Goal: Task Accomplishment & Management: Use online tool/utility

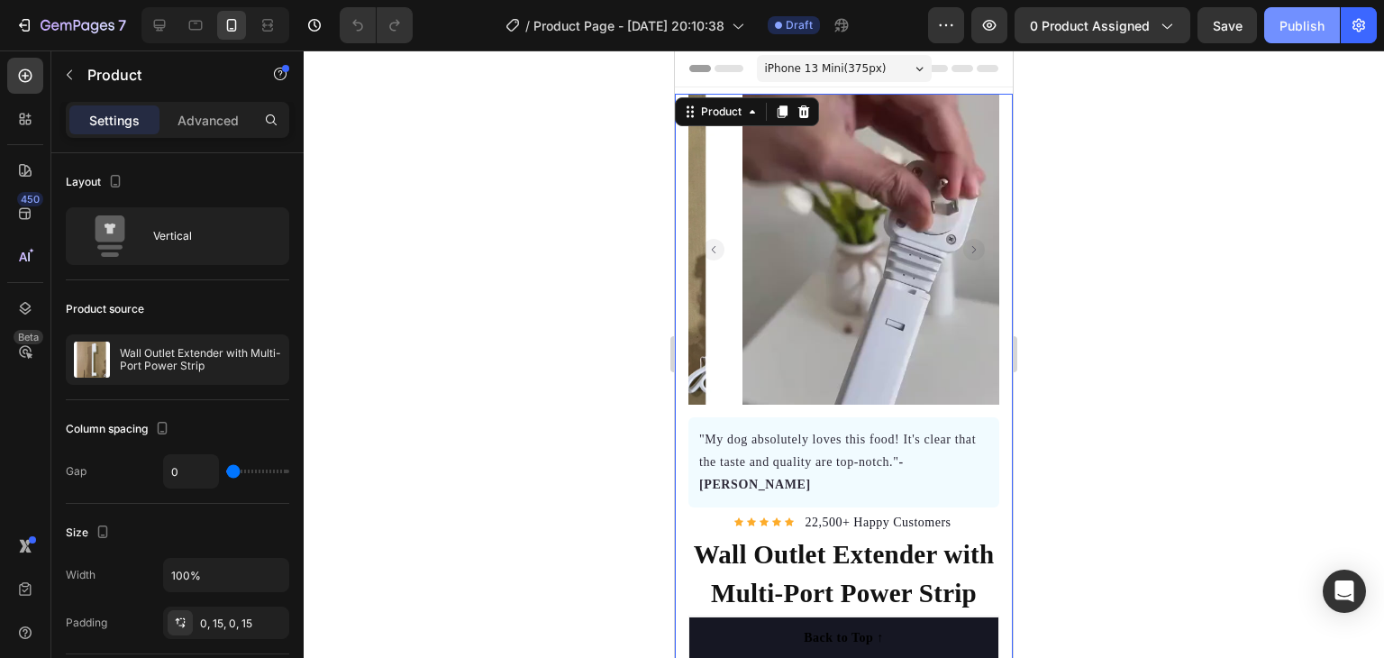
click at [1294, 16] on div "Publish" at bounding box center [1302, 25] width 45 height 19
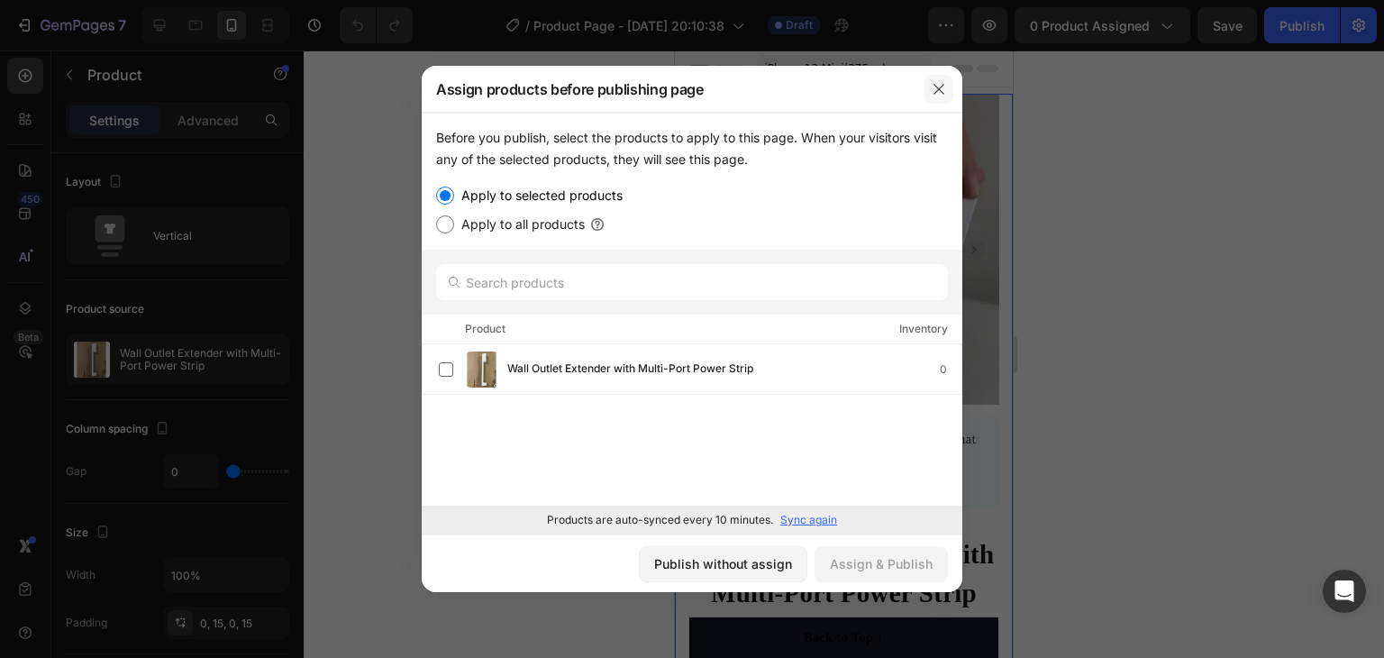
click at [941, 88] on icon "button" at bounding box center [939, 89] width 14 height 14
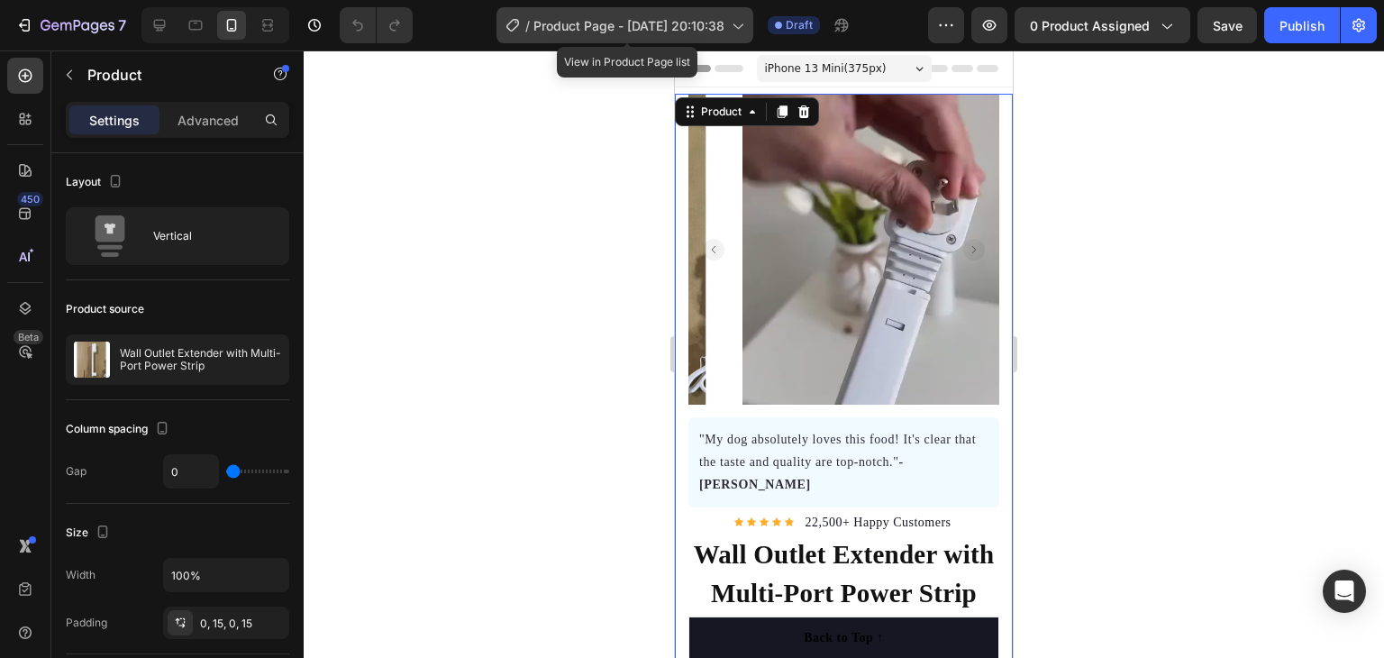
click at [625, 30] on span "Product Page - [DATE] 20:10:38" at bounding box center [628, 25] width 191 height 19
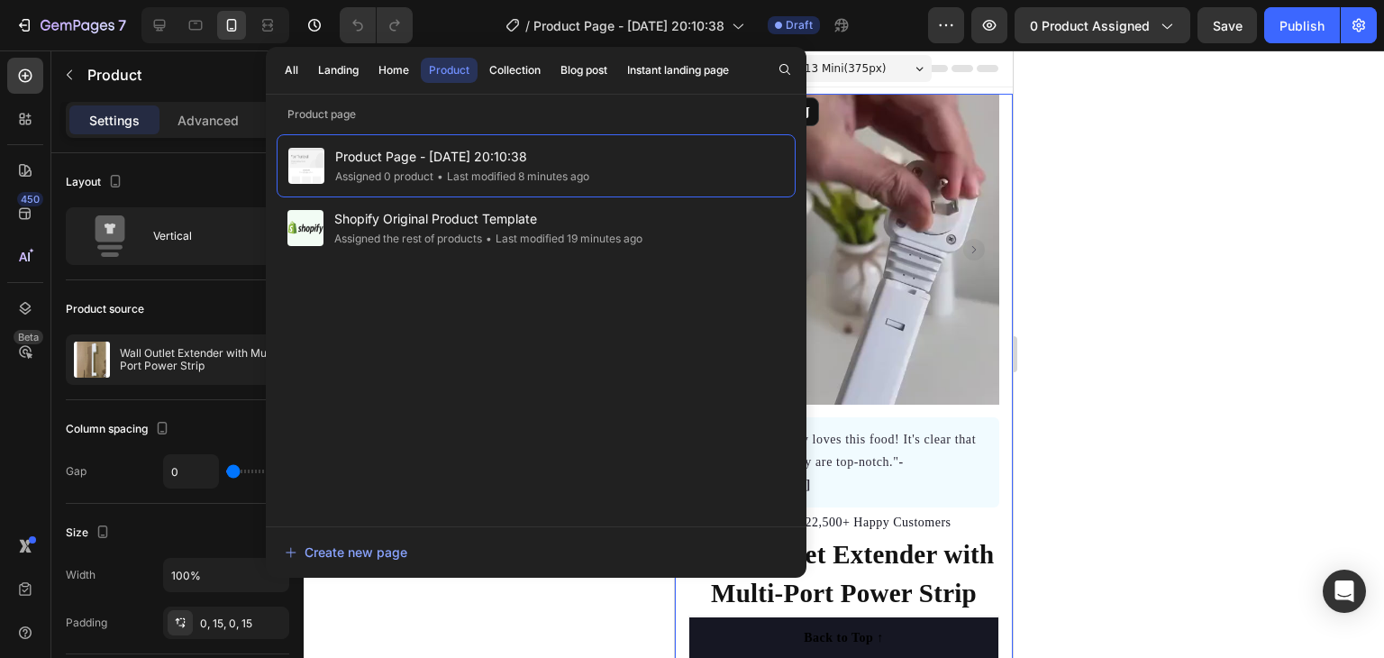
drag, startPoint x: 1135, startPoint y: 151, endPoint x: 1124, endPoint y: 158, distance: 13.3
click at [1135, 152] on div at bounding box center [844, 353] width 1080 height 607
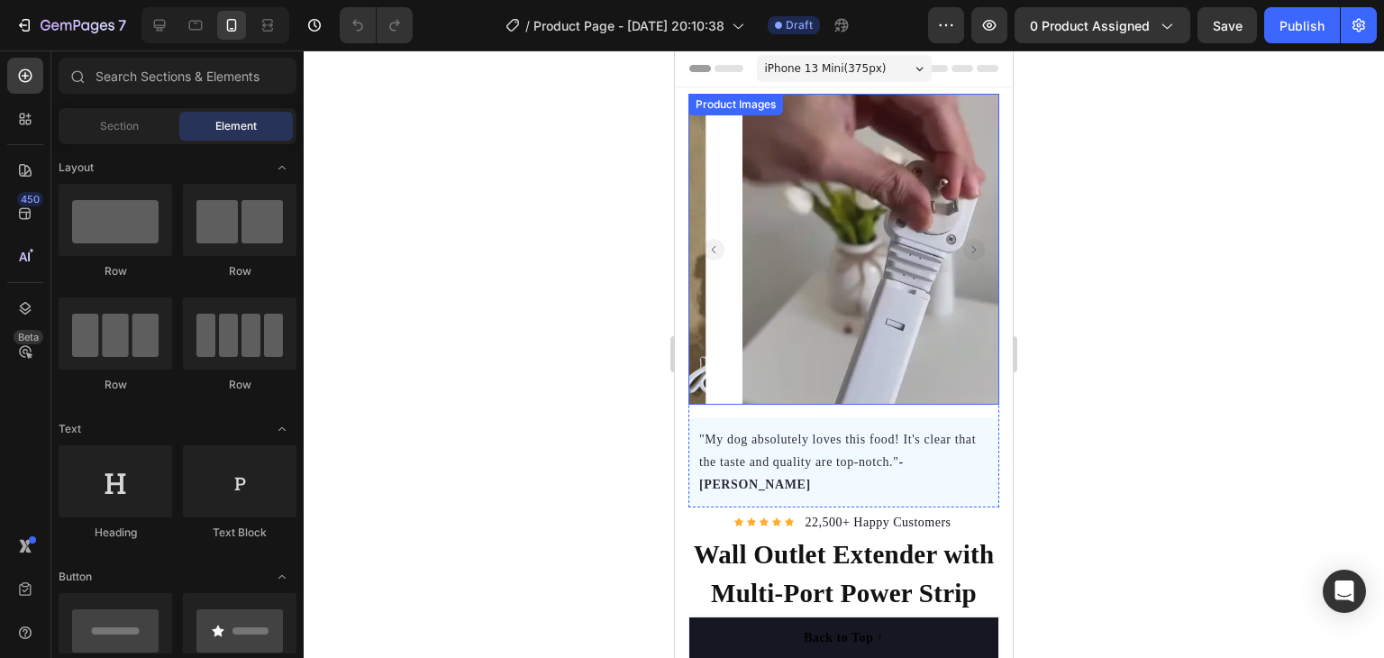
click at [844, 215] on img at bounding box center [898, 249] width 311 height 311
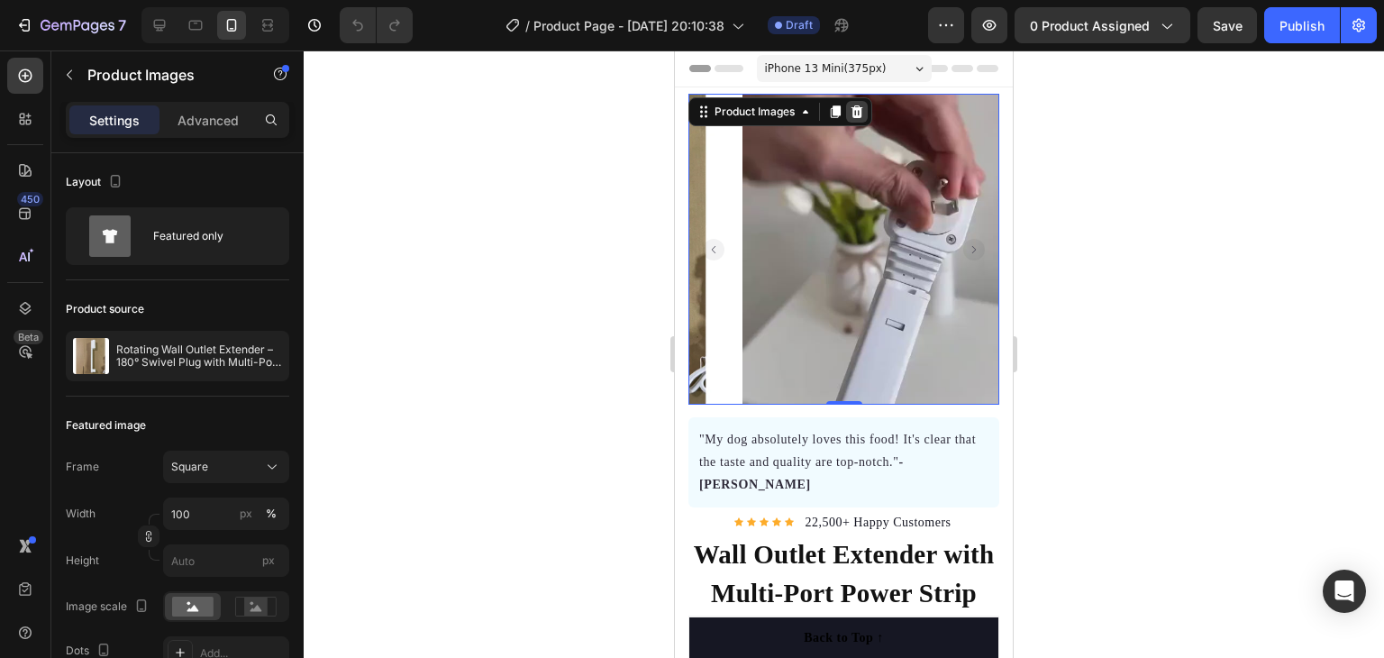
click at [858, 111] on icon at bounding box center [858, 111] width 12 height 13
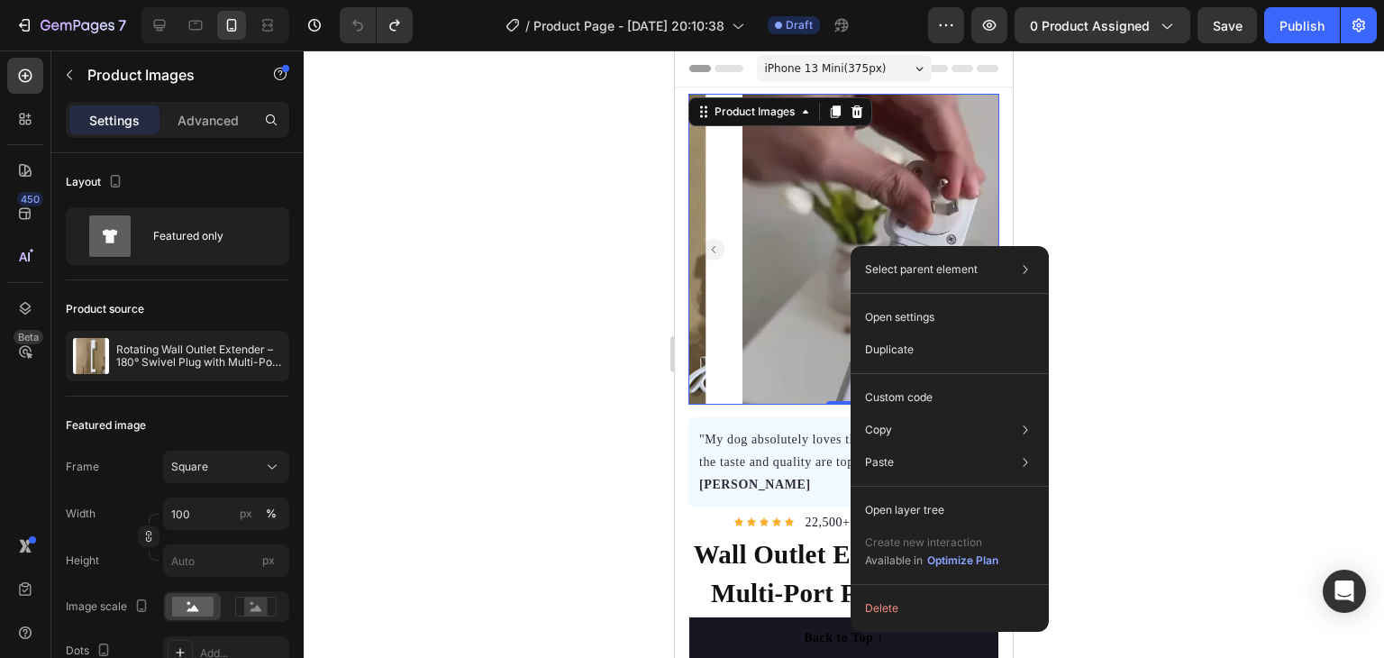
click at [1174, 242] on div at bounding box center [844, 353] width 1080 height 607
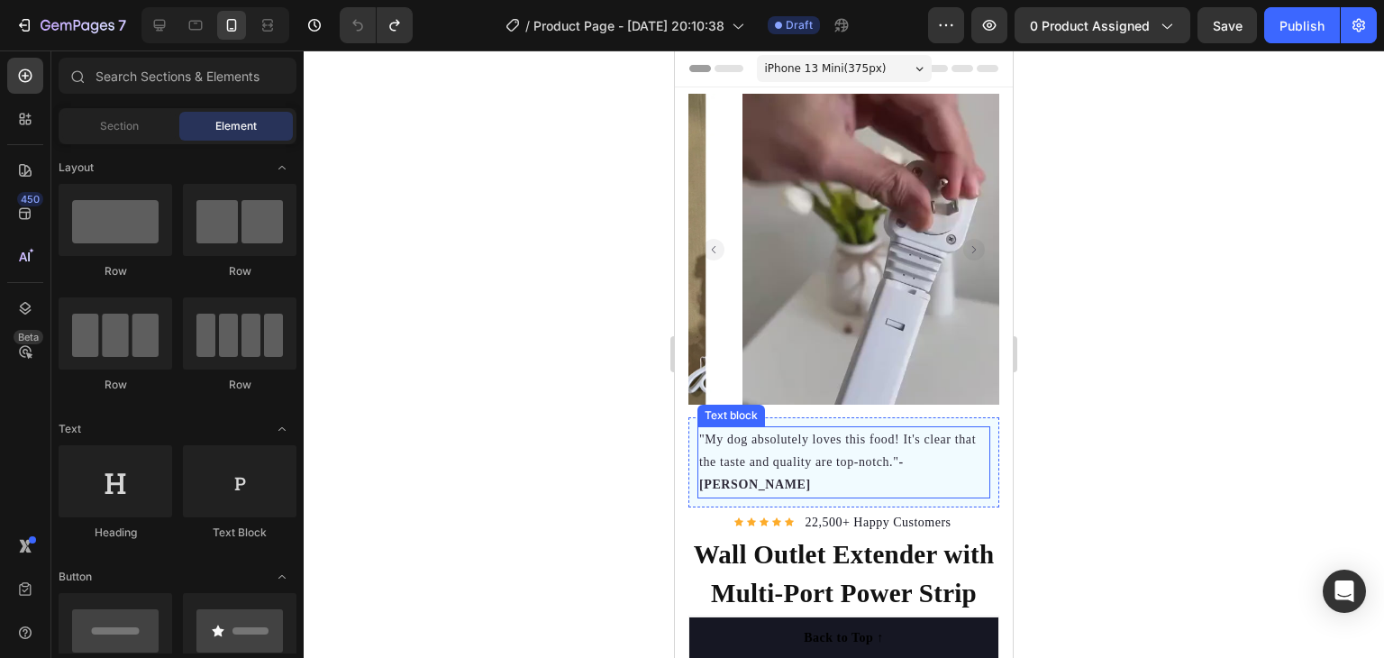
click at [737, 428] on p ""My dog absolutely loves this food! It's clear that the taste and quality are t…" at bounding box center [843, 462] width 289 height 68
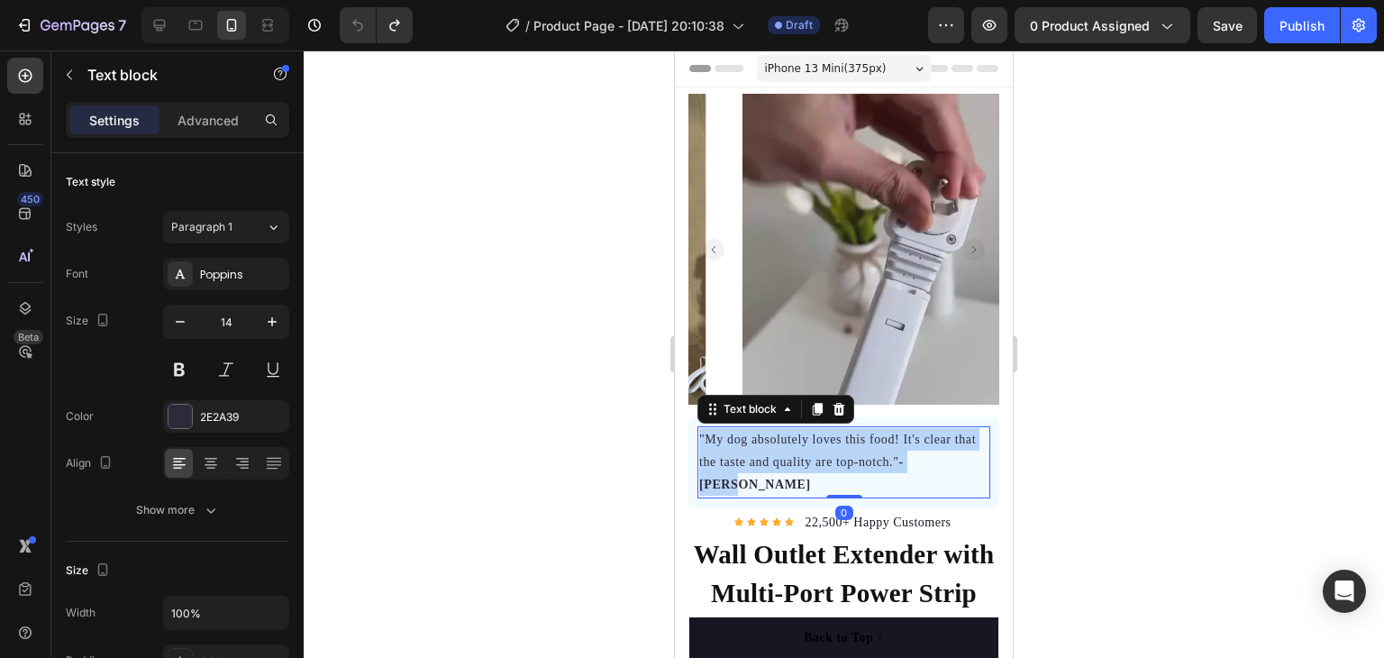
click at [737, 428] on p ""My dog absolutely loves this food! It's clear that the taste and quality are t…" at bounding box center [843, 462] width 289 height 68
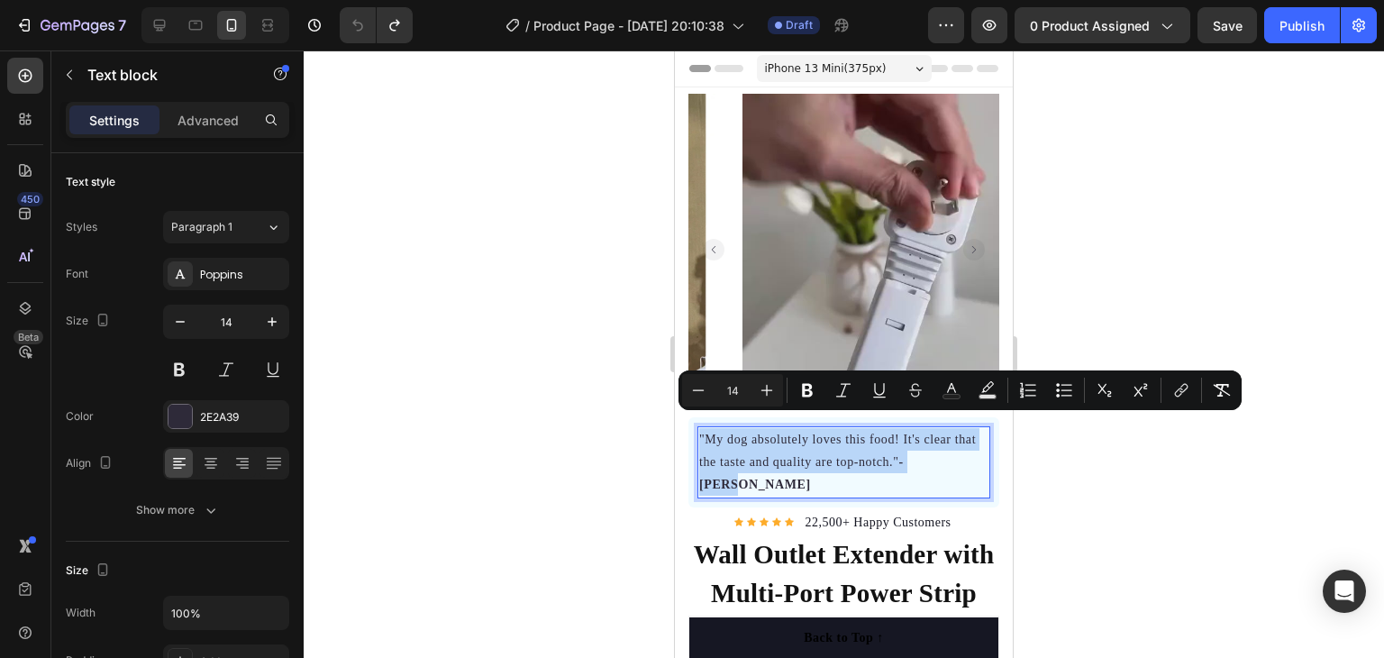
click at [745, 428] on p ""My dog absolutely loves this food! It's clear that the taste and quality are t…" at bounding box center [843, 462] width 289 height 68
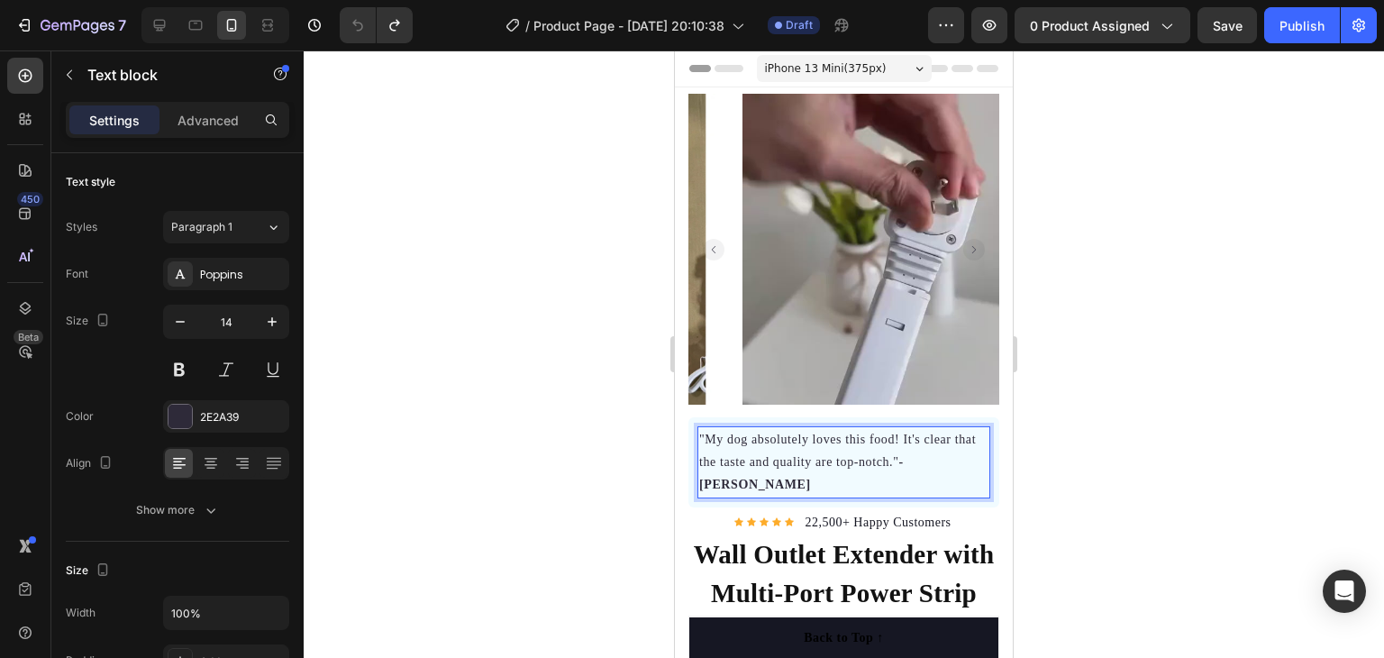
click at [716, 428] on p ""My dog absolutely loves this food! It's clear that the taste and quality are t…" at bounding box center [843, 462] width 289 height 68
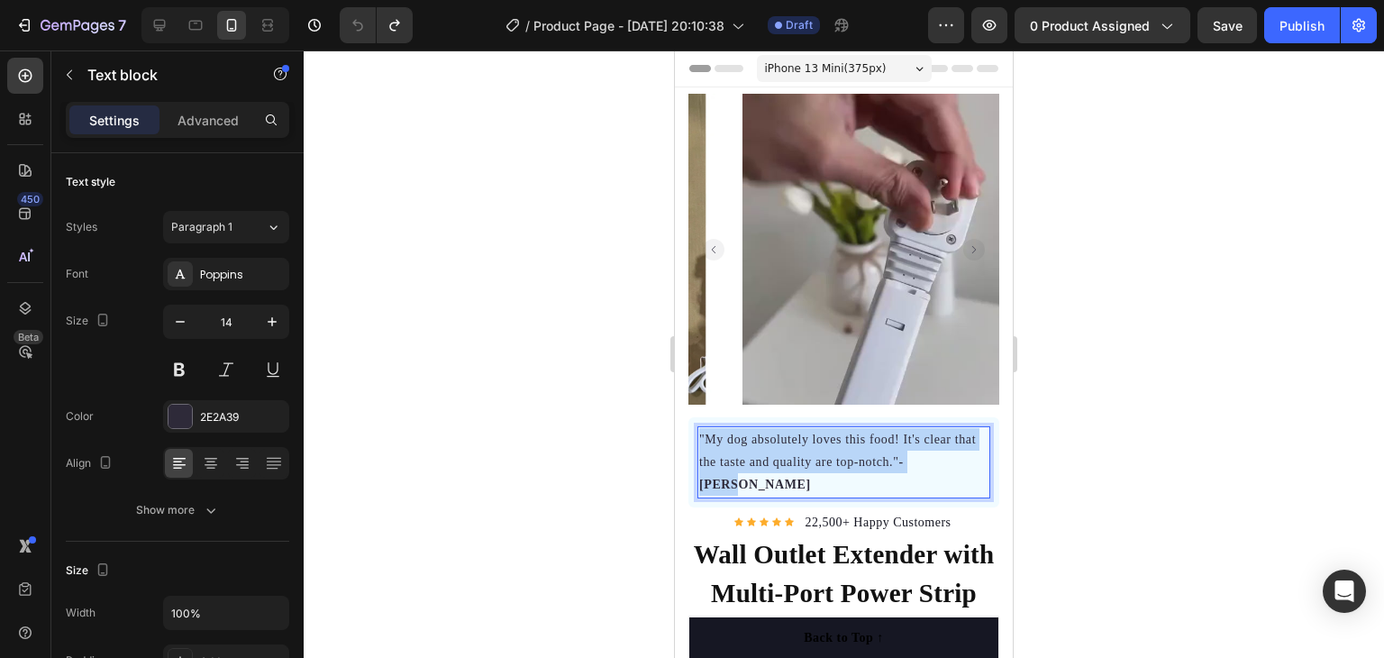
click at [716, 428] on p ""My dog absolutely loves this food! It's clear that the taste and quality are t…" at bounding box center [843, 462] width 289 height 68
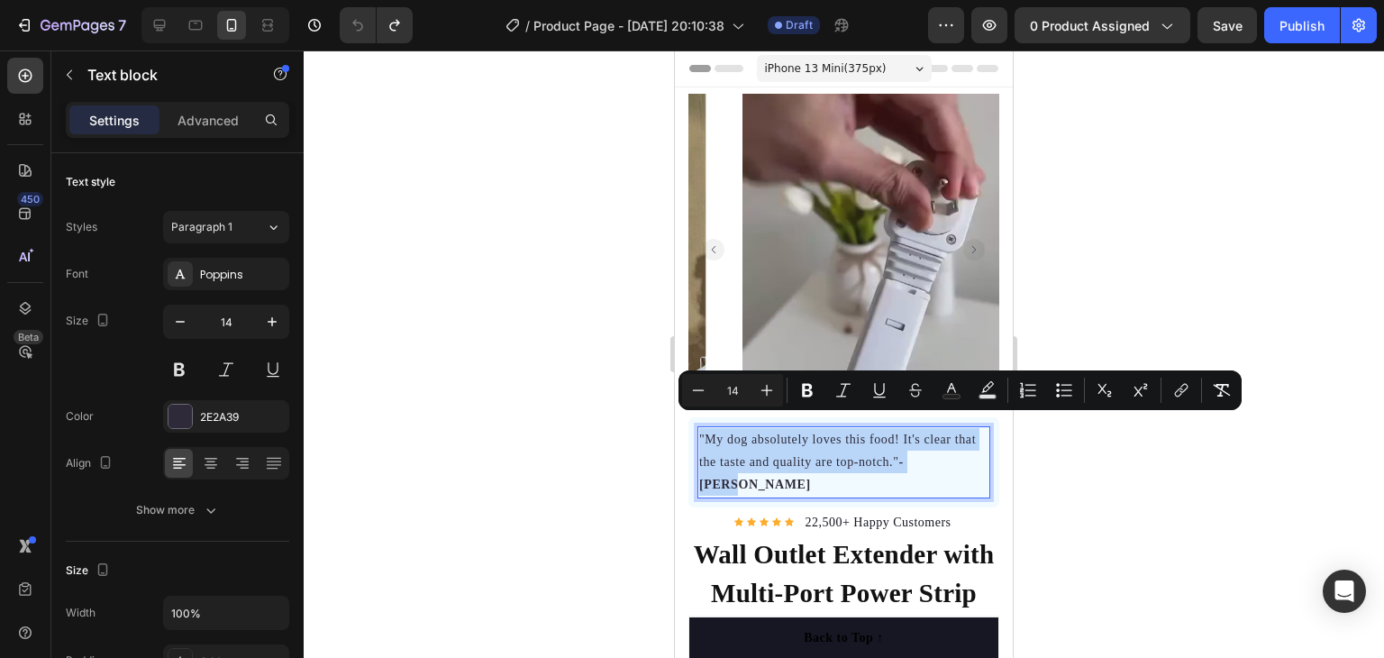
copy p ""My dog absolutely loves this food! It's clear that the taste and quality are t…"
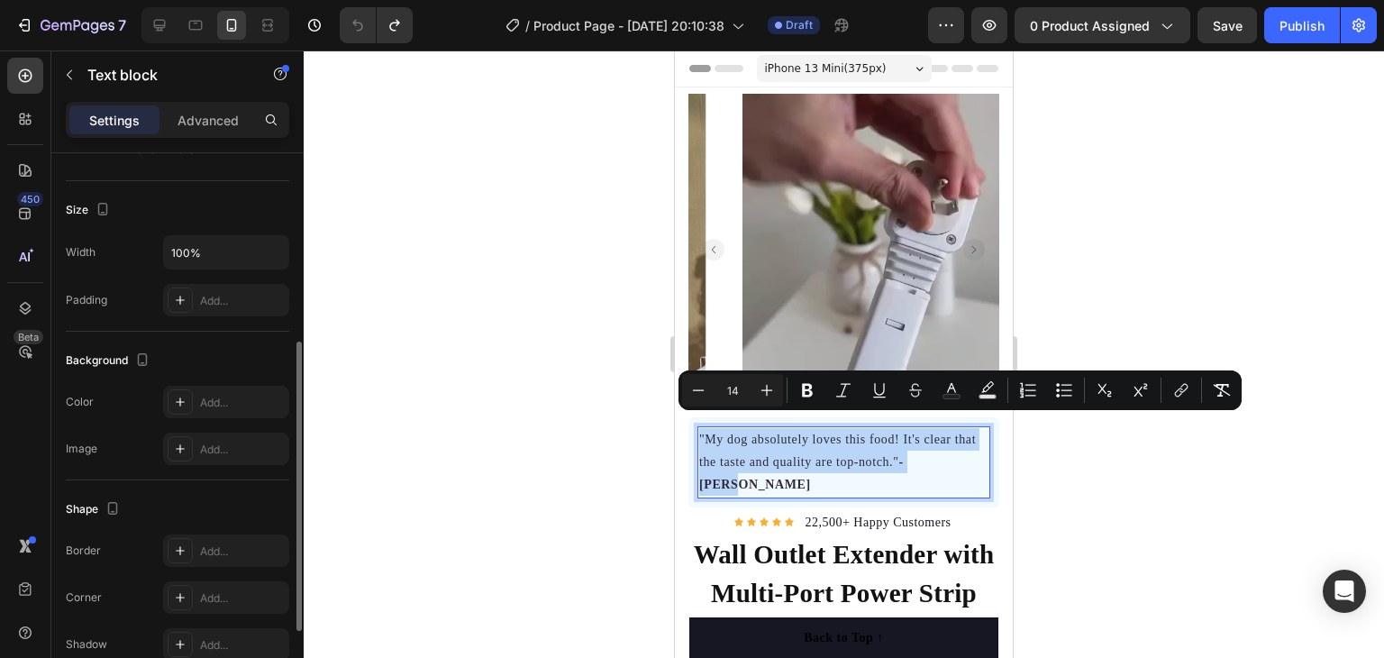
scroll to position [510, 0]
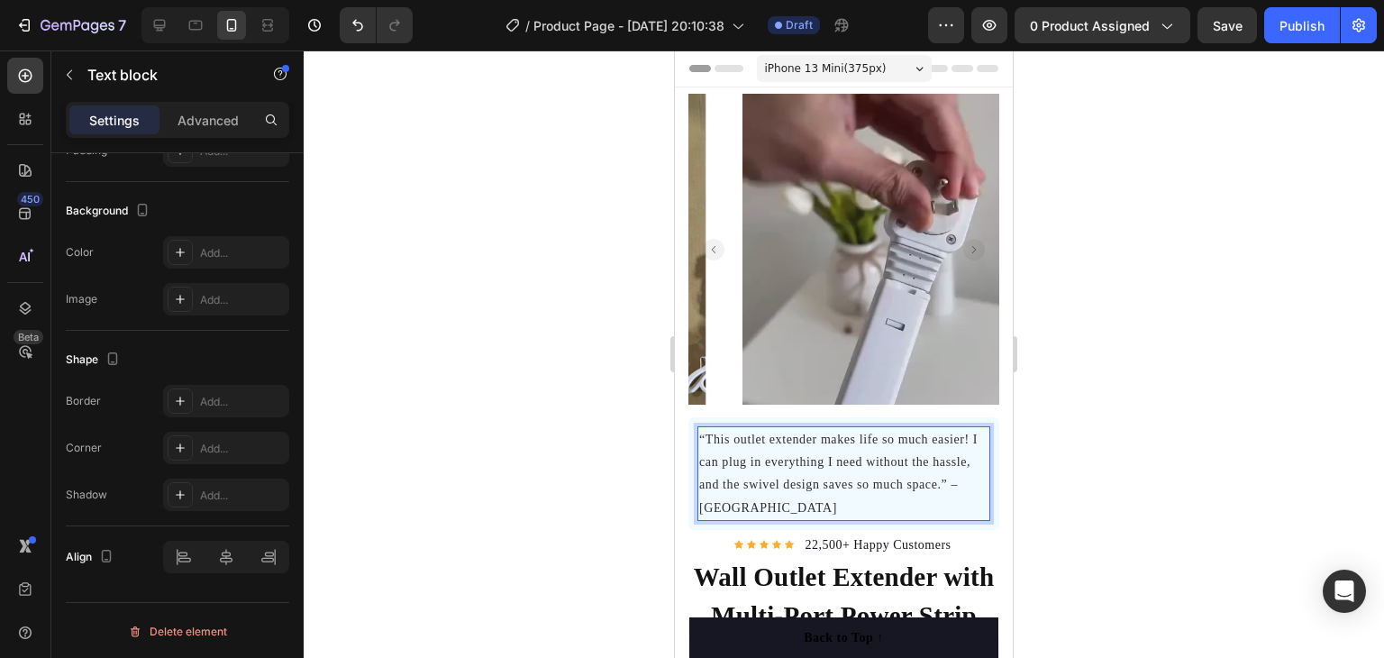
click at [1121, 311] on div at bounding box center [844, 353] width 1080 height 607
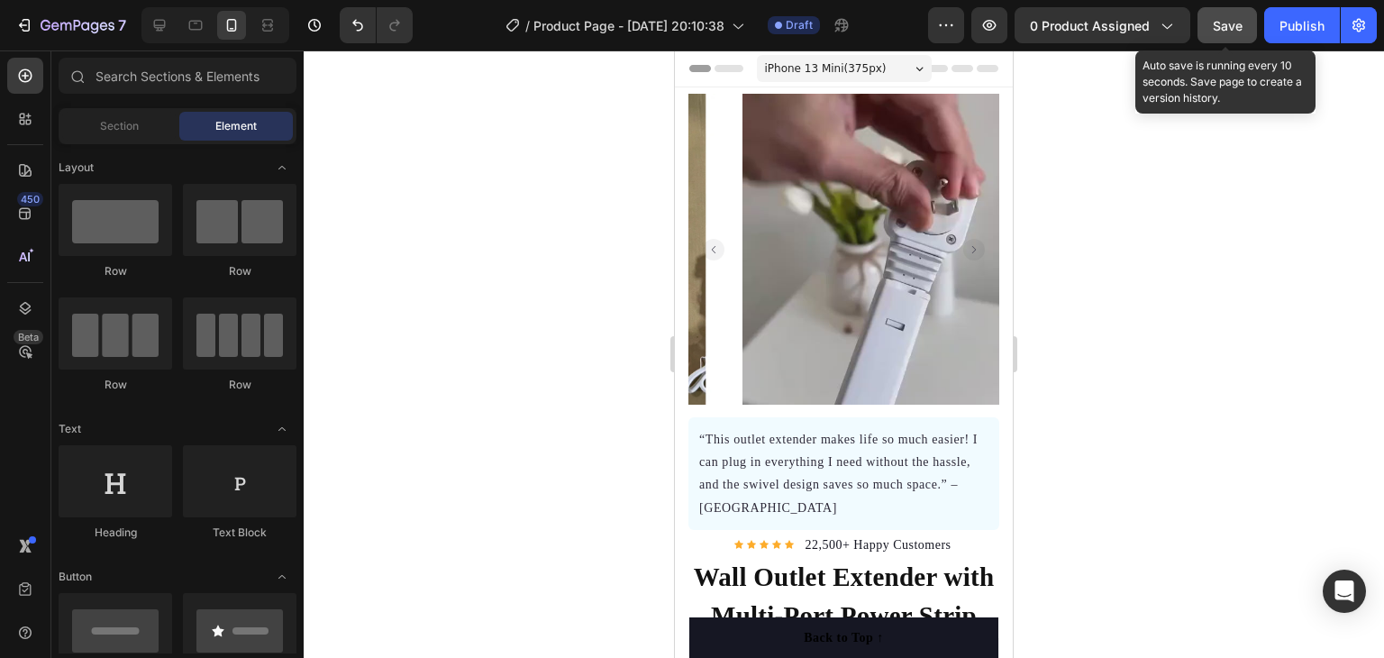
click at [1225, 33] on div "Save" at bounding box center [1228, 25] width 30 height 19
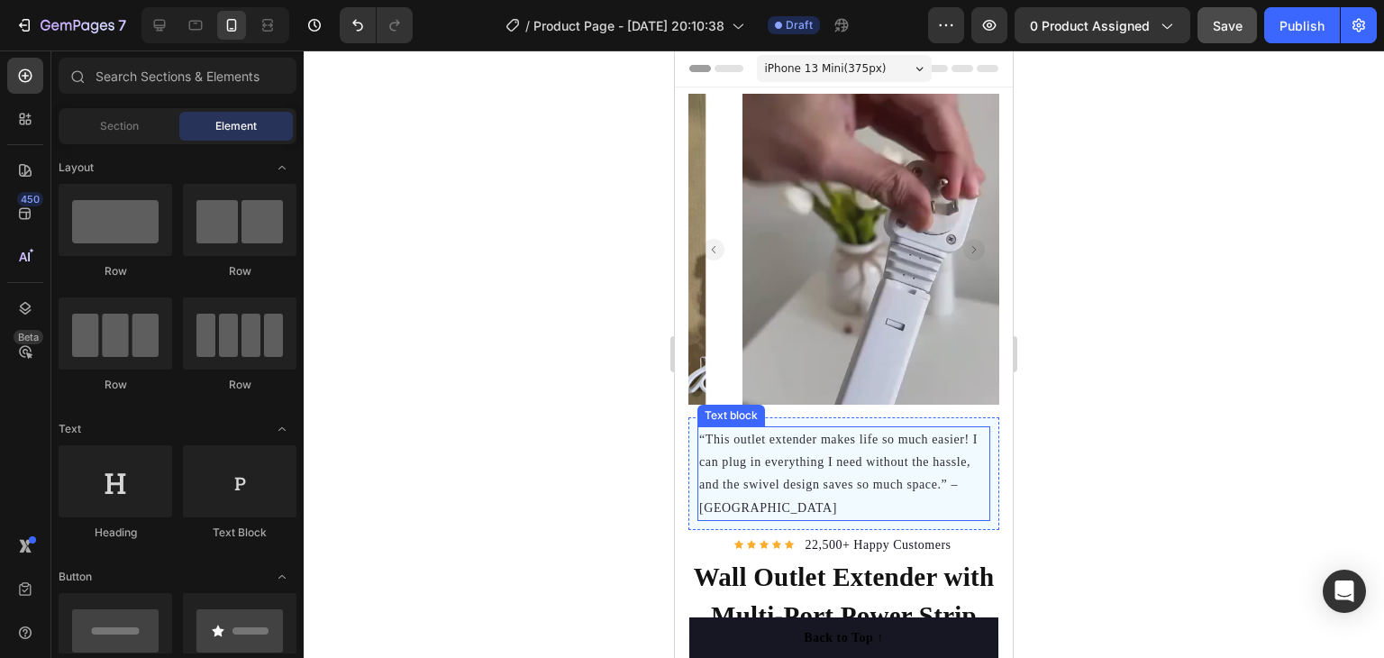
click at [949, 468] on p "“This outlet extender makes life so much easier! I can plug in everything I nee…" at bounding box center [843, 473] width 289 height 91
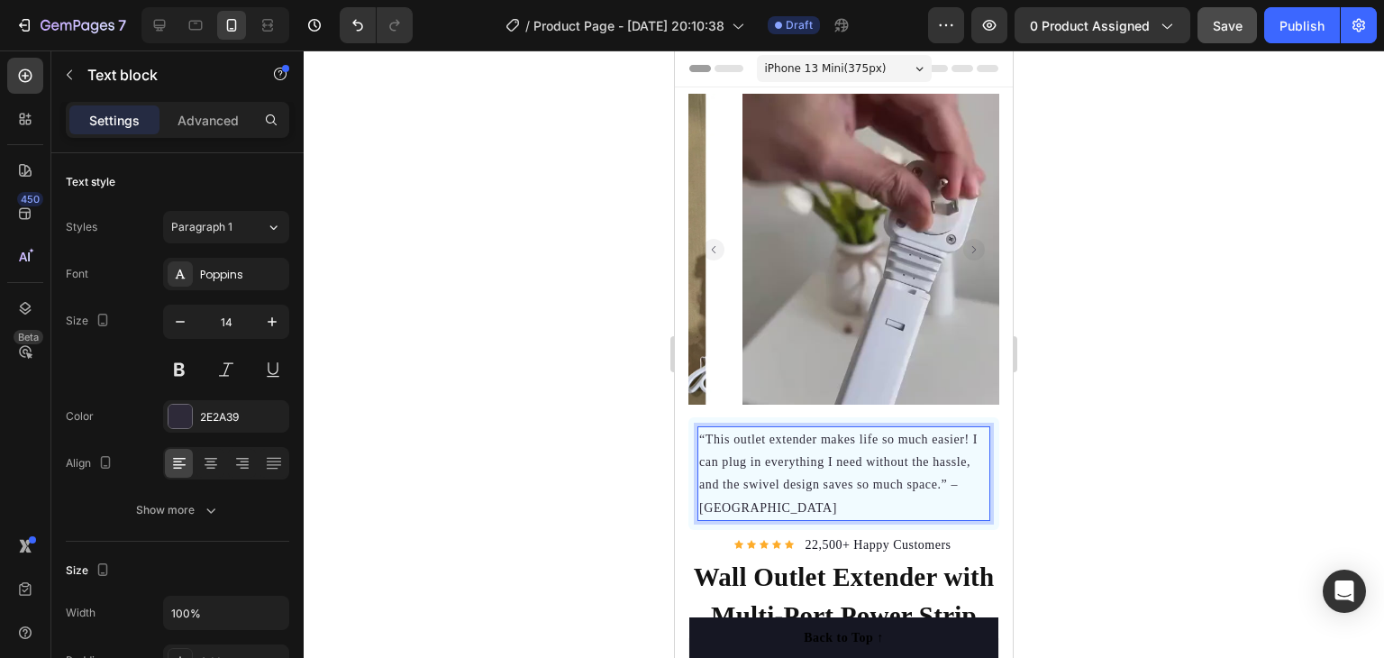
click at [944, 469] on p "“This outlet extender makes life so much easier! I can plug in everything I nee…" at bounding box center [843, 473] width 289 height 91
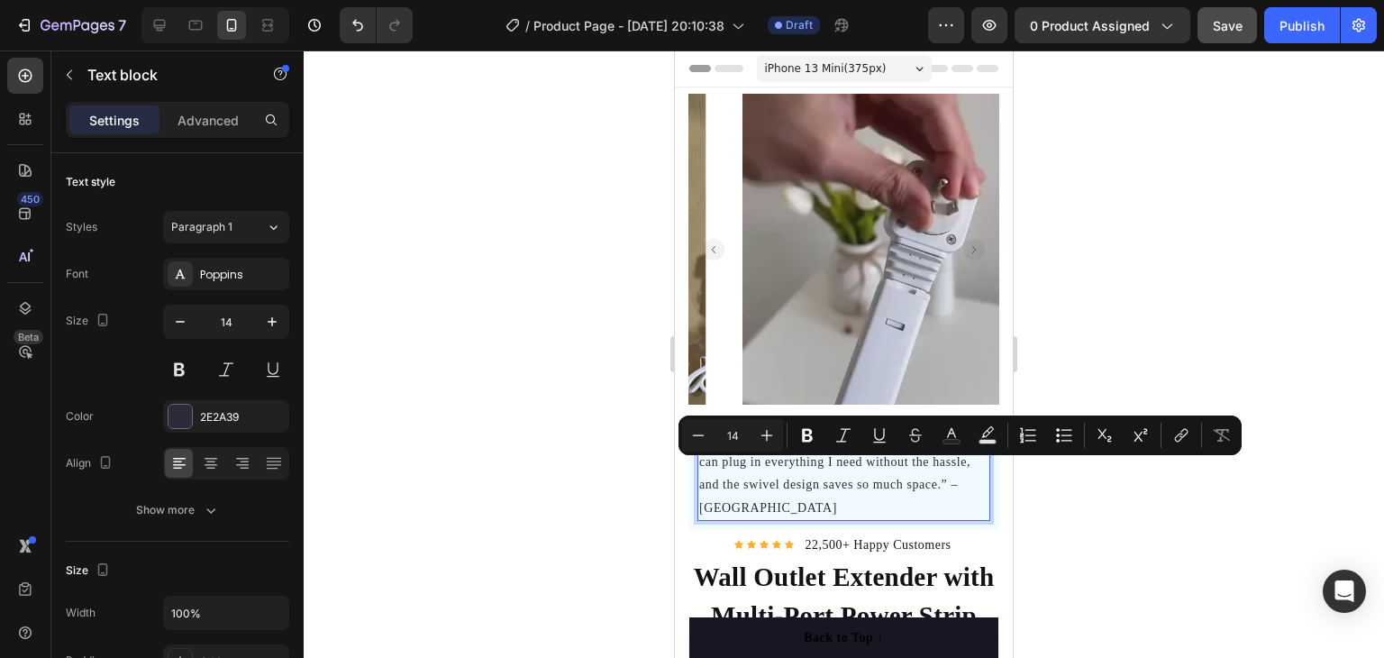
click at [943, 469] on p "“This outlet extender makes life so much easier! I can plug in everything I nee…" at bounding box center [843, 473] width 289 height 91
click at [931, 471] on p "“This outlet extender makes life so much easier! I can plug in everything I nee…" at bounding box center [843, 473] width 289 height 91
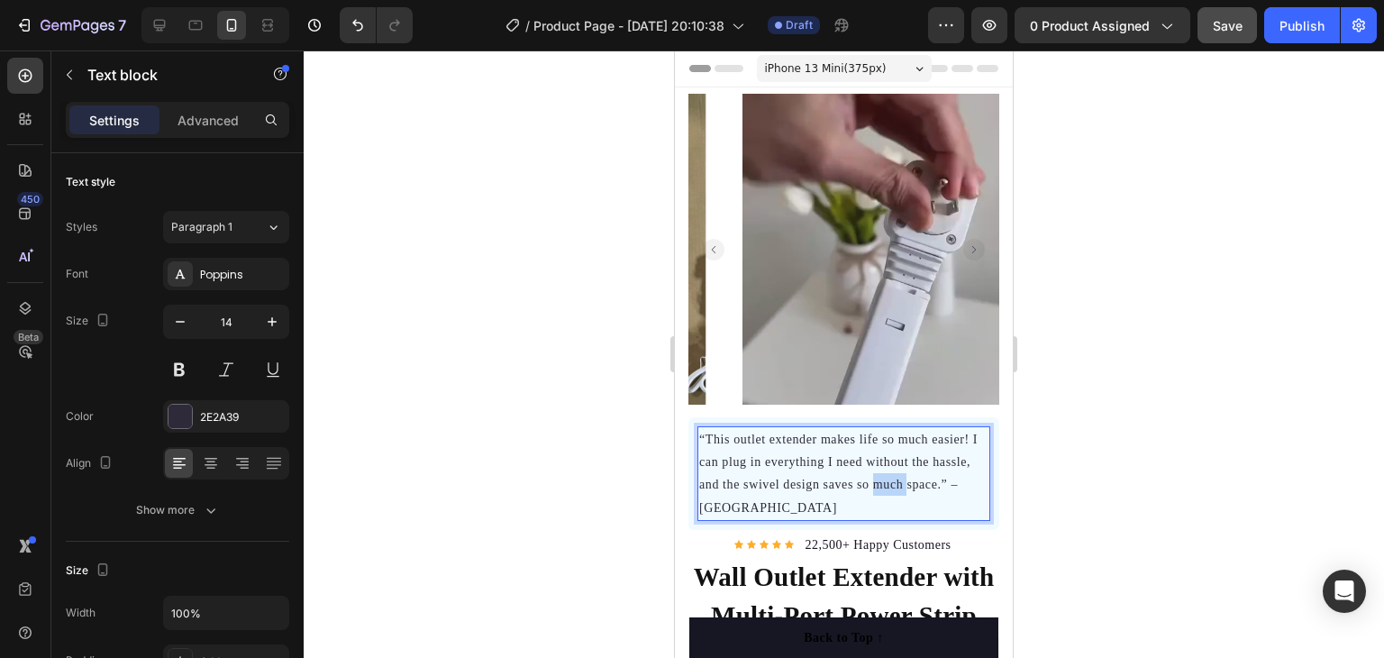
click at [931, 471] on p "“This outlet extender makes life so much easier! I can plug in everything I nee…" at bounding box center [843, 473] width 289 height 91
click at [929, 472] on p "“This outlet extender makes life so much easier! I can plug in everything I nee…" at bounding box center [843, 473] width 289 height 91
click at [948, 466] on p "“This outlet extender makes life so much easier! I can plug in everything I nee…" at bounding box center [843, 473] width 289 height 91
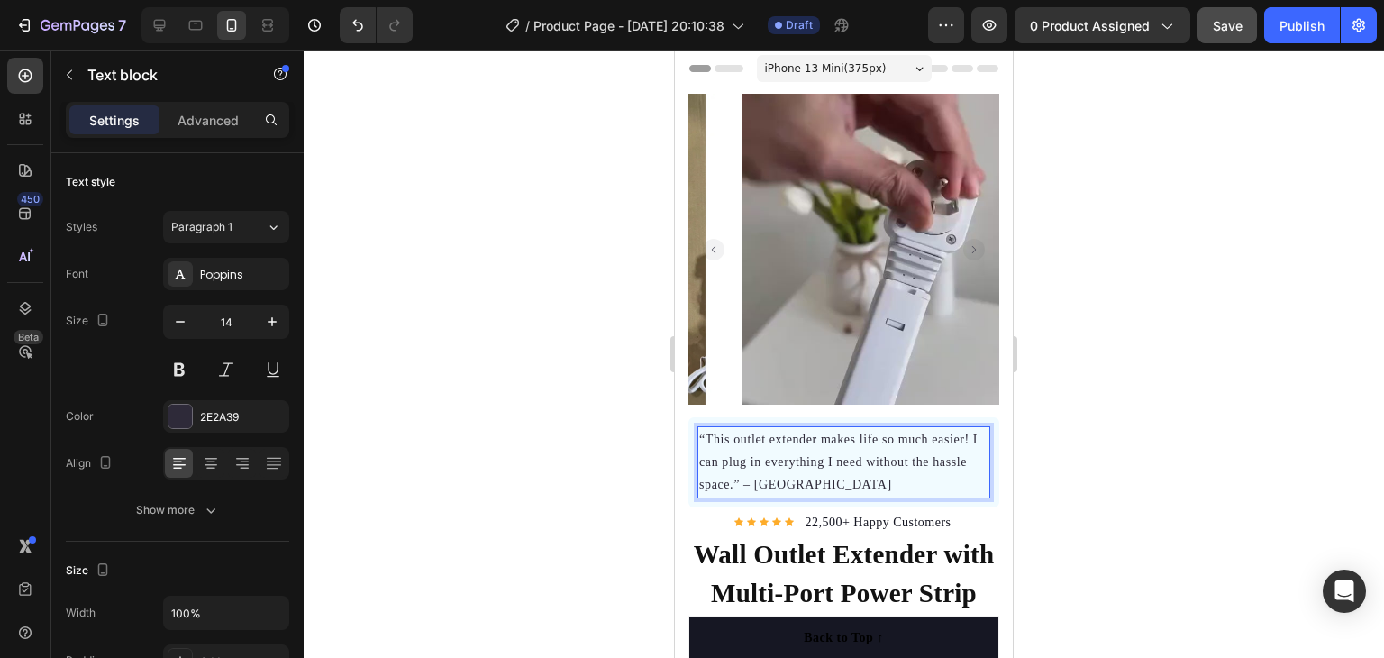
click at [767, 470] on p "“This outlet extender makes life so much easier! I can plug in everything I nee…" at bounding box center [843, 462] width 289 height 68
click at [1106, 369] on div at bounding box center [844, 353] width 1080 height 607
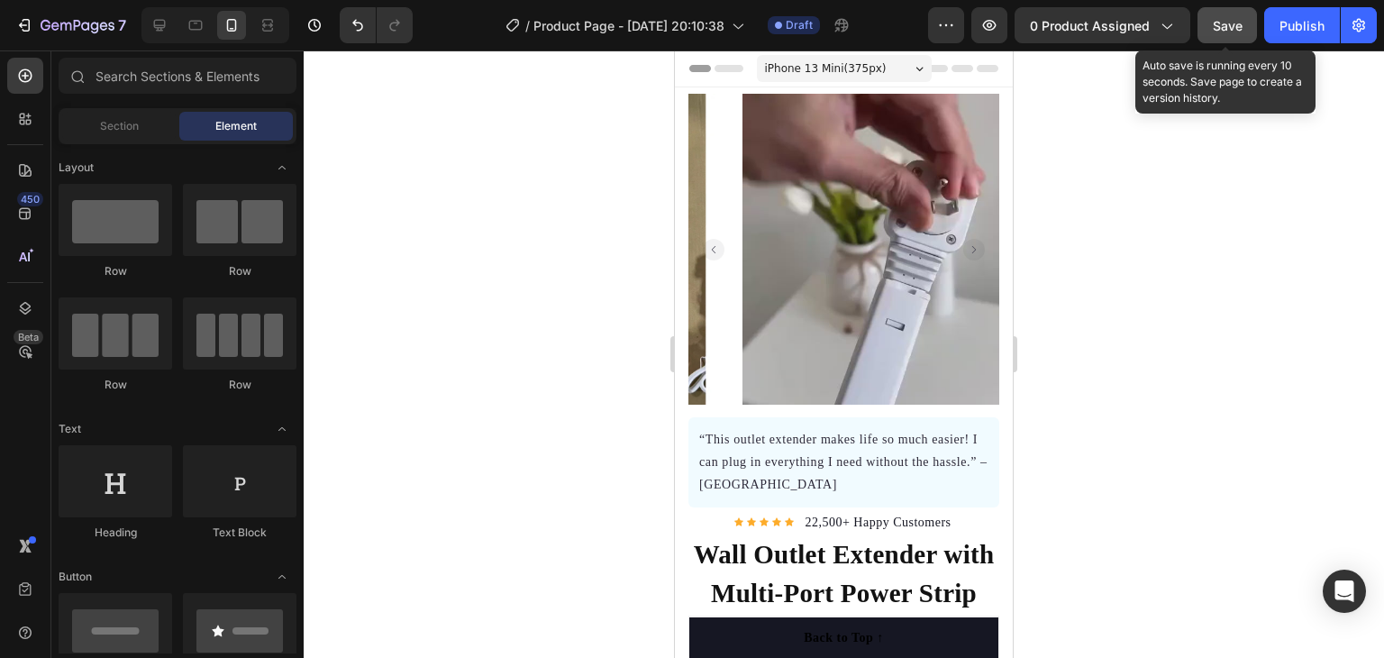
click at [1218, 22] on span "Save" at bounding box center [1228, 25] width 30 height 15
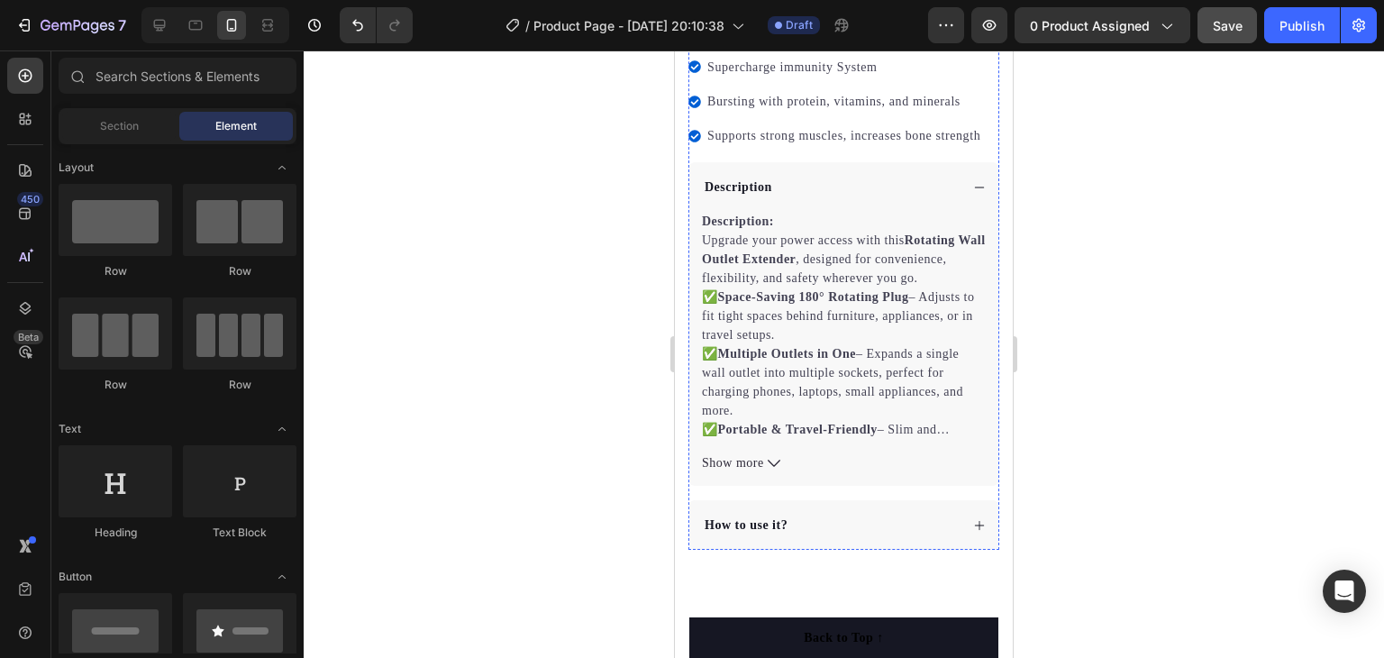
scroll to position [721, 0]
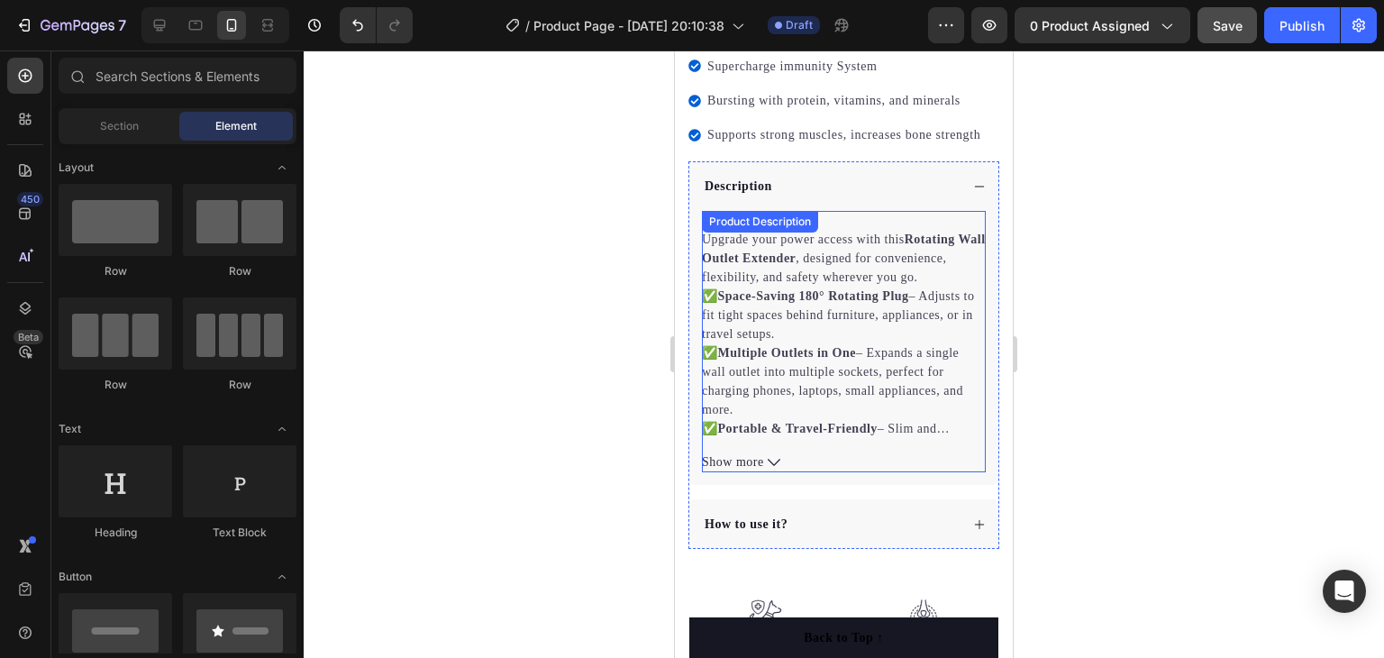
click at [749, 471] on span "Show more" at bounding box center [733, 461] width 62 height 19
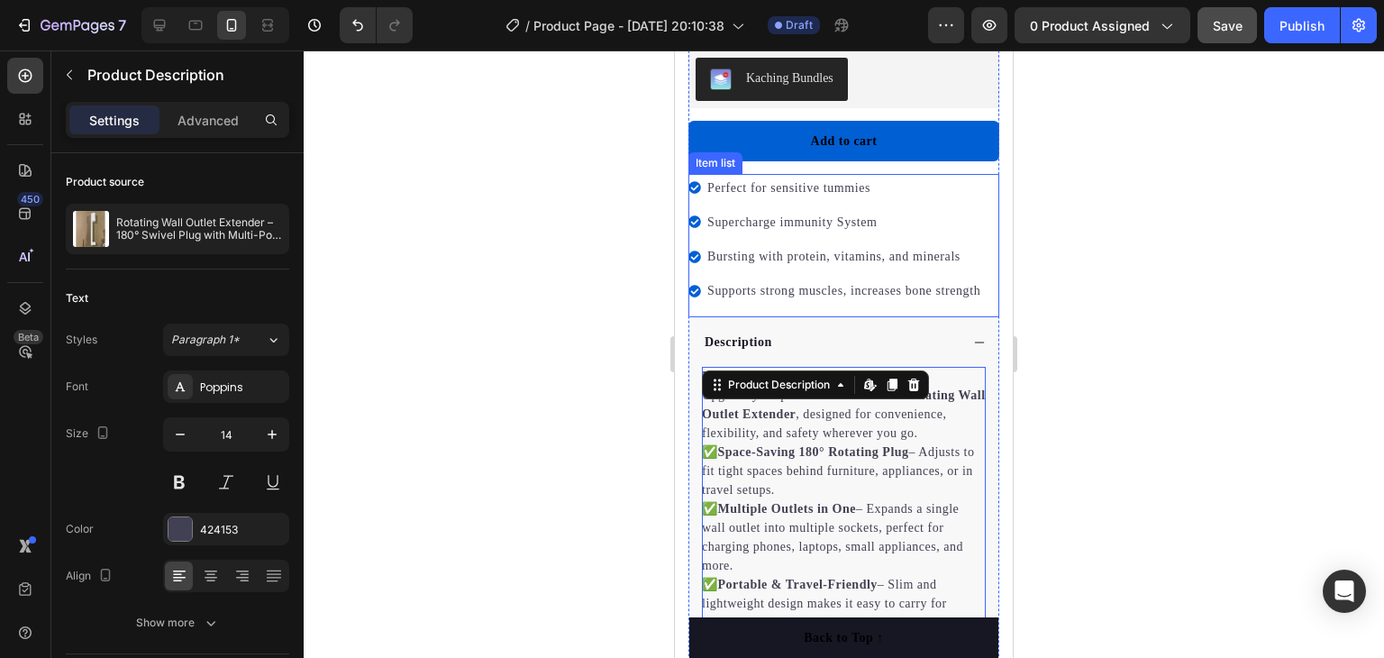
scroll to position [451, 0]
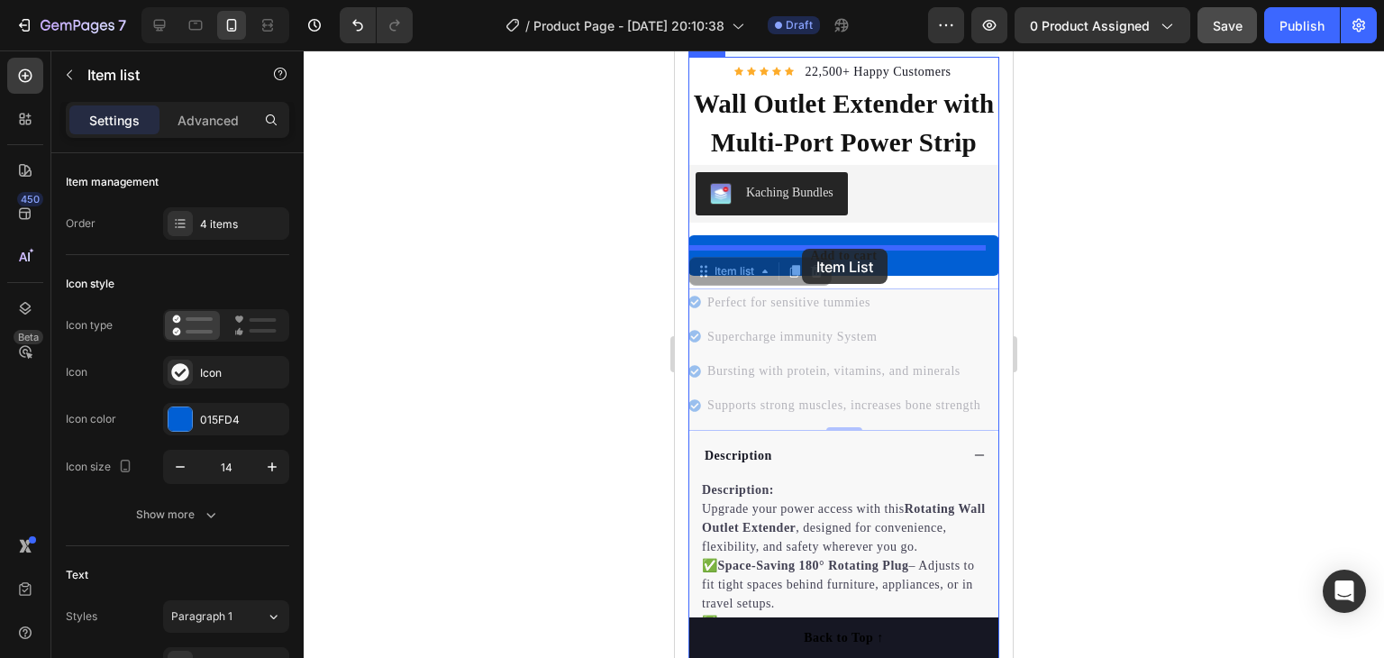
drag, startPoint x: 811, startPoint y: 417, endPoint x: 802, endPoint y: 249, distance: 168.8
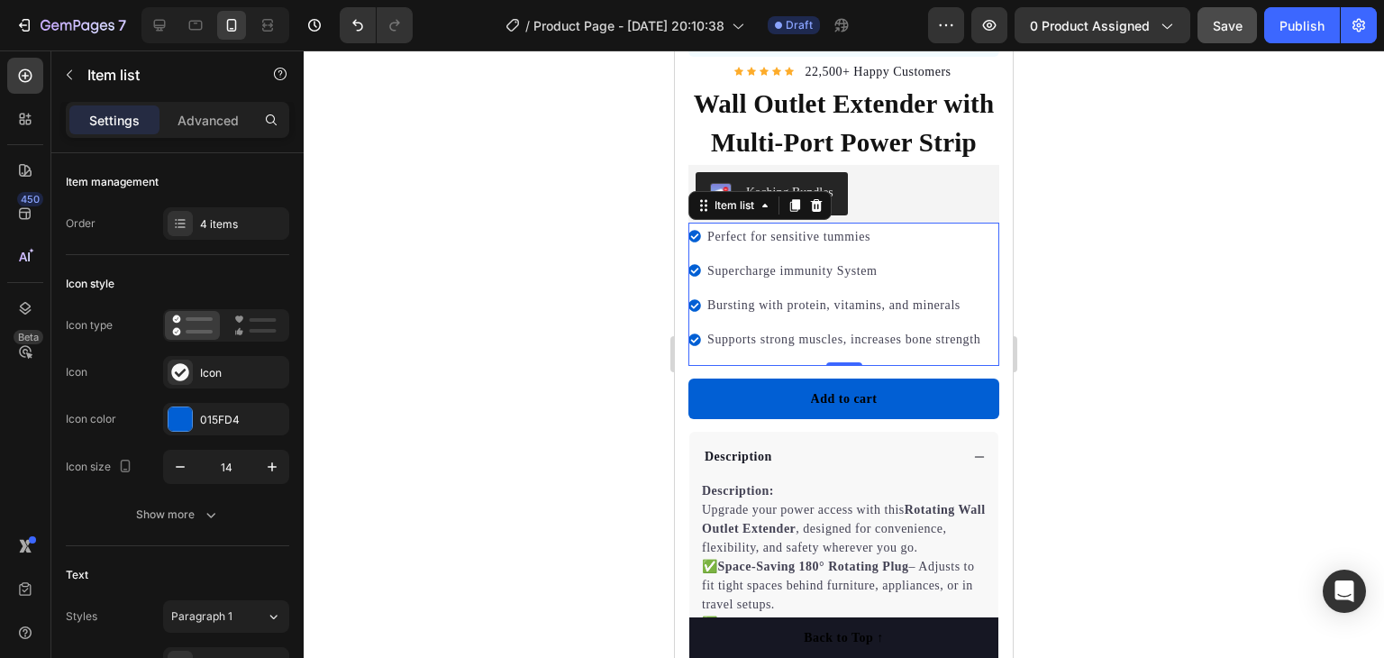
click at [1081, 260] on div at bounding box center [844, 353] width 1080 height 607
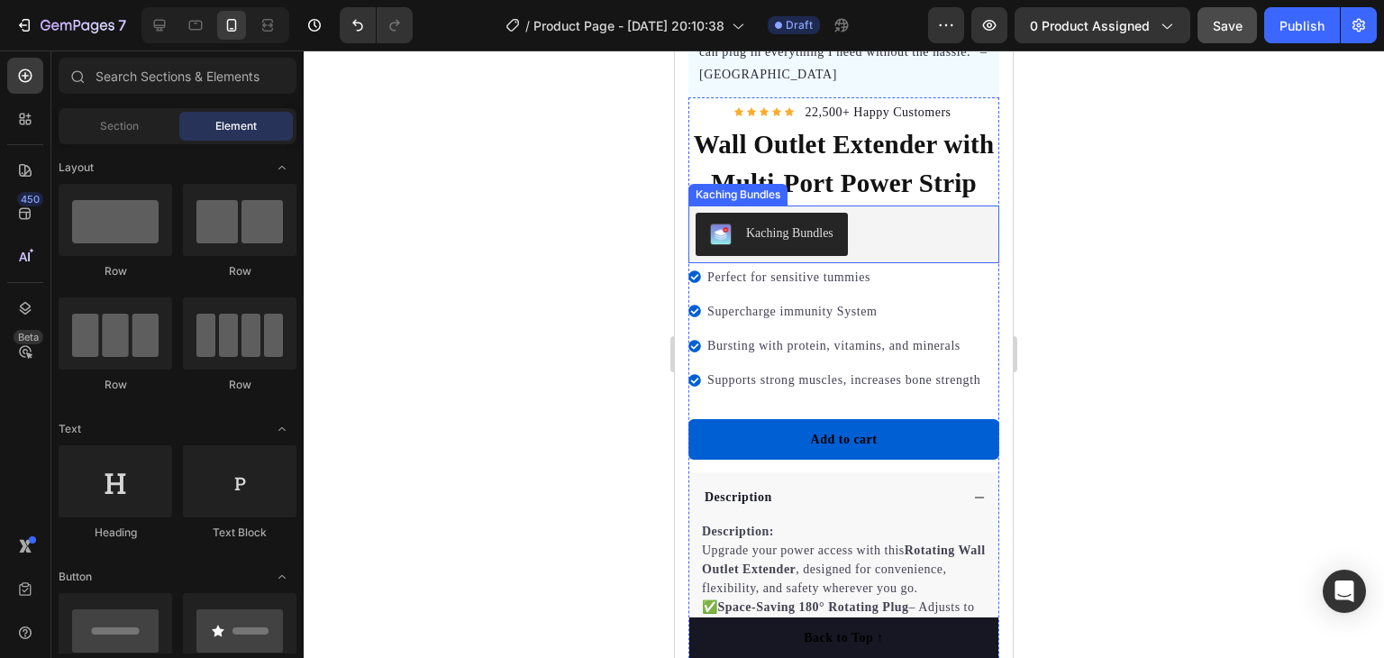
scroll to position [270, 0]
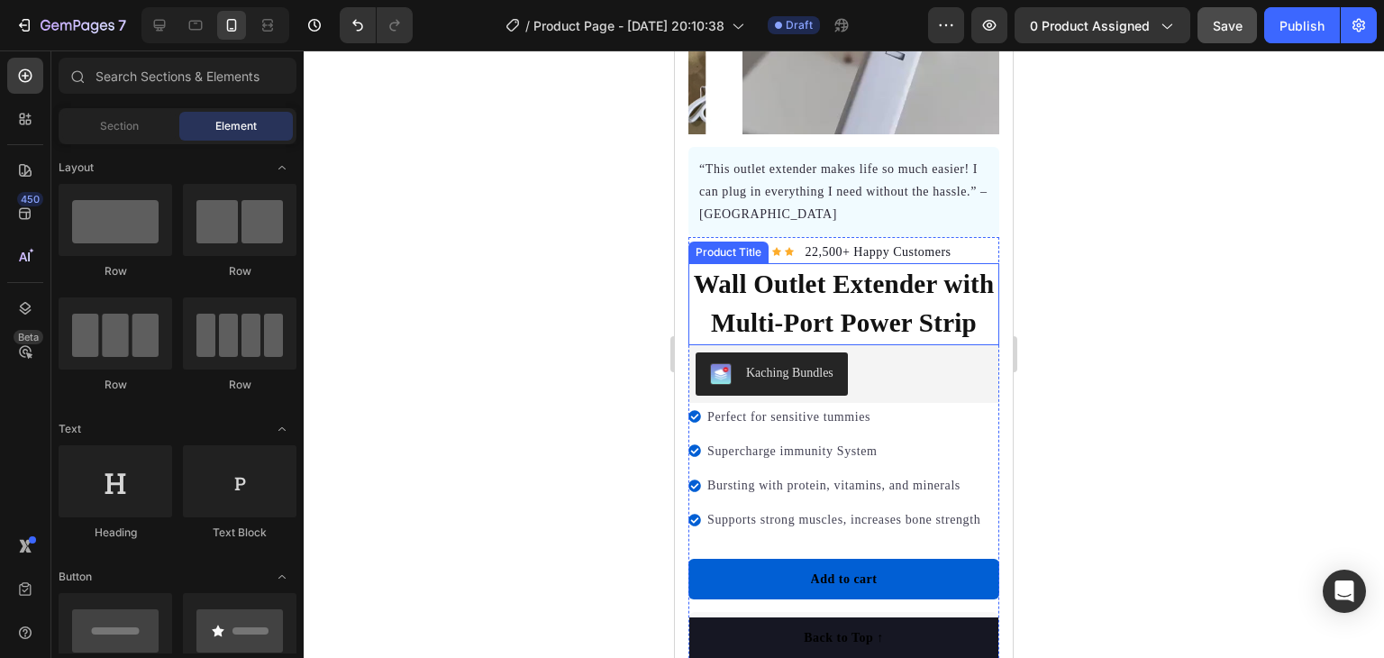
click at [865, 345] on h1 "Wall Outlet Extender with Multi-Port Power Strip" at bounding box center [843, 304] width 311 height 82
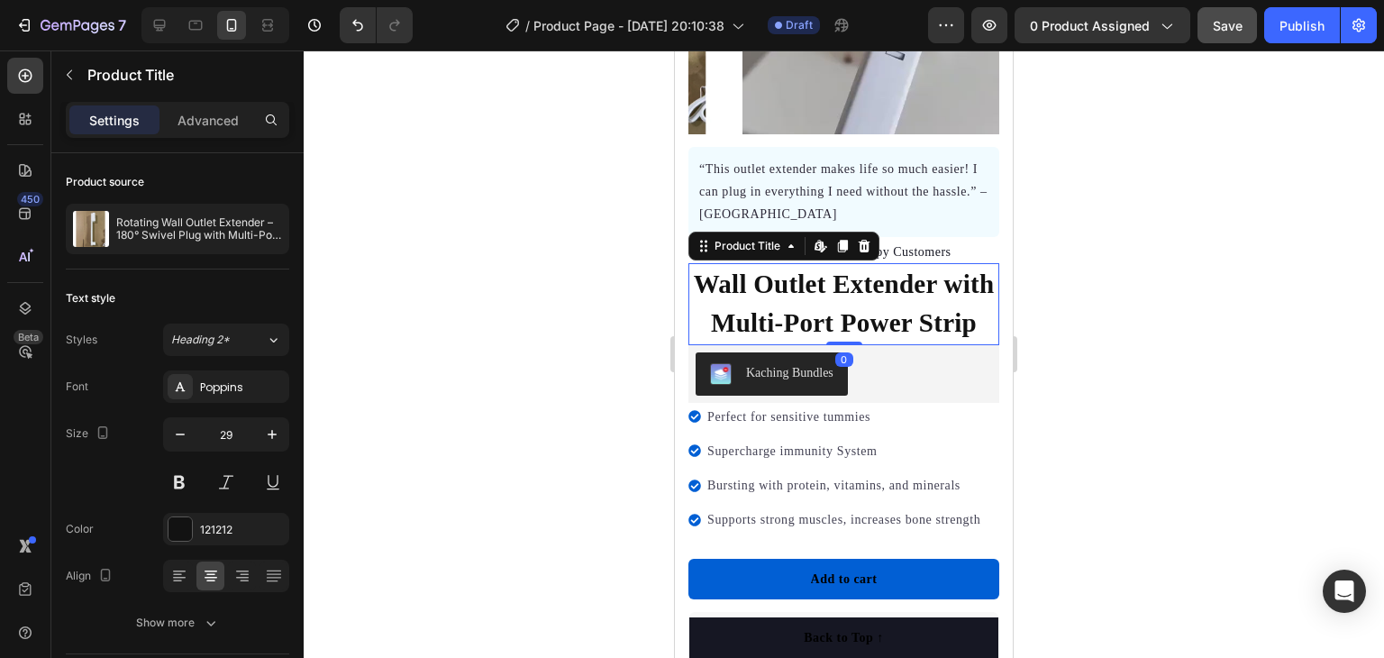
click at [853, 345] on h1 "Wall Outlet Extender with Multi-Port Power Strip" at bounding box center [843, 304] width 311 height 82
click at [862, 345] on h1 "Wall Outlet Extender with Multi-Port Power Strip" at bounding box center [843, 304] width 311 height 82
click at [869, 322] on h1 "Wall Outlet Extender with Multi-Port Power Strip" at bounding box center [843, 304] width 311 height 82
click at [867, 315] on h1 "Wall Outlet Extender with Multi-Port Power Strip" at bounding box center [843, 304] width 311 height 82
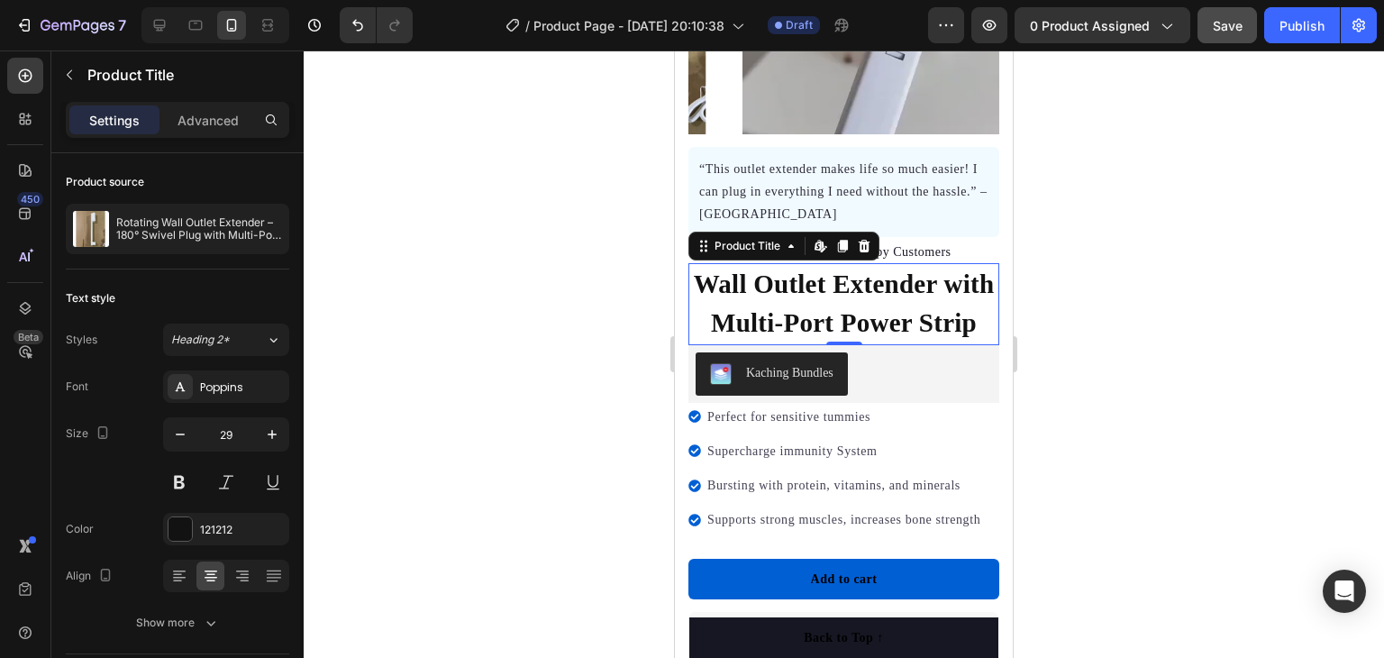
click at [865, 308] on h1 "Wall Outlet Extender with Multi-Port Power Strip" at bounding box center [843, 304] width 311 height 82
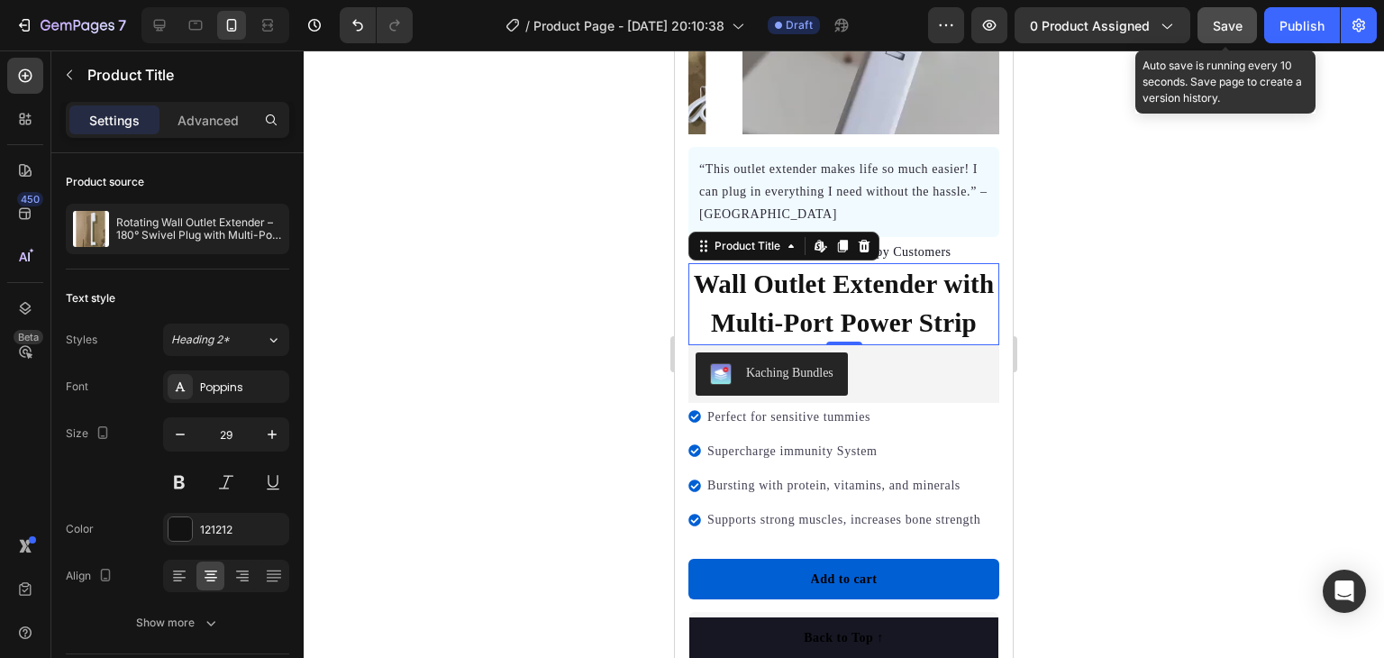
click at [1237, 16] on div "Save" at bounding box center [1228, 25] width 30 height 19
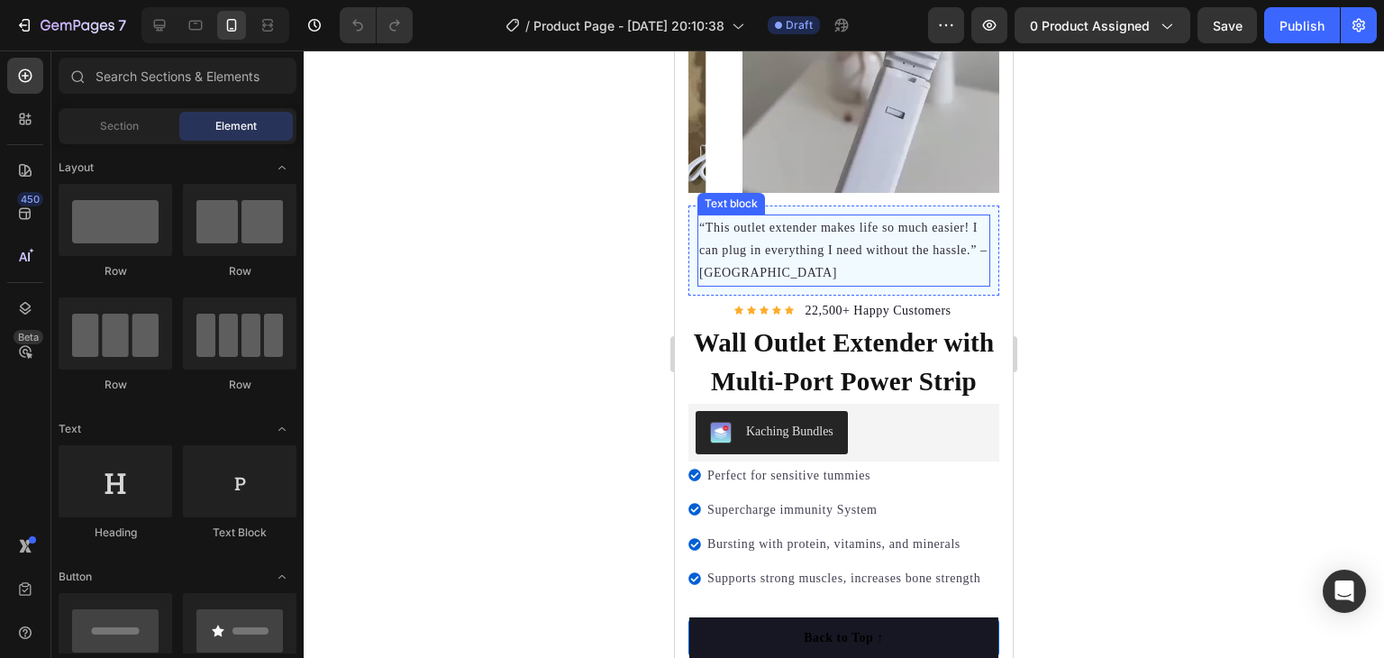
scroll to position [270, 0]
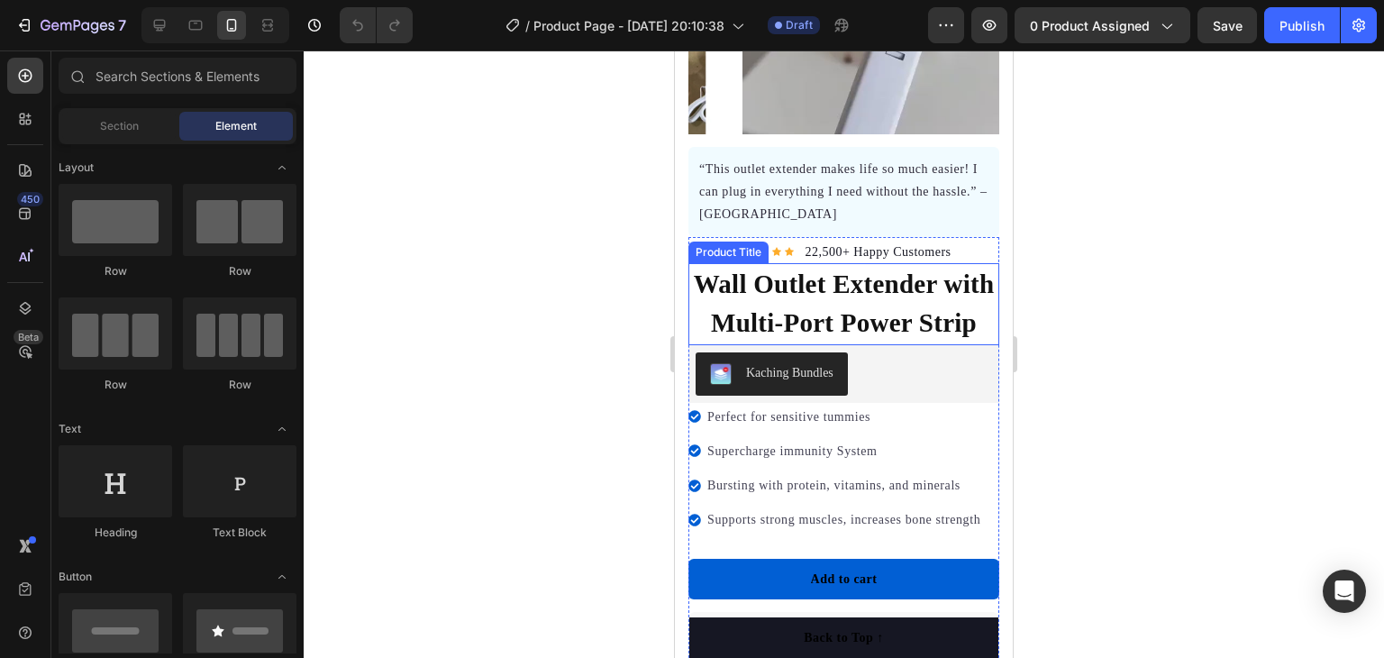
click at [856, 309] on h1 "Wall Outlet Extender with Multi-Port Power Strip" at bounding box center [843, 304] width 311 height 82
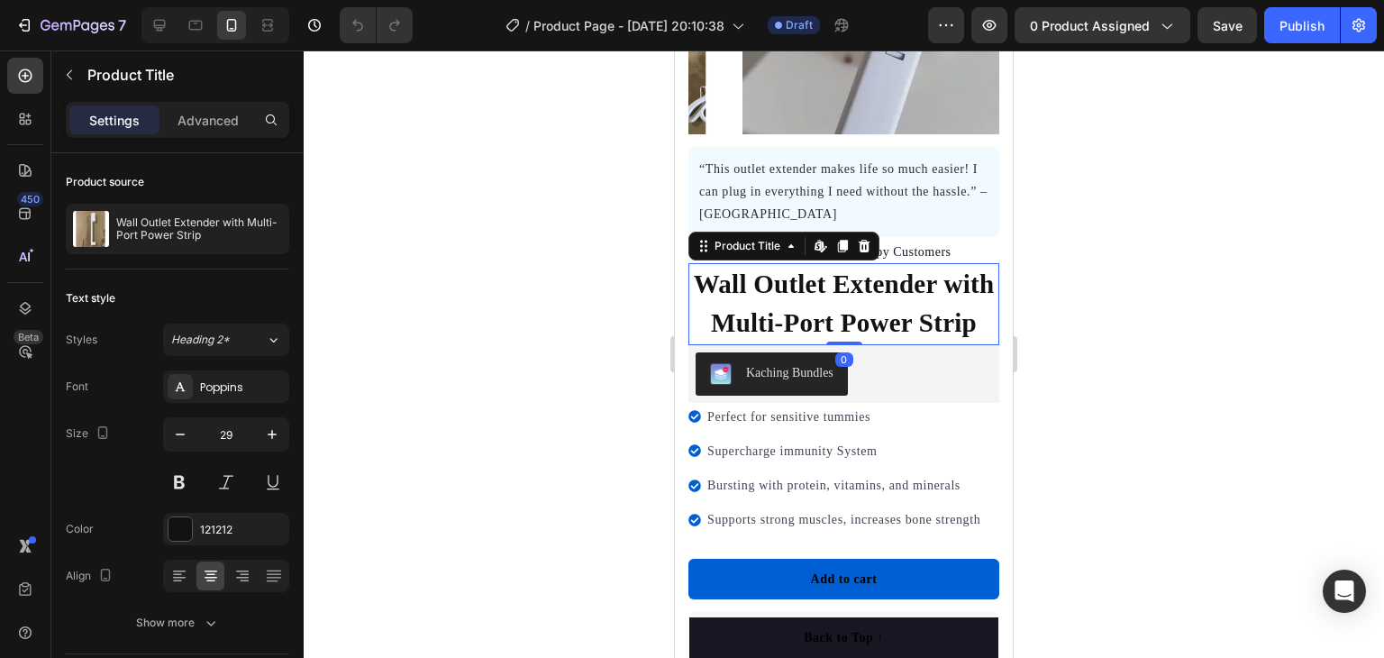
click at [847, 333] on h1 "Wall Outlet Extender with Multi-Port Power Strip" at bounding box center [843, 304] width 311 height 82
click at [849, 345] on h1 "Wall Outlet Extender with Multi-Port Power Strip" at bounding box center [843, 304] width 311 height 82
drag, startPoint x: 848, startPoint y: 351, endPoint x: 1324, endPoint y: 367, distance: 476.1
click at [848, 345] on h1 "Wall Outlet Extender with Multi-Port Power Strip" at bounding box center [843, 304] width 311 height 82
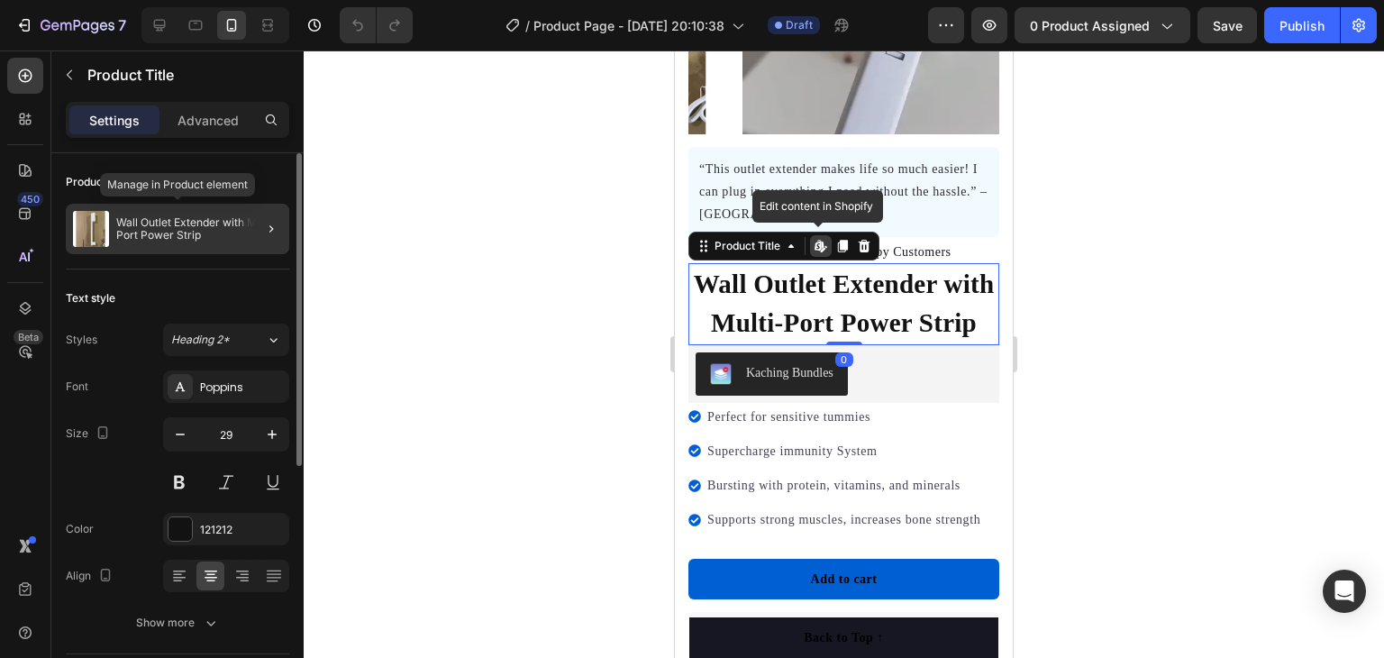
click at [207, 219] on p "Wall Outlet Extender with Multi-Port Power Strip" at bounding box center [199, 228] width 166 height 25
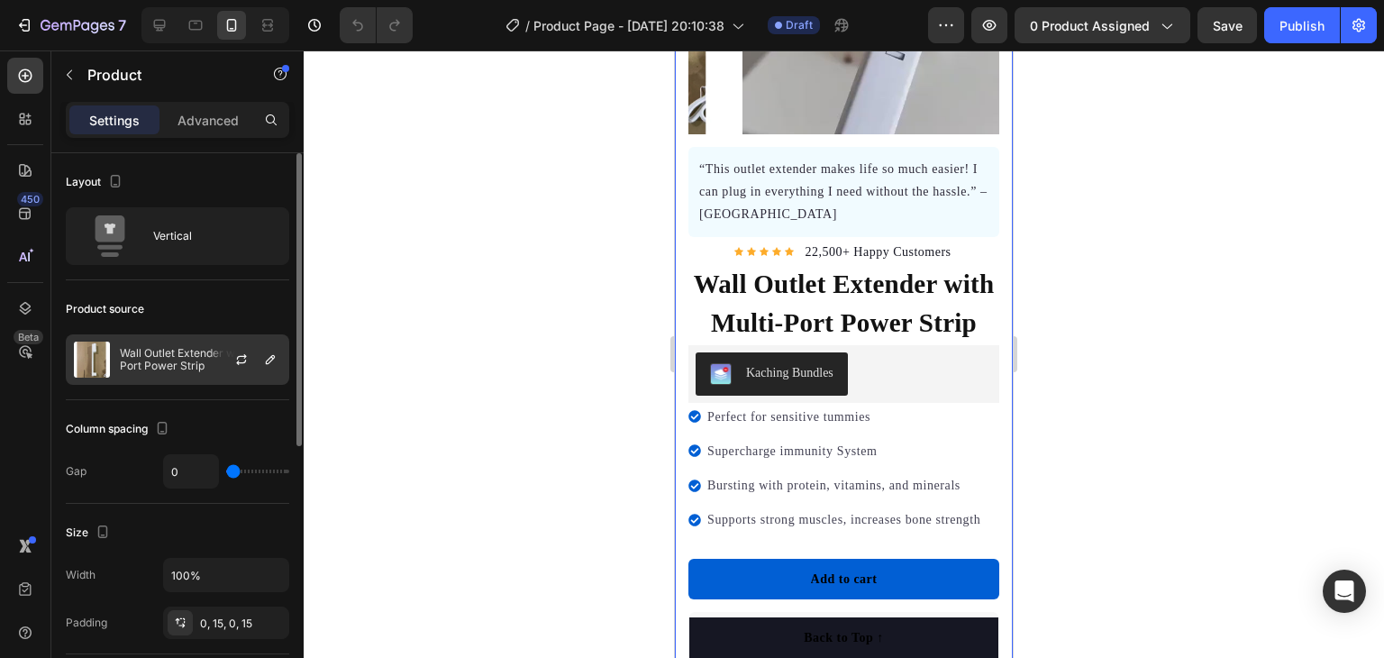
click at [209, 361] on div at bounding box center [248, 359] width 79 height 49
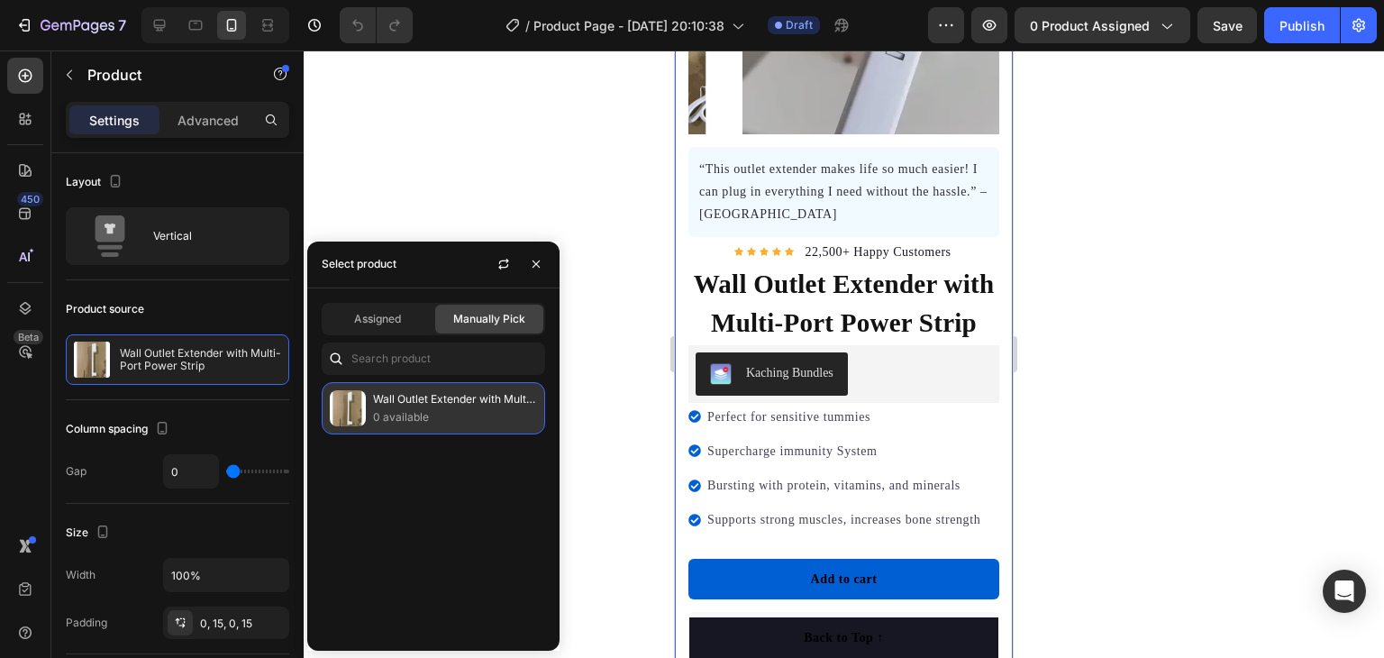
click at [428, 406] on p "Wall Outlet Extender with Multi-Port Power Strip" at bounding box center [455, 399] width 164 height 18
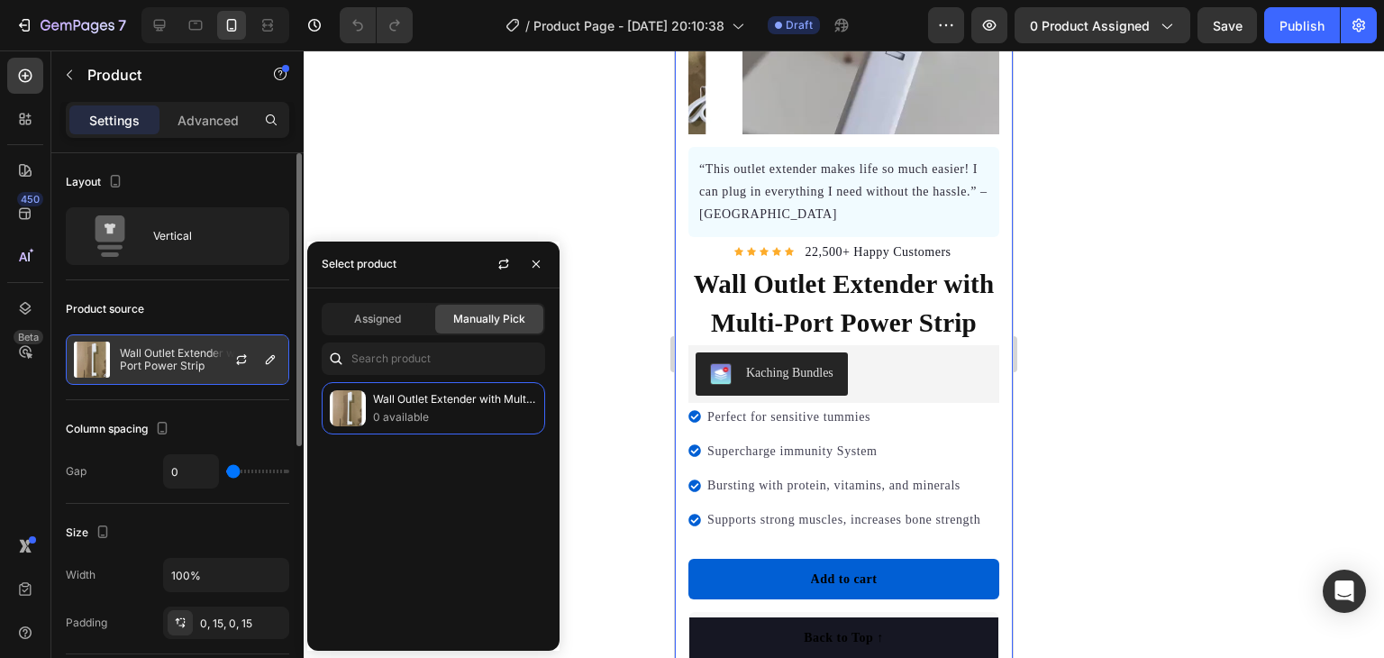
click at [202, 351] on p "Wall Outlet Extender with Multi-Port Power Strip" at bounding box center [200, 359] width 161 height 25
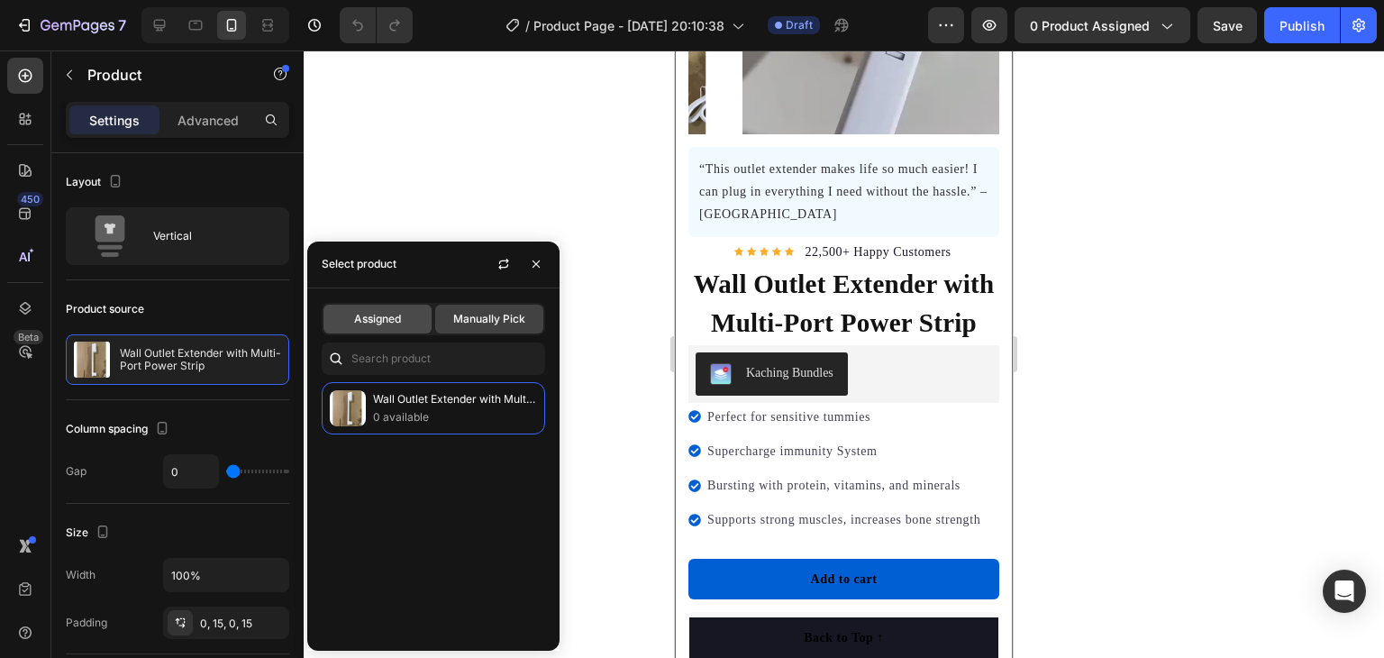
click at [398, 320] on span "Assigned" at bounding box center [377, 319] width 47 height 16
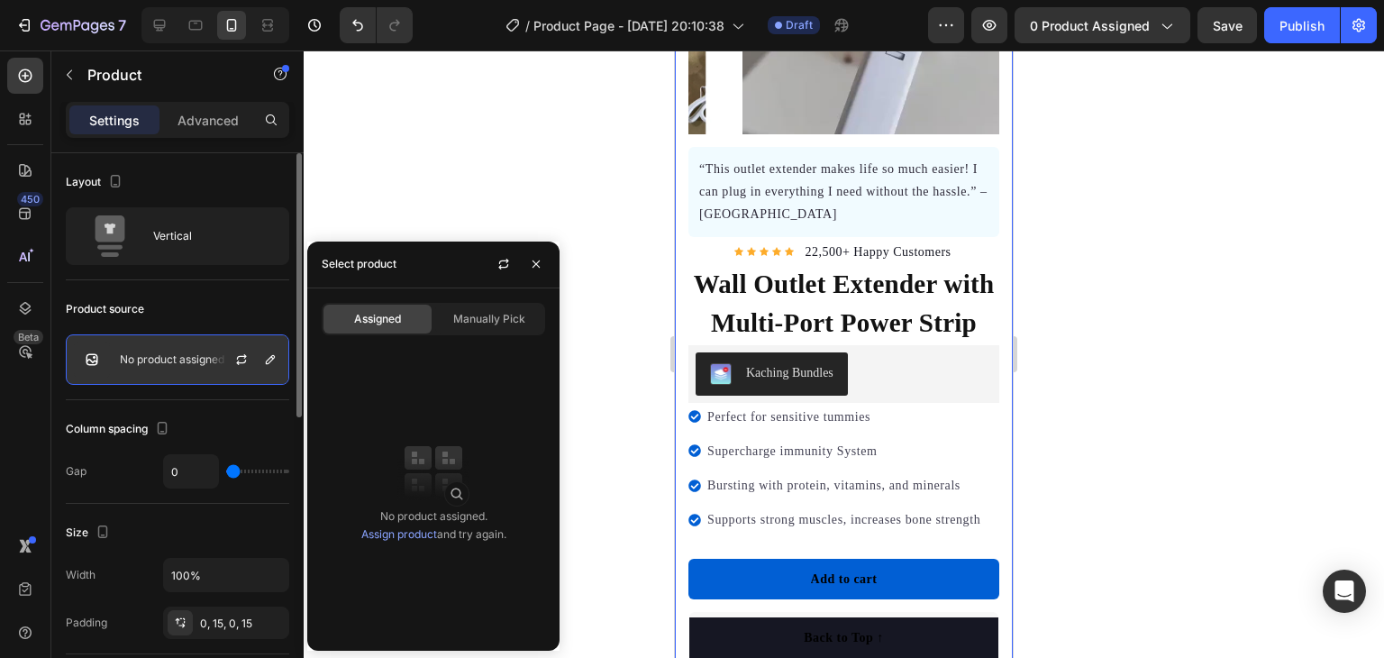
click at [203, 354] on p "No product assigned" at bounding box center [172, 359] width 105 height 13
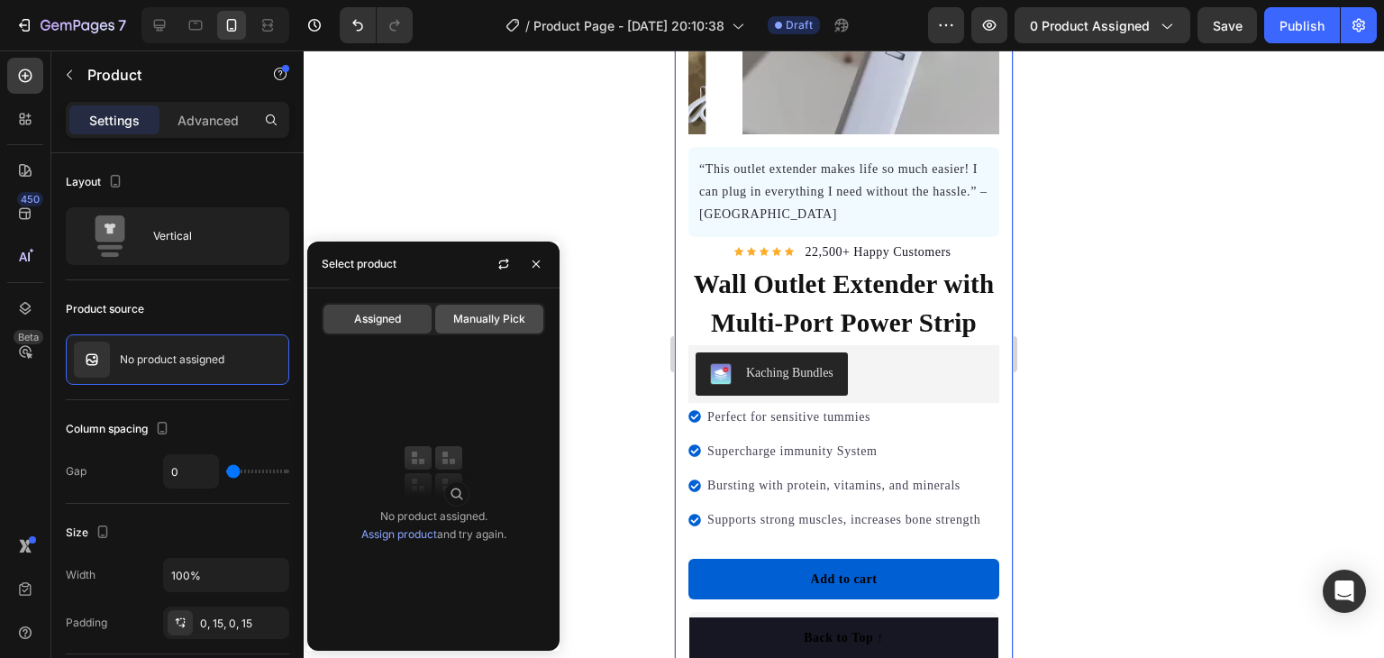
click at [456, 321] on span "Manually Pick" at bounding box center [489, 319] width 72 height 16
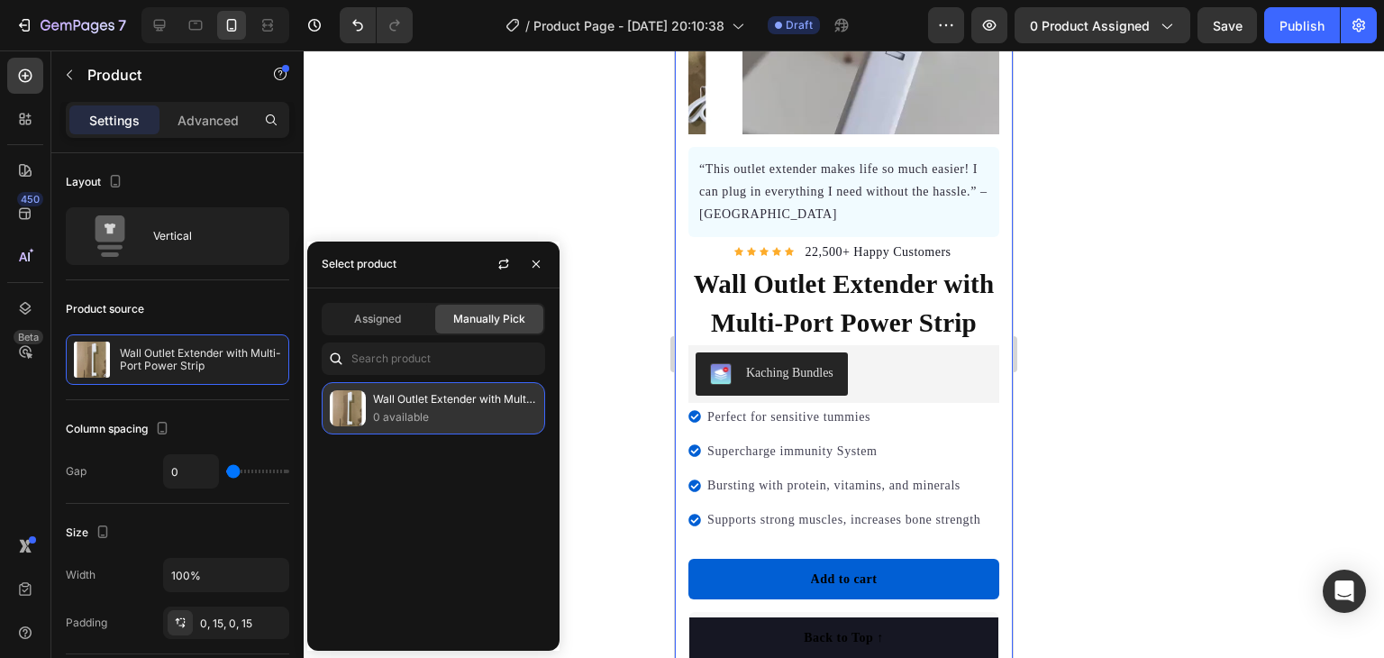
click at [398, 397] on p "Wall Outlet Extender with Multi-Port Power Strip" at bounding box center [455, 399] width 164 height 18
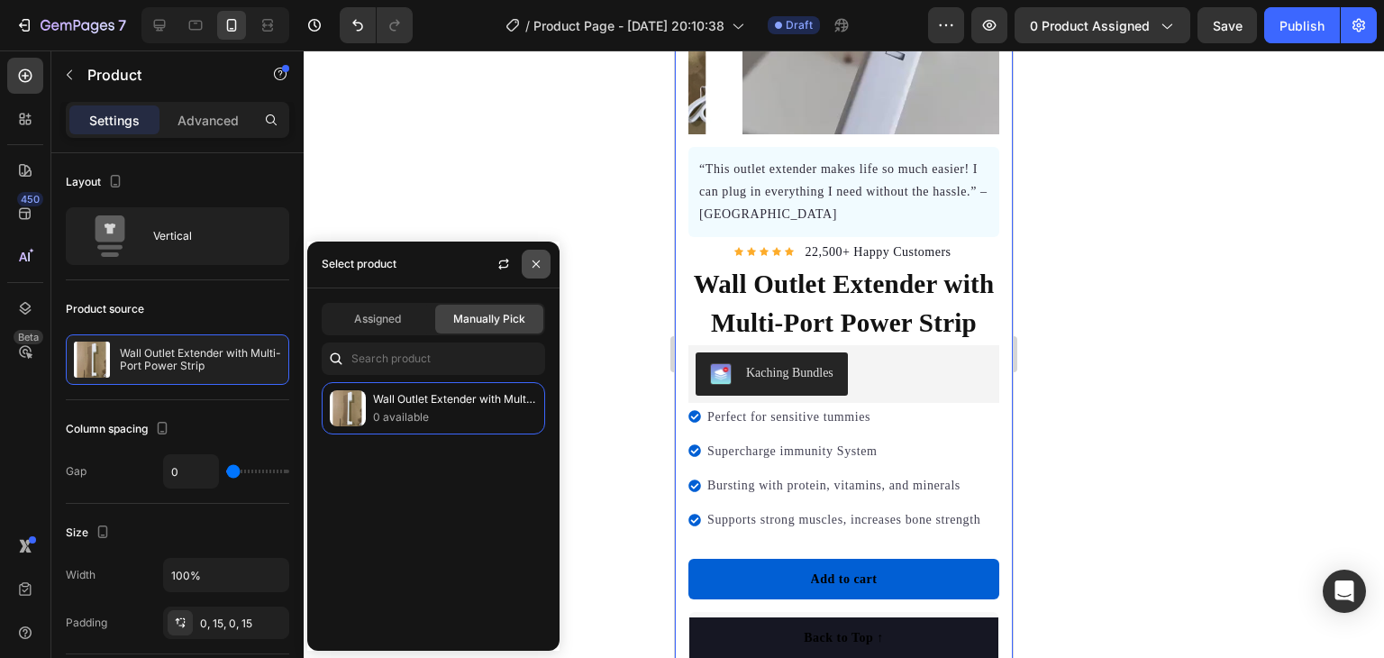
click at [530, 271] on icon "button" at bounding box center [536, 264] width 14 height 14
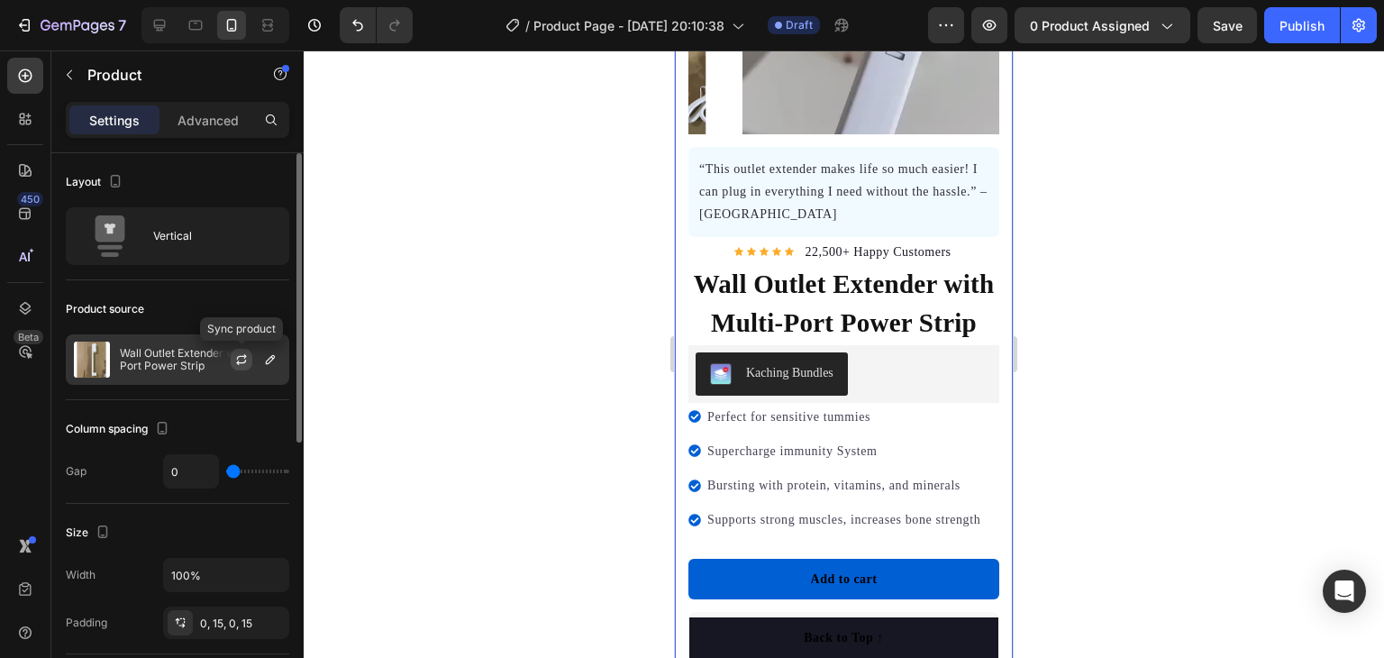
click at [244, 357] on icon "button" at bounding box center [242, 356] width 10 height 5
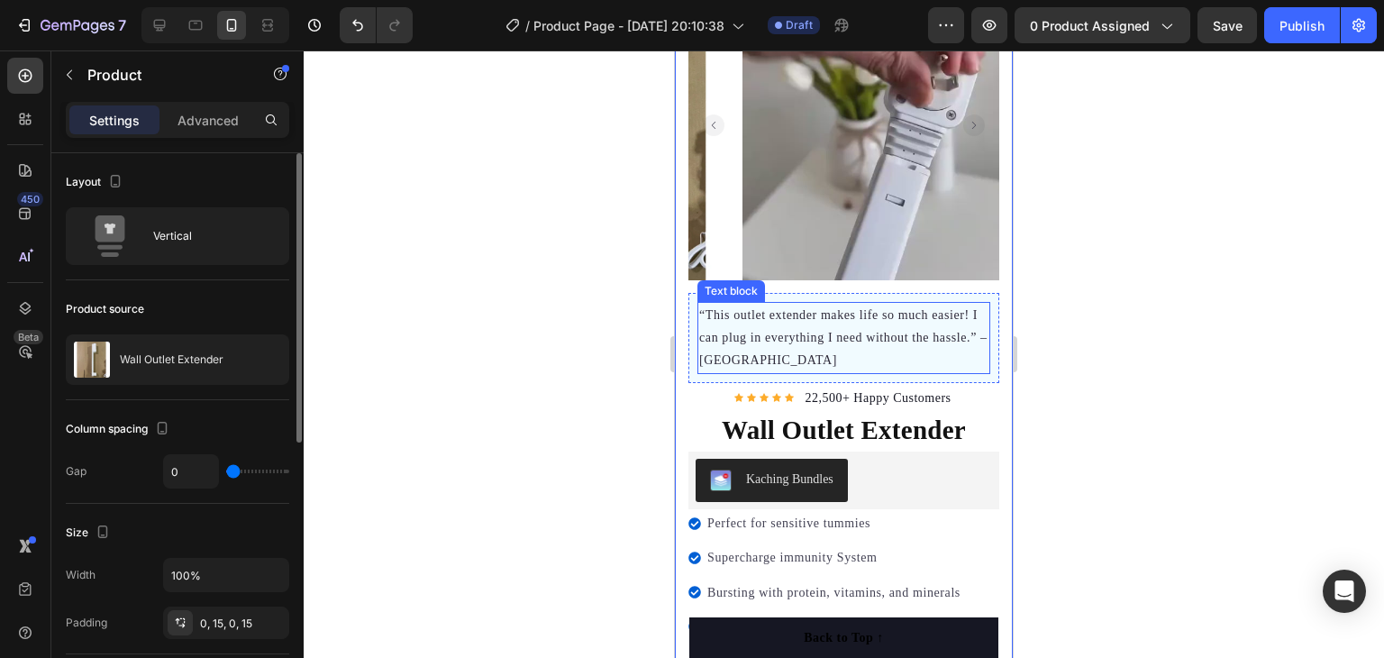
scroll to position [180, 0]
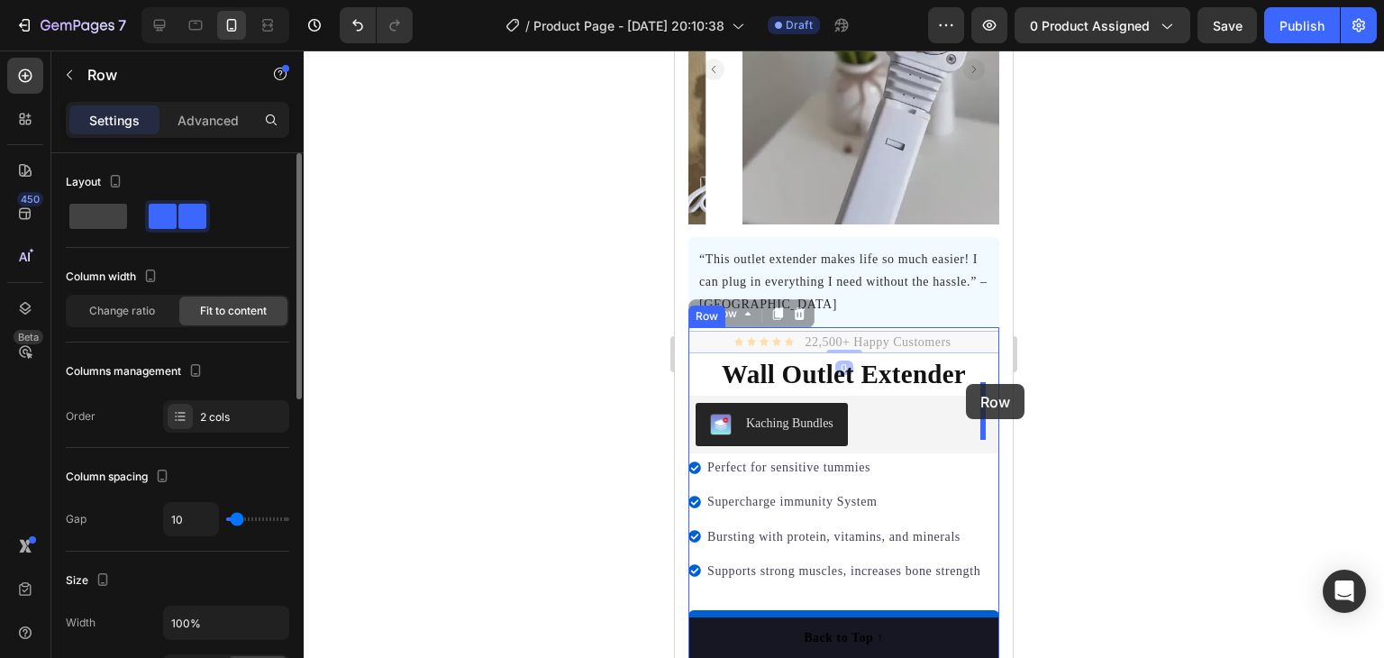
drag, startPoint x: 970, startPoint y: 325, endPoint x: 966, endPoint y: 384, distance: 58.7
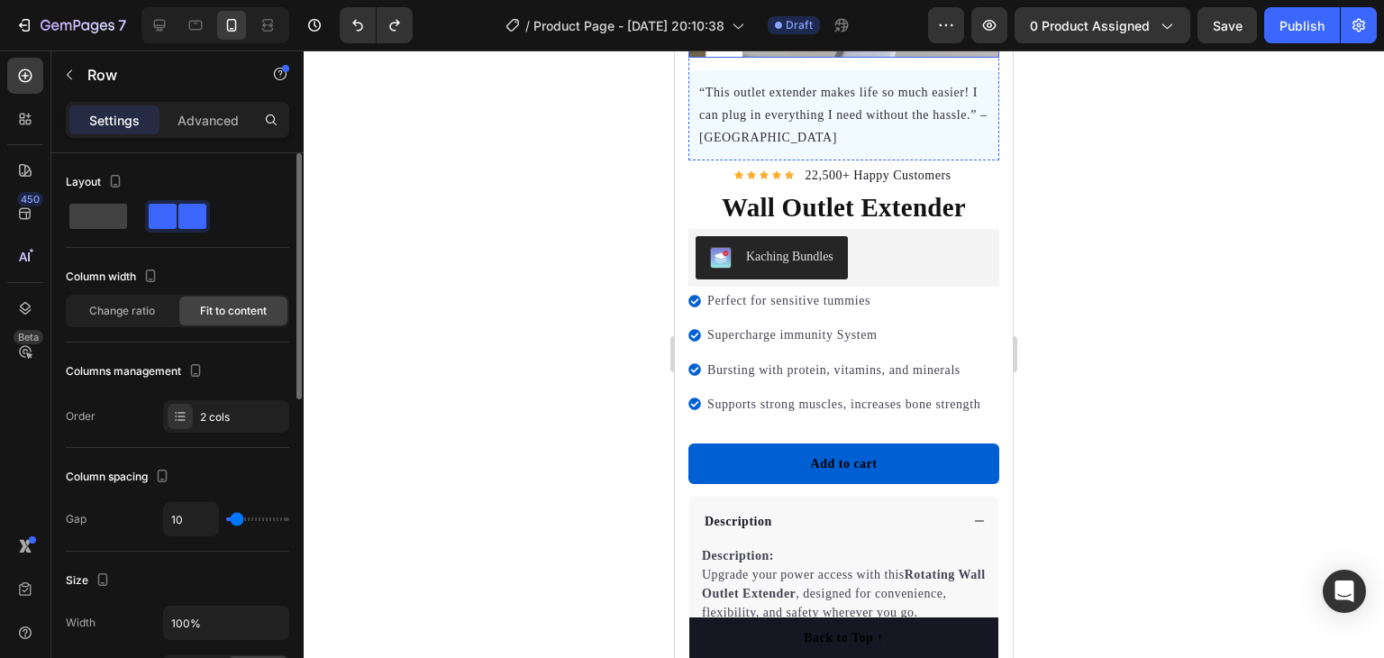
scroll to position [360, 0]
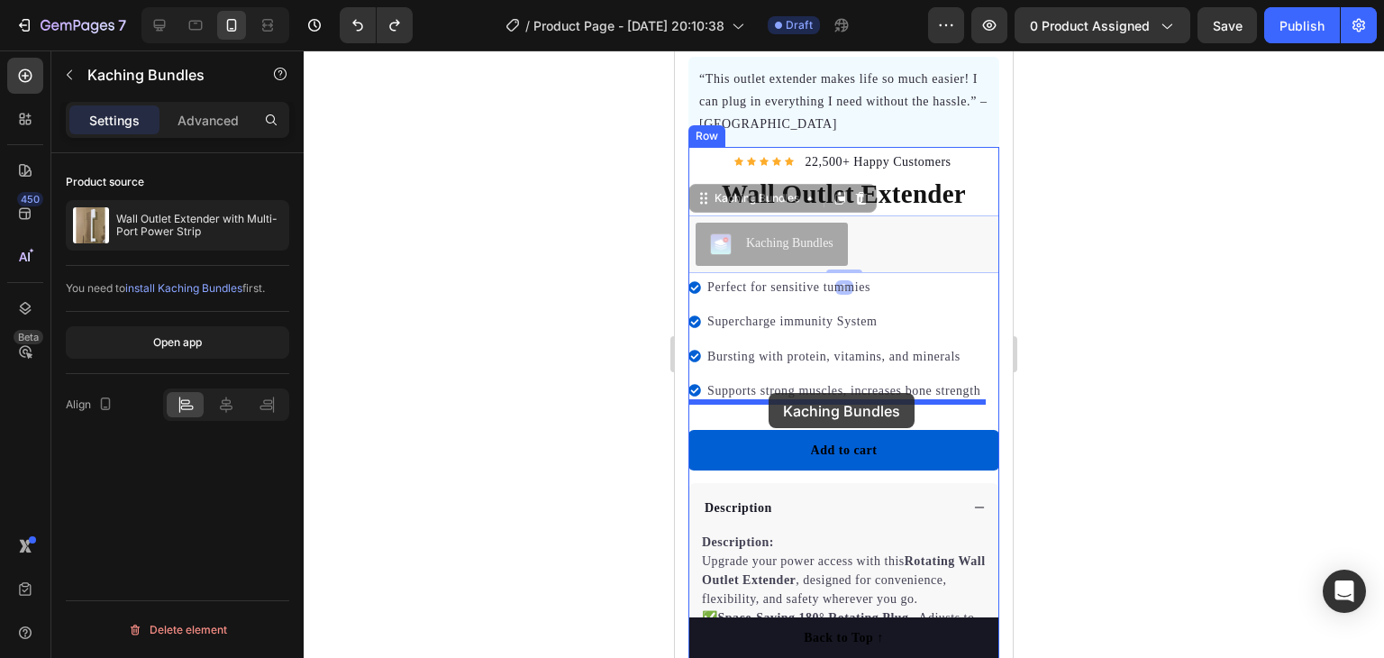
drag, startPoint x: 782, startPoint y: 232, endPoint x: 769, endPoint y: 393, distance: 161.9
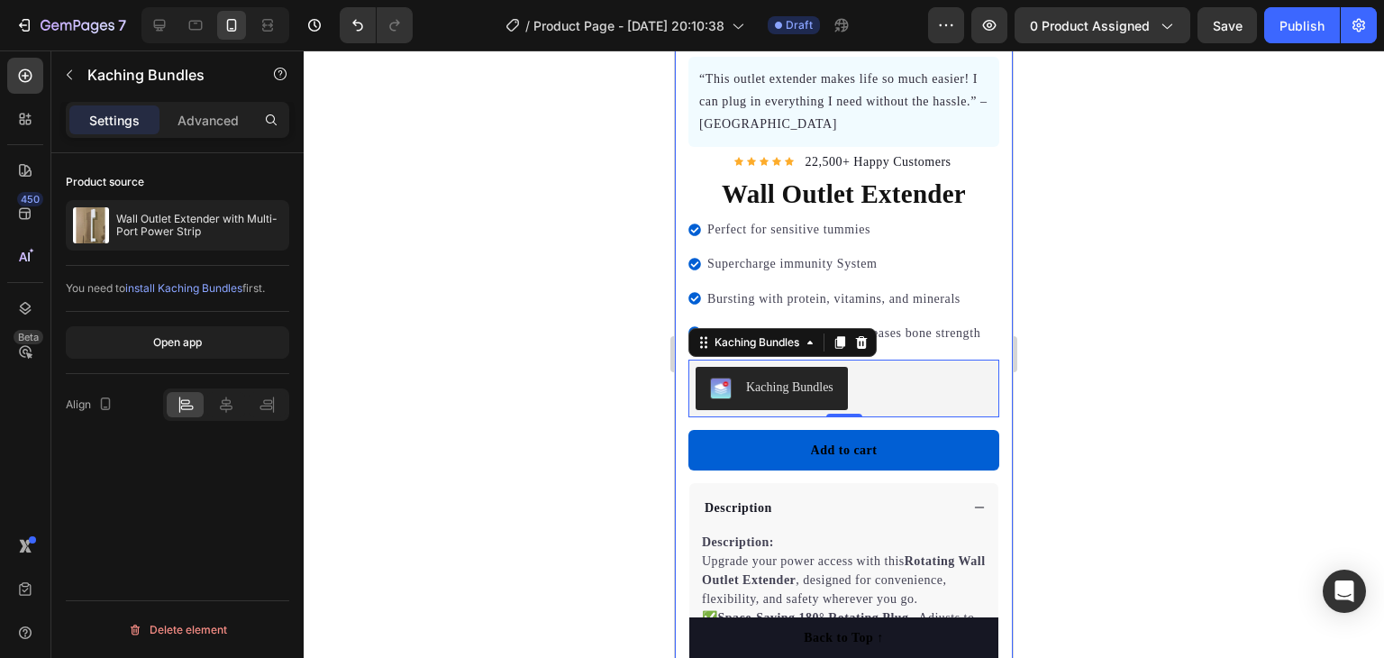
click at [1144, 276] on div at bounding box center [844, 353] width 1080 height 607
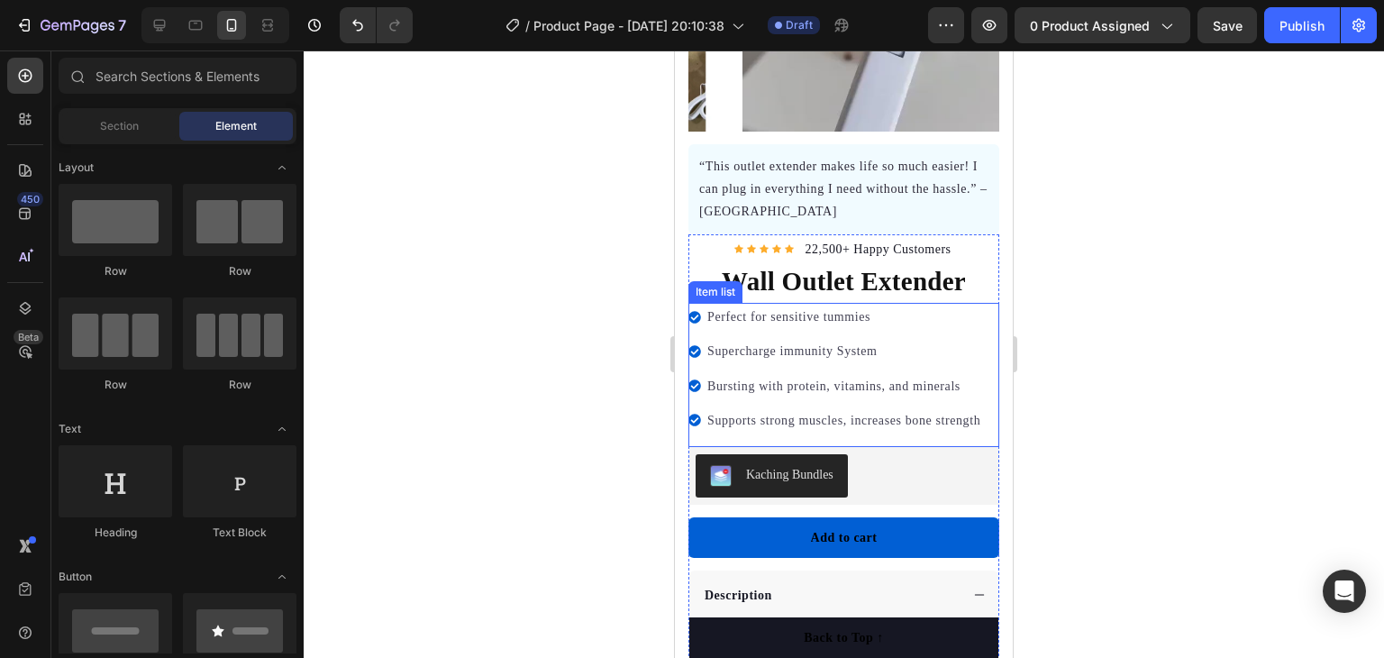
scroll to position [180, 0]
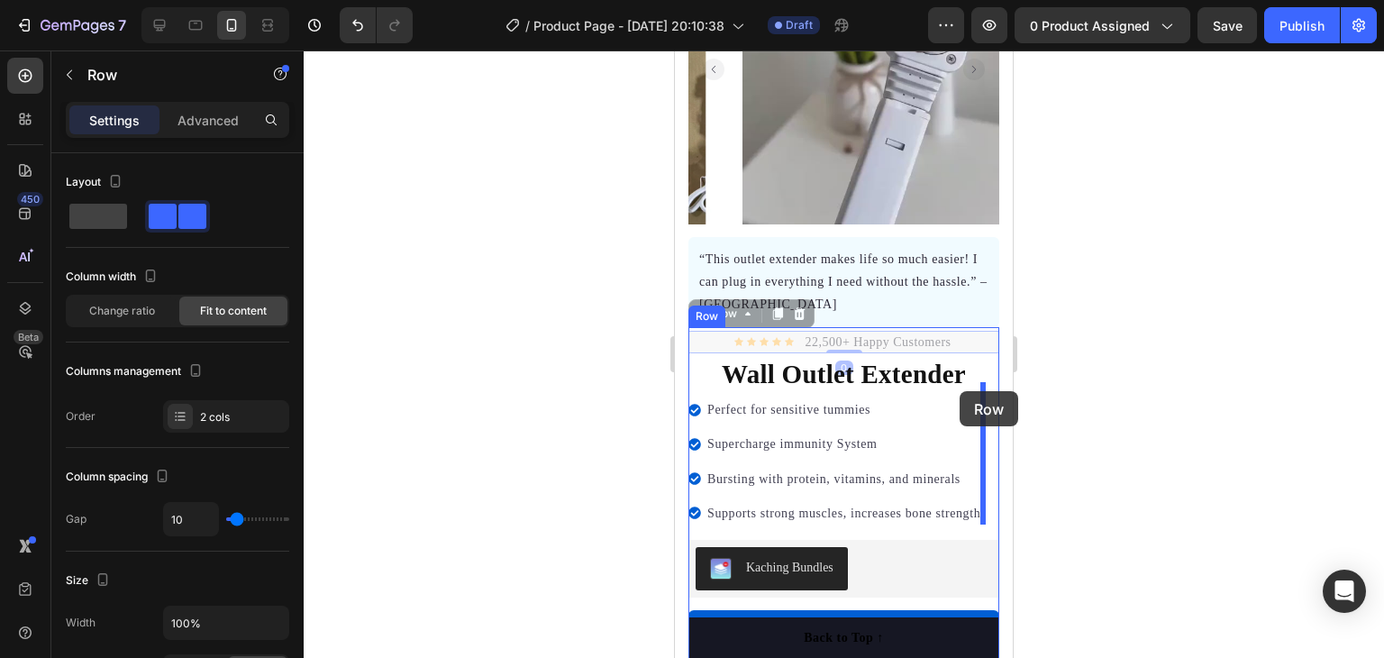
drag, startPoint x: 962, startPoint y: 329, endPoint x: 960, endPoint y: 391, distance: 62.2
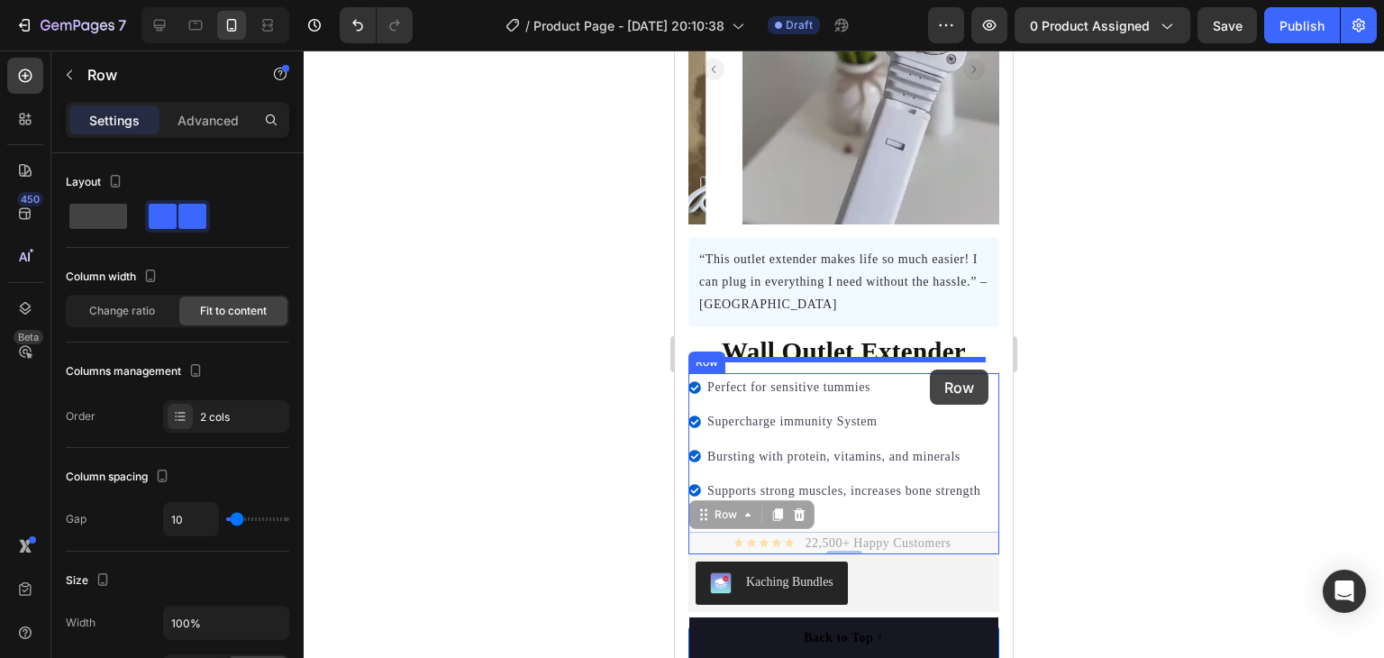
drag, startPoint x: 953, startPoint y: 530, endPoint x: 930, endPoint y: 369, distance: 162.0
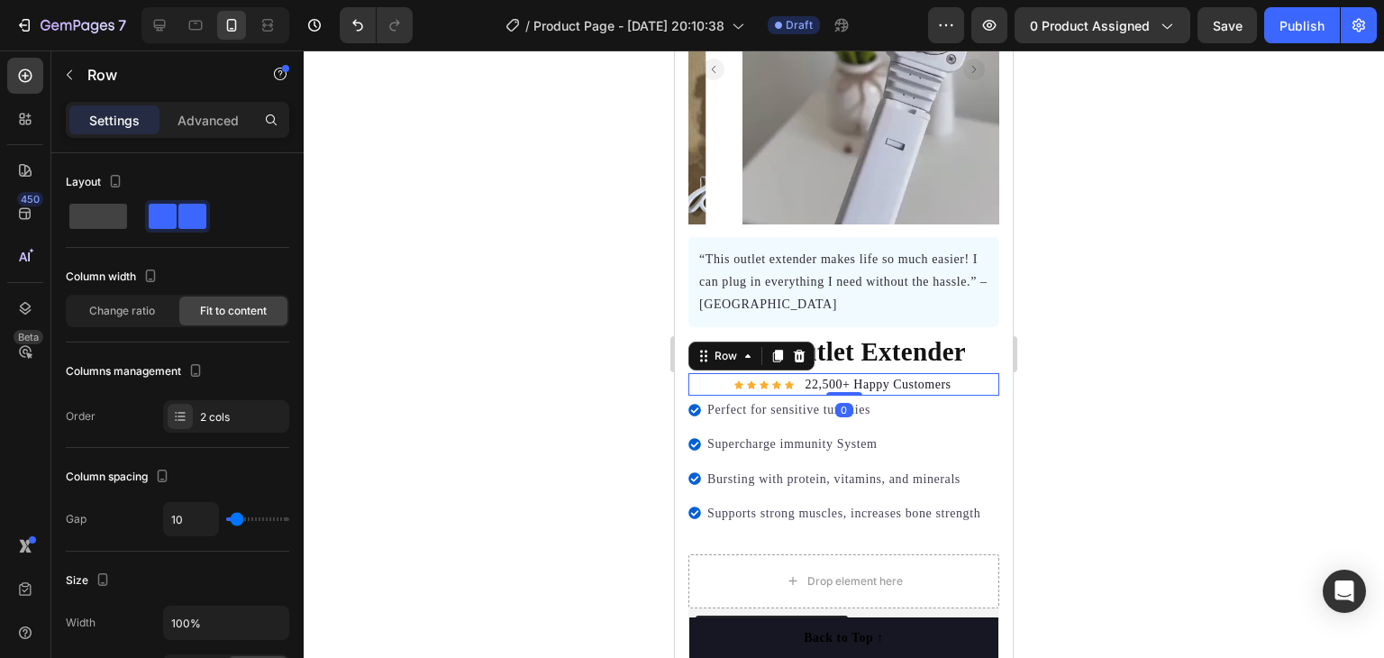
click at [1072, 312] on div at bounding box center [844, 353] width 1080 height 607
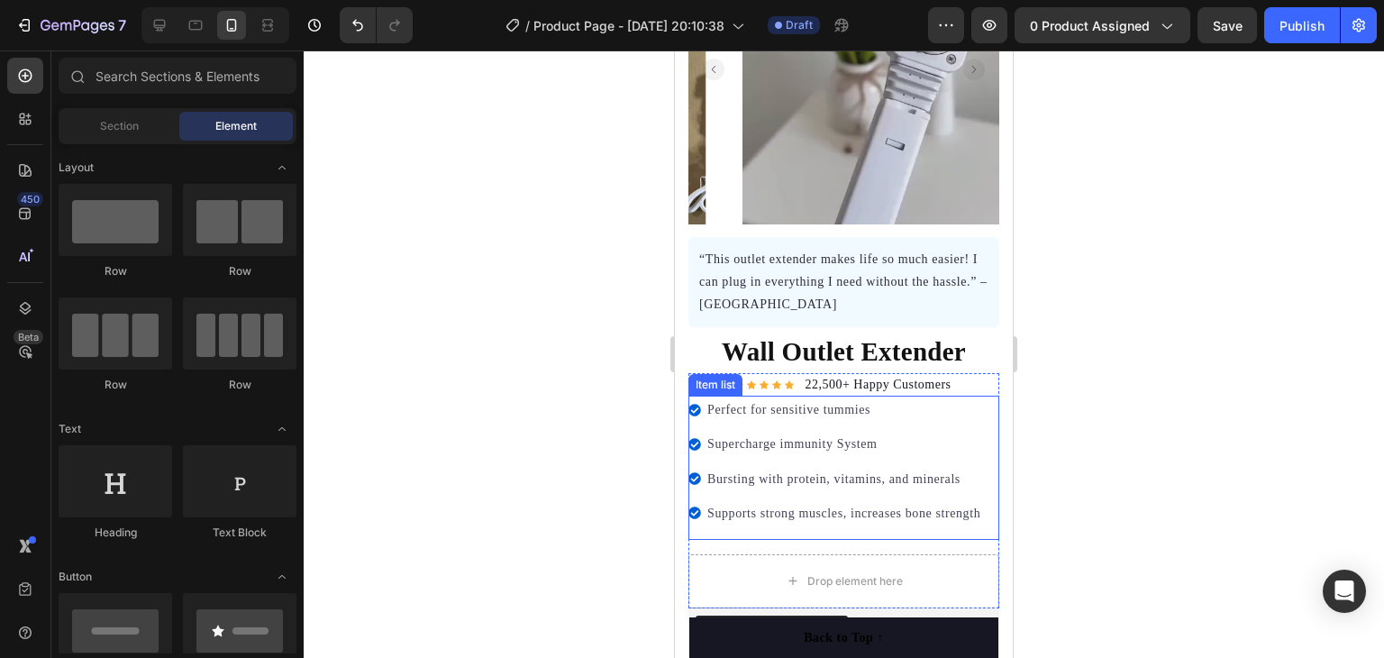
click at [707, 396] on div "Perfect for sensitive tummies" at bounding box center [844, 410] width 278 height 28
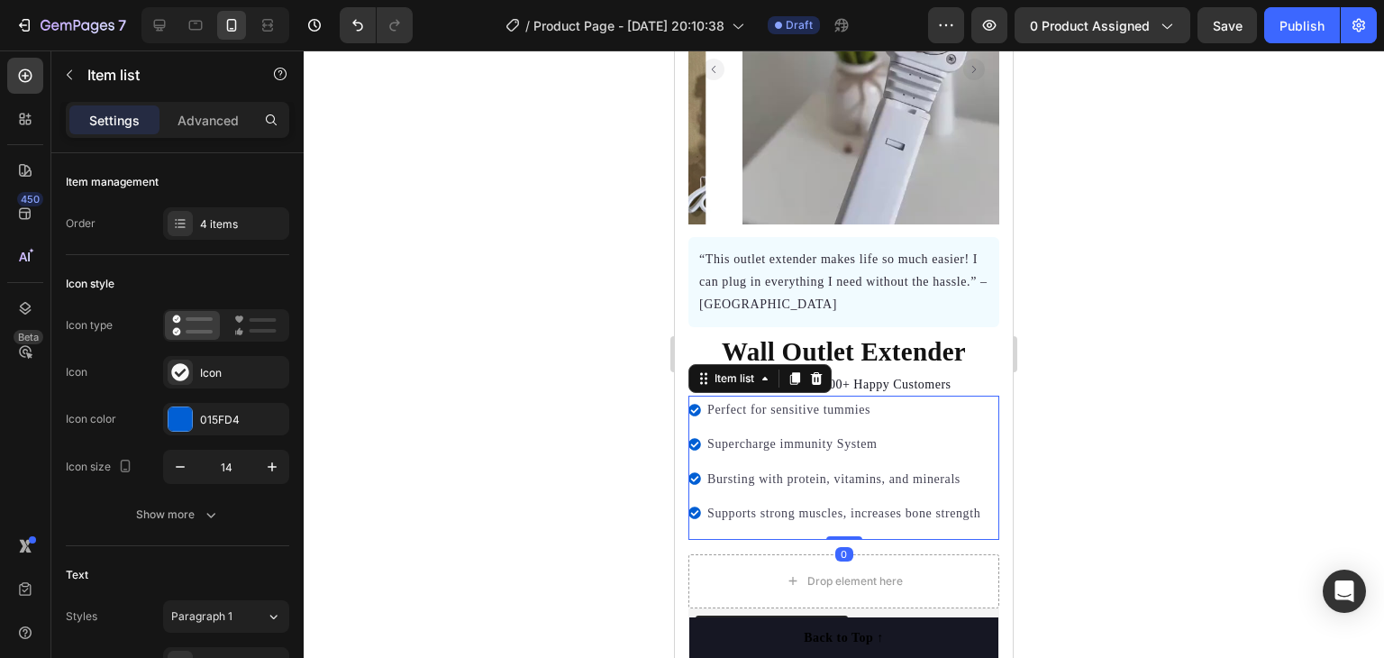
click at [716, 398] on p "Perfect for sensitive tummies" at bounding box center [843, 409] width 273 height 23
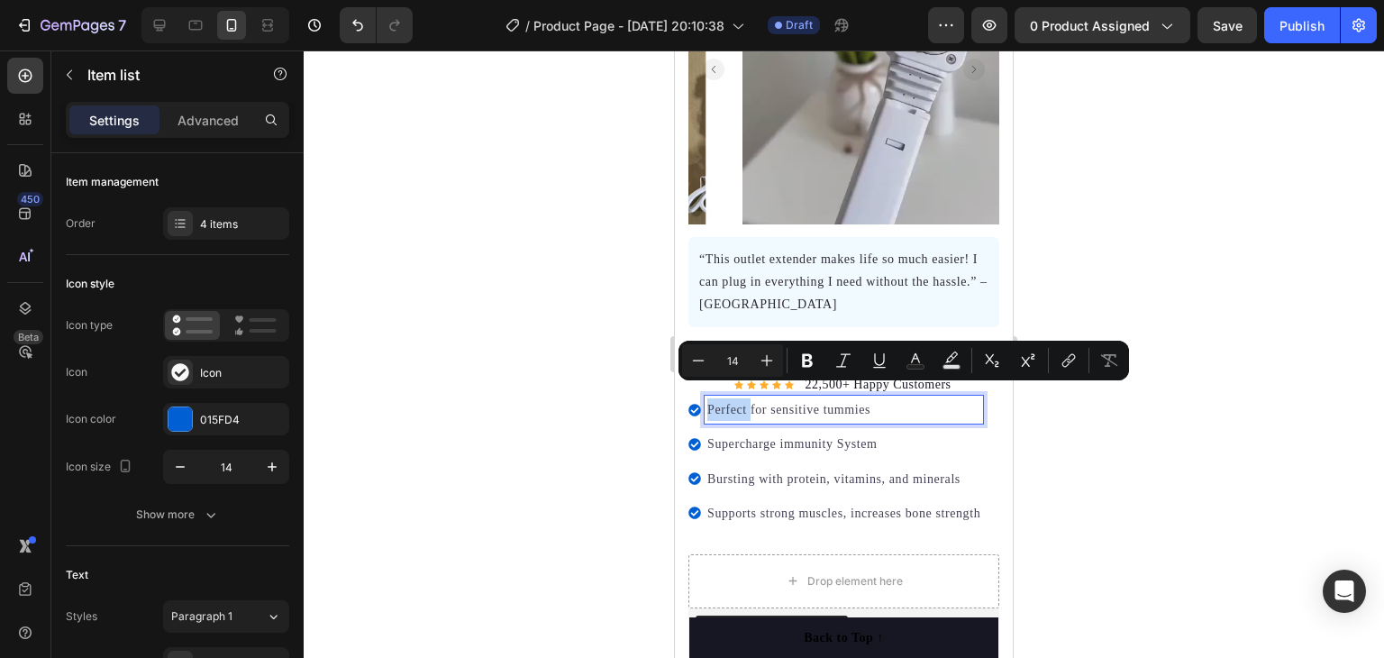
click at [705, 396] on div "Perfect for sensitive tummies" at bounding box center [844, 410] width 278 height 28
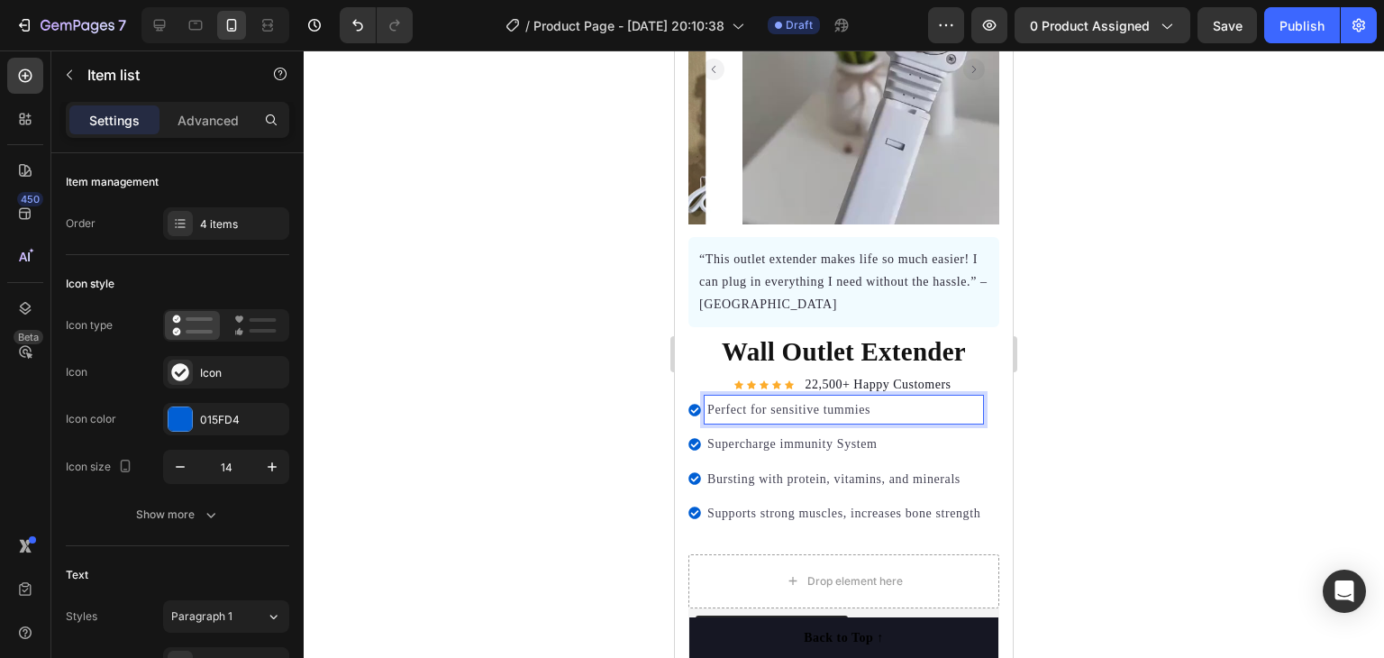
click at [707, 396] on div "Perfect for sensitive tummies" at bounding box center [844, 410] width 278 height 28
click at [927, 433] on p "Supercharge immunity System" at bounding box center [843, 444] width 273 height 23
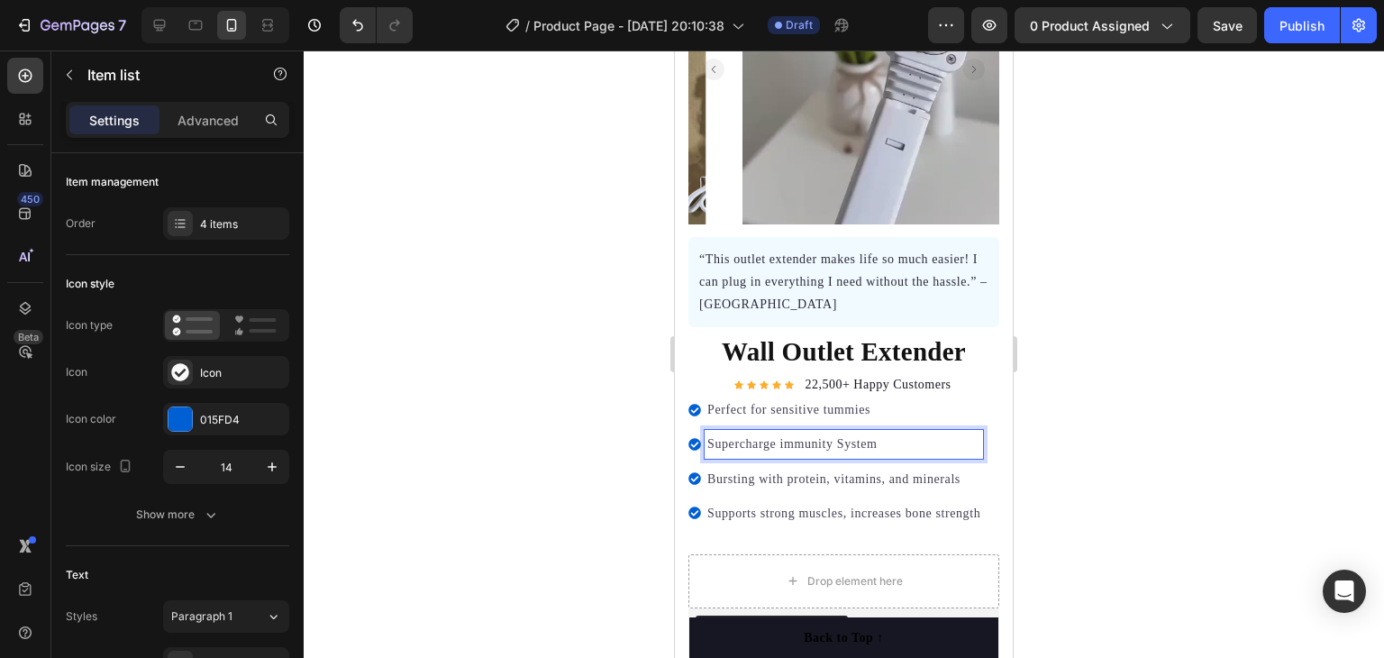
click at [927, 433] on p "Supercharge immunity System" at bounding box center [843, 444] width 273 height 23
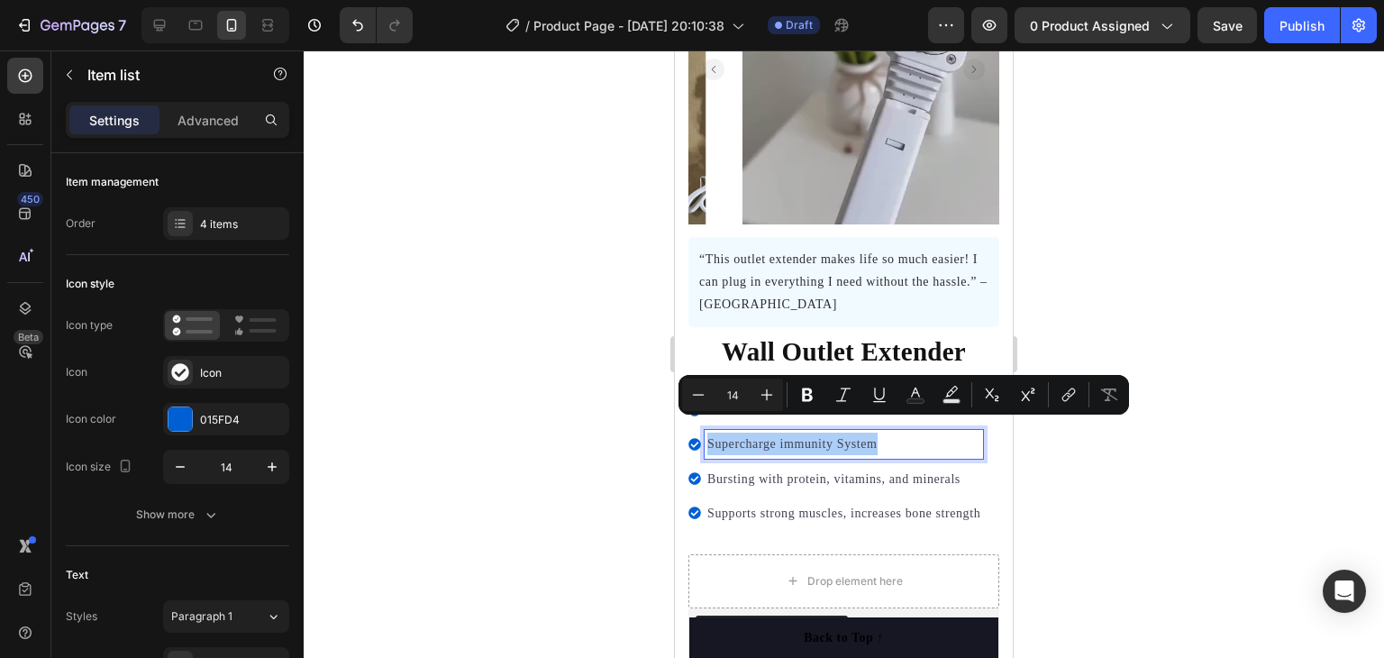
drag, startPoint x: 1178, startPoint y: 394, endPoint x: 1167, endPoint y: 393, distance: 10.9
click at [1178, 394] on div at bounding box center [844, 353] width 1080 height 607
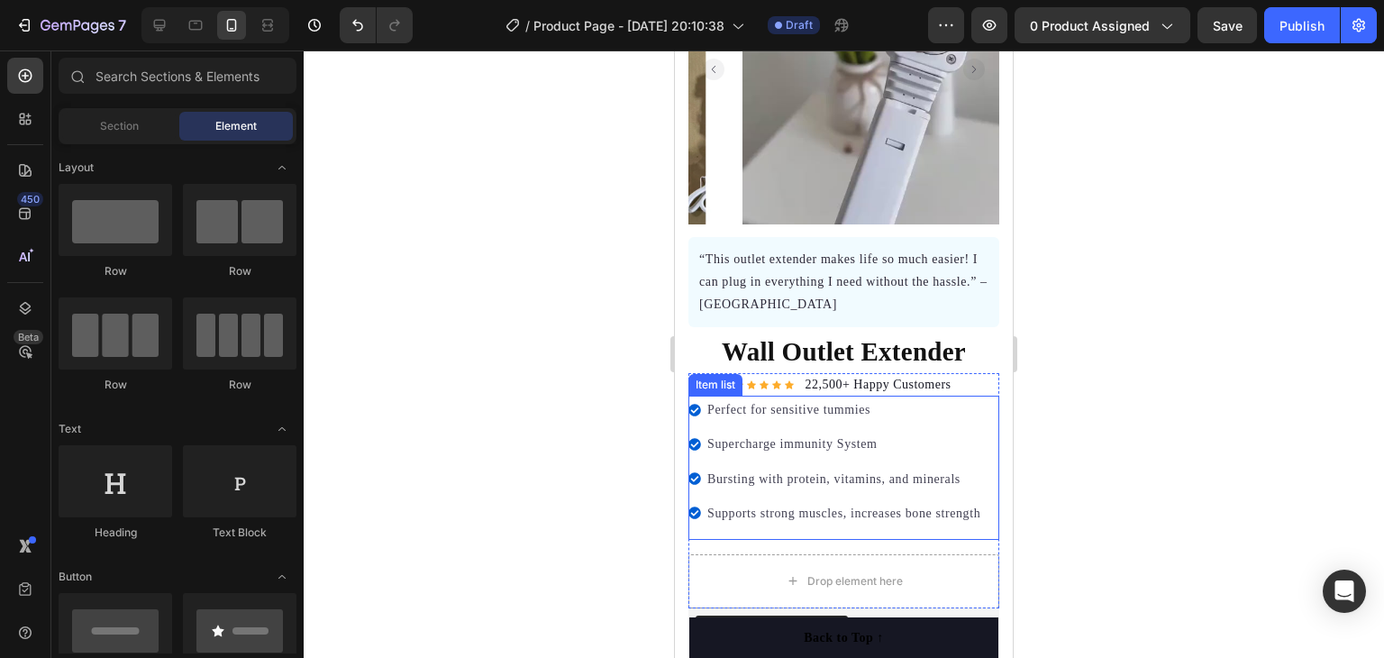
click at [924, 406] on p "Perfect for sensitive tummies" at bounding box center [843, 409] width 273 height 23
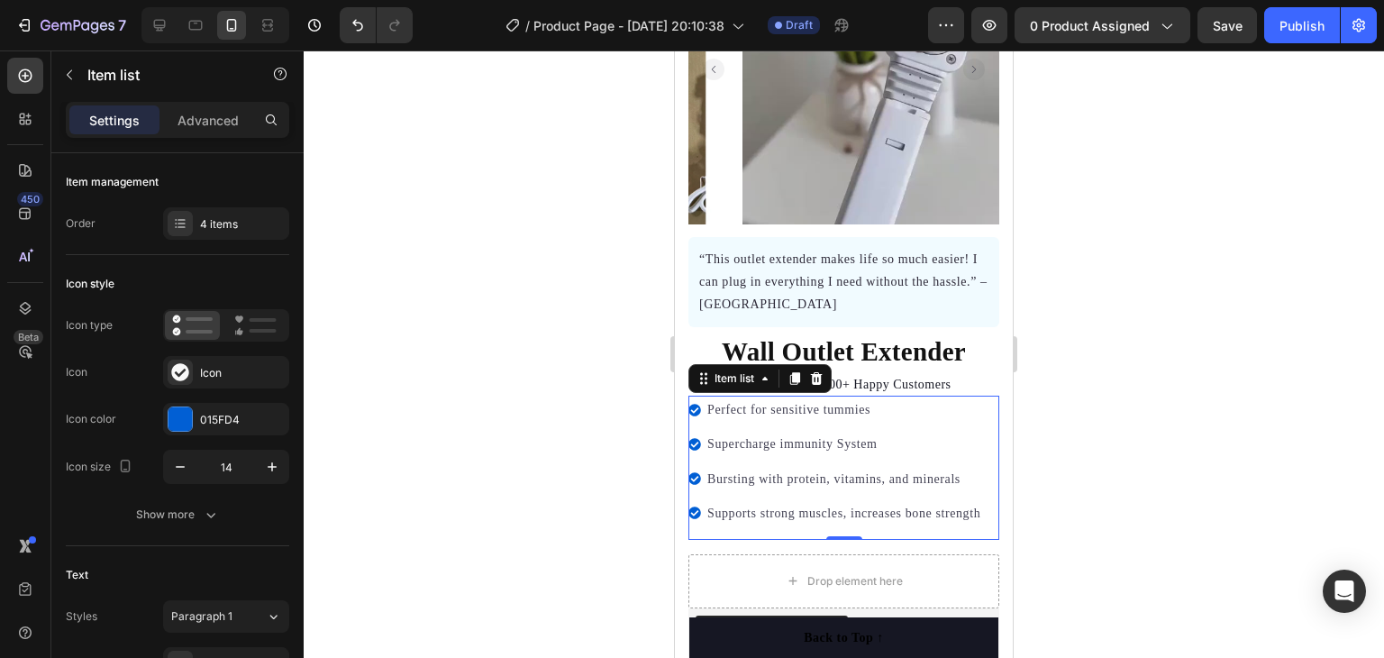
copy p "Supercharge immunity System"
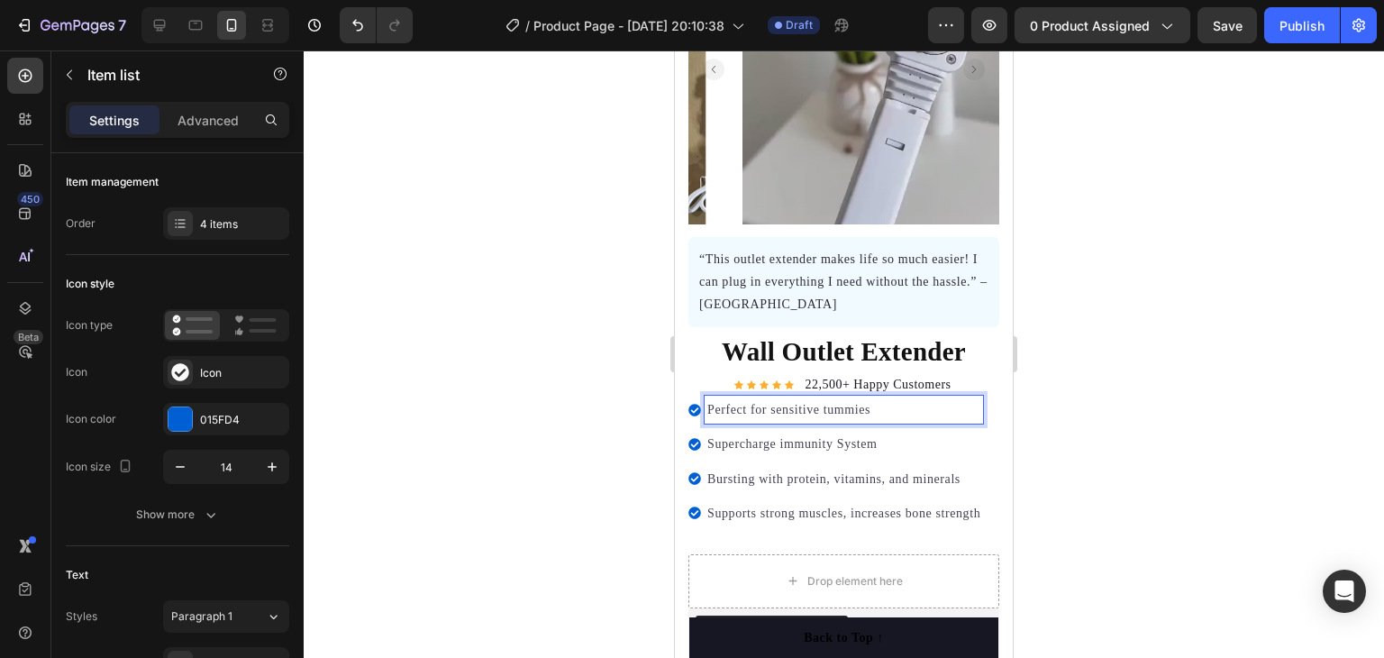
click at [807, 398] on p "Perfect for sensitive tummies" at bounding box center [843, 409] width 273 height 23
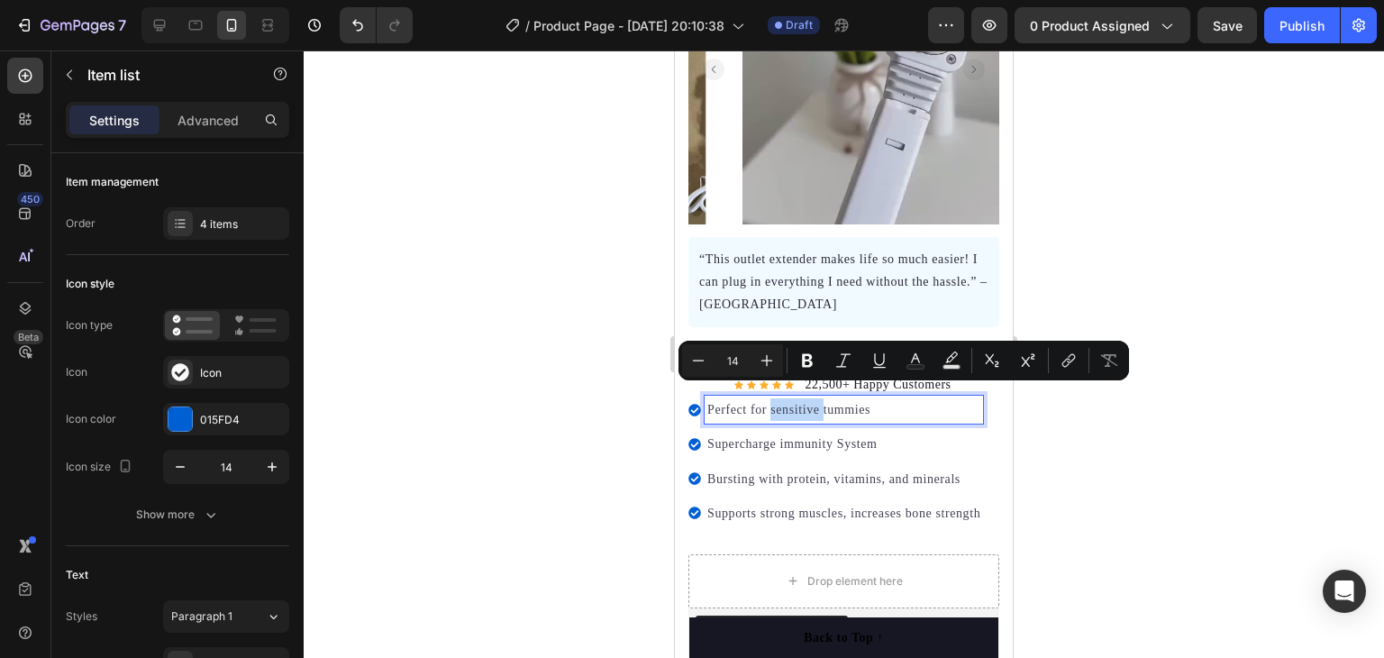
click at [870, 398] on p "Perfect for sensitive tummies" at bounding box center [843, 409] width 273 height 23
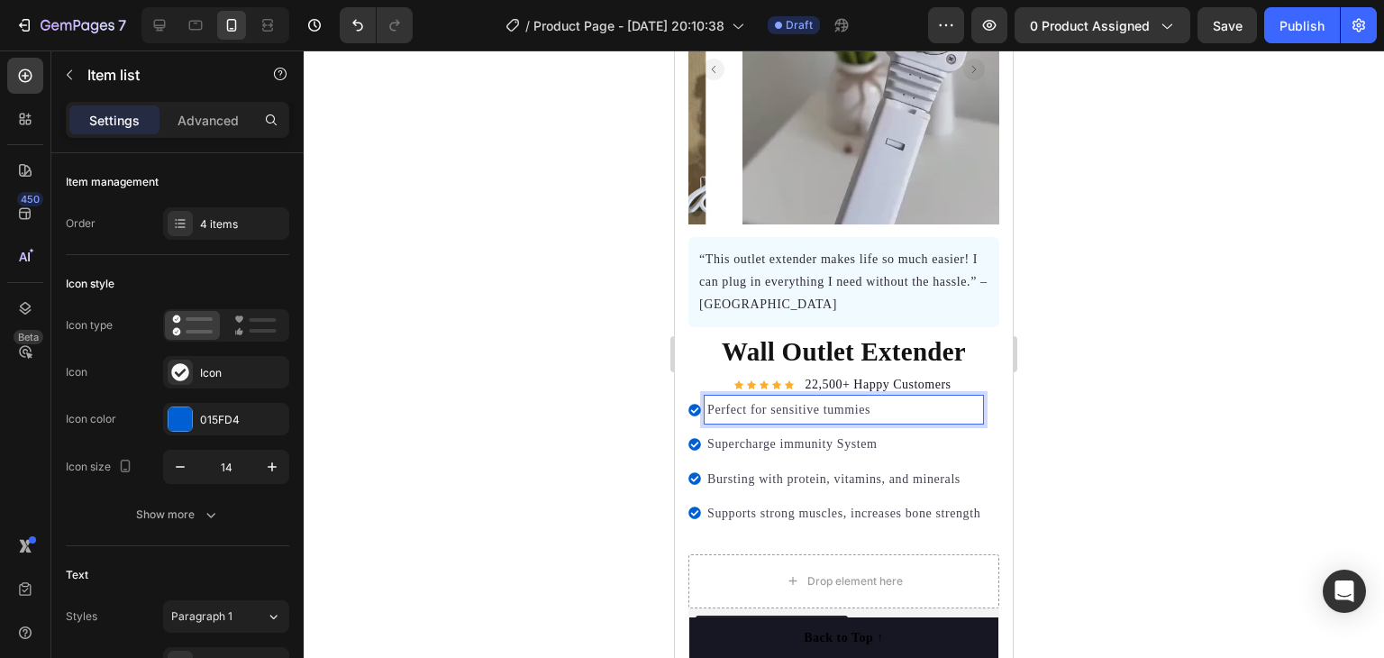
click at [870, 398] on p "Perfect for sensitive tummies" at bounding box center [843, 409] width 273 height 23
click at [869, 398] on p "Perfect for sensitive tummies" at bounding box center [843, 409] width 273 height 23
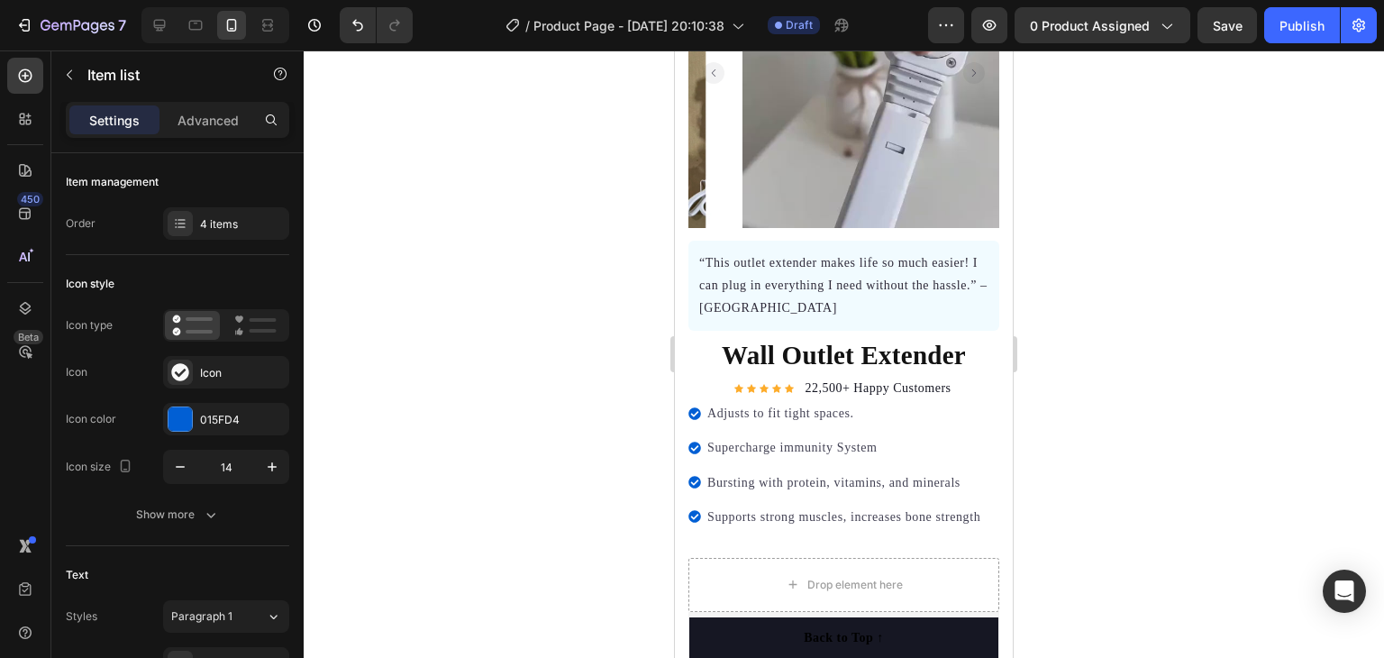
click at [817, 436] on p "Supercharge immunity System" at bounding box center [843, 447] width 273 height 23
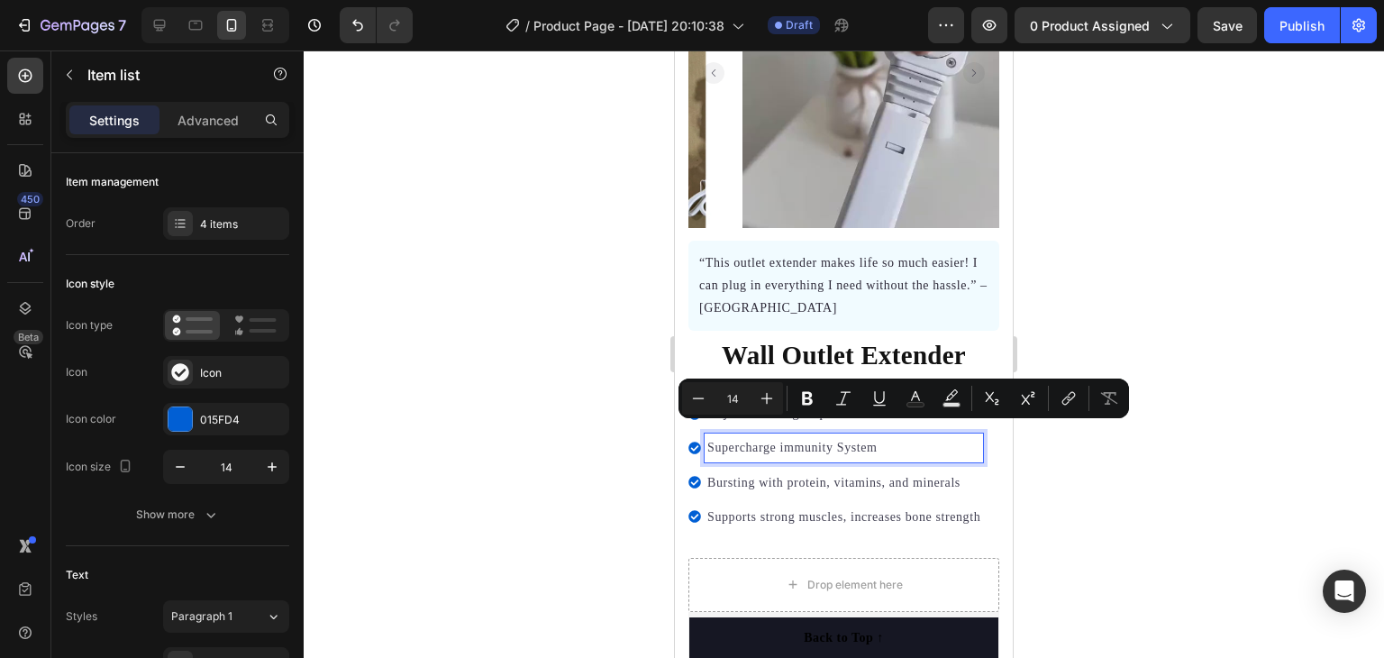
click at [886, 436] on p "Supercharge immunity System" at bounding box center [843, 447] width 273 height 23
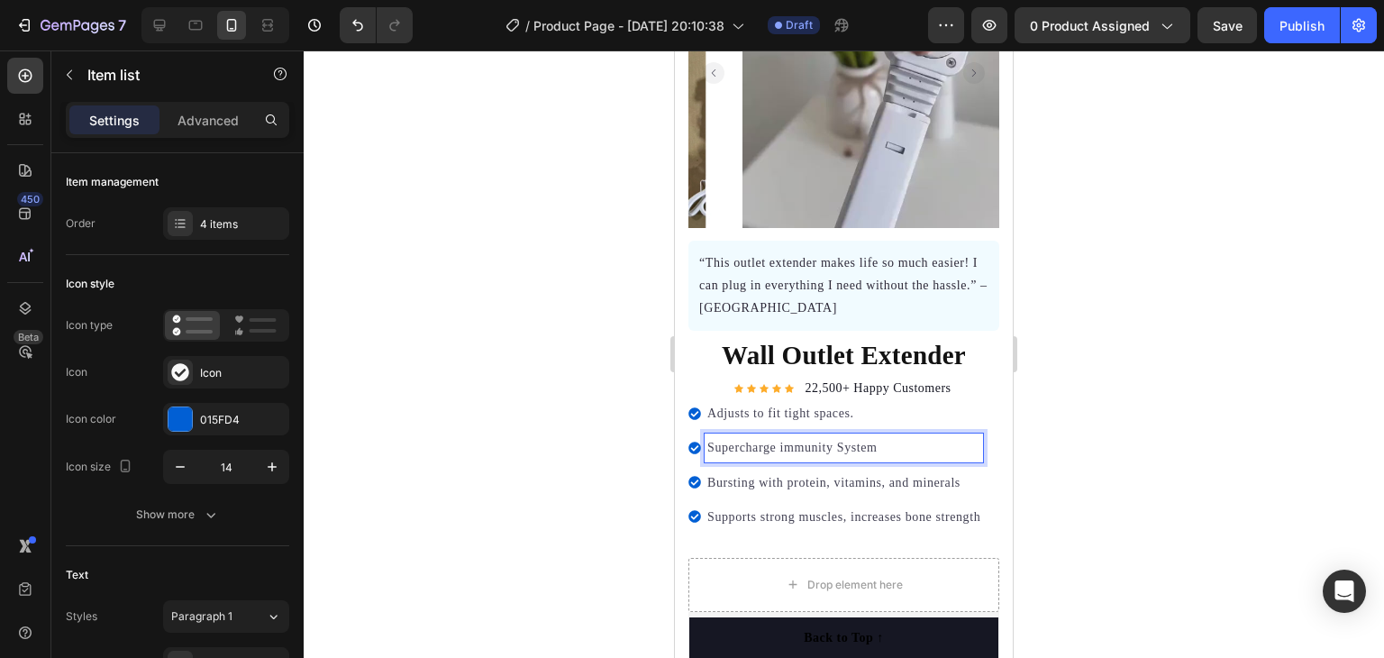
click at [885, 436] on p "Supercharge immunity System" at bounding box center [843, 447] width 273 height 23
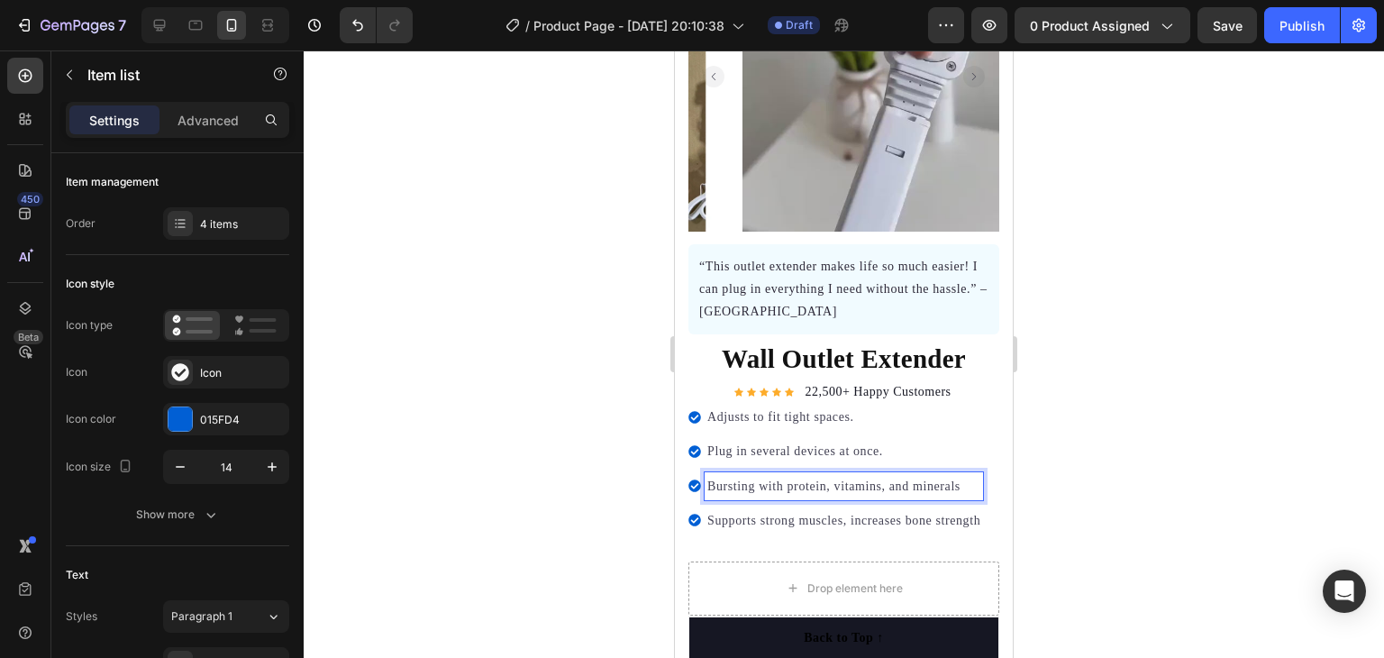
click at [782, 475] on p "Bursting with protein, vitamins, and minerals" at bounding box center [843, 486] width 273 height 23
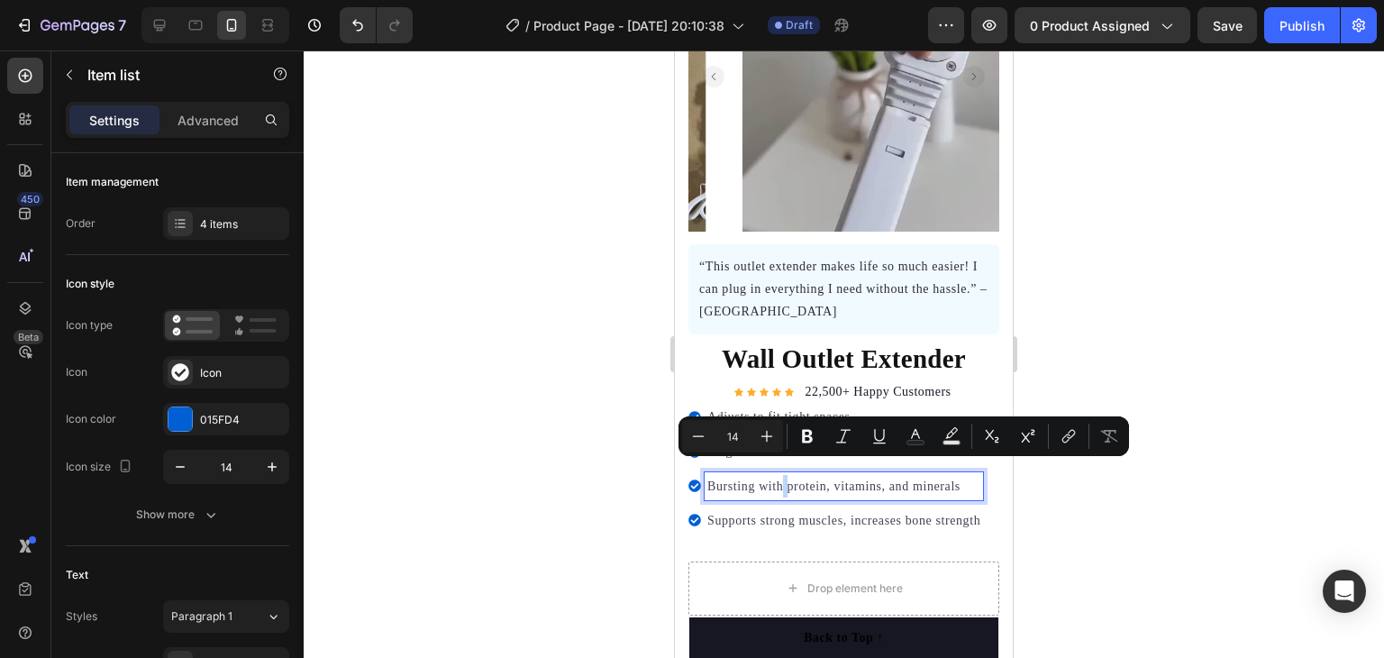
click at [786, 475] on p "Bursting with protein, vitamins, and minerals" at bounding box center [843, 486] width 273 height 23
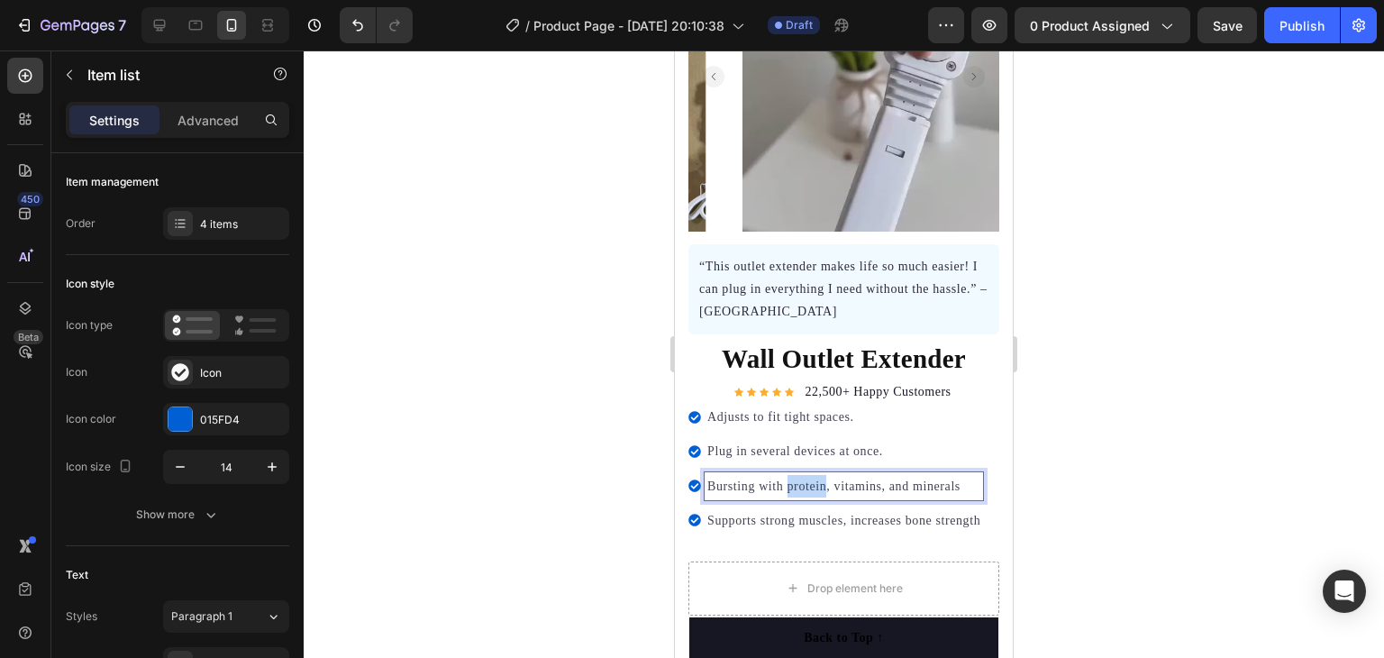
click at [786, 475] on p "Bursting with protein, vitamins, and minerals" at bounding box center [843, 486] width 273 height 23
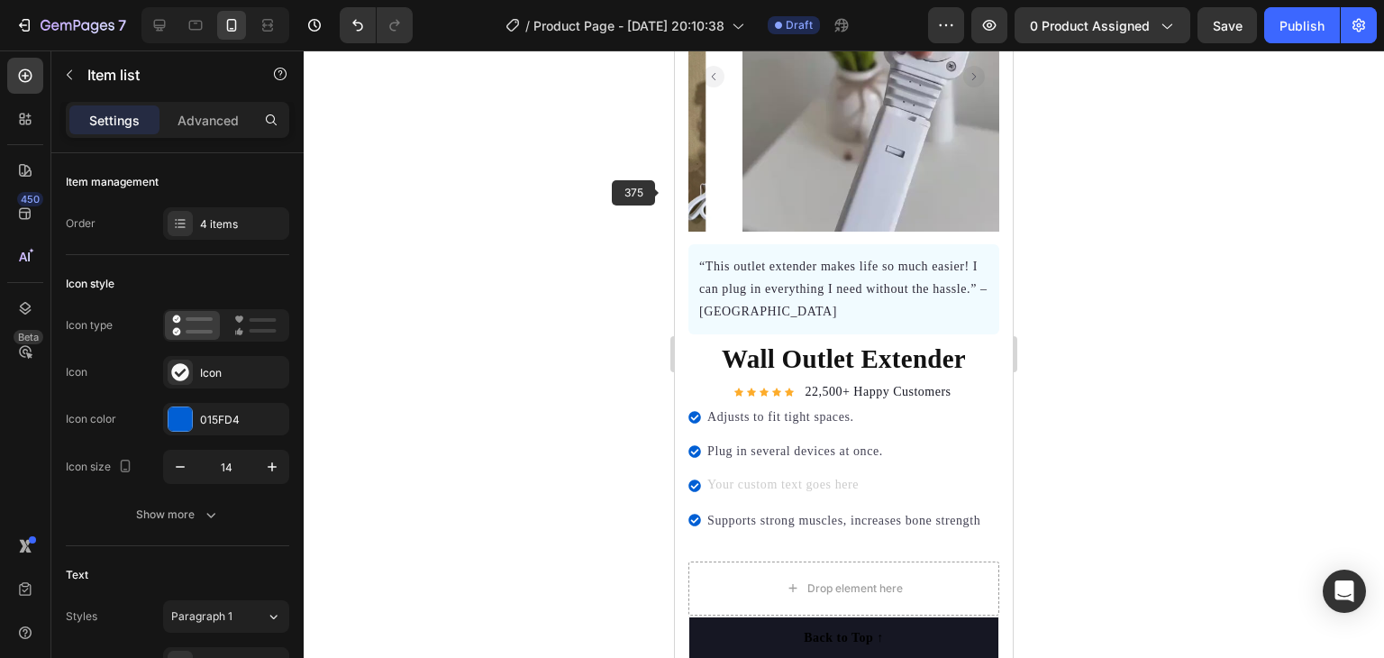
scroll to position [169, 0]
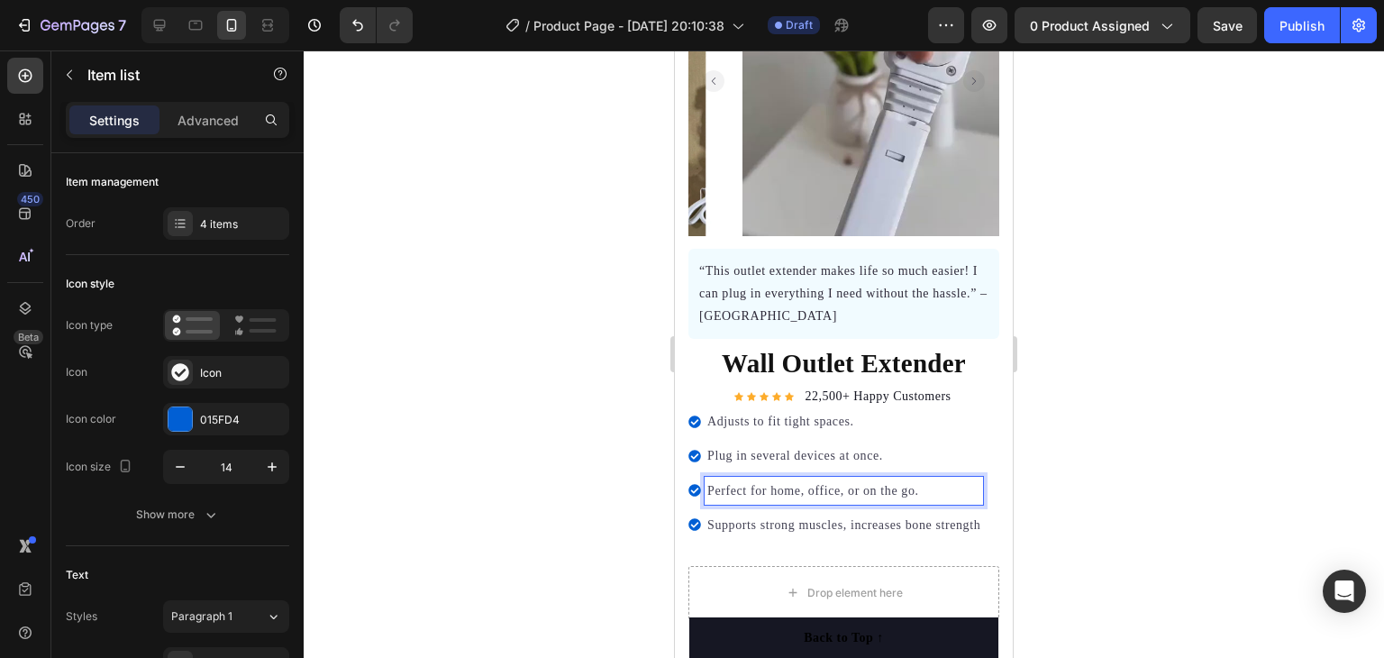
click at [806, 514] on p "Supports strong muscles, increases bone strength" at bounding box center [843, 525] width 273 height 23
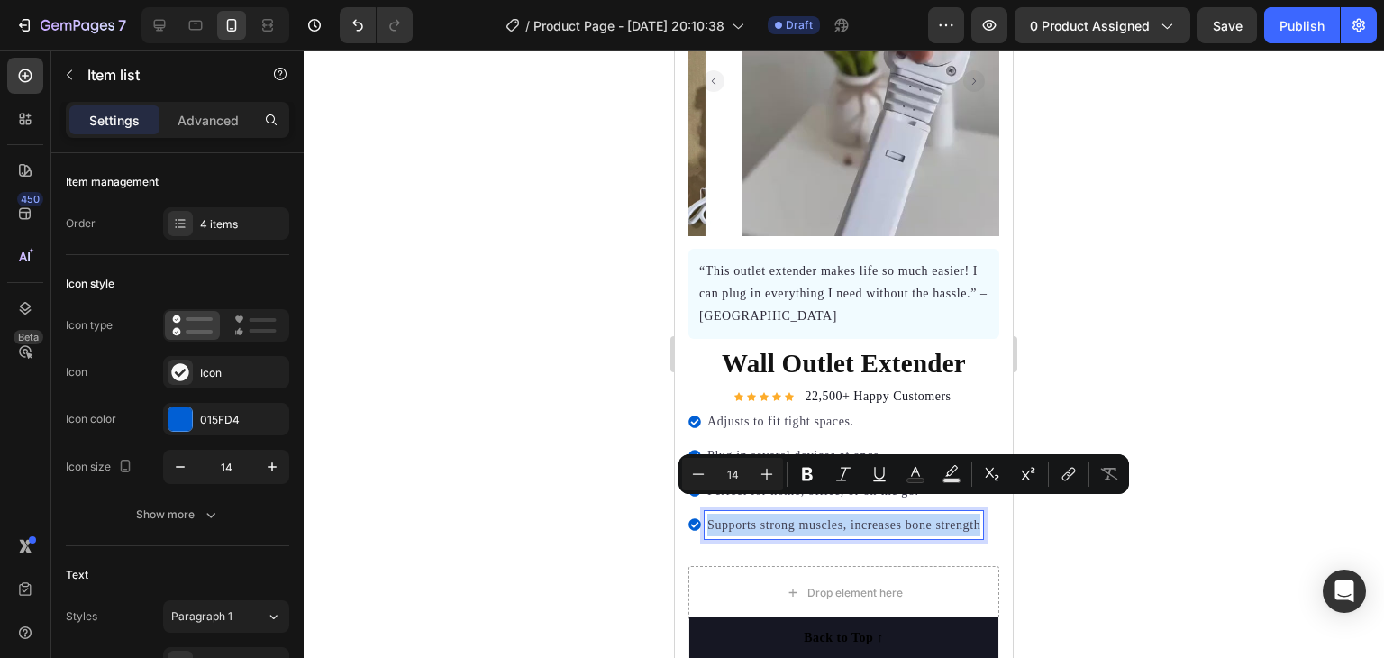
click at [805, 514] on p "Supports strong muscles, increases bone strength" at bounding box center [843, 525] width 273 height 23
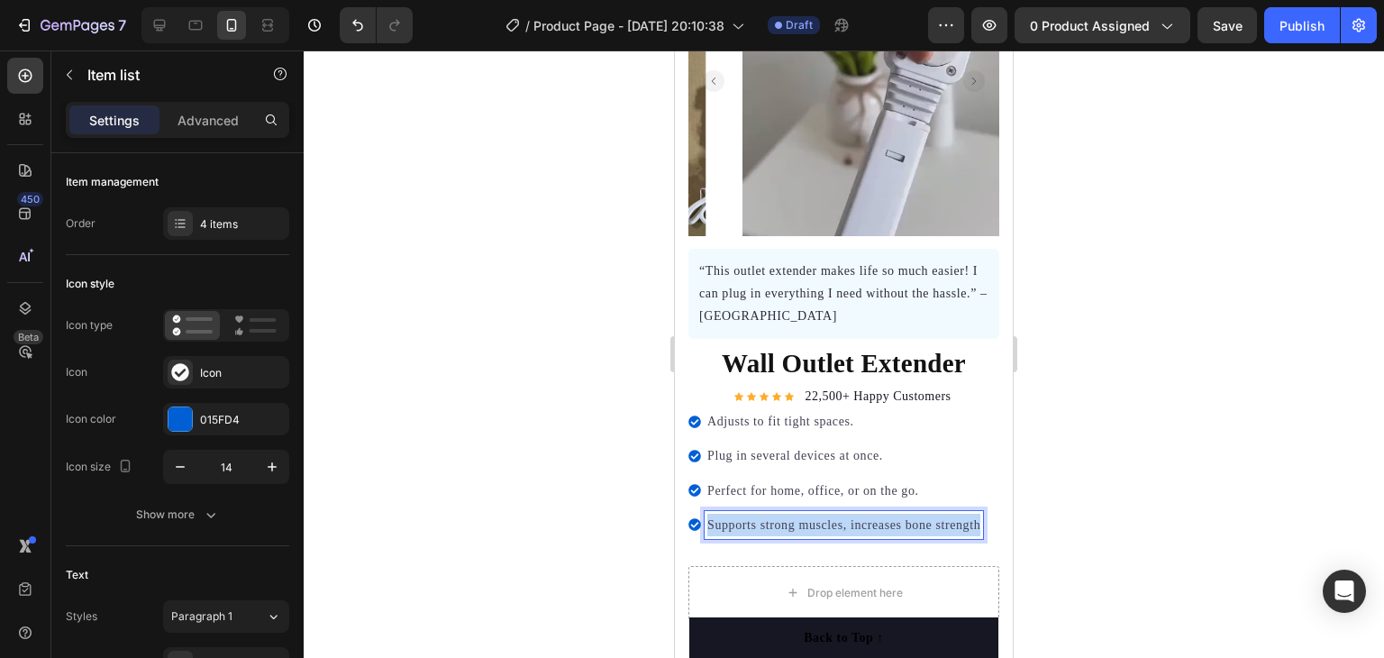
click at [805, 514] on p "Supports strong muscles, increases bone strength" at bounding box center [843, 525] width 273 height 23
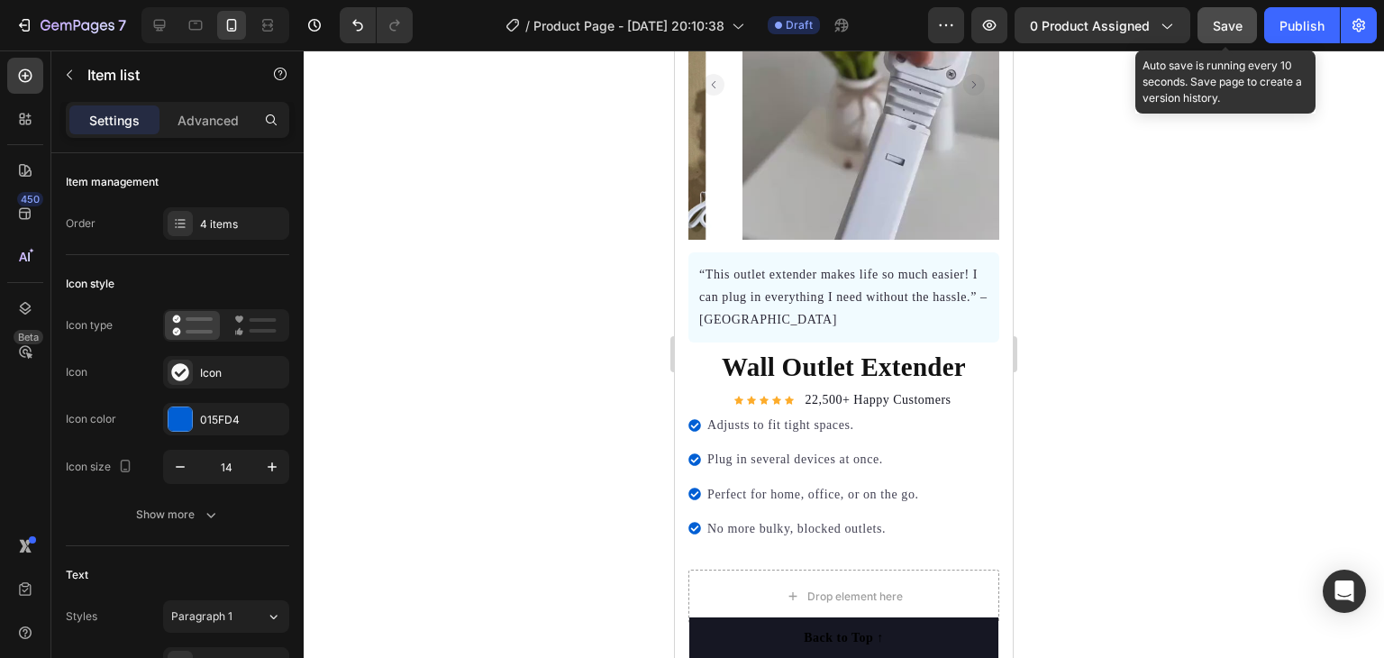
click at [1224, 18] on span "Save" at bounding box center [1228, 25] width 30 height 15
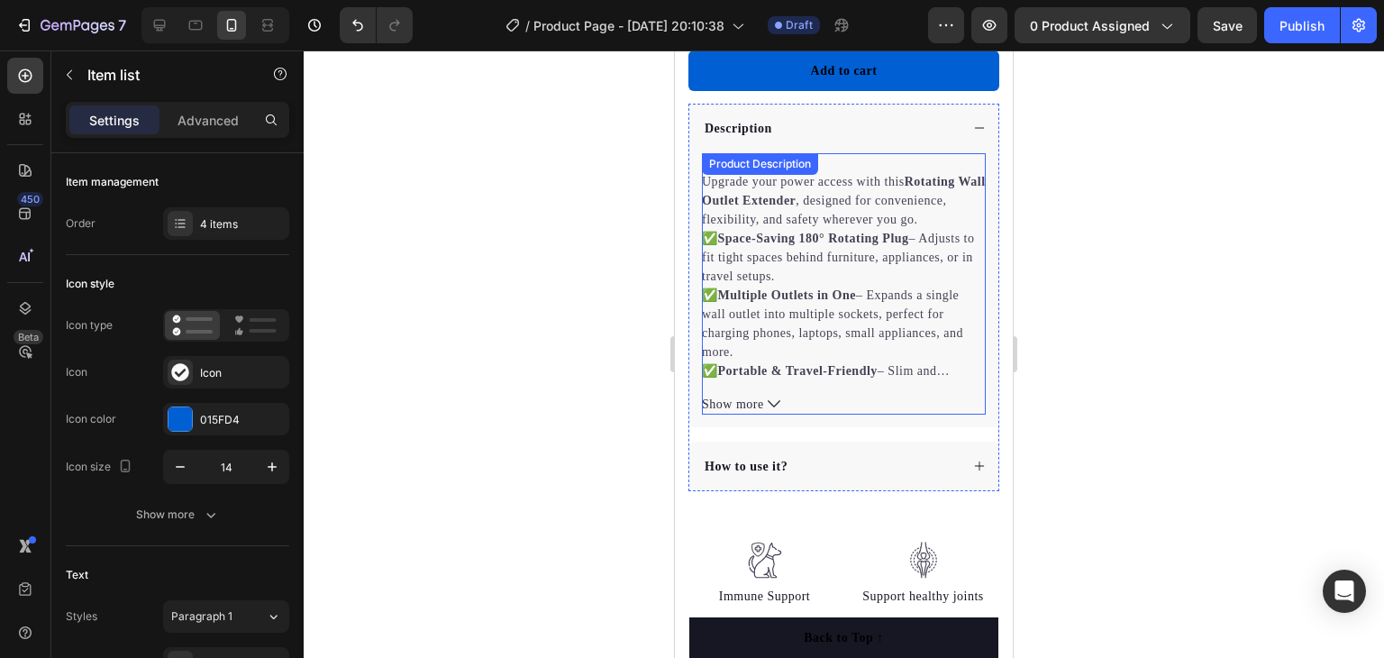
scroll to position [811, 0]
click at [763, 392] on span "Show more" at bounding box center [733, 401] width 62 height 19
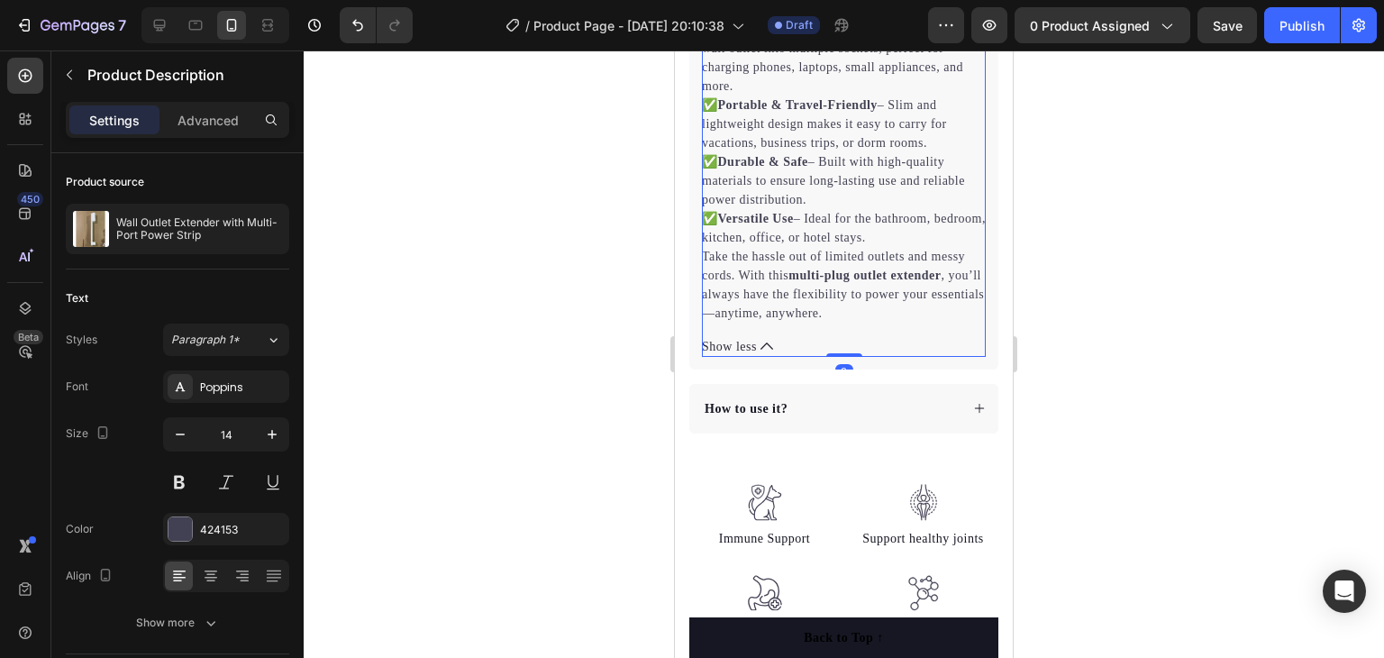
scroll to position [1081, 0]
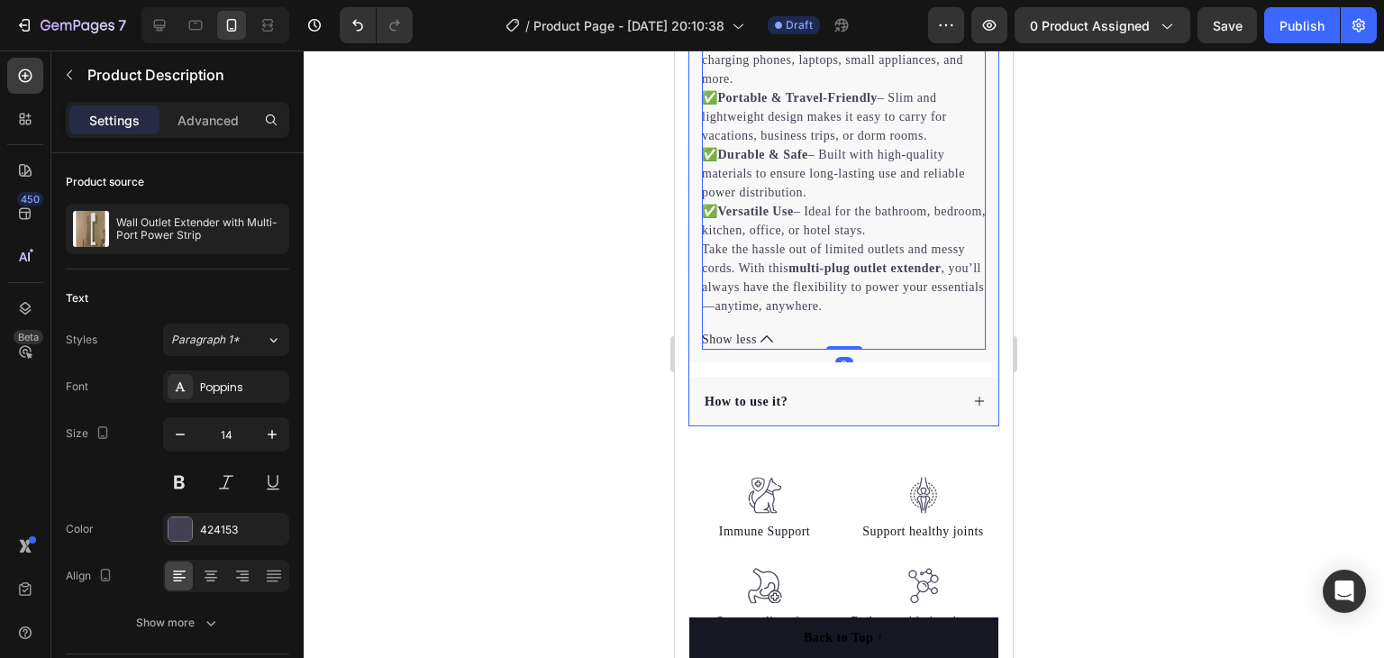
click at [907, 414] on div "How to use it?" at bounding box center [830, 401] width 257 height 24
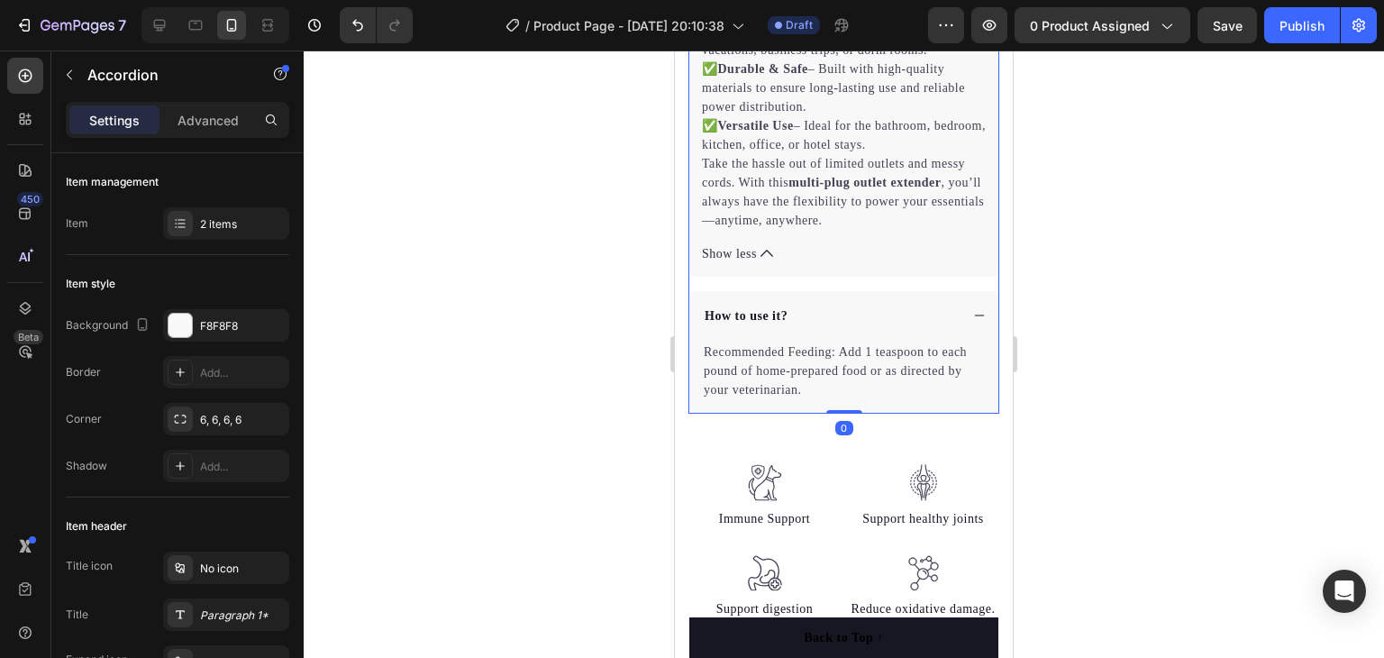
scroll to position [1172, 0]
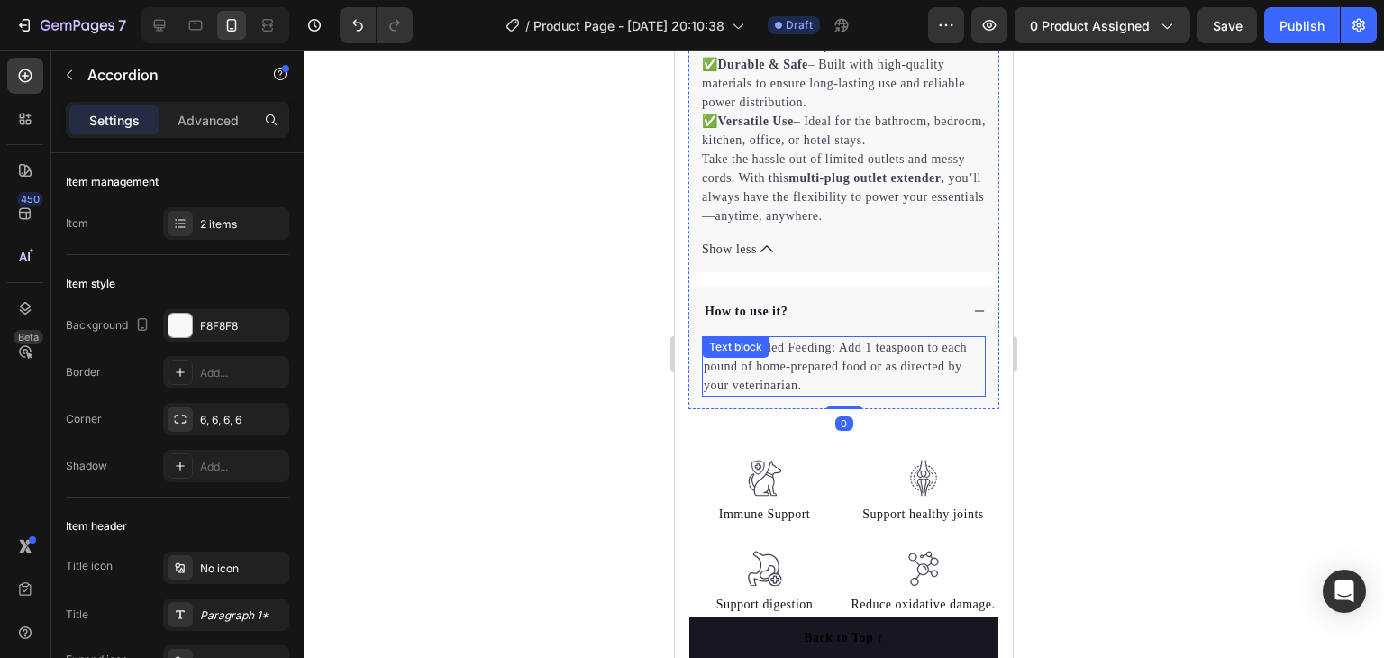
click at [777, 375] on p "Recommended Feeding: Add 1 teaspoon to each pound of home-prepared food or as d…" at bounding box center [844, 366] width 280 height 57
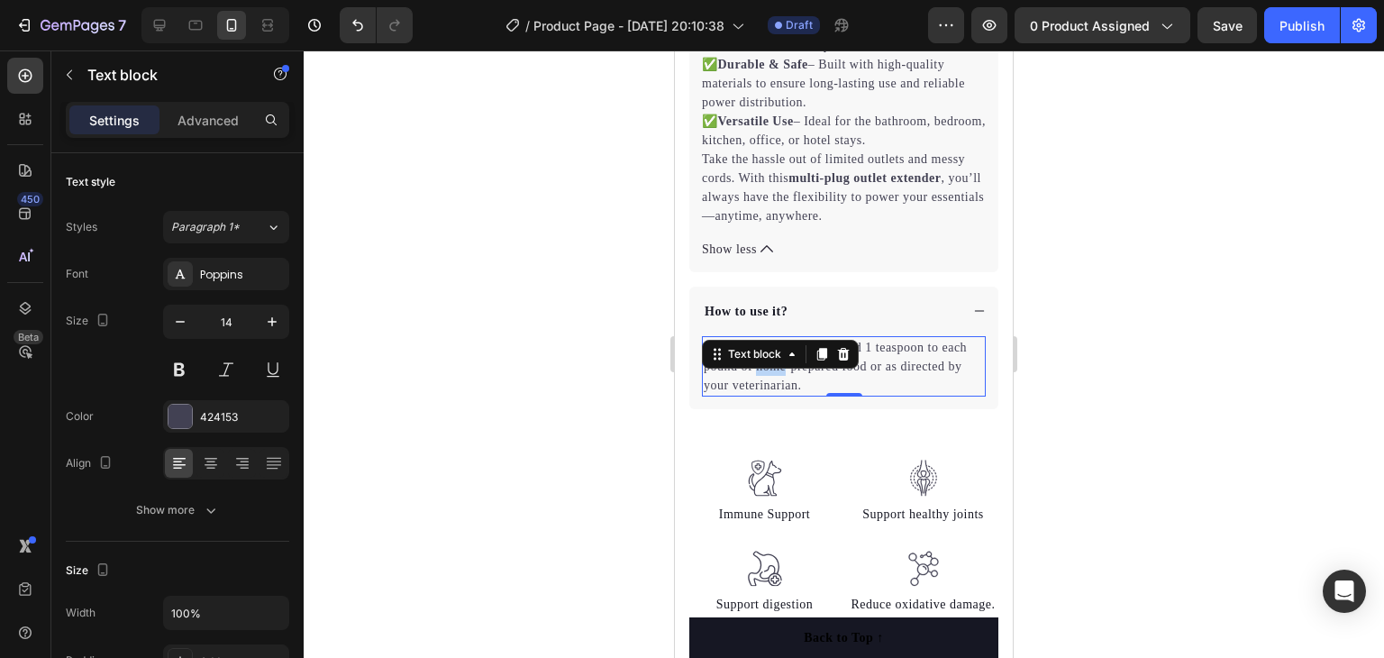
click at [777, 375] on p "Recommended Feeding: Add 1 teaspoon to each pound of home-prepared food or as d…" at bounding box center [844, 366] width 280 height 57
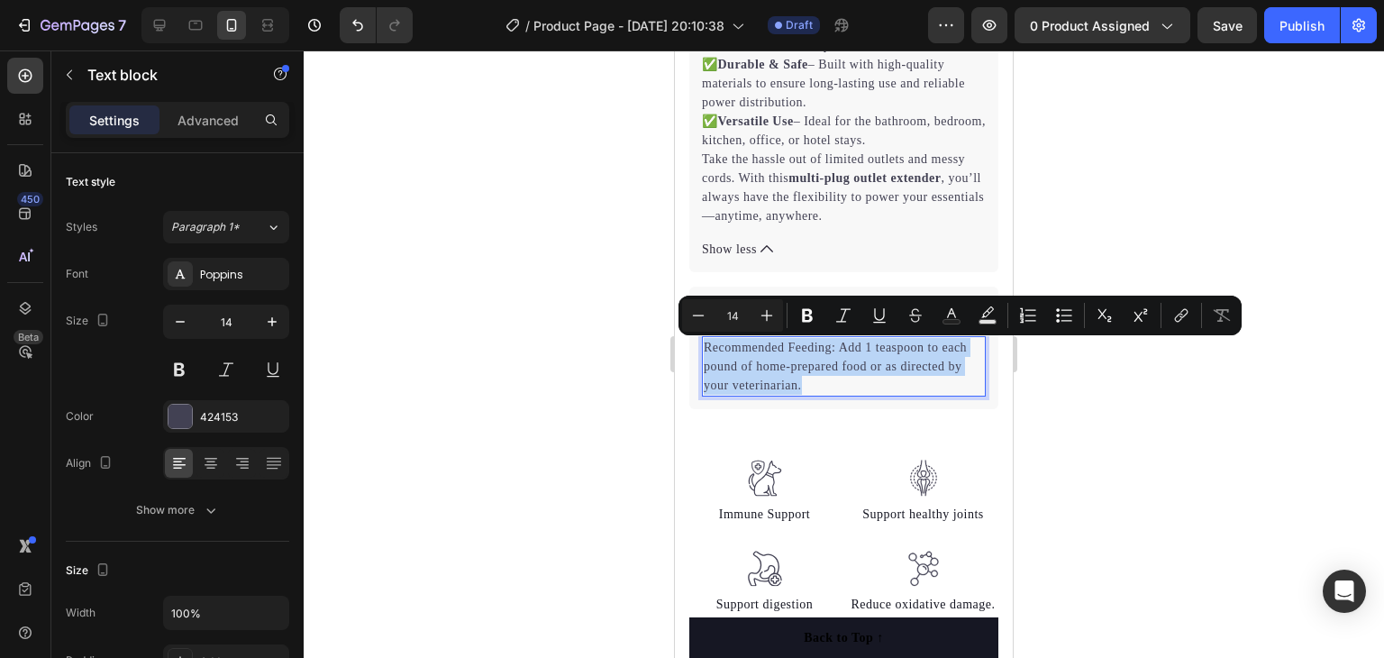
copy p "Recommended Feeding: Add 1 teaspoon to each pound of home-prepared food or as d…"
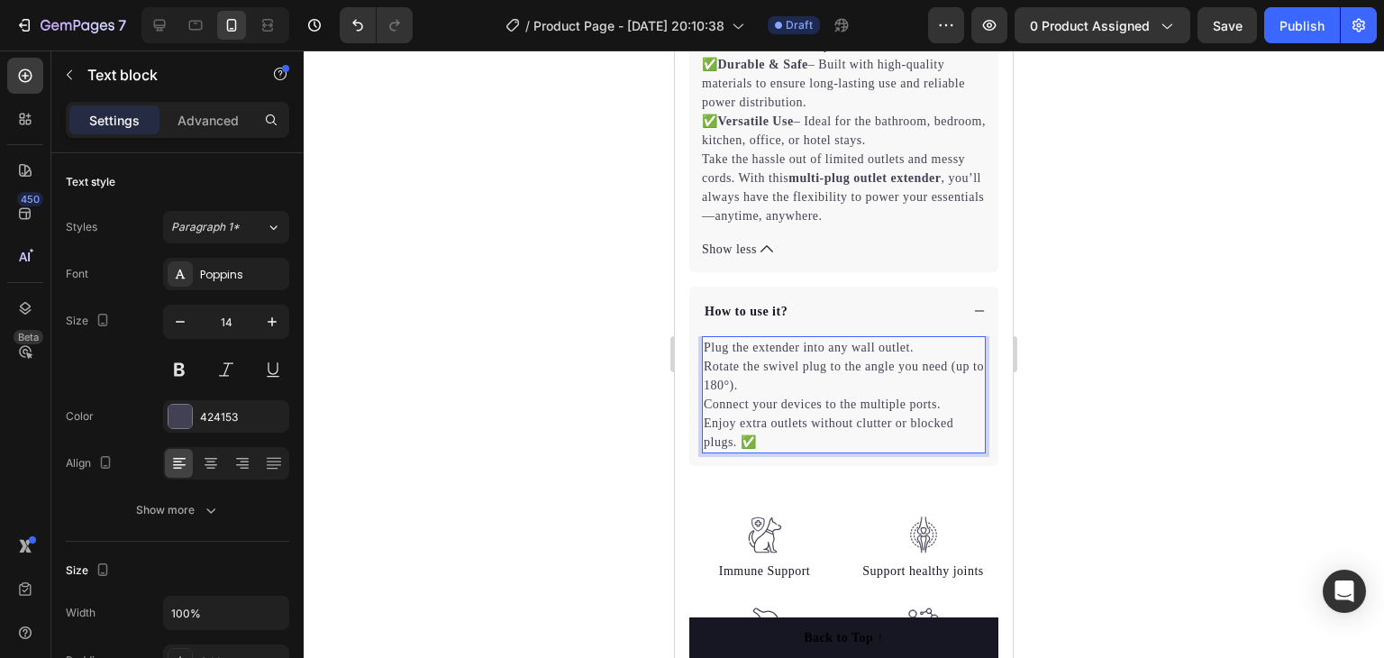
click at [1085, 318] on div at bounding box center [844, 353] width 1080 height 607
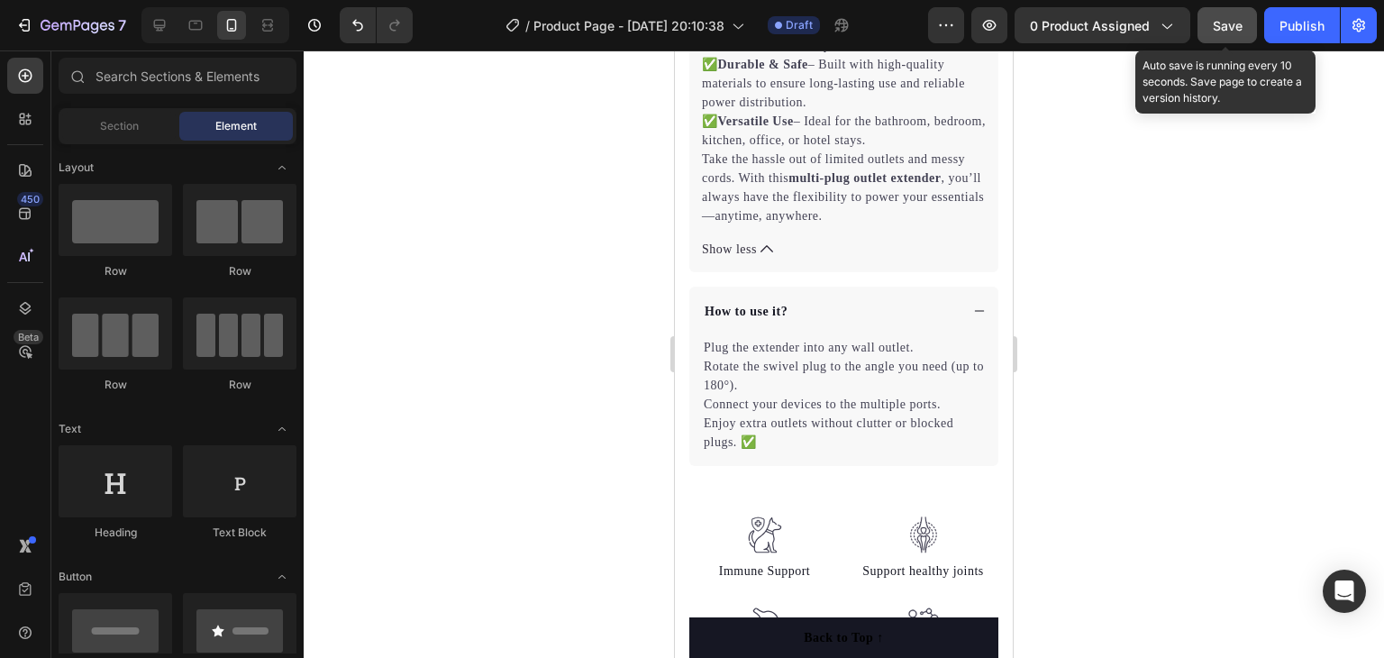
click at [1217, 33] on div "Save" at bounding box center [1228, 25] width 30 height 19
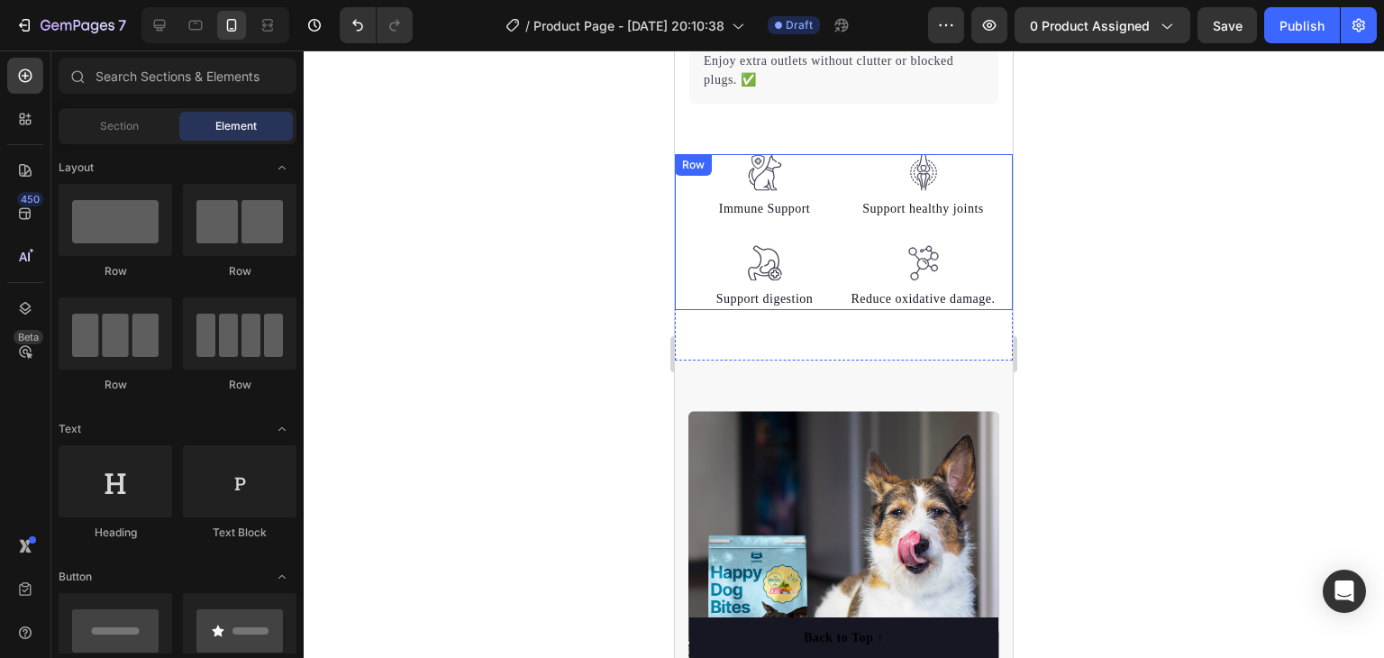
scroll to position [1532, 0]
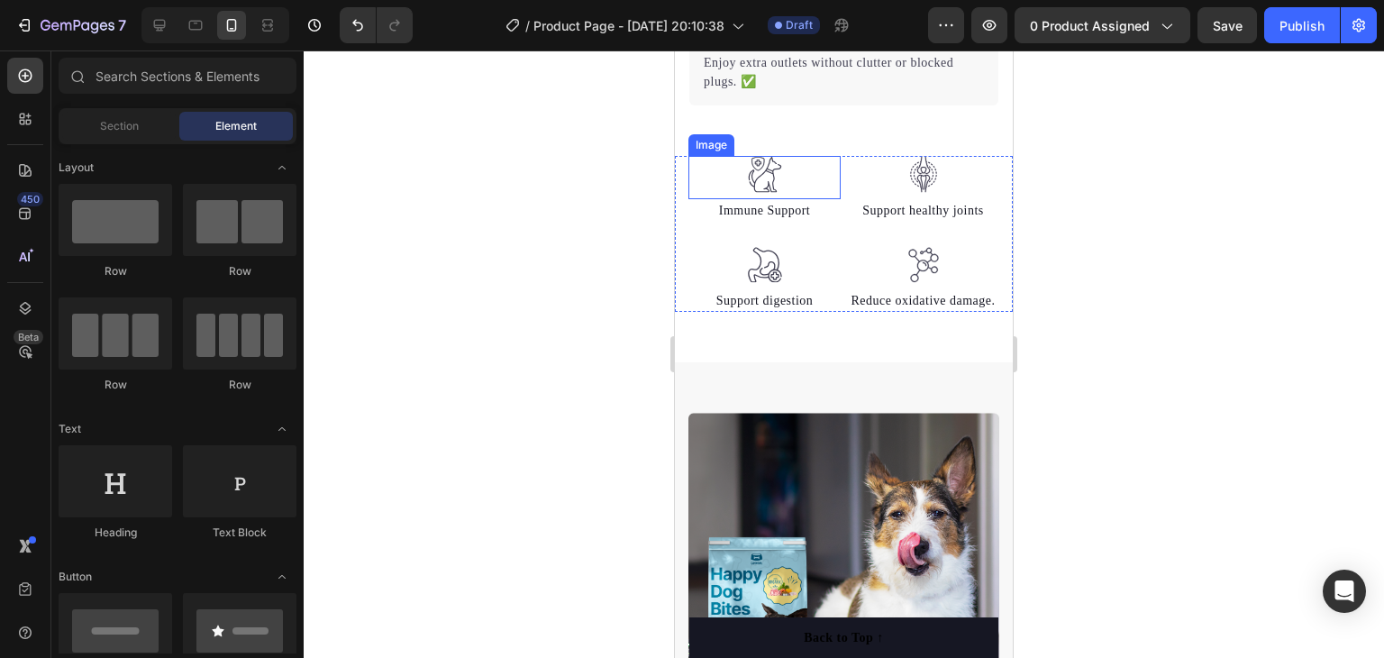
click at [813, 181] on div at bounding box center [764, 174] width 152 height 37
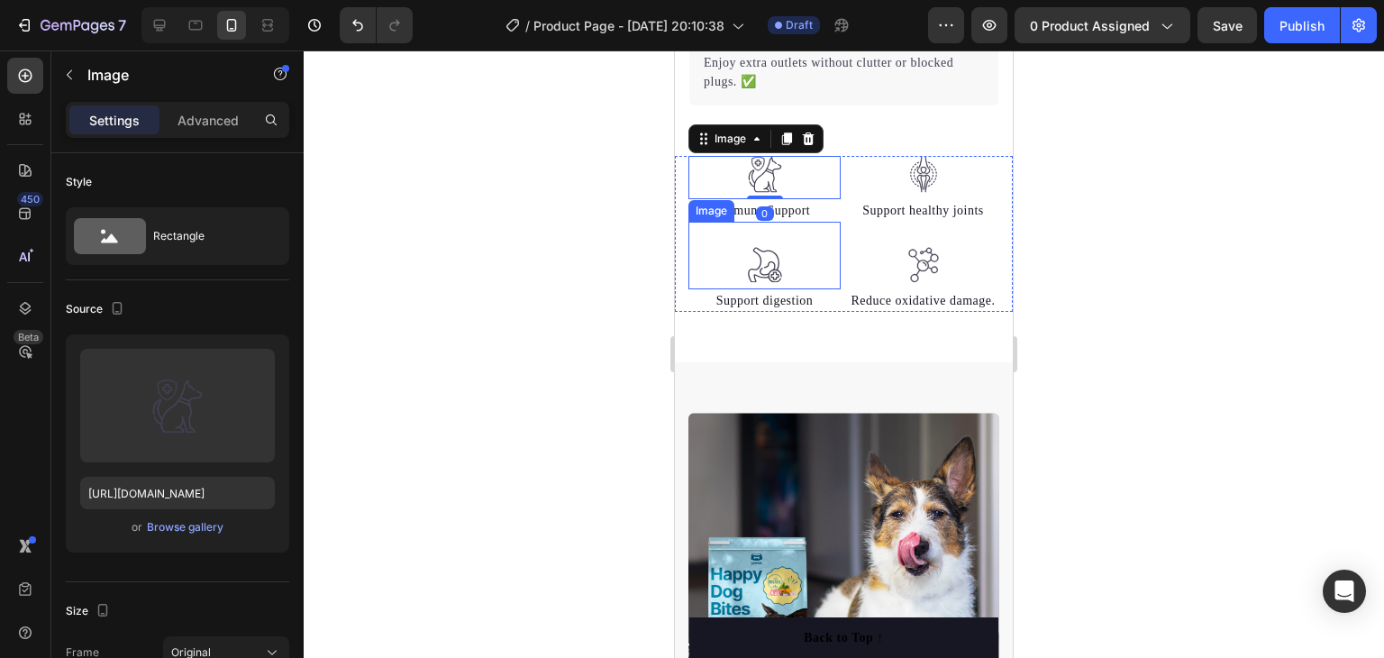
click at [820, 282] on div at bounding box center [764, 265] width 152 height 37
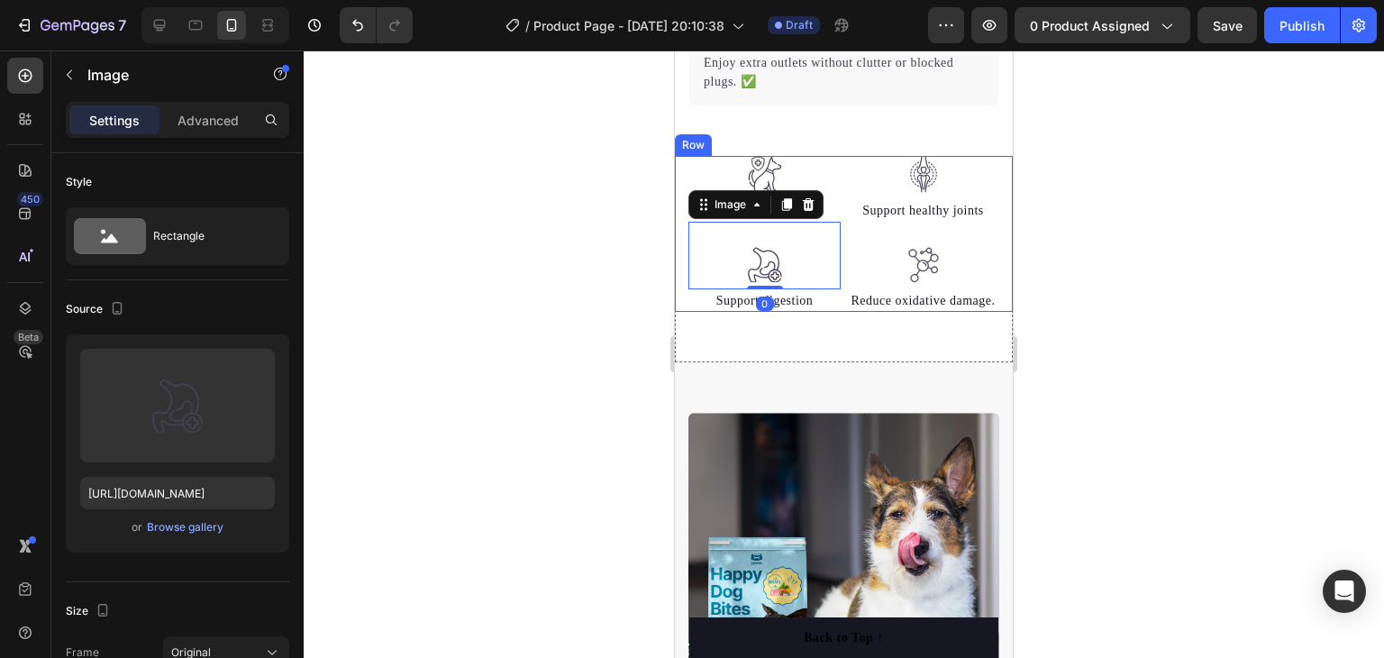
click at [707, 313] on div "Image 0 Support digestion Text block" at bounding box center [764, 267] width 152 height 91
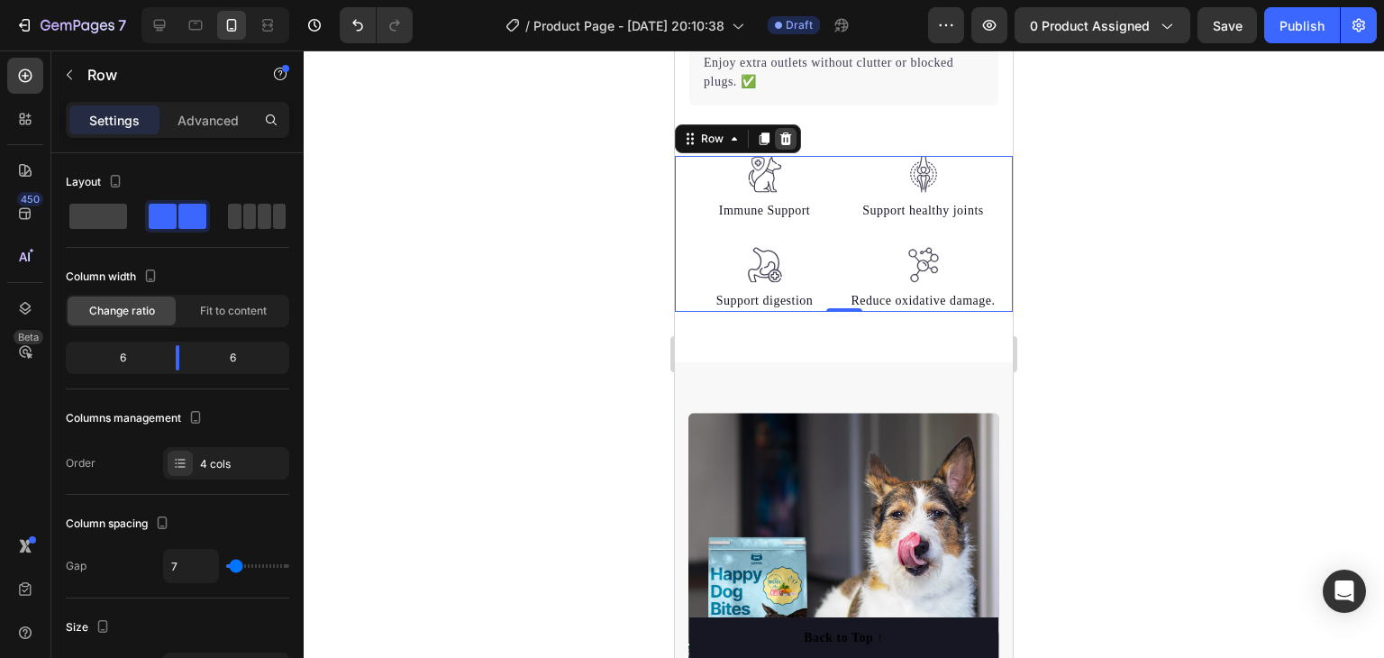
click at [782, 138] on icon at bounding box center [786, 138] width 12 height 13
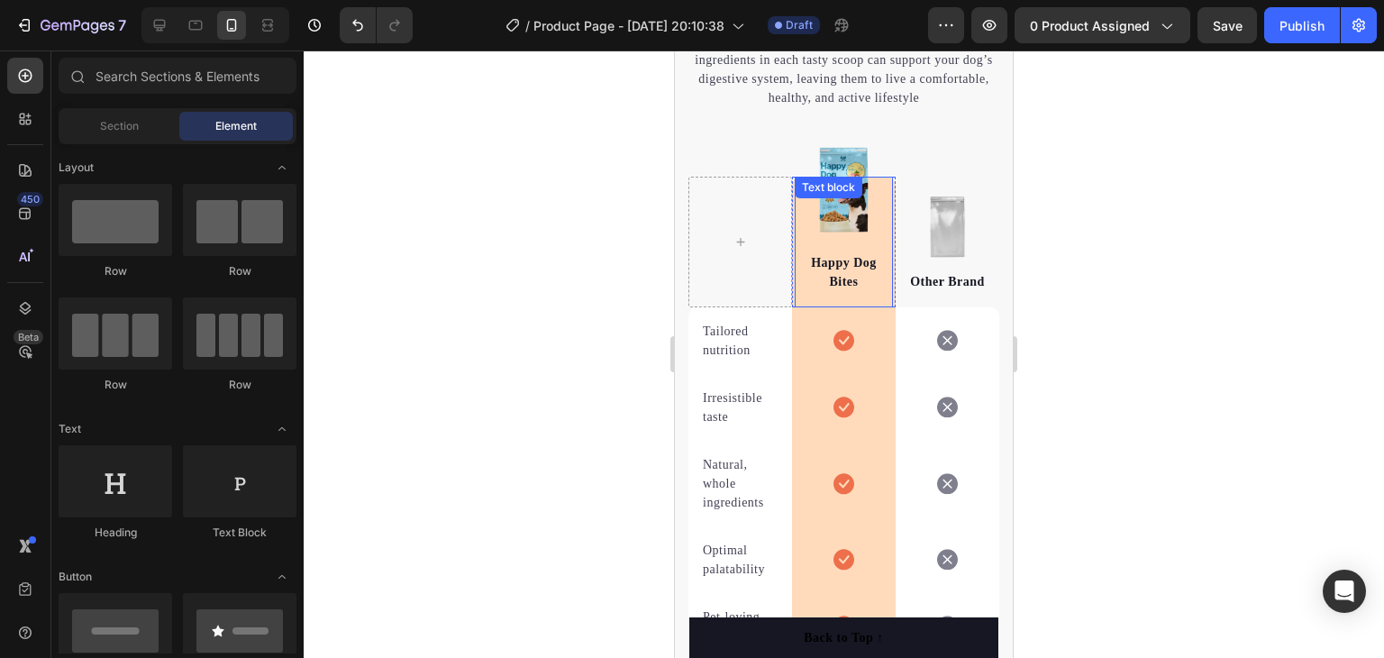
scroll to position [4326, 0]
click at [836, 170] on img at bounding box center [844, 190] width 50 height 86
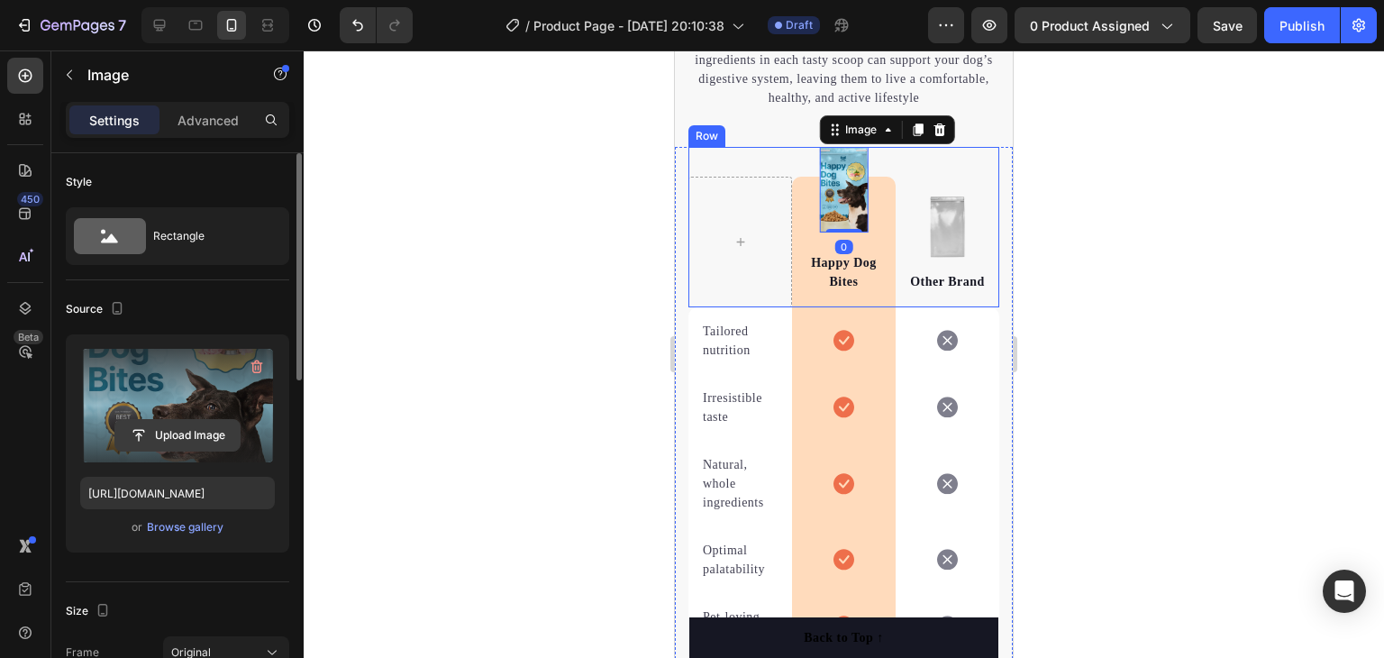
click at [177, 433] on input "file" at bounding box center [177, 435] width 124 height 31
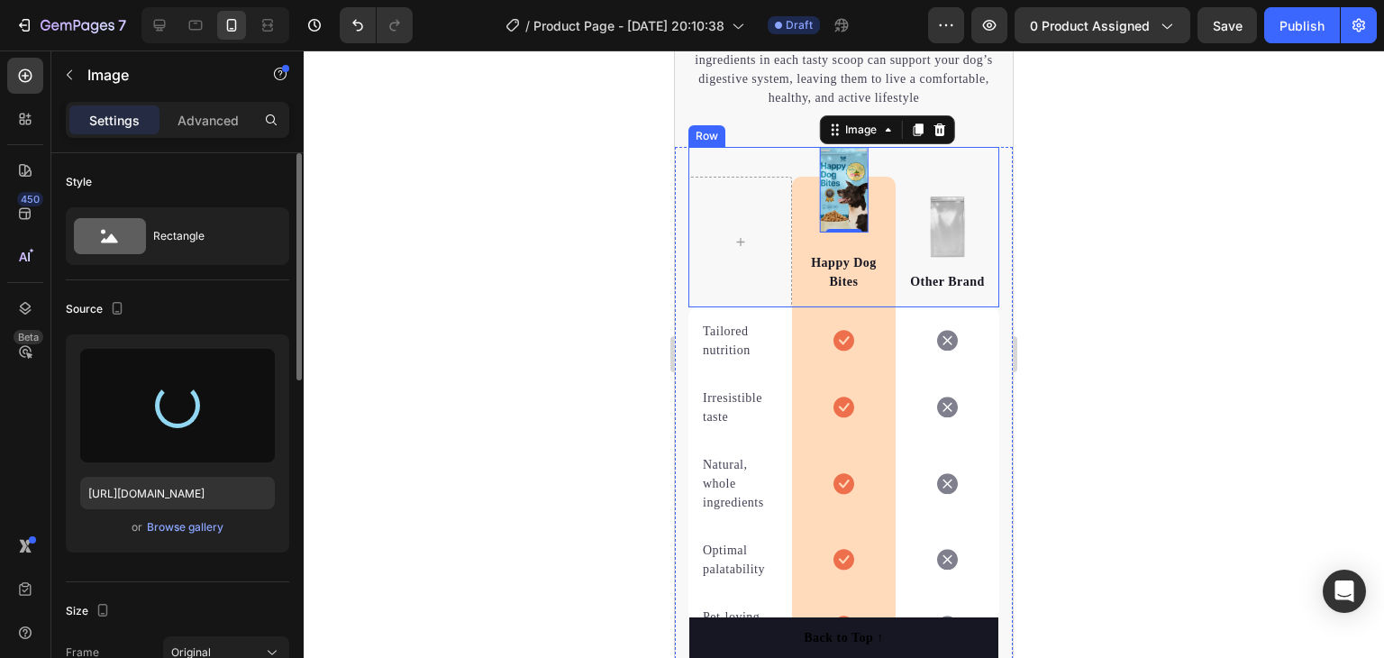
type input "https://cdn.shopify.com/s/files/1/0753/3317/3480/files/gempages_581560527214347…"
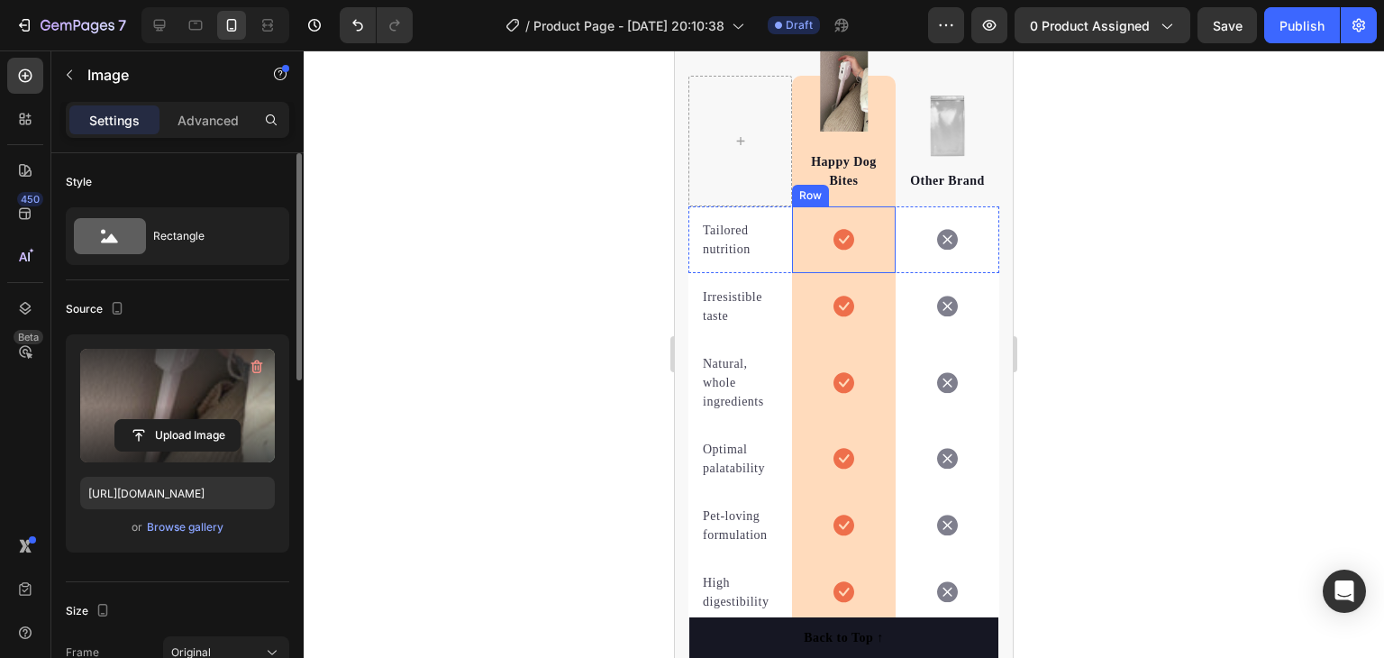
scroll to position [4070, 0]
click at [812, 245] on div "Icon Row" at bounding box center [844, 239] width 104 height 67
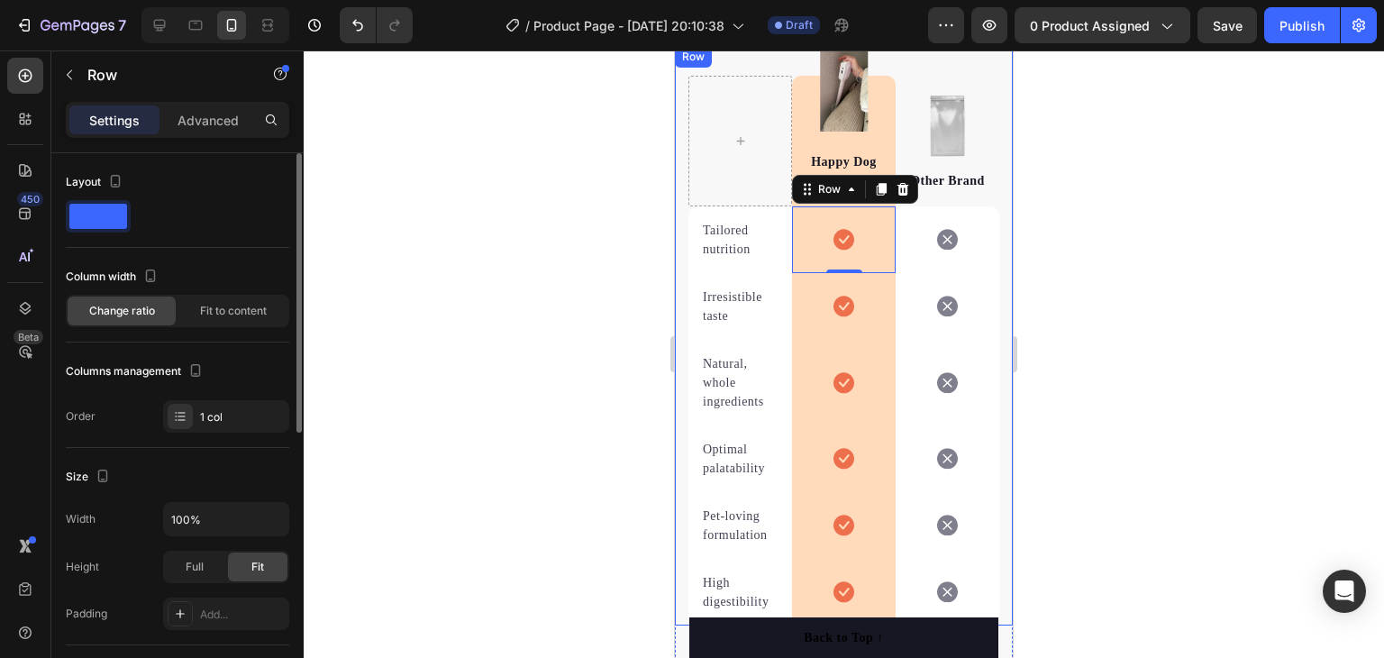
click at [105, 215] on span at bounding box center [98, 216] width 58 height 25
click at [227, 116] on p "Advanced" at bounding box center [208, 120] width 61 height 19
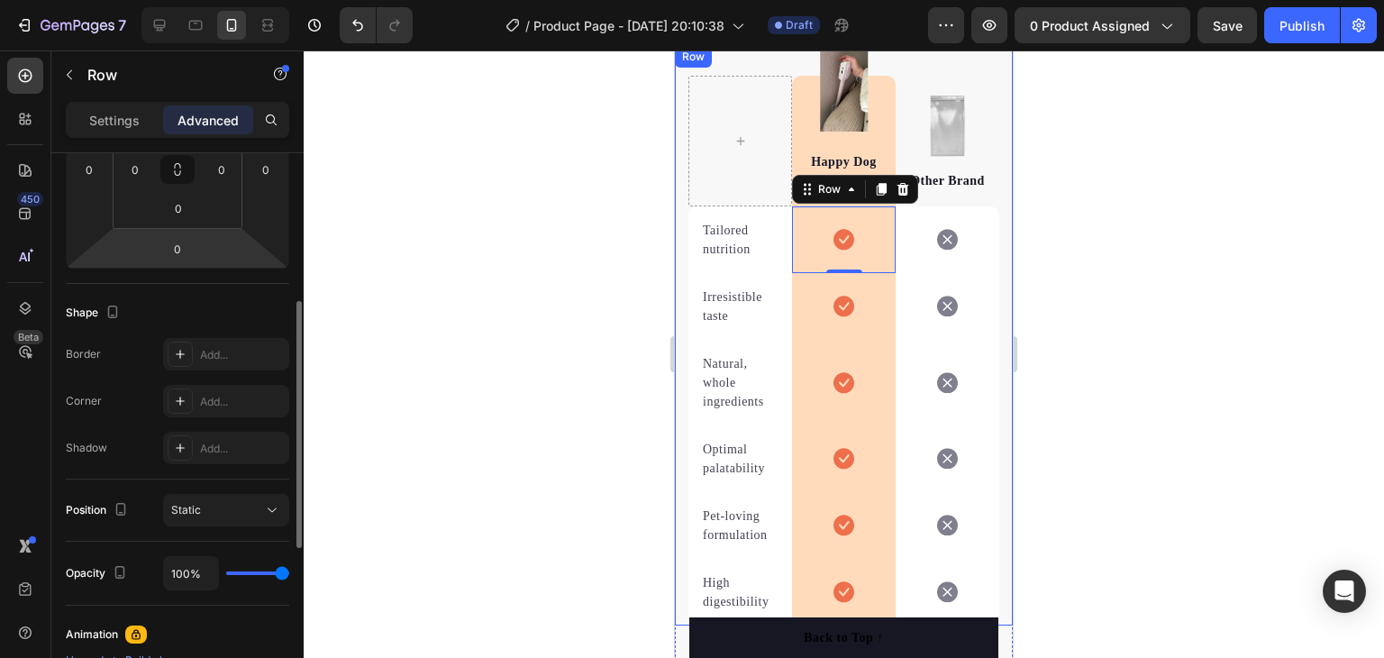
scroll to position [62, 0]
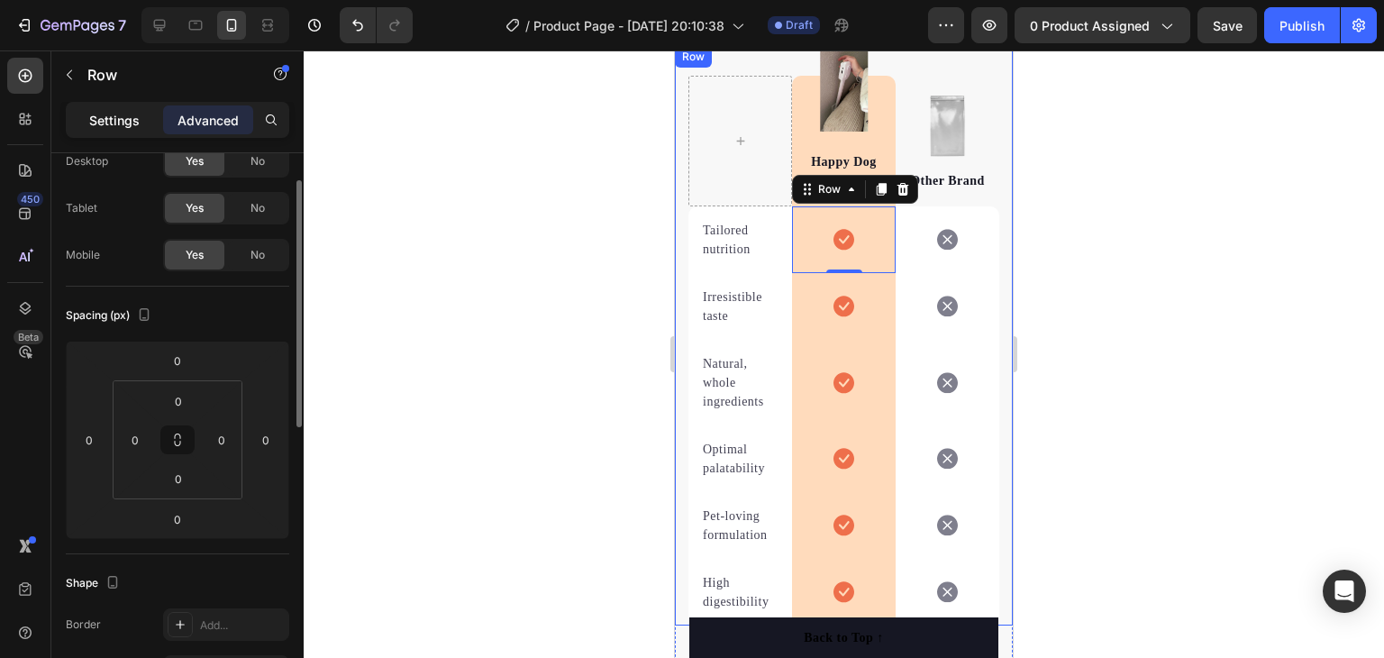
click at [134, 125] on p "Settings" at bounding box center [114, 120] width 50 height 19
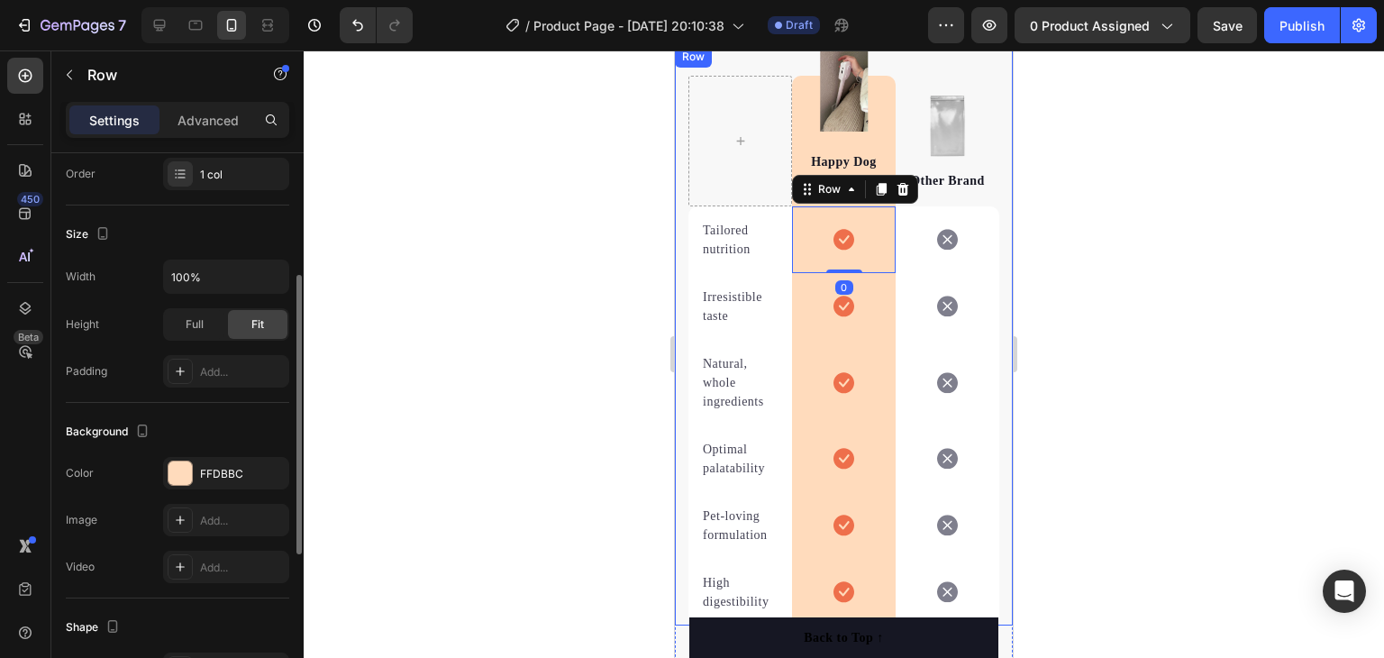
scroll to position [333, 0]
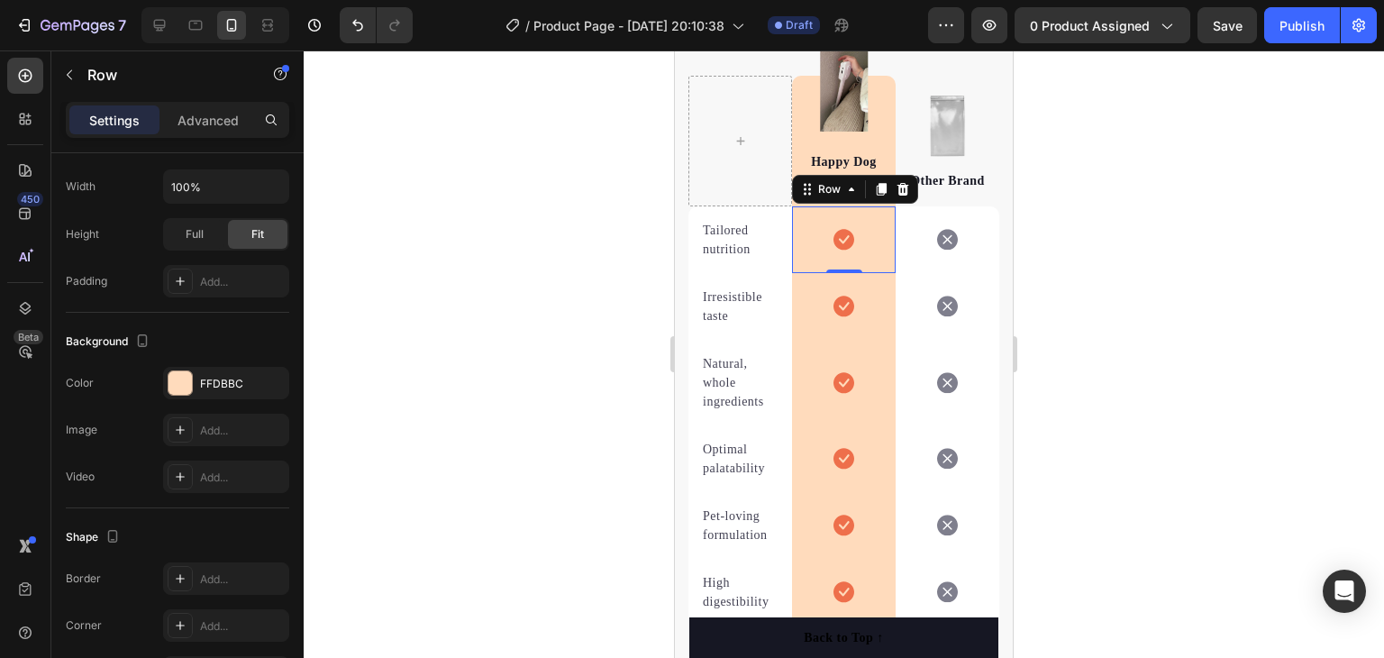
click at [872, 233] on div "Icon Row 0" at bounding box center [844, 239] width 104 height 67
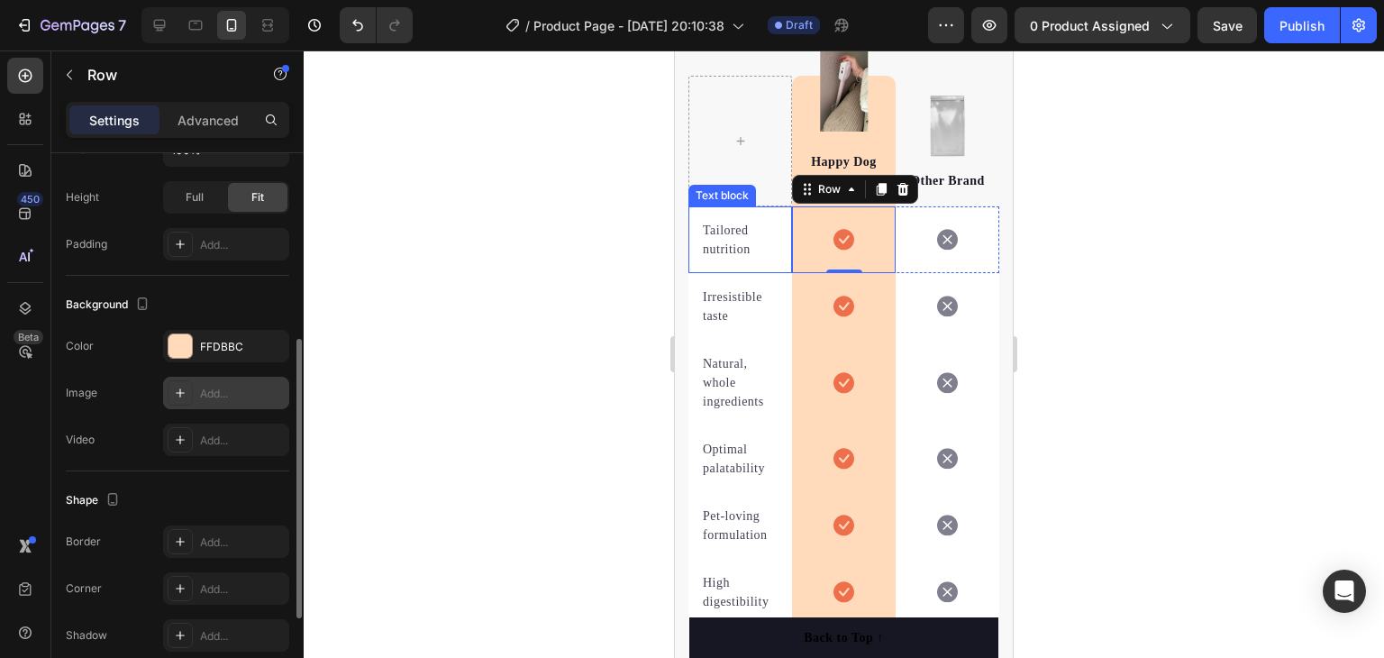
scroll to position [279, 0]
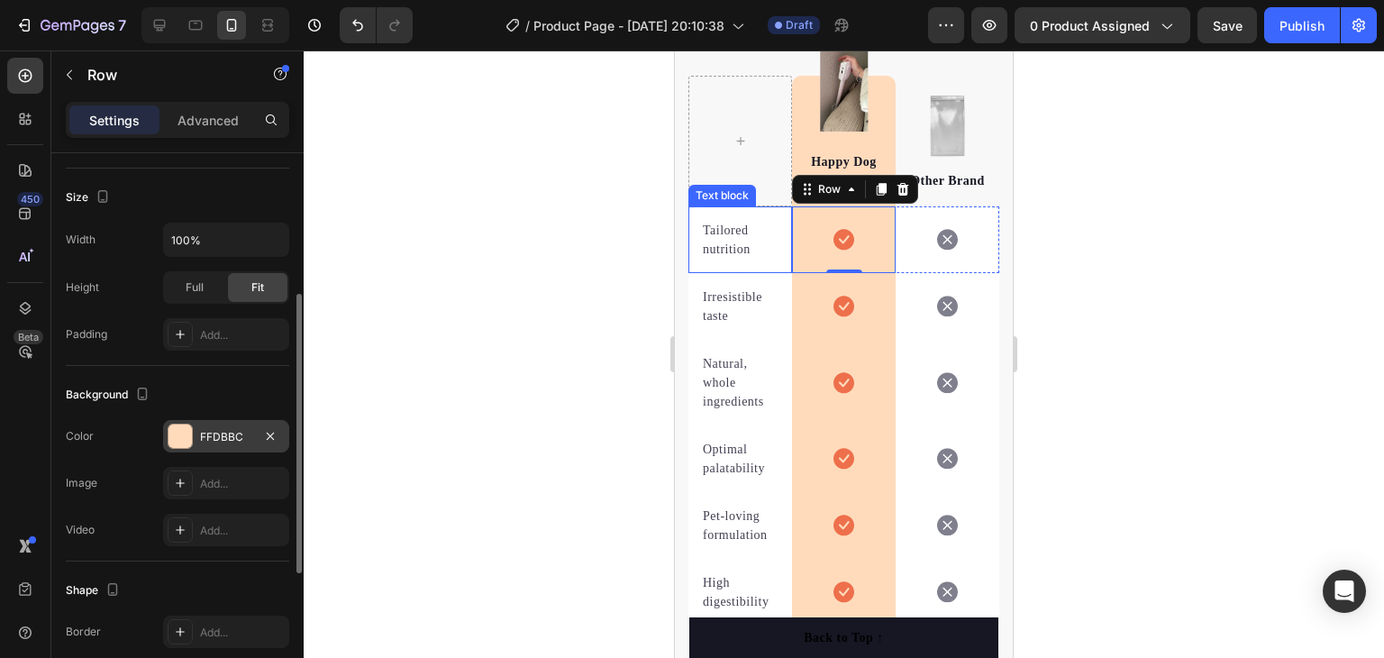
click at [211, 432] on div "FFDBBC" at bounding box center [226, 437] width 52 height 16
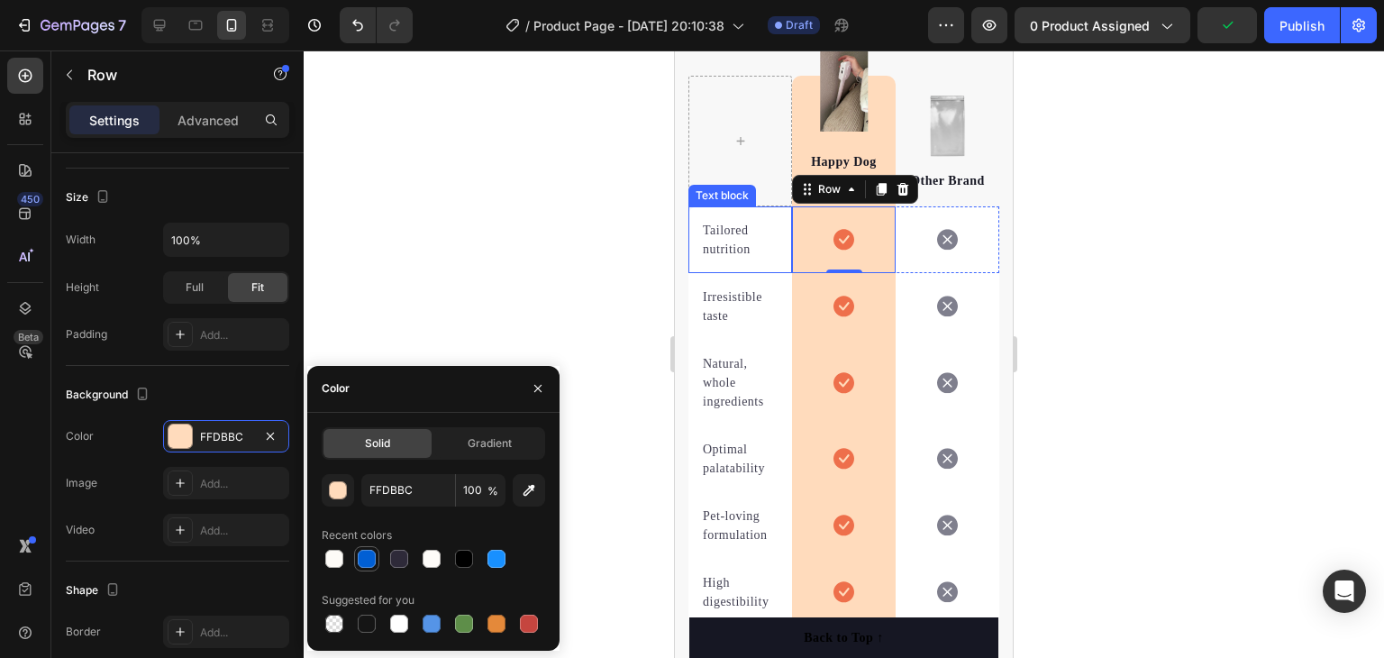
click at [359, 554] on div at bounding box center [367, 559] width 18 height 18
type input "015FD4"
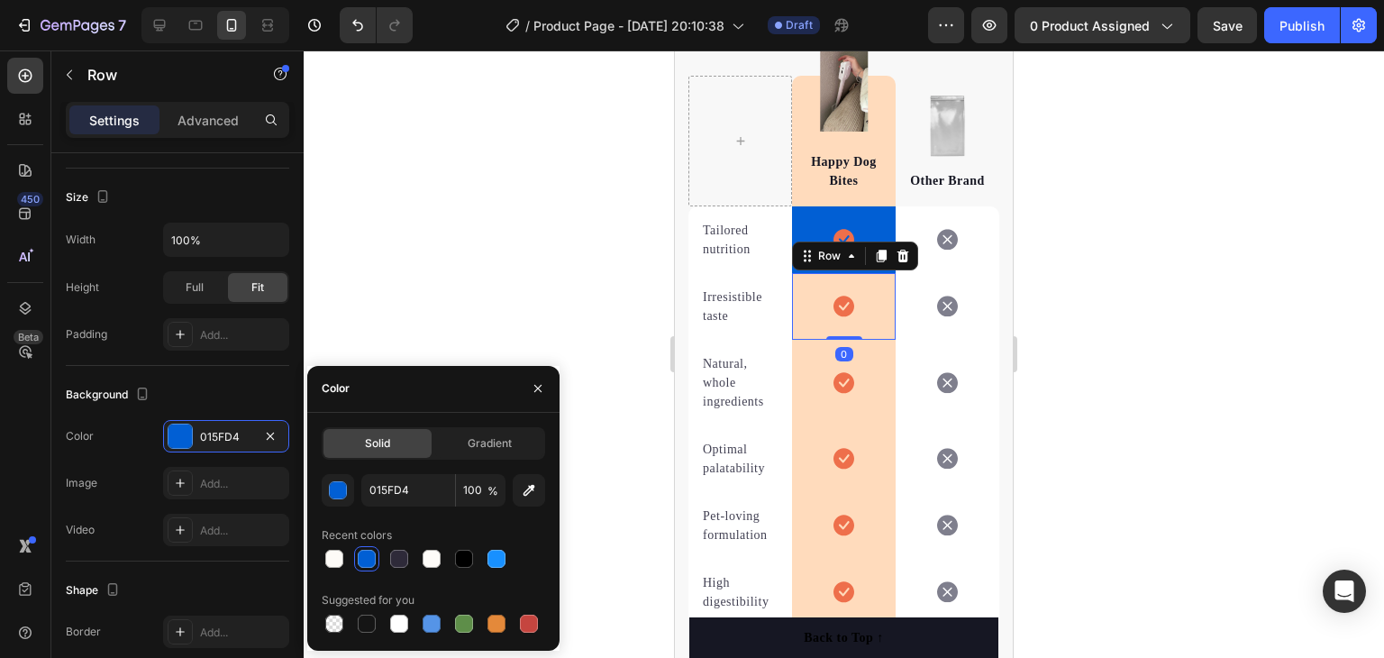
click at [864, 319] on div "Icon Row 0" at bounding box center [844, 306] width 104 height 67
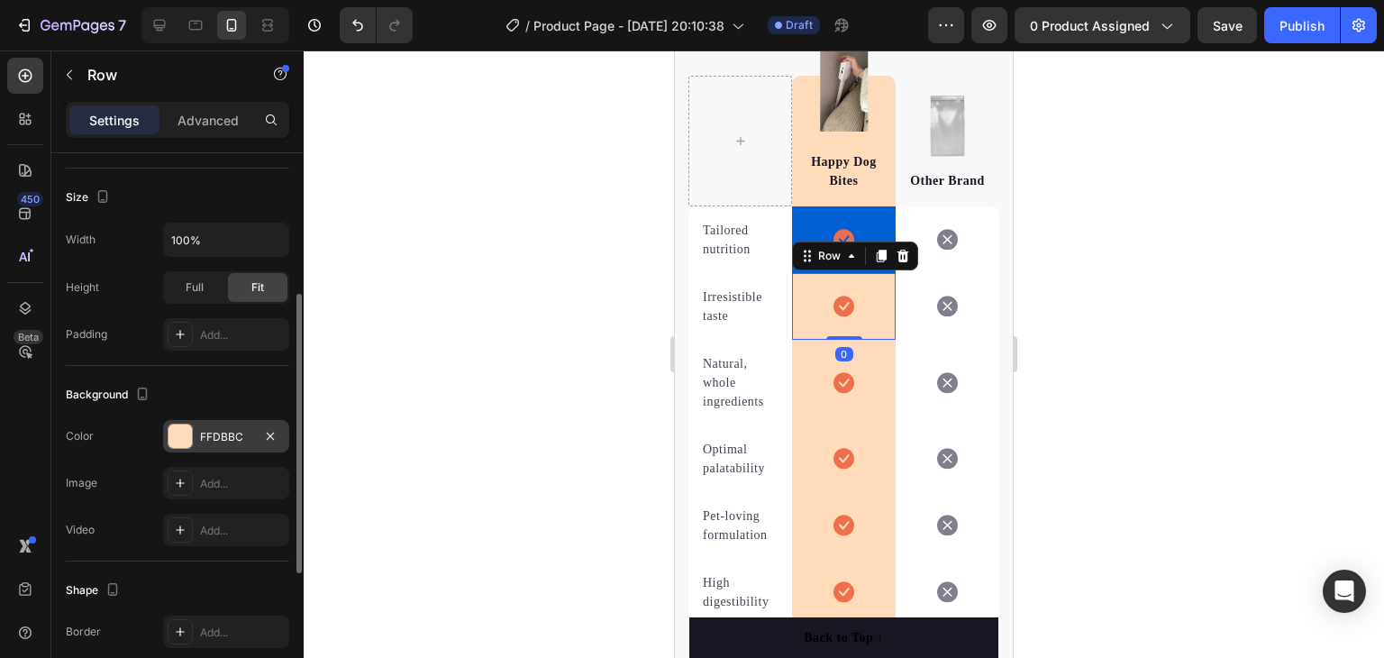
click at [220, 439] on div "FFDBBC" at bounding box center [226, 437] width 52 height 16
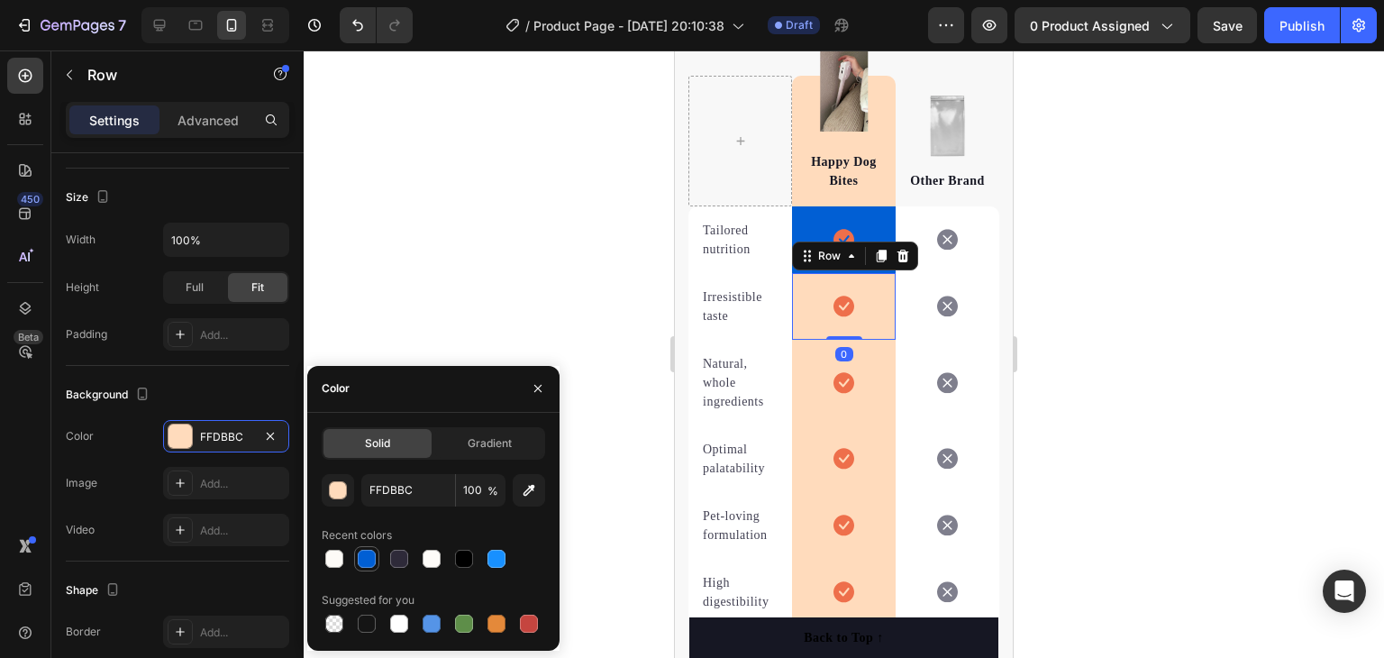
click at [371, 559] on div at bounding box center [367, 559] width 18 height 18
type input "015FD4"
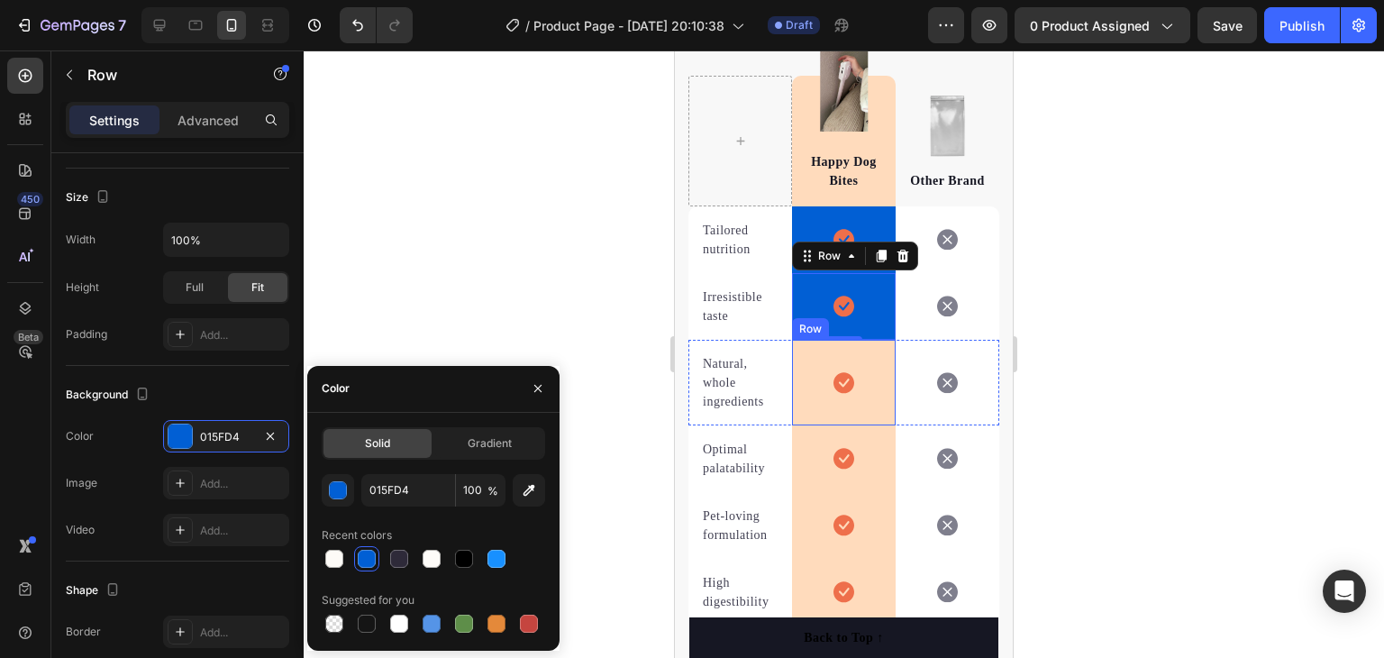
click at [863, 385] on div "Icon Row" at bounding box center [844, 383] width 104 height 86
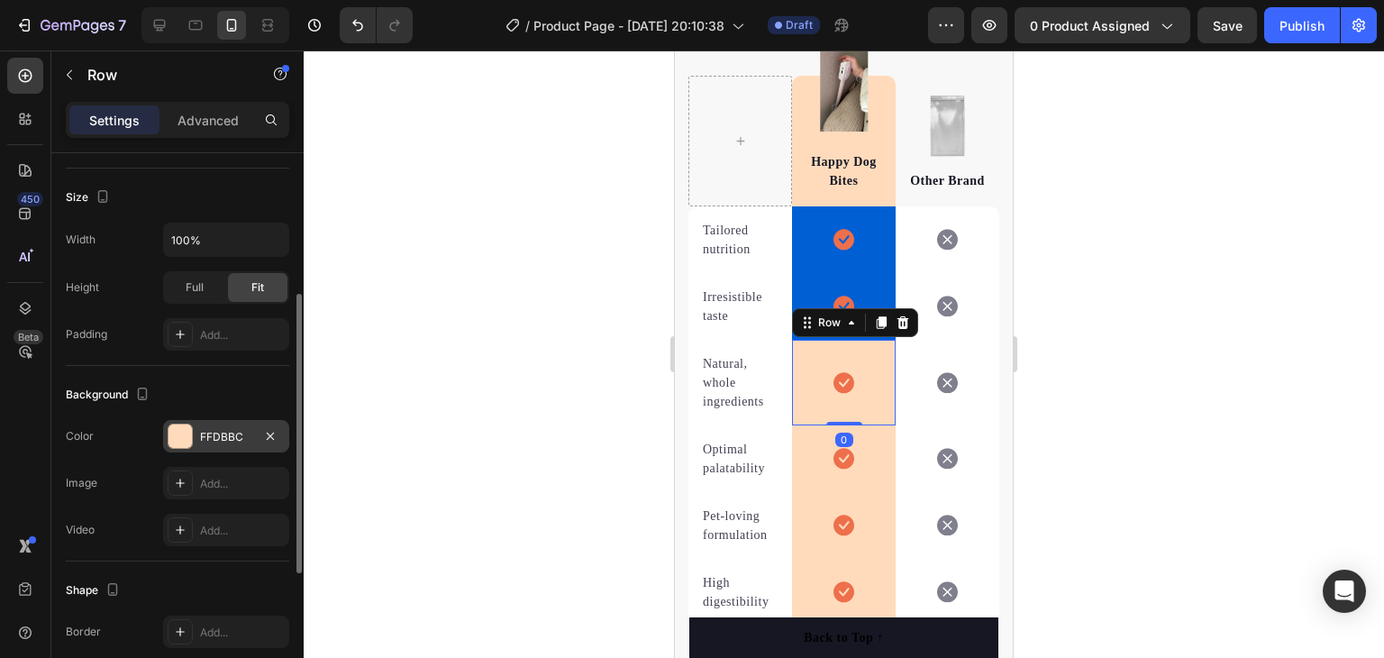
click at [238, 434] on div "FFDBBC" at bounding box center [226, 437] width 52 height 16
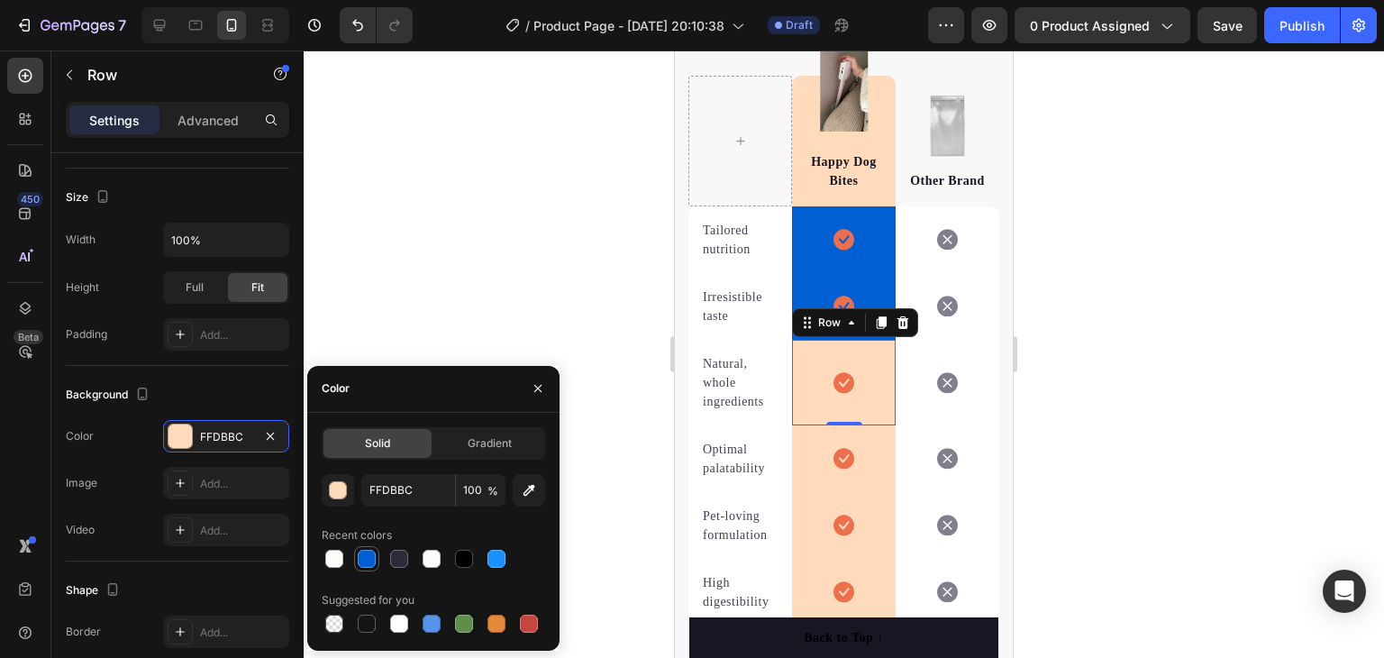
click at [368, 550] on div at bounding box center [367, 559] width 18 height 18
type input "015FD4"
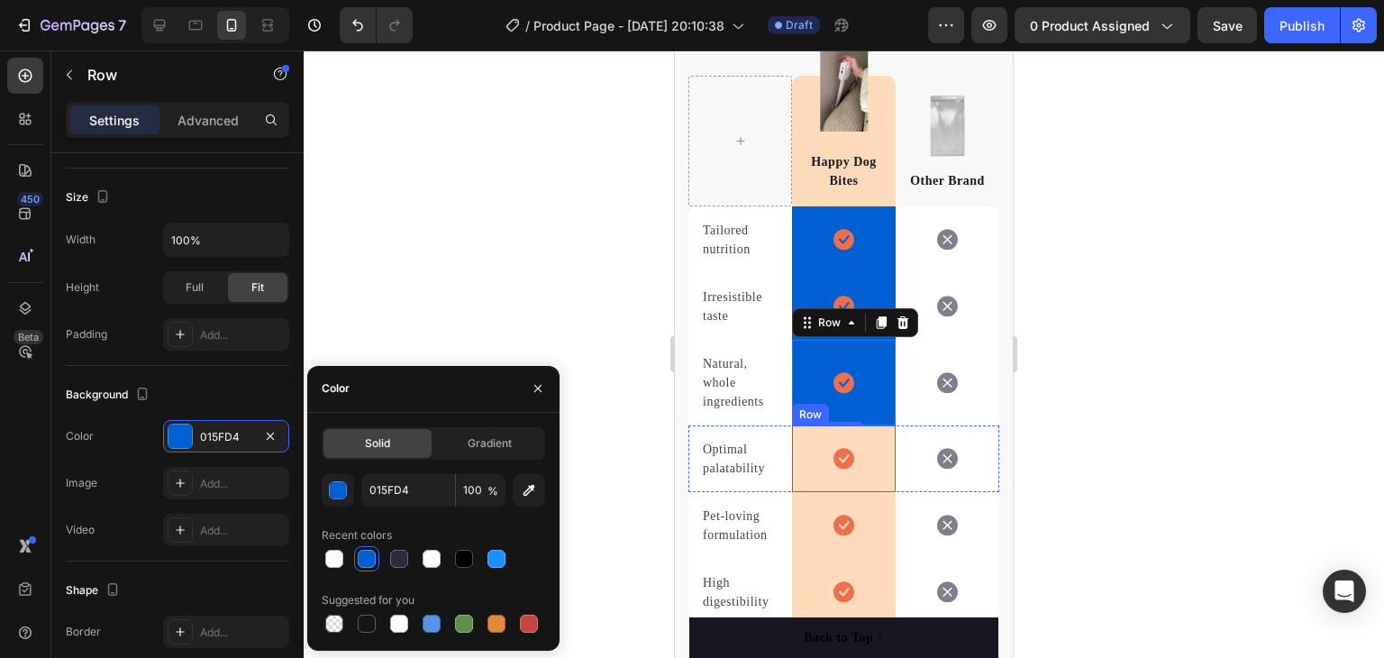
click at [858, 466] on div "Icon Row" at bounding box center [844, 458] width 104 height 67
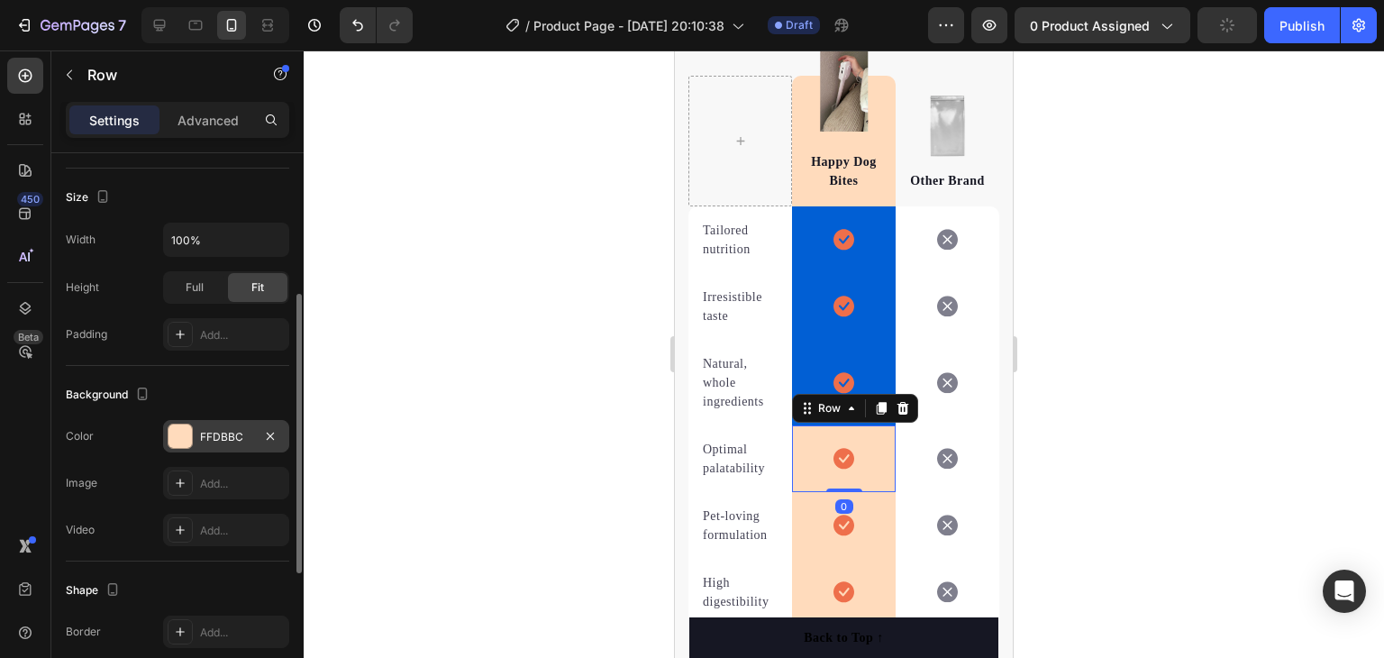
click at [227, 425] on div "FFDBBC" at bounding box center [226, 436] width 126 height 32
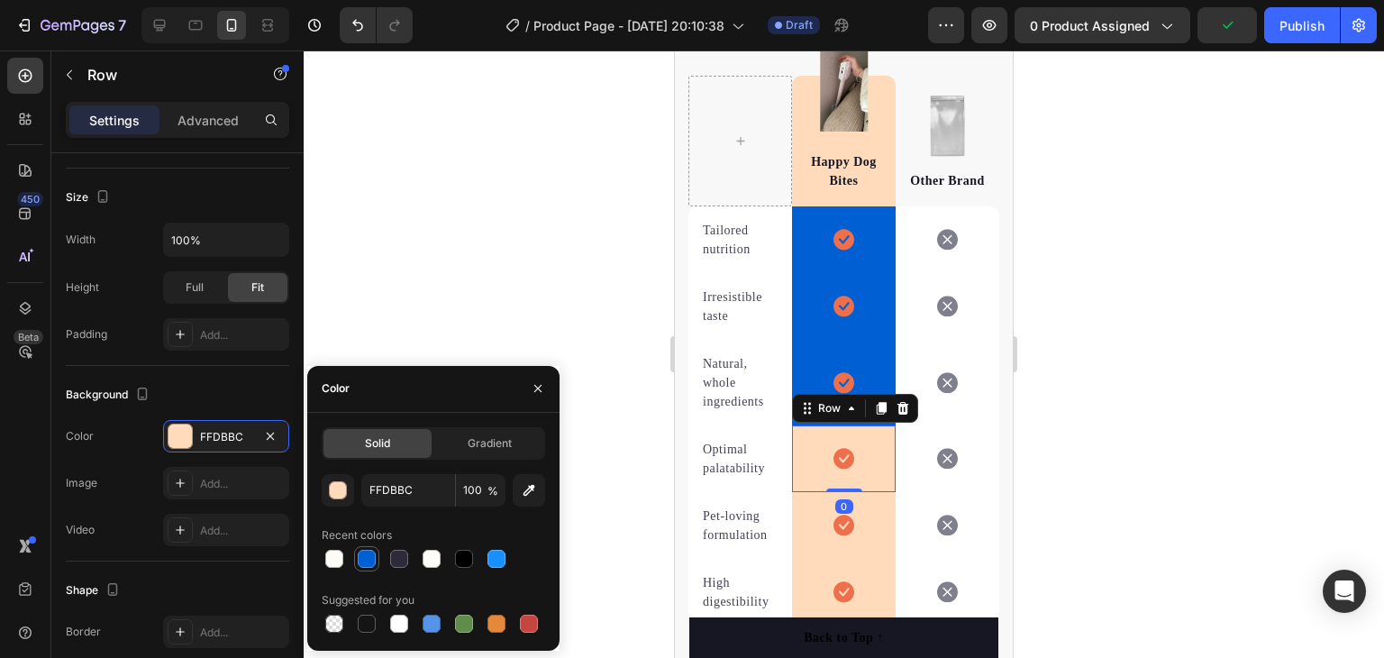
click at [363, 555] on div at bounding box center [367, 559] width 18 height 18
type input "015FD4"
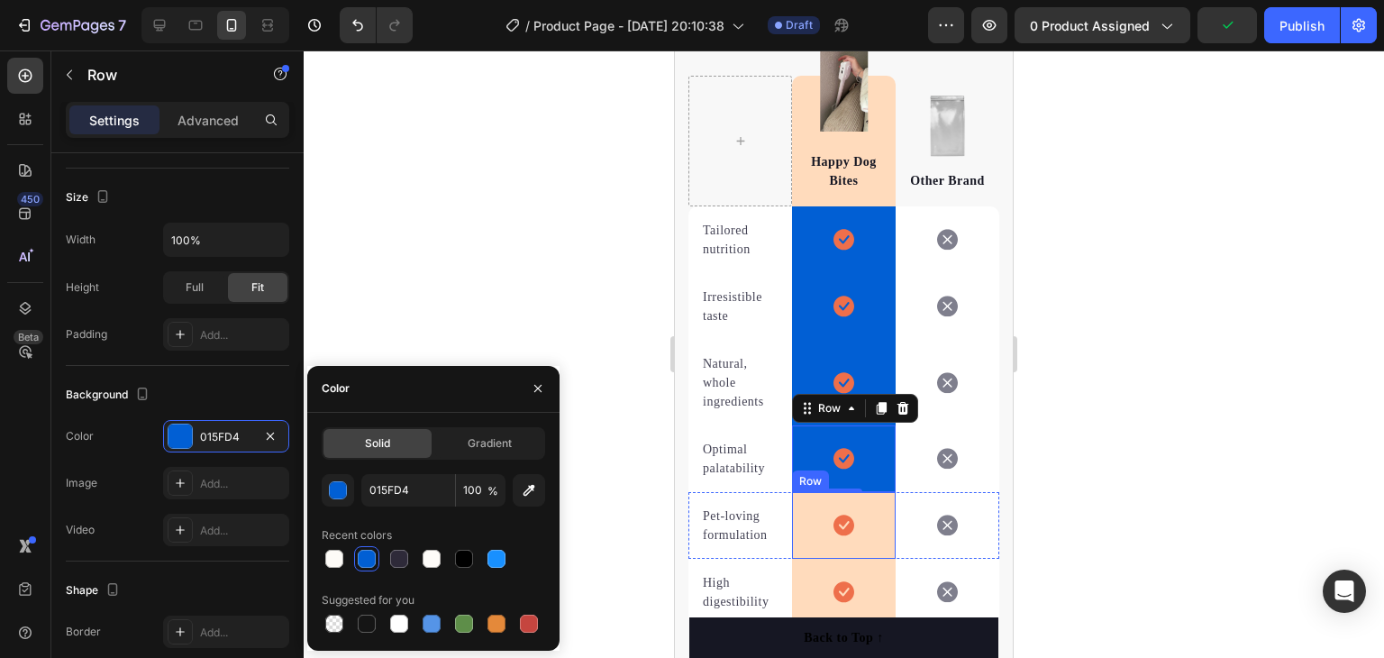
click at [870, 541] on div "Icon Row" at bounding box center [844, 525] width 104 height 67
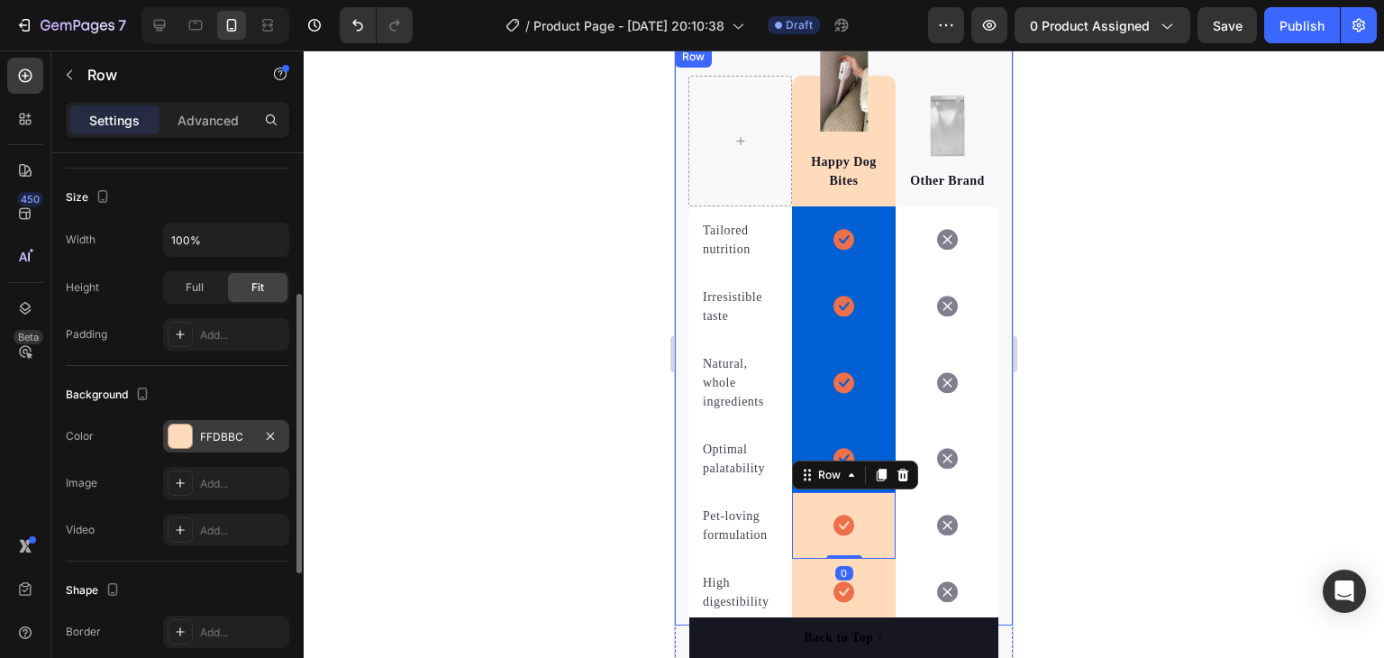
click at [234, 437] on div "FFDBBC" at bounding box center [226, 437] width 52 height 16
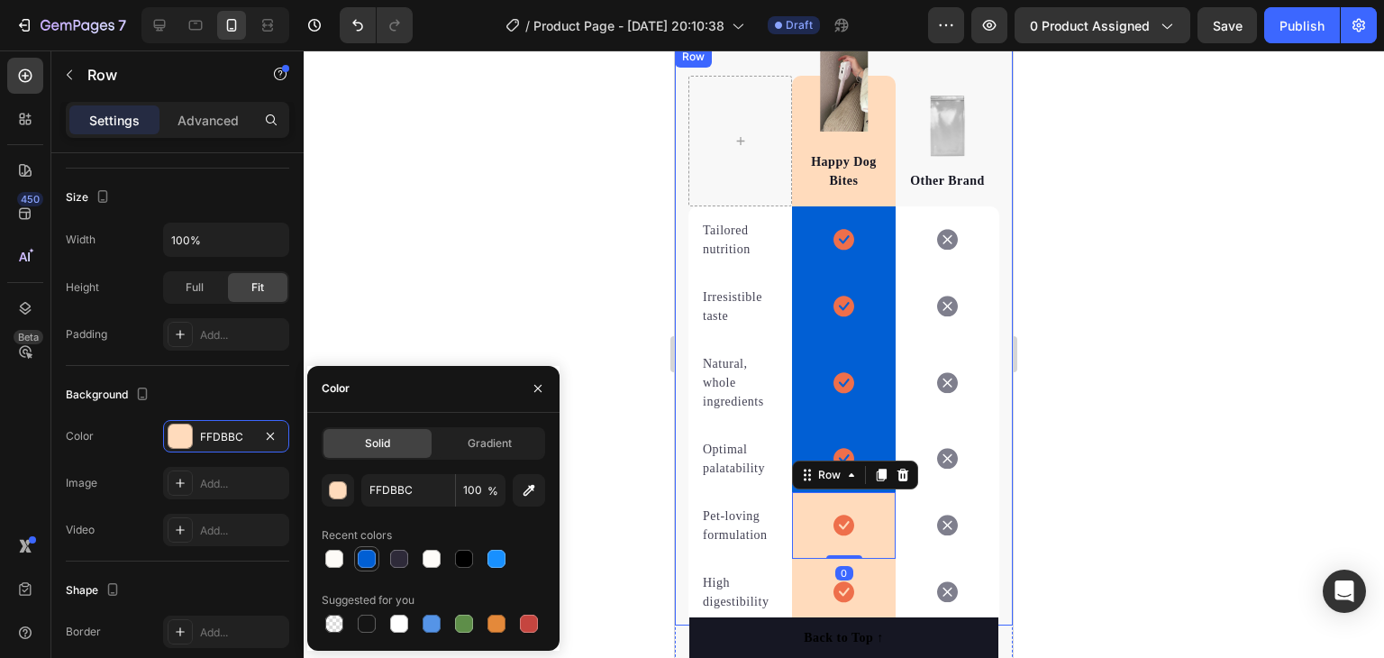
click at [363, 552] on div at bounding box center [367, 559] width 18 height 18
type input "015FD4"
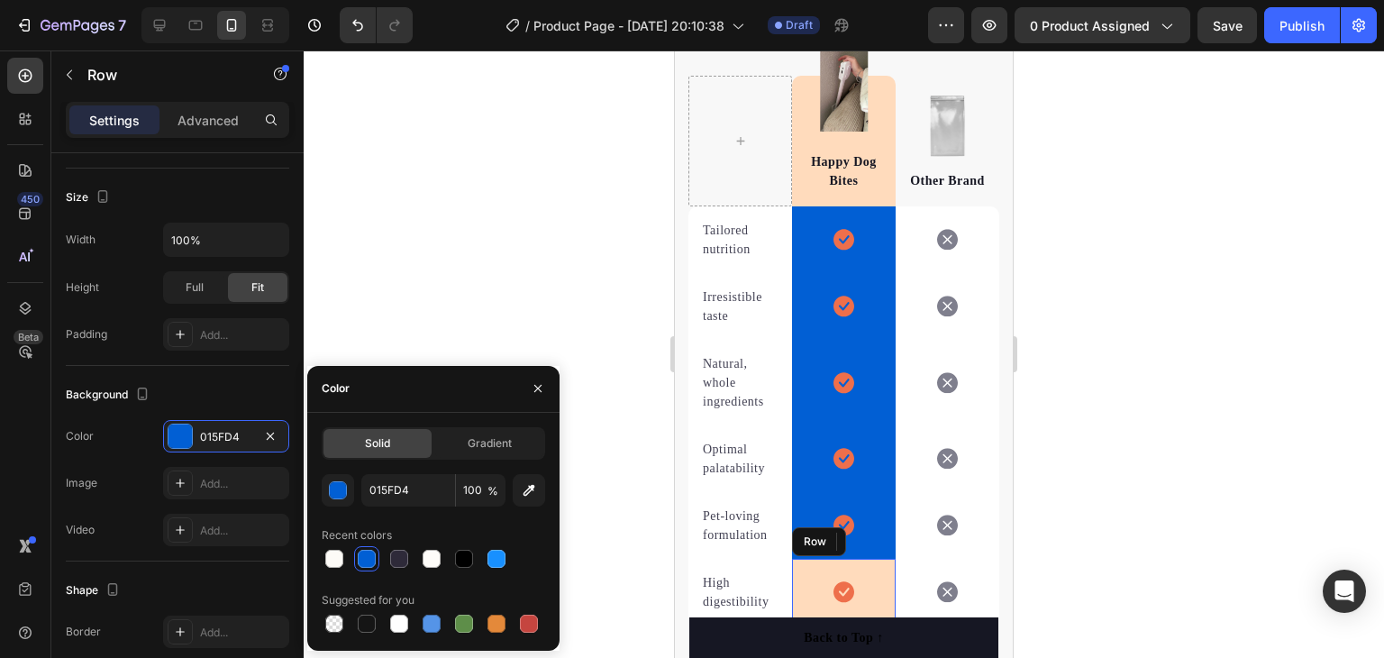
click at [867, 595] on div "Icon Row" at bounding box center [844, 592] width 104 height 67
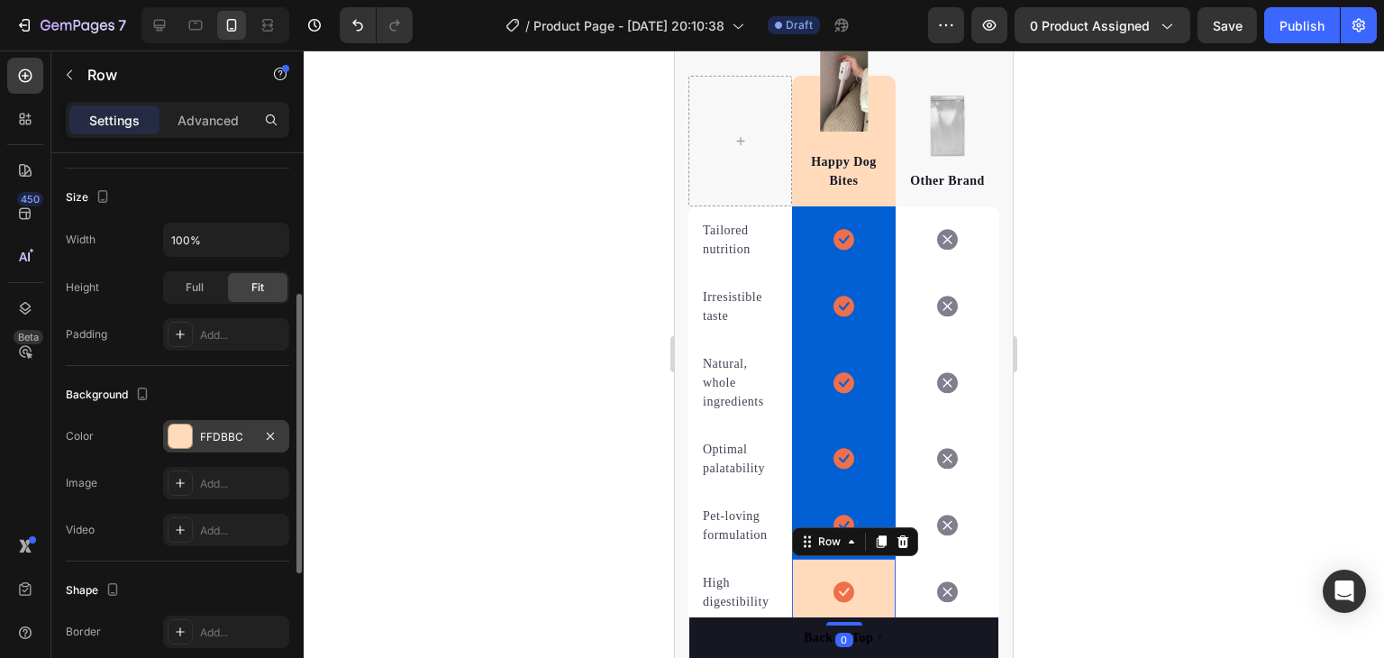
click at [236, 436] on div "FFDBBC" at bounding box center [226, 437] width 52 height 16
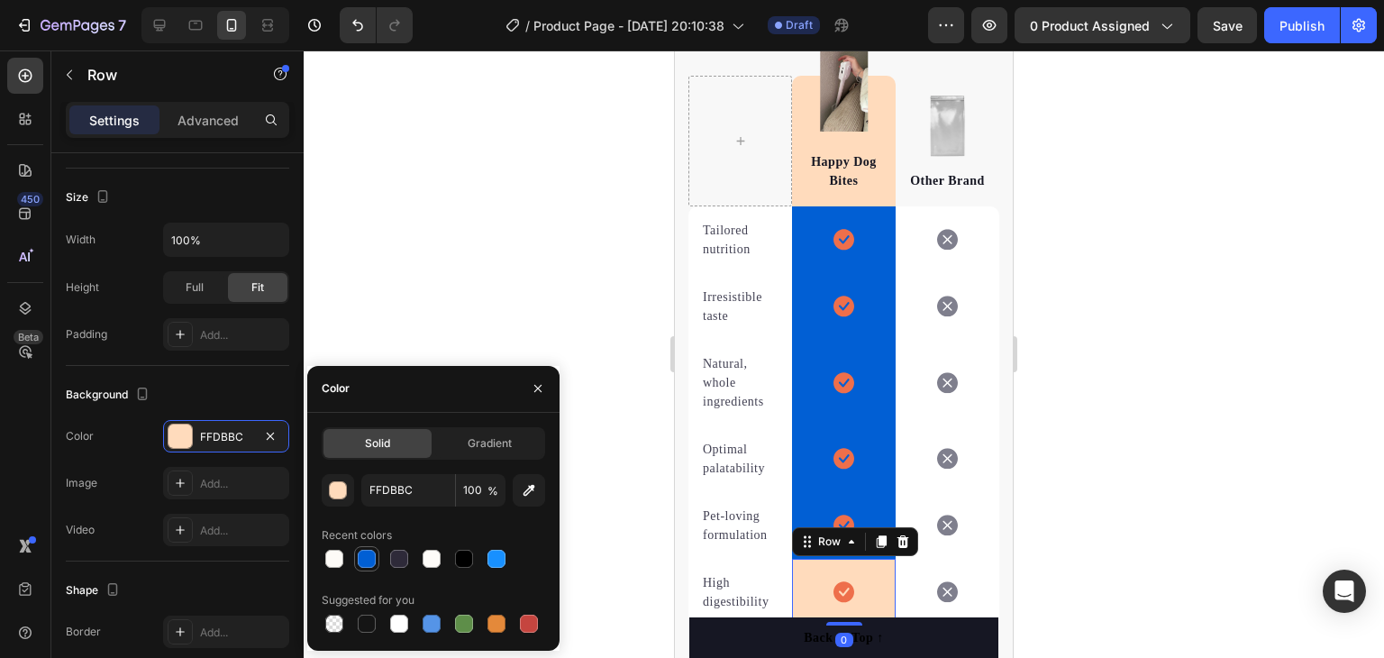
click at [365, 552] on div at bounding box center [367, 559] width 18 height 18
type input "015FD4"
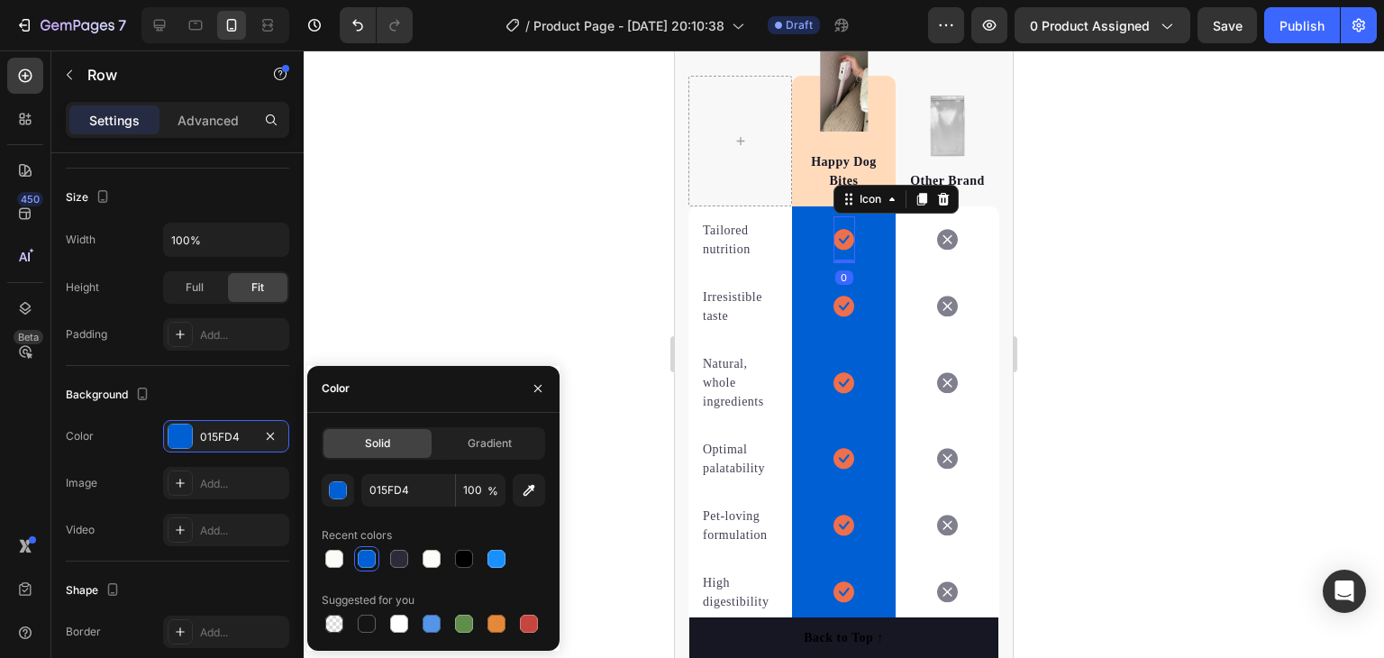
click at [834, 237] on icon at bounding box center [844, 240] width 21 height 21
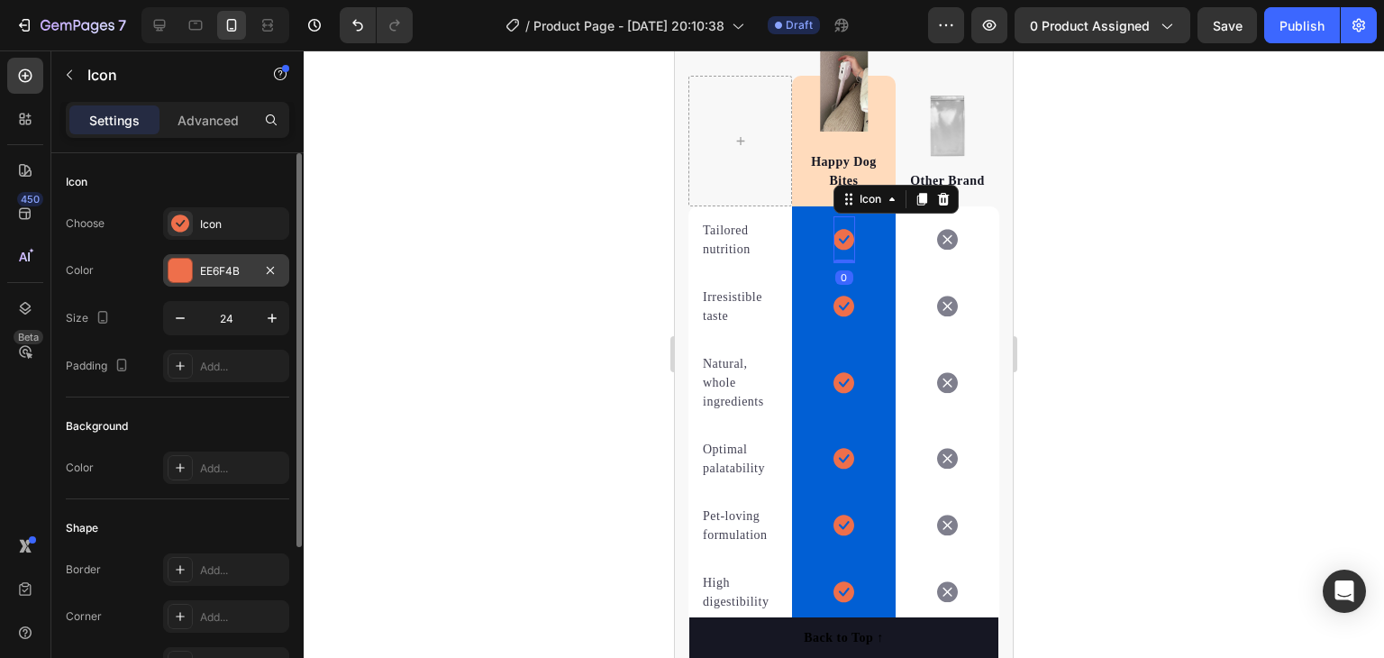
click at [237, 273] on div "EE6F4B" at bounding box center [226, 271] width 52 height 16
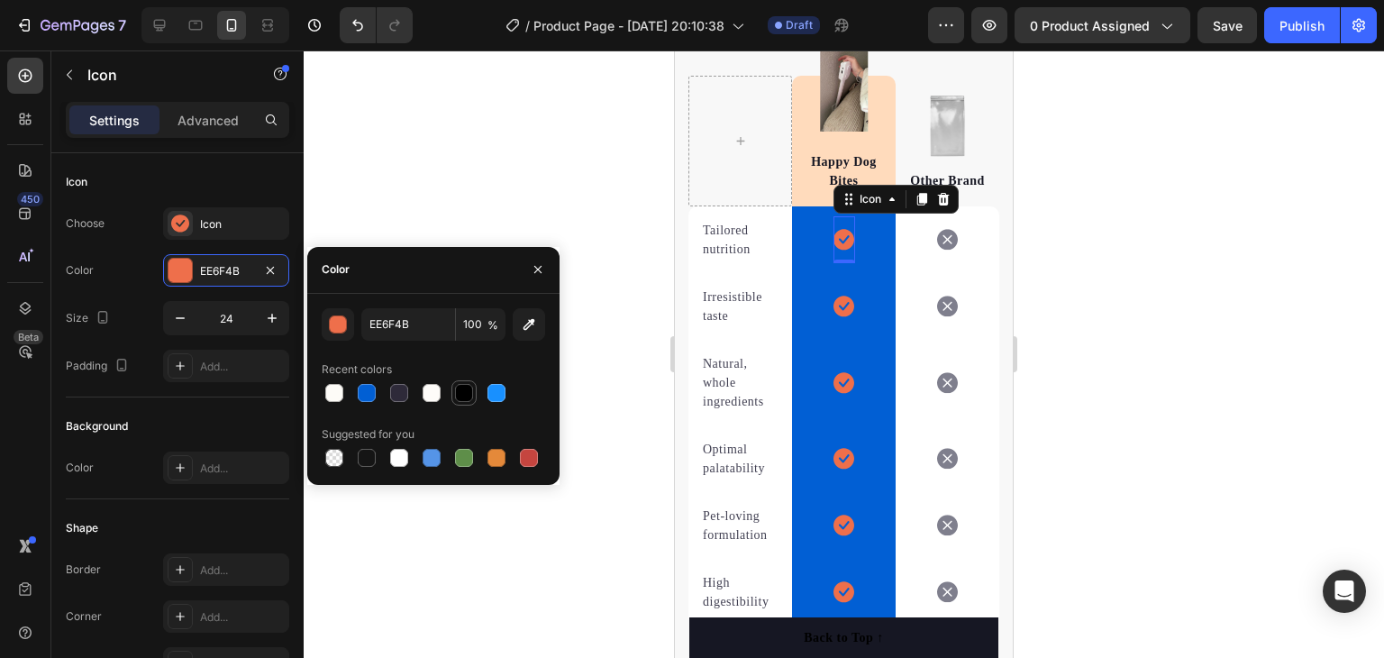
click at [458, 384] on div at bounding box center [464, 393] width 18 height 18
type input "000000"
click at [460, 391] on div at bounding box center [464, 393] width 18 height 18
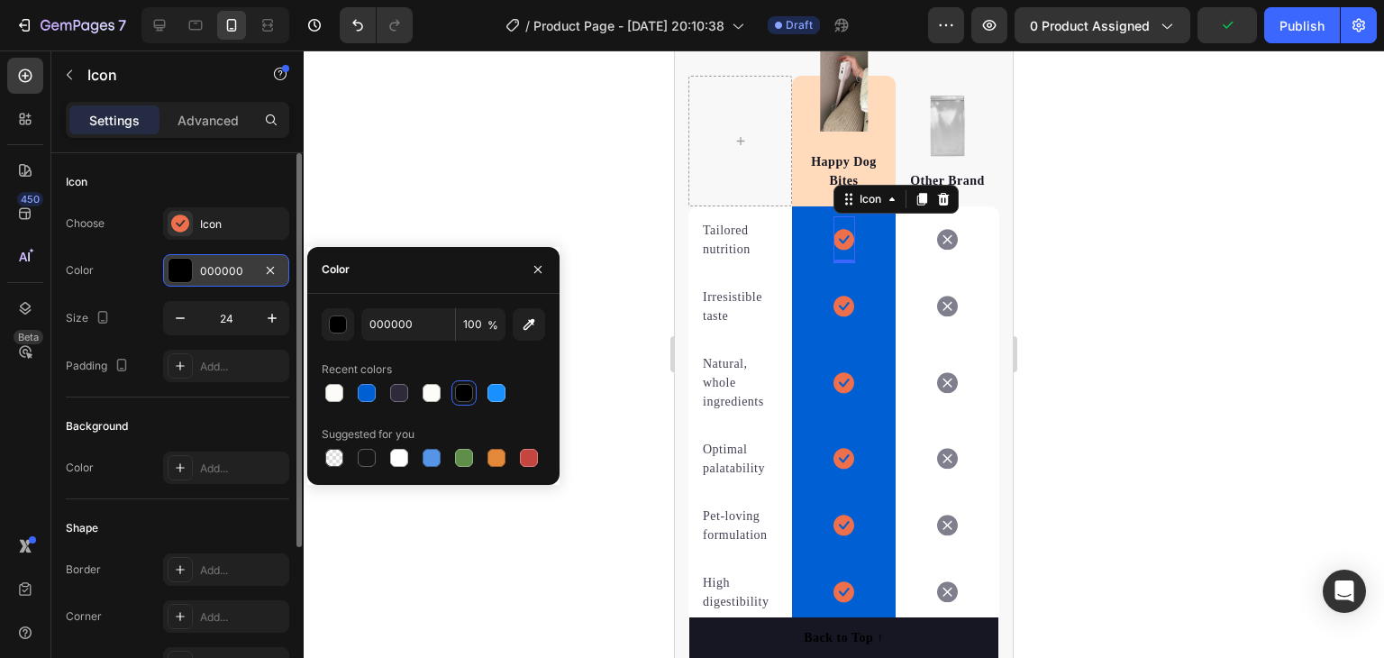
click at [216, 271] on div "000000" at bounding box center [226, 271] width 52 height 16
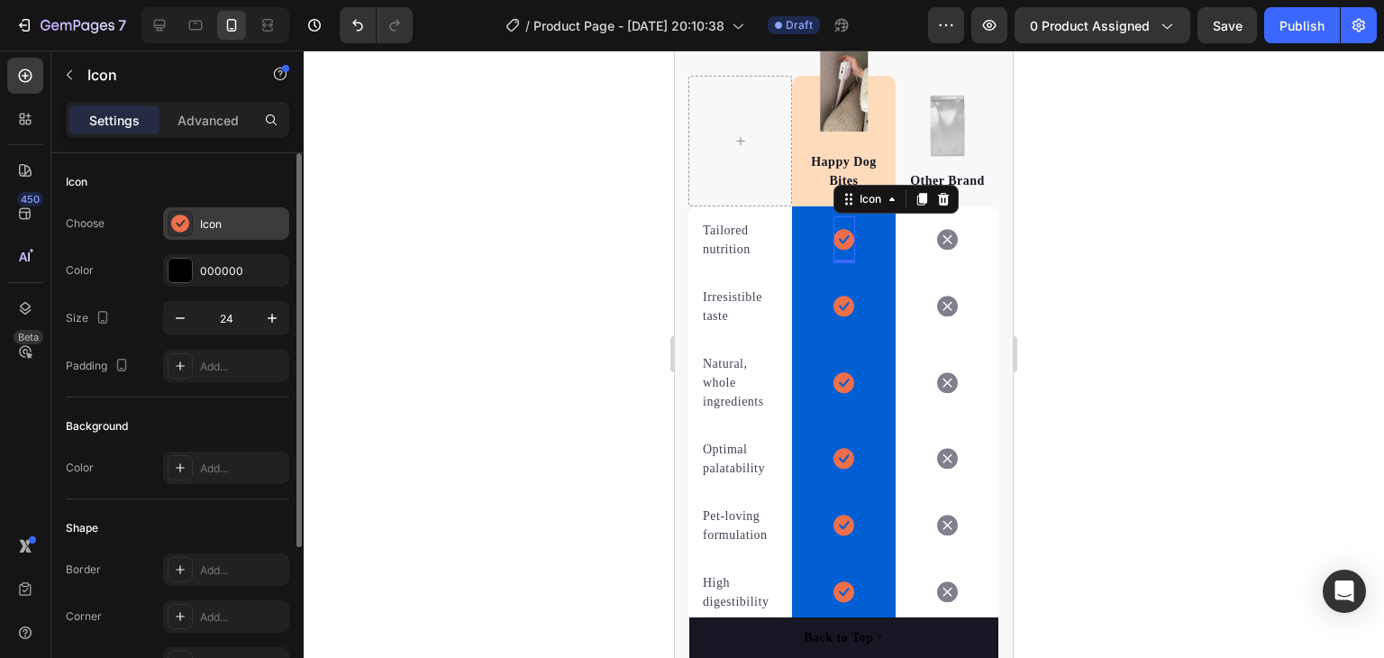
click at [243, 228] on div "Icon" at bounding box center [242, 224] width 85 height 16
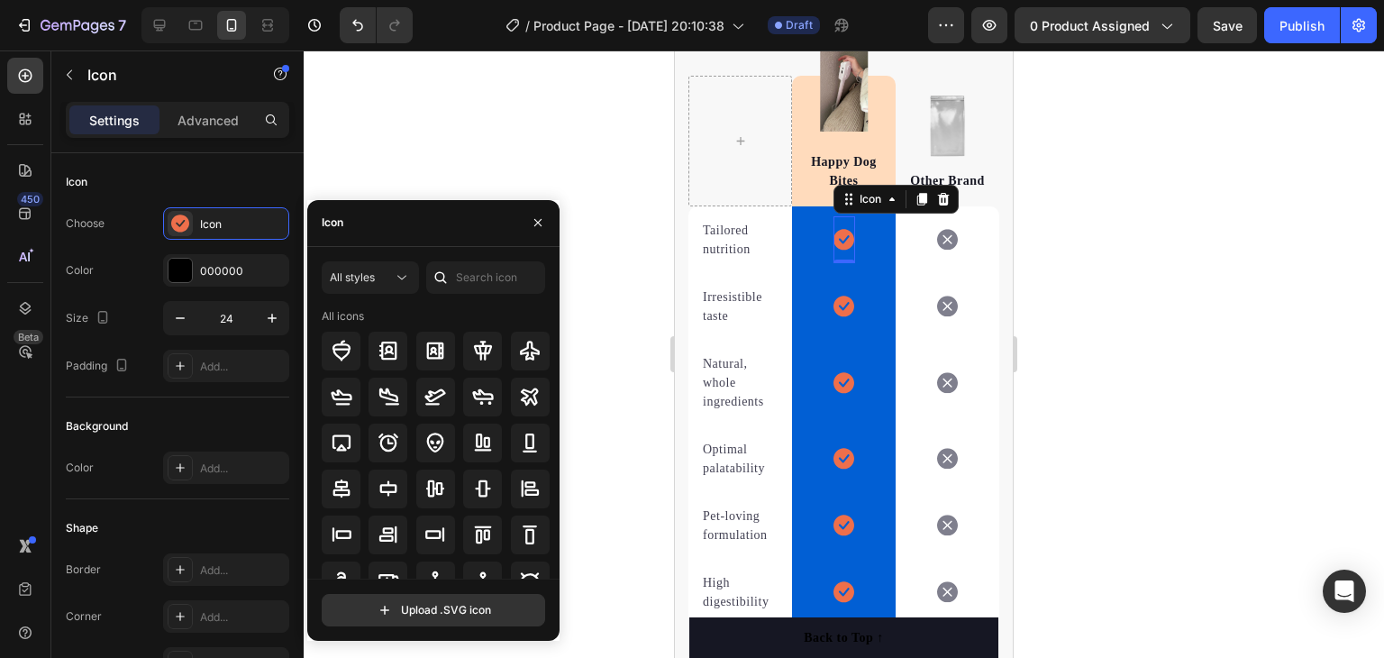
click at [835, 235] on icon at bounding box center [844, 240] width 21 height 21
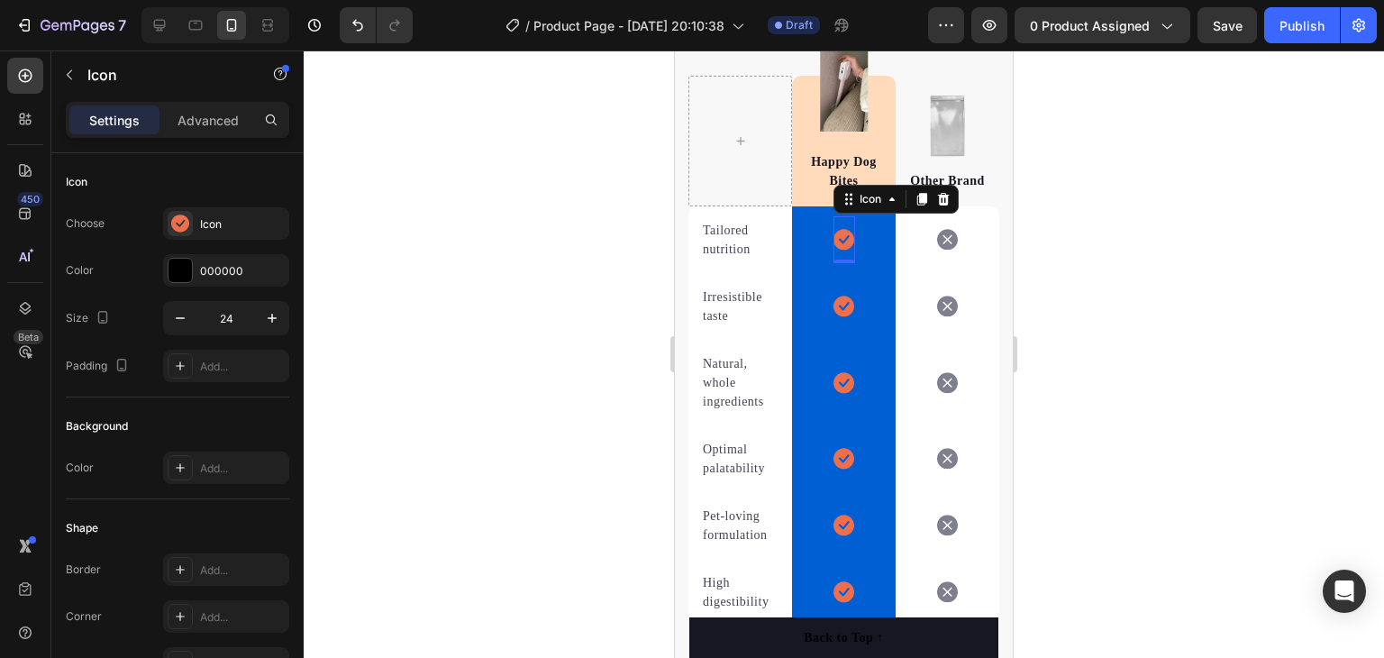
click at [836, 235] on icon at bounding box center [844, 240] width 21 height 21
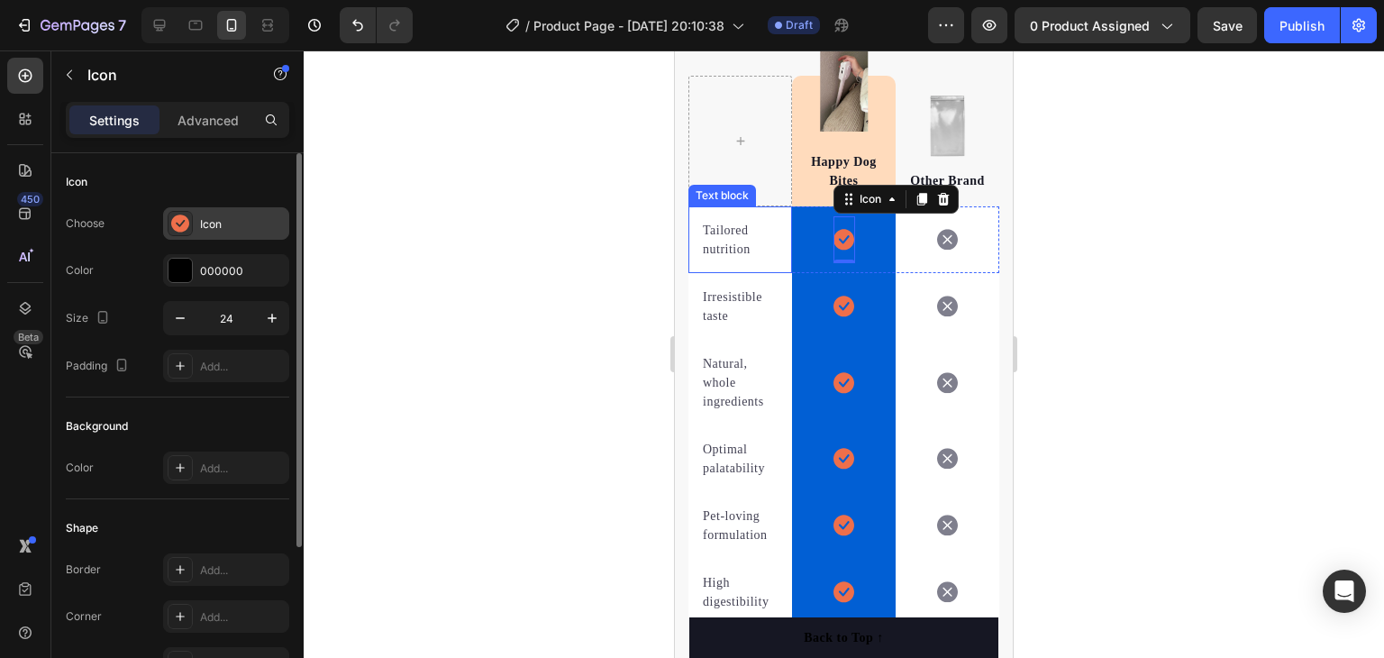
click at [200, 221] on div "Icon" at bounding box center [242, 224] width 85 height 16
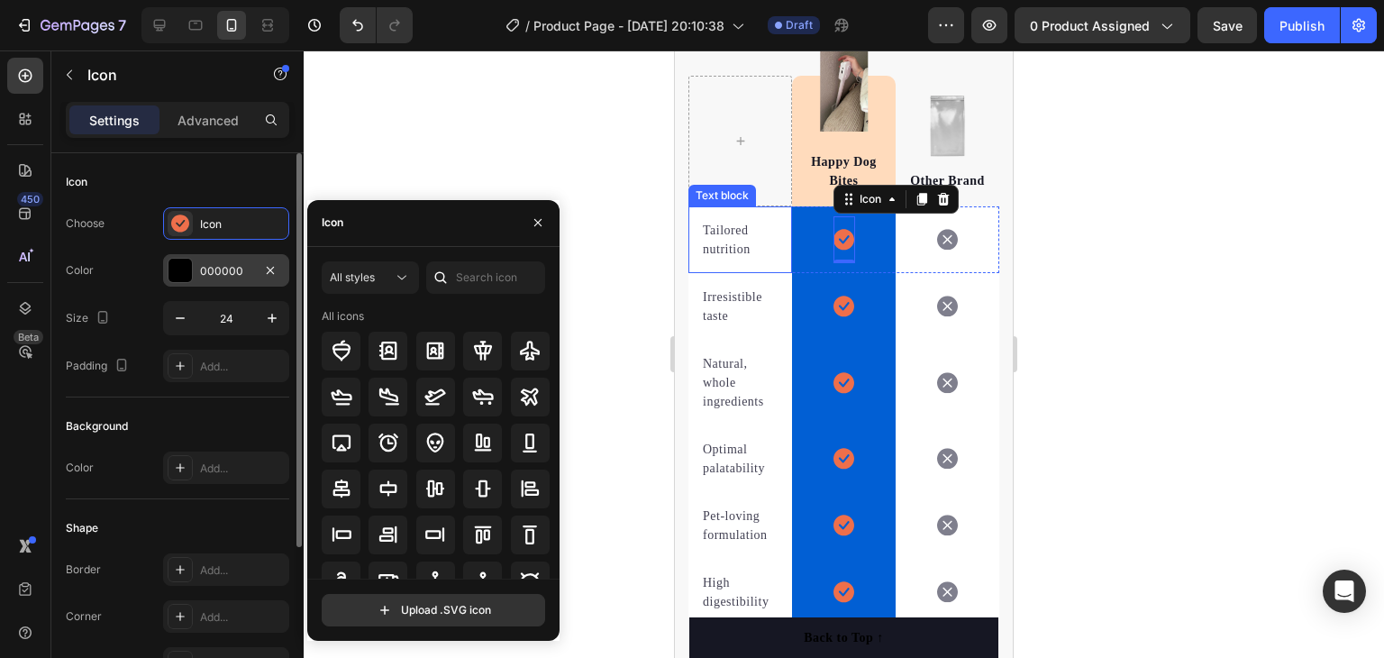
click at [196, 267] on div "000000" at bounding box center [226, 270] width 126 height 32
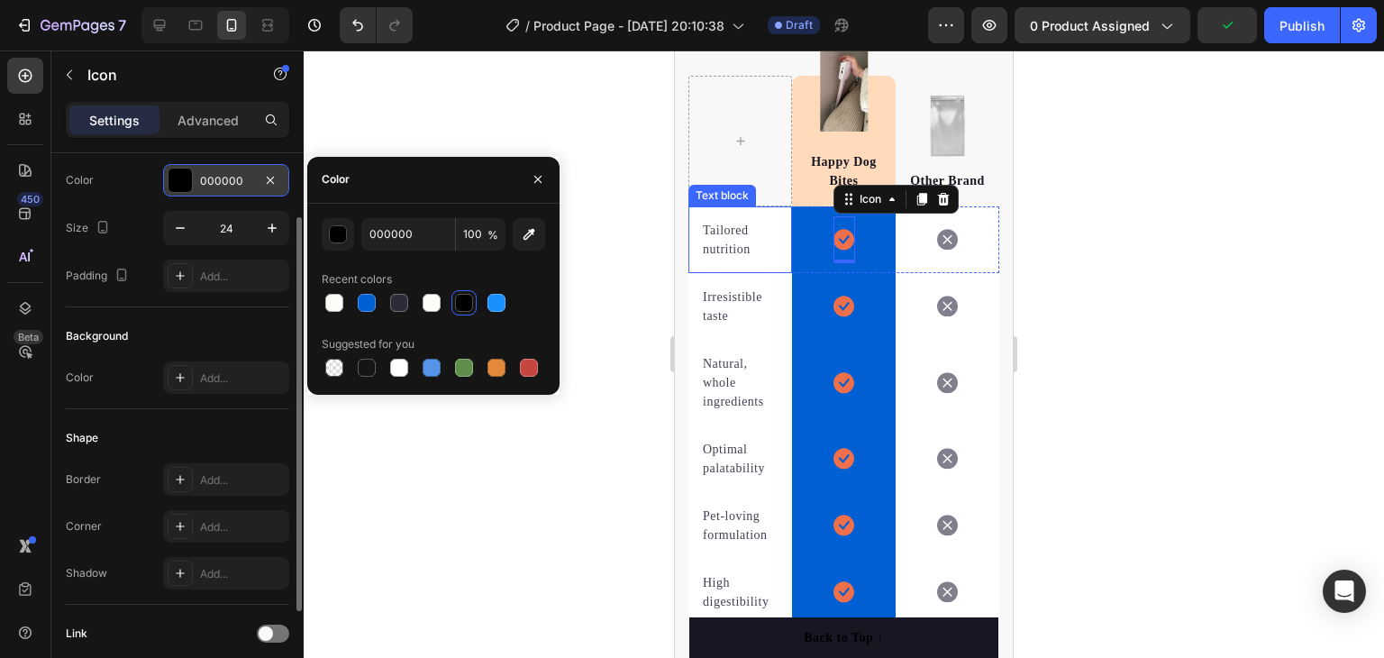
scroll to position [180, 0]
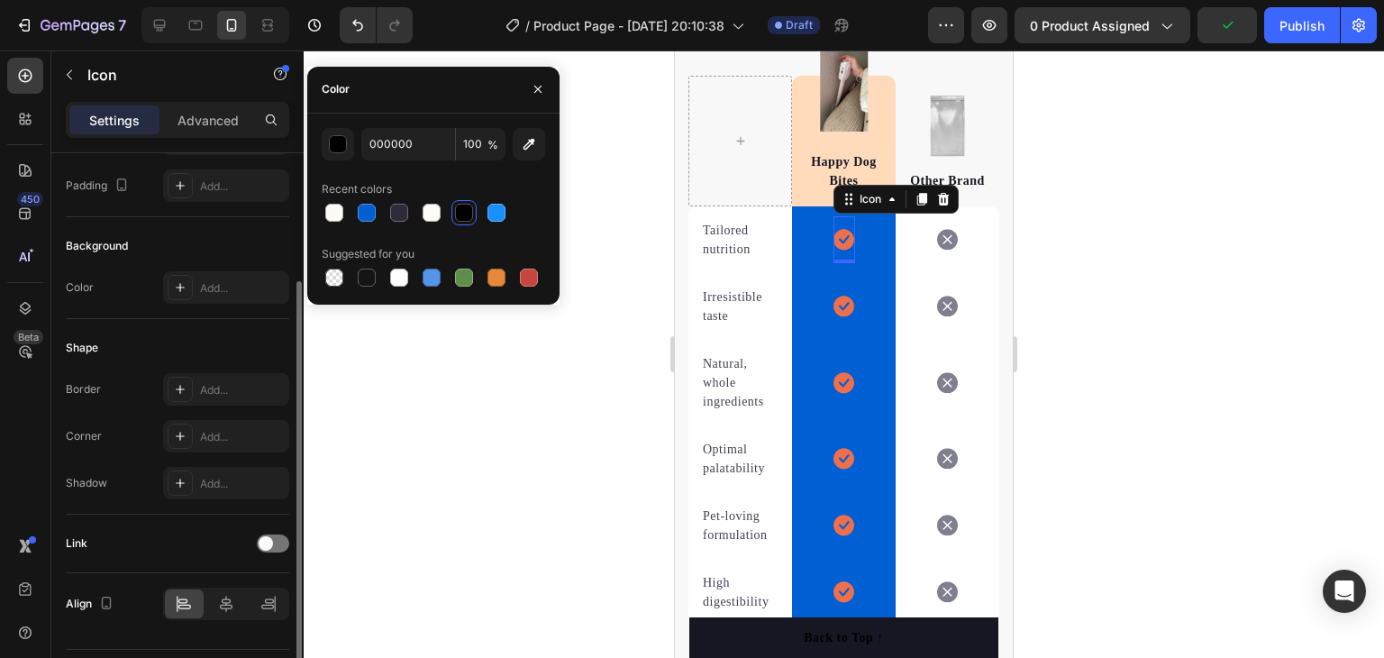
click at [836, 234] on icon at bounding box center [844, 240] width 21 height 21
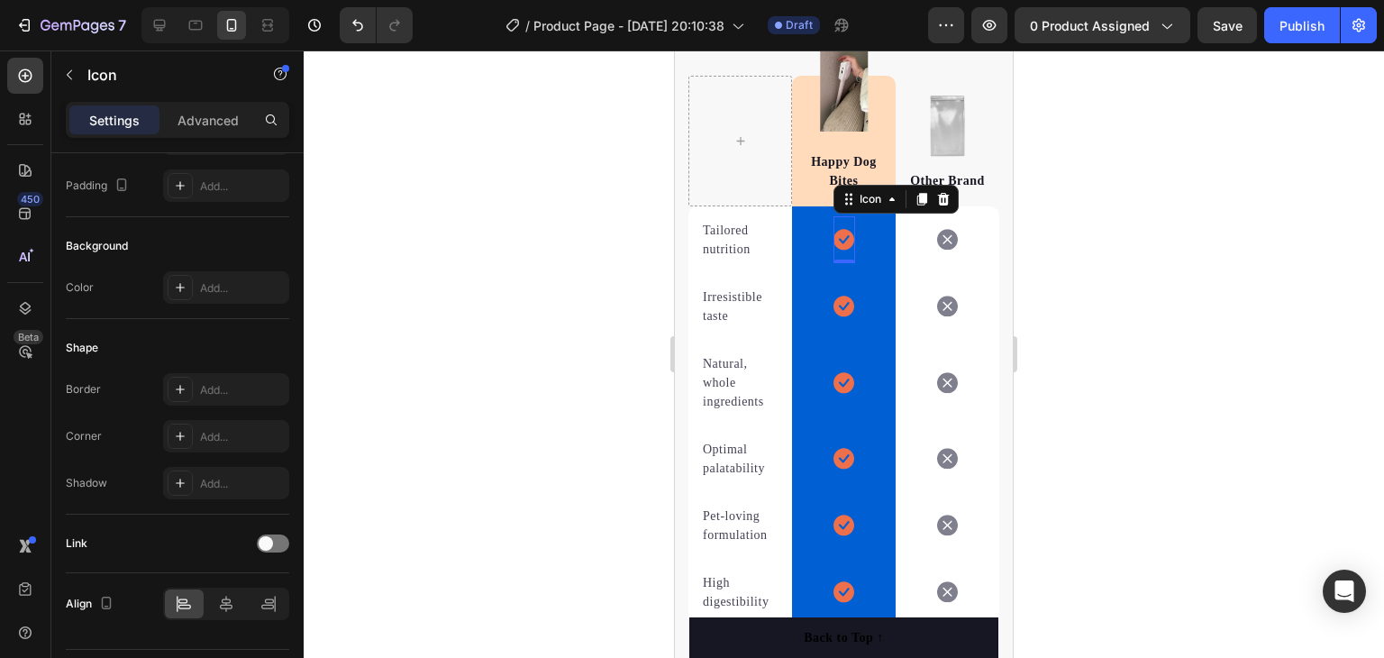
click at [838, 236] on icon at bounding box center [844, 240] width 21 height 21
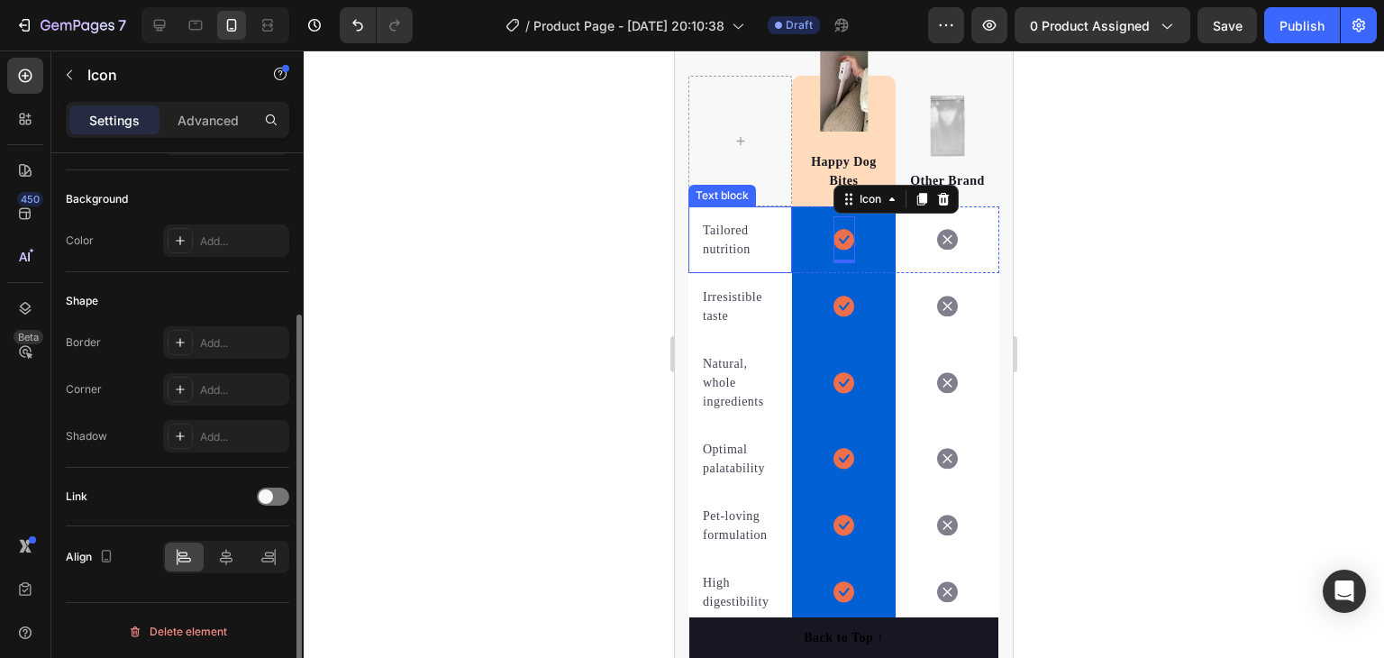
scroll to position [0, 0]
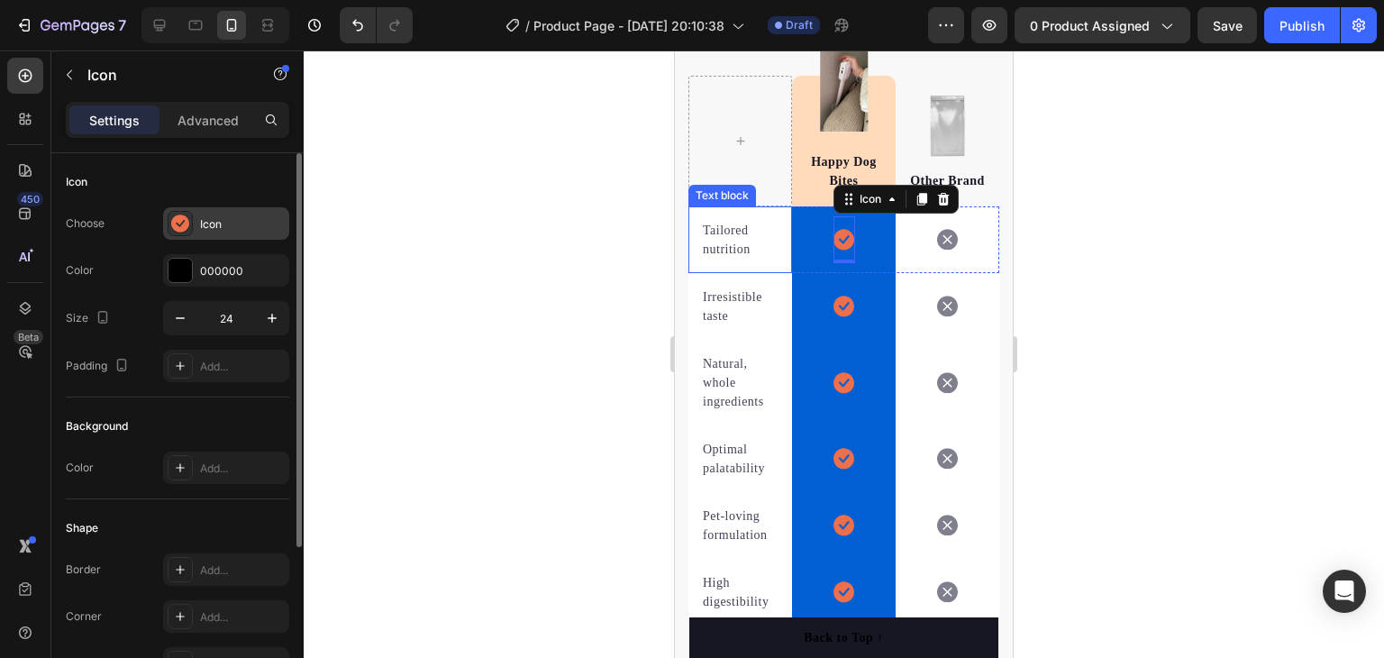
click at [223, 221] on div "Icon" at bounding box center [242, 224] width 85 height 16
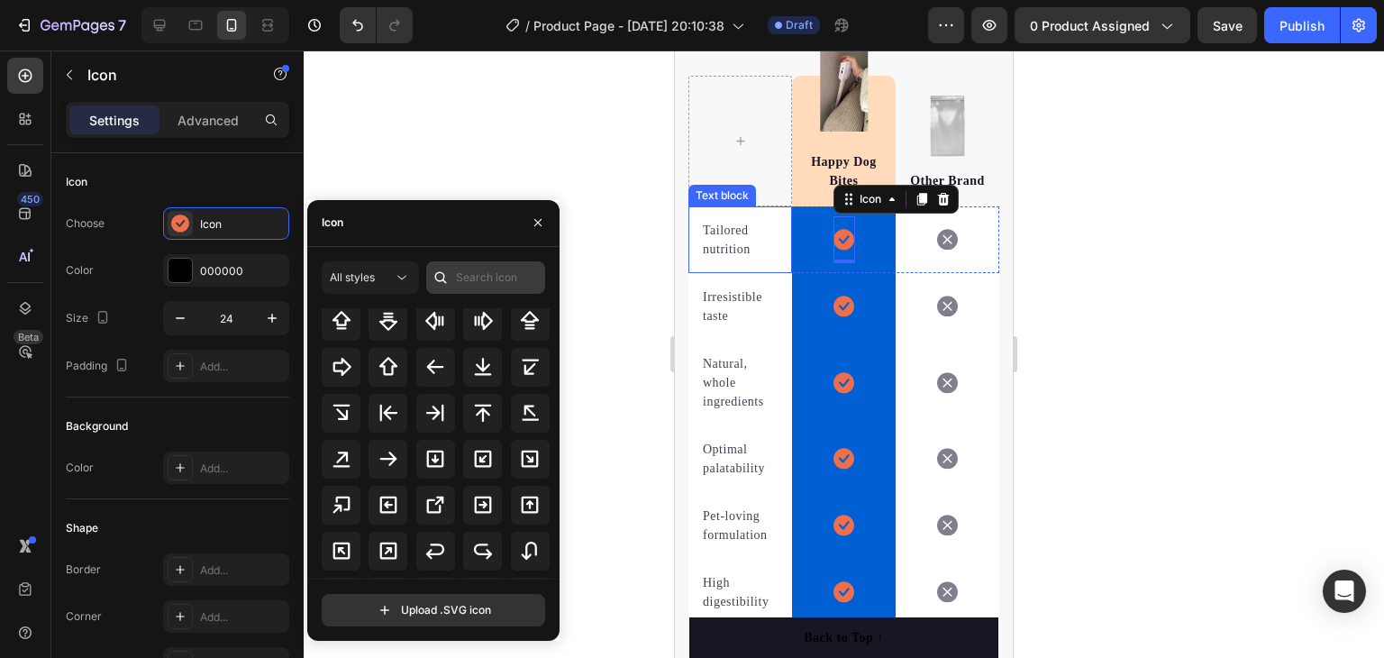
scroll to position [676, 0]
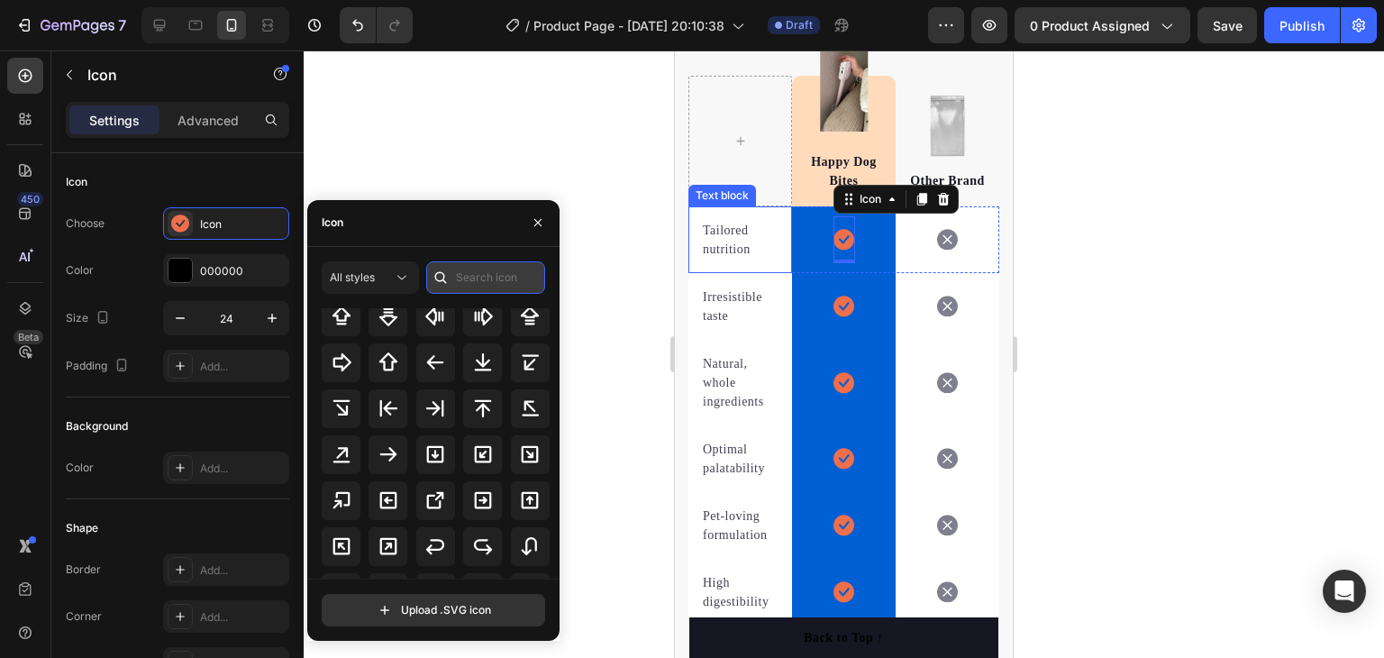
click at [470, 282] on input "text" at bounding box center [485, 277] width 119 height 32
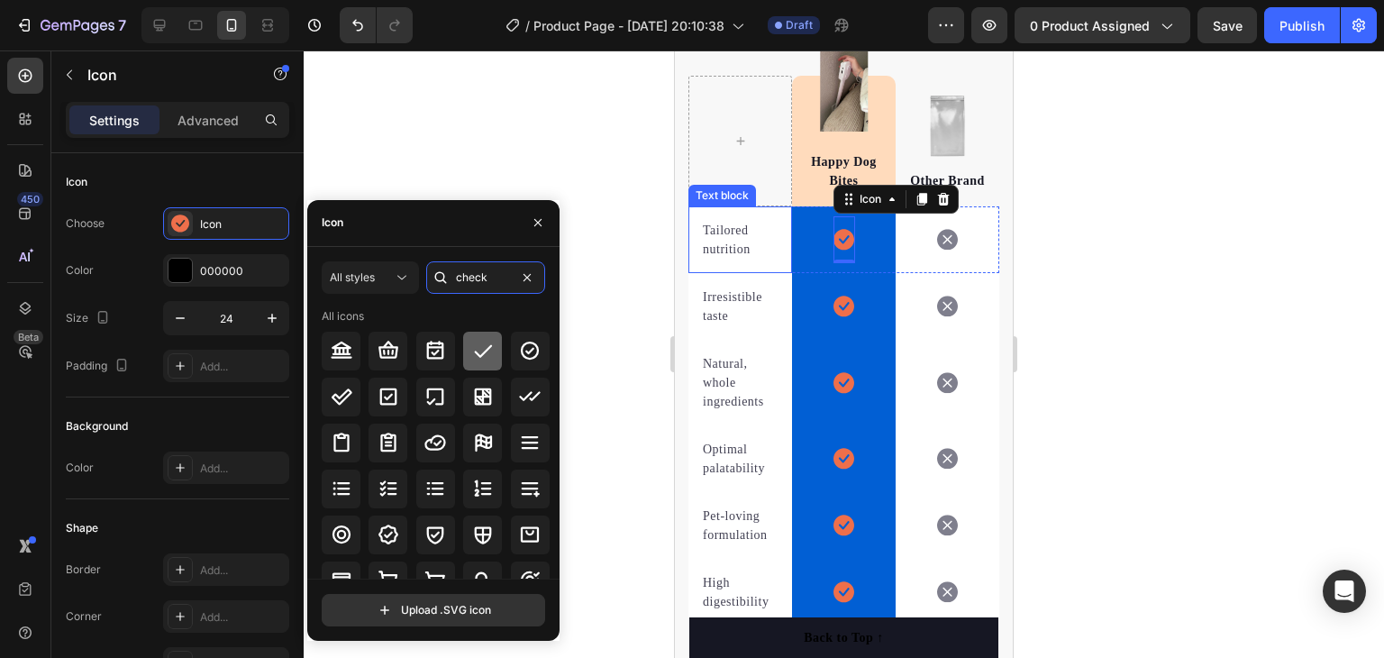
type input "check"
click at [468, 351] on div at bounding box center [482, 351] width 39 height 39
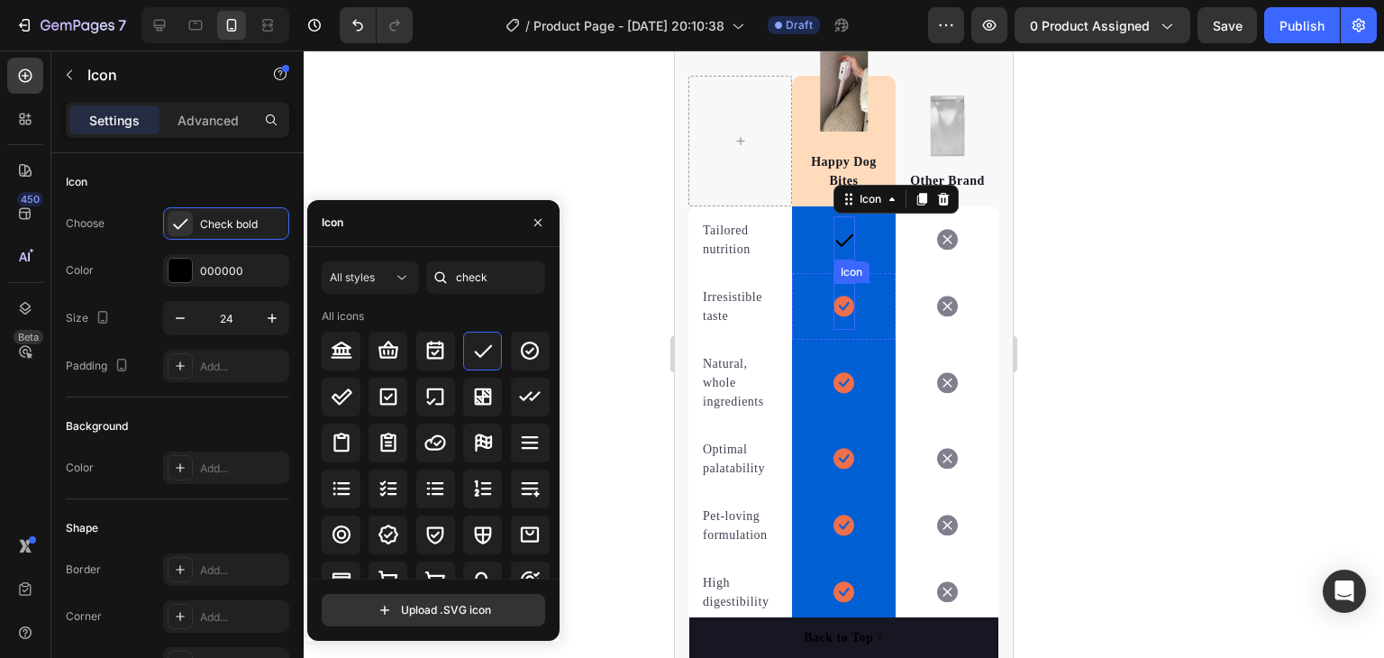
click at [837, 309] on icon at bounding box center [844, 306] width 21 height 21
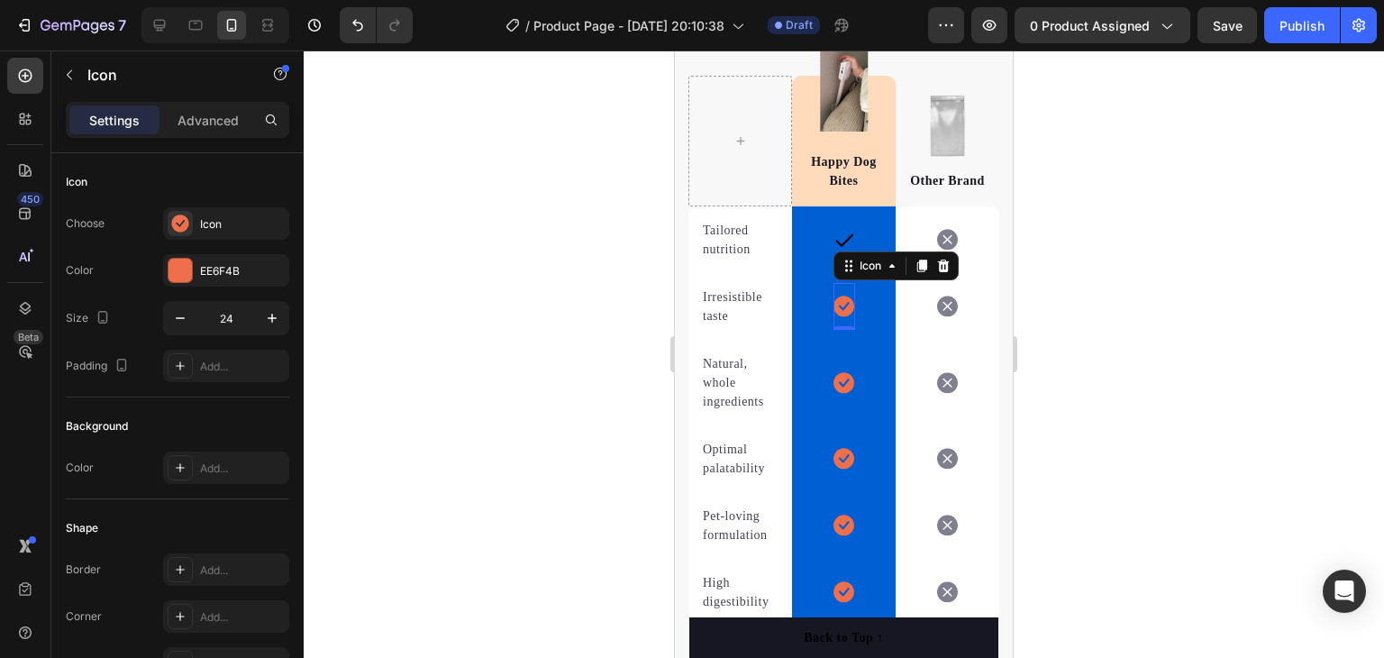
click at [836, 305] on icon at bounding box center [844, 306] width 21 height 21
click at [260, 225] on div "Icon" at bounding box center [242, 224] width 85 height 16
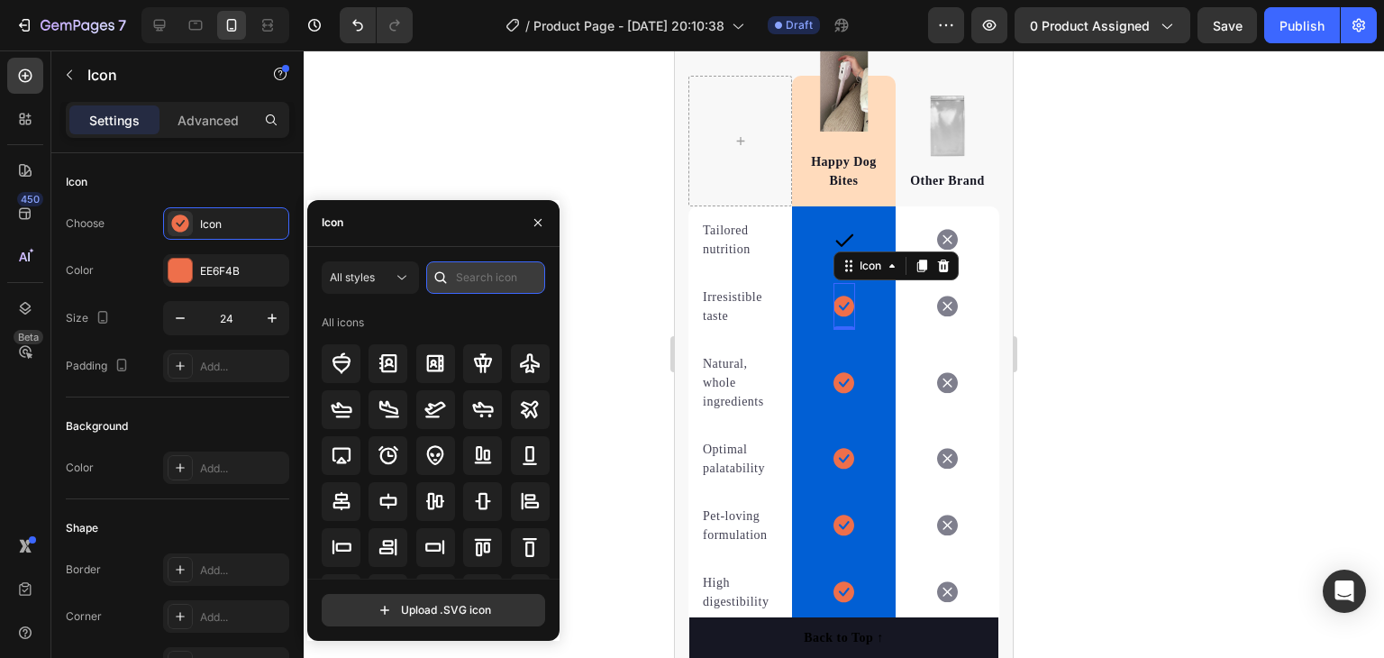
click at [461, 281] on input "text" at bounding box center [485, 277] width 119 height 32
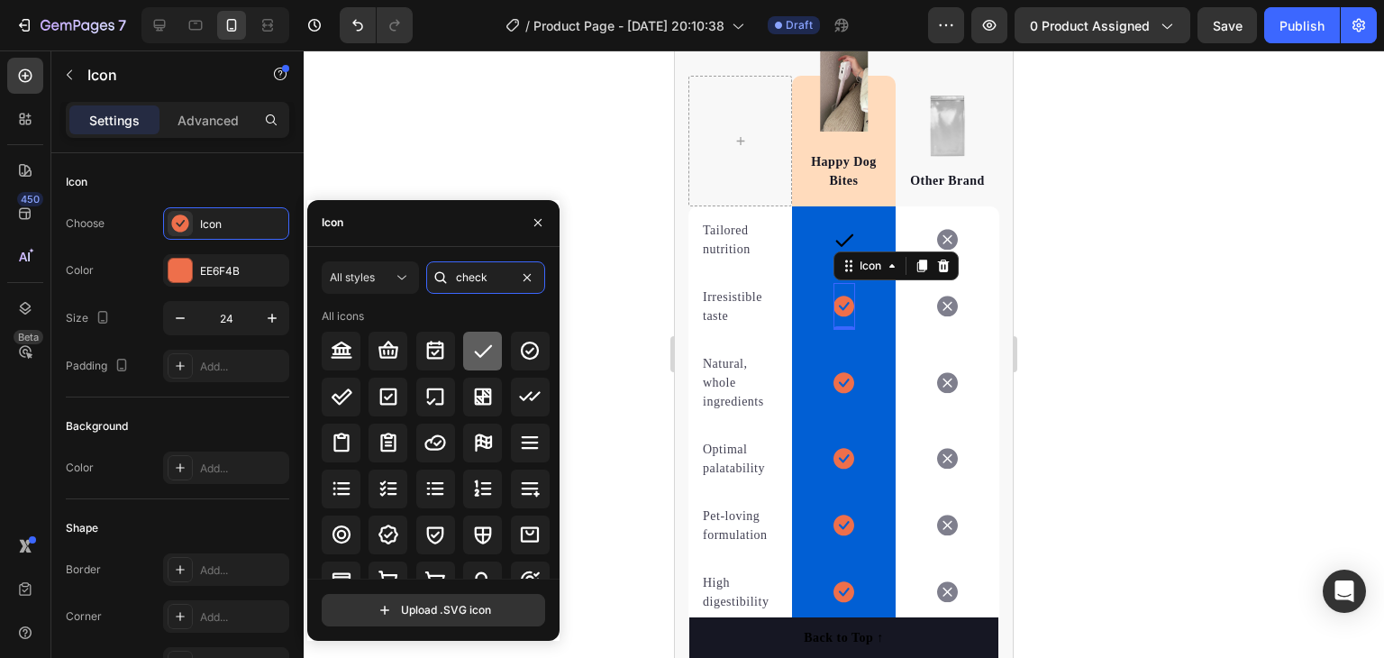
type input "check"
click at [472, 355] on icon at bounding box center [483, 351] width 22 height 22
click at [838, 379] on icon at bounding box center [844, 382] width 21 height 21
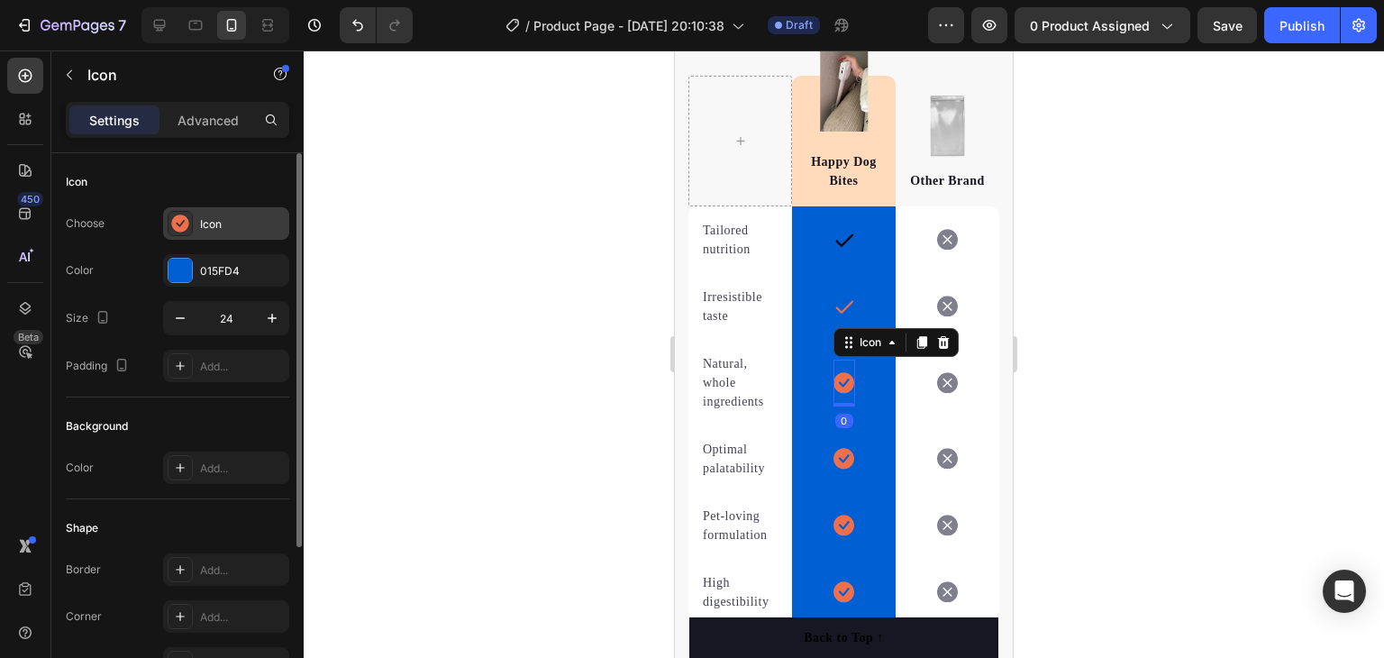
click at [249, 231] on div "Icon" at bounding box center [242, 224] width 85 height 16
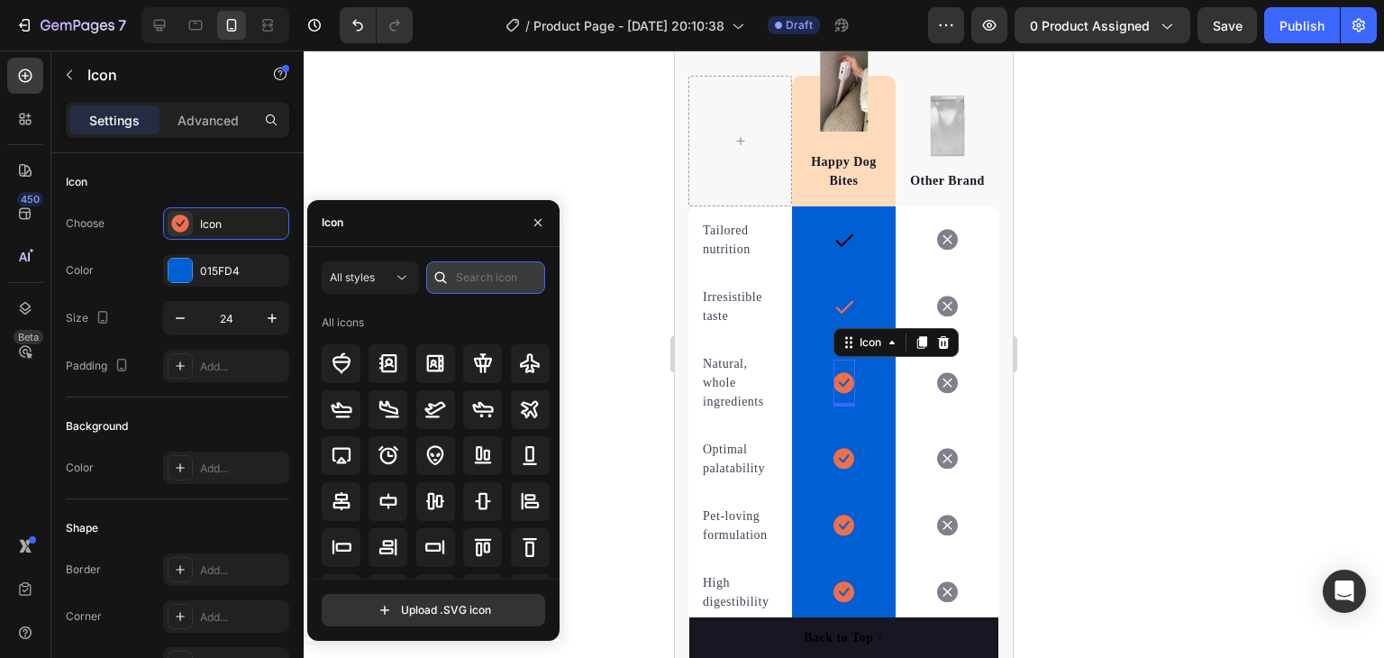
click at [458, 284] on input "text" at bounding box center [485, 277] width 119 height 32
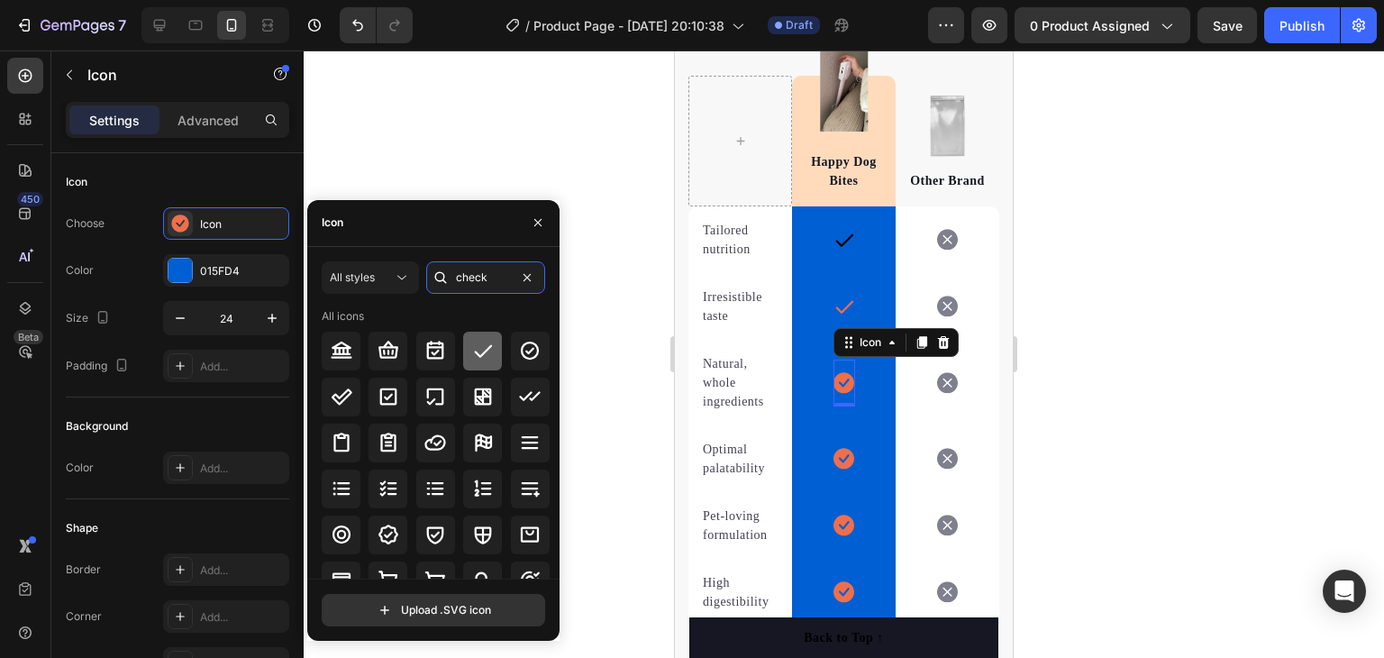
type input "check"
click at [490, 345] on icon at bounding box center [483, 351] width 22 height 22
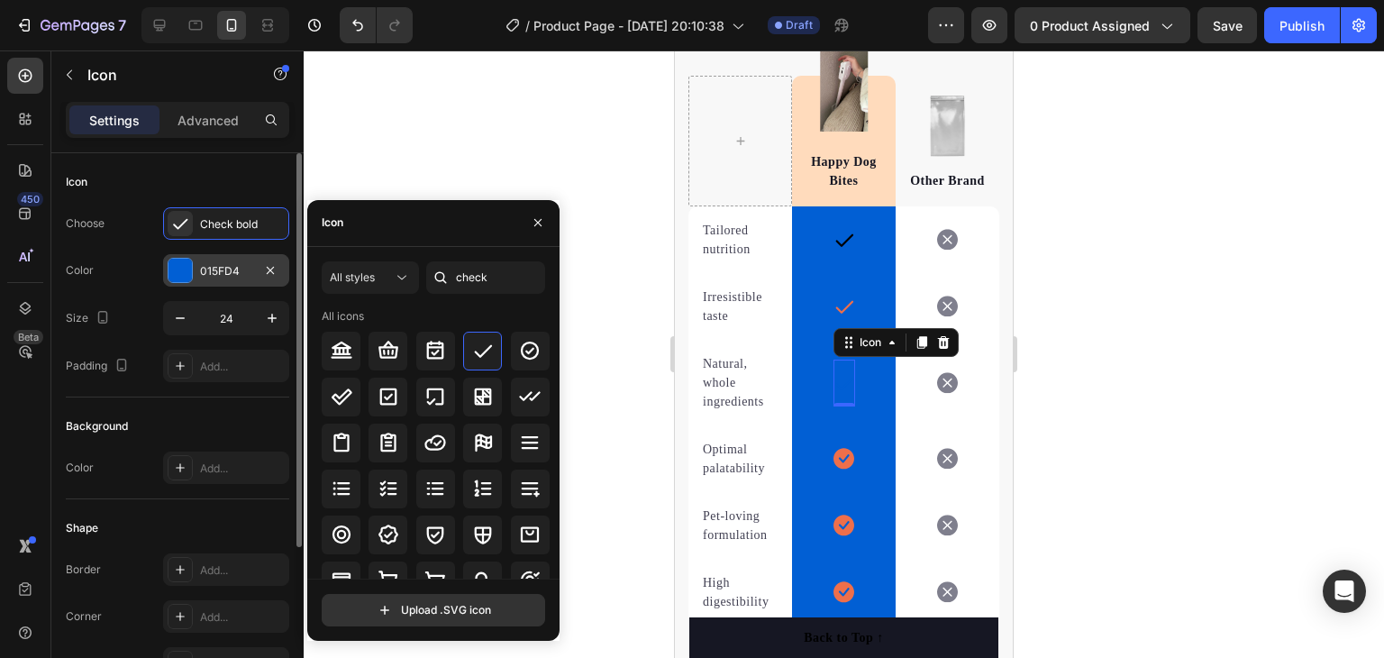
click at [237, 266] on div "015FD4" at bounding box center [226, 271] width 52 height 16
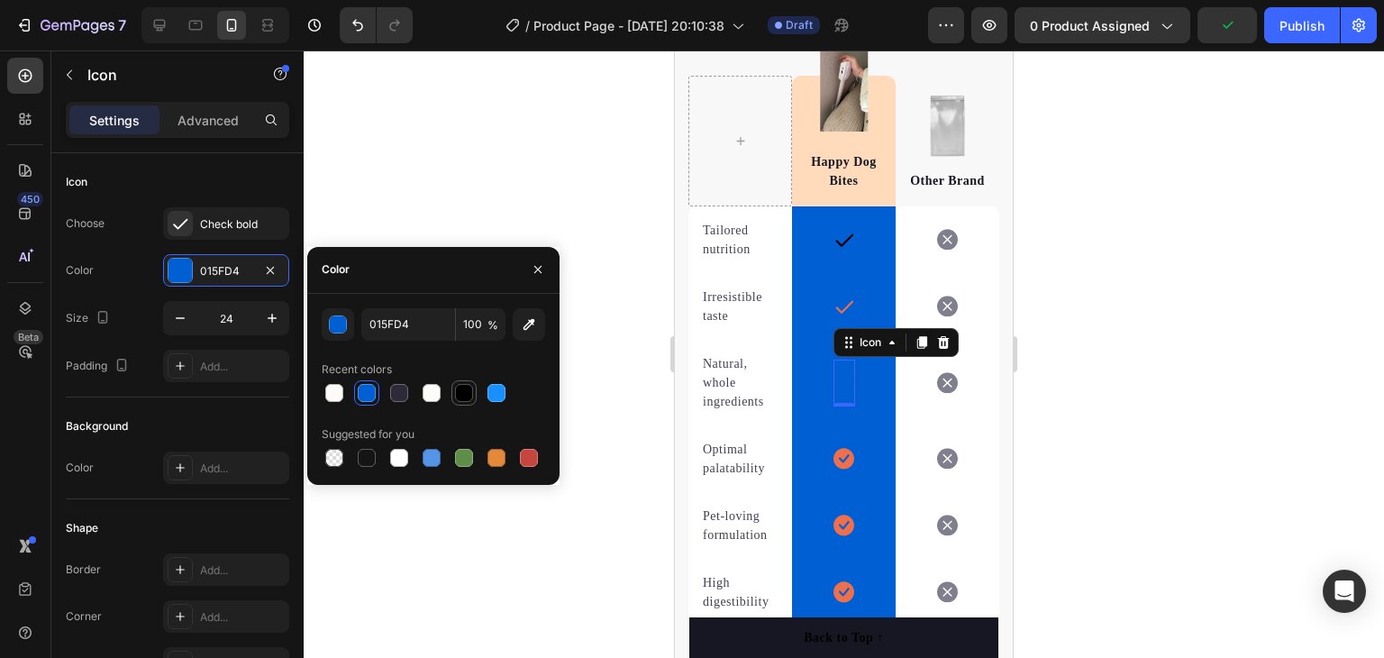
click at [458, 388] on div at bounding box center [464, 393] width 18 height 18
type input "000000"
click at [845, 451] on icon at bounding box center [844, 459] width 21 height 21
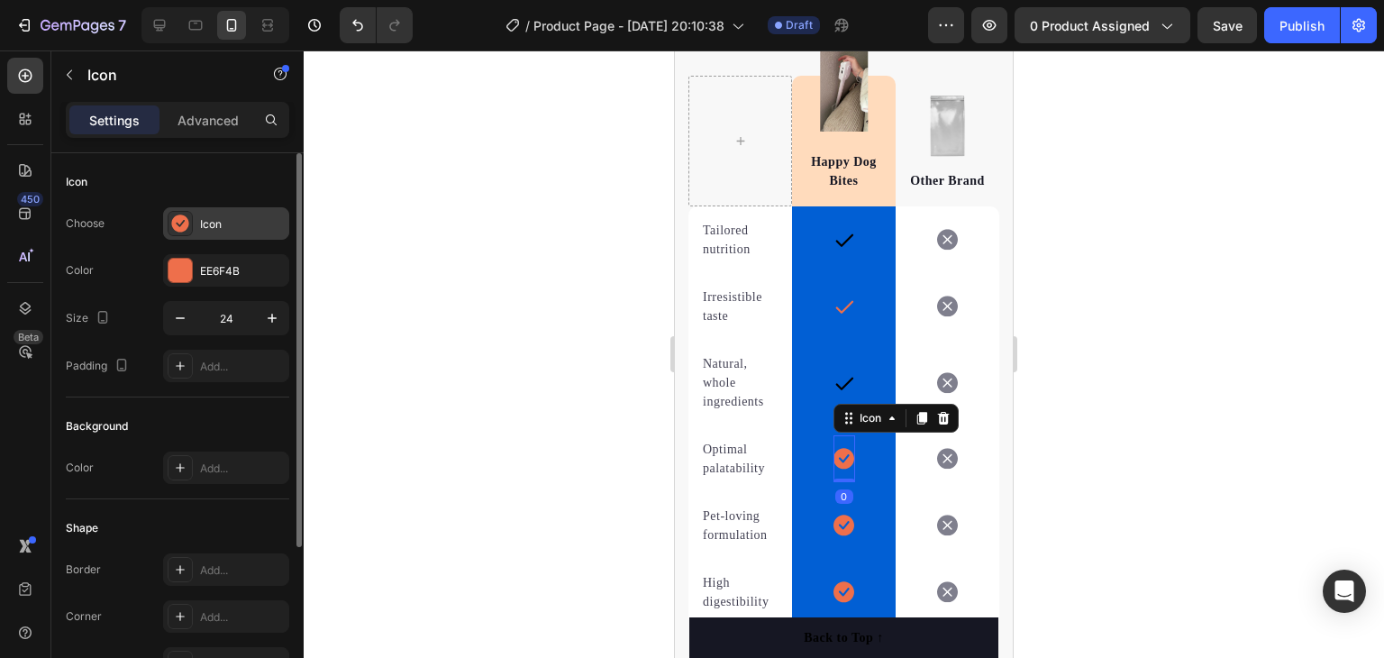
click at [223, 225] on div "Icon" at bounding box center [242, 224] width 85 height 16
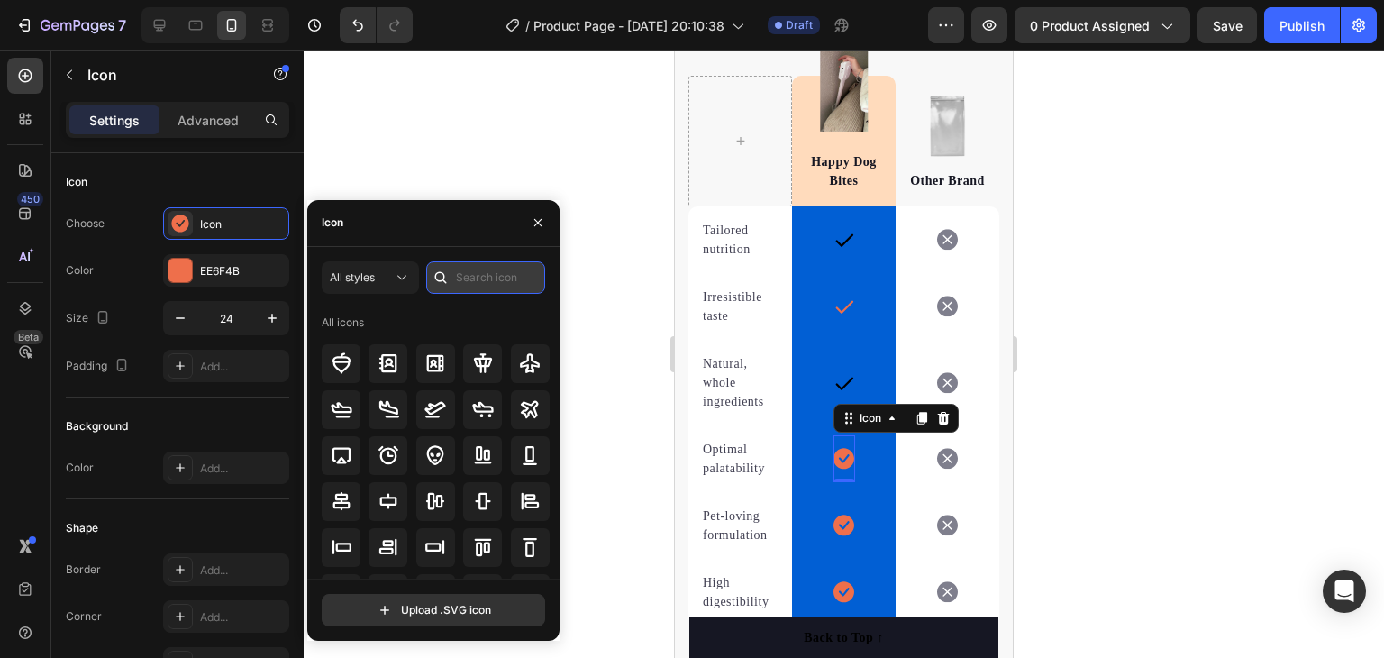
click at [461, 278] on input "text" at bounding box center [485, 277] width 119 height 32
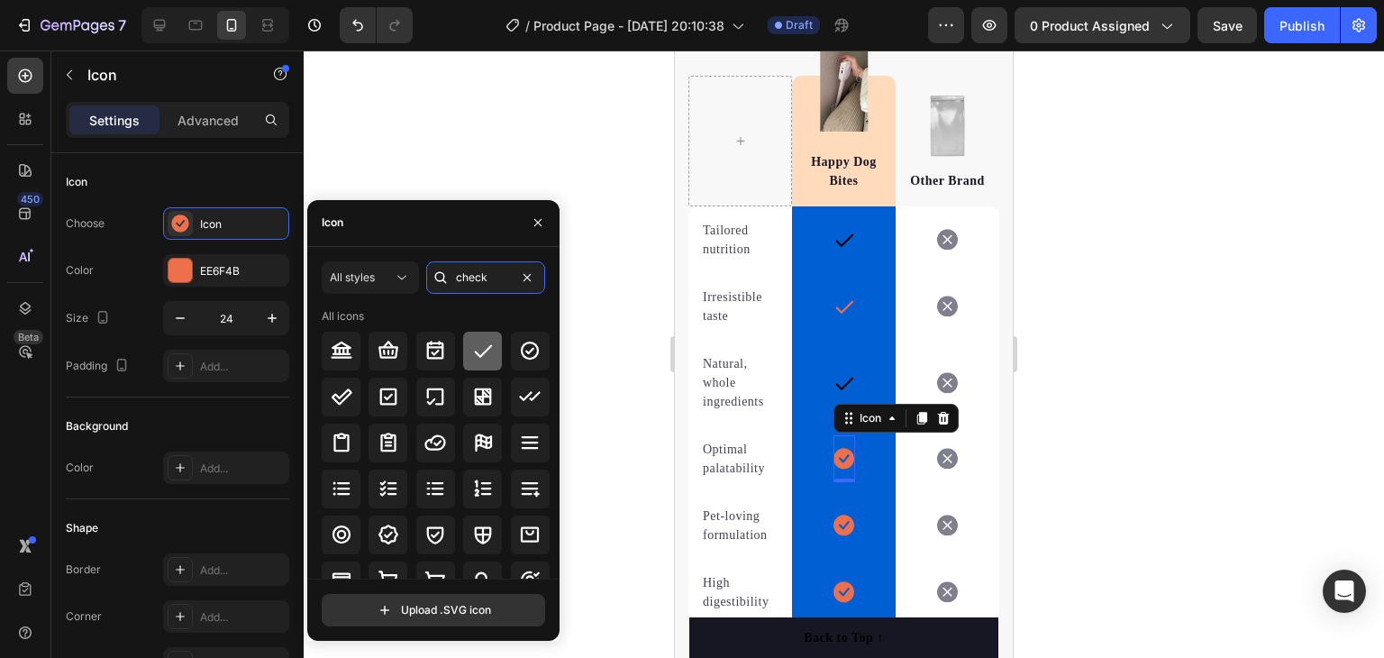
type input "check"
click at [492, 339] on div at bounding box center [482, 351] width 39 height 39
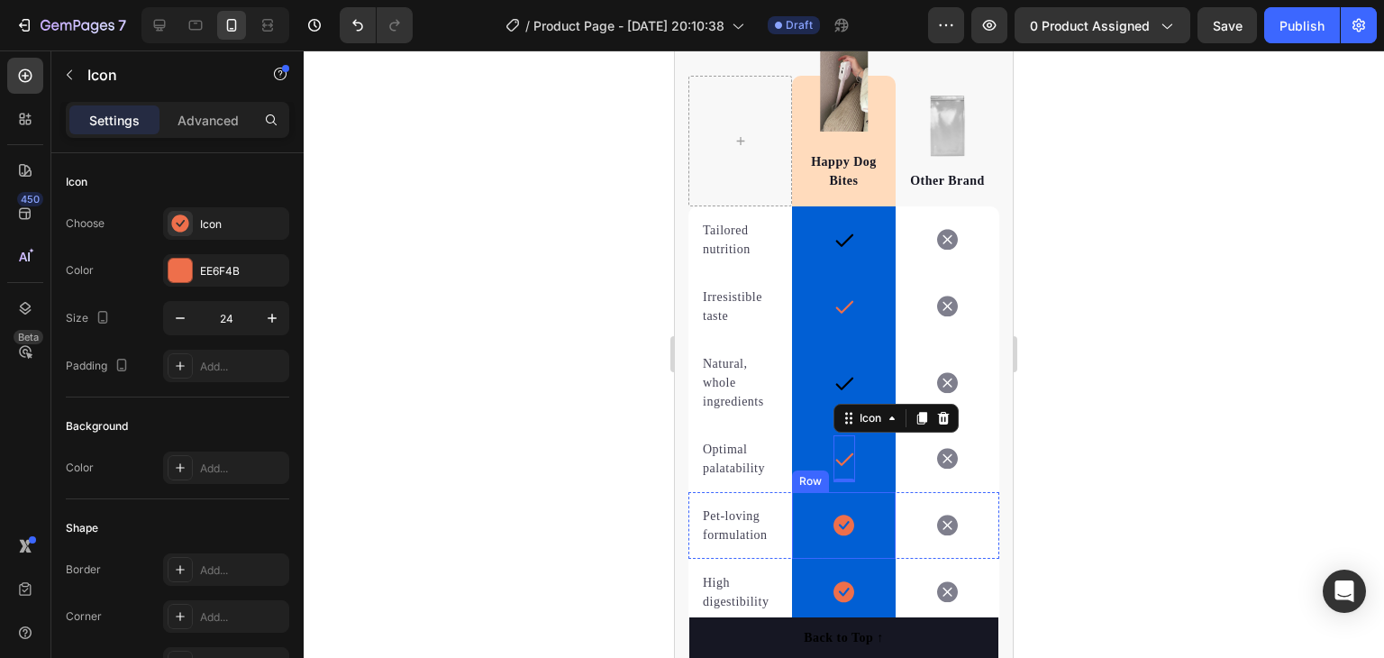
click at [834, 522] on icon at bounding box center [844, 525] width 21 height 21
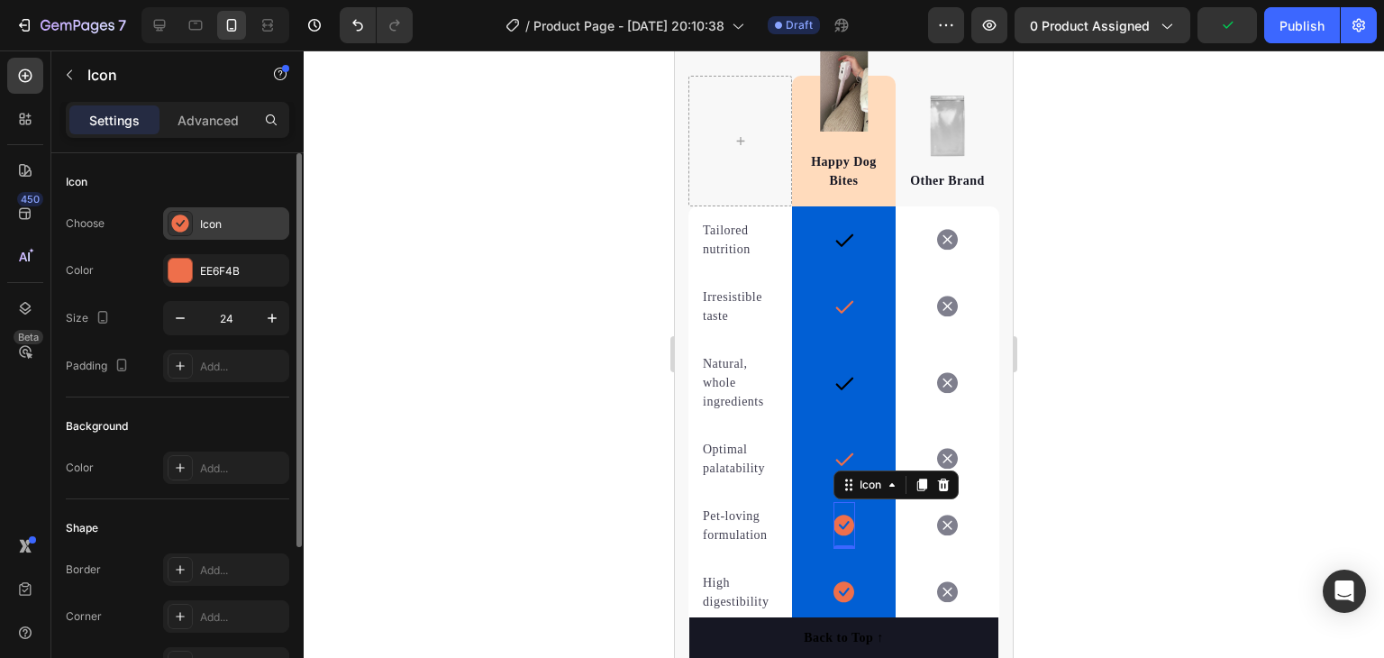
click at [221, 229] on div "Icon" at bounding box center [242, 224] width 85 height 16
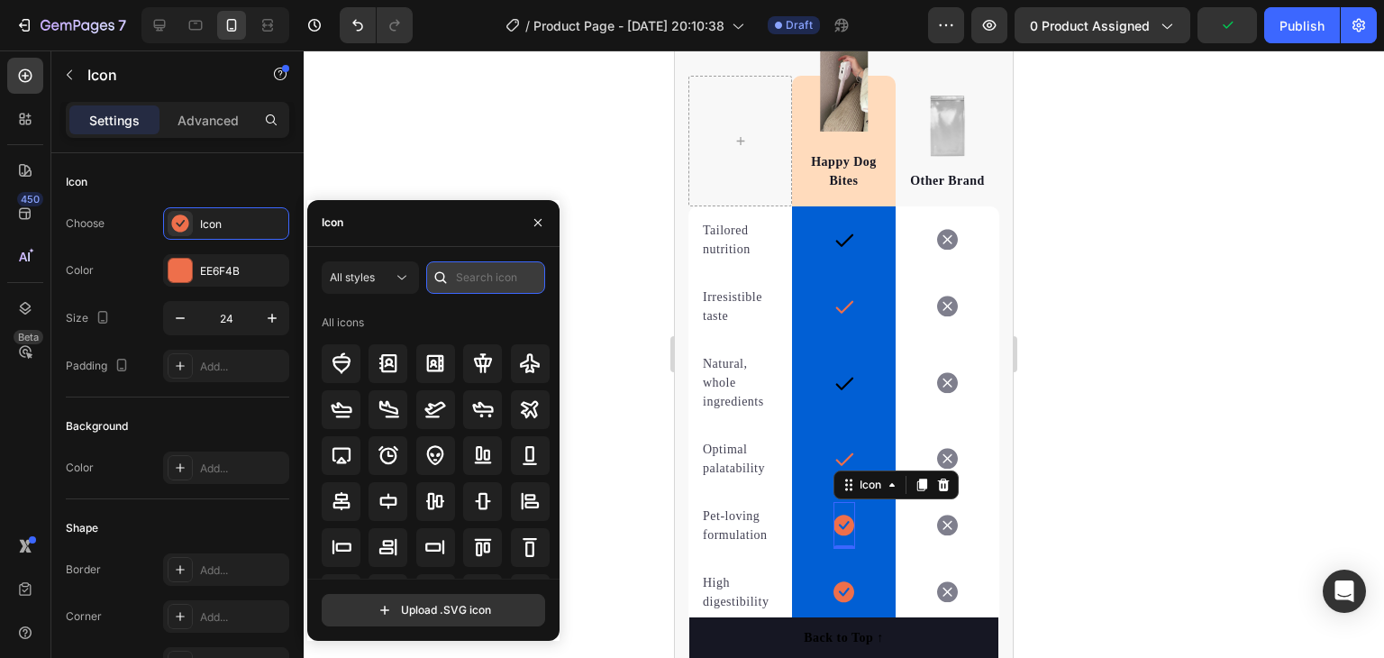
click at [472, 285] on input "text" at bounding box center [485, 277] width 119 height 32
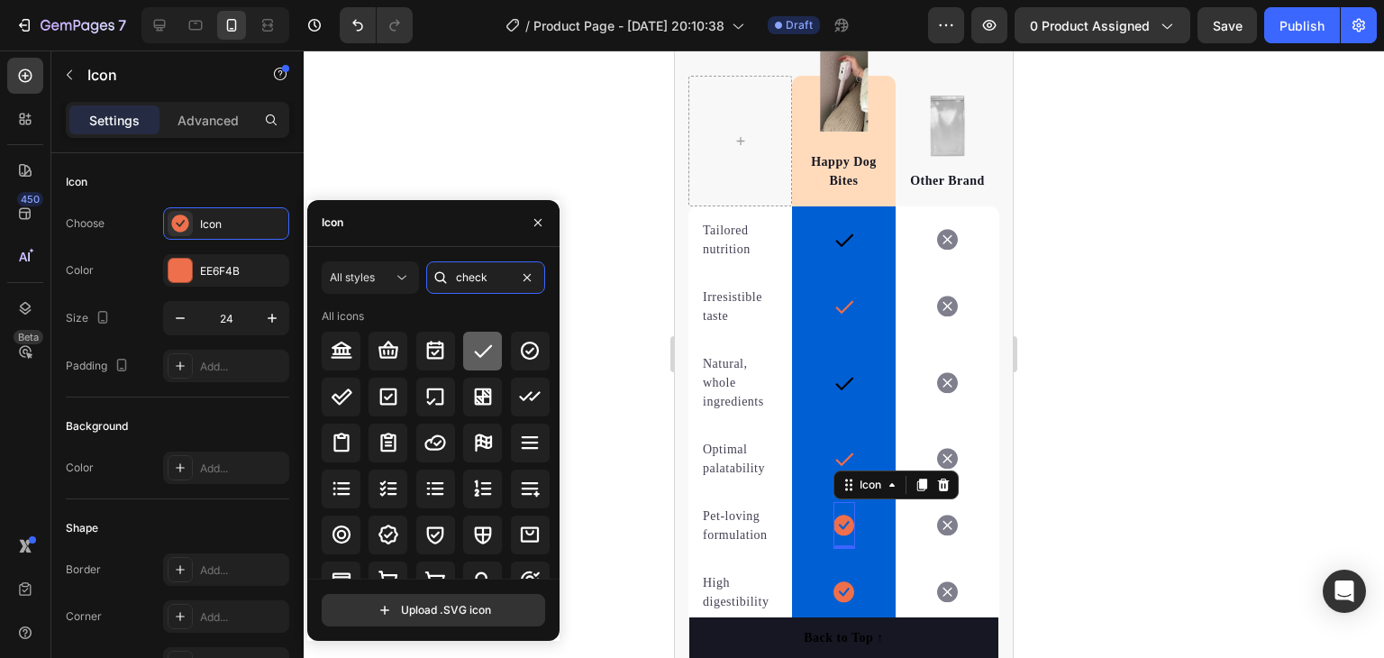
type input "check"
click at [492, 350] on div at bounding box center [482, 351] width 39 height 39
click at [845, 593] on icon at bounding box center [844, 592] width 21 height 21
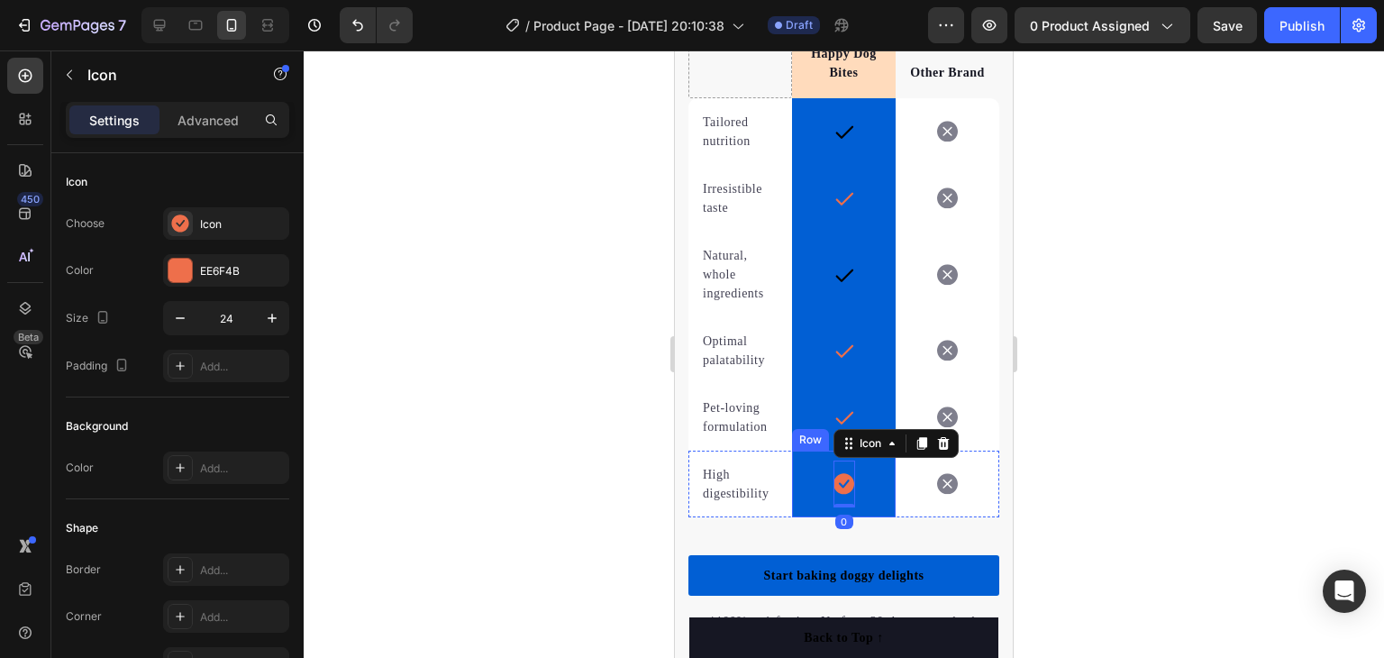
scroll to position [4250, 0]
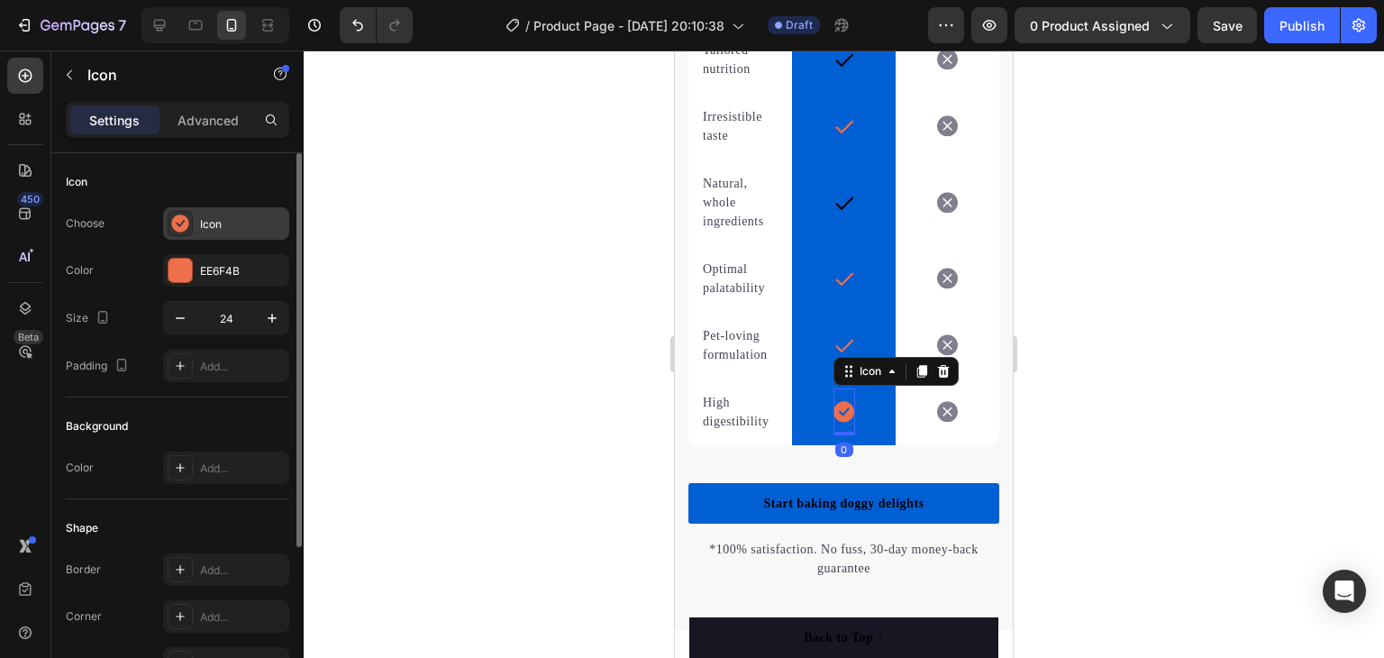
click at [238, 227] on div "Icon" at bounding box center [242, 224] width 85 height 16
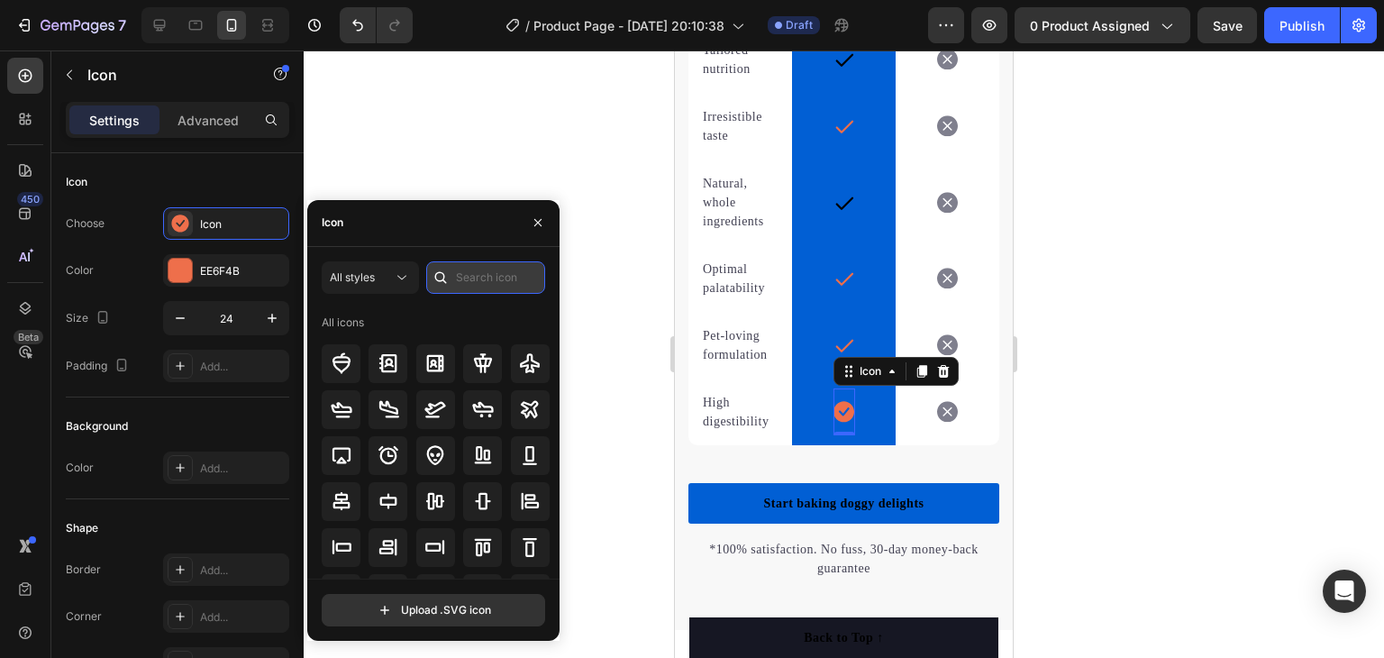
click at [460, 286] on input "text" at bounding box center [485, 277] width 119 height 32
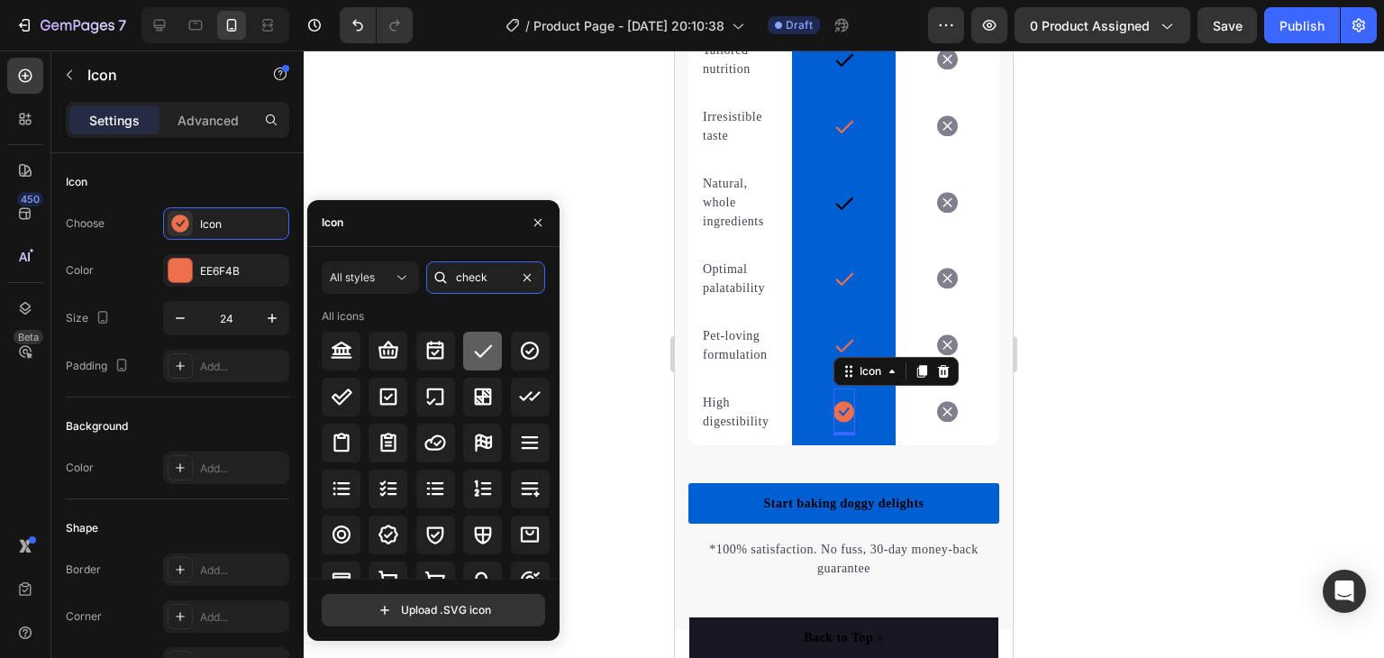
type input "check"
click at [472, 338] on div at bounding box center [482, 351] width 39 height 39
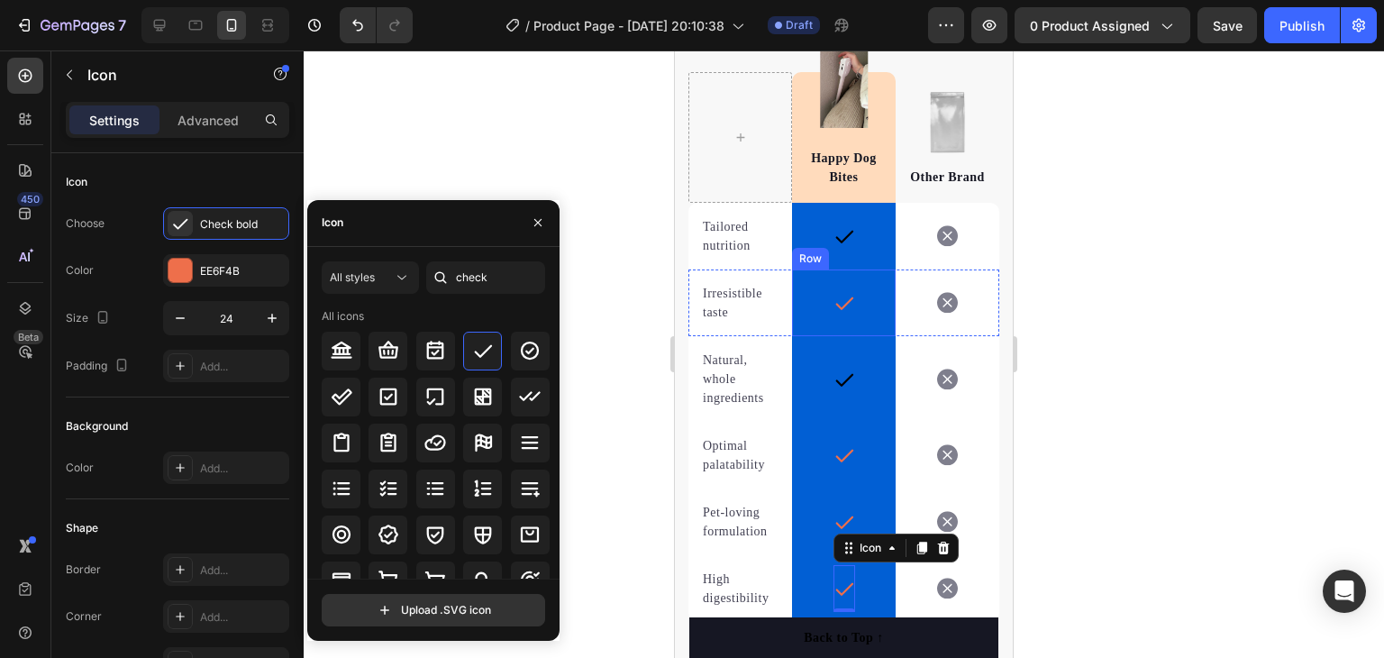
scroll to position [4070, 0]
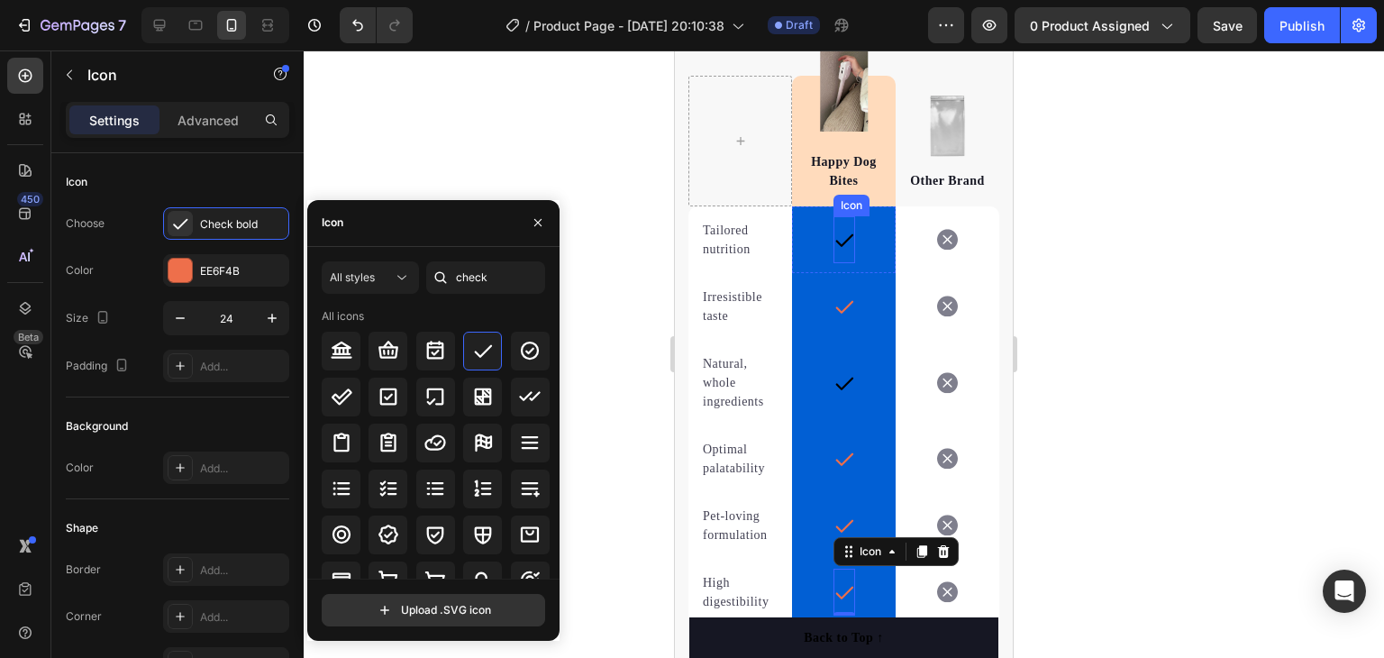
click at [840, 242] on icon at bounding box center [845, 240] width 22 height 22
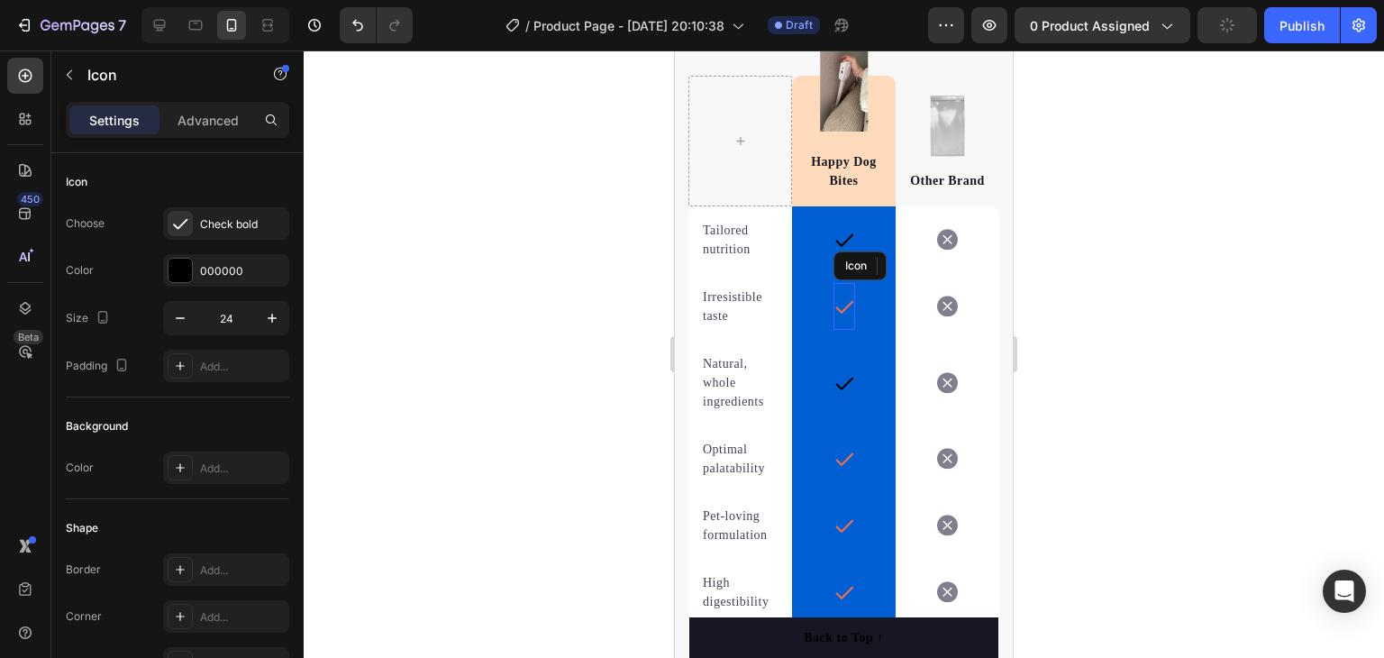
click at [836, 304] on icon at bounding box center [845, 307] width 22 height 22
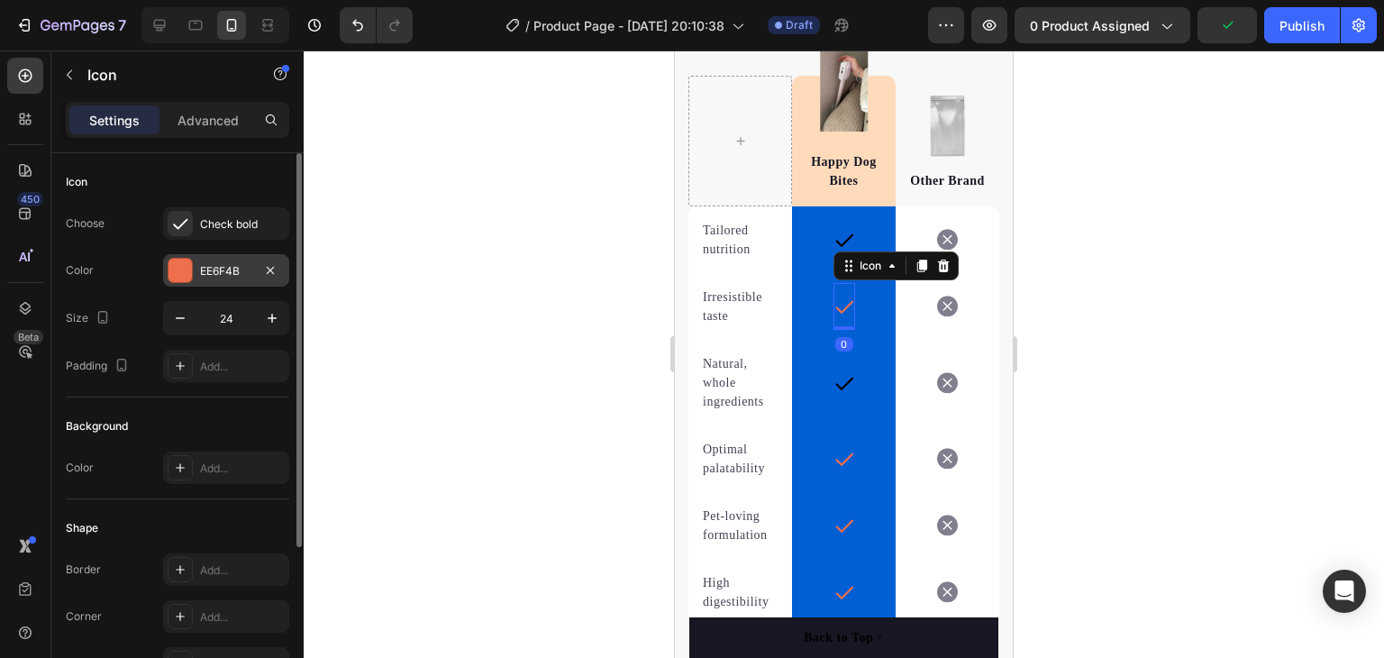
click at [217, 269] on div "EE6F4B" at bounding box center [226, 271] width 52 height 16
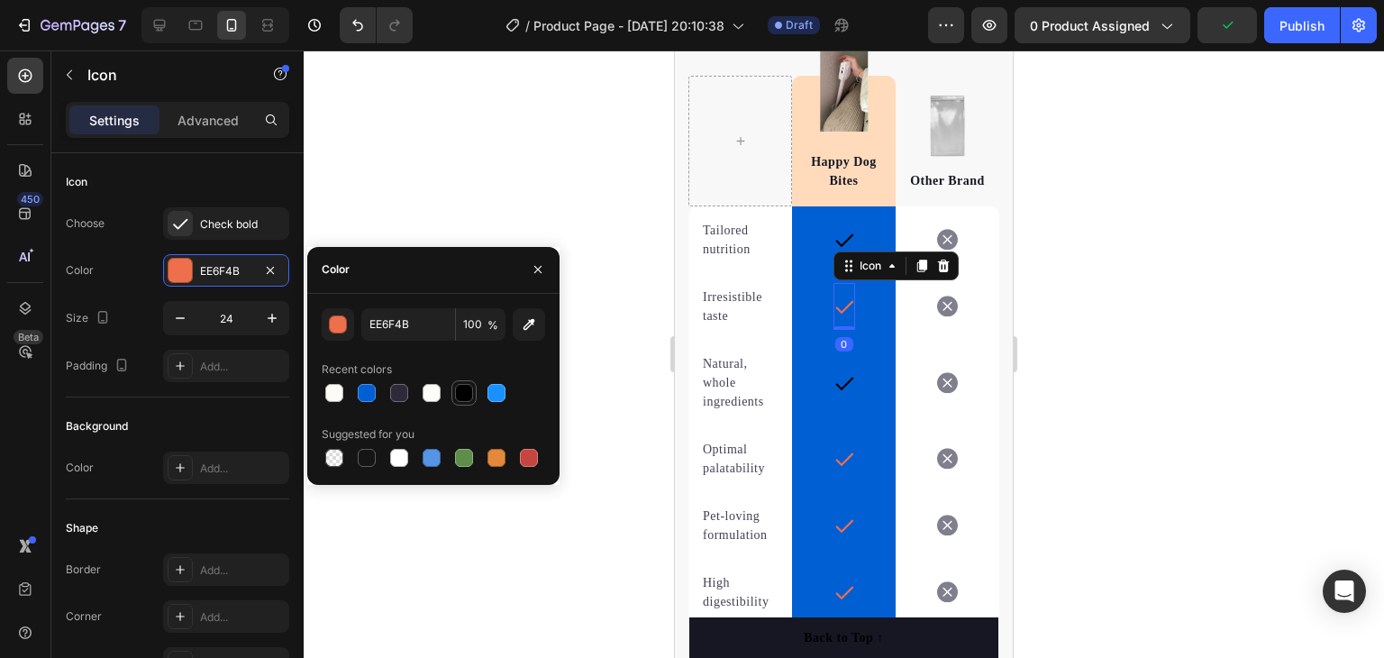
click at [456, 394] on div at bounding box center [464, 393] width 18 height 18
type input "000000"
click at [841, 460] on icon at bounding box center [845, 459] width 22 height 22
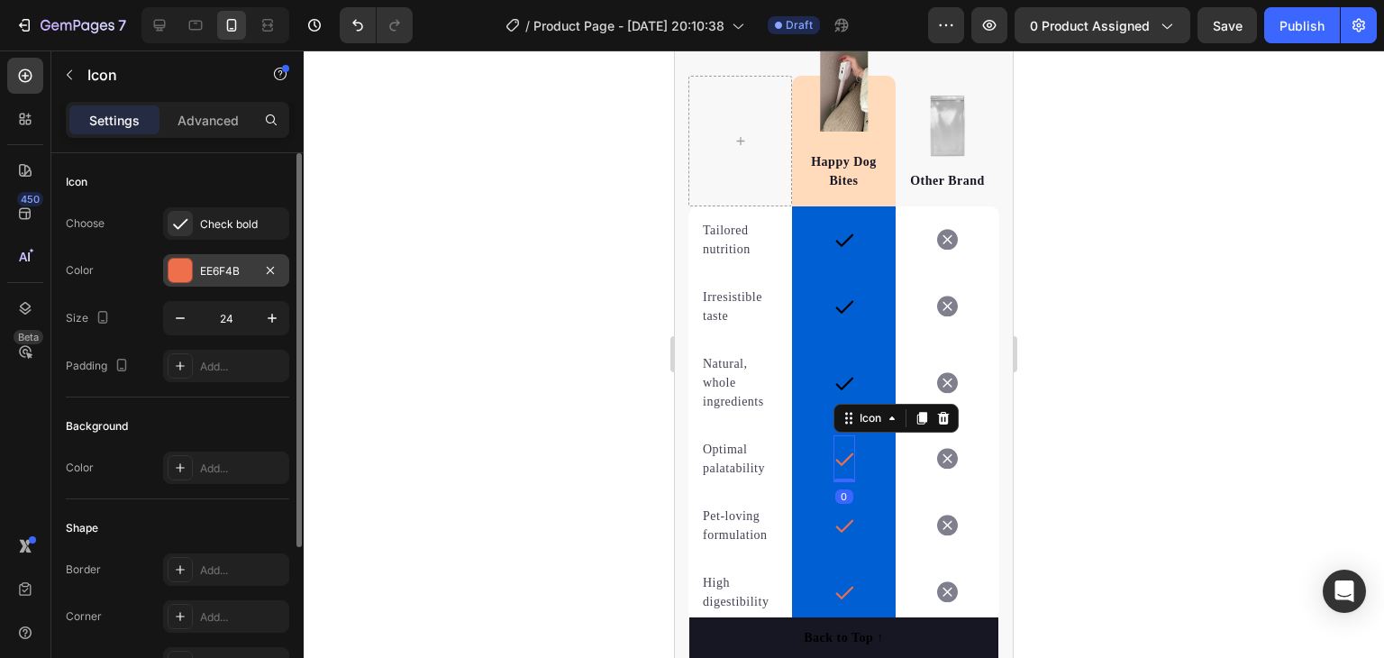
click at [245, 272] on div "EE6F4B" at bounding box center [226, 271] width 52 height 16
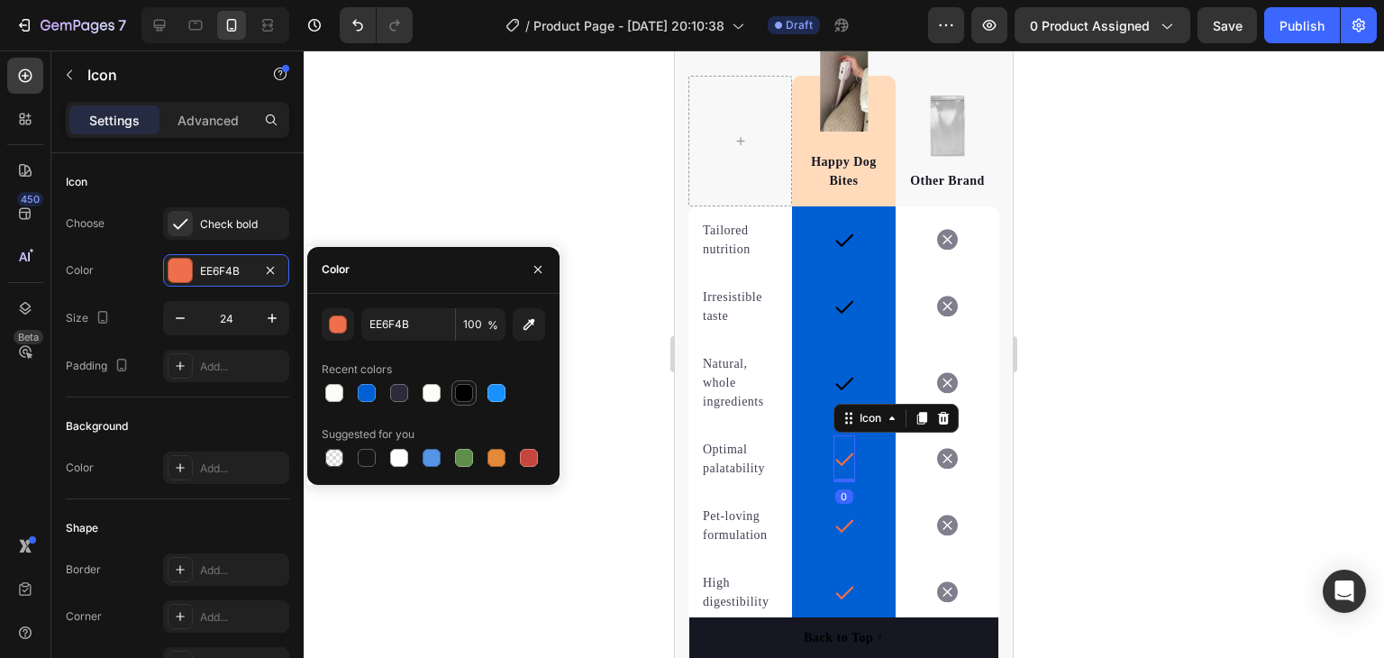
click at [461, 396] on div at bounding box center [464, 393] width 18 height 18
type input "000000"
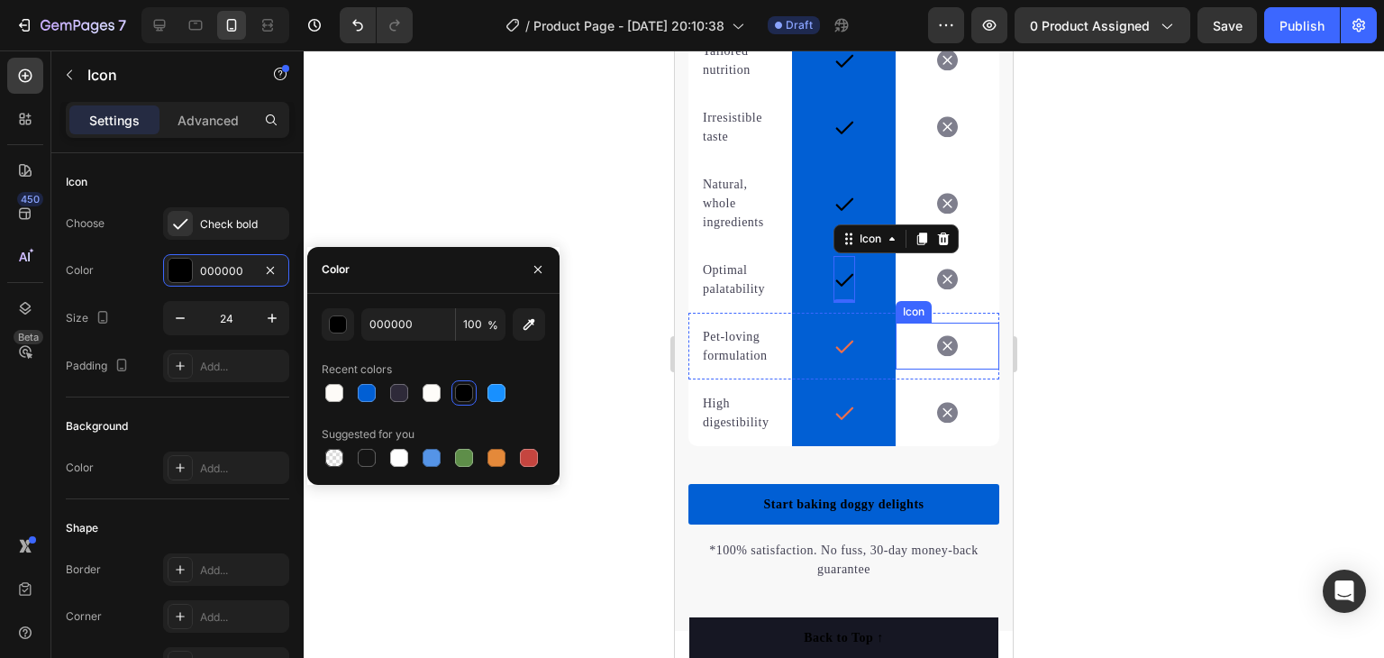
scroll to position [4250, 0]
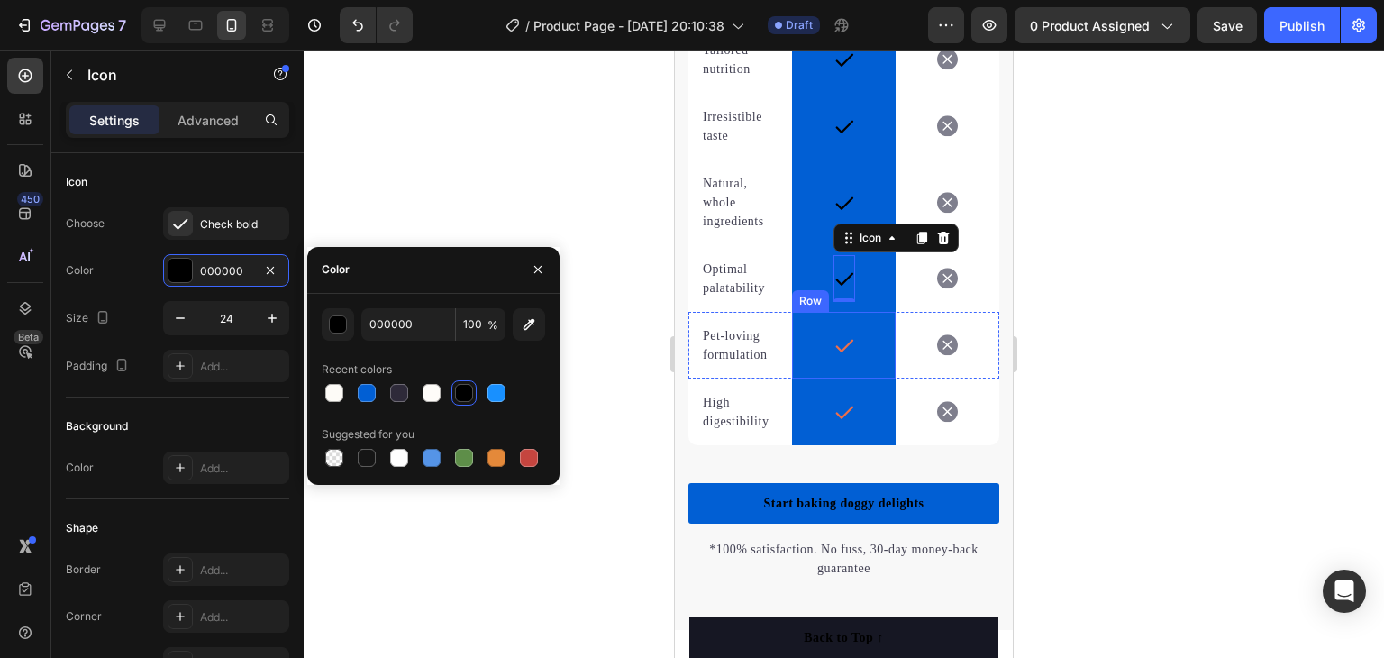
click at [824, 347] on div "Icon Row" at bounding box center [844, 345] width 104 height 67
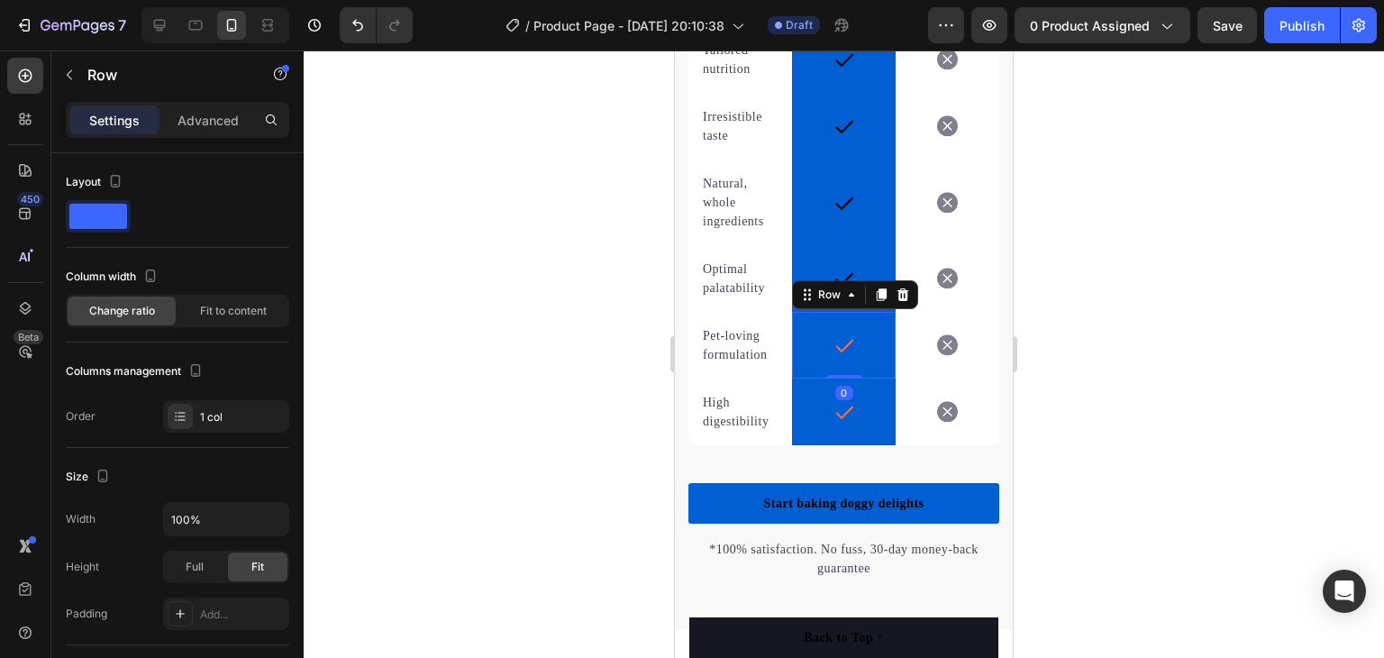
click at [834, 342] on icon at bounding box center [845, 345] width 22 height 22
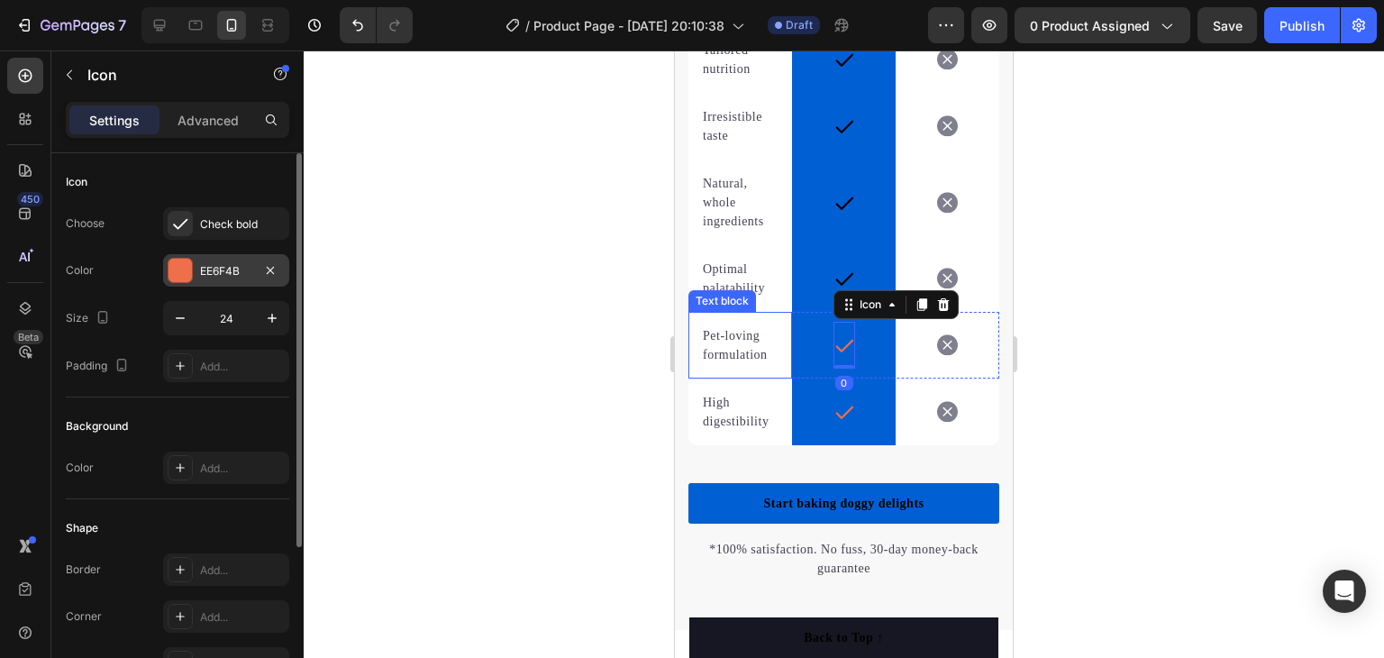
click at [235, 264] on div "EE6F4B" at bounding box center [226, 271] width 52 height 16
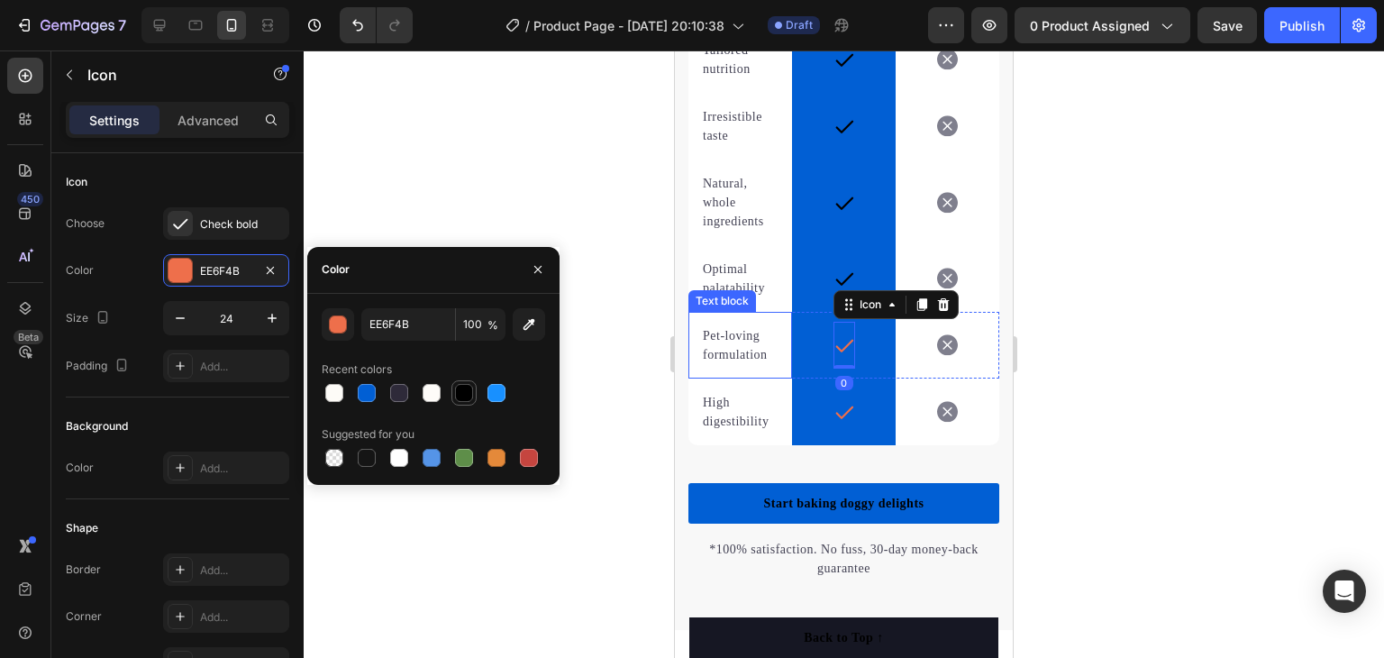
click at [469, 386] on div at bounding box center [464, 393] width 18 height 18
type input "000000"
click at [837, 414] on icon at bounding box center [844, 412] width 18 height 13
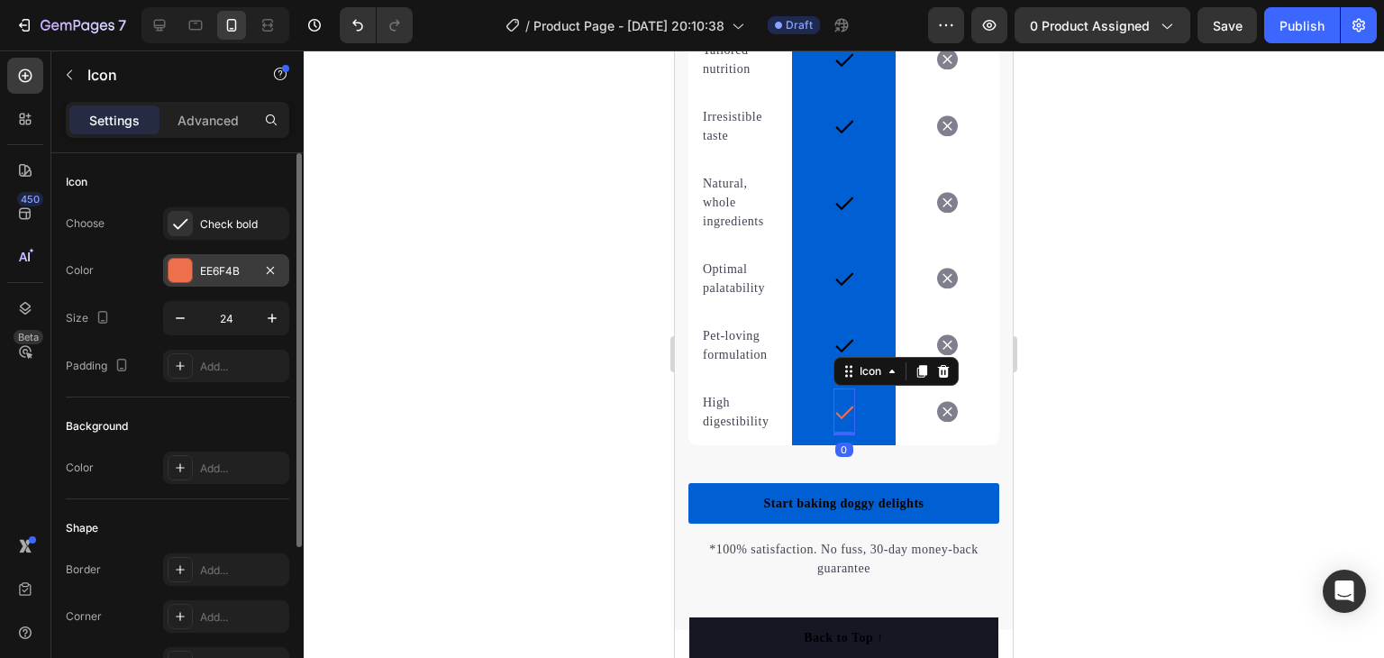
click at [213, 267] on div "EE6F4B" at bounding box center [226, 271] width 52 height 16
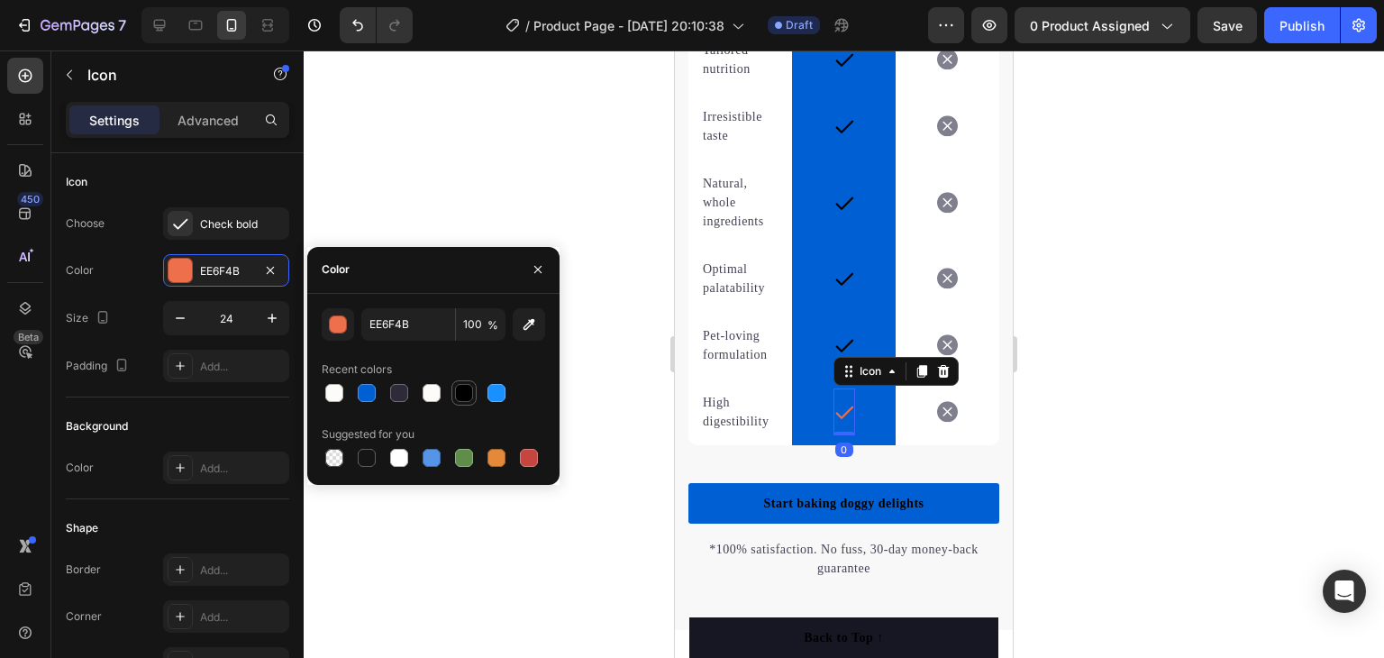
click at [469, 388] on div at bounding box center [464, 393] width 18 height 18
type input "000000"
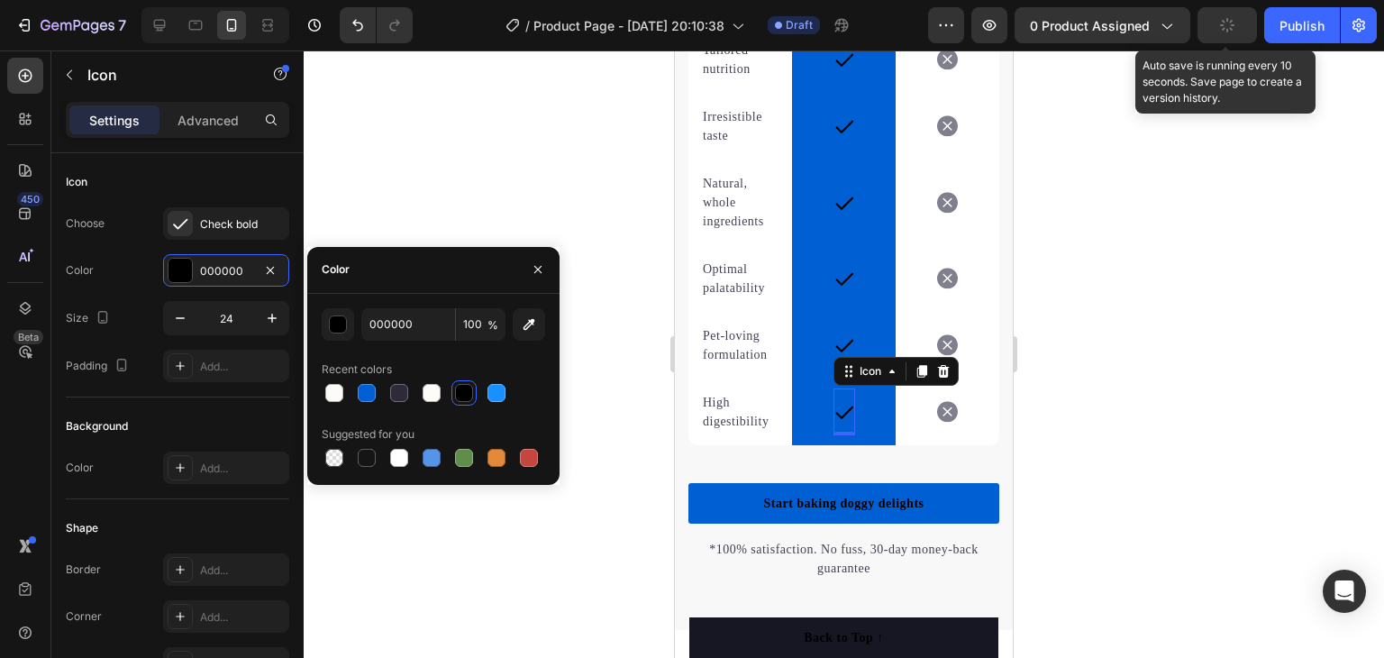
click at [1227, 28] on icon "button" at bounding box center [1227, 25] width 18 height 18
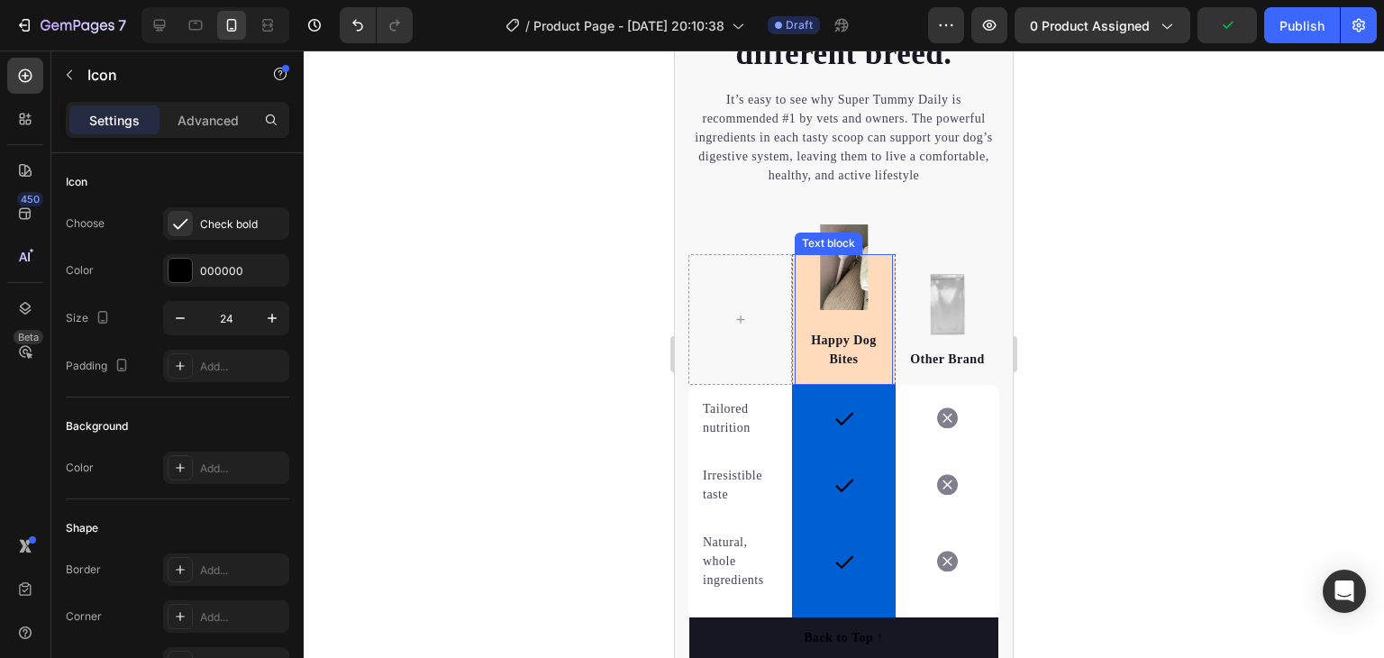
scroll to position [3889, 0]
click at [867, 294] on div "Happy Dog Bites Text block" at bounding box center [844, 321] width 98 height 131
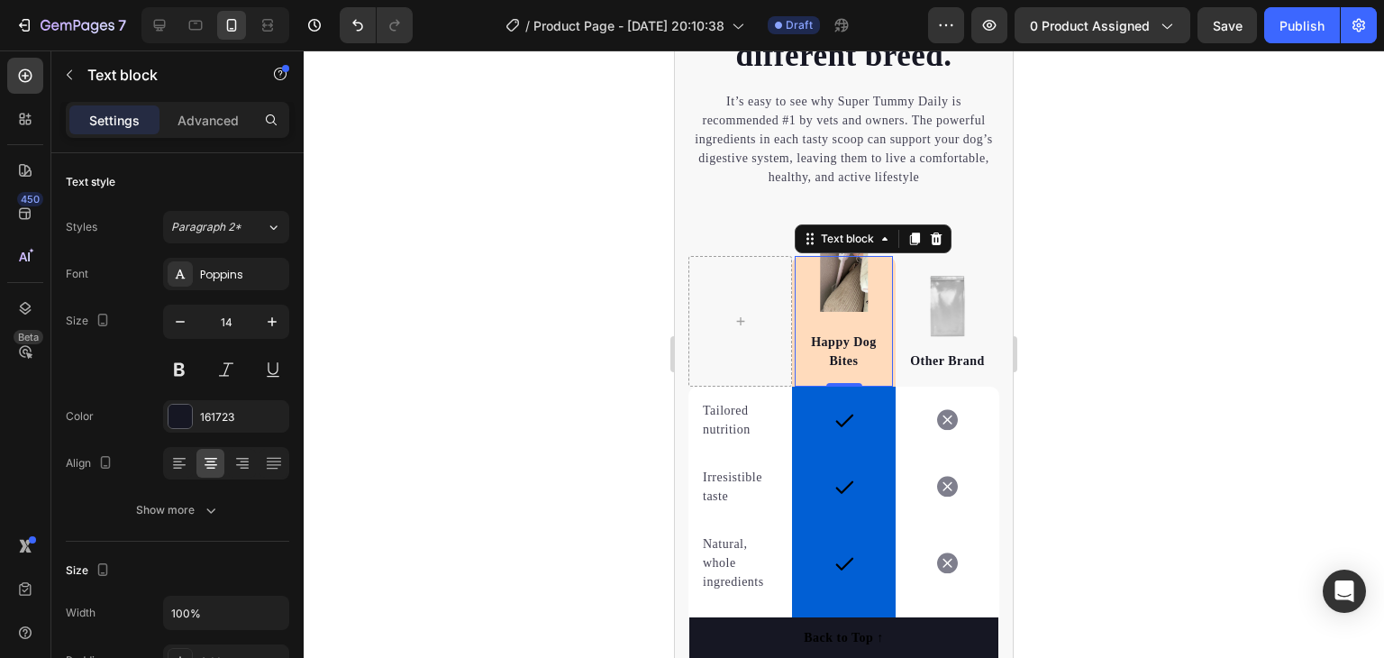
click at [1136, 262] on div at bounding box center [844, 353] width 1080 height 607
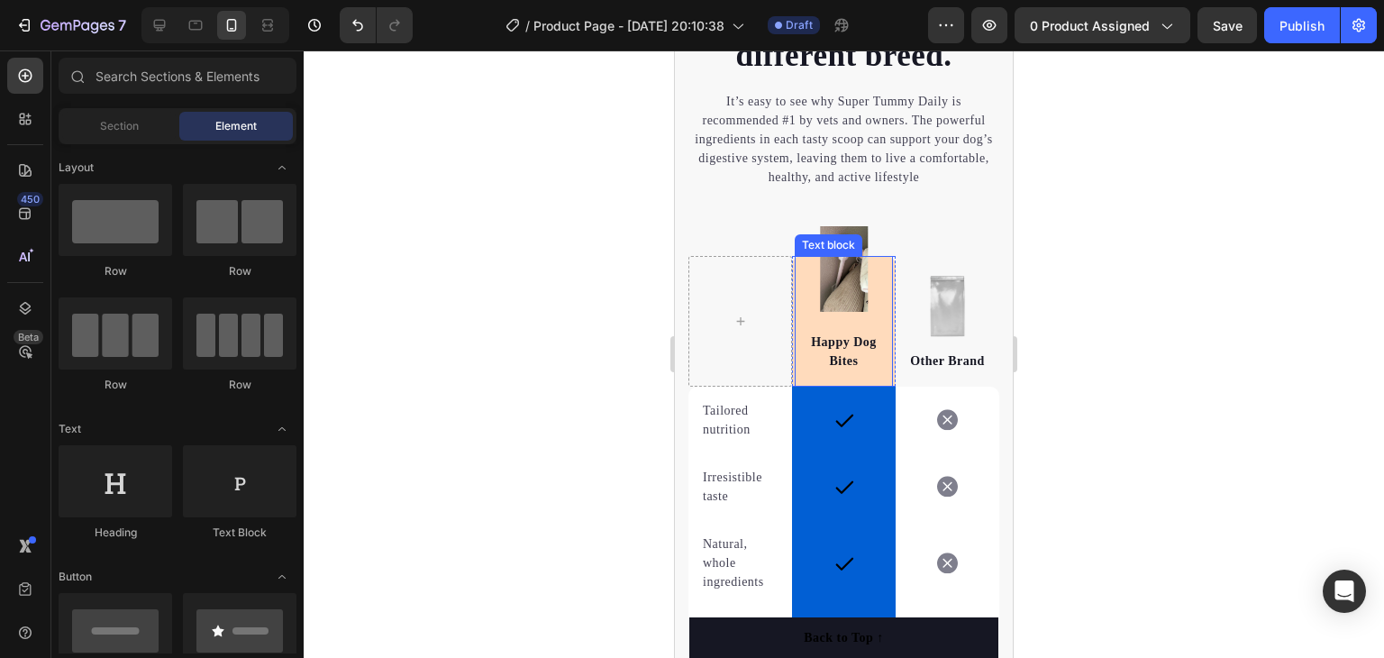
click at [877, 305] on div "Happy Dog Bites Text block" at bounding box center [844, 321] width 98 height 131
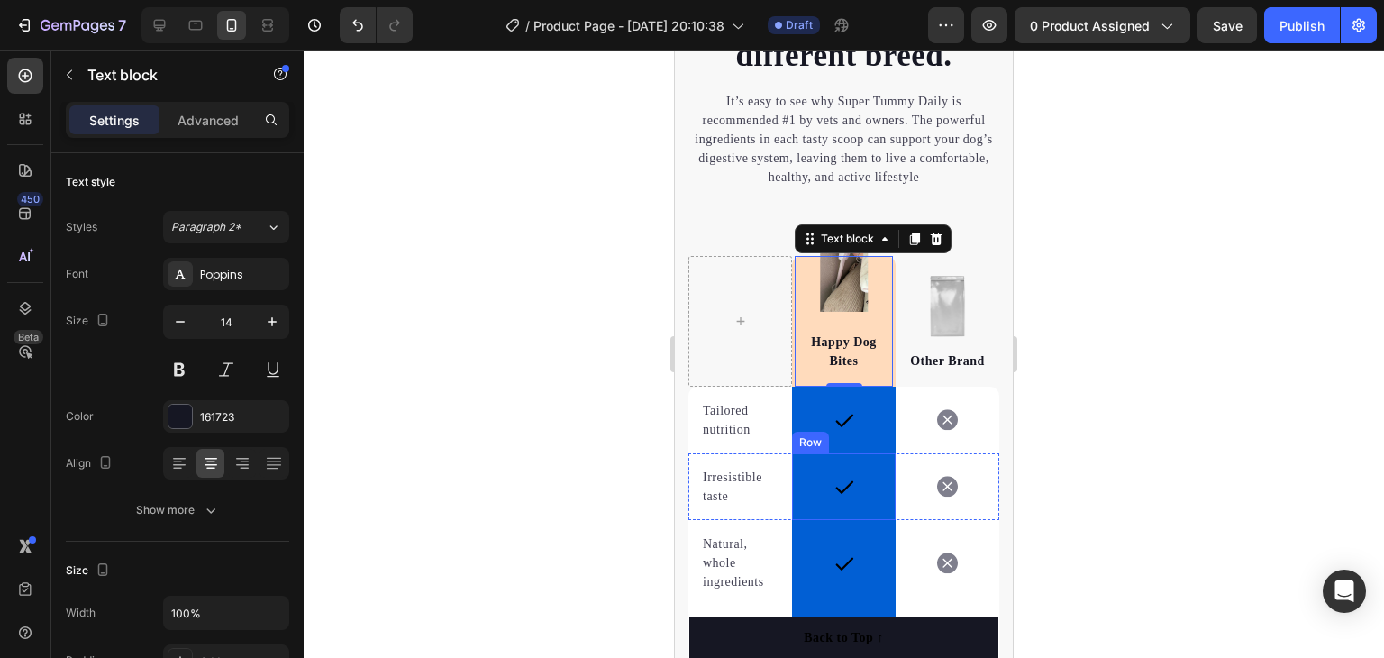
click at [873, 477] on div "Icon Row" at bounding box center [844, 486] width 104 height 67
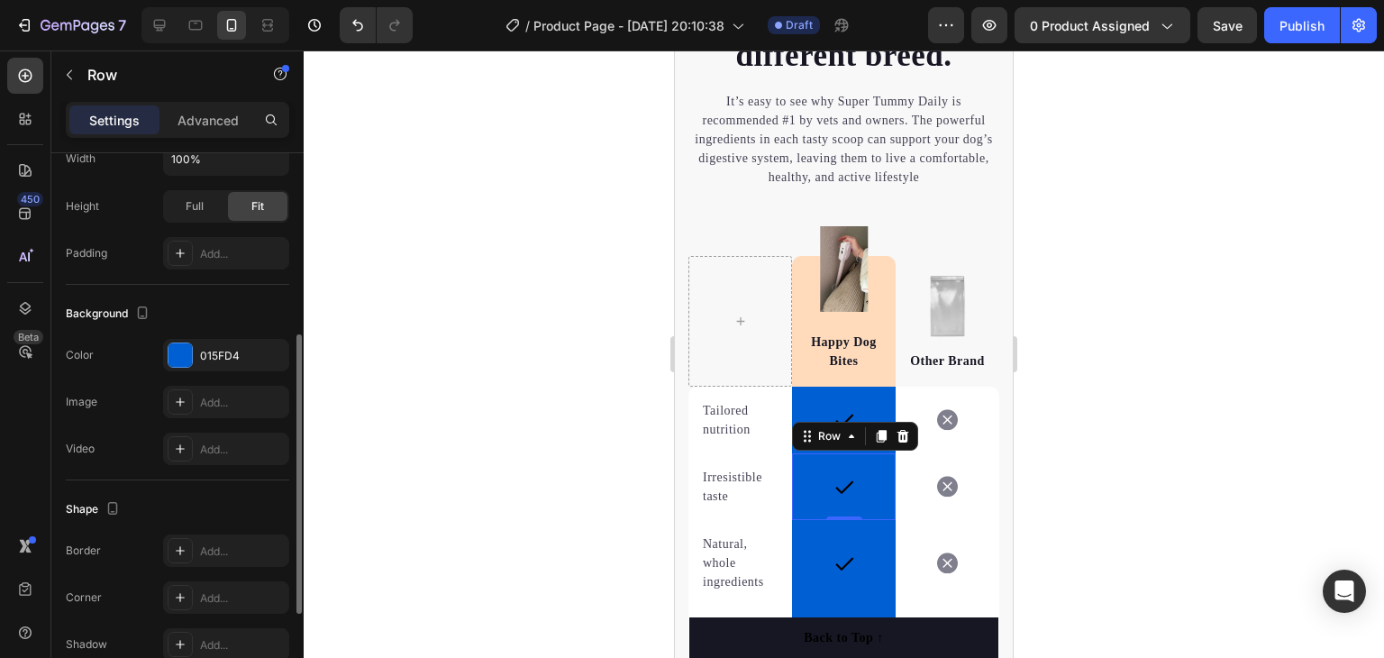
scroll to position [451, 0]
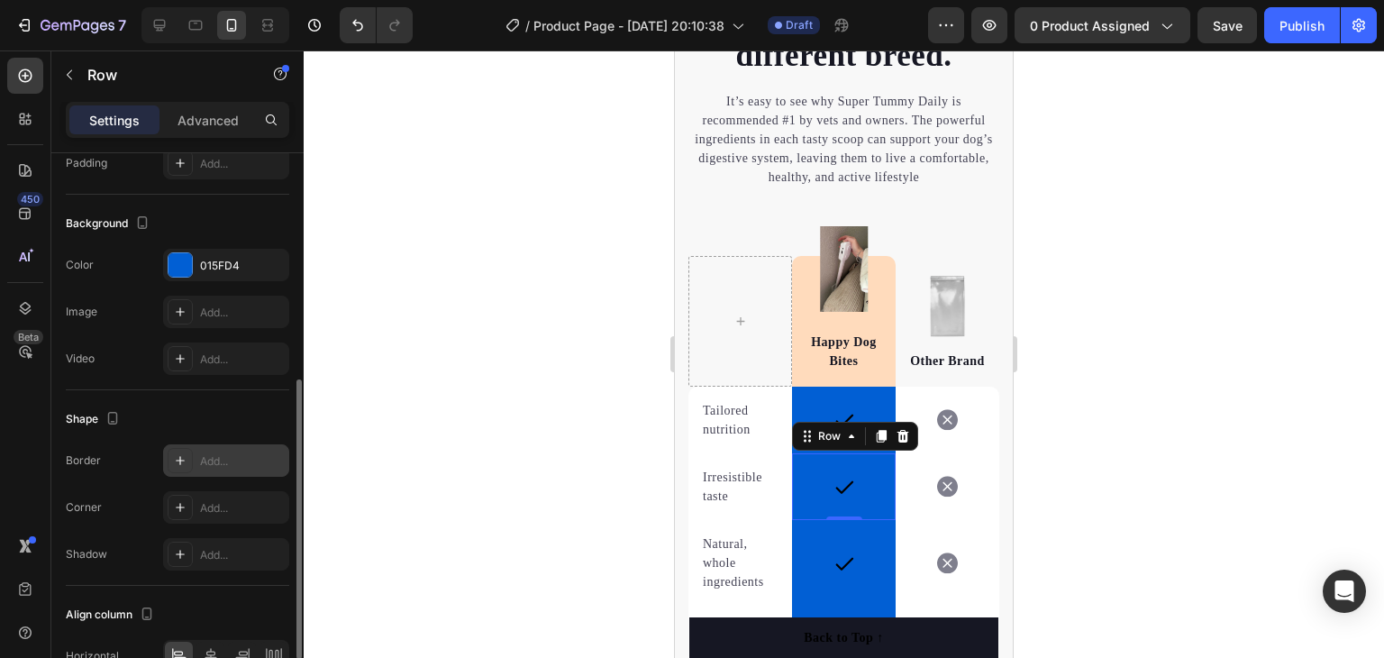
click at [229, 460] on div "Add..." at bounding box center [242, 461] width 85 height 16
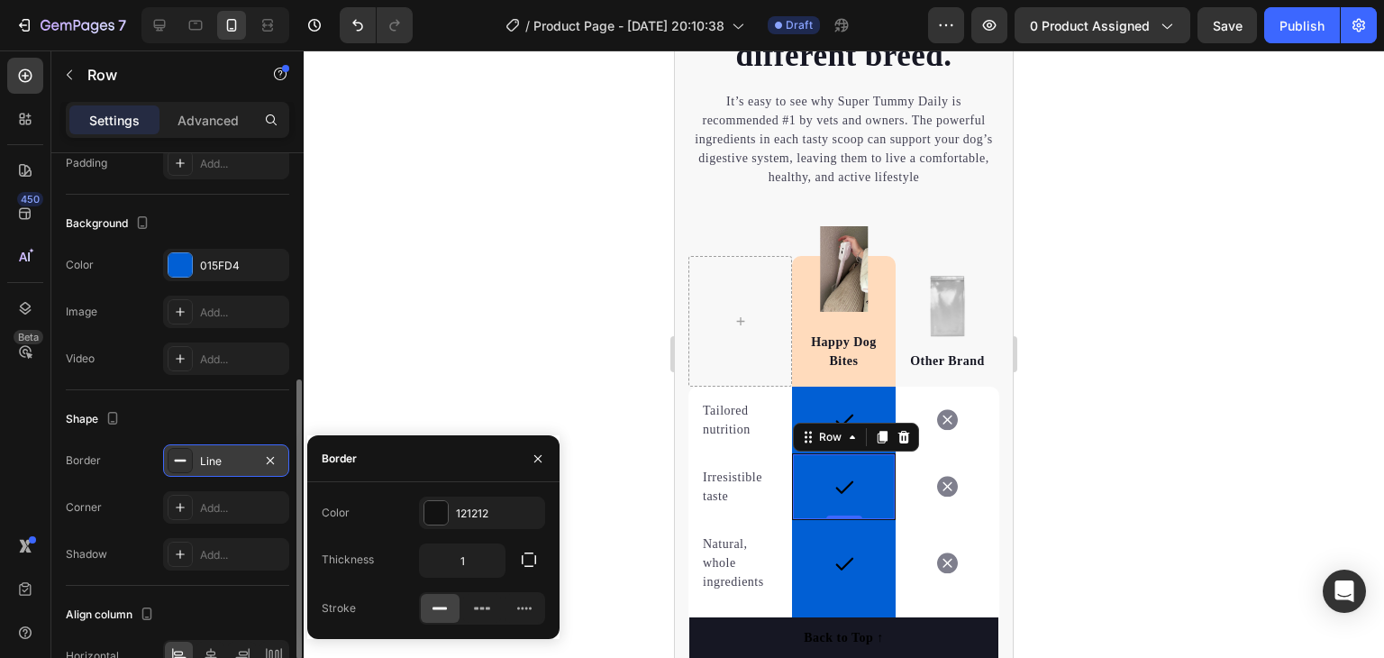
click at [519, 394] on div at bounding box center [844, 353] width 1080 height 607
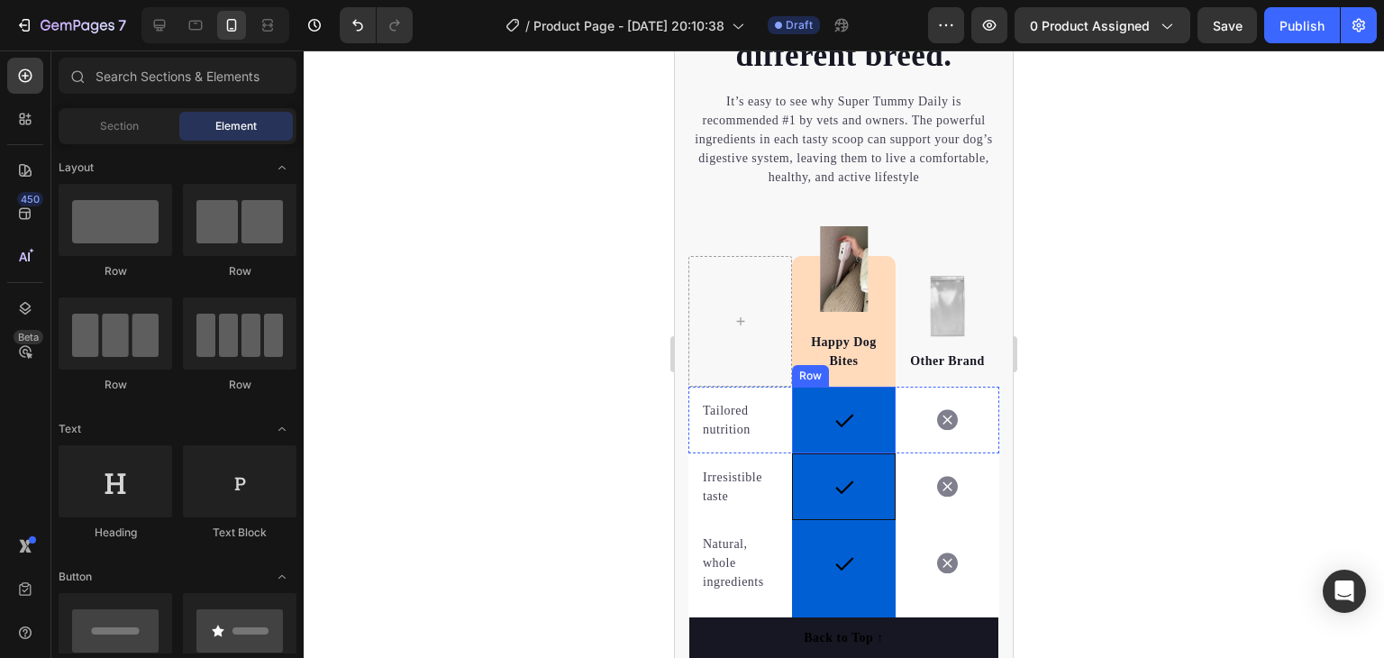
click at [880, 430] on div "Icon Row" at bounding box center [844, 420] width 104 height 67
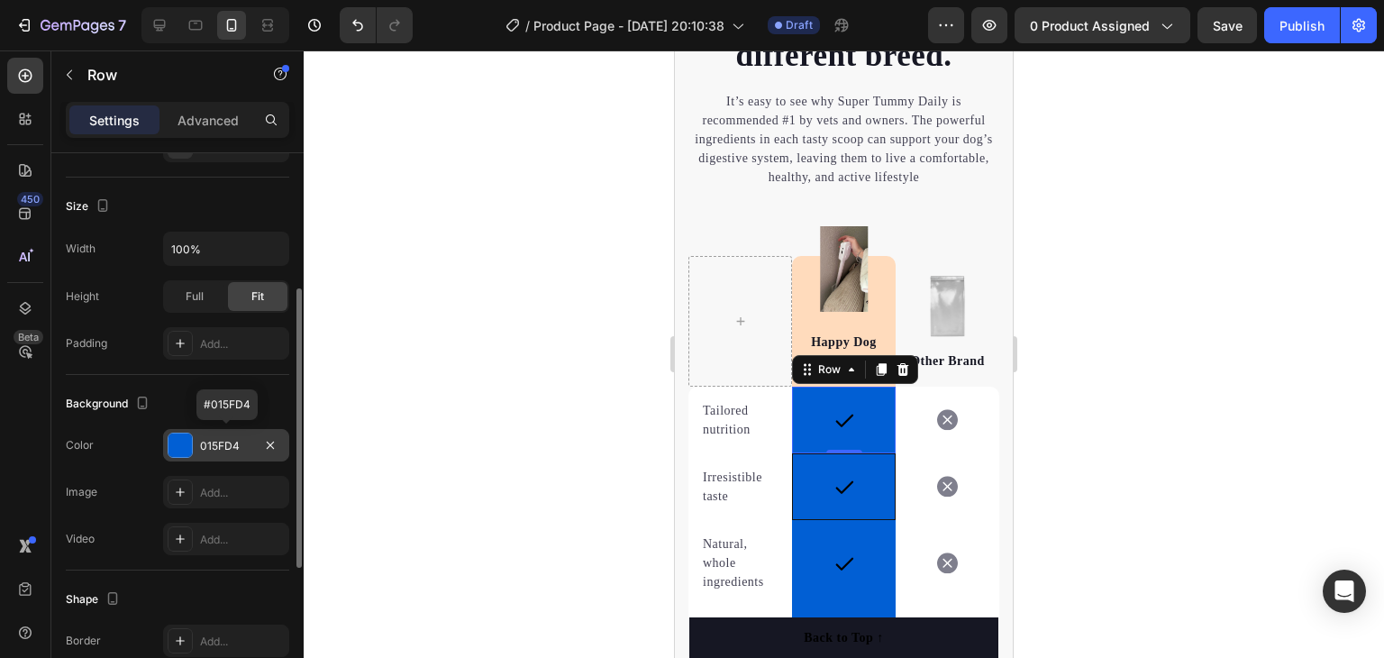
scroll to position [360, 0]
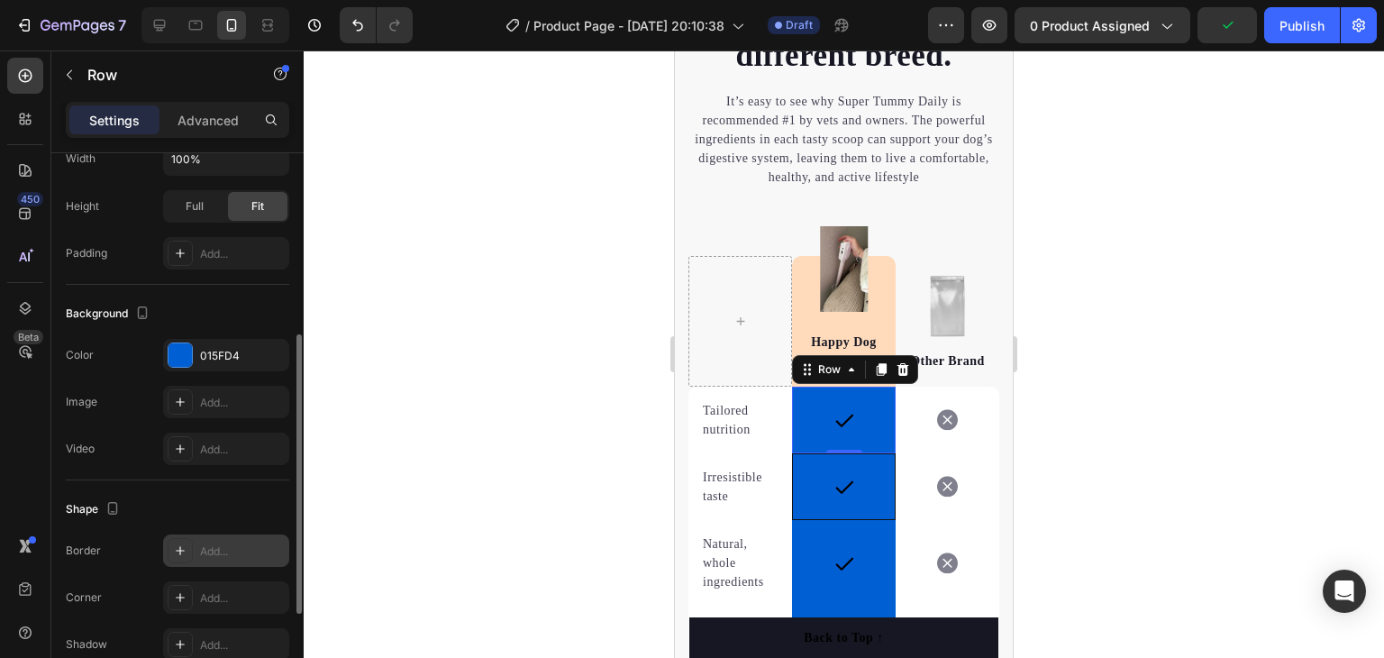
click at [216, 547] on div "Add..." at bounding box center [242, 551] width 85 height 16
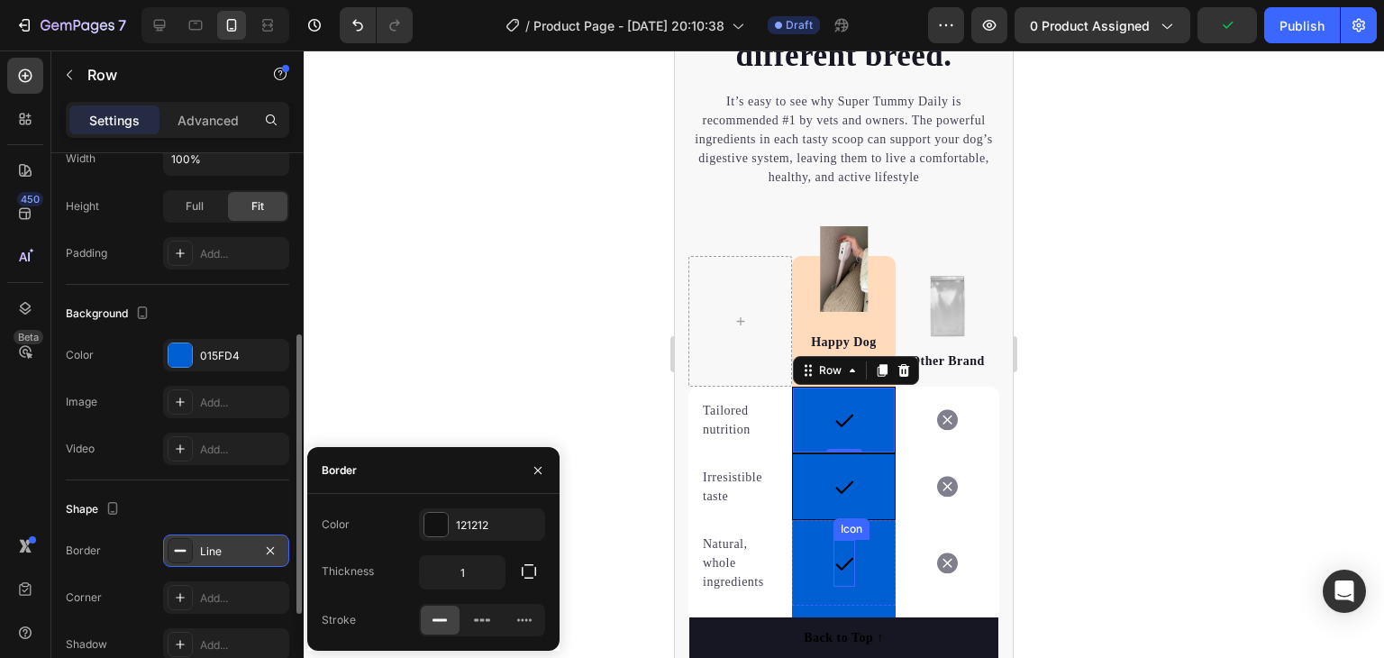
click at [843, 566] on icon at bounding box center [845, 563] width 22 height 22
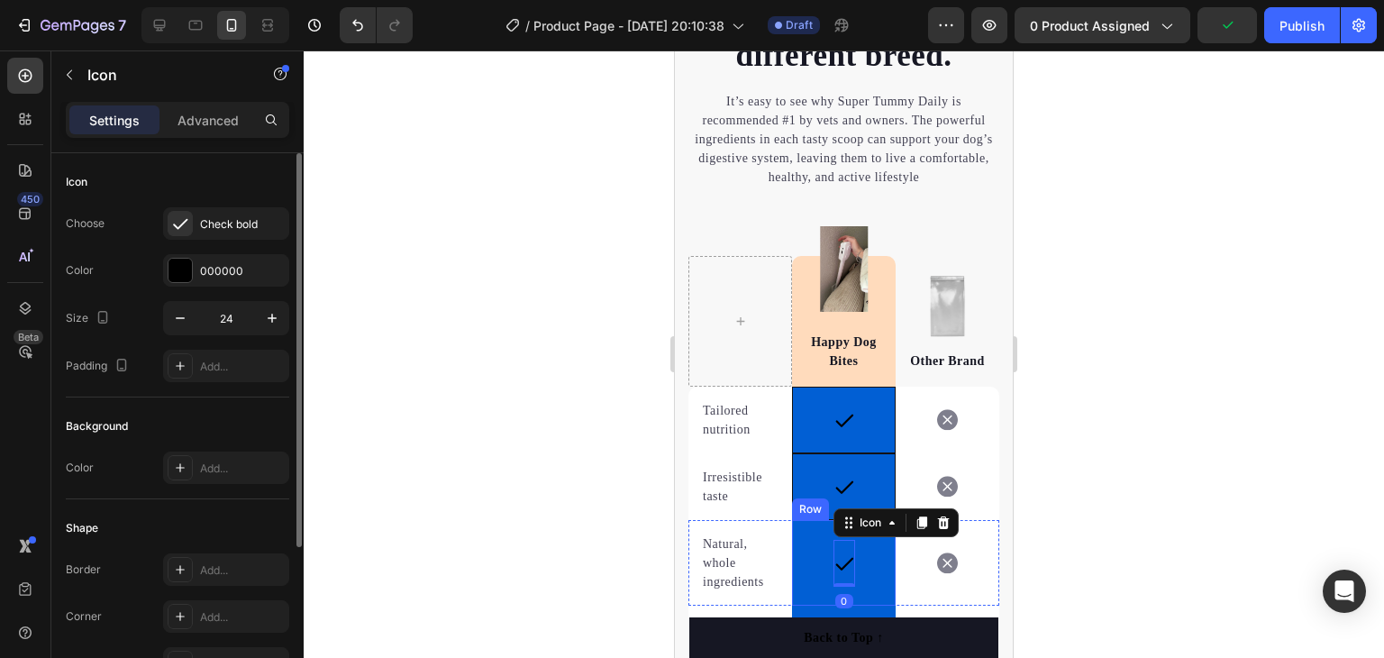
click at [804, 551] on div "Icon 0 Row" at bounding box center [844, 563] width 104 height 86
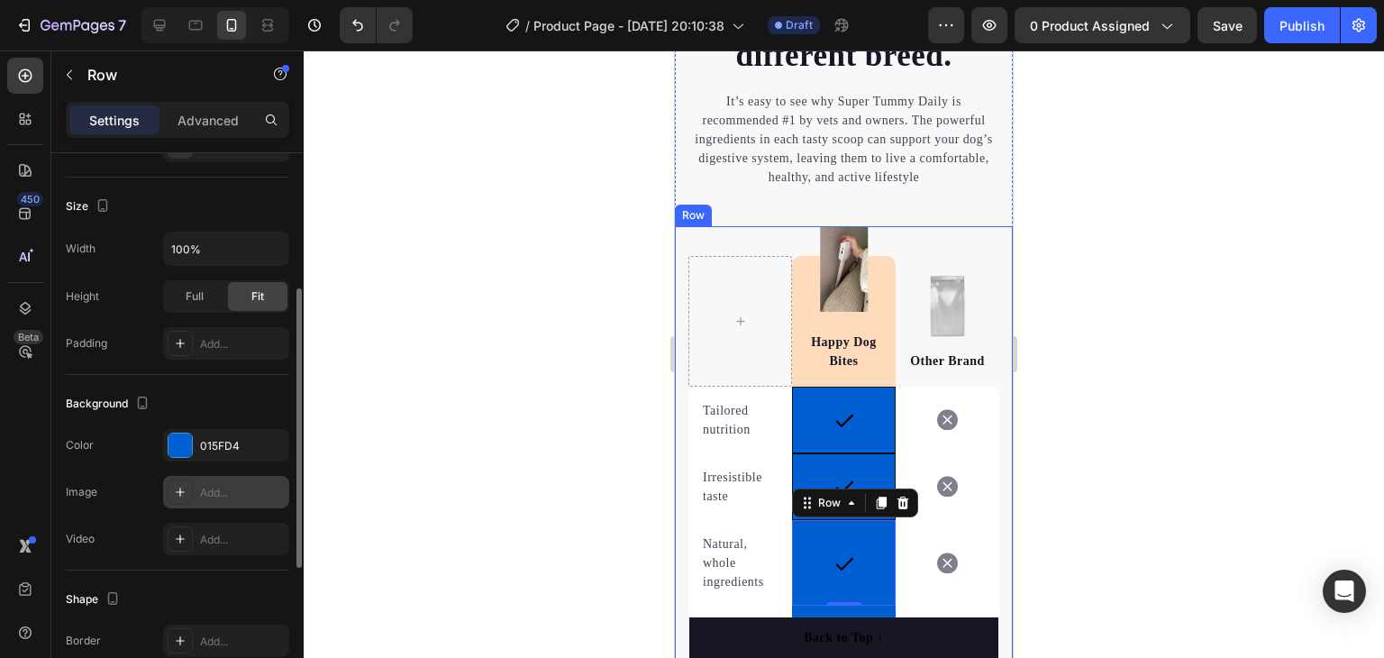
scroll to position [360, 0]
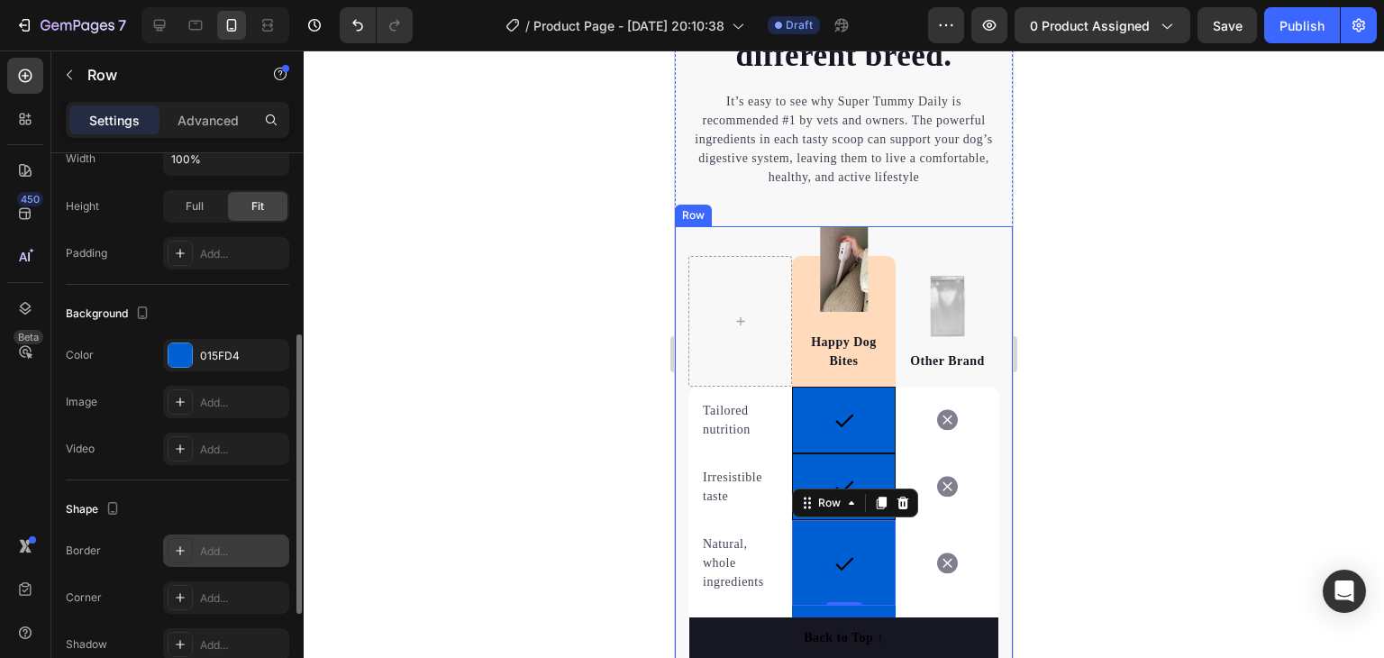
click at [244, 545] on div "Add..." at bounding box center [242, 551] width 85 height 16
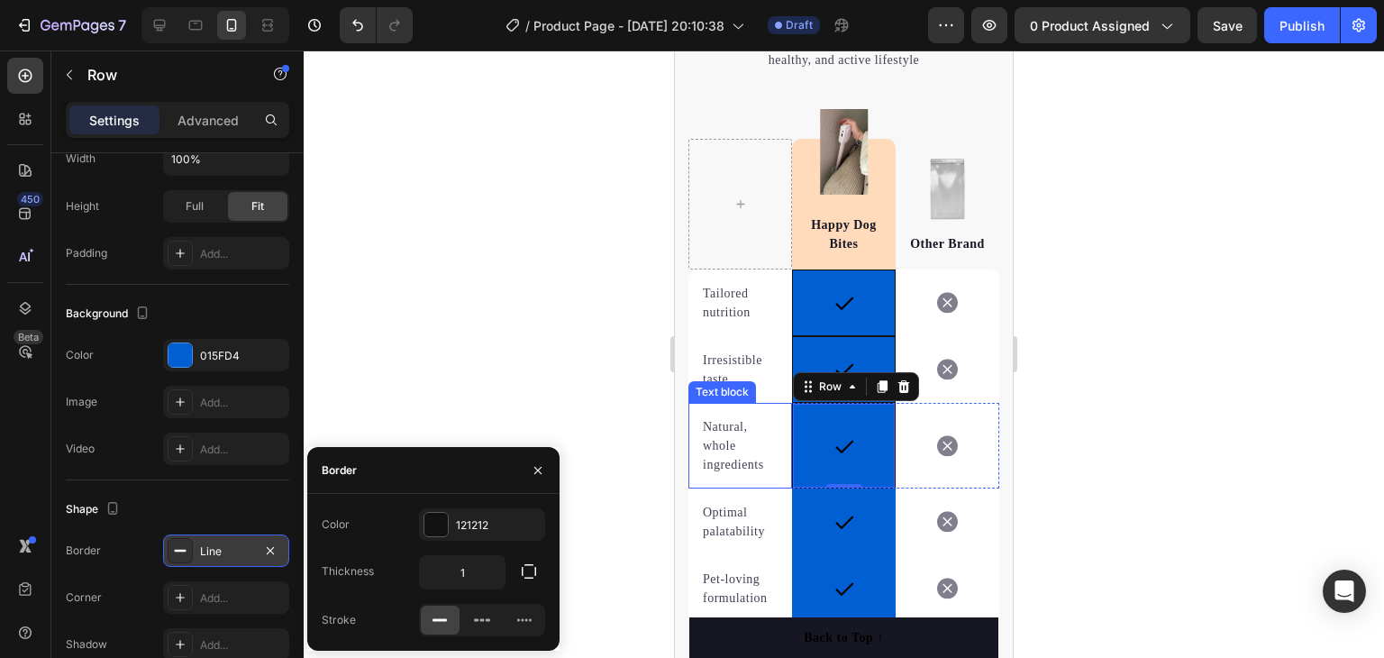
scroll to position [4070, 0]
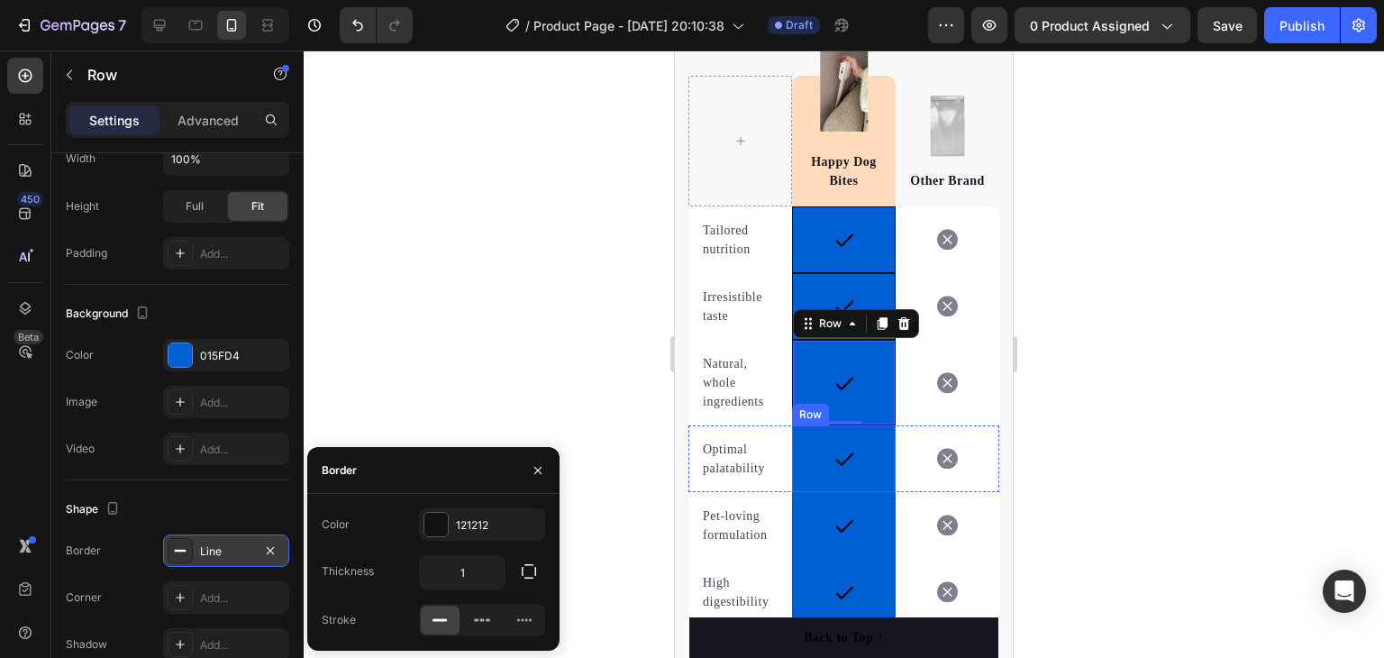
click at [810, 451] on div "Icon Row" at bounding box center [844, 458] width 104 height 67
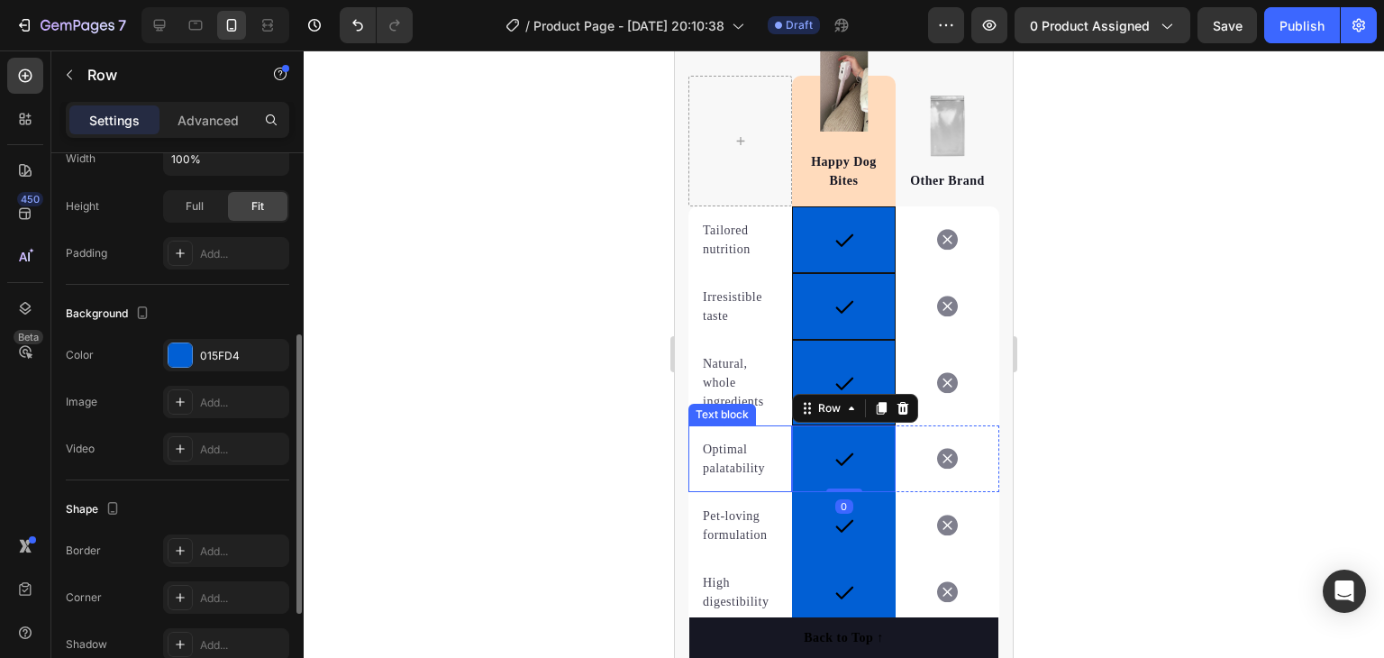
scroll to position [451, 0]
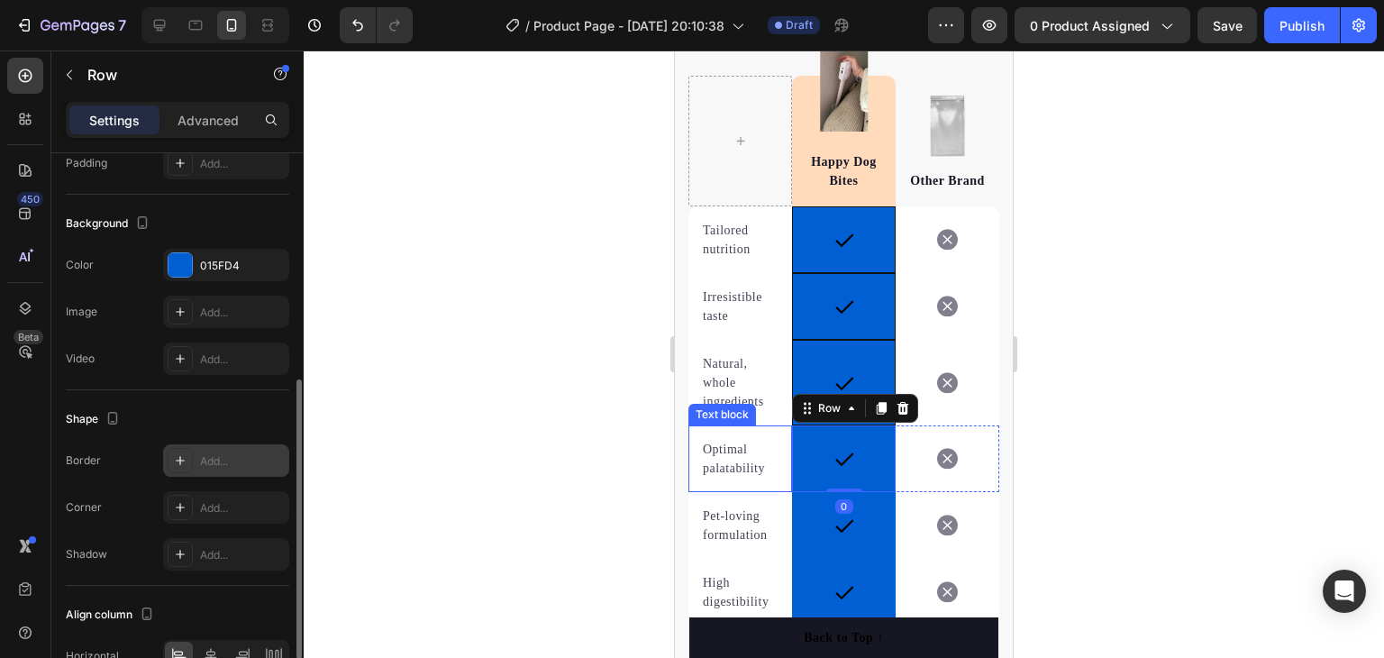
click at [232, 453] on div "Add..." at bounding box center [242, 461] width 85 height 16
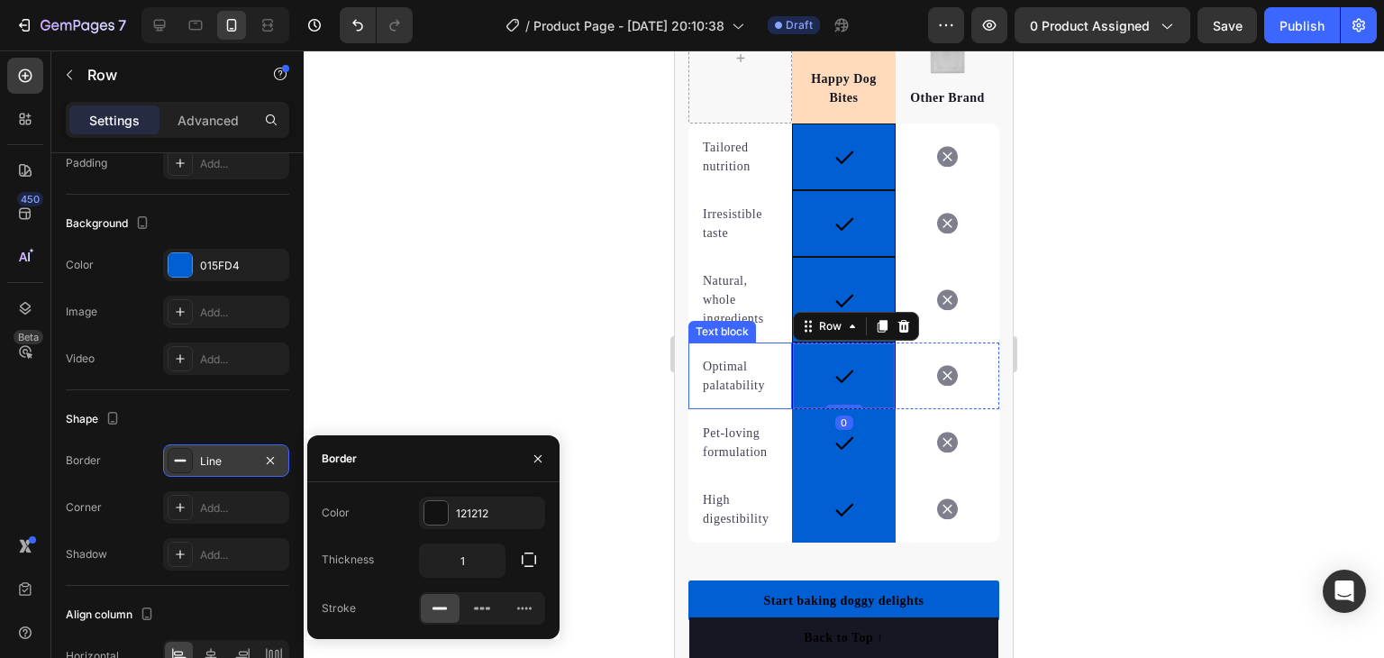
scroll to position [4160, 0]
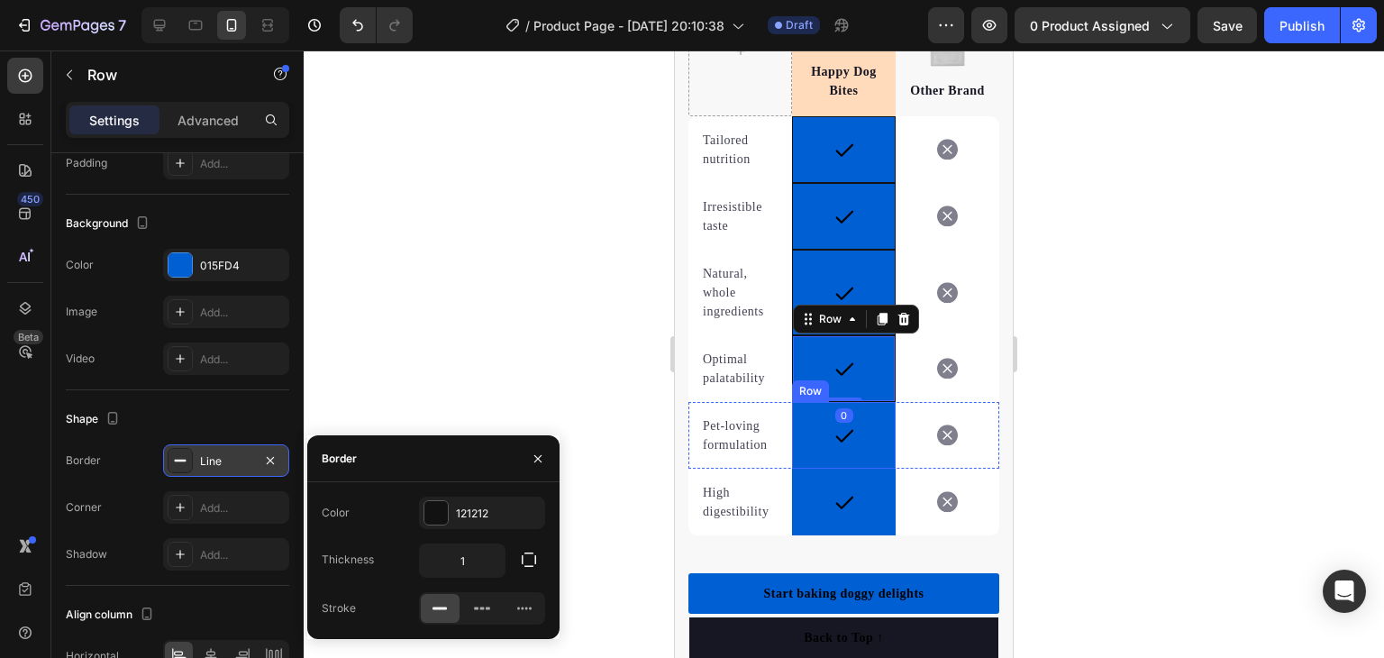
click at [815, 429] on div "Icon Row" at bounding box center [844, 435] width 104 height 67
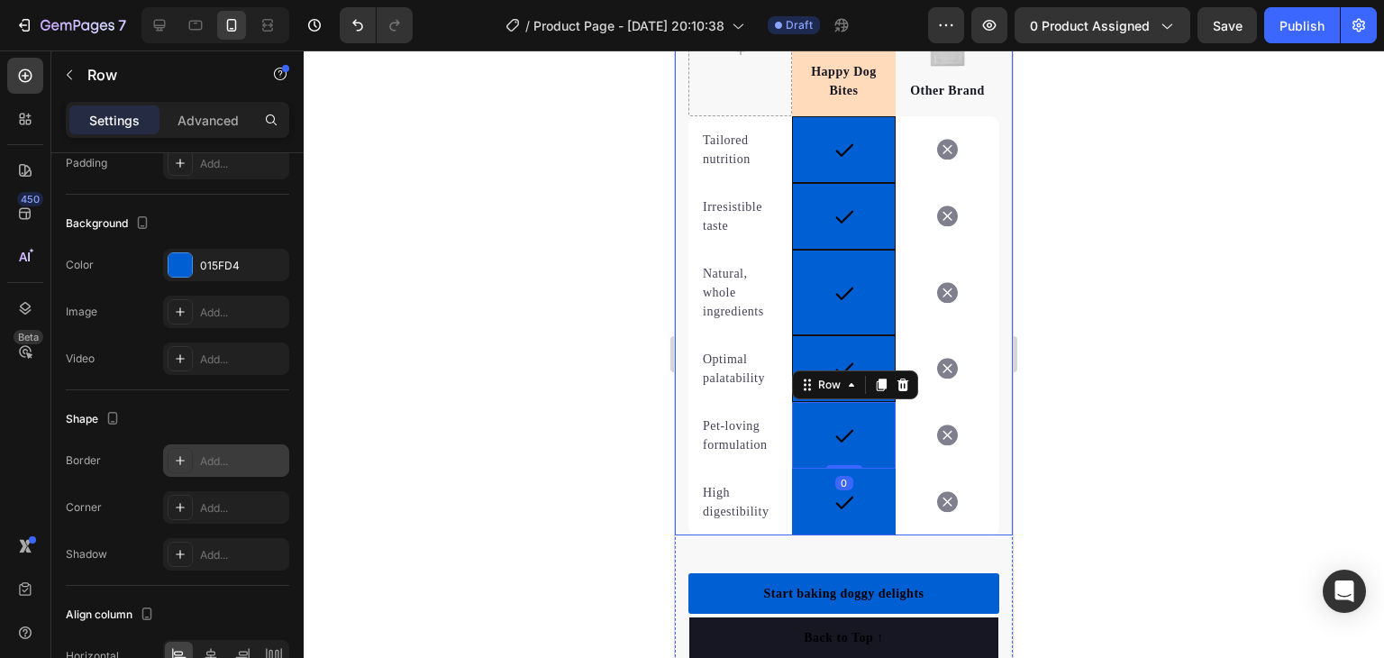
click at [233, 455] on div "Add..." at bounding box center [242, 461] width 85 height 16
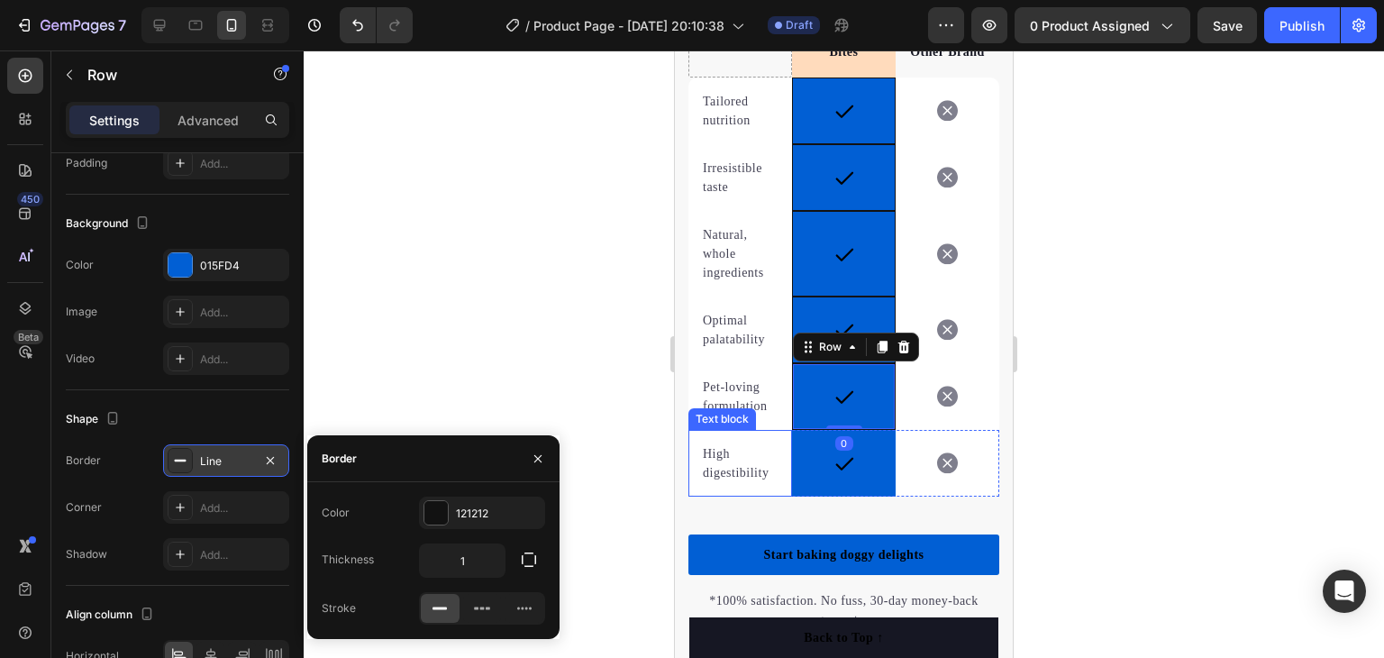
scroll to position [4250, 0]
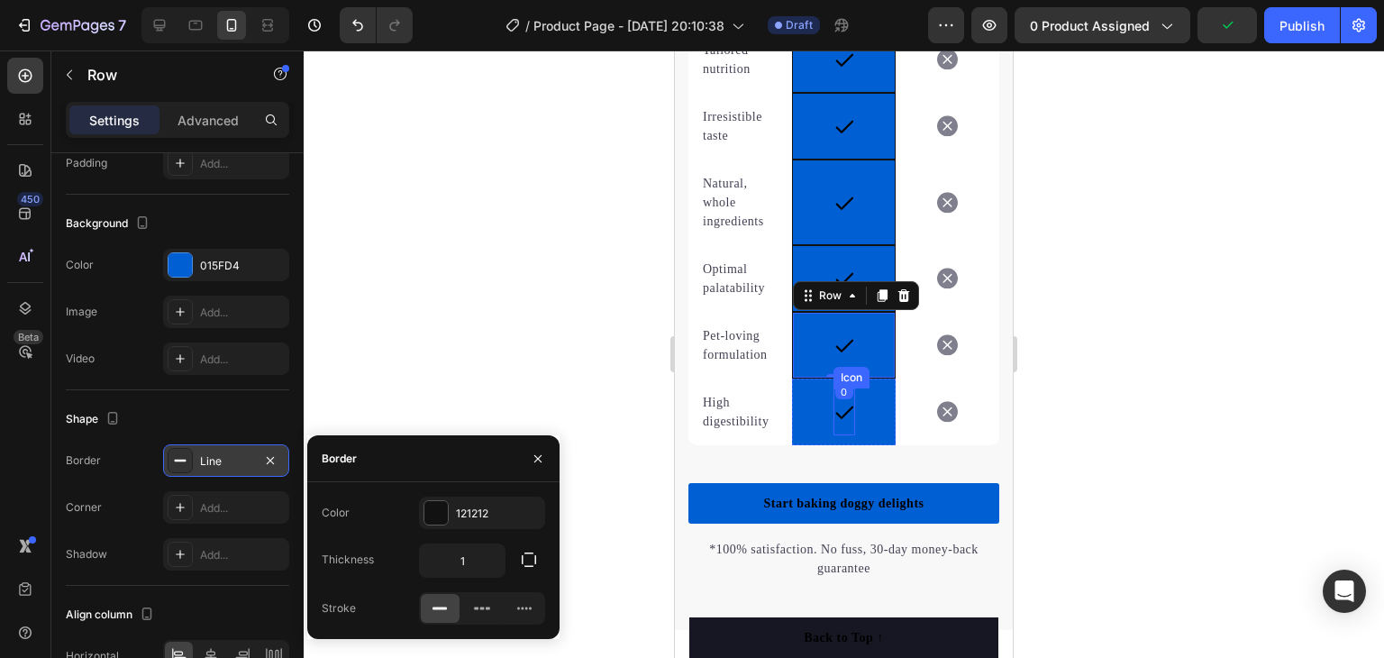
click at [834, 423] on div "Icon" at bounding box center [845, 411] width 22 height 47
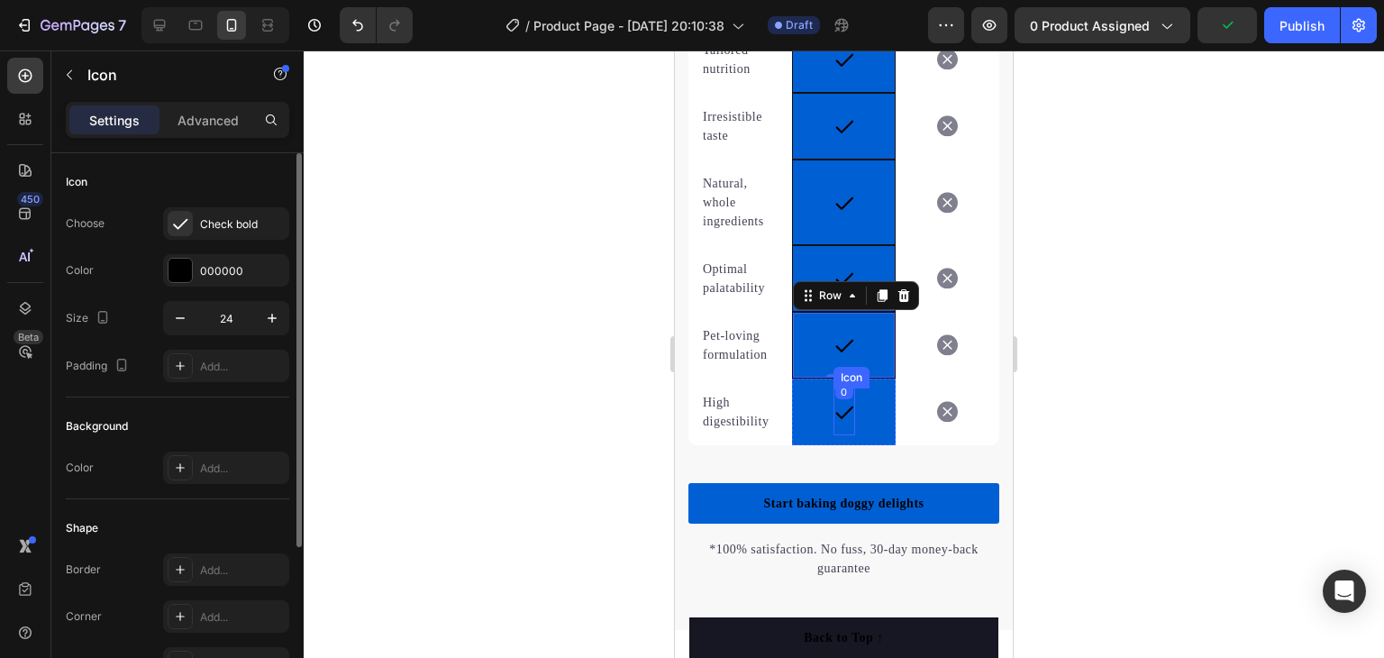
scroll to position [0, 0]
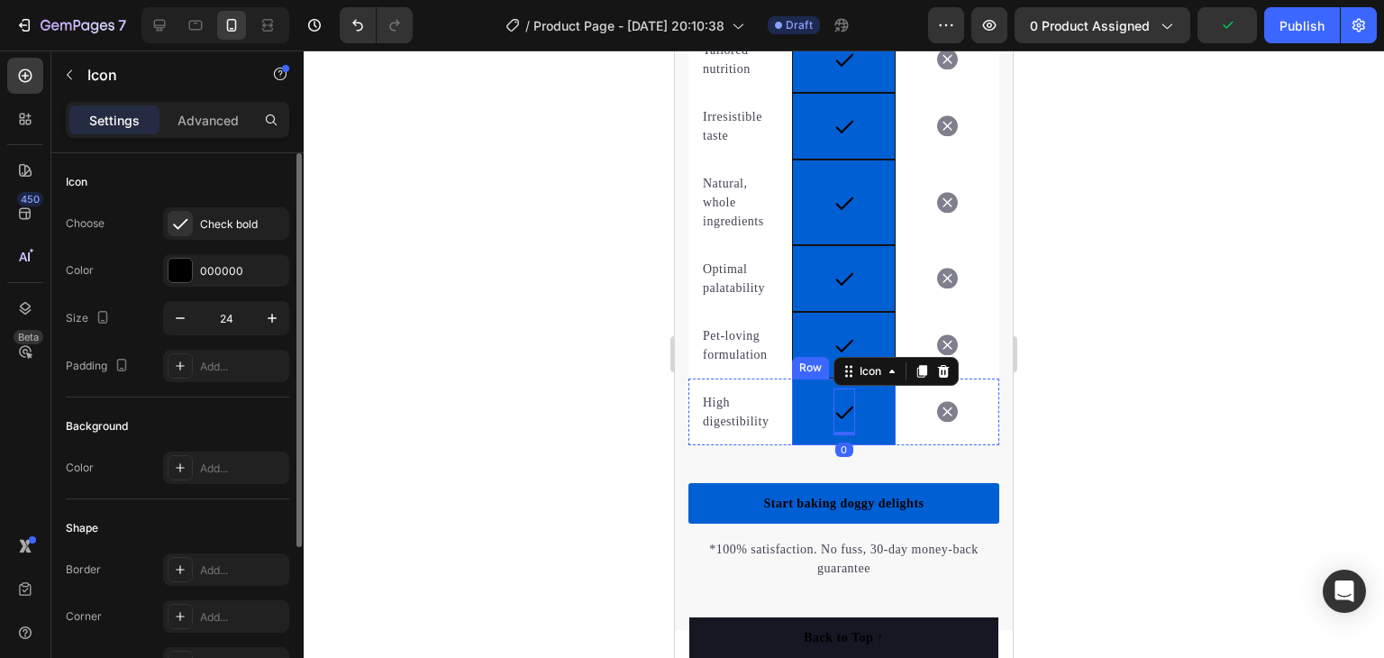
click at [814, 421] on div "Icon 0 Row" at bounding box center [844, 411] width 104 height 67
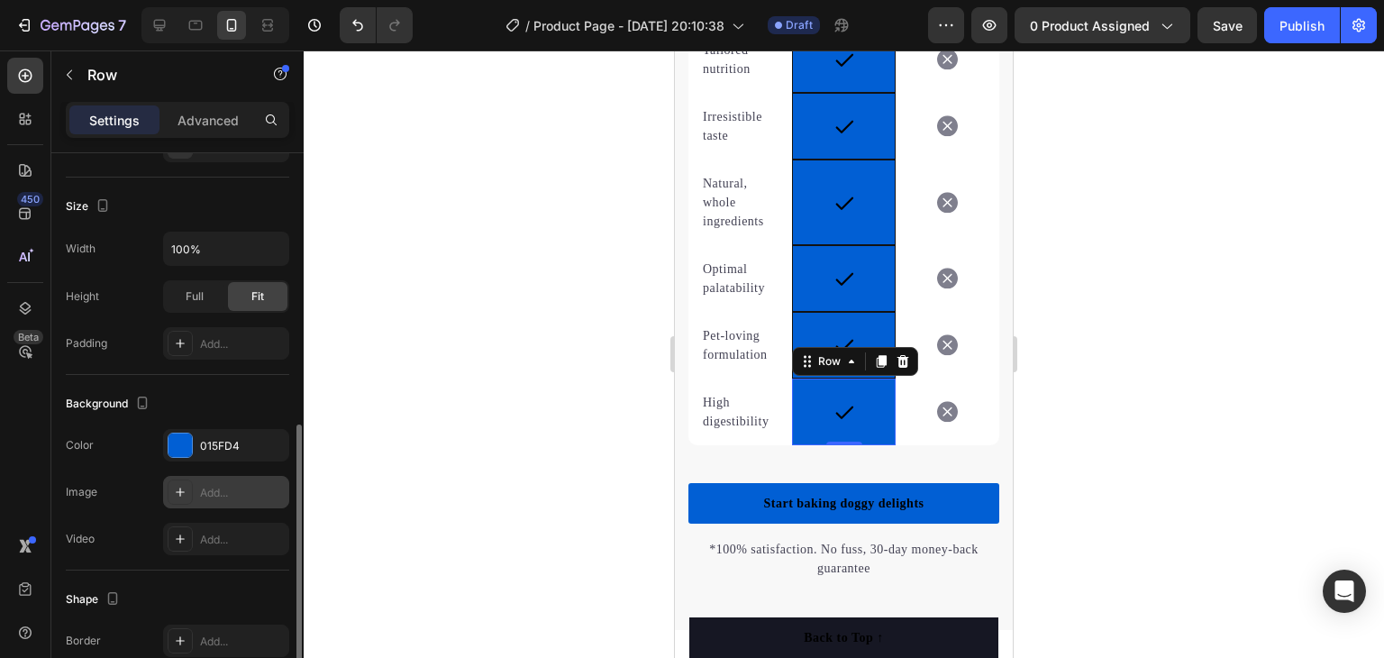
scroll to position [360, 0]
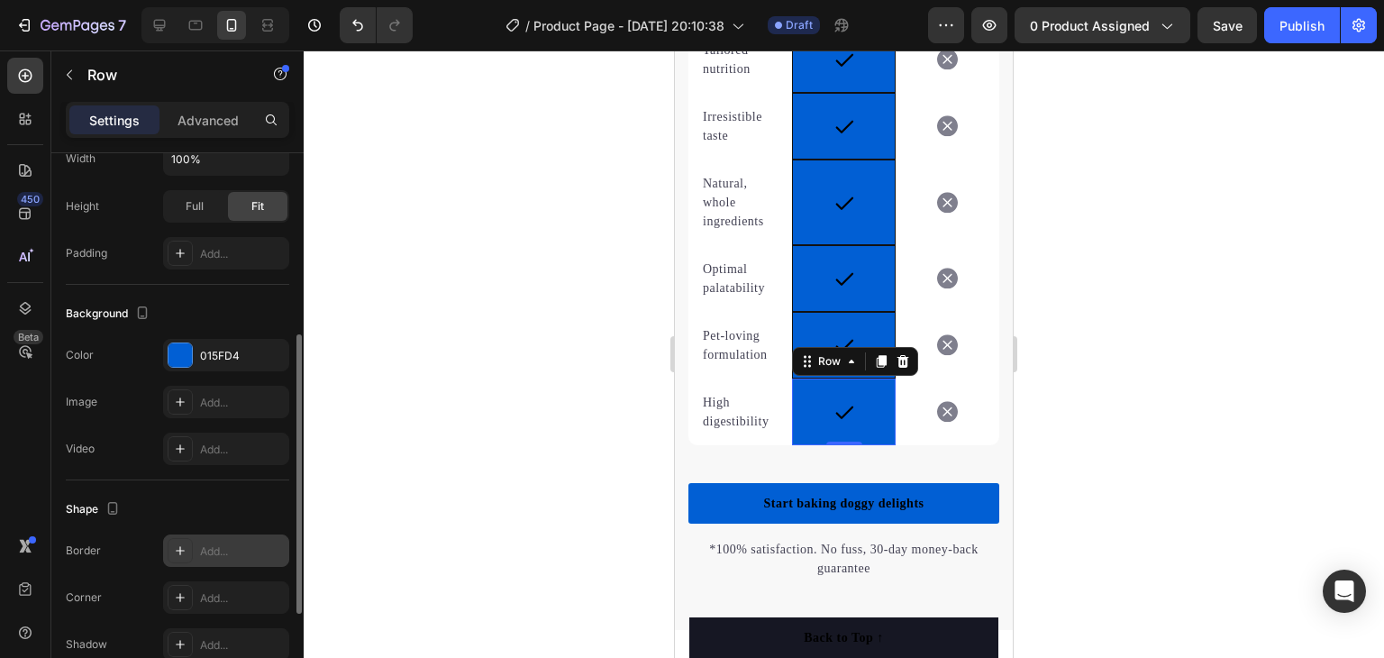
click at [236, 543] on div "Add..." at bounding box center [242, 551] width 85 height 16
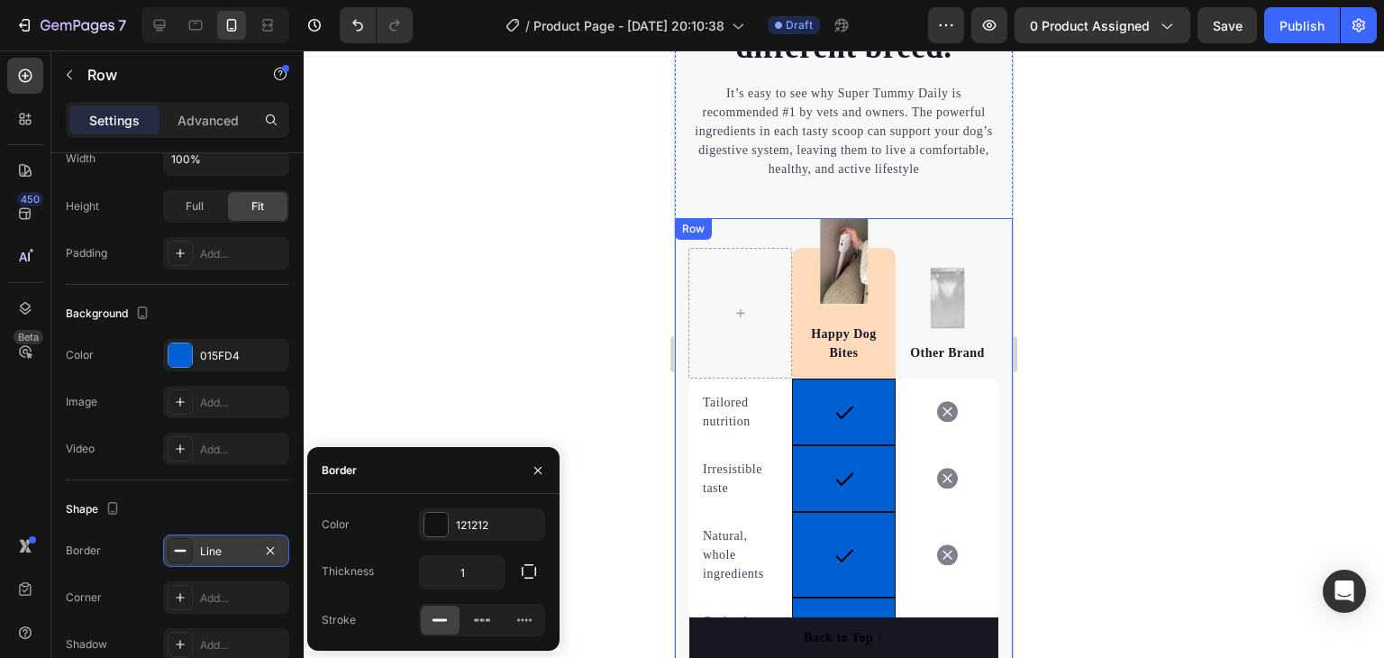
scroll to position [3889, 0]
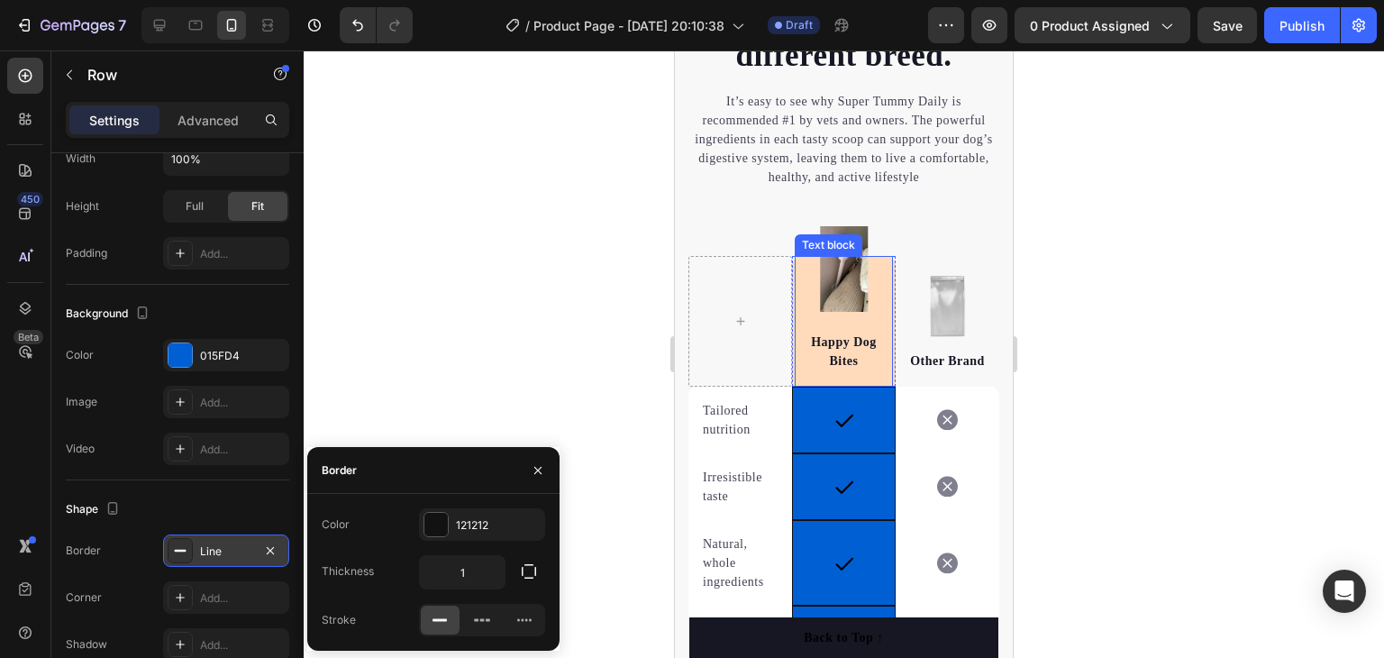
click at [870, 304] on div "Happy Dog Bites Text block" at bounding box center [844, 321] width 98 height 131
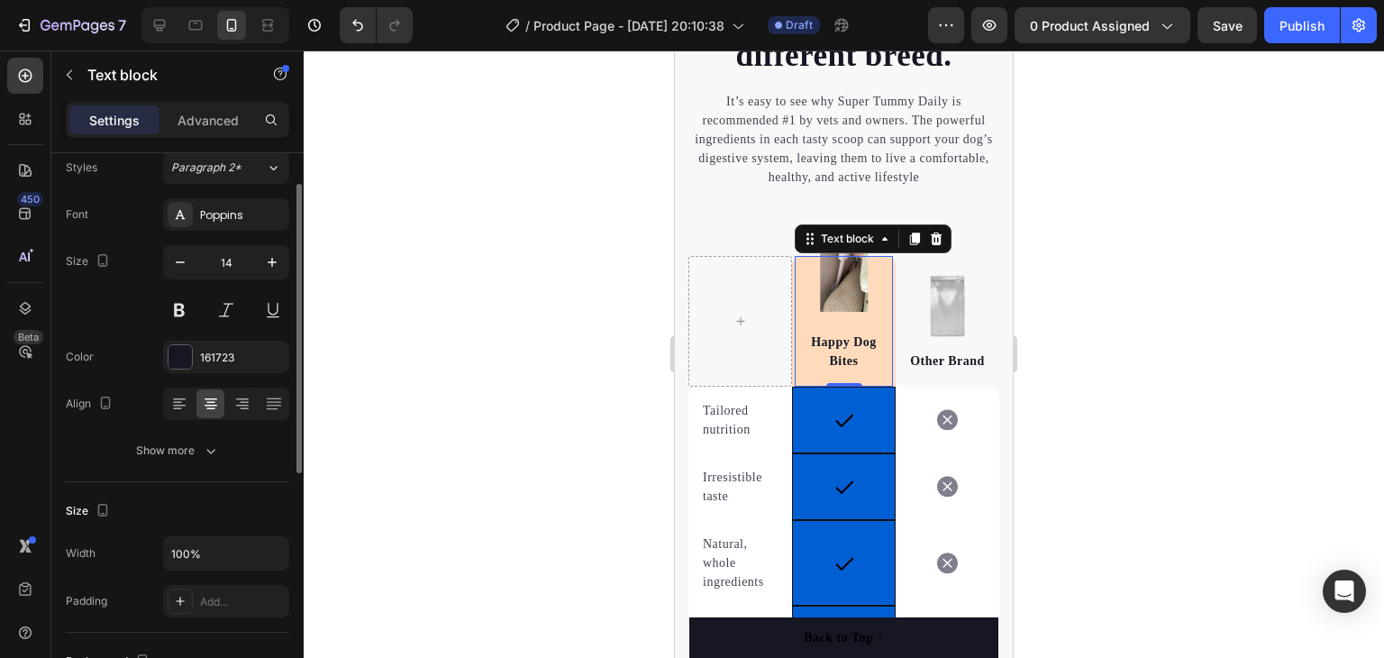
scroll to position [0, 0]
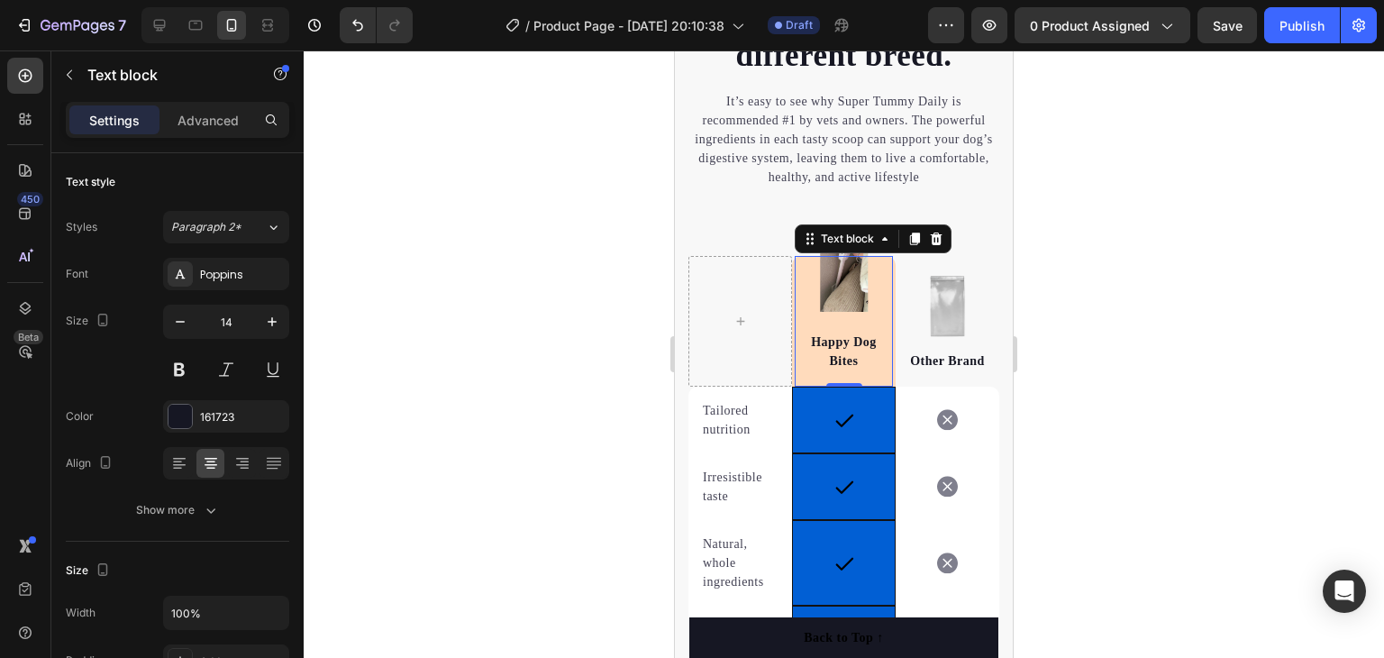
click at [795, 318] on div "Happy Dog Bites Text block 0" at bounding box center [844, 321] width 98 height 131
click at [883, 260] on div "Happy Dog Bites Text block 0" at bounding box center [844, 321] width 98 height 131
click at [880, 358] on p "Happy Dog Bites" at bounding box center [844, 352] width 95 height 38
click at [862, 361] on p "Happy Dog Bites" at bounding box center [844, 352] width 95 height 38
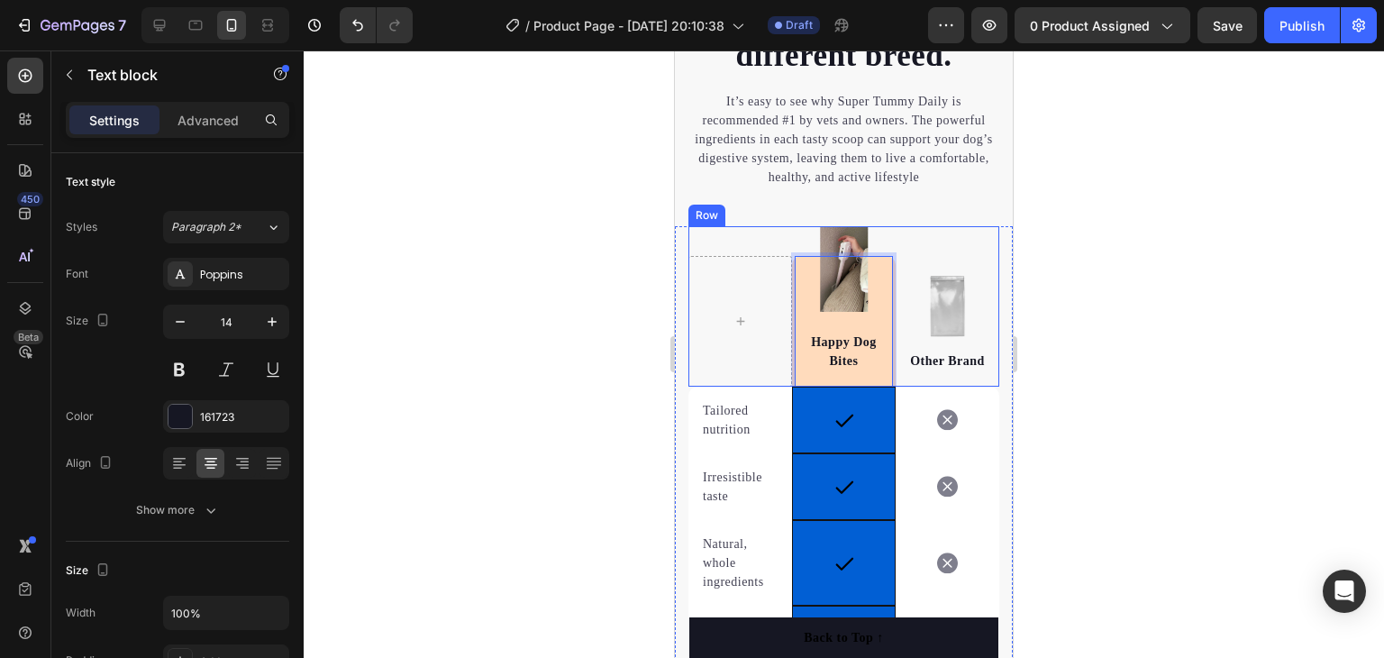
click at [883, 252] on div "Image Happy Dog Bites Text block 0 Row Image Other Brand Text block Row" at bounding box center [843, 306] width 311 height 160
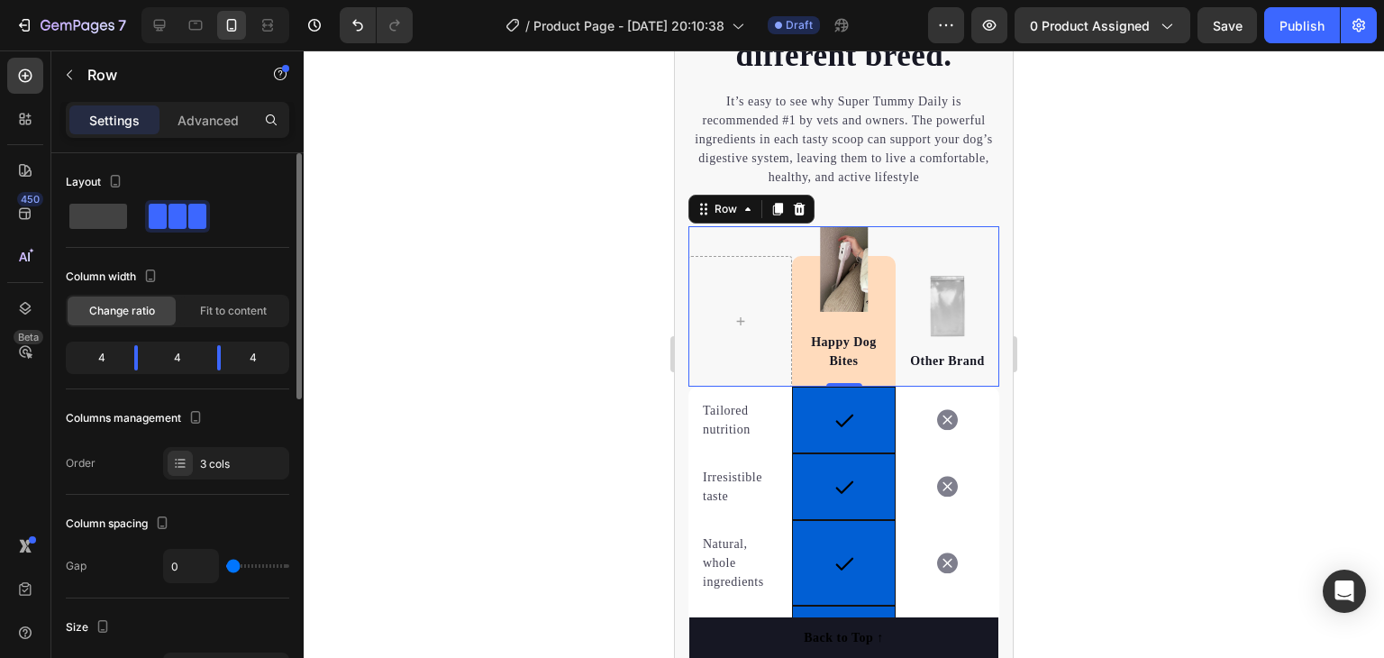
click at [1200, 313] on div at bounding box center [844, 353] width 1080 height 607
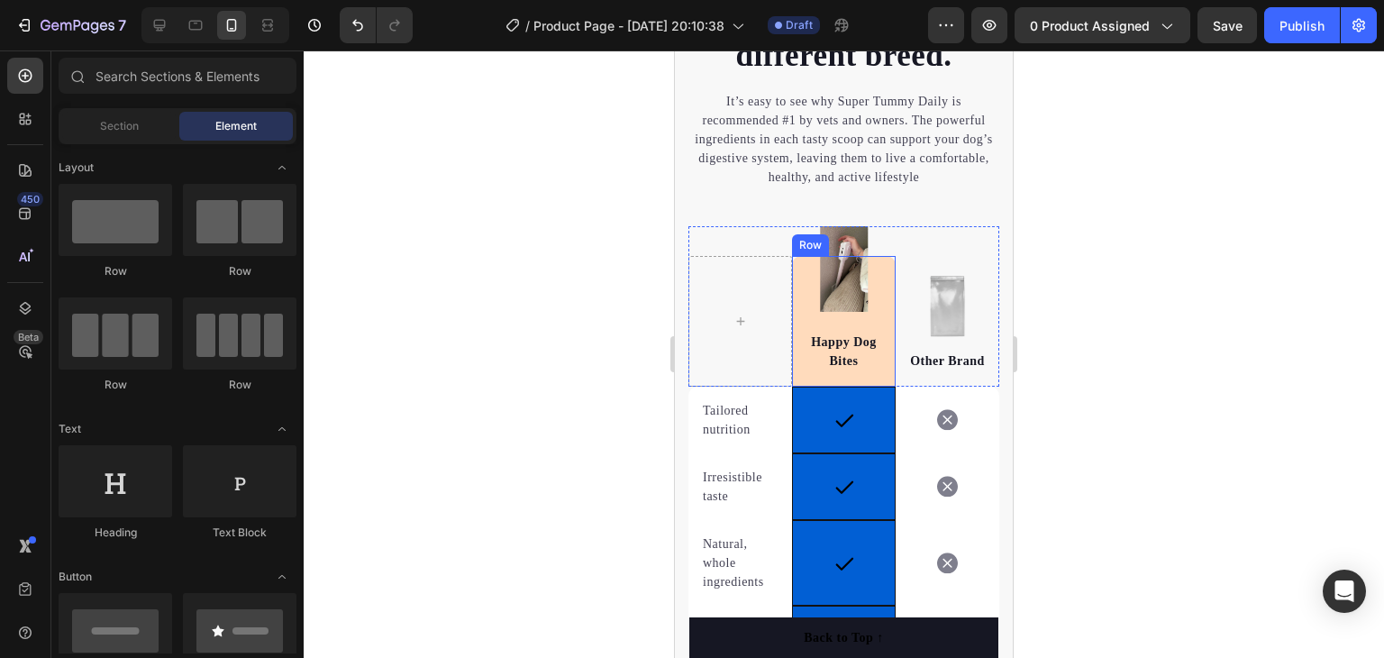
click at [792, 359] on div "Image Happy Dog Bites Text block Row" at bounding box center [844, 321] width 104 height 131
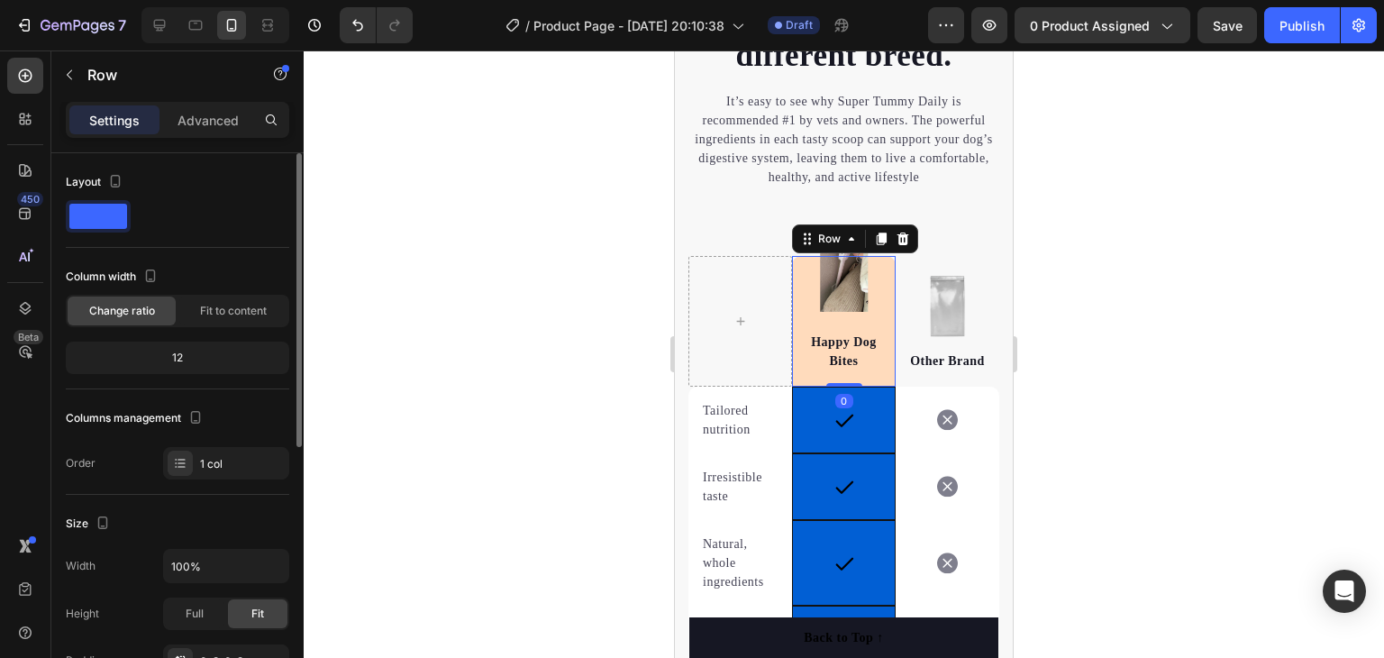
click at [107, 211] on span at bounding box center [98, 216] width 58 height 25
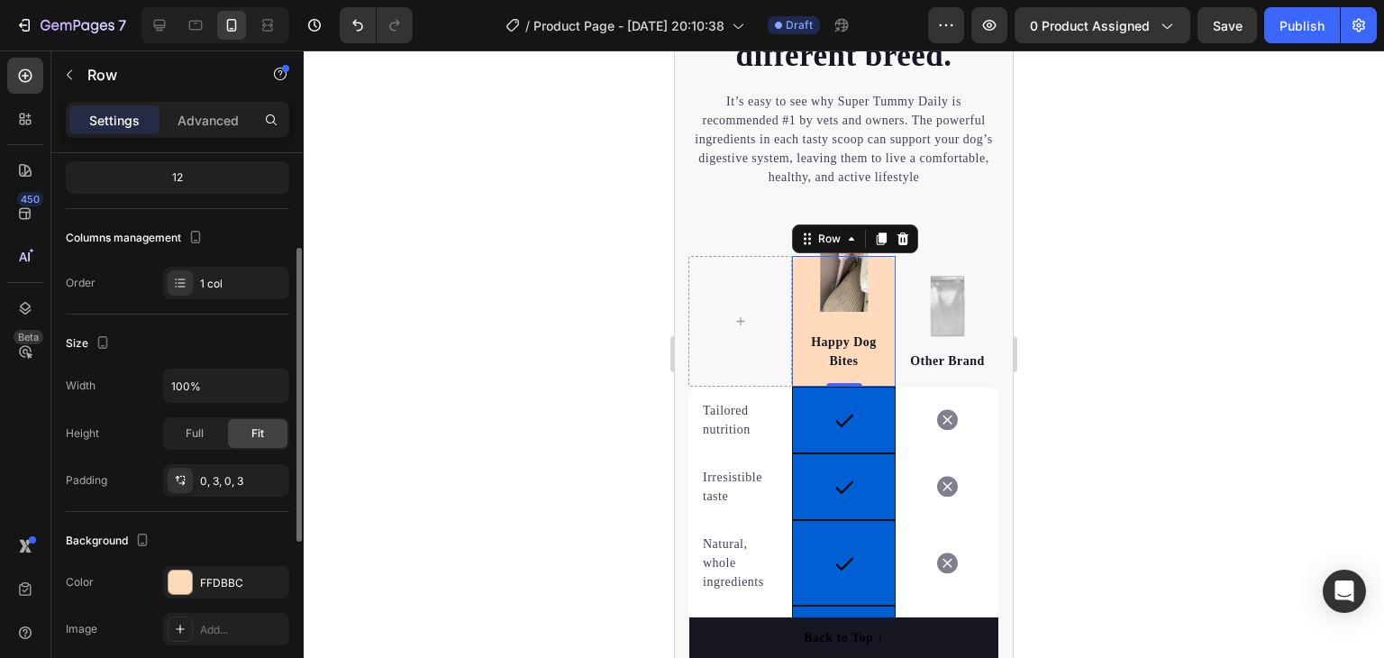
scroll to position [360, 0]
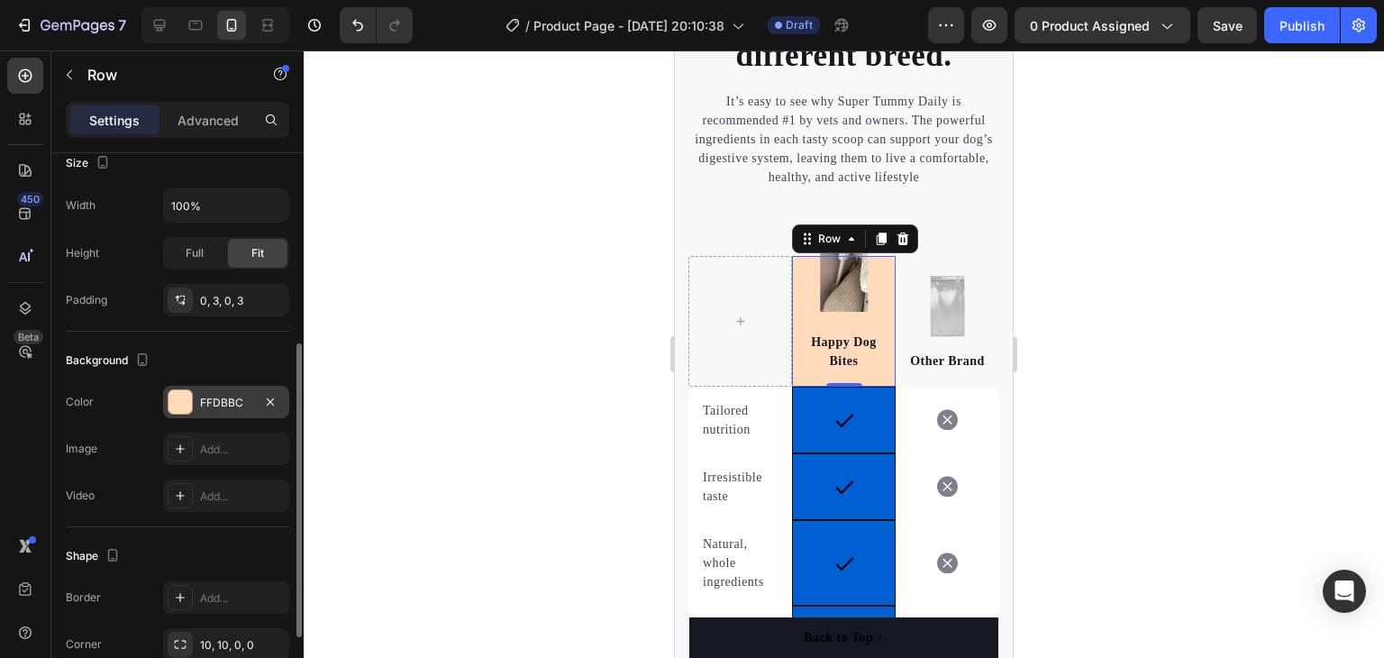
click at [233, 396] on div "FFDBBC" at bounding box center [226, 403] width 52 height 16
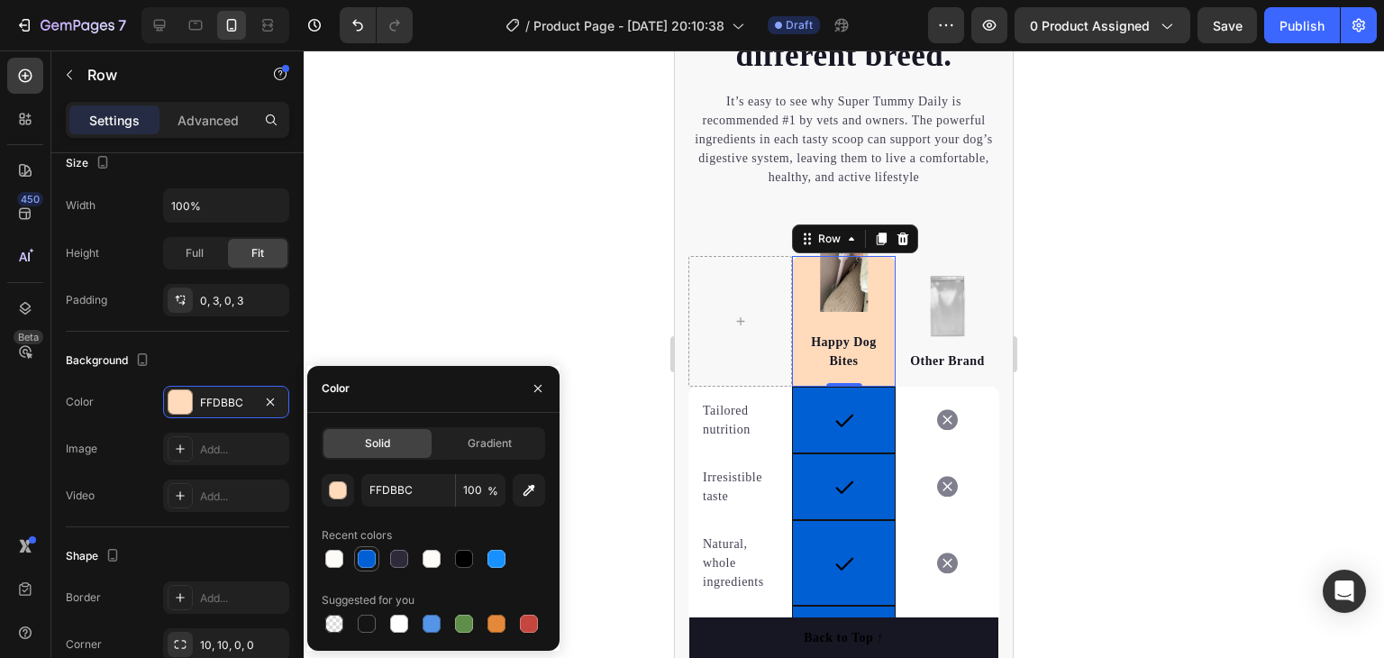
click at [370, 558] on div at bounding box center [367, 559] width 18 height 18
type input "015FD4"
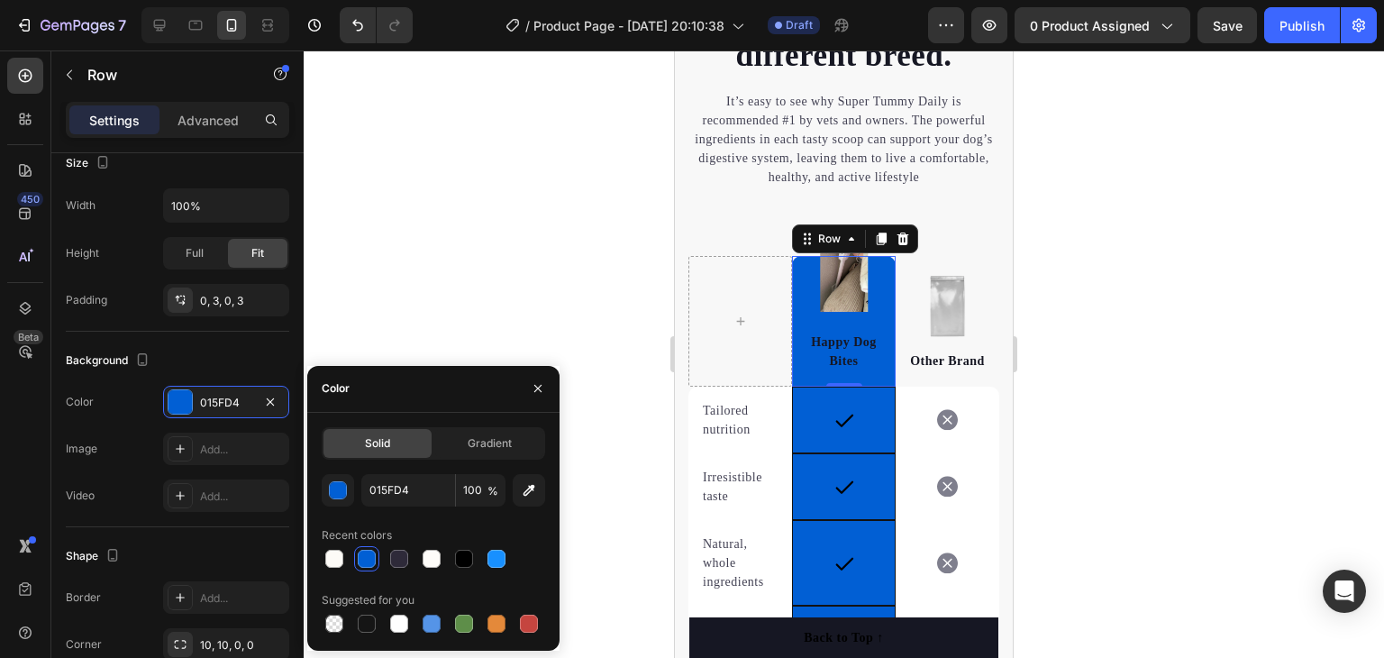
click at [1144, 283] on div at bounding box center [844, 353] width 1080 height 607
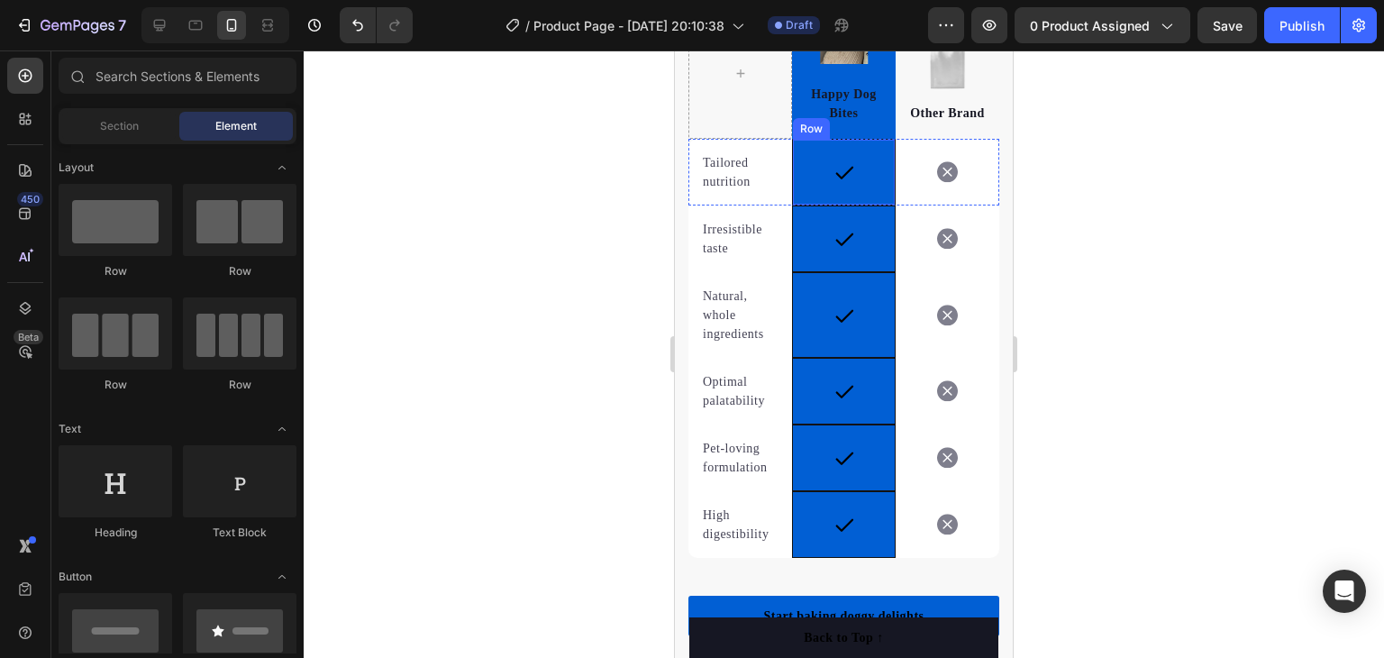
scroll to position [4070, 0]
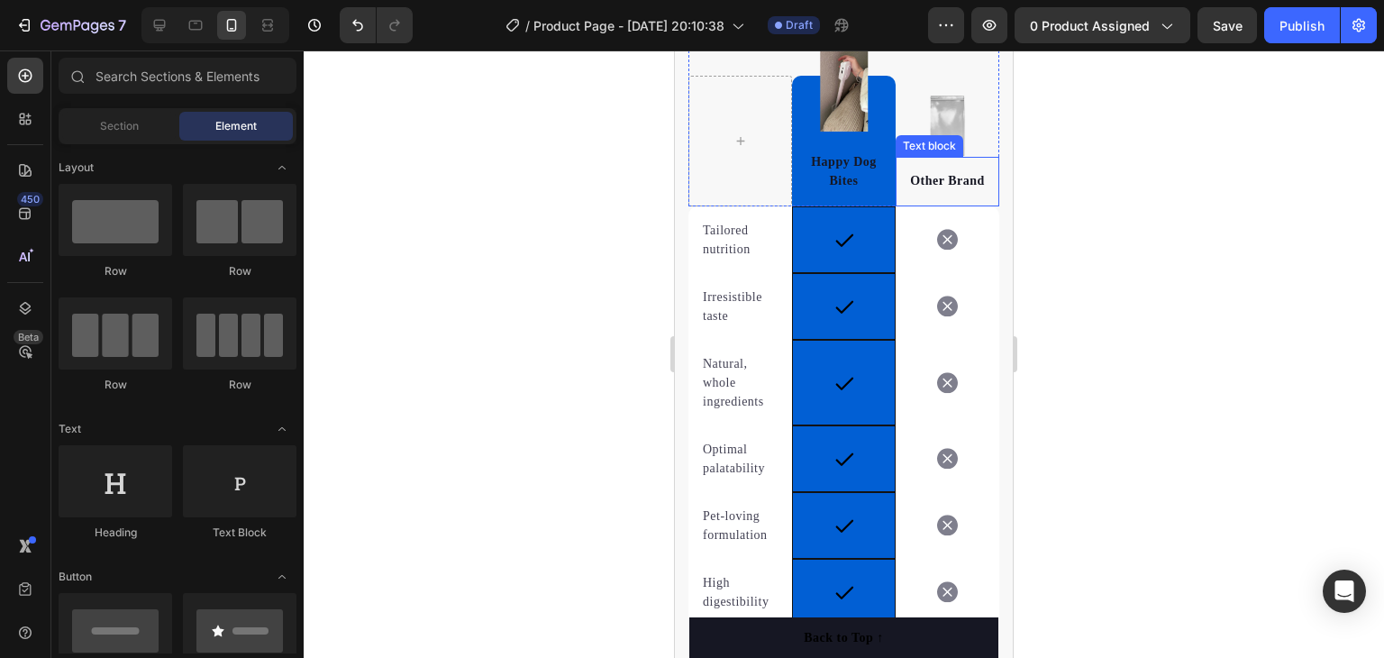
click at [937, 177] on p "Other Brand" at bounding box center [947, 180] width 95 height 19
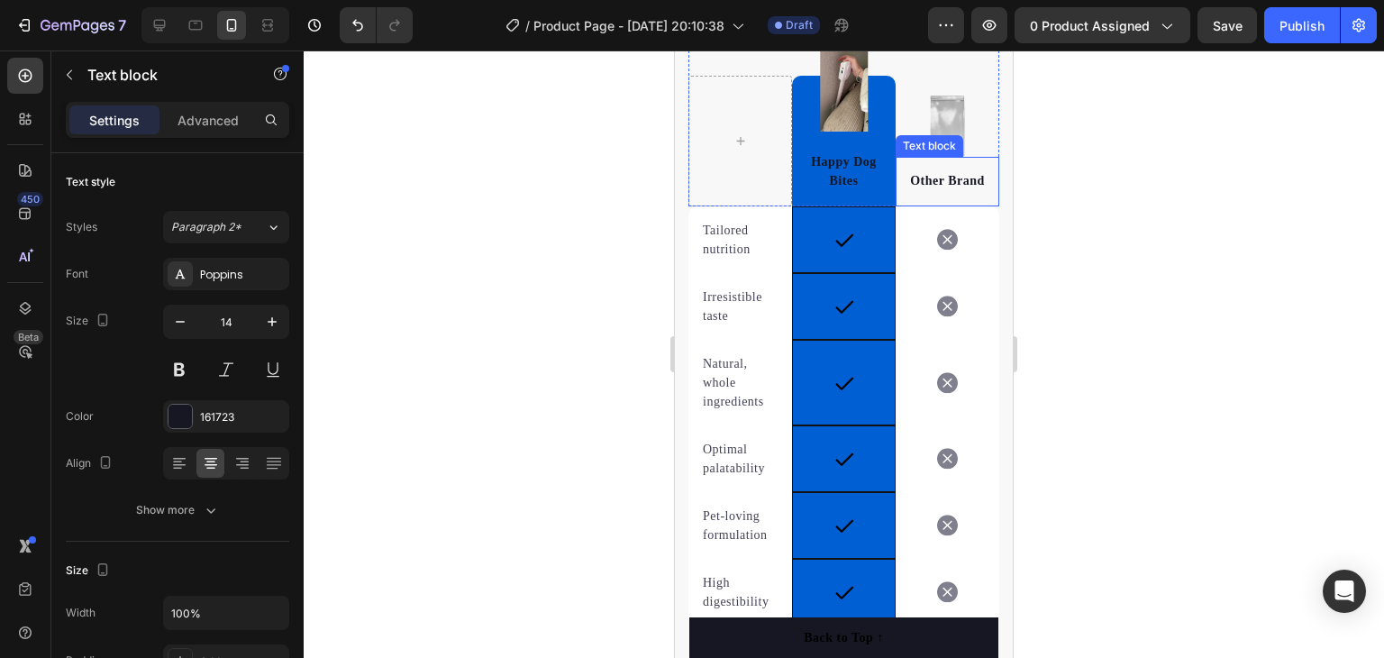
click at [937, 177] on p "Other Brand" at bounding box center [947, 180] width 95 height 19
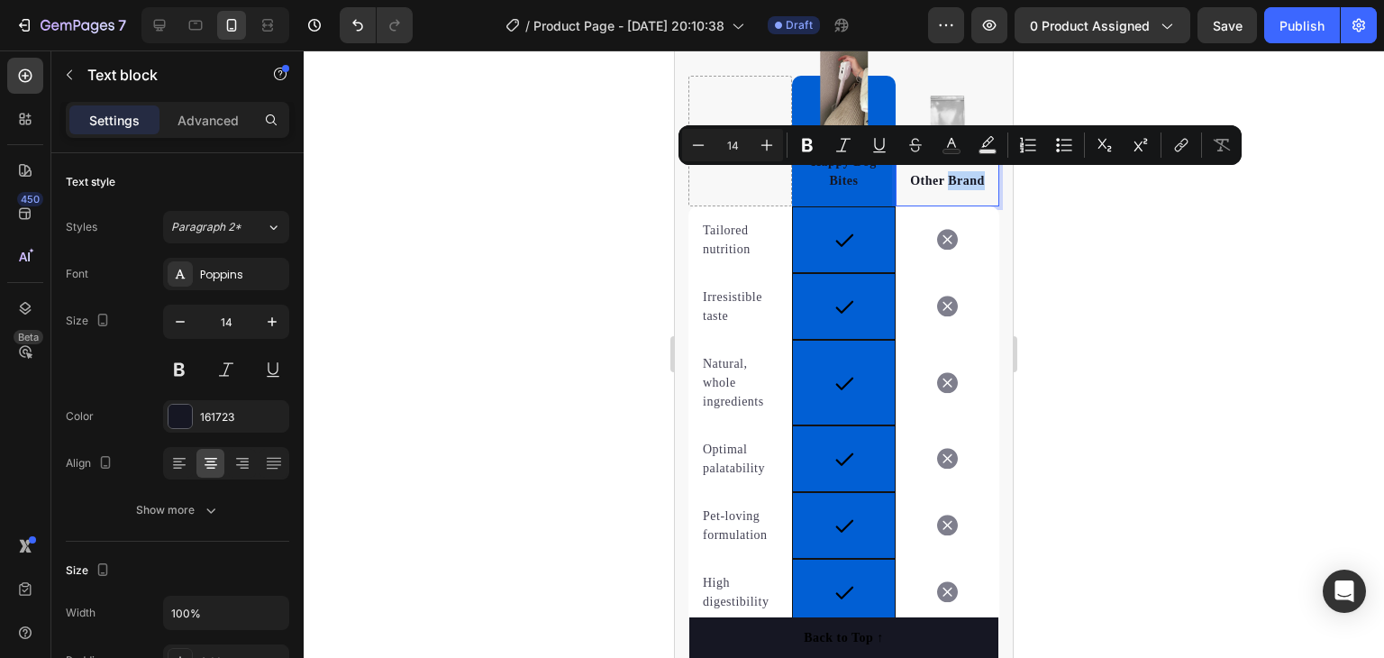
click at [937, 175] on p "Other Brand" at bounding box center [947, 180] width 95 height 19
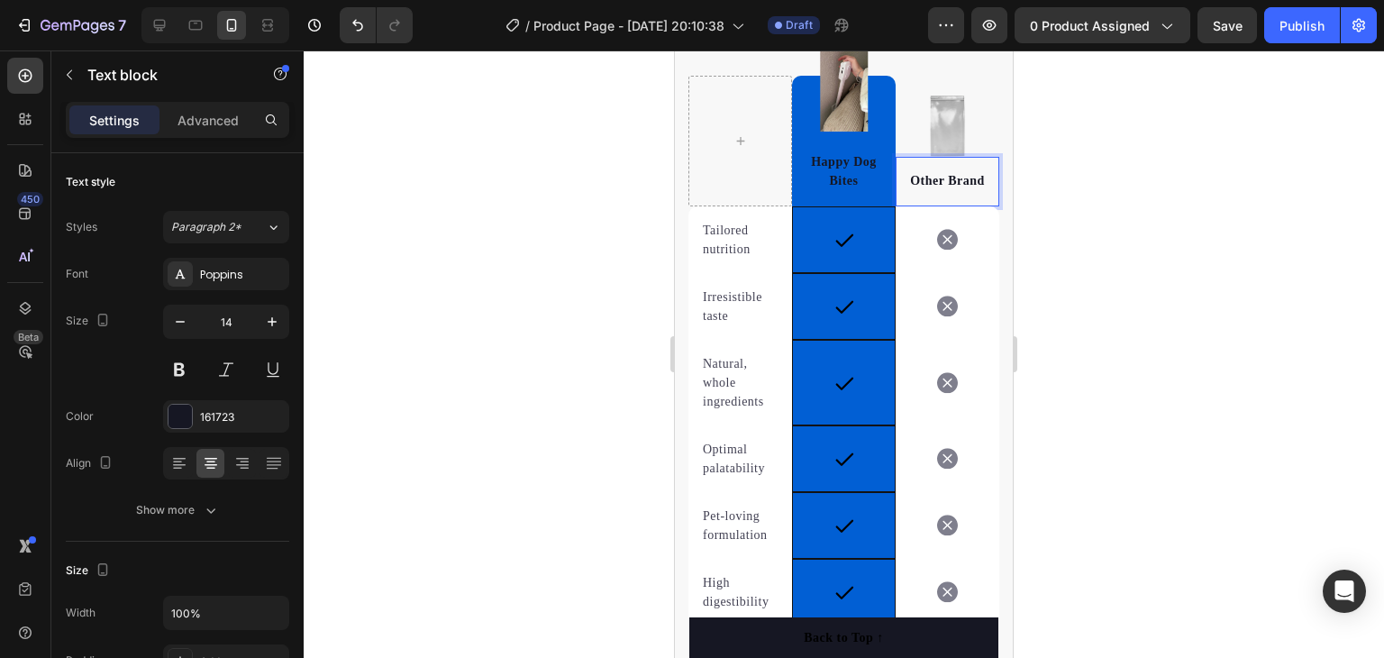
click at [962, 178] on p "Other Brand" at bounding box center [947, 180] width 95 height 19
click at [970, 178] on p "Other Brand" at bounding box center [947, 180] width 95 height 19
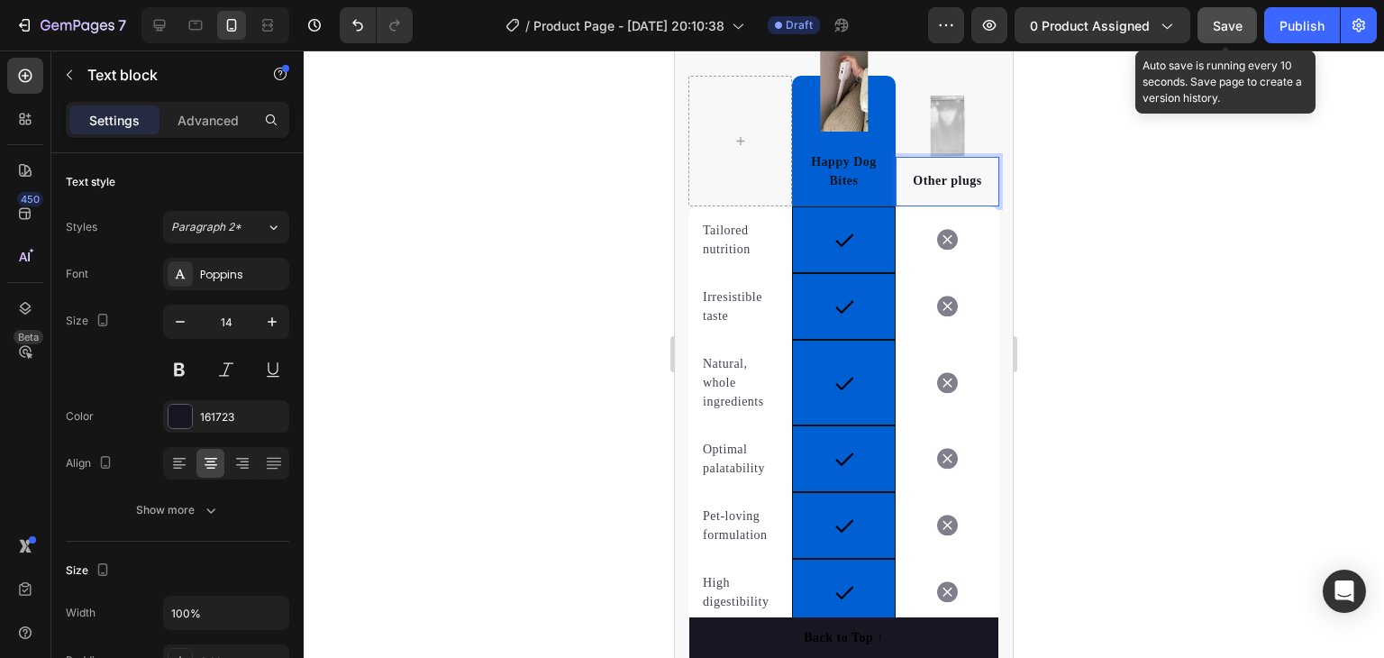
click at [1212, 23] on button "Save" at bounding box center [1227, 25] width 59 height 36
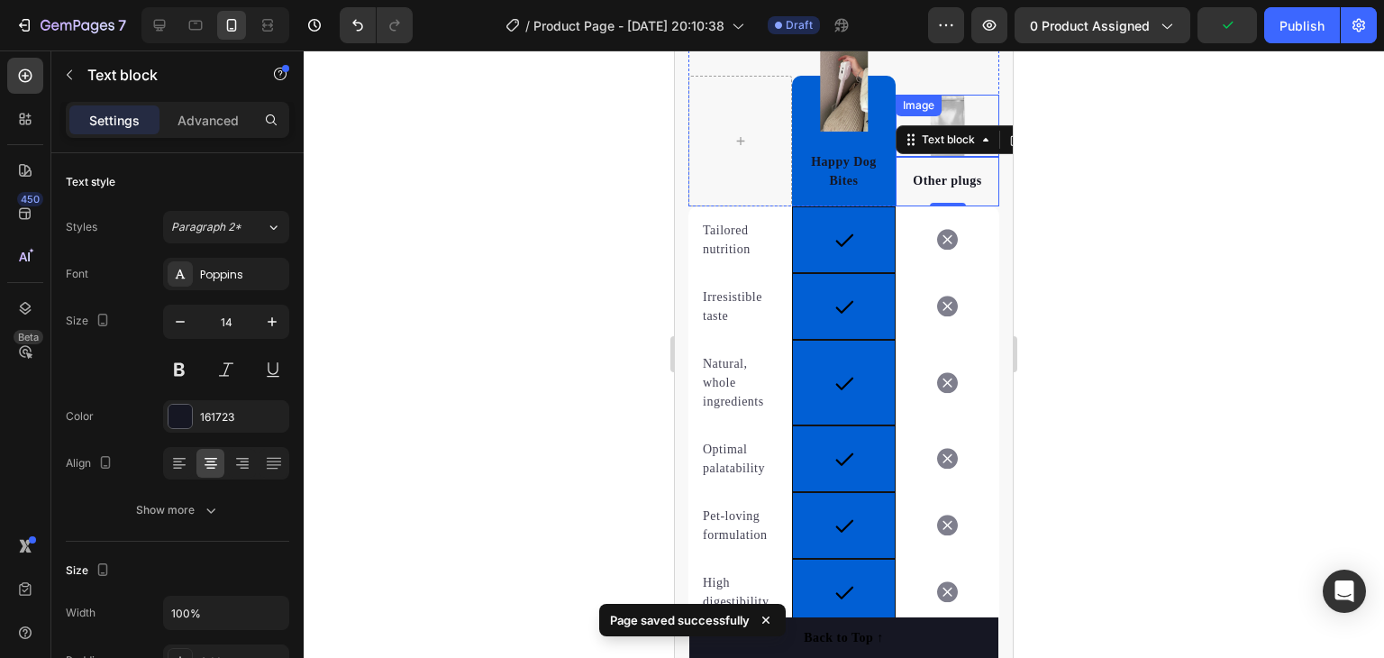
click at [928, 97] on div "Image" at bounding box center [919, 106] width 46 height 22
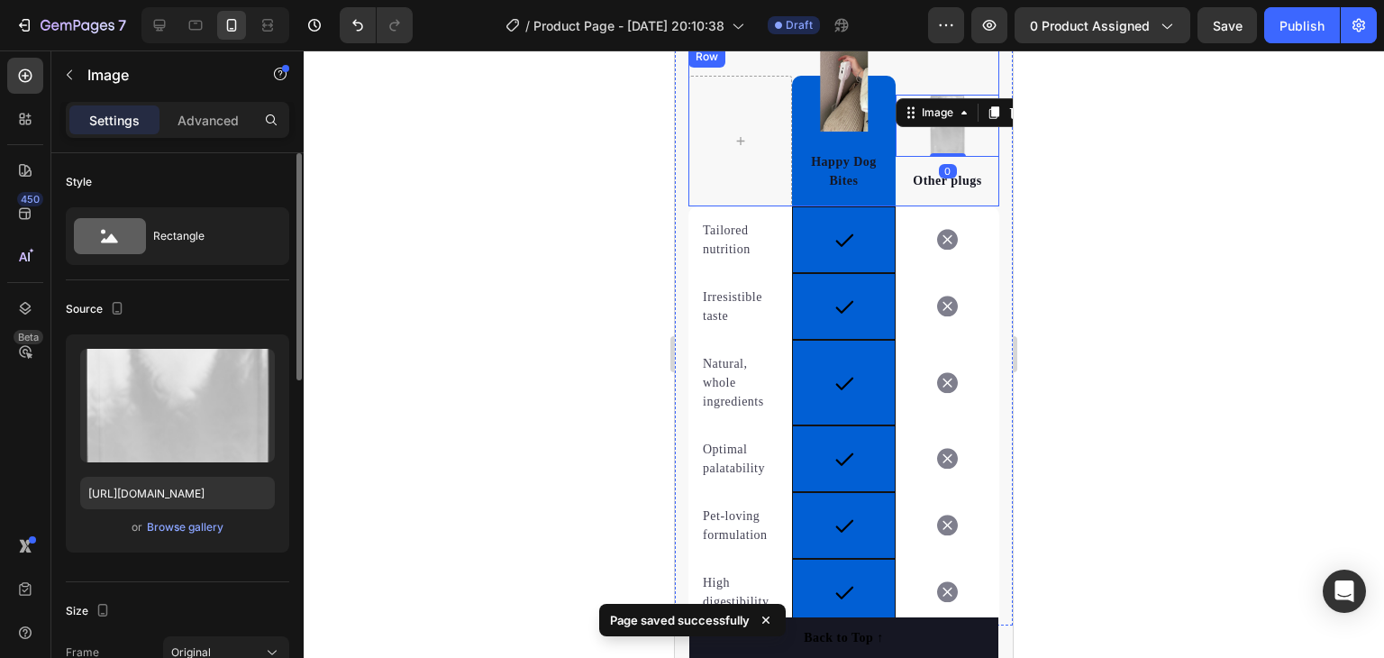
scroll to position [90, 0]
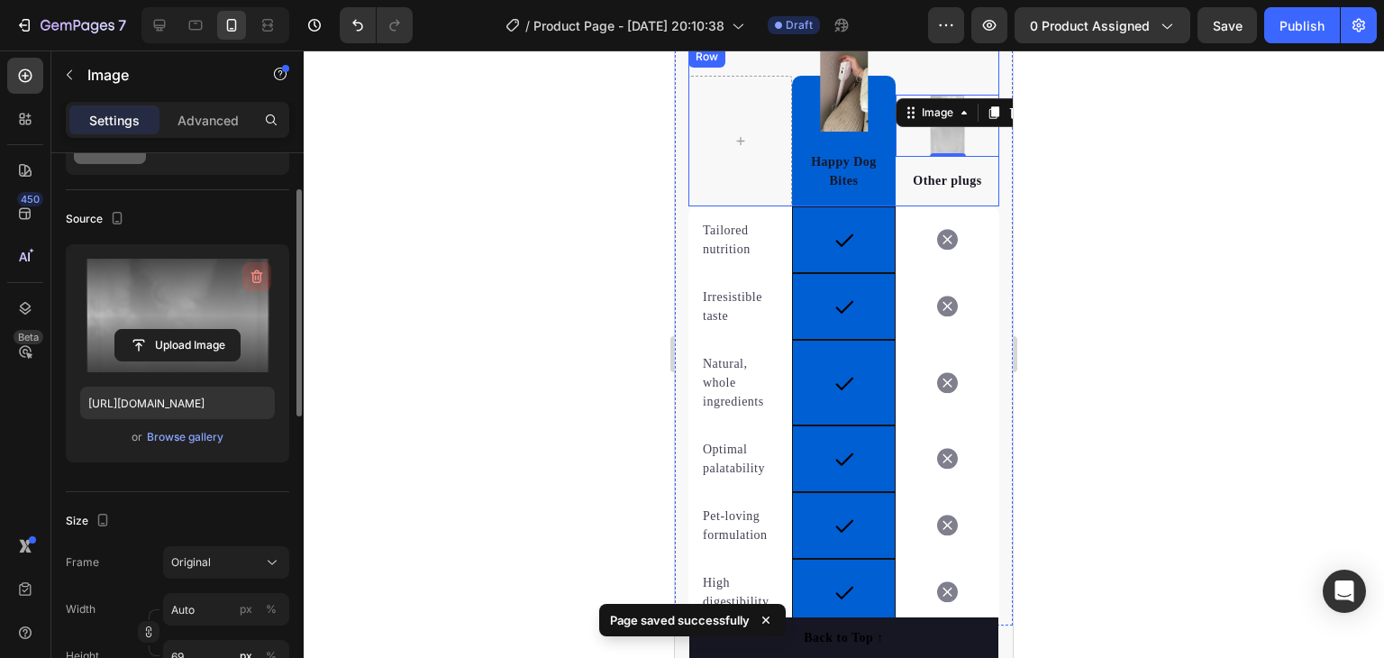
click at [256, 274] on icon "button" at bounding box center [257, 277] width 18 height 18
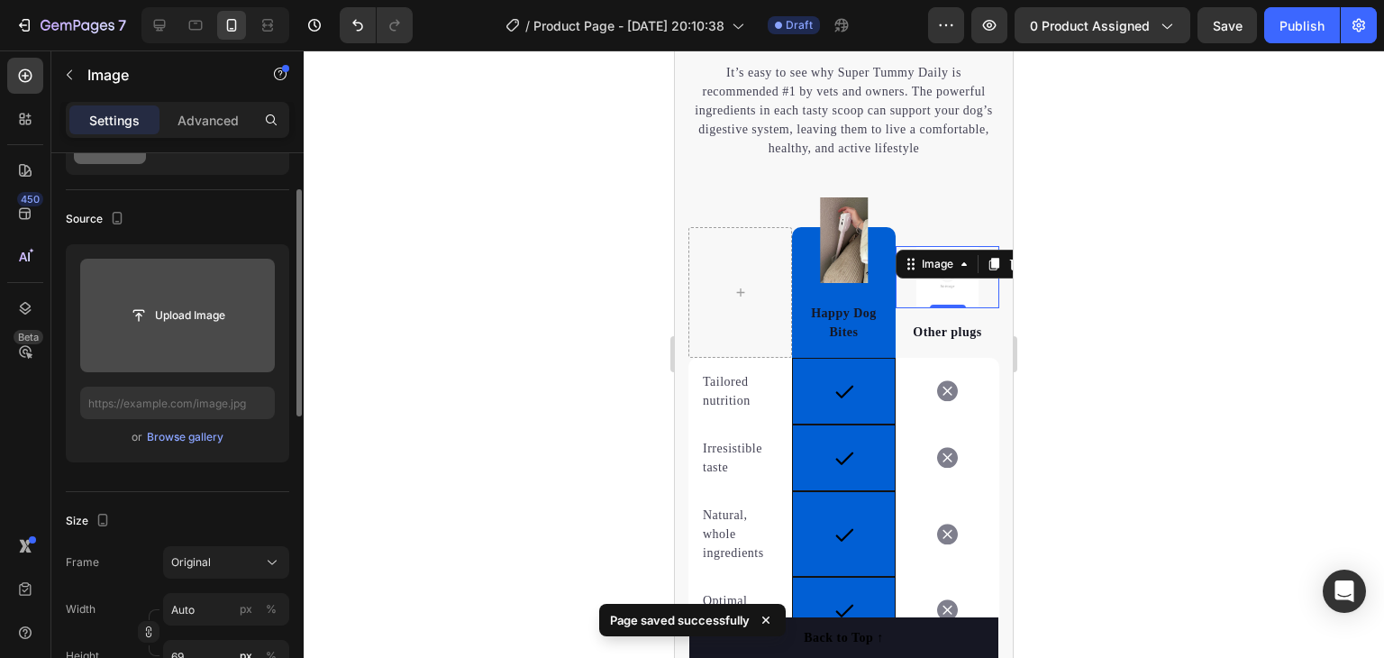
scroll to position [3889, 0]
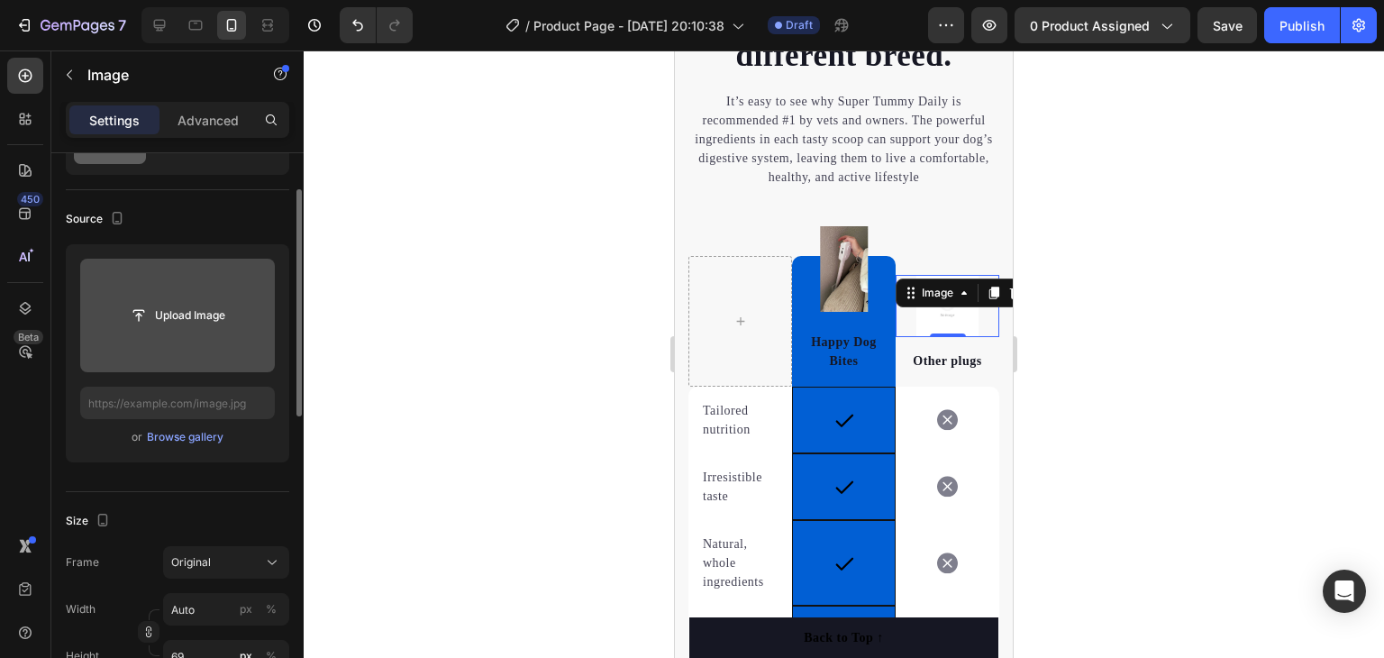
click at [1111, 205] on div at bounding box center [844, 353] width 1080 height 607
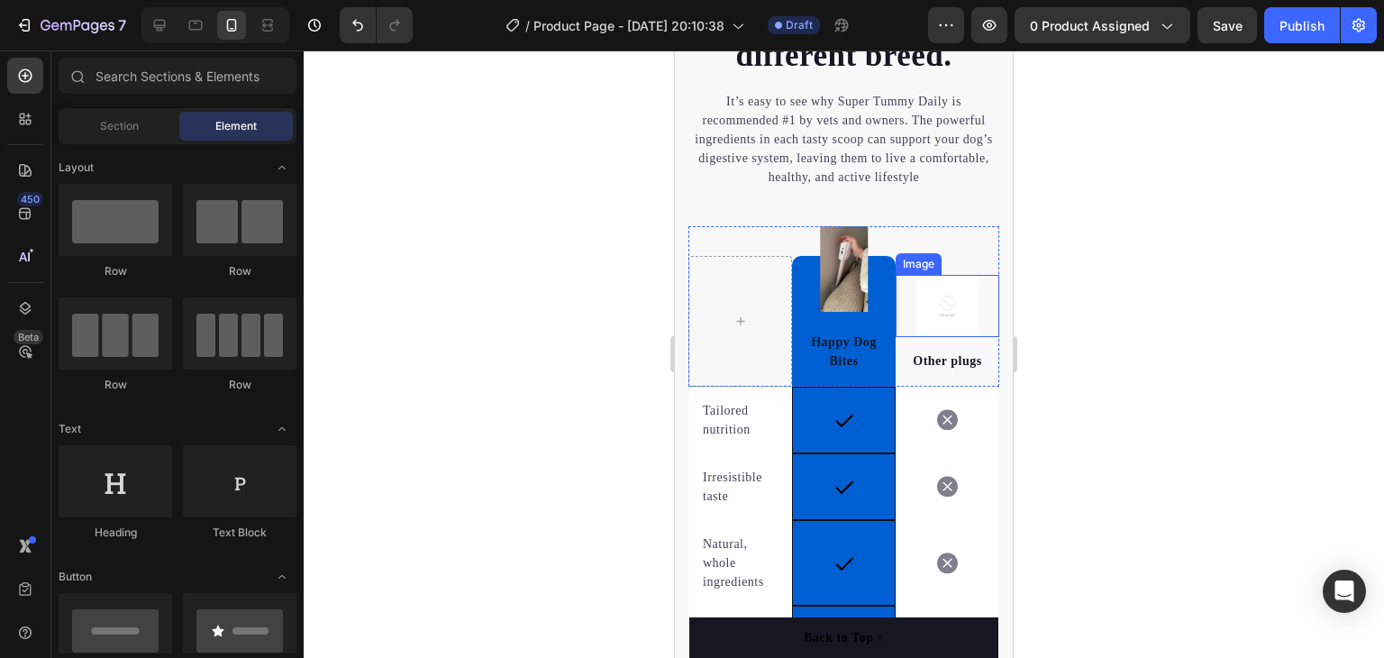
click at [931, 310] on img at bounding box center [947, 306] width 62 height 62
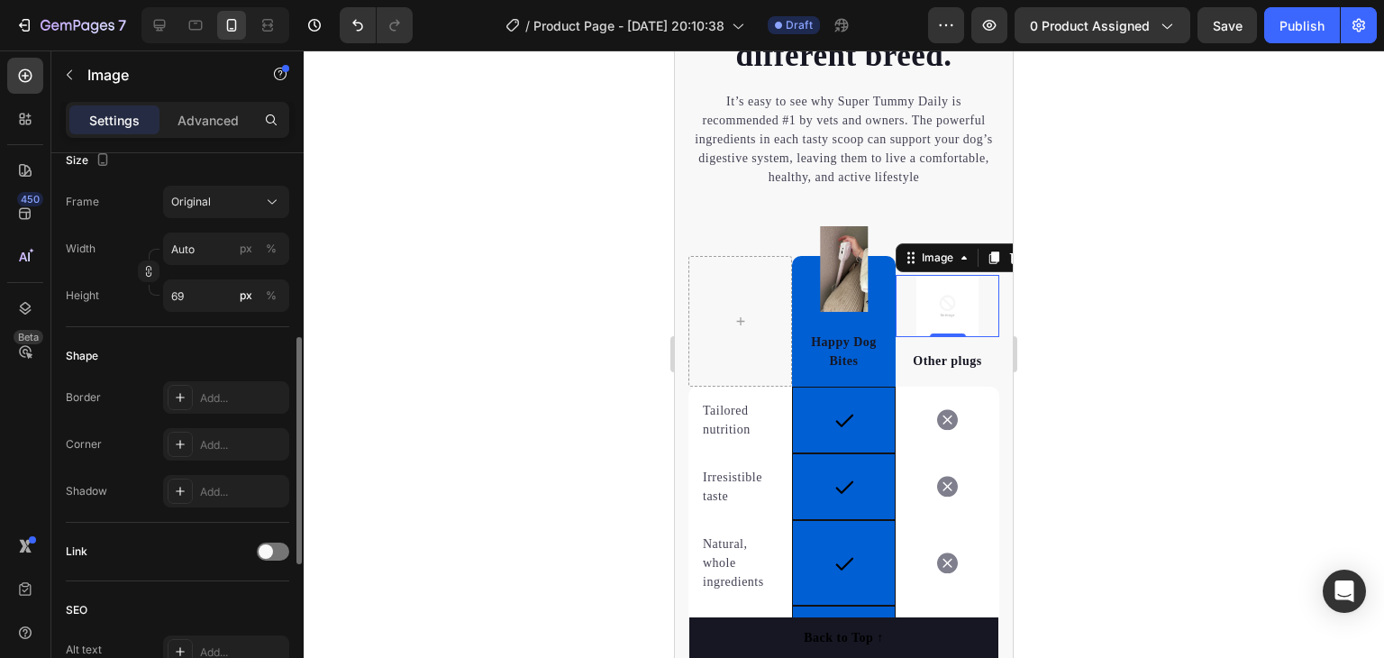
scroll to position [180, 0]
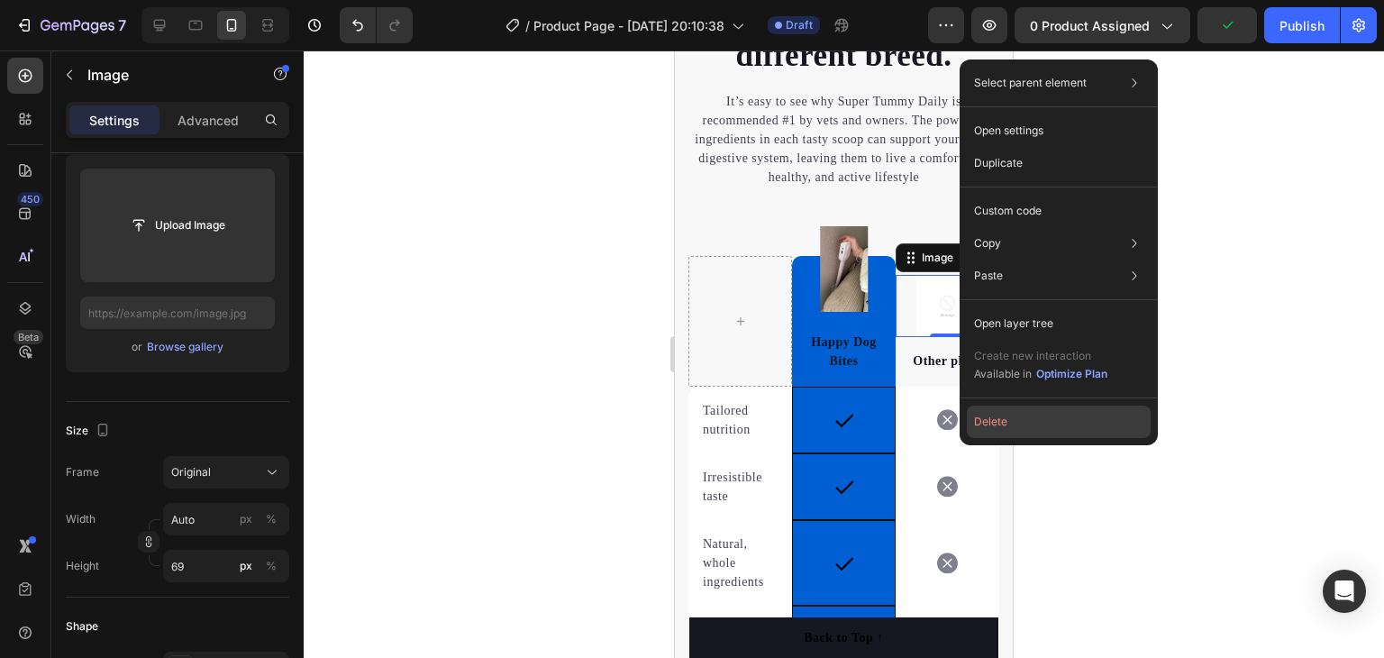
drag, startPoint x: 1004, startPoint y: 420, endPoint x: 329, endPoint y: 368, distance: 677.0
click at [1004, 420] on button "Delete" at bounding box center [1059, 422] width 184 height 32
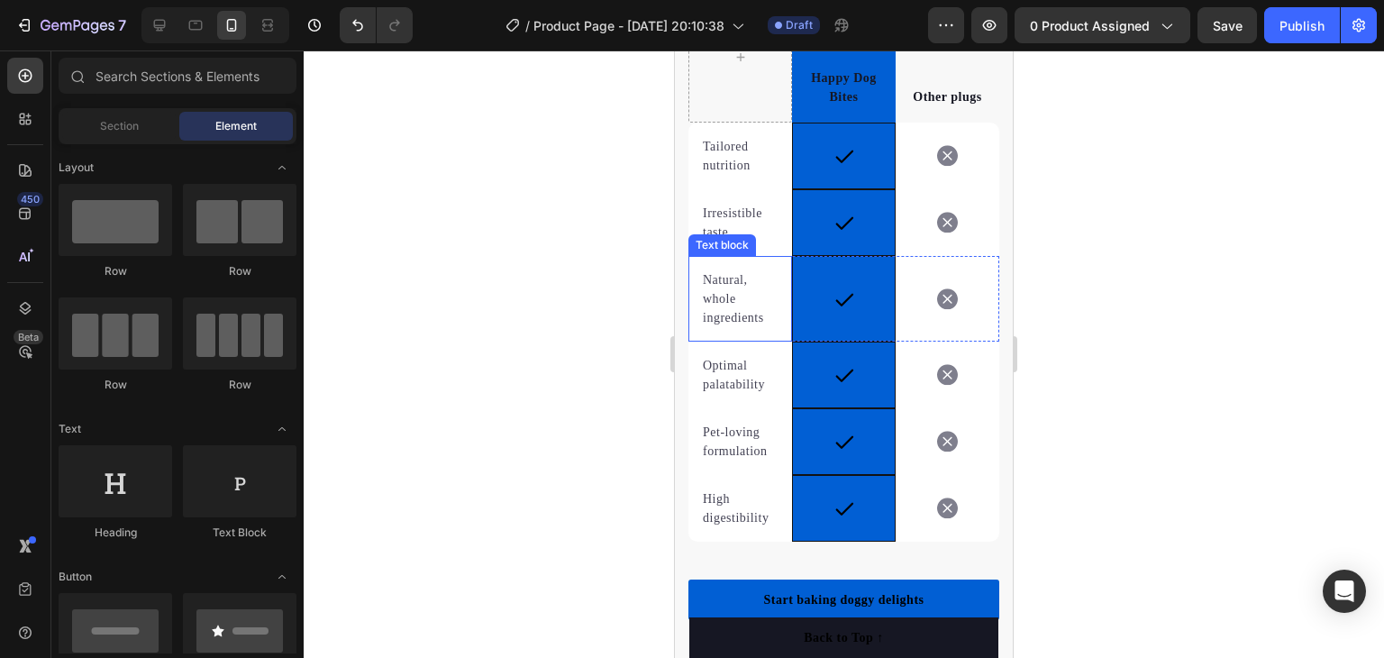
scroll to position [4160, 0]
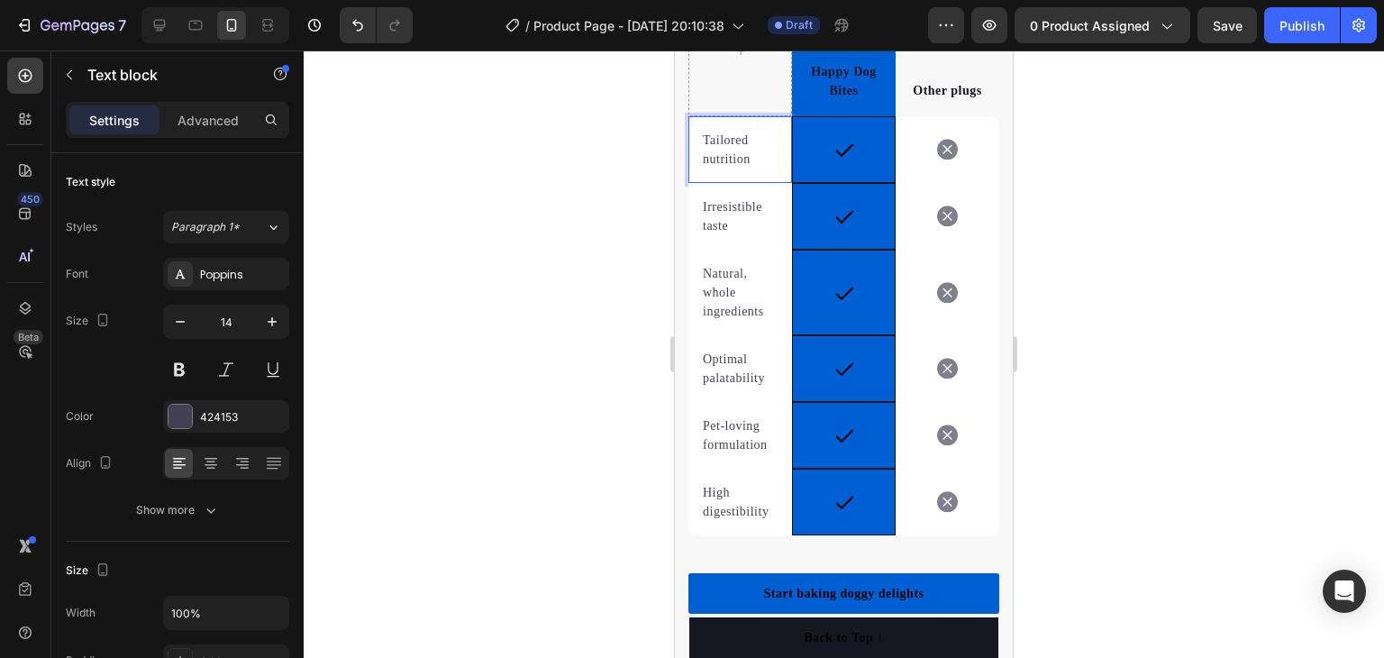
click at [707, 133] on p "Tailored nutrition" at bounding box center [740, 150] width 75 height 38
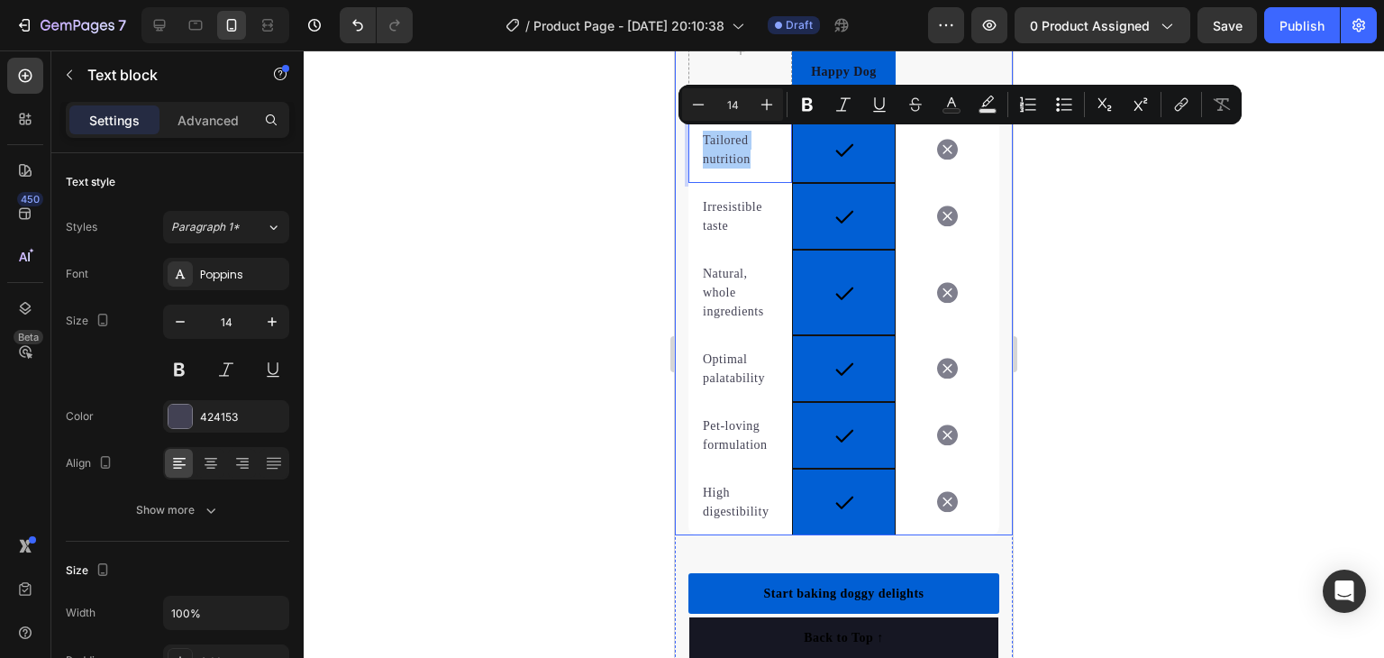
click at [631, 132] on div at bounding box center [844, 353] width 1080 height 607
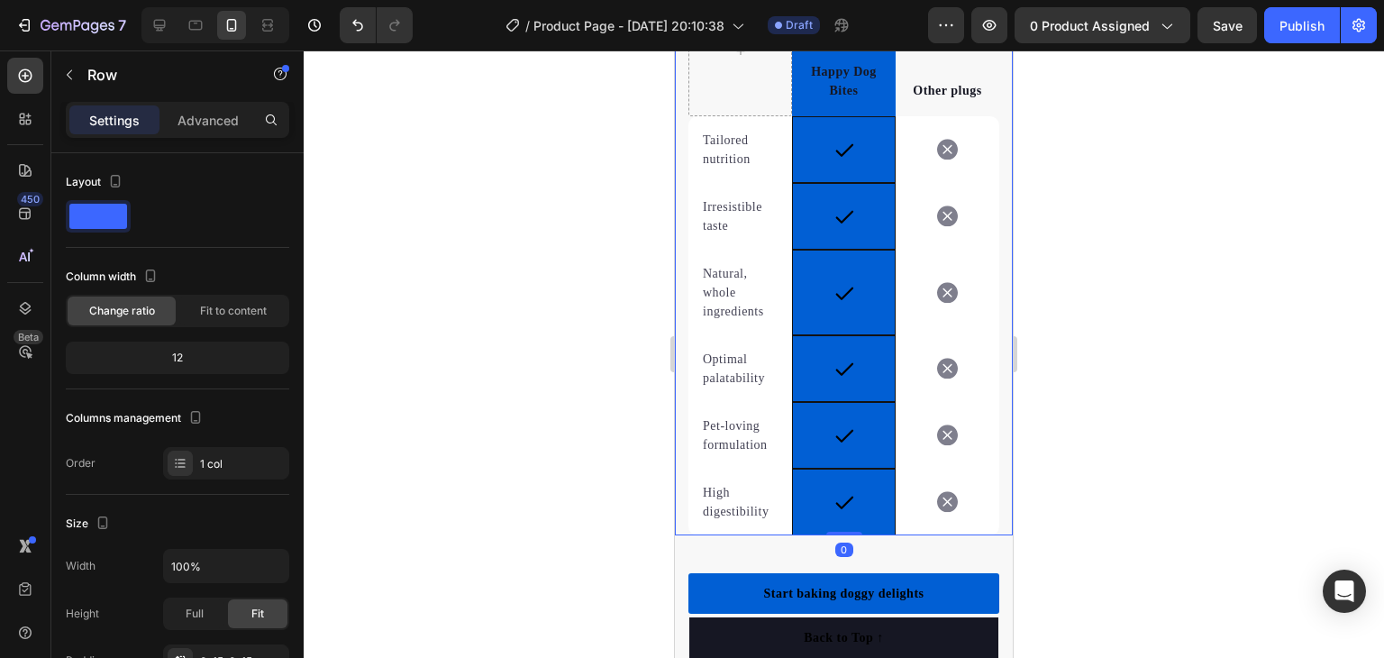
click at [564, 133] on div at bounding box center [844, 353] width 1080 height 607
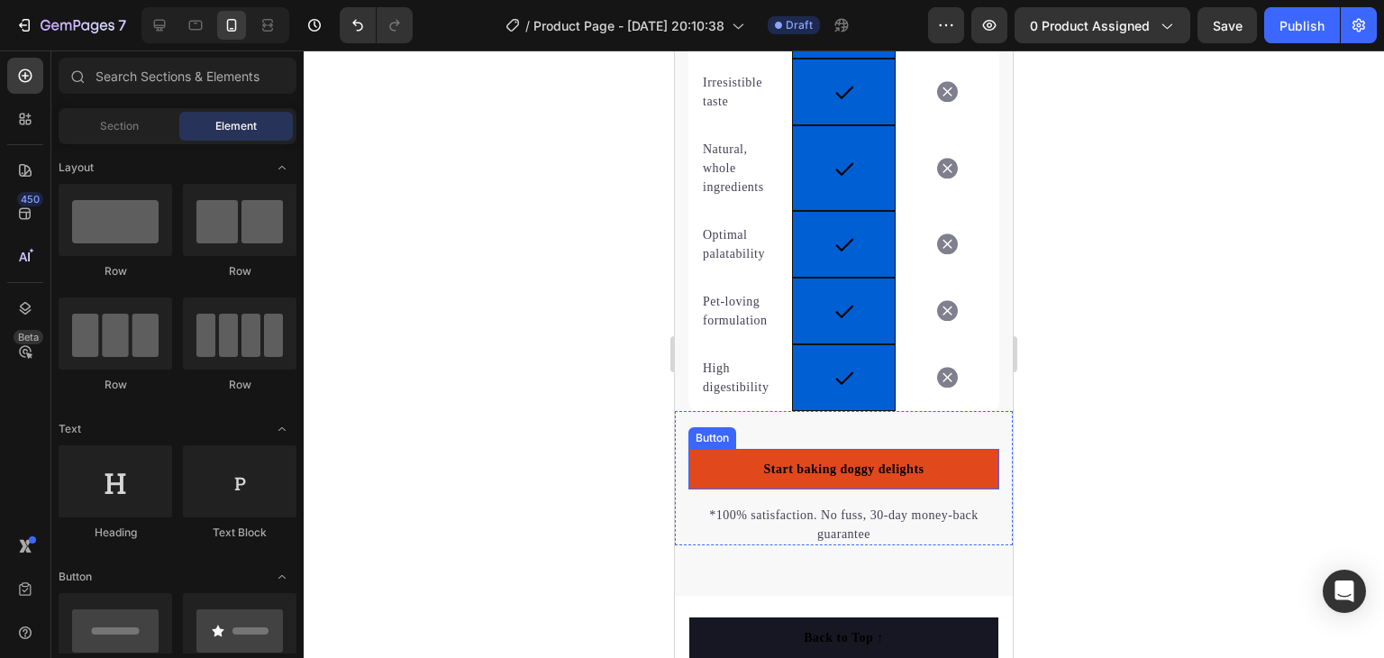
scroll to position [4340, 0]
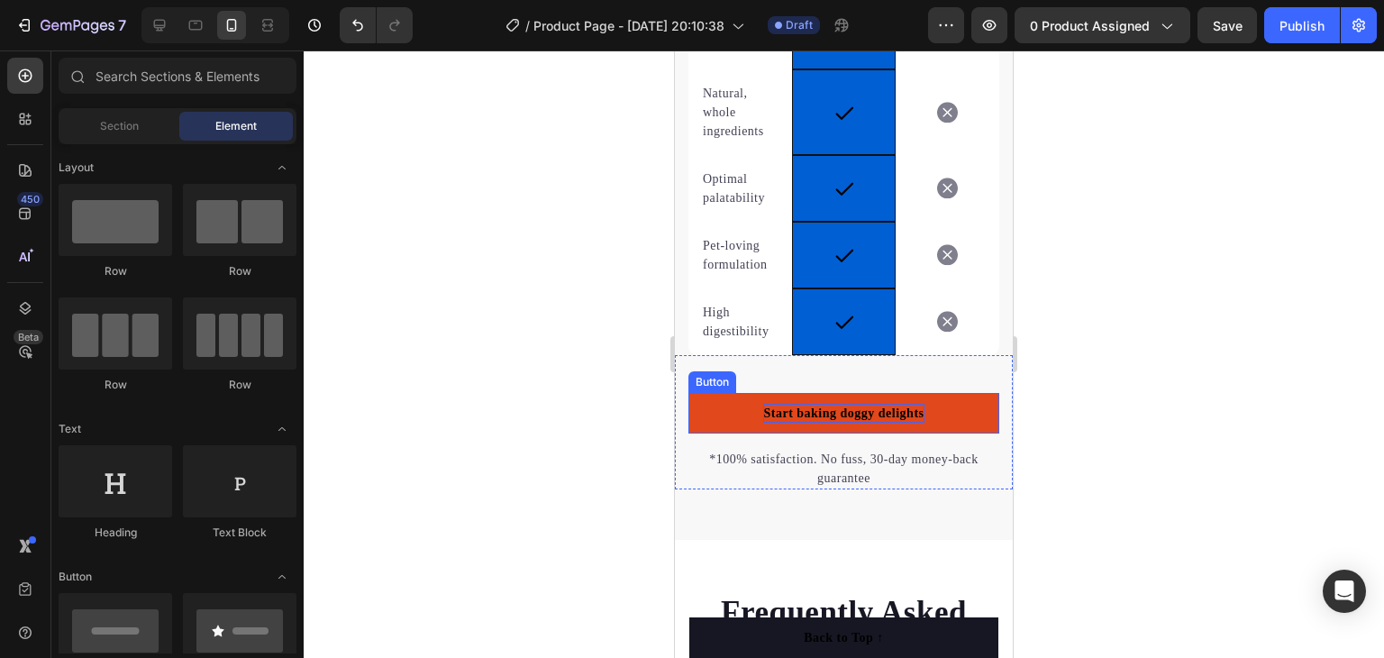
click at [864, 406] on div "Start baking doggy delights" at bounding box center [843, 413] width 160 height 19
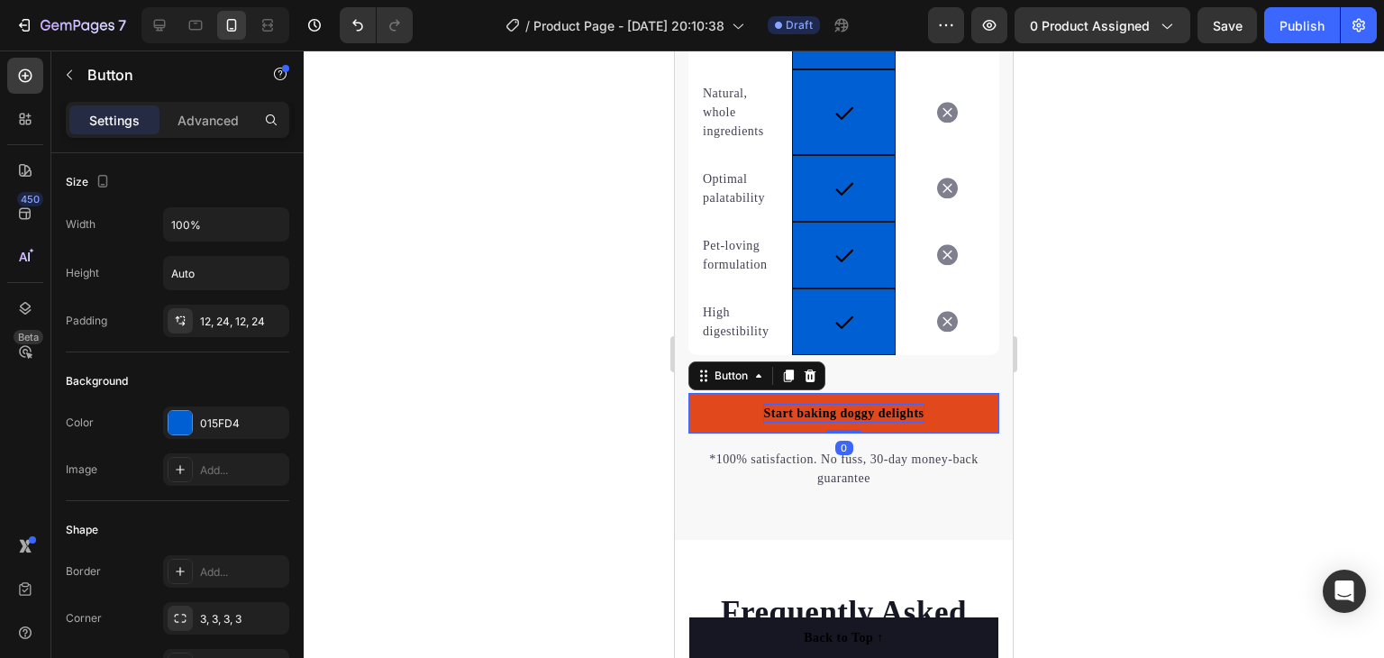
click at [864, 406] on div "Start baking doggy delights" at bounding box center [843, 413] width 160 height 19
click at [908, 411] on p "Start baking doggy delights" at bounding box center [843, 413] width 160 height 19
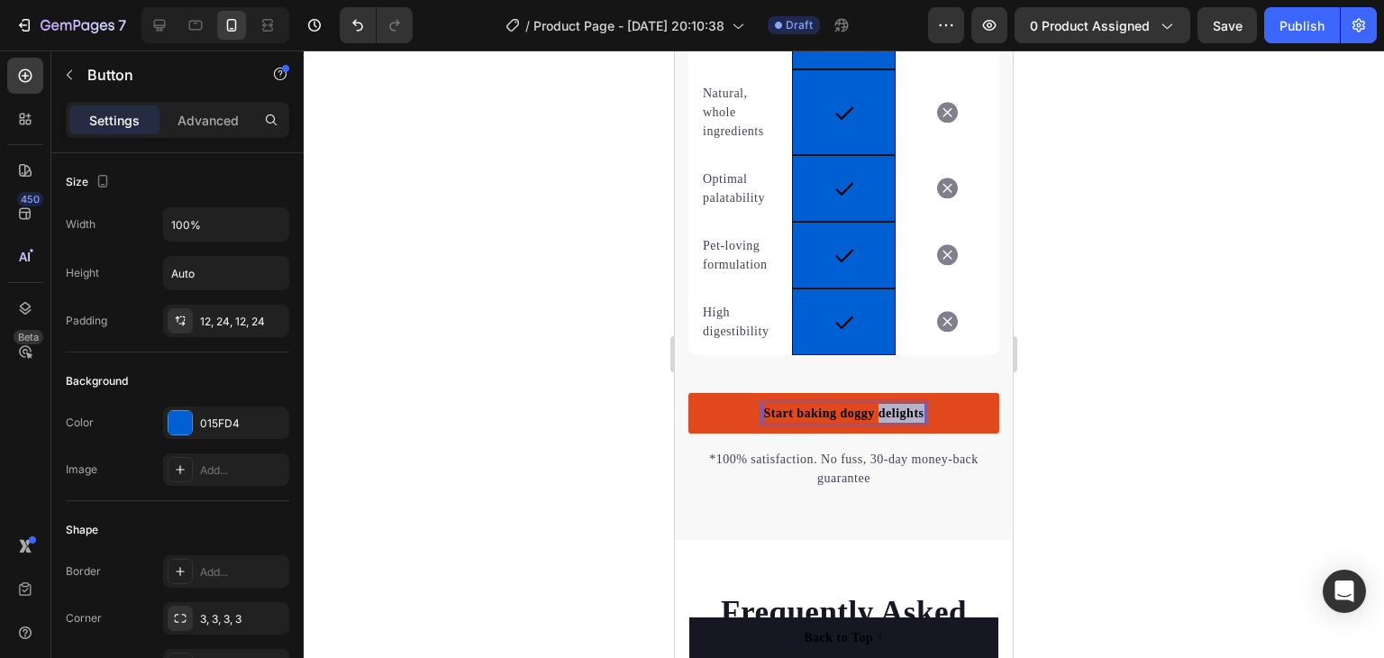
click at [908, 411] on p "Start baking doggy delights" at bounding box center [843, 413] width 160 height 19
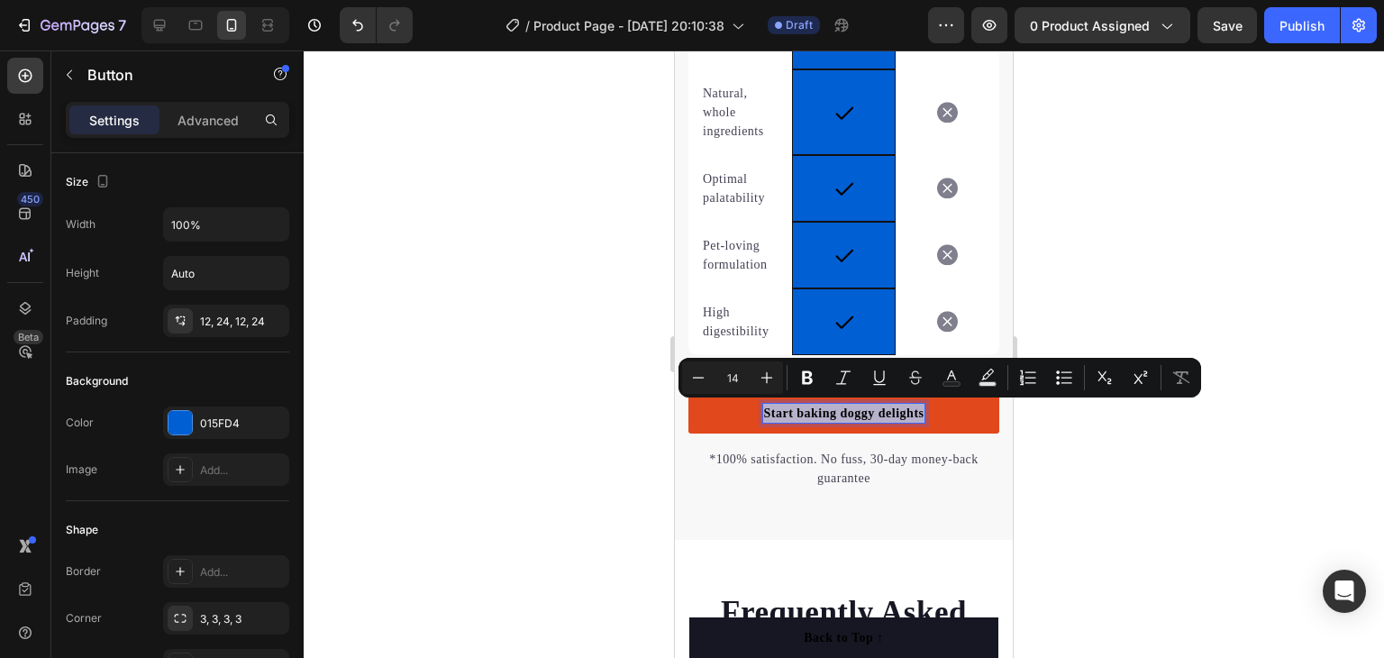
click at [874, 415] on p "Start baking doggy delights" at bounding box center [843, 413] width 160 height 19
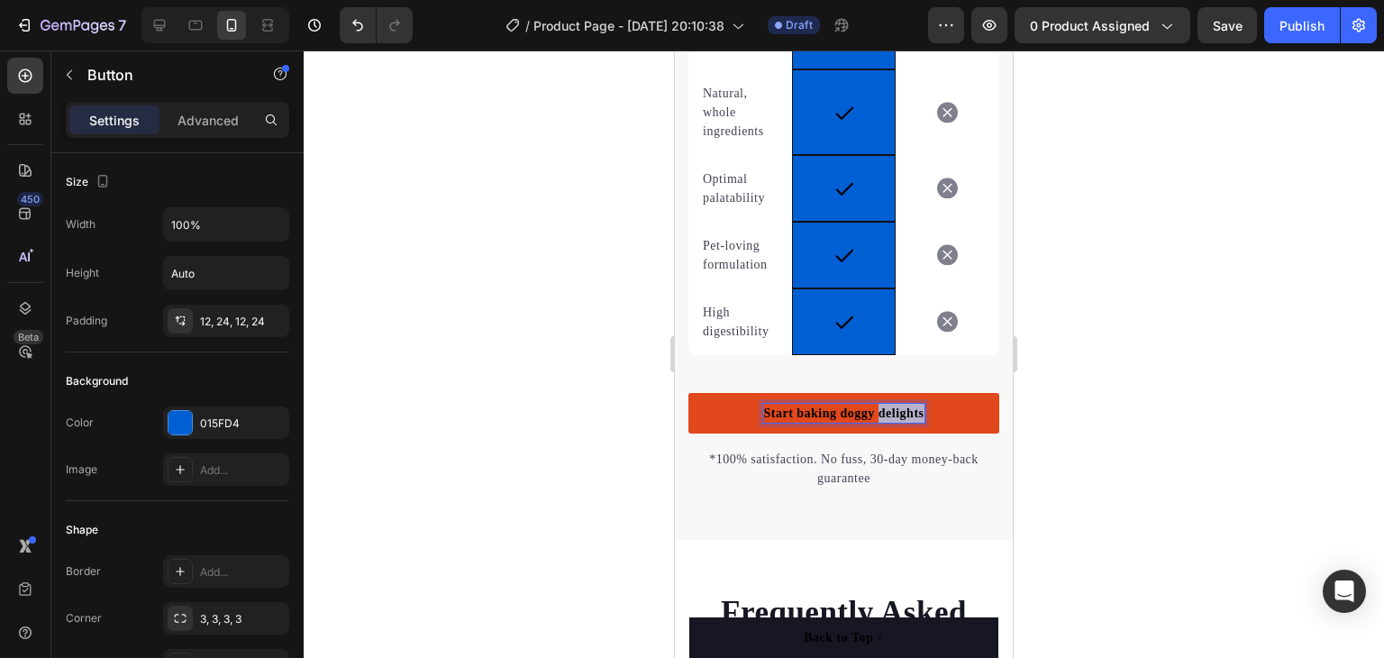
click at [874, 414] on p "Start baking doggy delights" at bounding box center [843, 413] width 160 height 19
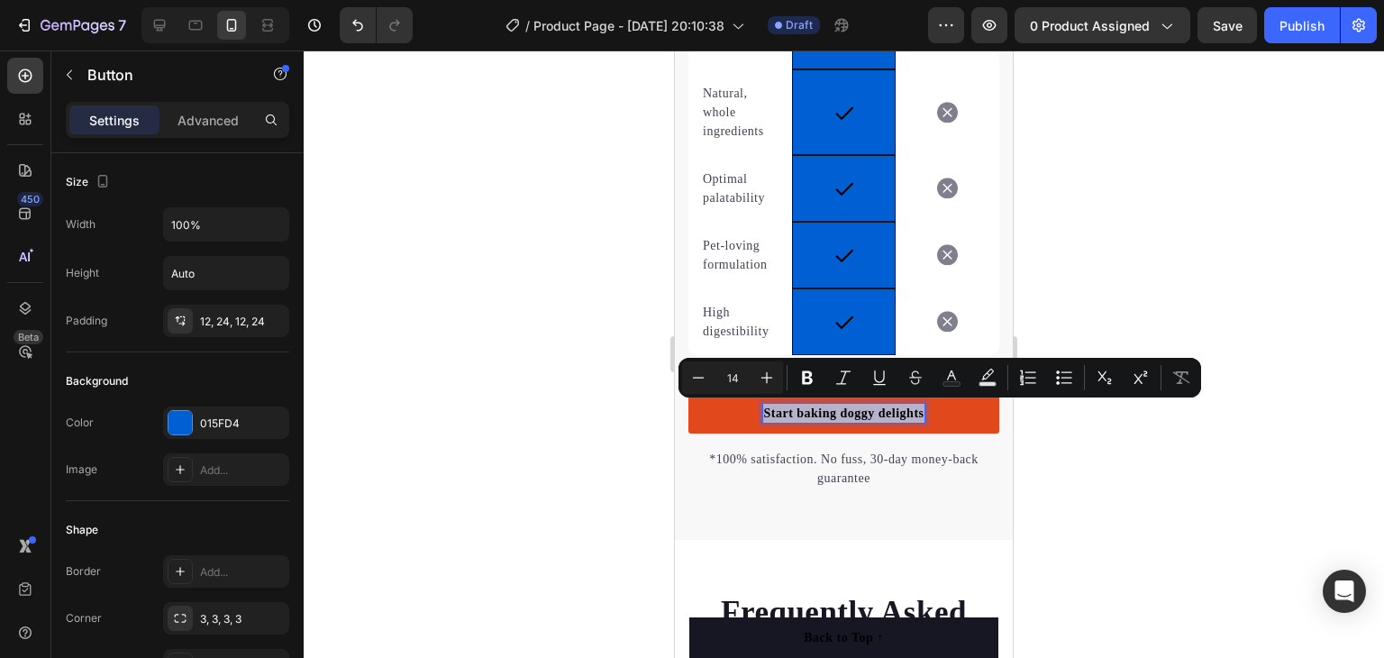
click at [874, 414] on p "Start baking doggy delights" at bounding box center [843, 413] width 160 height 19
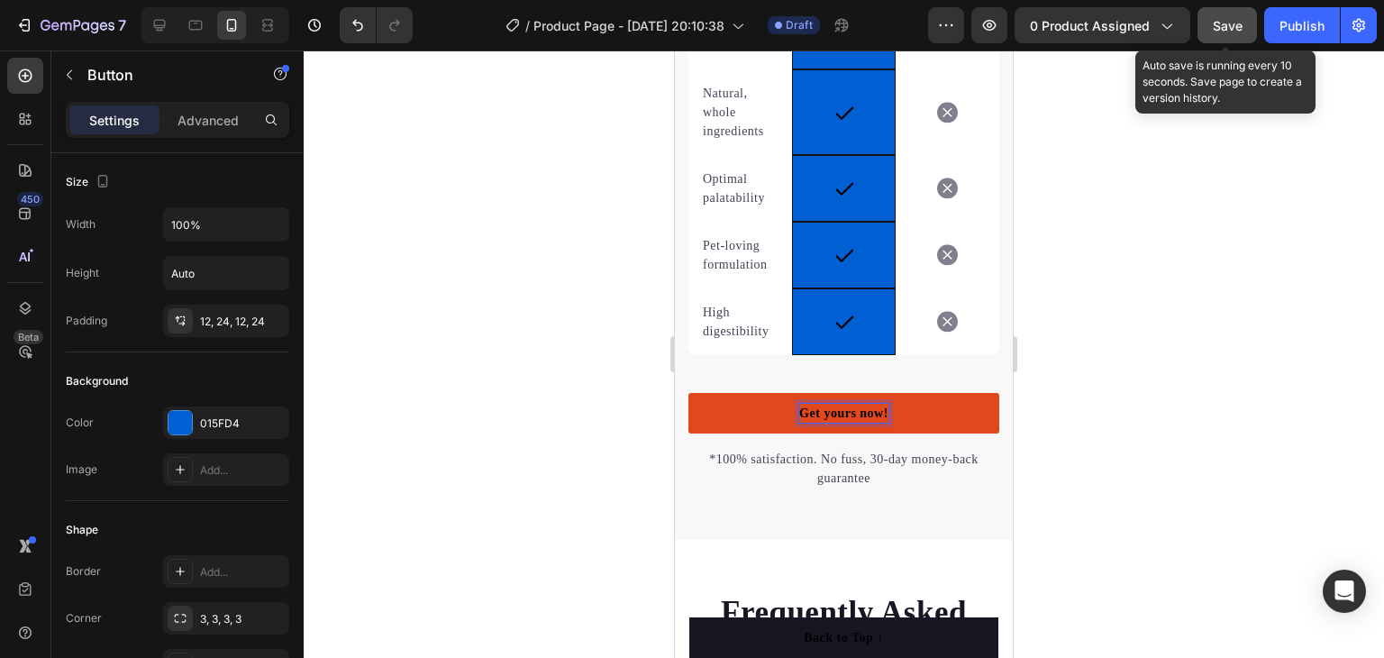
click at [1230, 26] on span "Save" at bounding box center [1228, 25] width 30 height 15
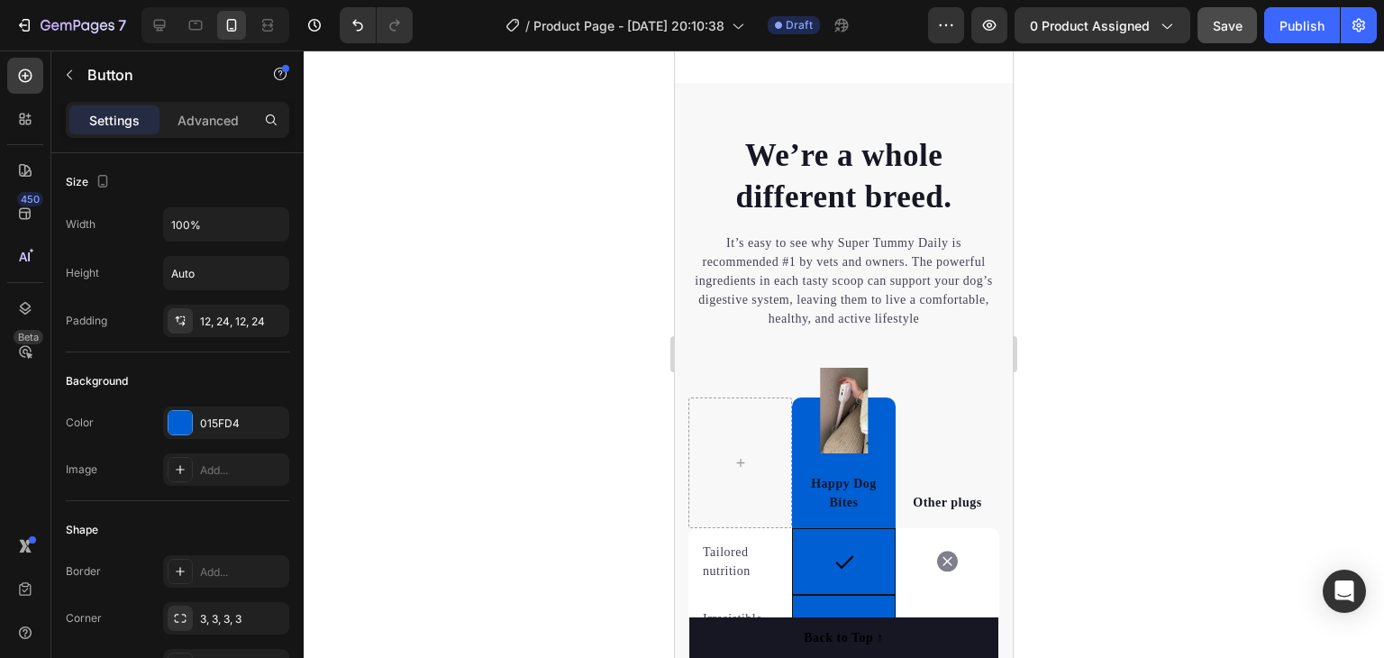
scroll to position [3709, 0]
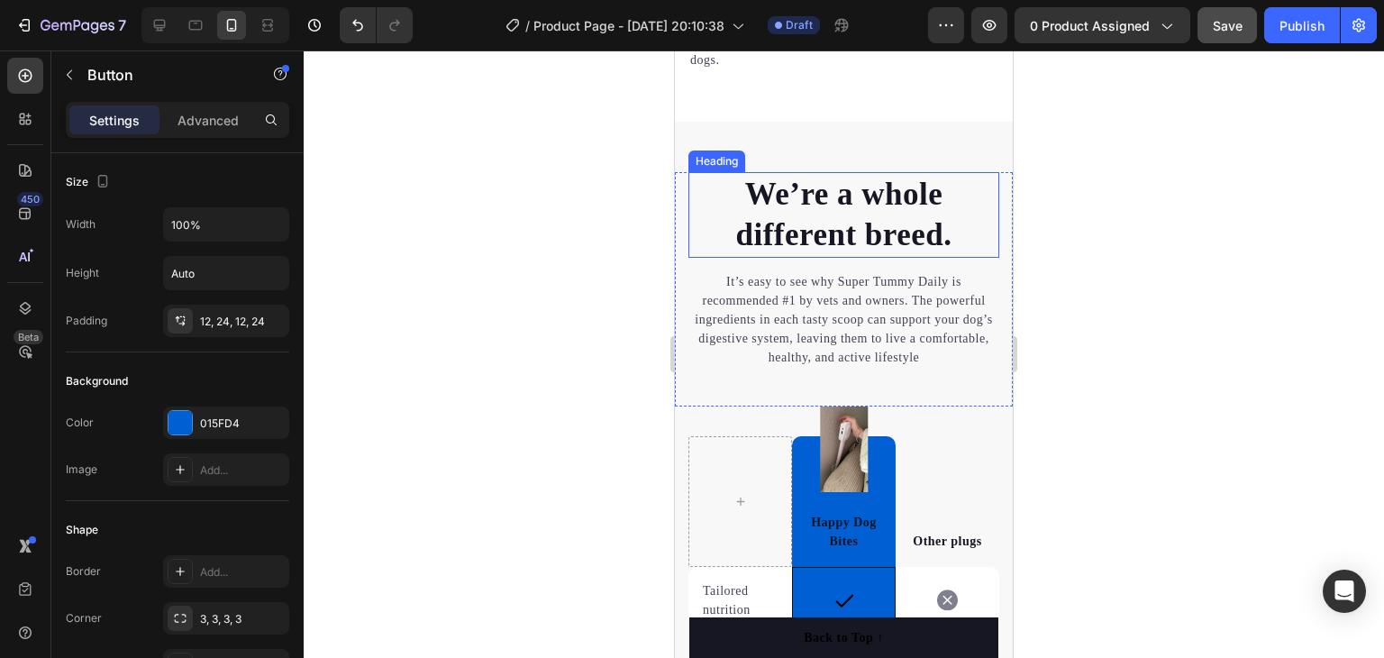
click at [738, 190] on p "We’re a whole different breed." at bounding box center [843, 215] width 307 height 82
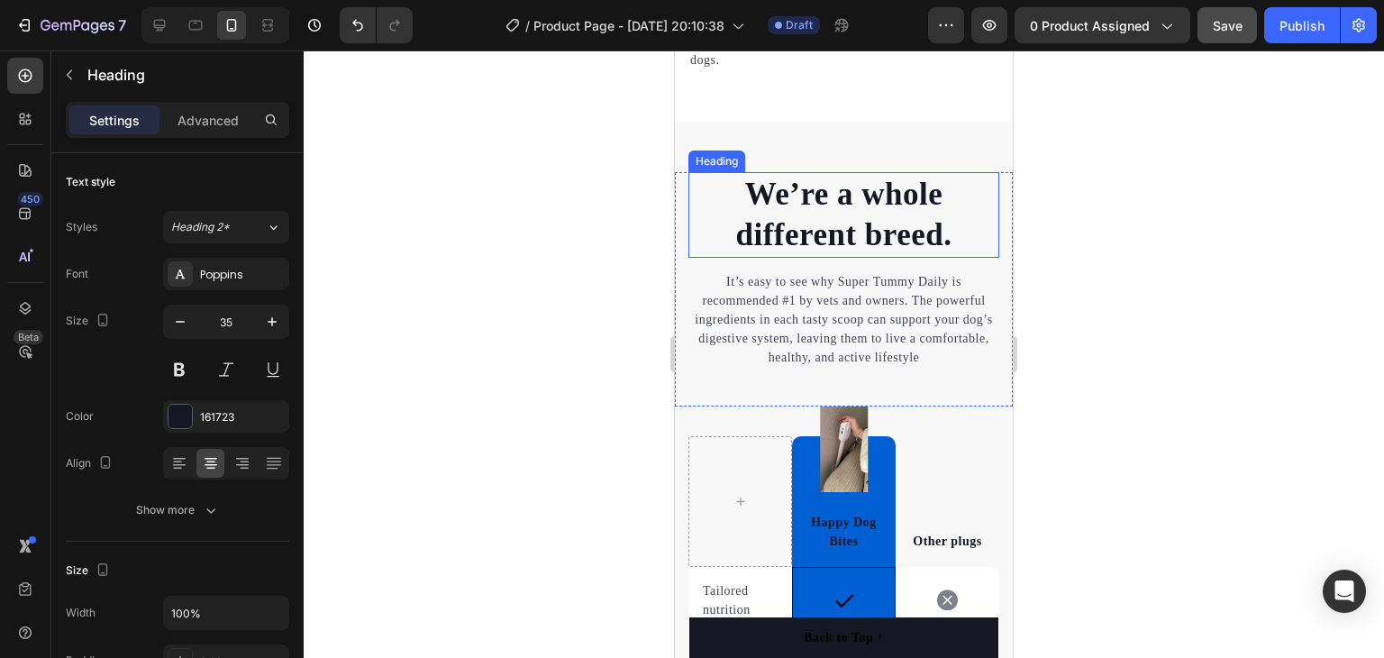
click at [738, 190] on p "We’re a whole different breed." at bounding box center [843, 215] width 307 height 82
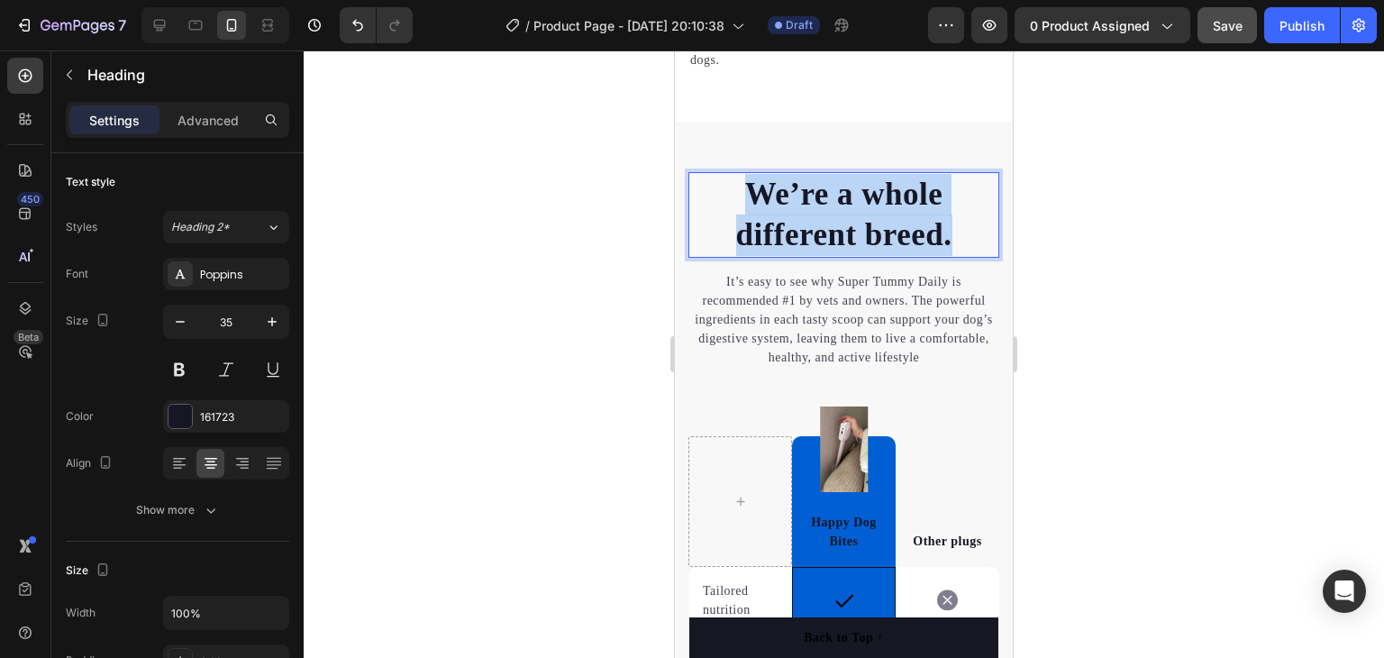
click at [738, 190] on p "We’re a whole different breed." at bounding box center [843, 215] width 307 height 82
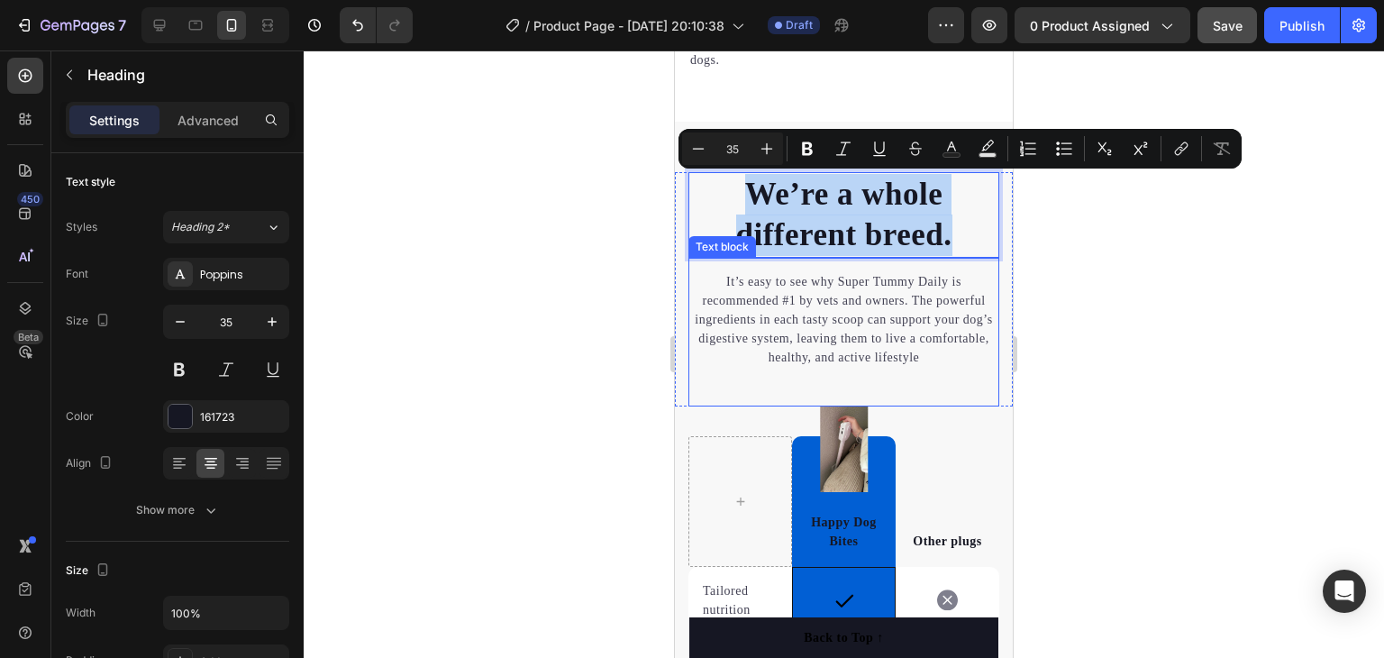
copy p "We’re a whole different breed."
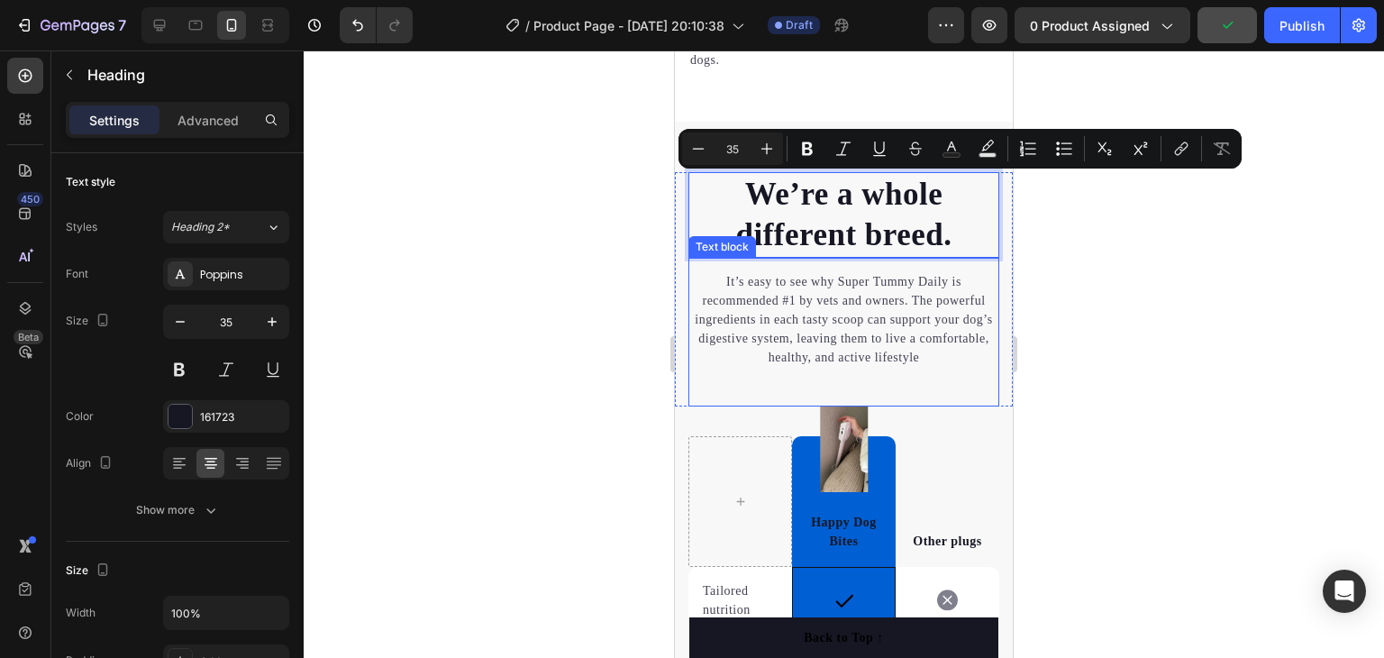
click at [740, 291] on p "It’s easy to see why Super Tummy Daily is recommended #1 by vets and owners. Th…" at bounding box center [843, 319] width 307 height 95
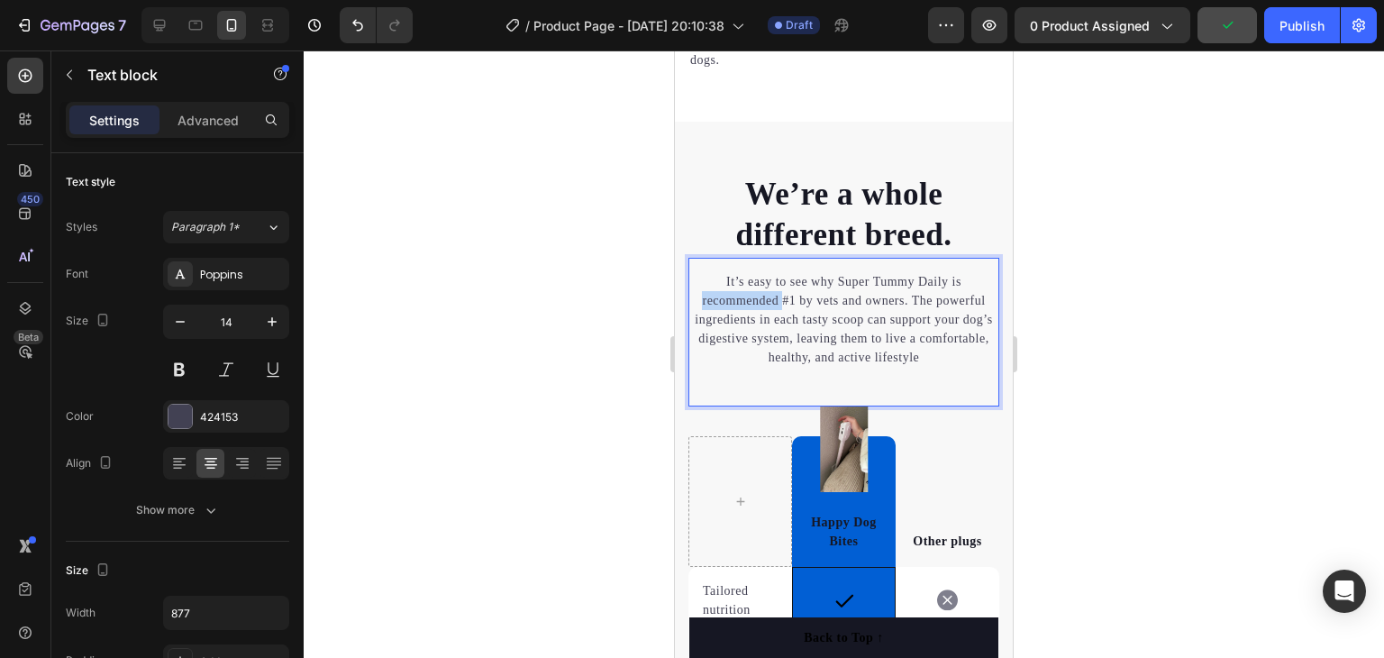
click at [740, 291] on p "It’s easy to see why Super Tummy Daily is recommended #1 by vets and owners. Th…" at bounding box center [843, 319] width 307 height 95
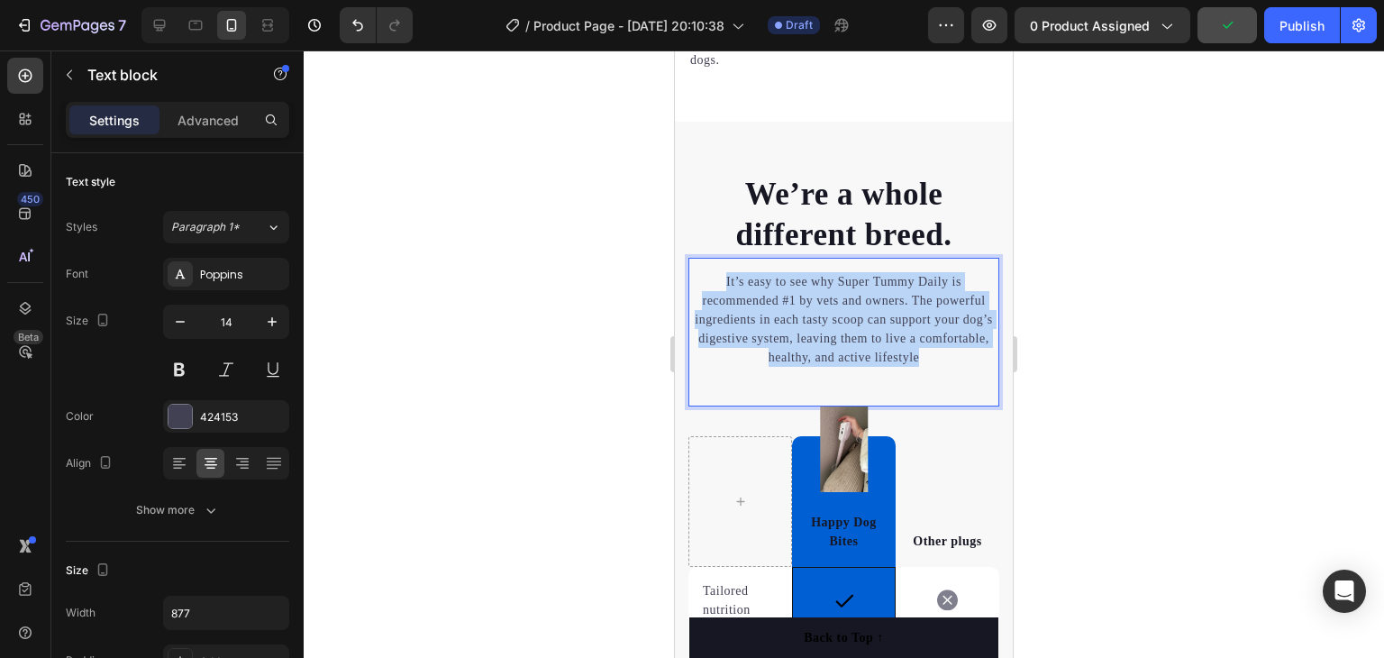
click at [740, 291] on p "It’s easy to see why Super Tummy Daily is recommended #1 by vets and owners. Th…" at bounding box center [843, 319] width 307 height 95
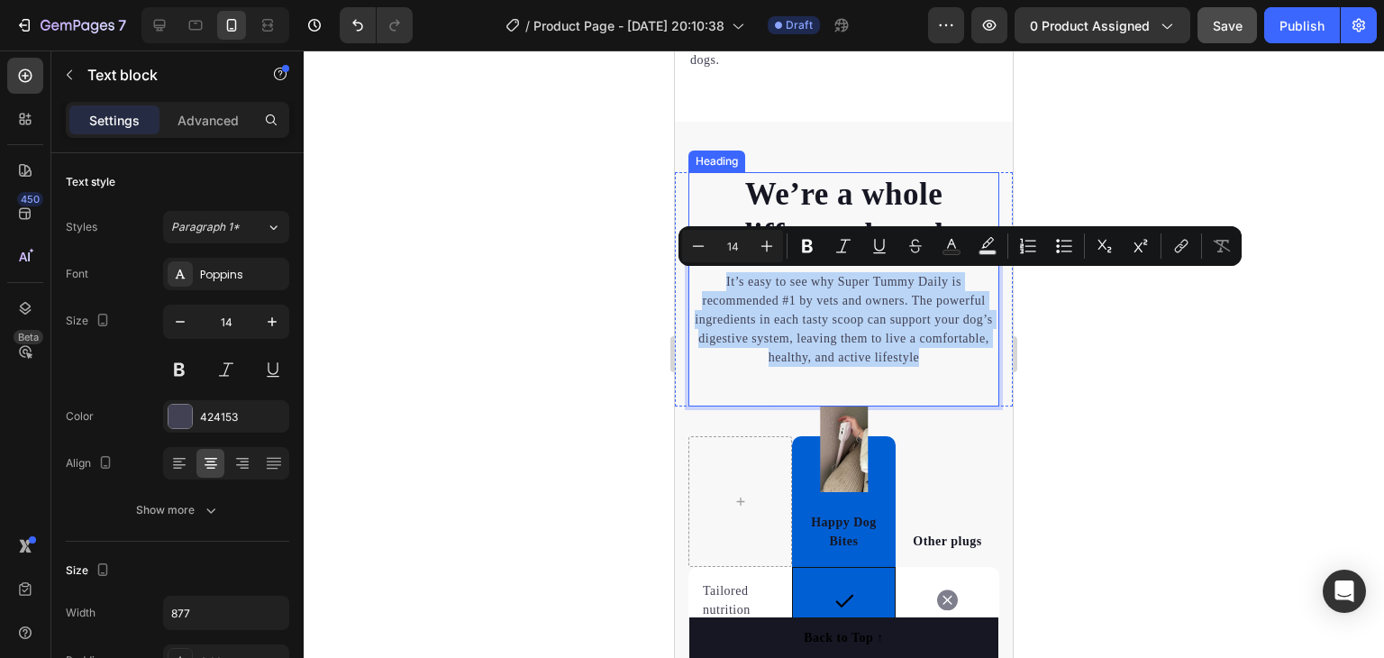
click at [834, 185] on p "We’re a whole different breed." at bounding box center [843, 215] width 307 height 82
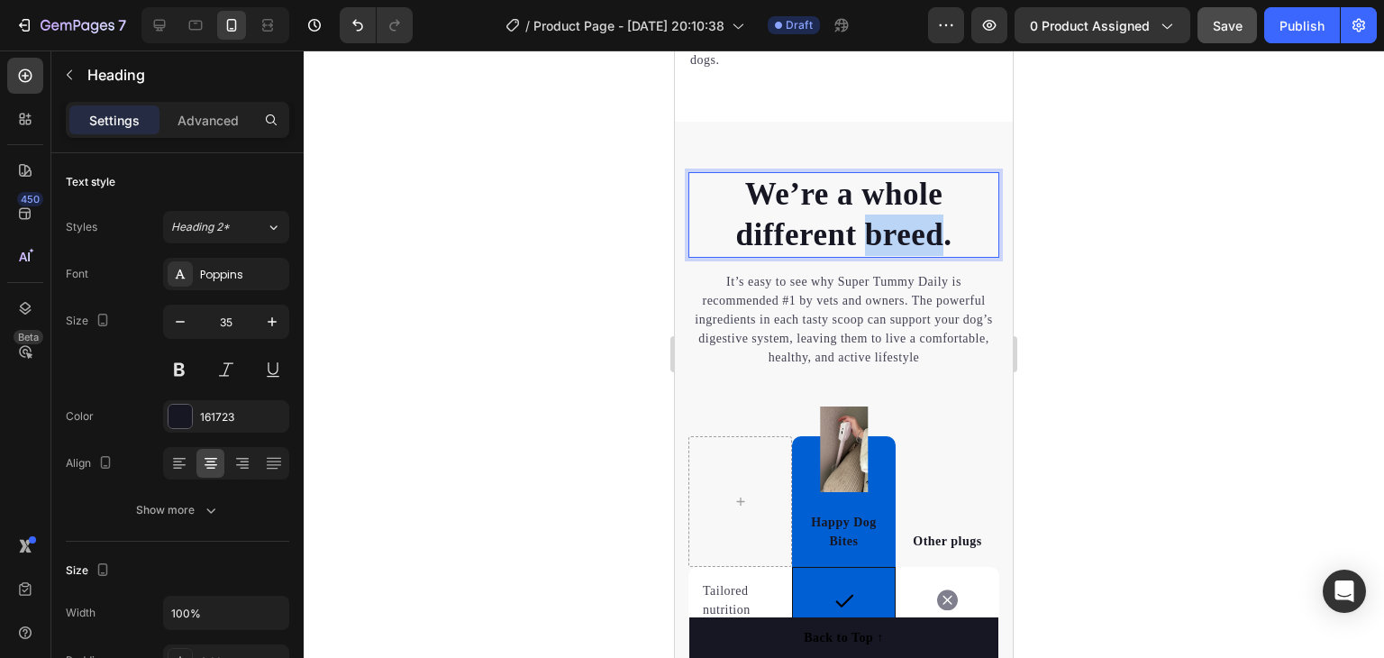
click at [918, 234] on p "We’re a whole different breed." at bounding box center [843, 215] width 307 height 82
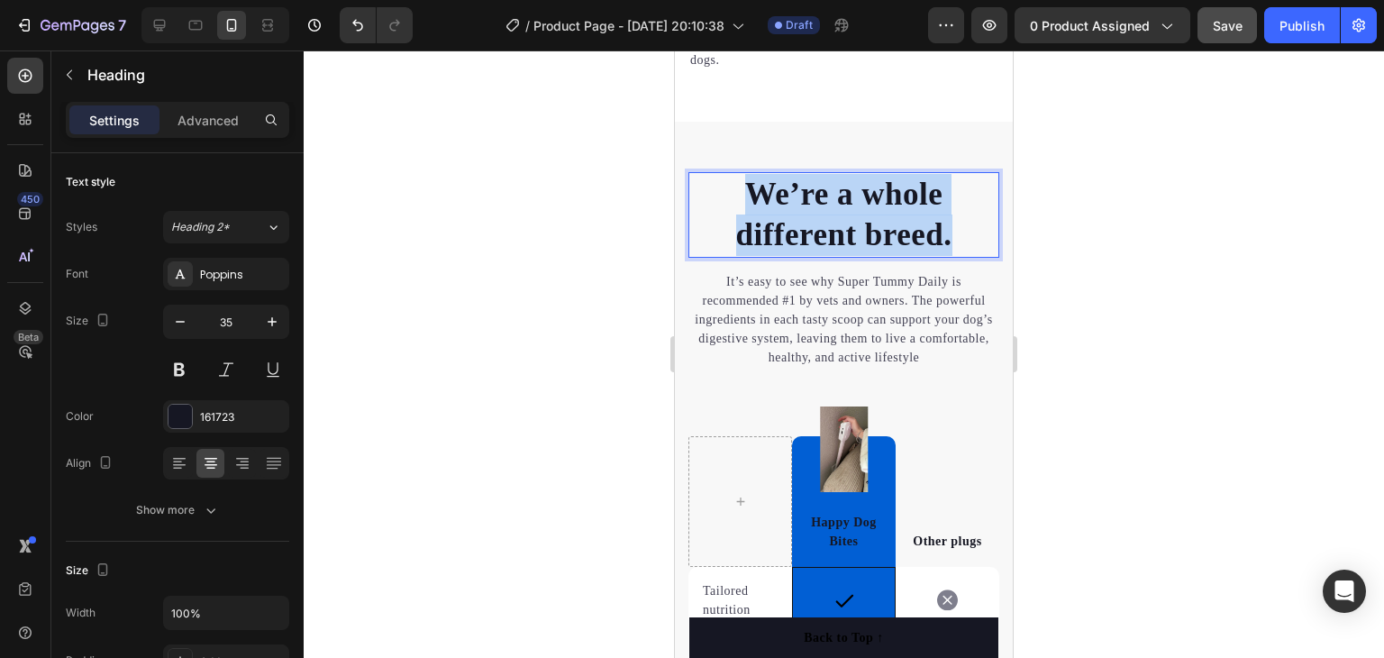
click at [918, 234] on p "We’re a whole different breed." at bounding box center [843, 215] width 307 height 82
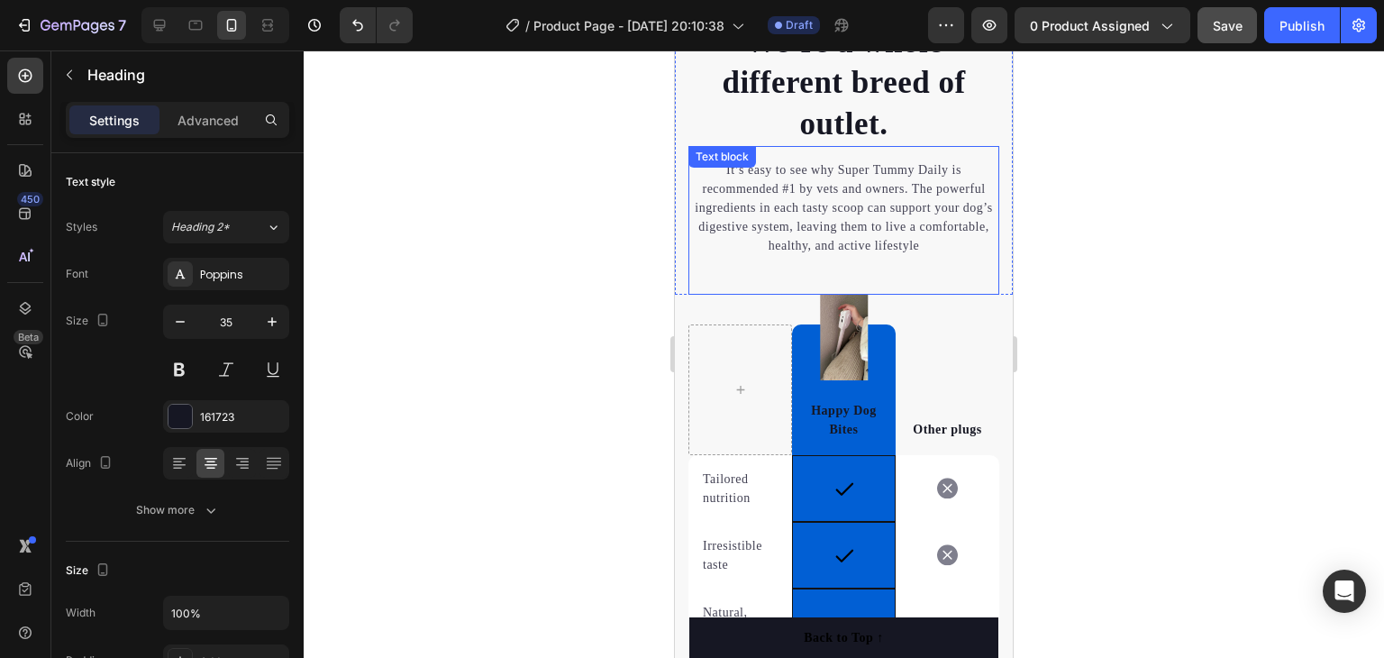
scroll to position [3878, 0]
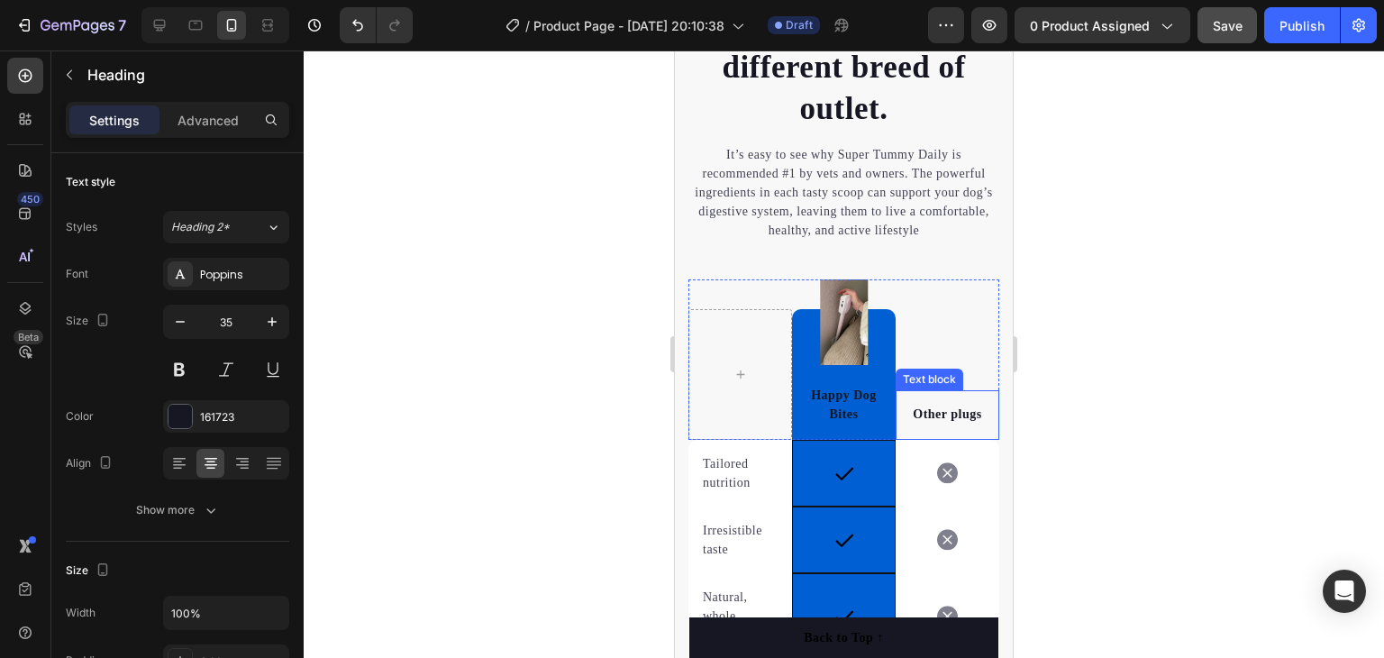
click at [964, 410] on p "Other plugs" at bounding box center [947, 414] width 95 height 19
click at [966, 410] on p "Other plugs" at bounding box center [947, 414] width 95 height 19
click at [969, 412] on p "Other plugs" at bounding box center [947, 414] width 95 height 19
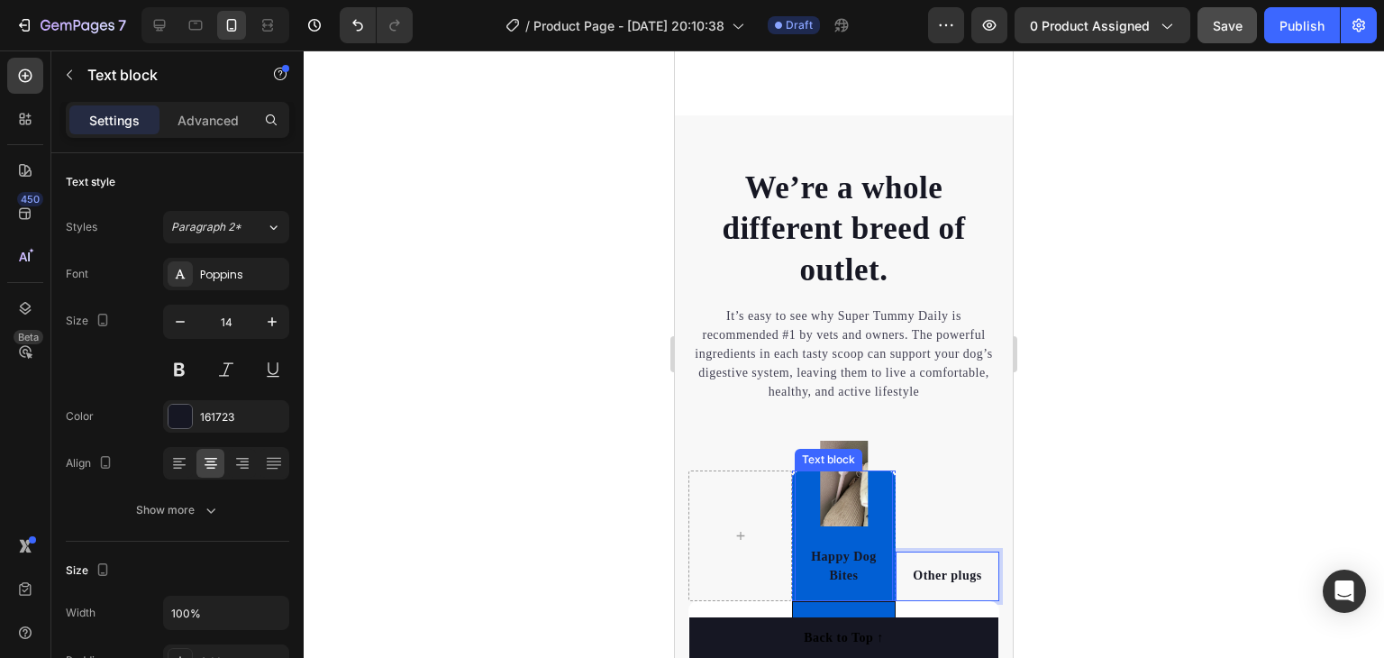
scroll to position [3697, 0]
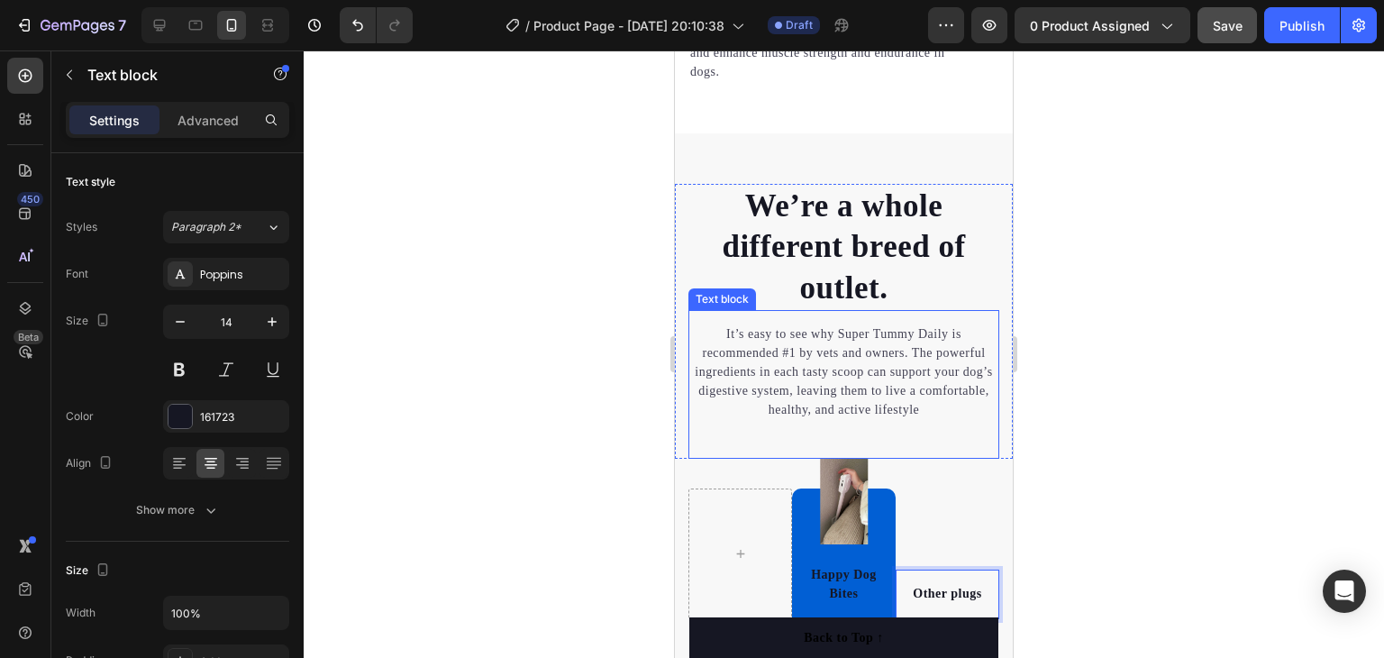
click at [785, 351] on p "It’s easy to see why Super Tummy Daily is recommended #1 by vets and owners. Th…" at bounding box center [843, 371] width 307 height 95
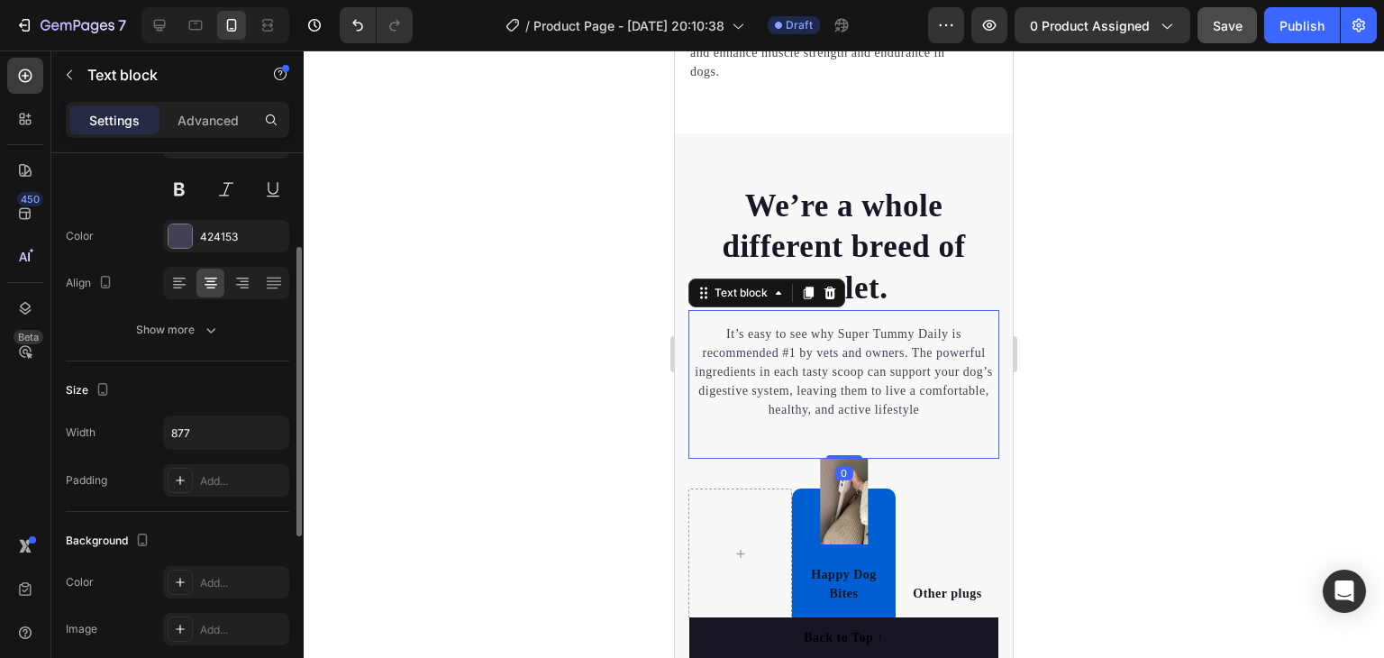
click at [785, 351] on p "It’s easy to see why Super Tummy Daily is recommended #1 by vets and owners. Th…" at bounding box center [843, 371] width 307 height 95
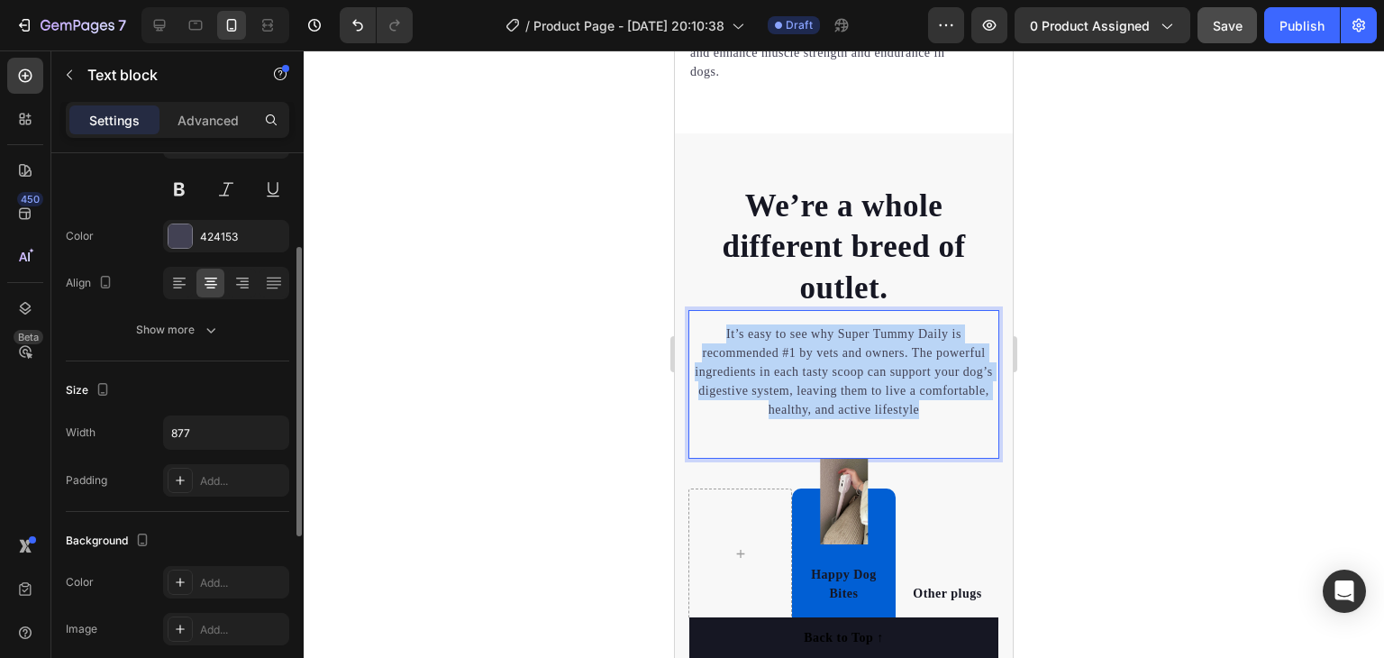
click at [785, 351] on p "It’s easy to see why Super Tummy Daily is recommended #1 by vets and owners. Th…" at bounding box center [843, 371] width 307 height 95
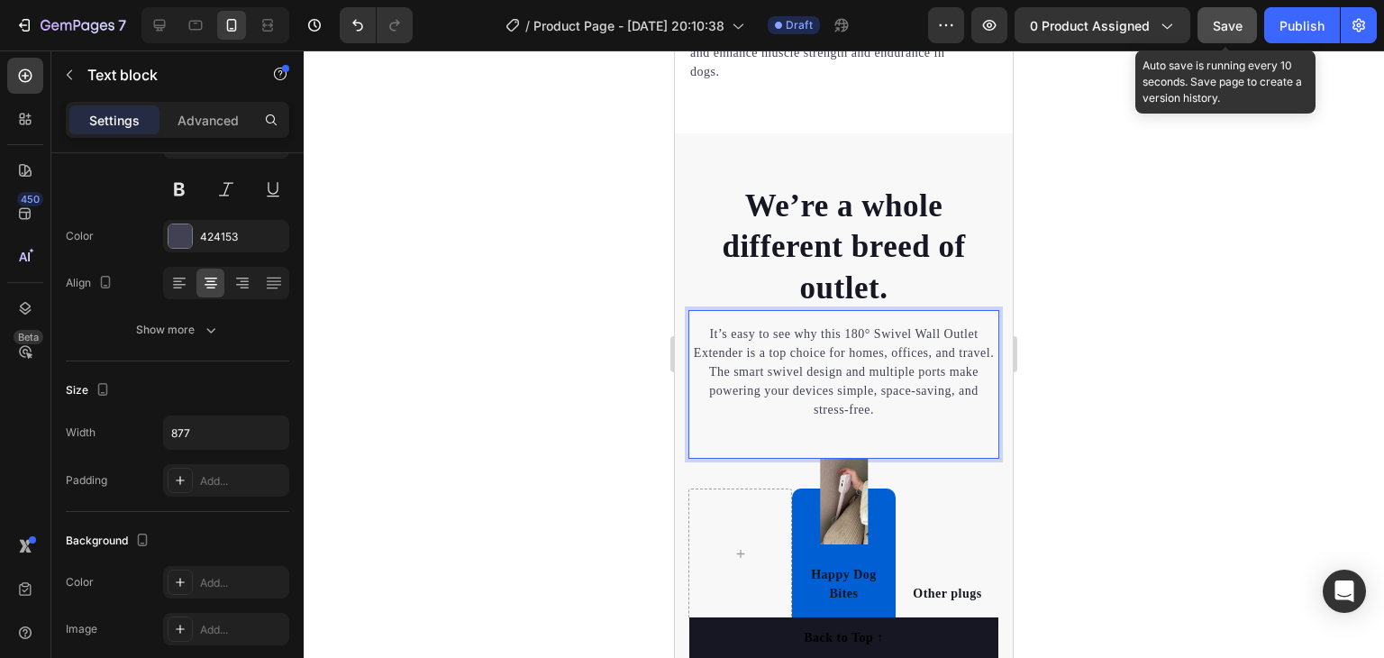
click at [1233, 28] on span "Save" at bounding box center [1228, 25] width 30 height 15
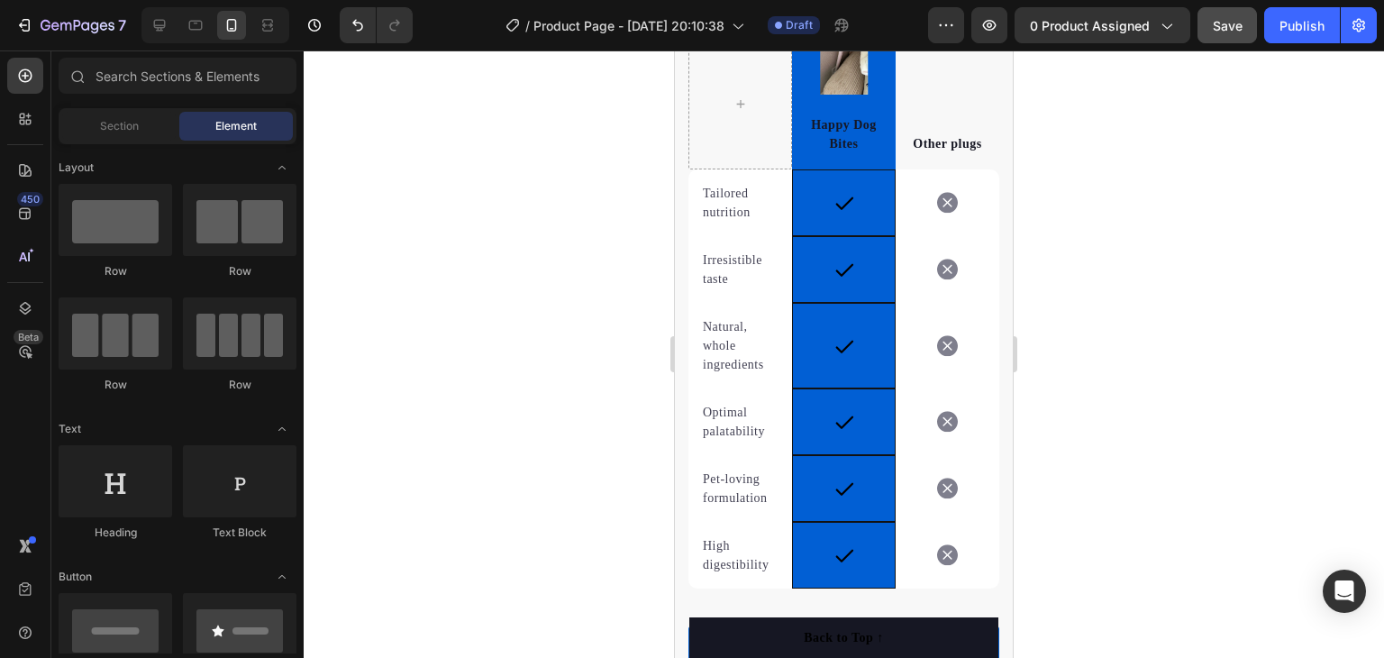
scroll to position [4125, 0]
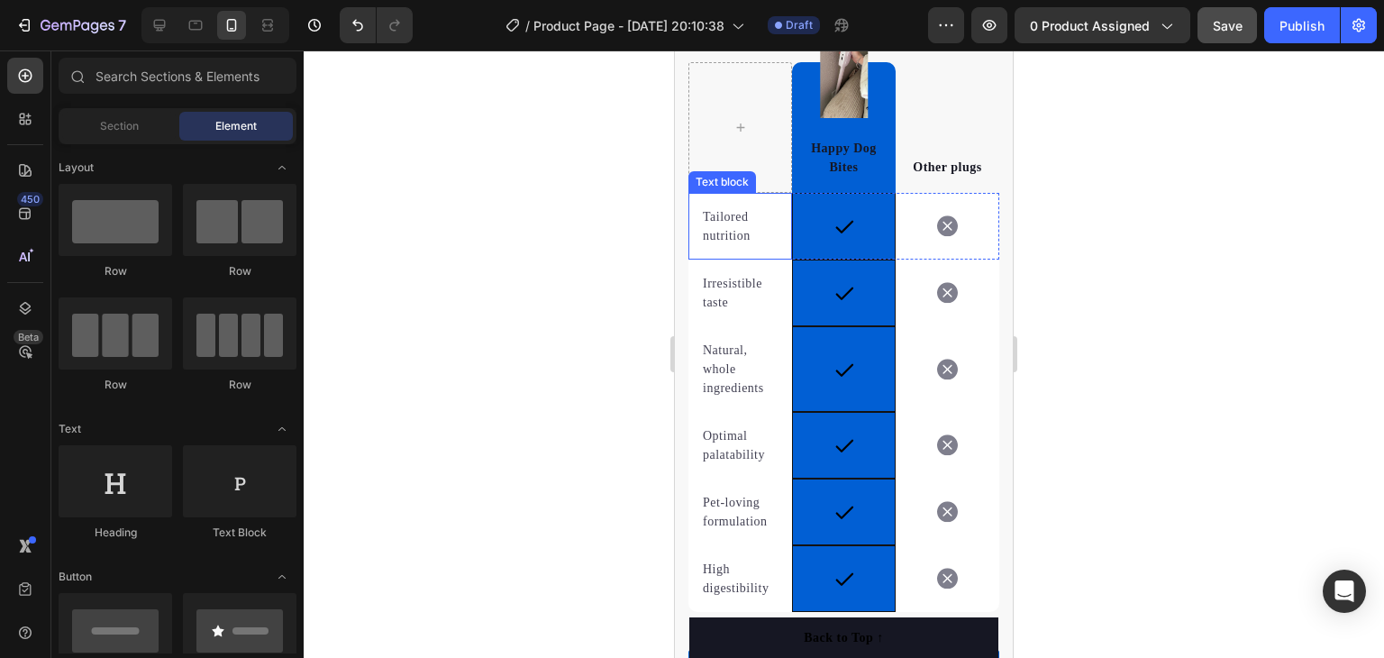
click at [720, 228] on p "Tailored nutrition" at bounding box center [740, 226] width 75 height 38
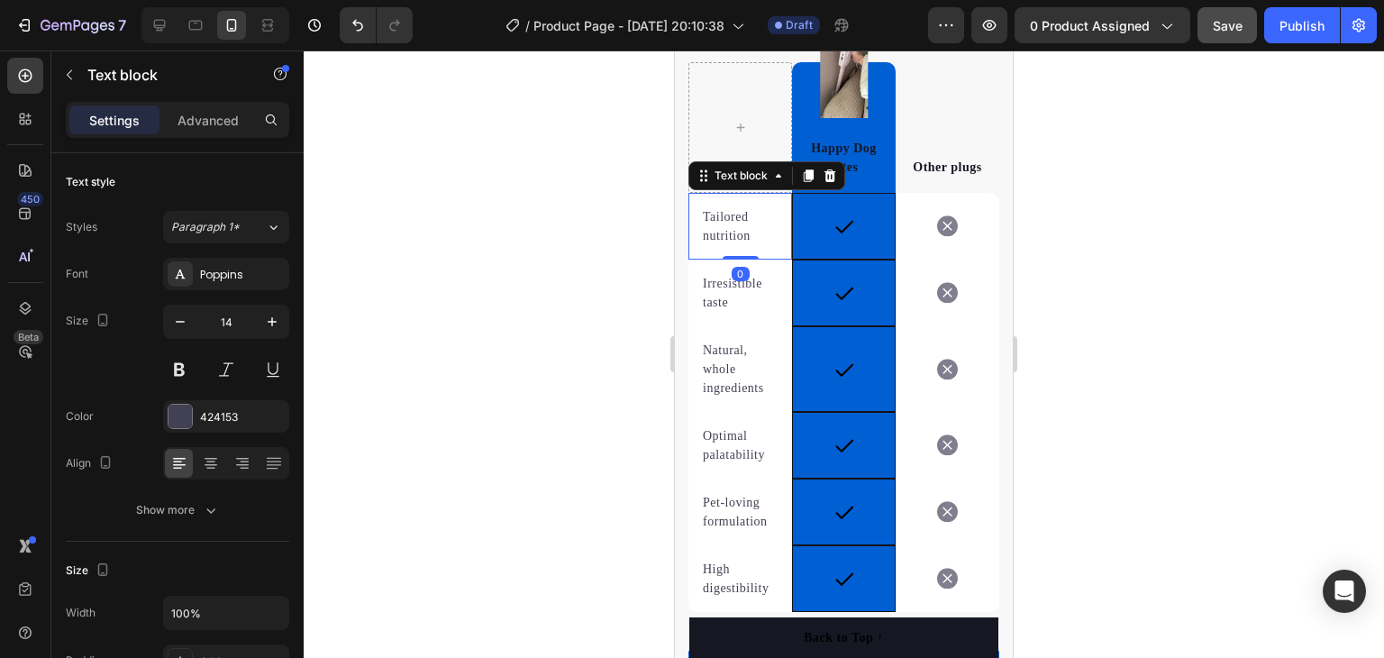
click at [720, 228] on p "Tailored nutrition" at bounding box center [740, 226] width 75 height 38
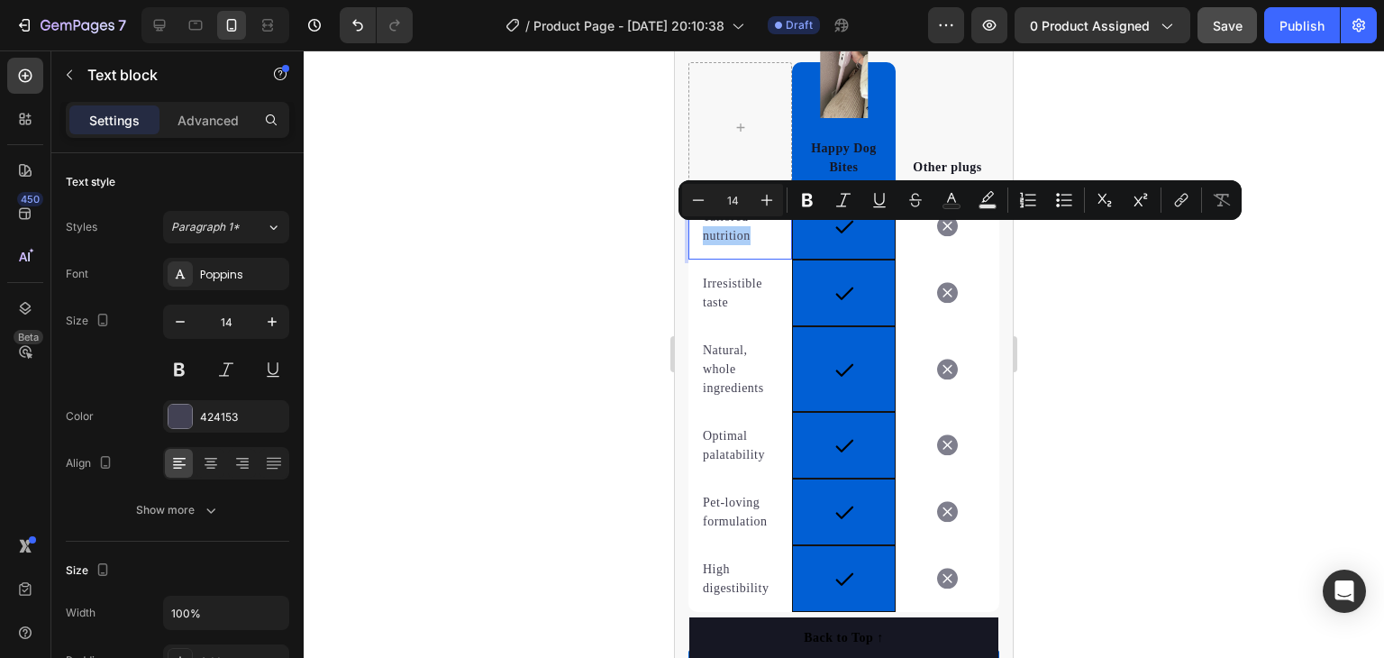
click at [629, 214] on div at bounding box center [844, 353] width 1080 height 607
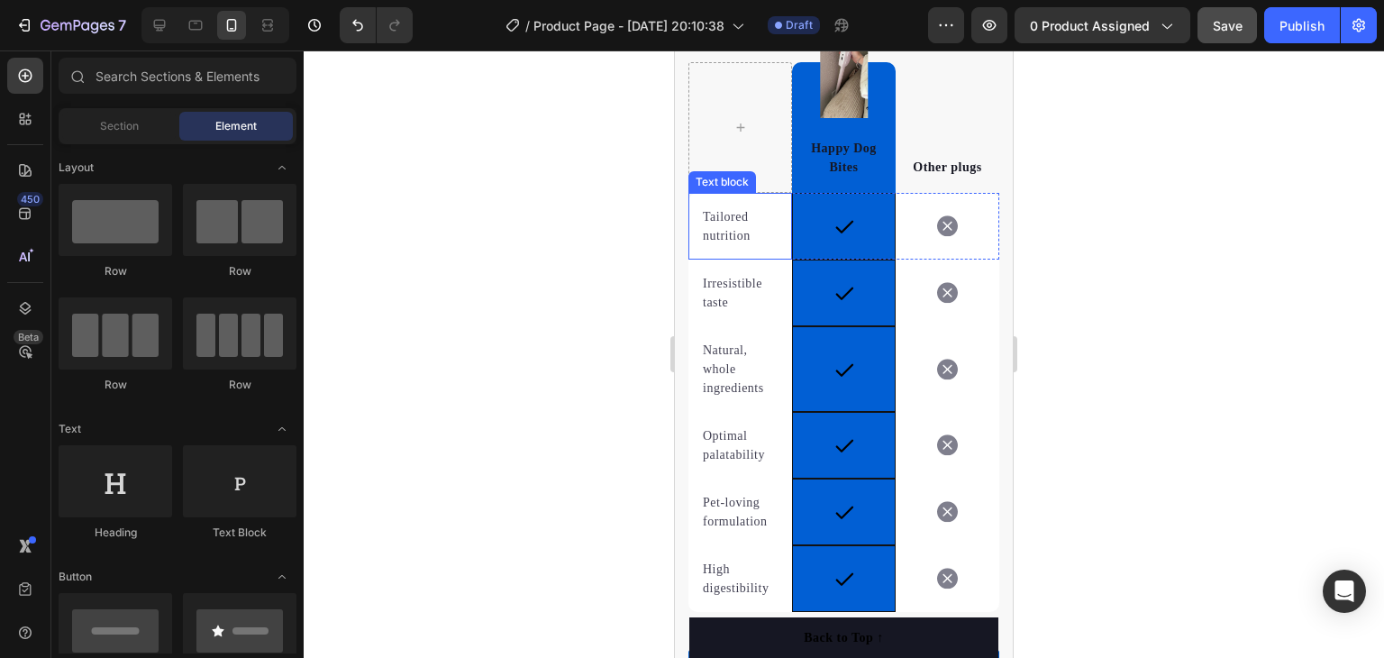
click at [724, 215] on p "Tailored nutrition" at bounding box center [740, 226] width 75 height 38
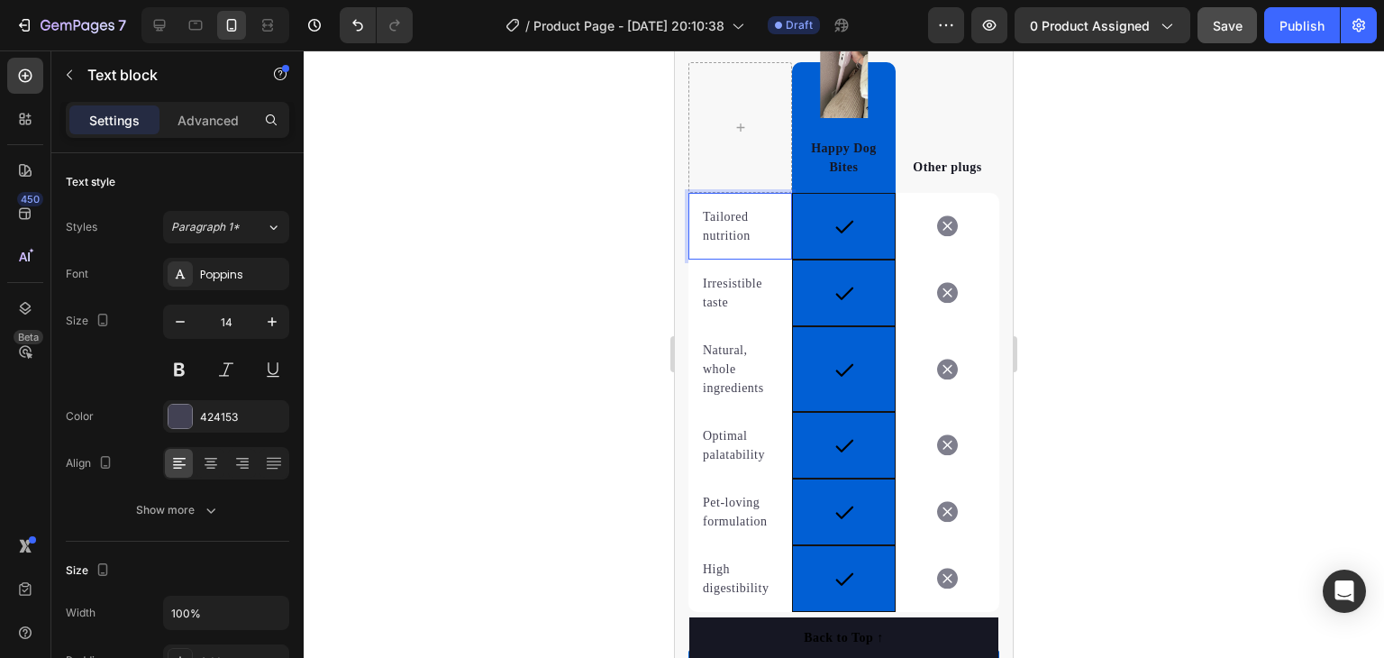
click at [723, 215] on p "Tailored nutrition" at bounding box center [740, 226] width 75 height 38
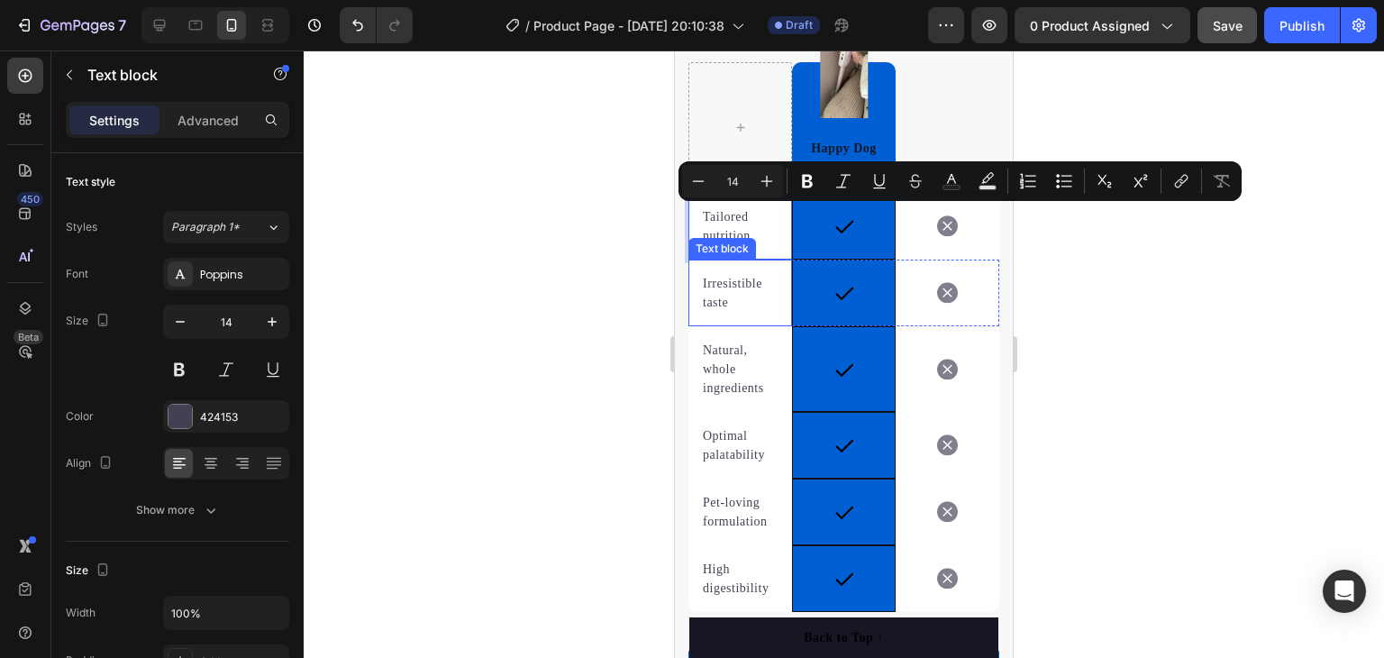
click at [717, 292] on p "Irresistible taste" at bounding box center [740, 293] width 75 height 38
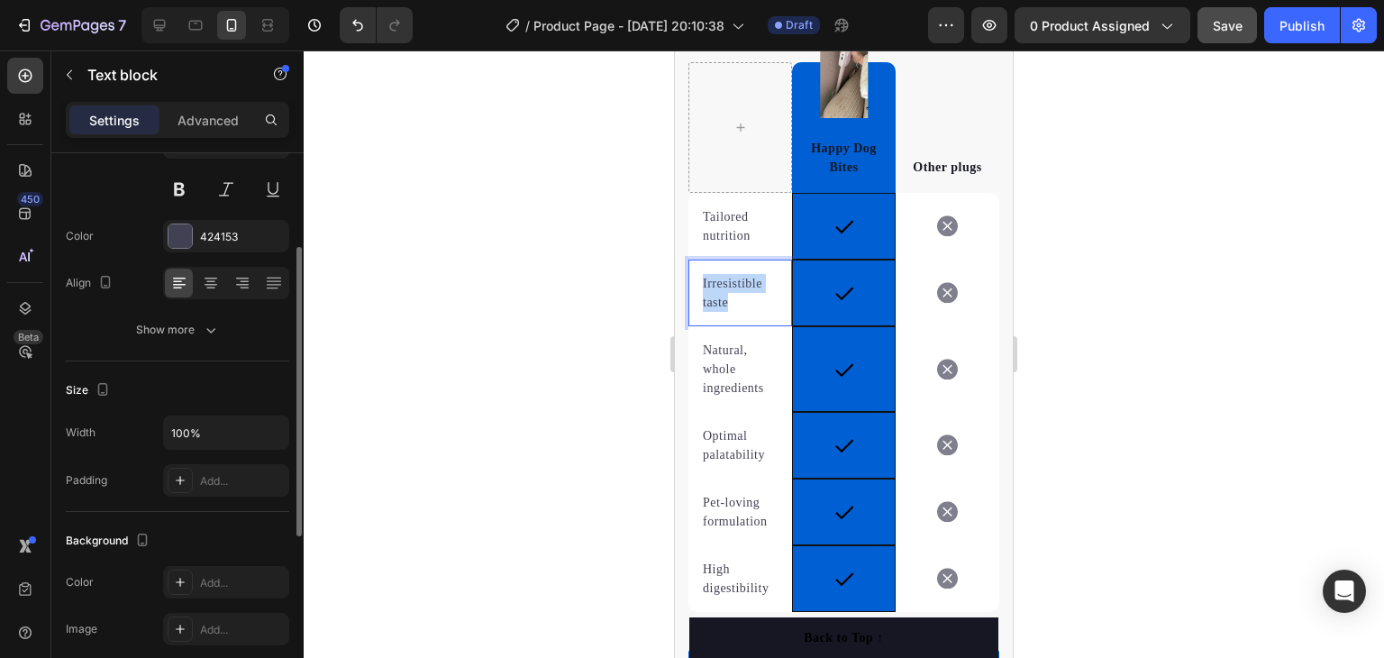
click at [717, 292] on p "Irresistible taste" at bounding box center [740, 293] width 75 height 38
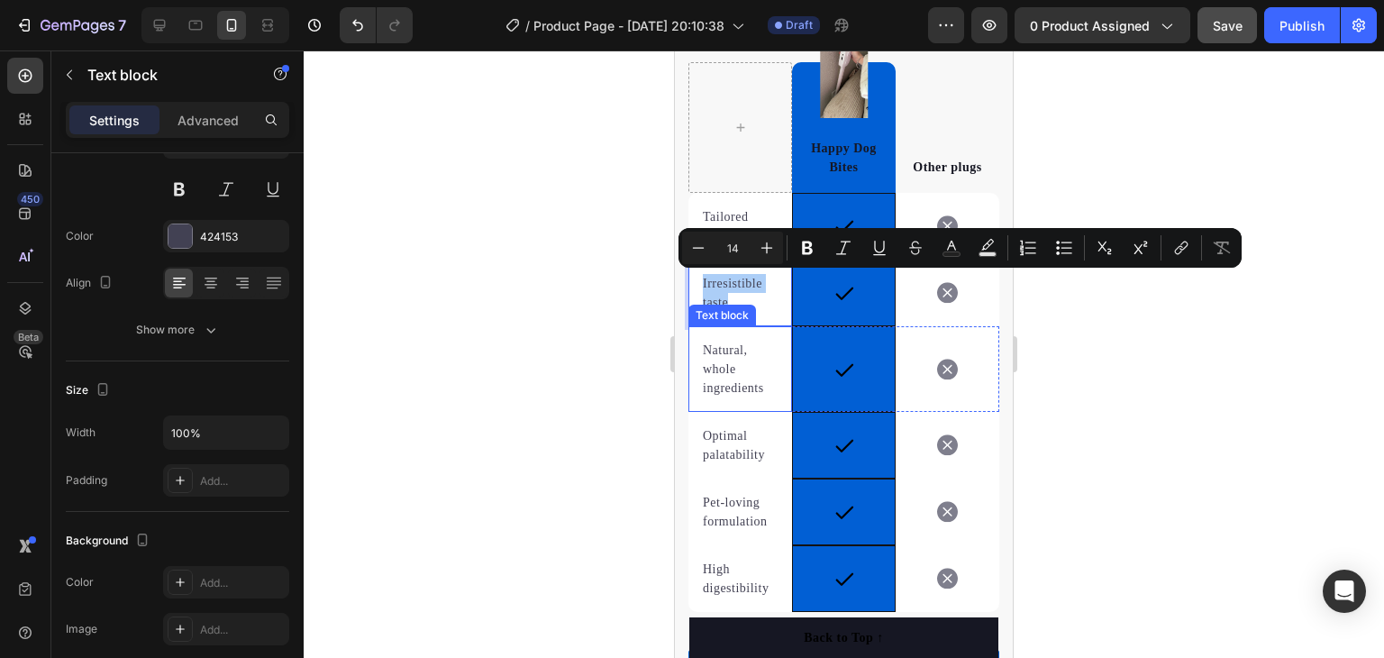
click at [710, 368] on p "Natural, whole ingredients" at bounding box center [740, 369] width 75 height 57
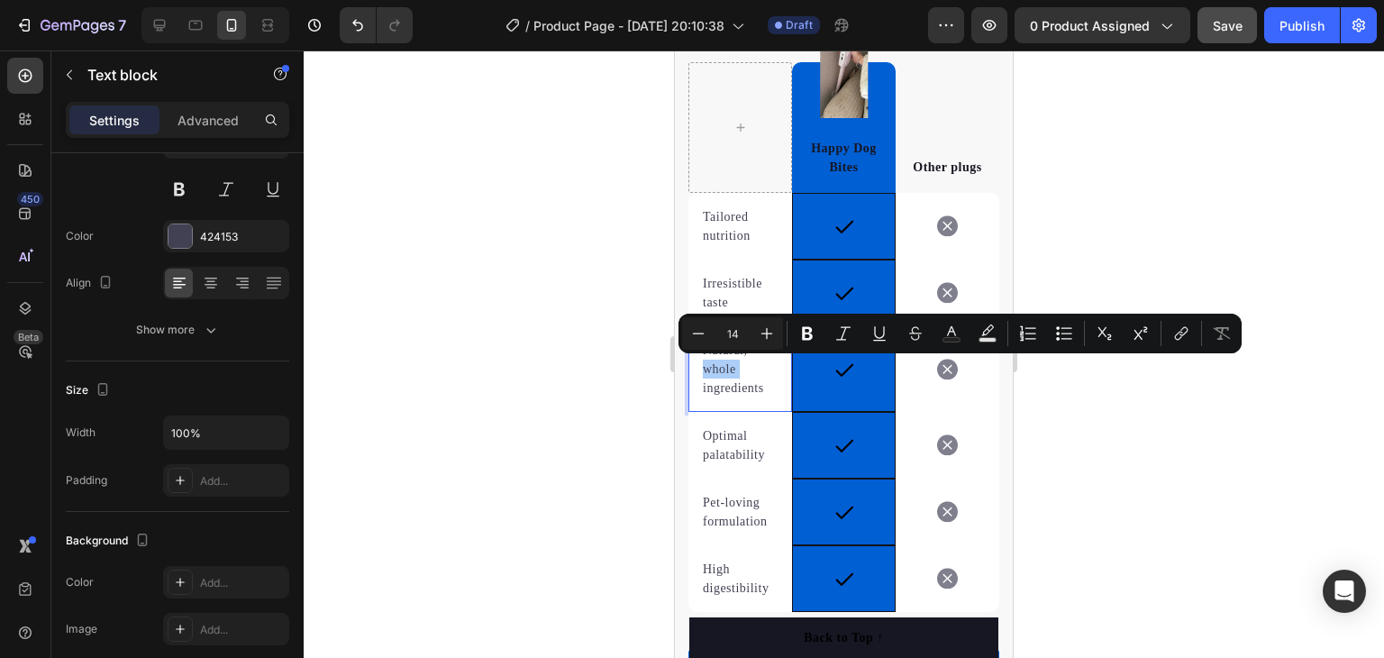
drag, startPoint x: 35, startPoint y: 317, endPoint x: 536, endPoint y: 357, distance: 502.6
click at [535, 356] on div at bounding box center [844, 353] width 1080 height 607
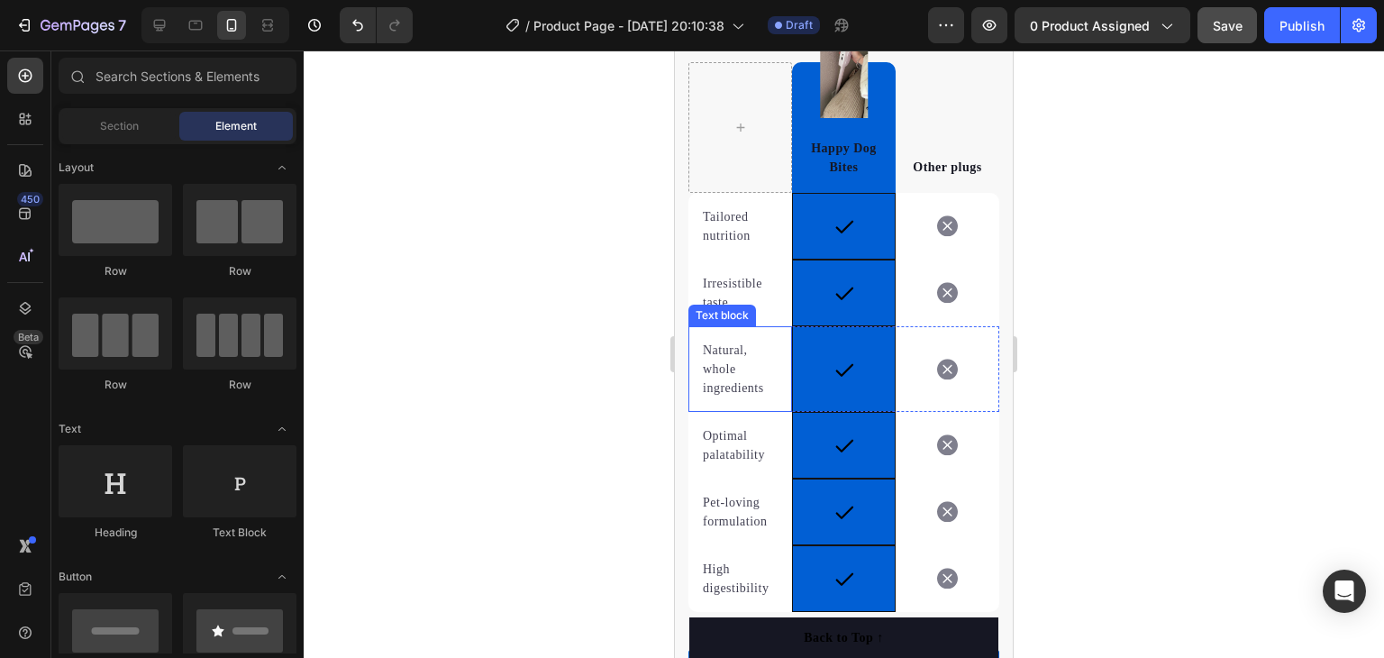
click at [721, 355] on p "Natural, whole ingredients" at bounding box center [740, 369] width 75 height 57
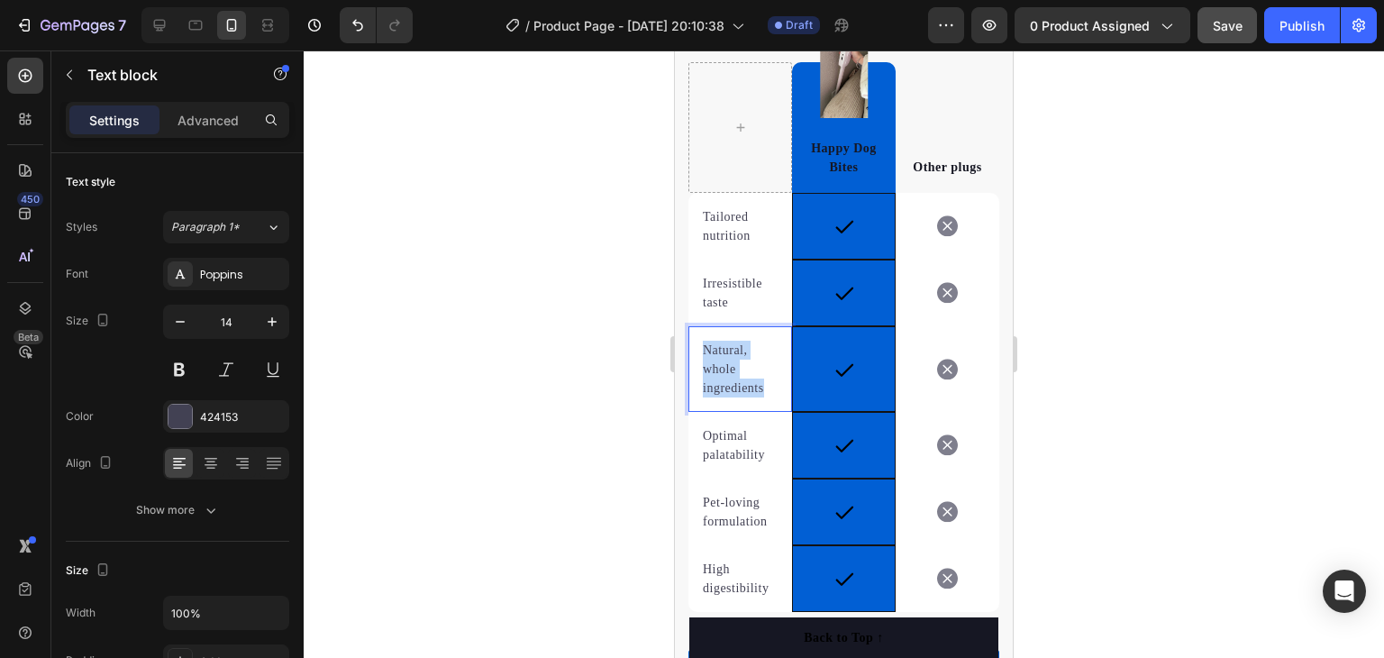
click at [720, 355] on p "Natural, whole ingredients" at bounding box center [740, 369] width 75 height 57
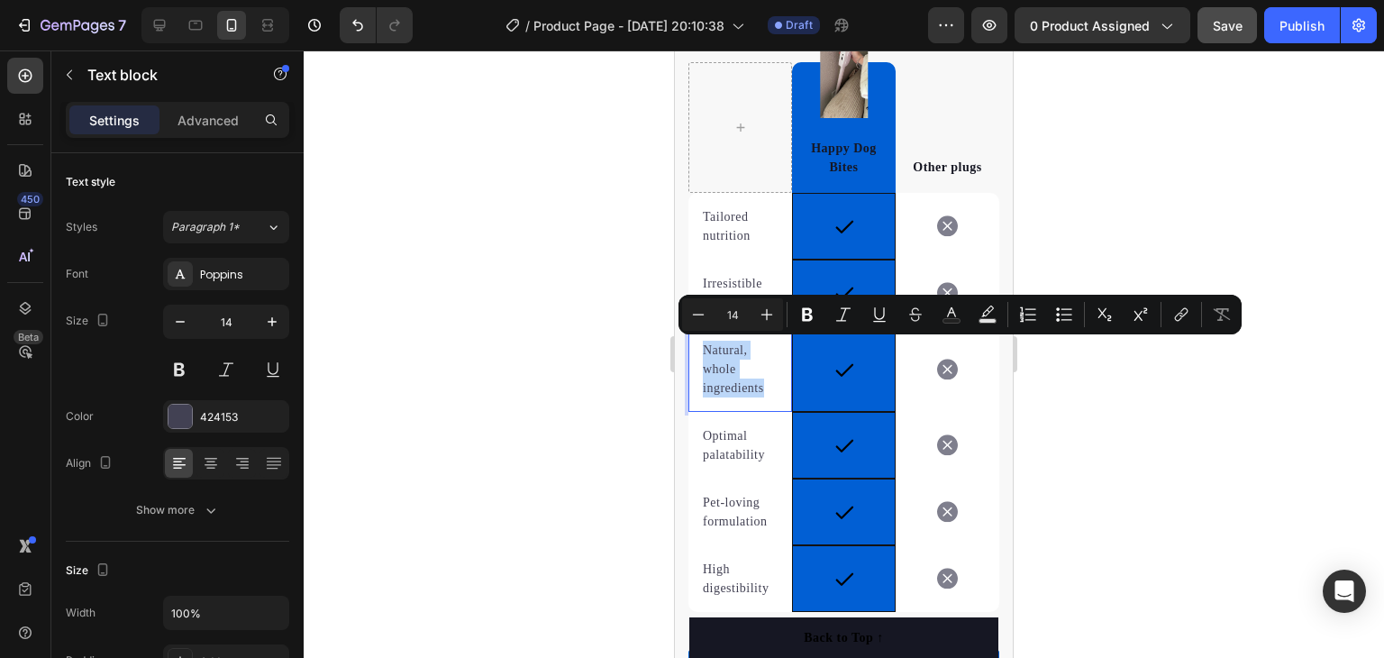
copy p "Natural, whole ingredients"
click at [731, 455] on p "Optimal palatability" at bounding box center [740, 445] width 75 height 38
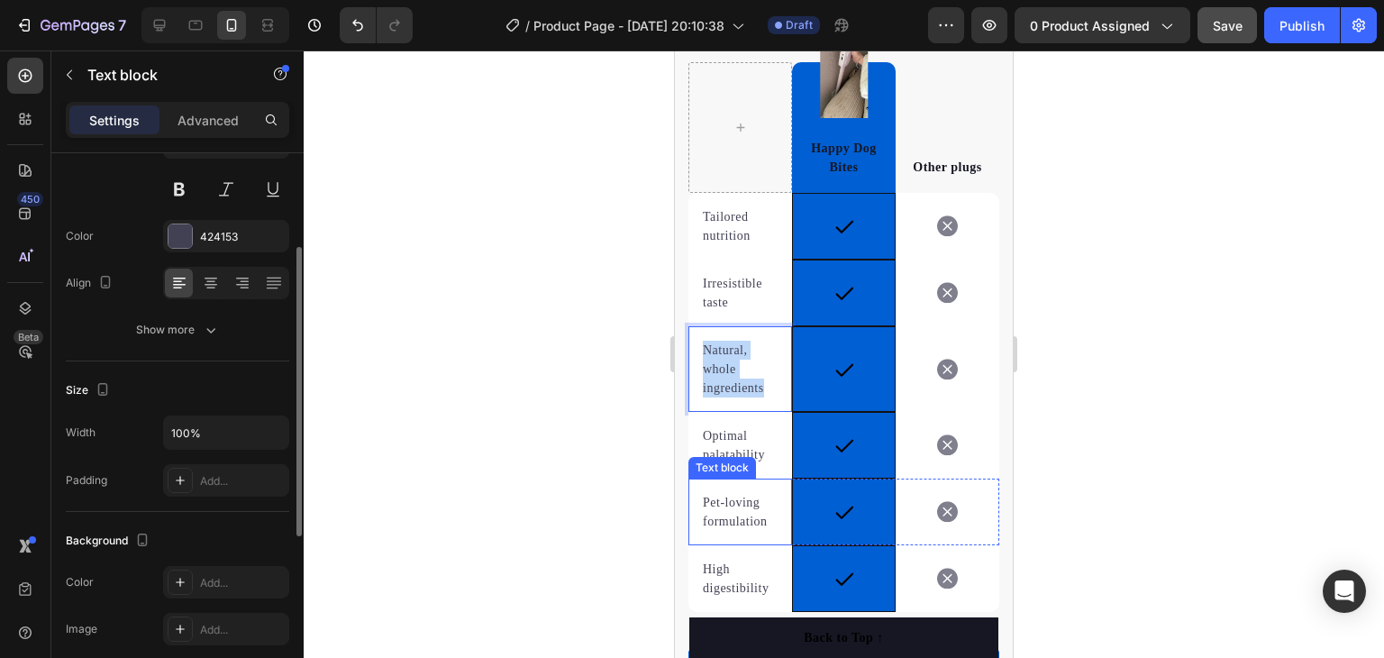
click at [731, 454] on p "Optimal palatability" at bounding box center [740, 445] width 75 height 38
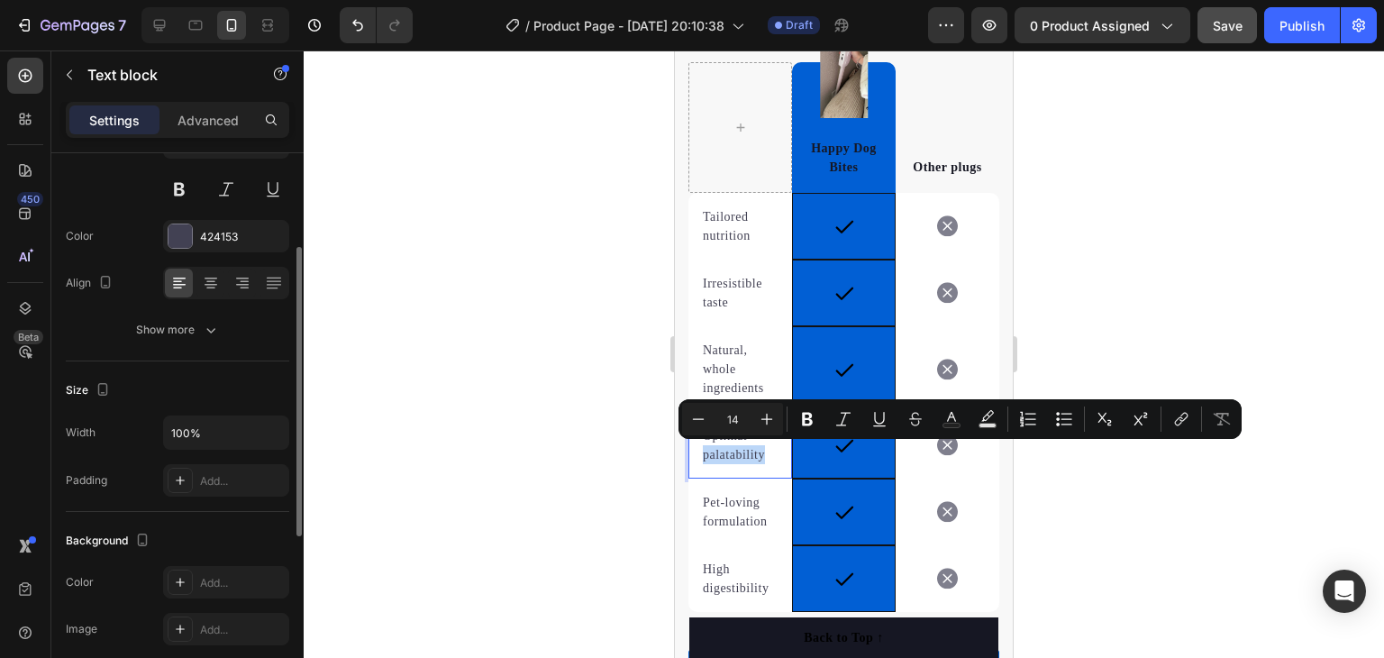
click at [726, 438] on div "Minus 14 Plus Bold Italic Underline Strikethrough Text Color Text Background Co…" at bounding box center [960, 419] width 563 height 40
click at [600, 448] on div at bounding box center [844, 353] width 1080 height 607
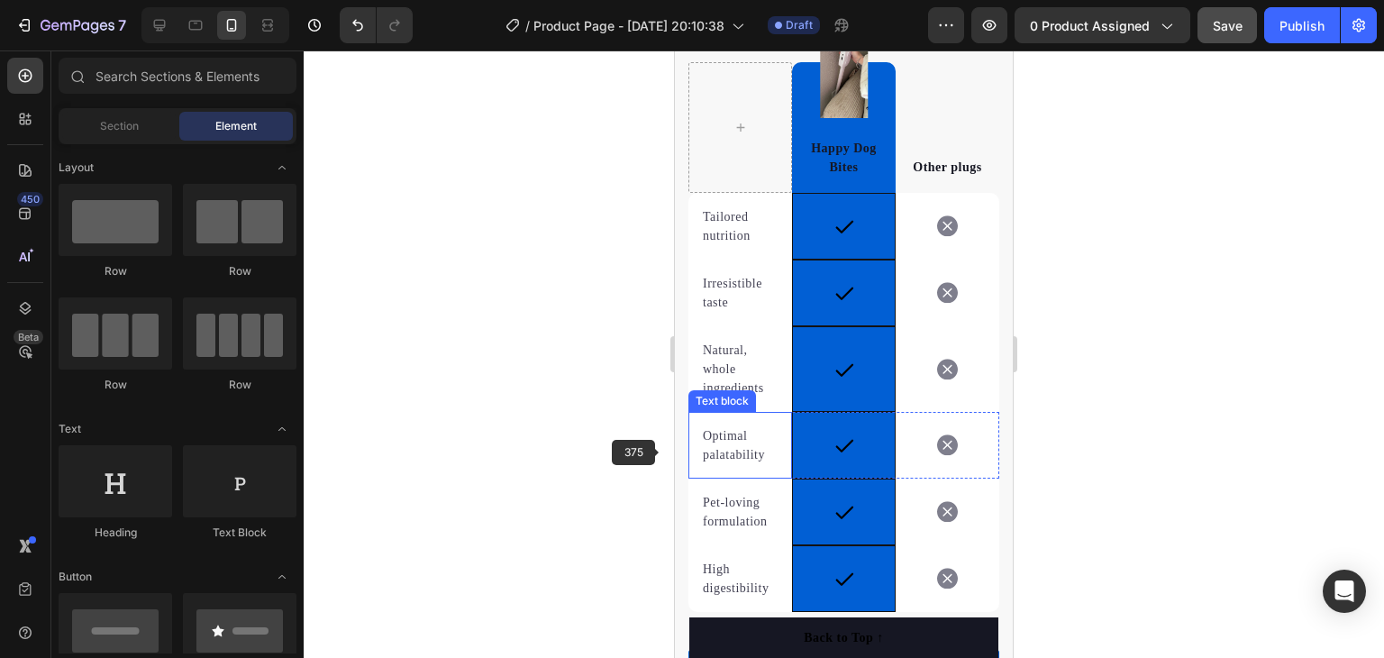
click at [721, 442] on p "Optimal palatability" at bounding box center [740, 445] width 75 height 38
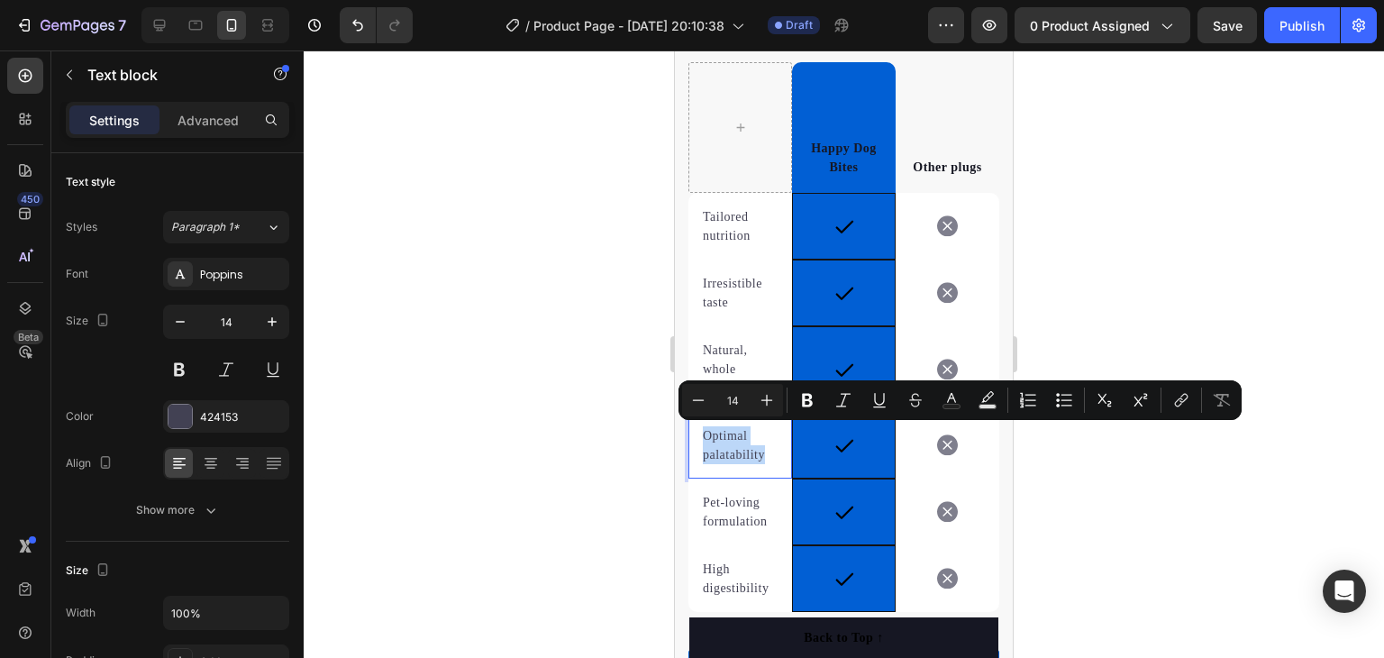
scroll to position [4125, 0]
click at [726, 520] on p "Pet-loving formulation" at bounding box center [740, 512] width 75 height 38
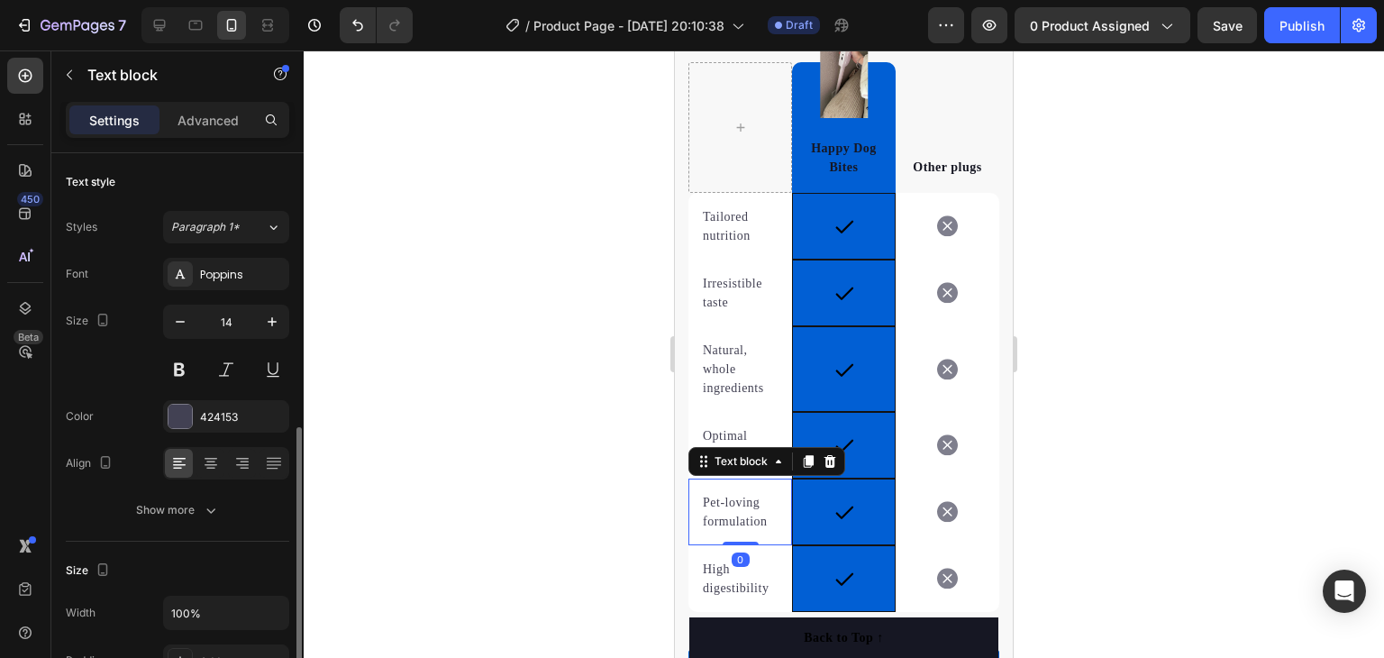
click at [726, 520] on p "Pet-loving formulation" at bounding box center [740, 512] width 75 height 38
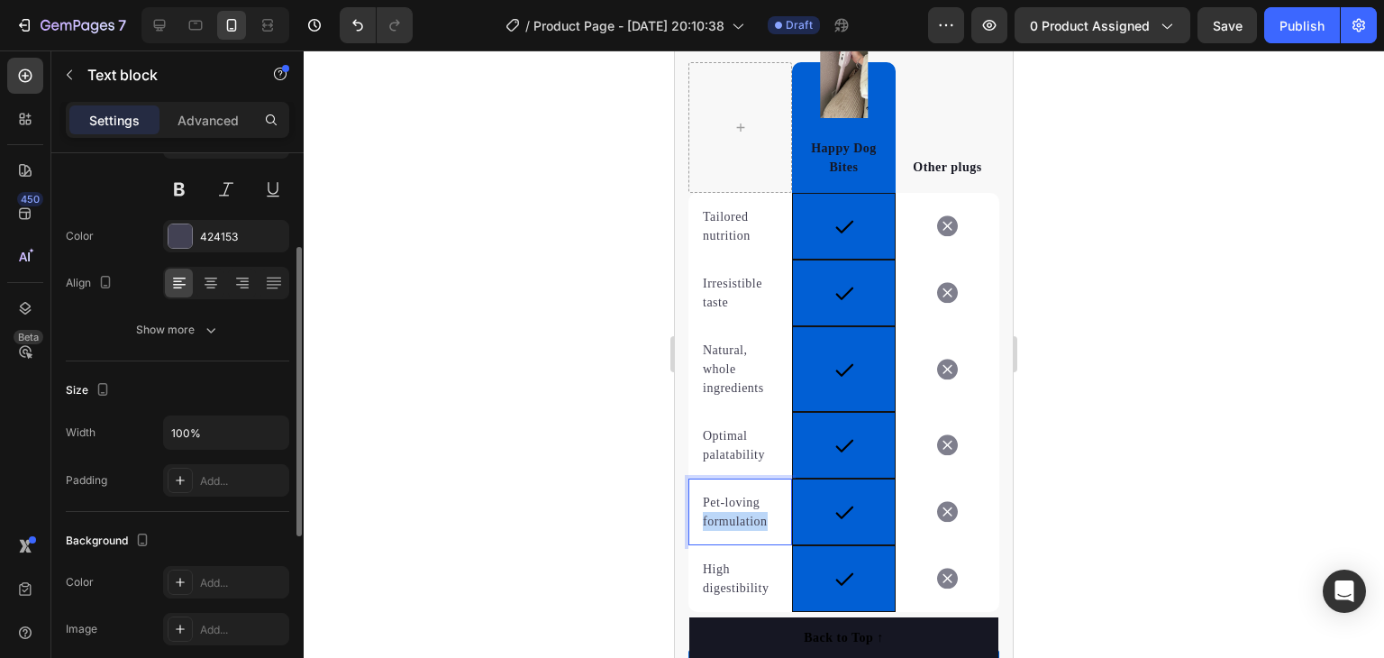
click at [726, 515] on p "Pet-loving formulation" at bounding box center [740, 512] width 75 height 38
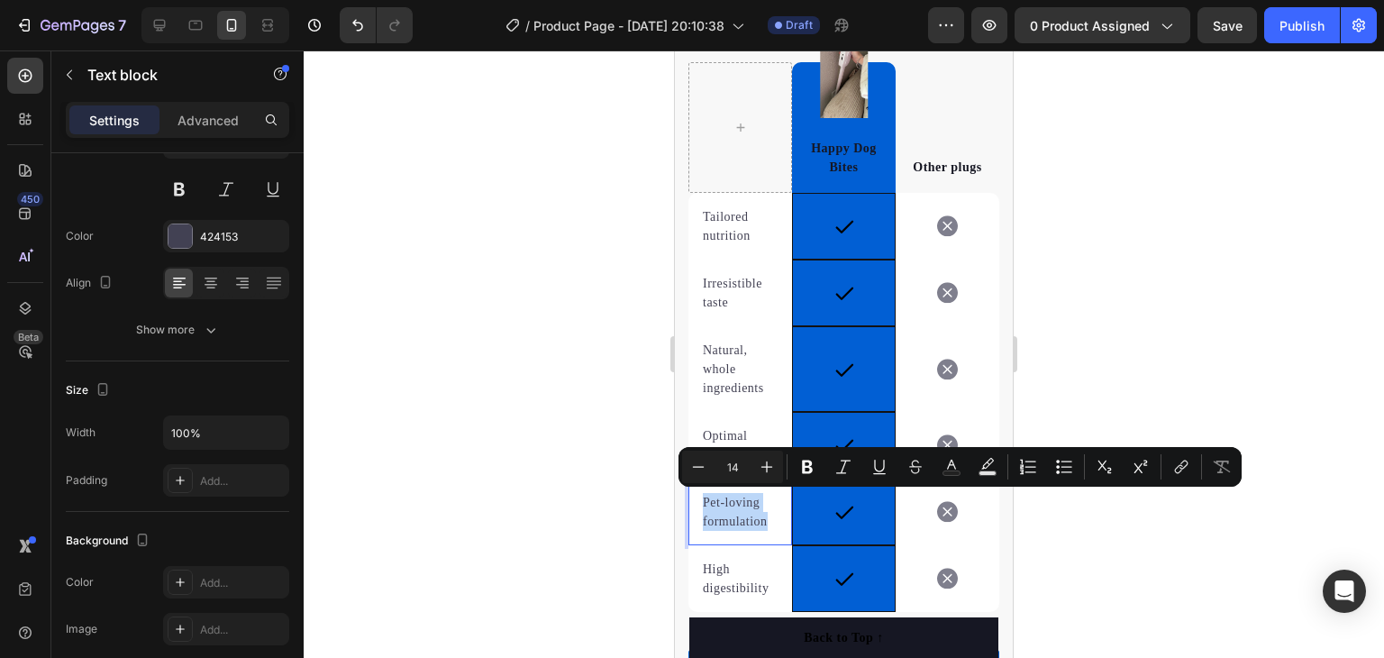
copy p "Pet-loving formulation"
click at [739, 583] on p "High digestibility" at bounding box center [740, 579] width 75 height 38
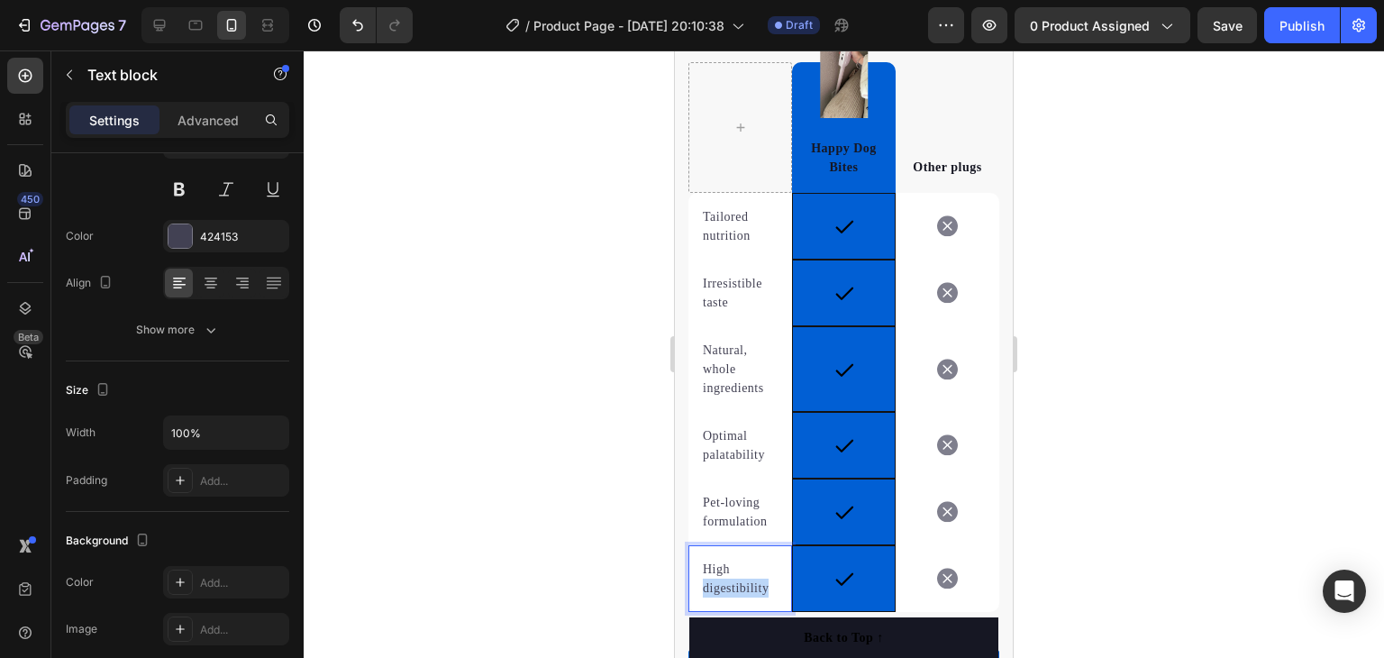
click at [739, 583] on p "High digestibility" at bounding box center [740, 579] width 75 height 38
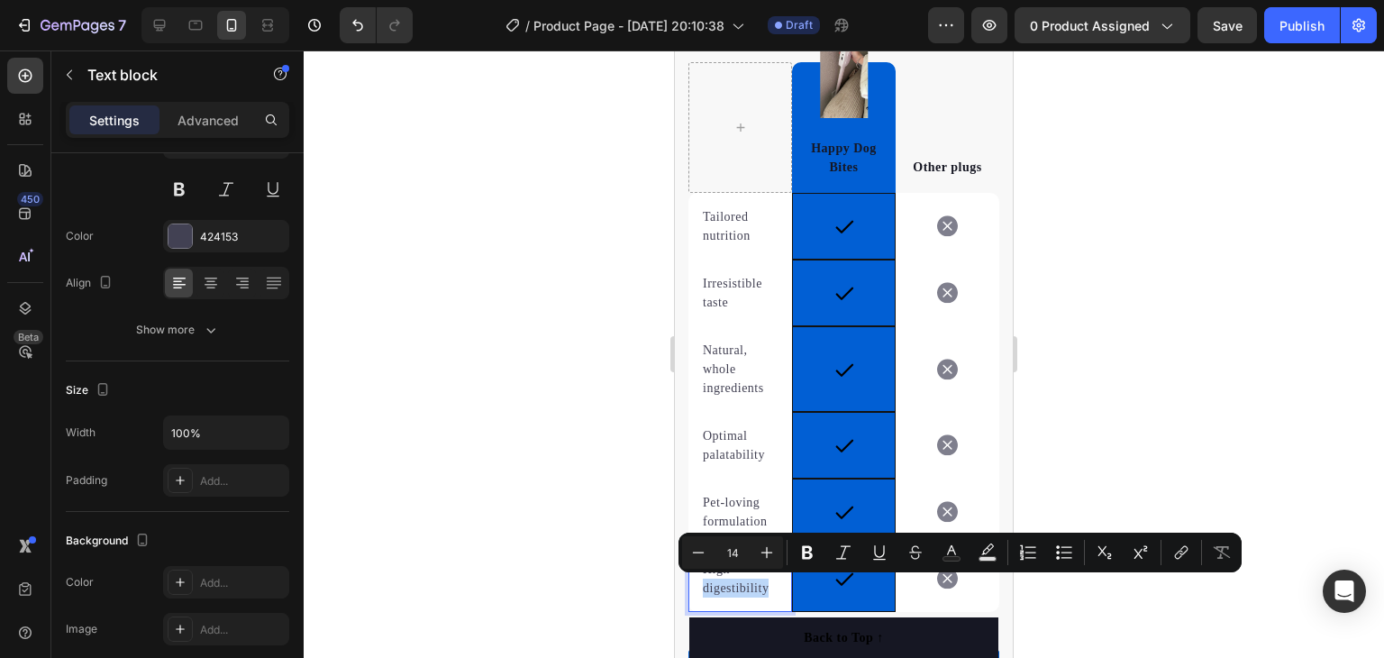
click at [730, 579] on p "High digestibility" at bounding box center [740, 579] width 75 height 38
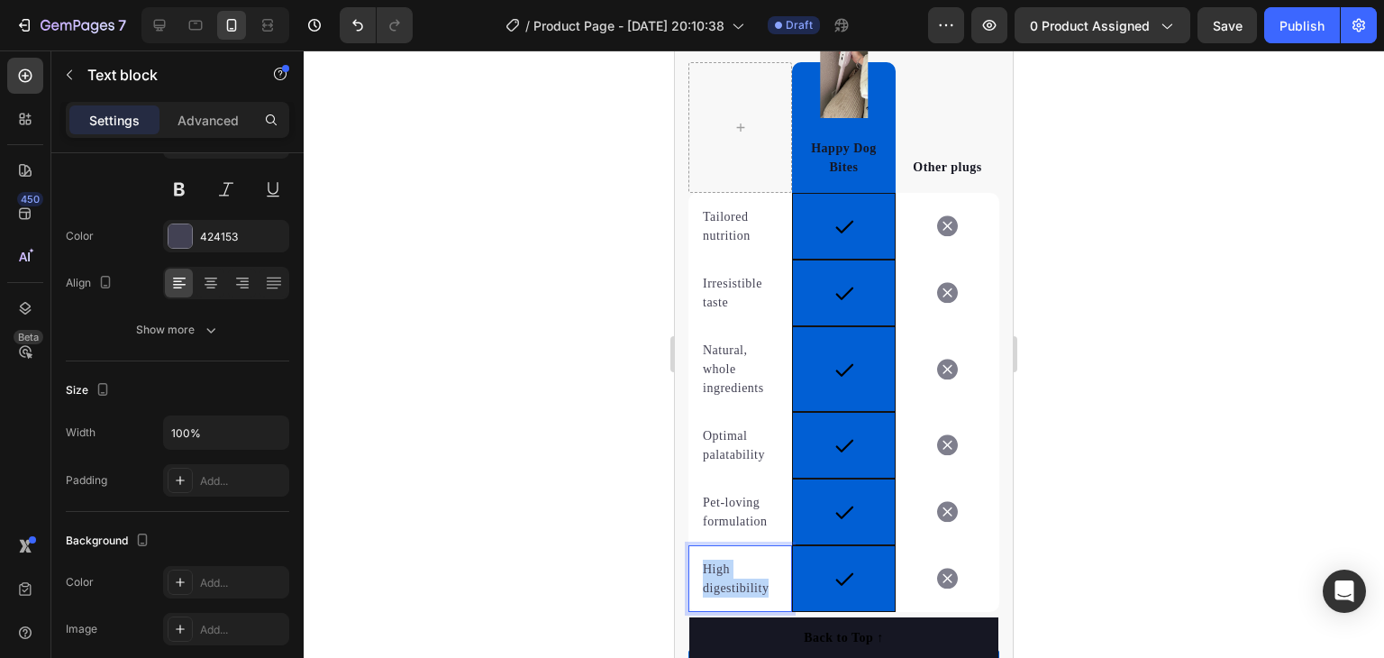
click at [730, 579] on p "High digestibility" at bounding box center [740, 579] width 75 height 38
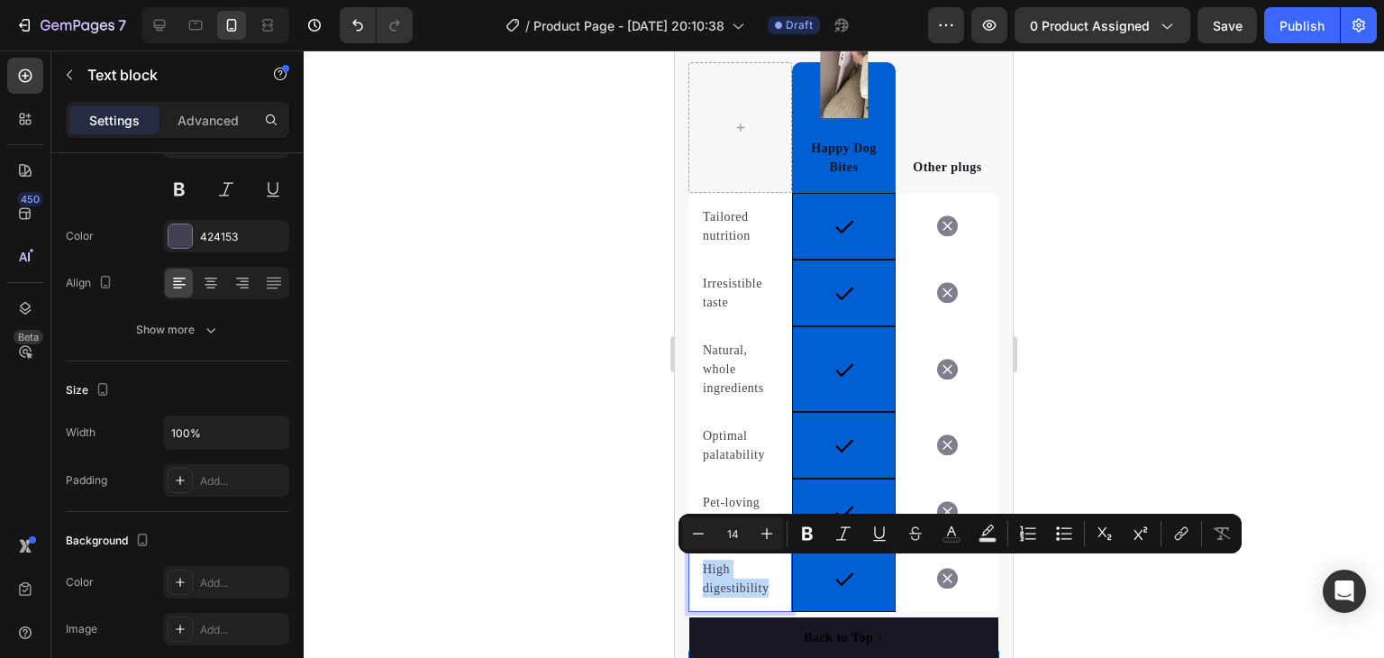
copy p "High digestibility"
click at [724, 220] on p "Tailored nutrition" at bounding box center [740, 226] width 75 height 38
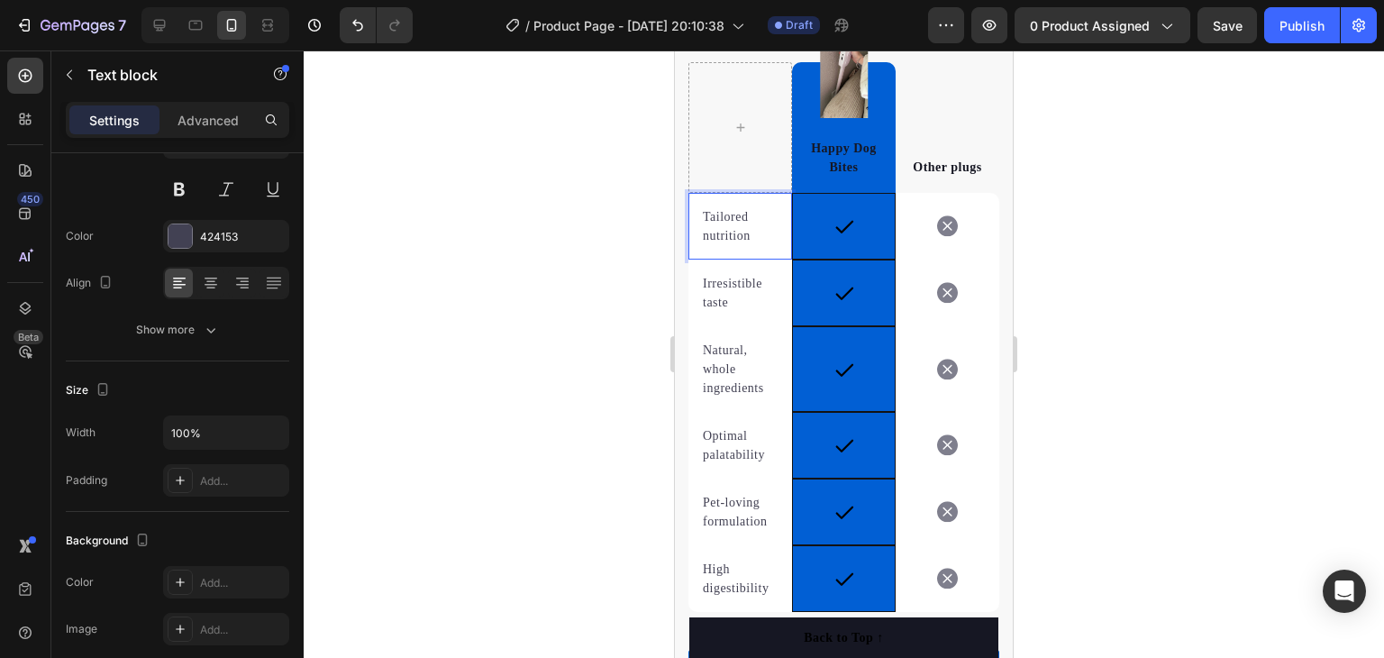
click at [747, 237] on p "Tailored nutrition" at bounding box center [740, 226] width 75 height 38
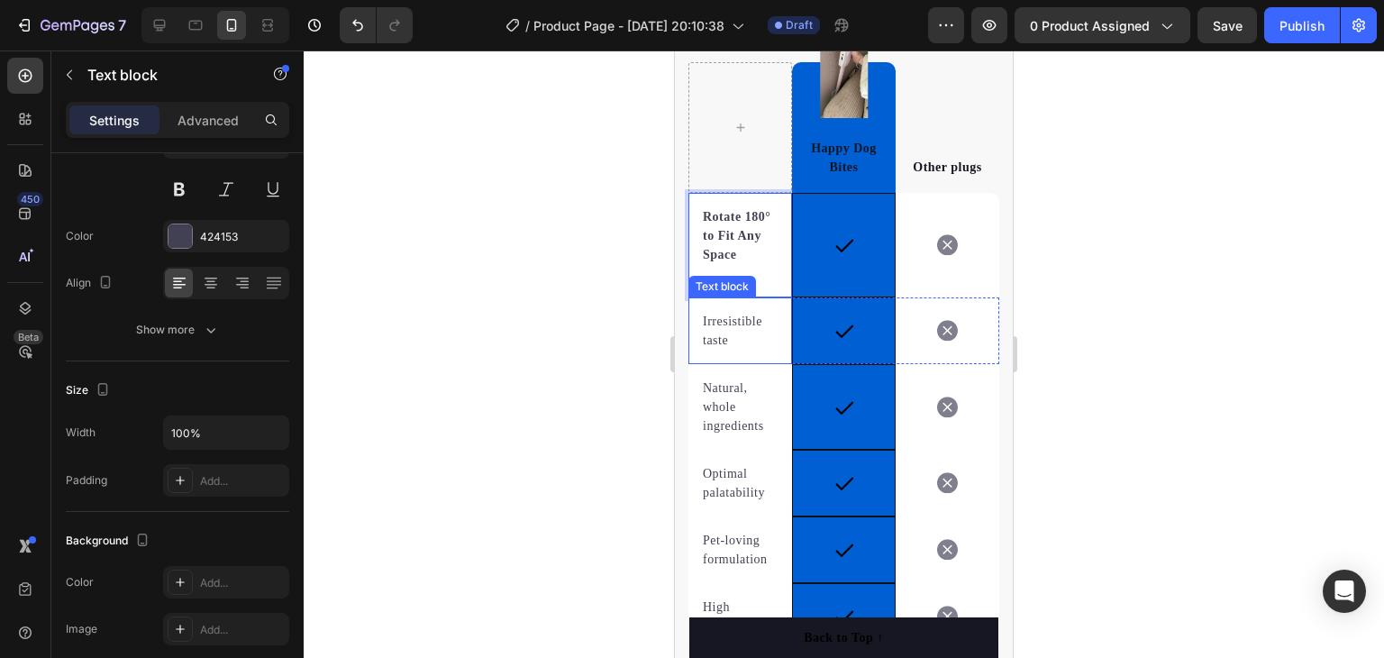
click at [736, 324] on p "Irresistible taste" at bounding box center [740, 331] width 75 height 38
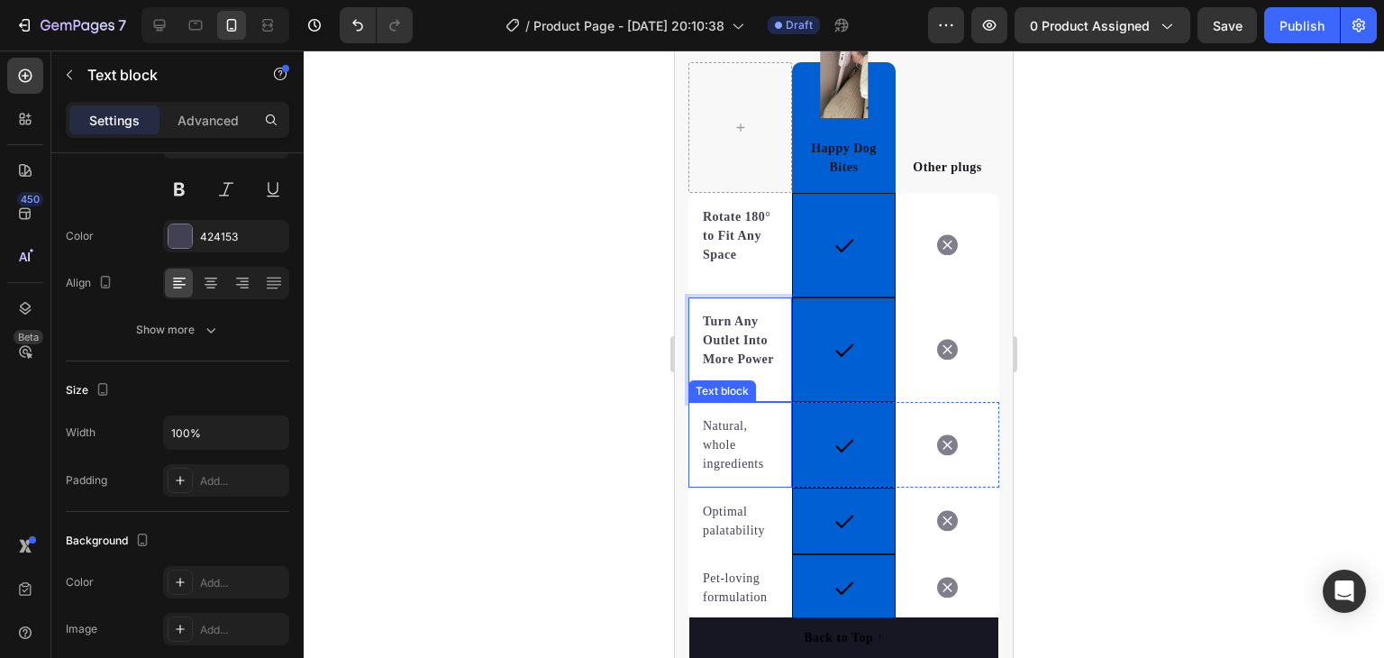
click at [735, 462] on p "Natural, whole ingredients" at bounding box center [740, 444] width 75 height 57
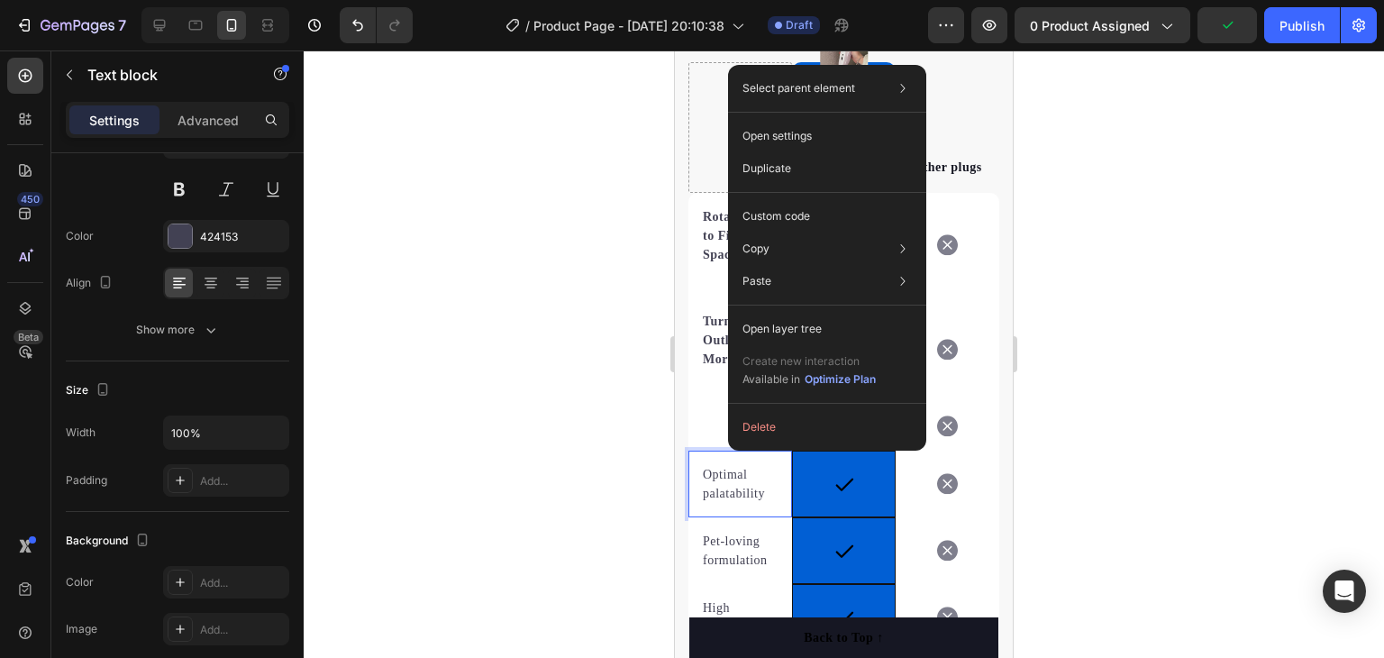
click at [643, 439] on div at bounding box center [844, 353] width 1080 height 607
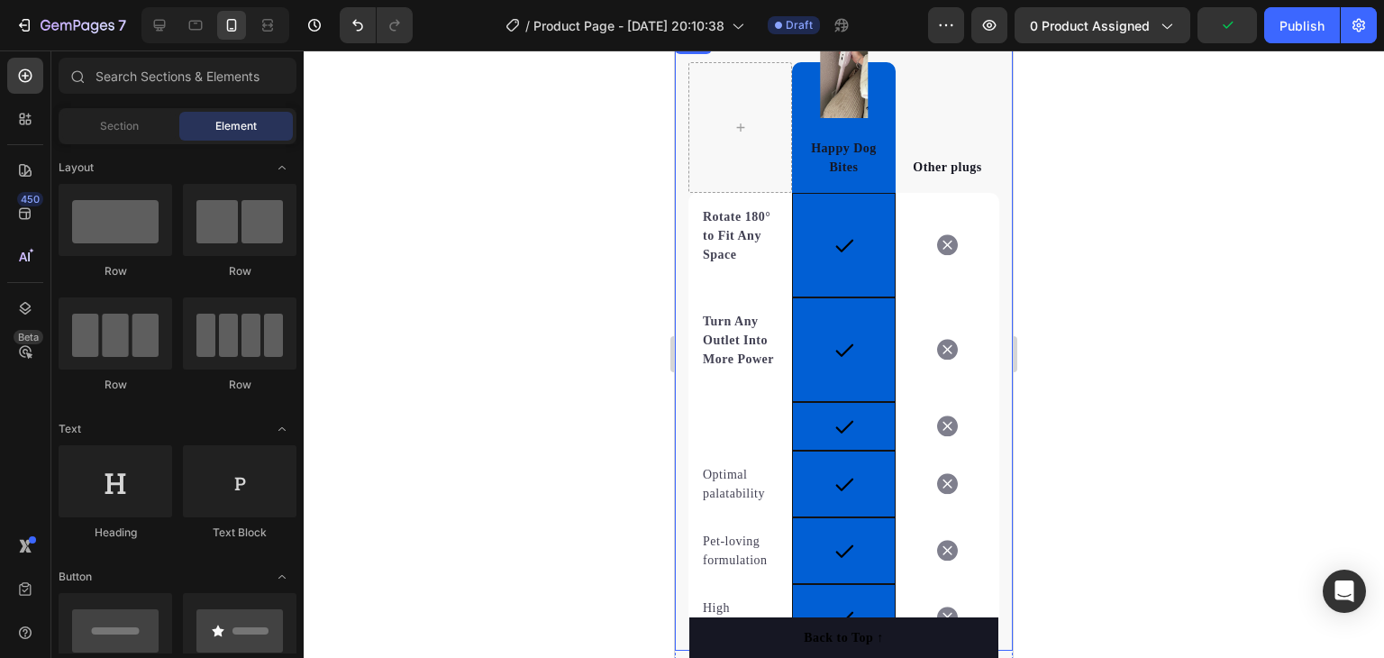
click at [705, 433] on div "Rich Text Editor. Editing area: main" at bounding box center [740, 426] width 78 height 23
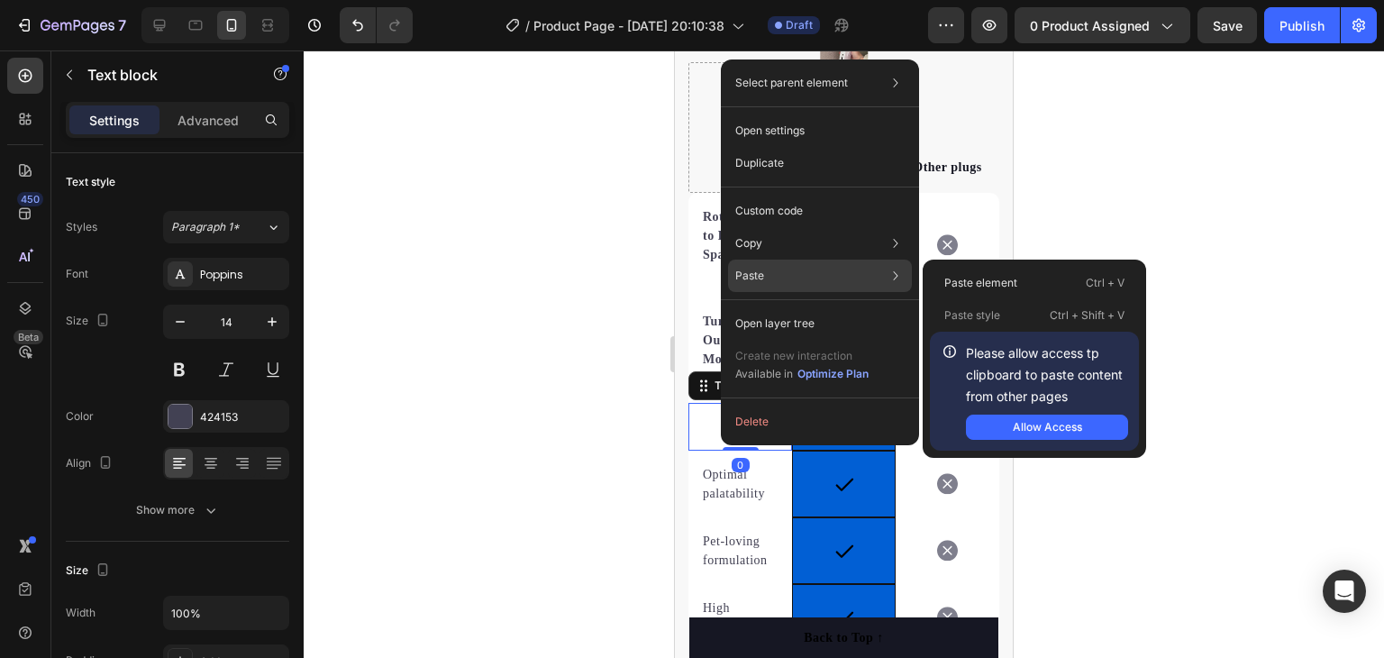
click at [775, 307] on div "Paste Paste element Ctrl + V Paste style Ctrl + Shift + V Please allow access t…" at bounding box center [820, 323] width 184 height 32
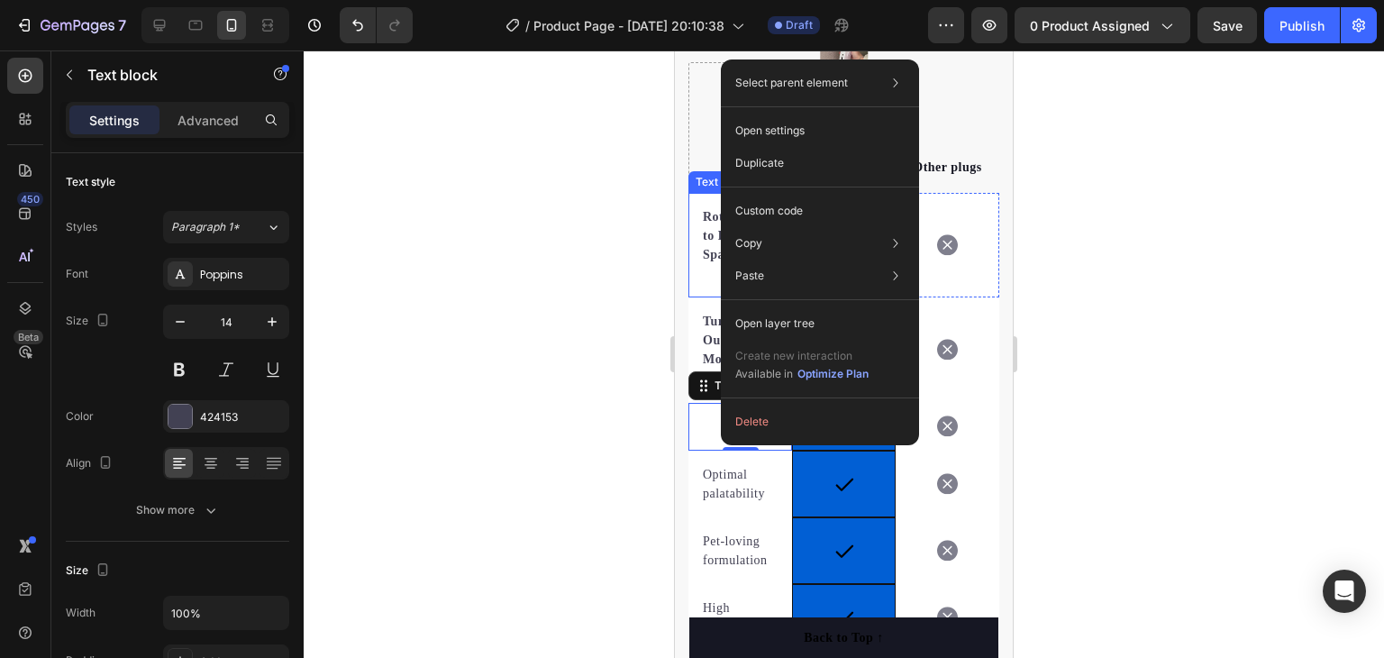
click at [533, 315] on div at bounding box center [844, 353] width 1080 height 607
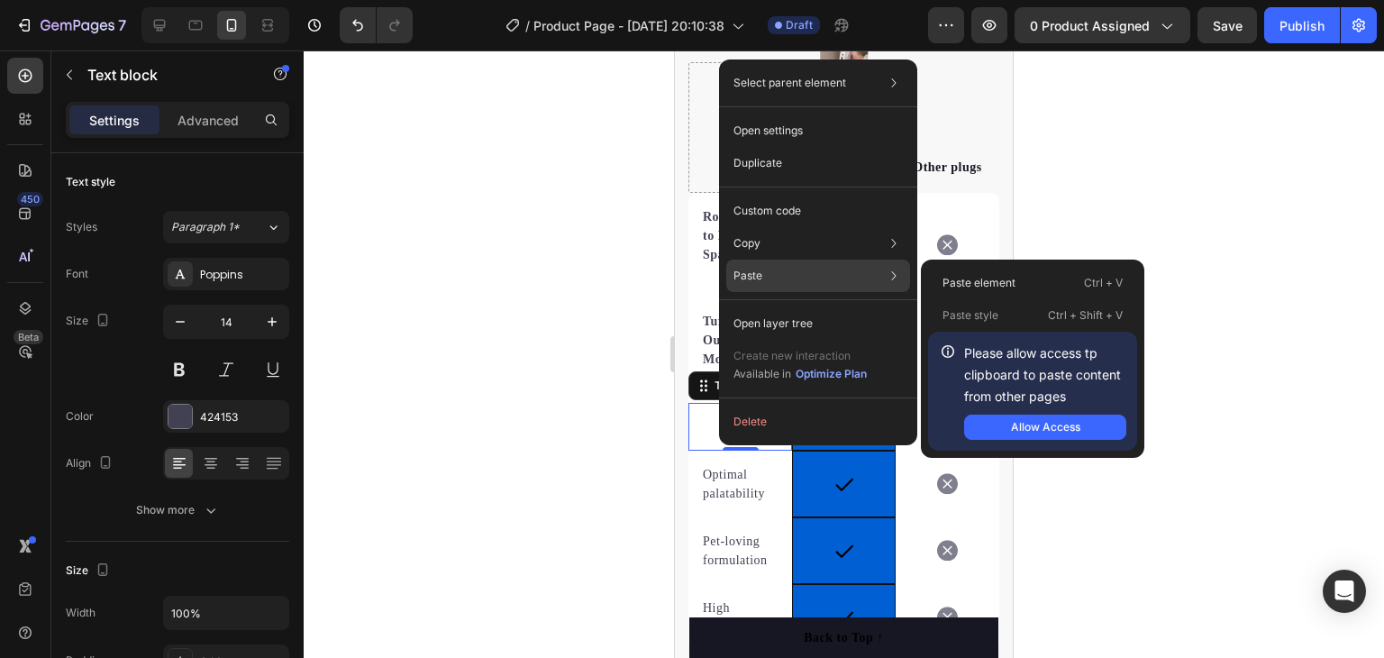
click at [770, 307] on div "Paste Paste element Ctrl + V Paste style Ctrl + Shift + V Please allow access t…" at bounding box center [818, 323] width 184 height 32
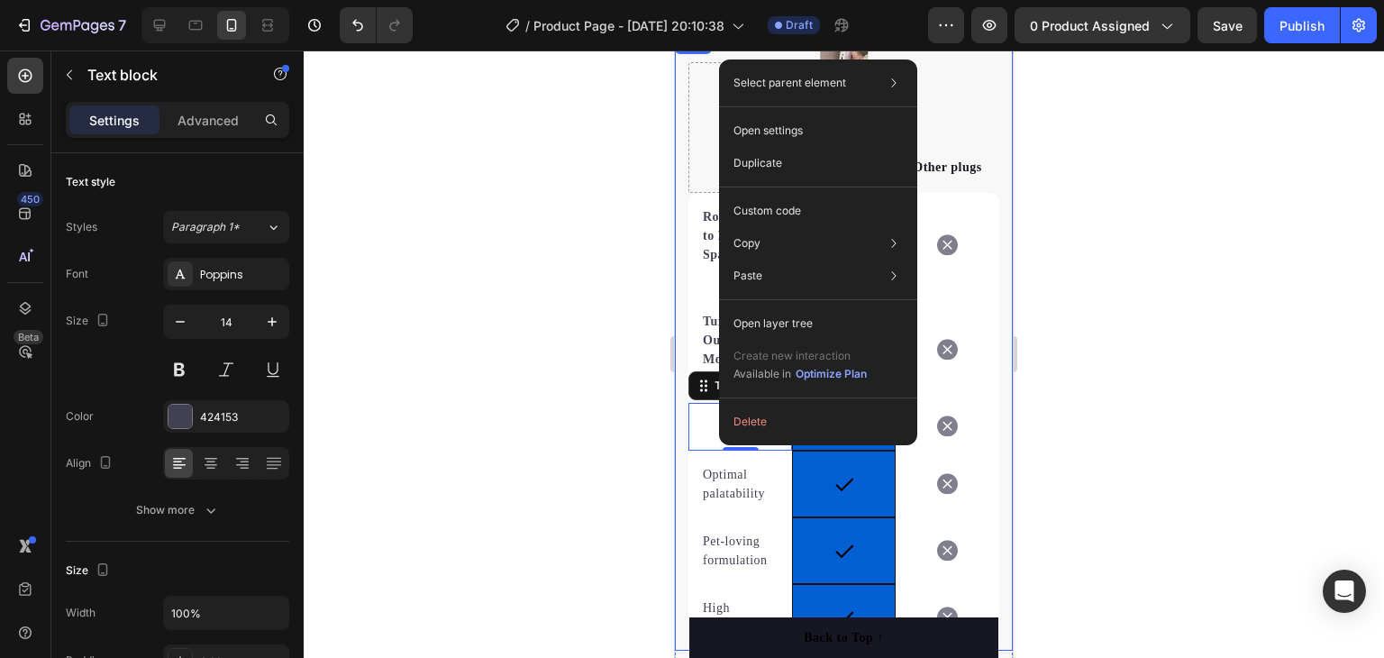
click at [1306, 161] on div at bounding box center [844, 353] width 1080 height 607
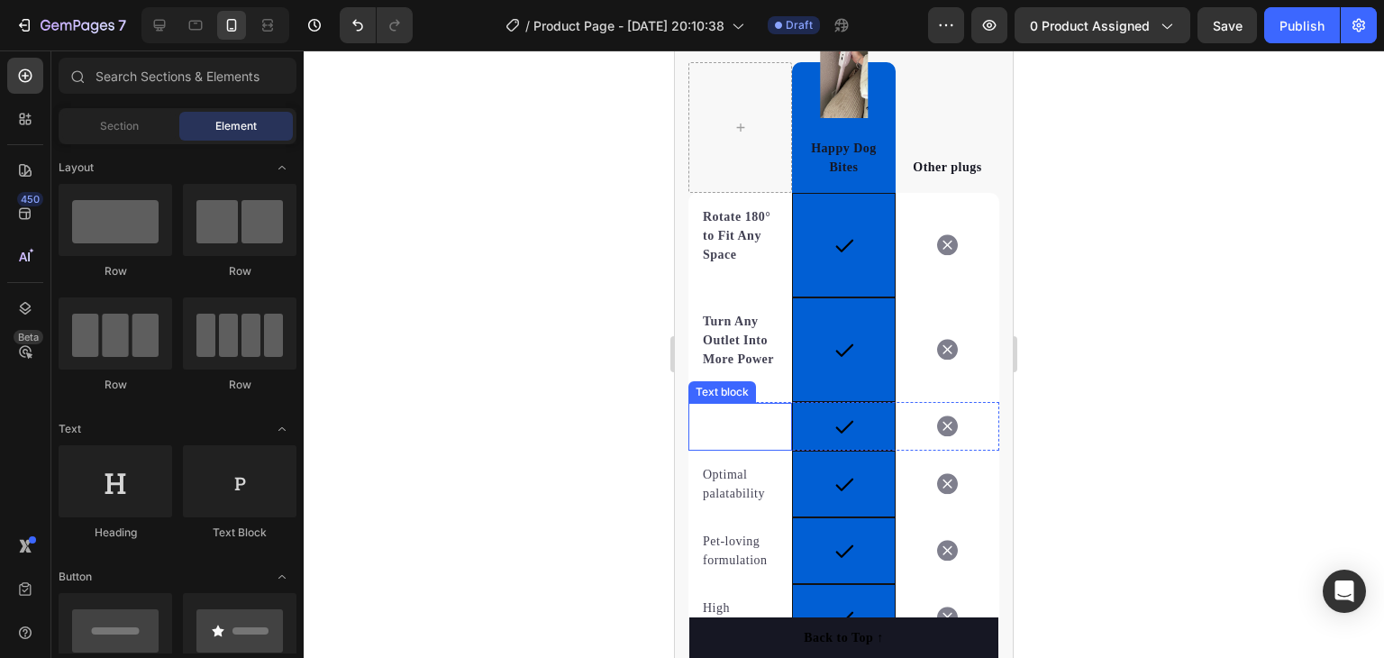
click at [730, 430] on div "Text block" at bounding box center [740, 427] width 104 height 48
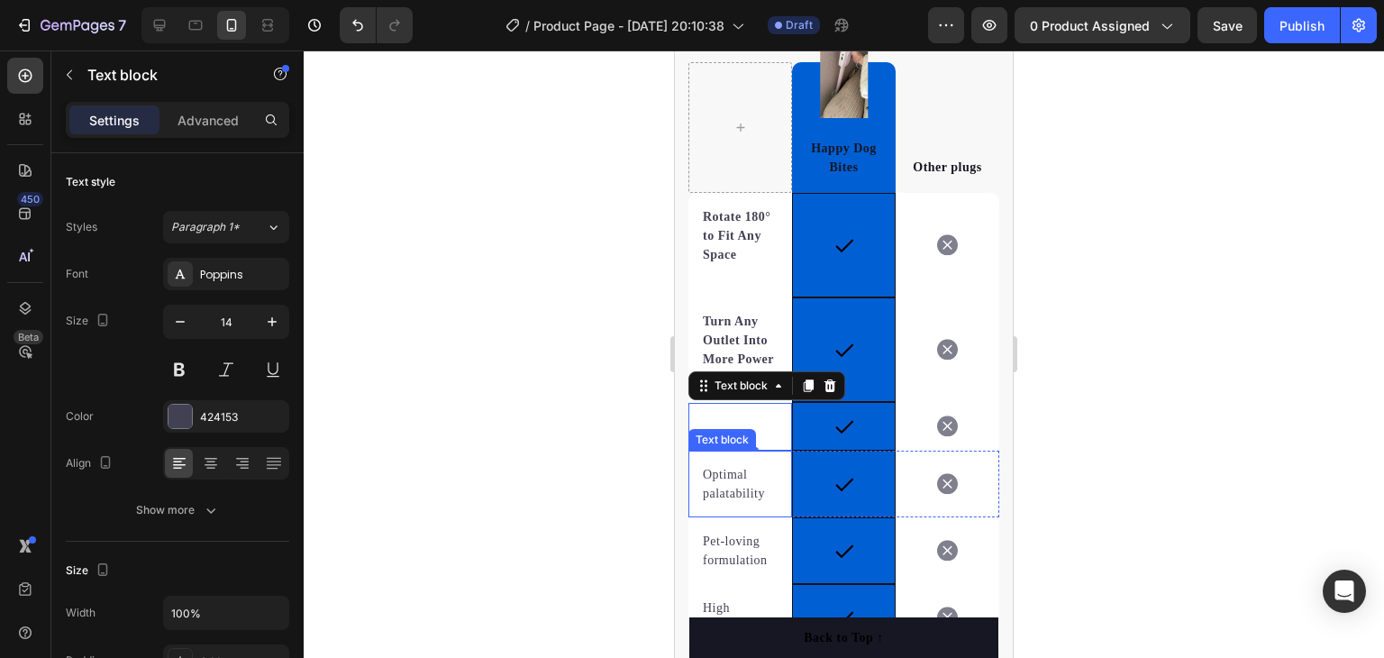
click at [737, 500] on p "Optimal palatability" at bounding box center [740, 484] width 75 height 38
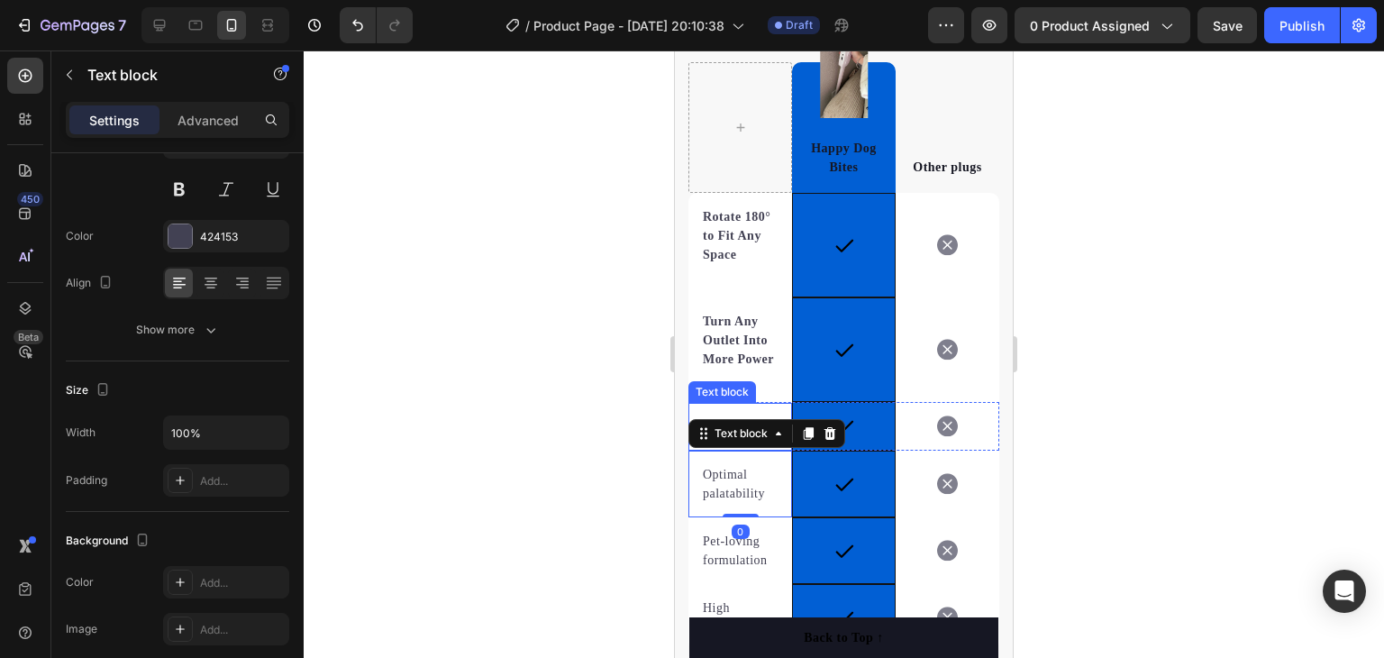
click at [727, 422] on div "Text block" at bounding box center [740, 427] width 104 height 48
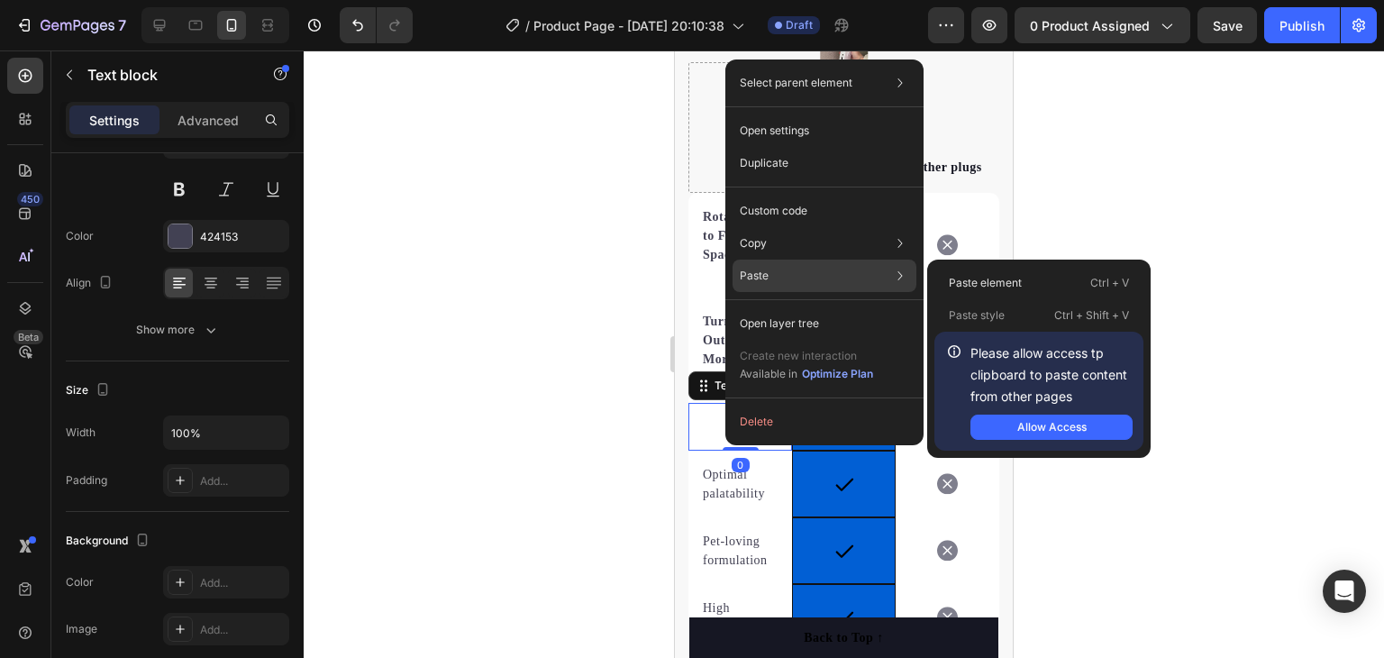
click at [782, 307] on div "Paste Paste element Ctrl + V Paste style Ctrl + Shift + V Please allow access t…" at bounding box center [825, 323] width 184 height 32
click at [1060, 422] on div "Allow Access" at bounding box center [1051, 427] width 69 height 16
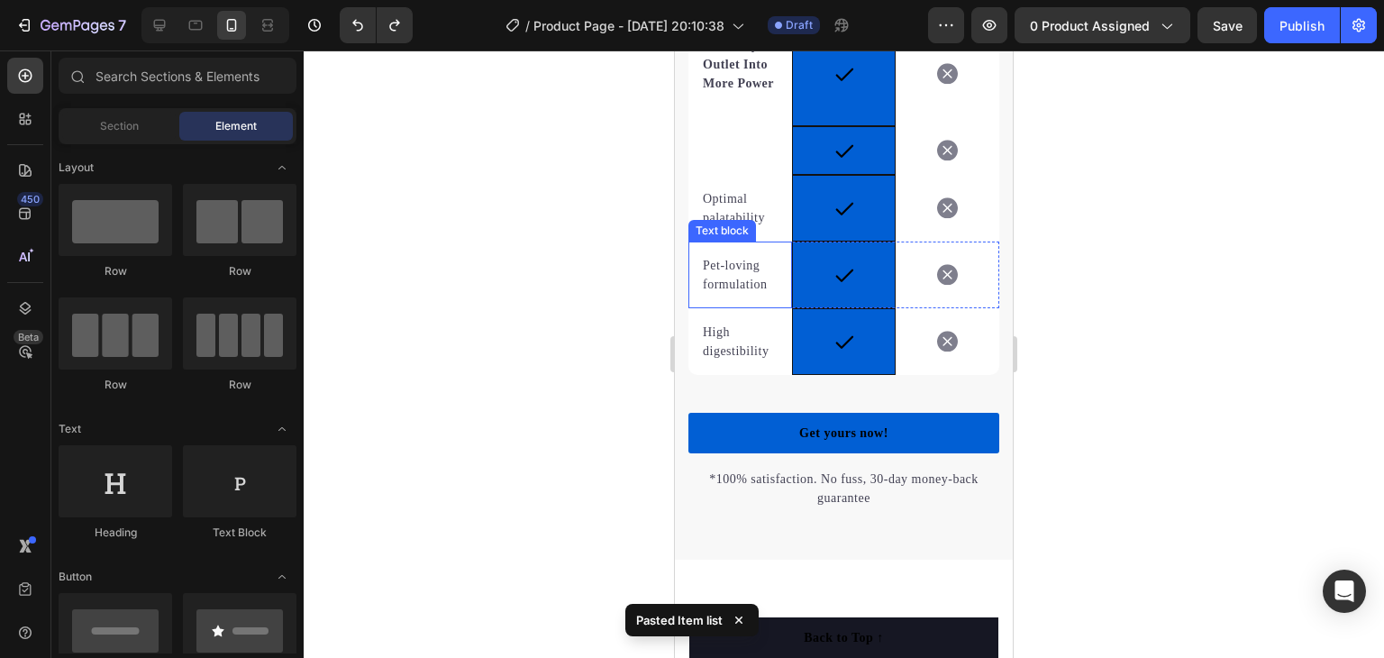
scroll to position [4209, 0]
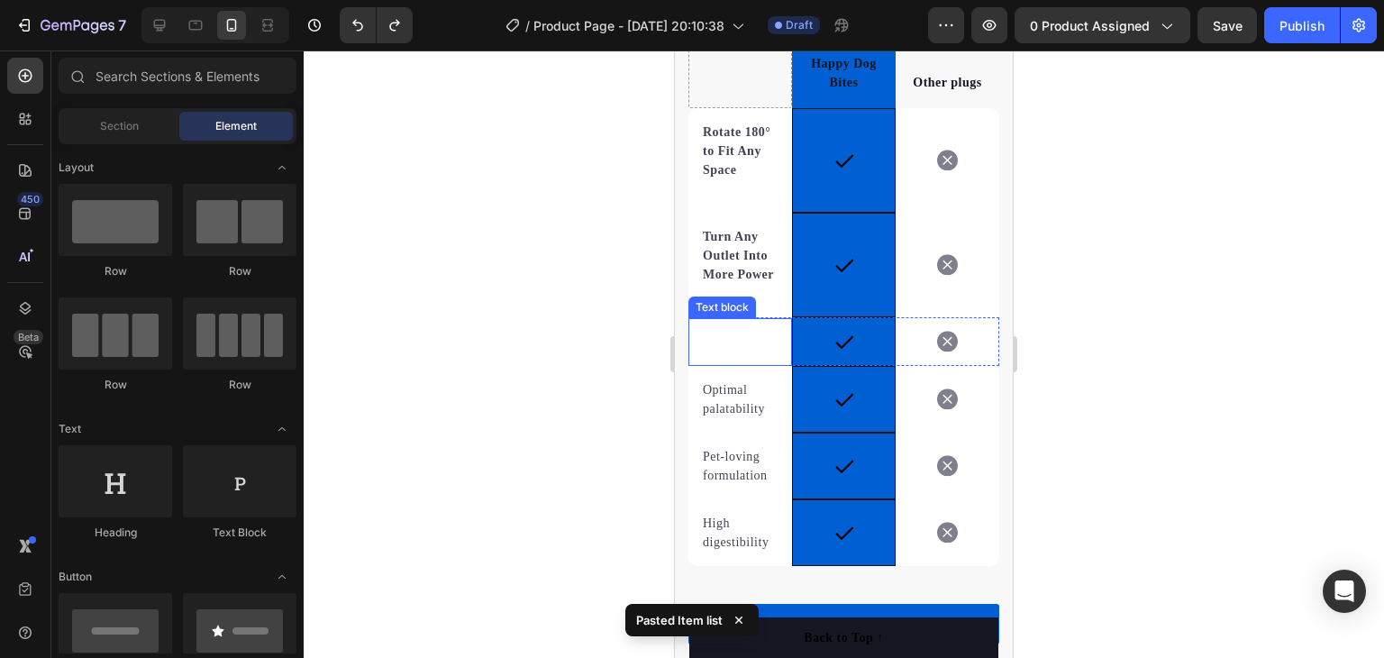
click at [734, 353] on div "Rich Text Editor. Editing area: main" at bounding box center [740, 342] width 78 height 23
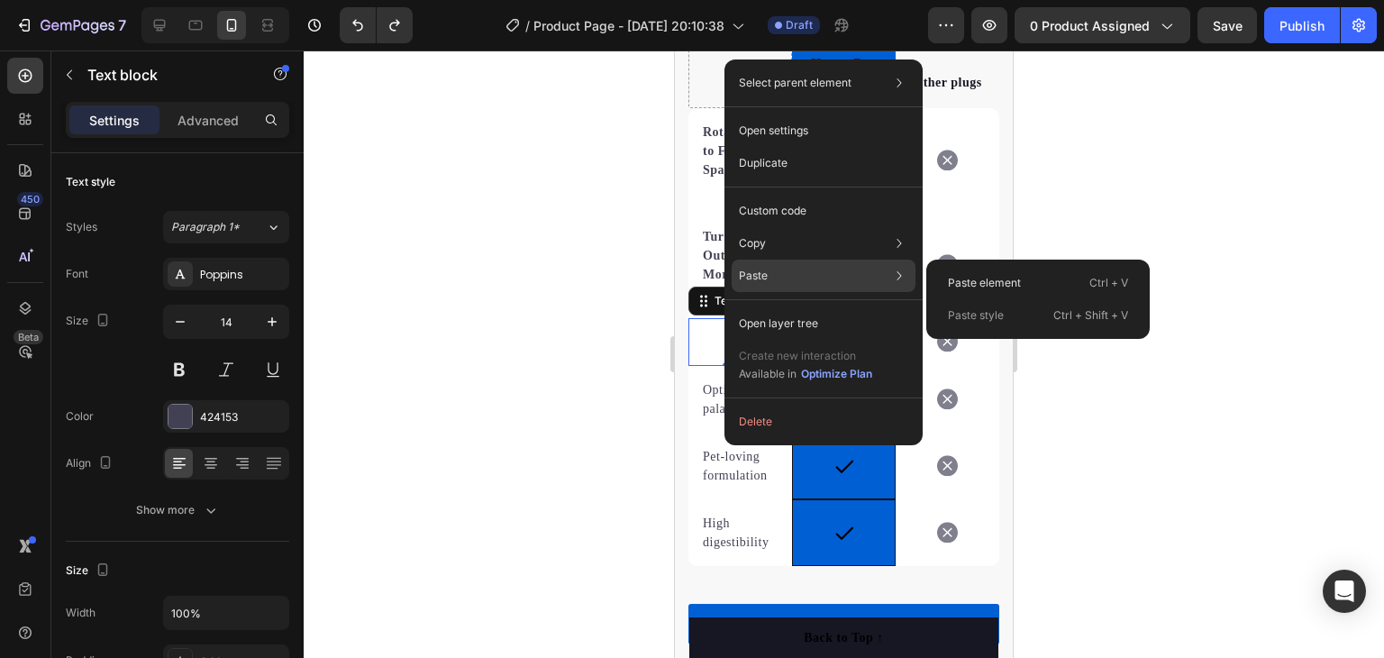
click at [778, 307] on div "Paste Paste element Ctrl + V Paste style Ctrl + Shift + V" at bounding box center [824, 323] width 184 height 32
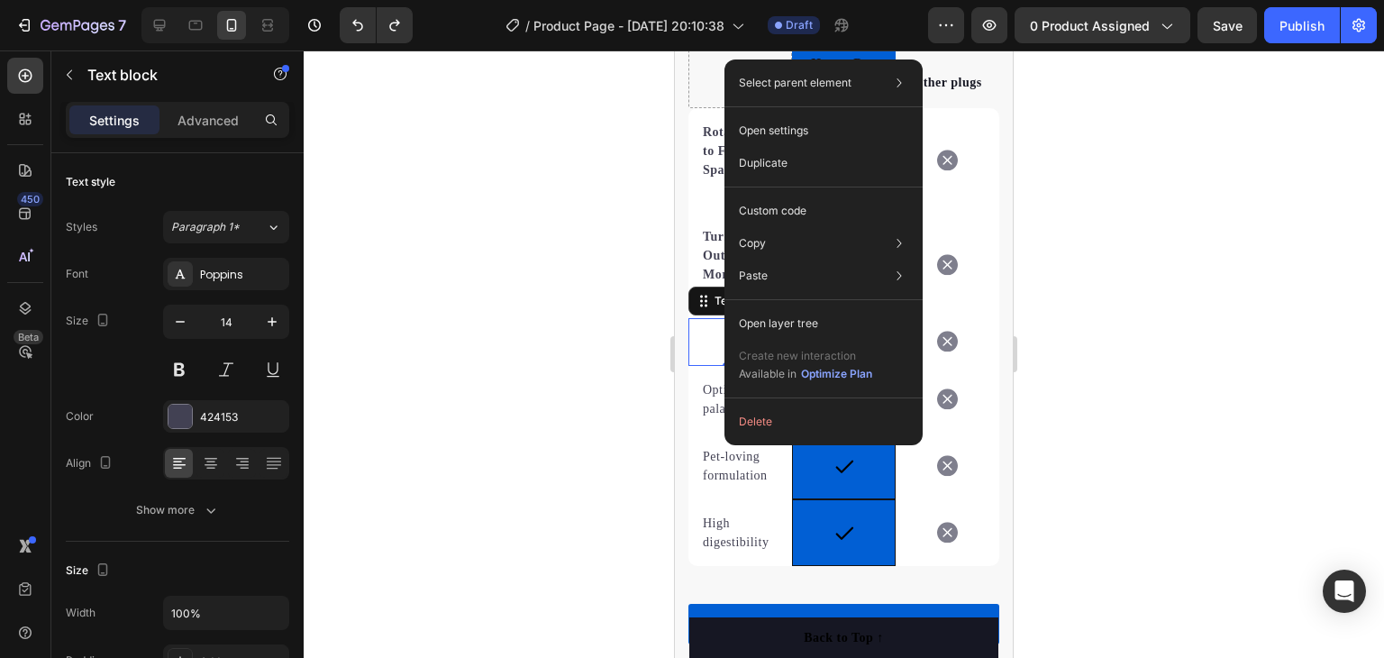
click at [1141, 173] on div at bounding box center [844, 353] width 1080 height 607
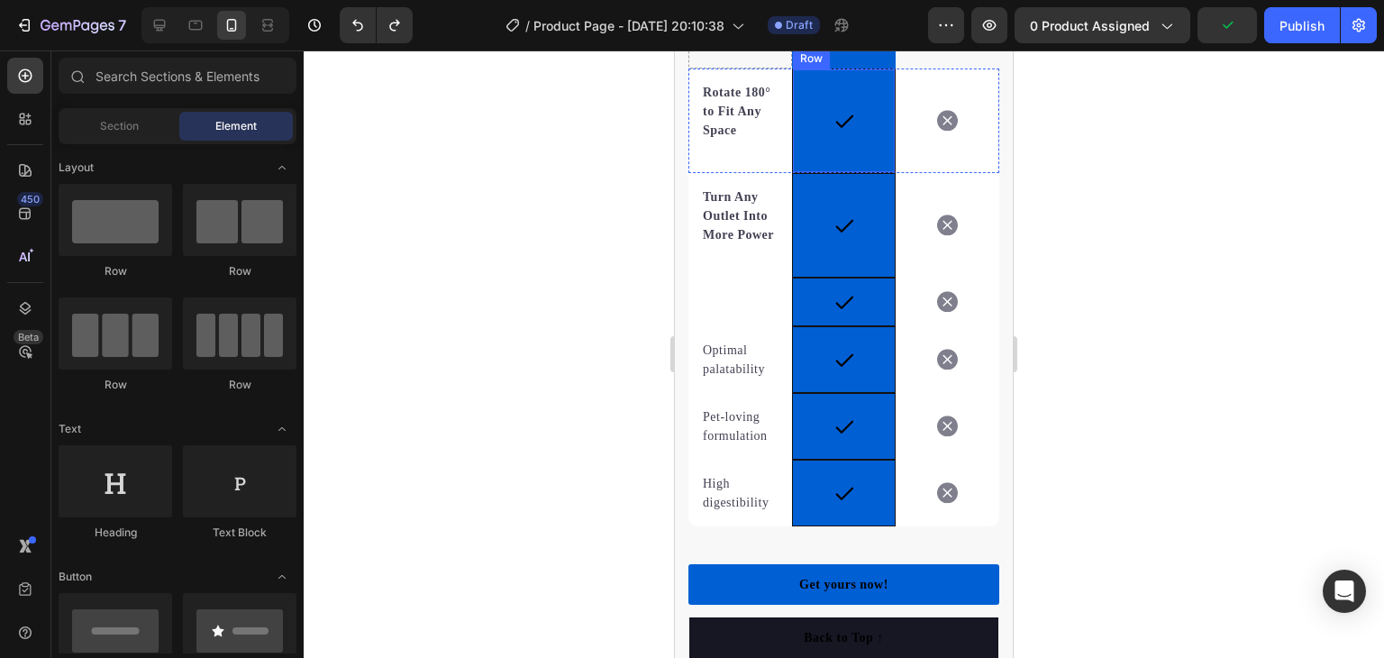
scroll to position [4299, 0]
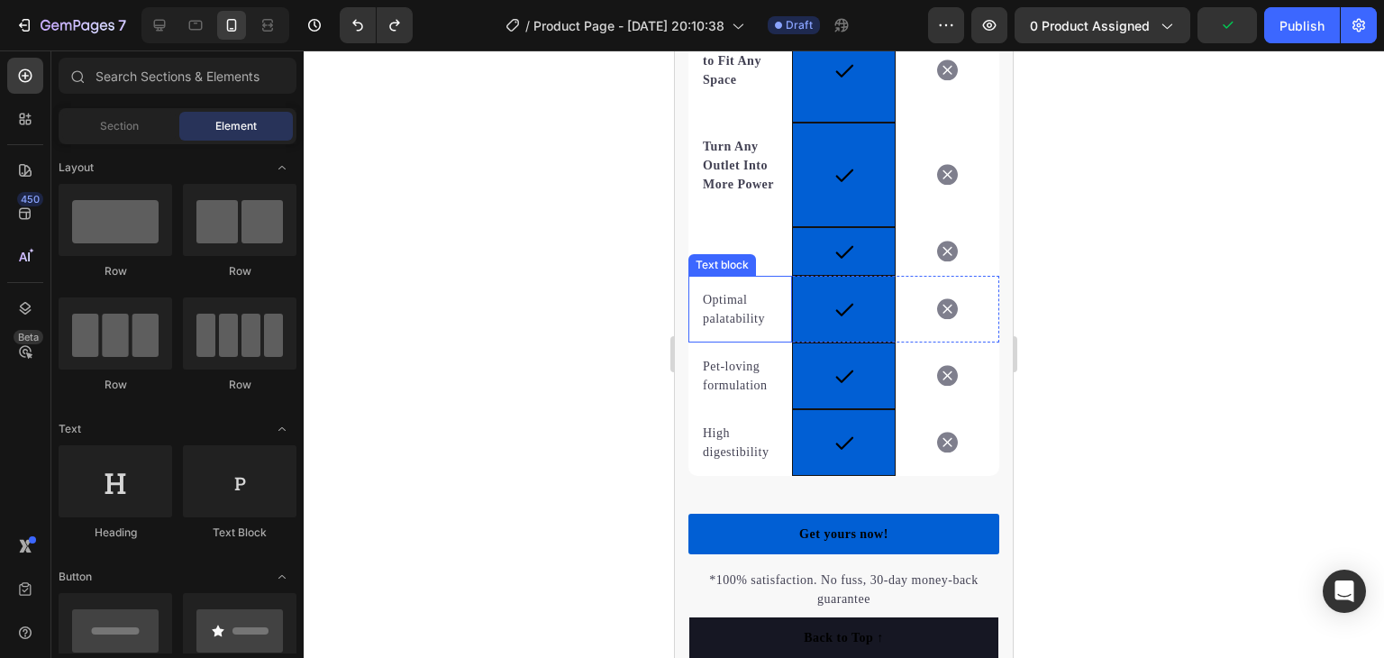
click at [746, 328] on p "Optimal palatability" at bounding box center [740, 309] width 75 height 38
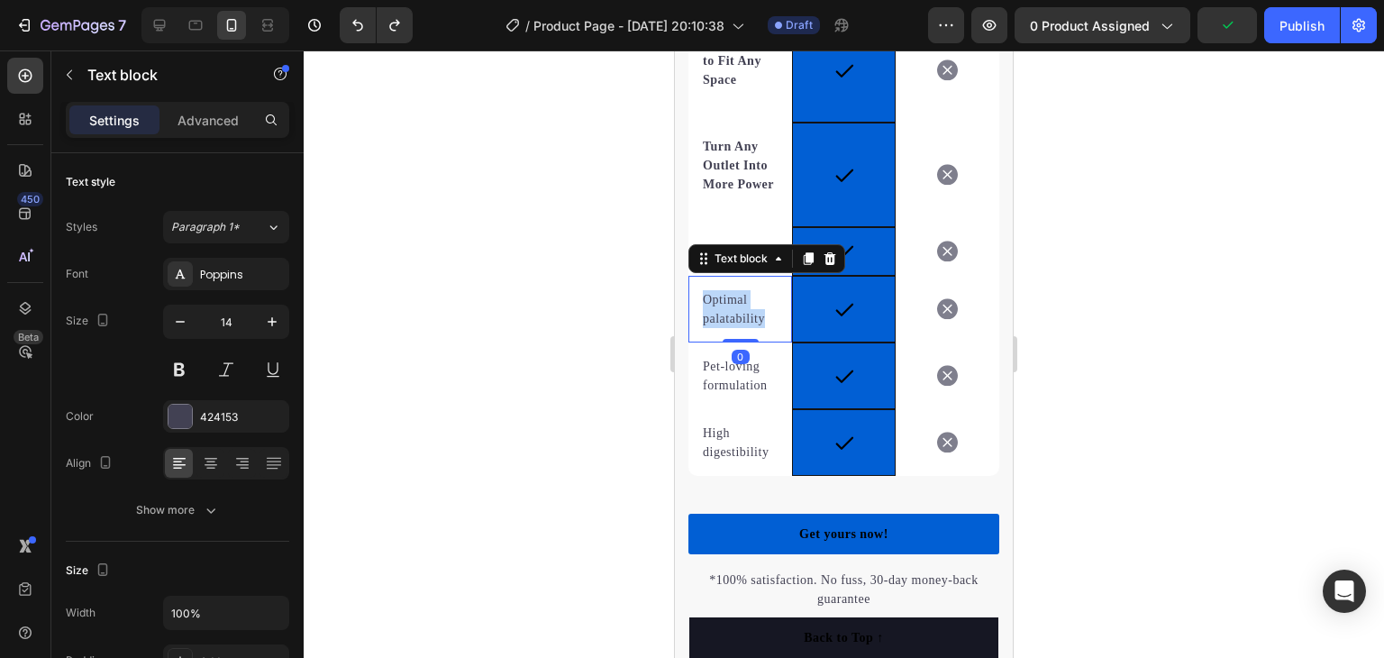
click at [746, 328] on p "Optimal palatability" at bounding box center [740, 309] width 75 height 38
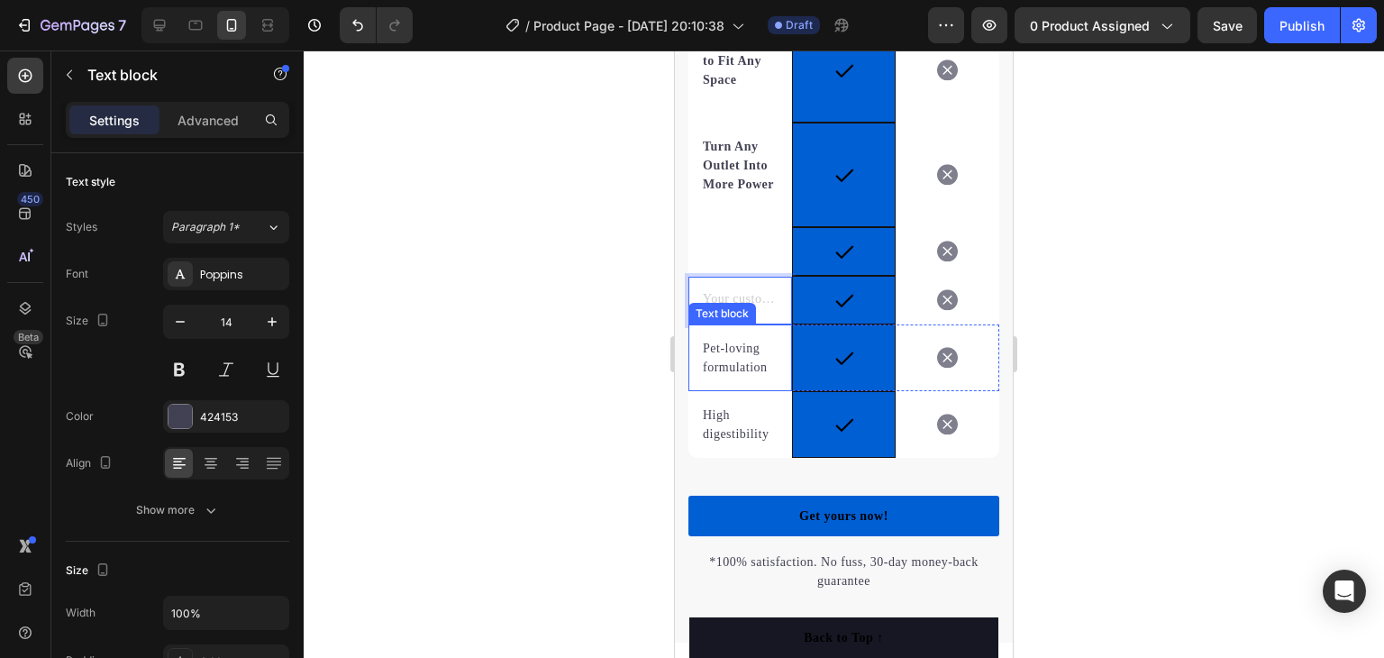
click at [740, 365] on p "Pet-loving formulation" at bounding box center [740, 358] width 75 height 38
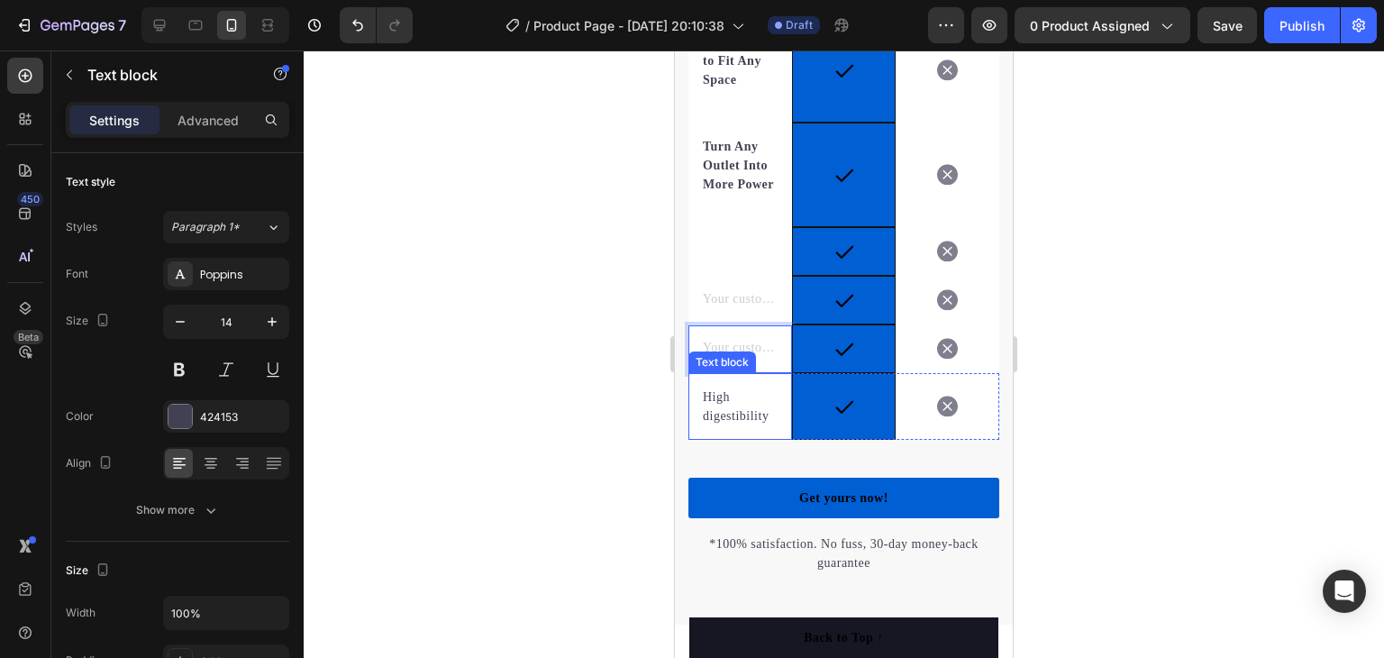
click at [739, 425] on p "High digestibility" at bounding box center [740, 407] width 75 height 38
click at [740, 425] on p "High digestibility" at bounding box center [740, 407] width 75 height 38
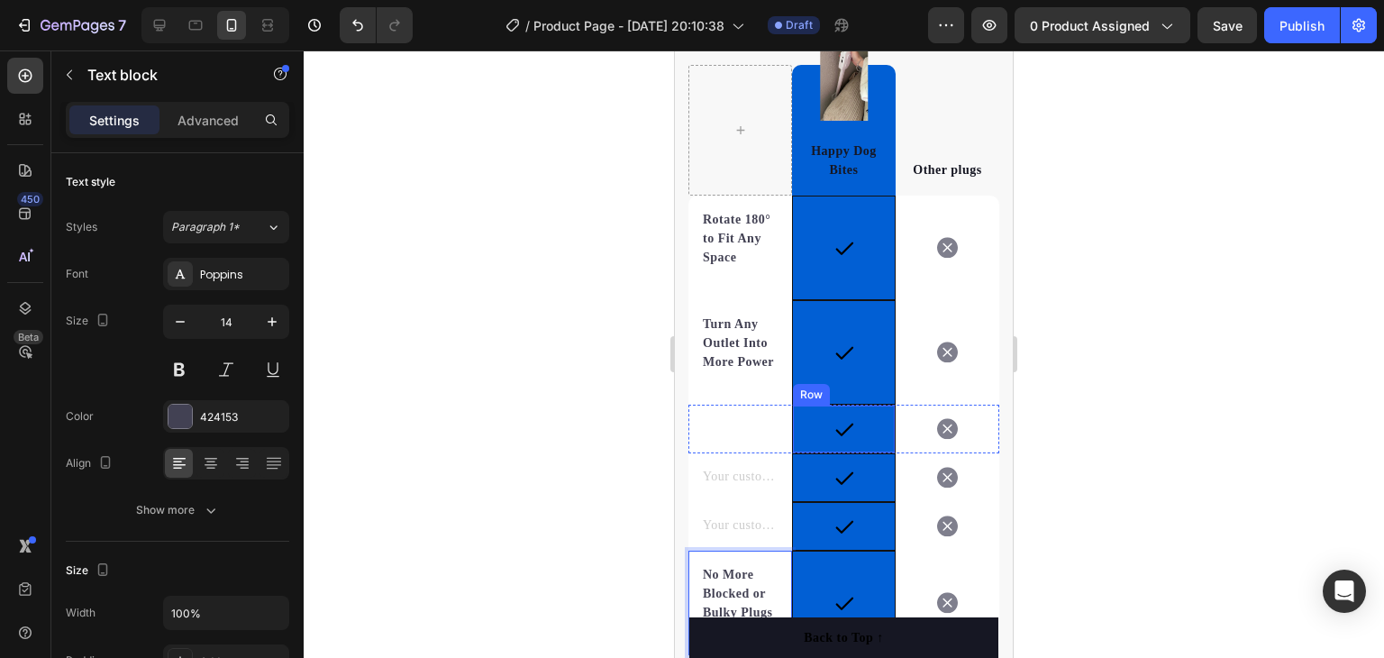
scroll to position [4119, 0]
click at [729, 408] on div "Text block" at bounding box center [722, 398] width 68 height 22
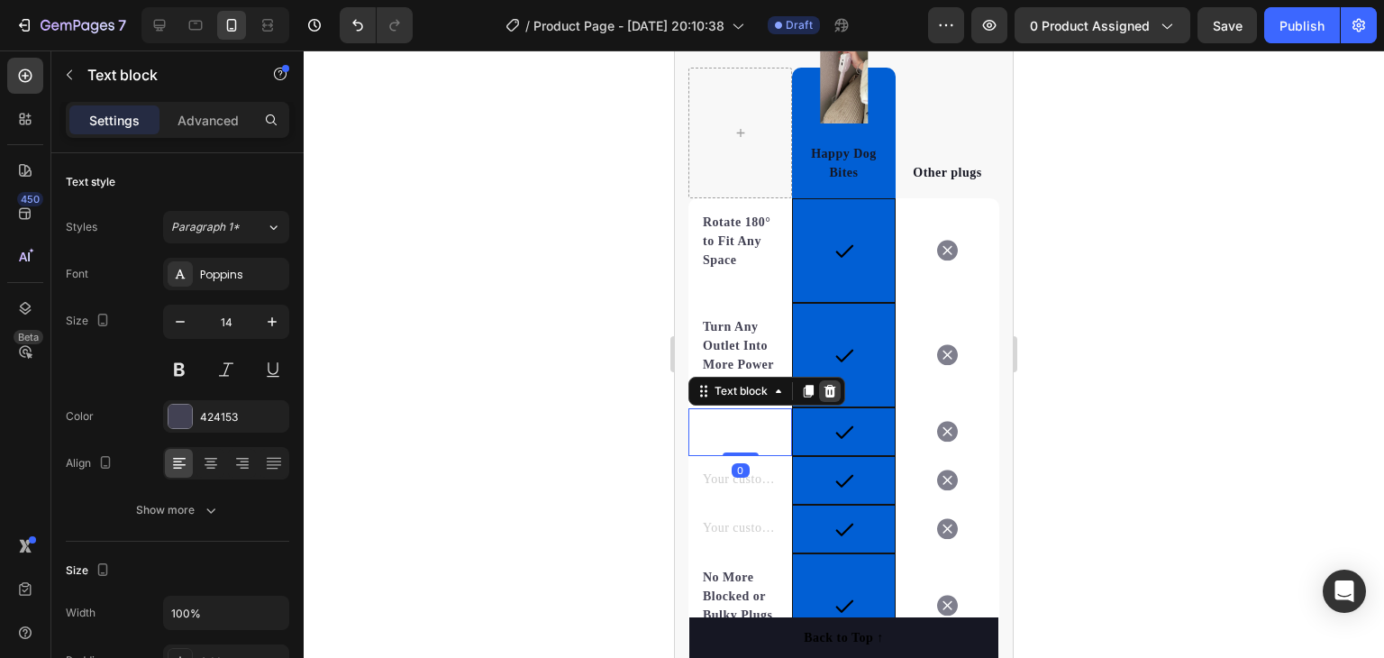
click at [829, 397] on icon at bounding box center [831, 390] width 12 height 13
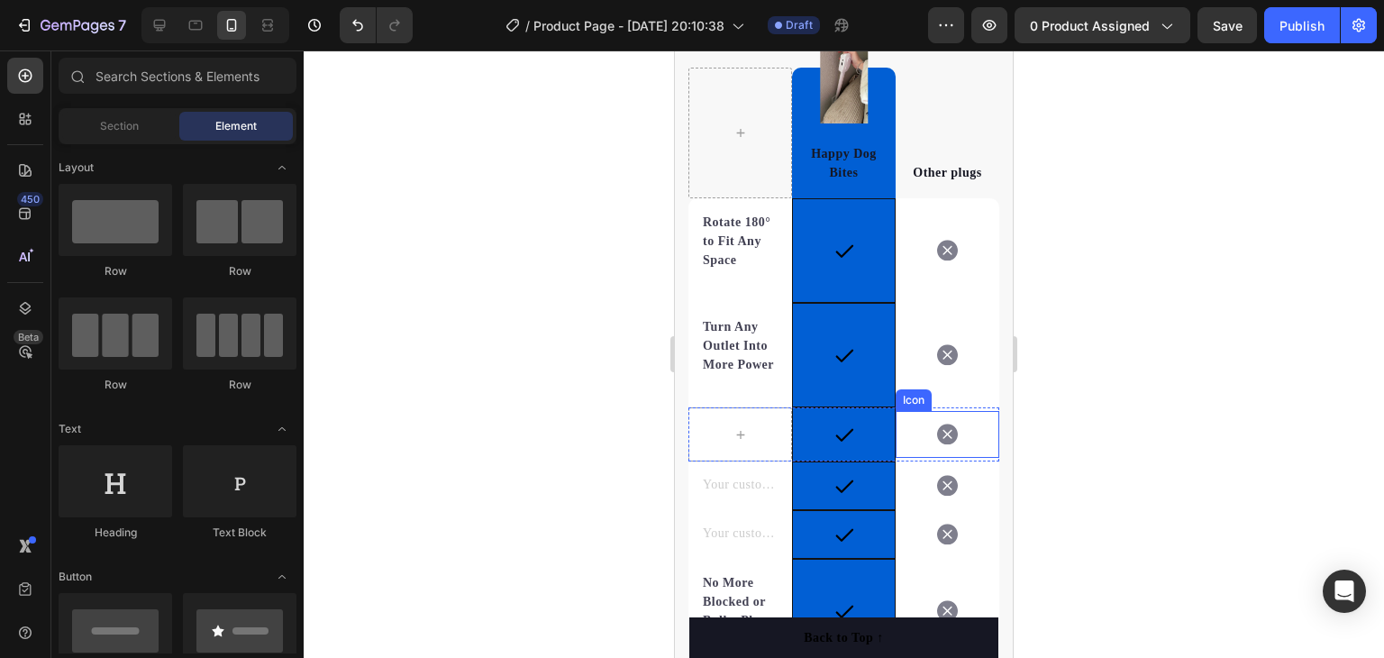
click at [937, 445] on icon at bounding box center [947, 435] width 21 height 22
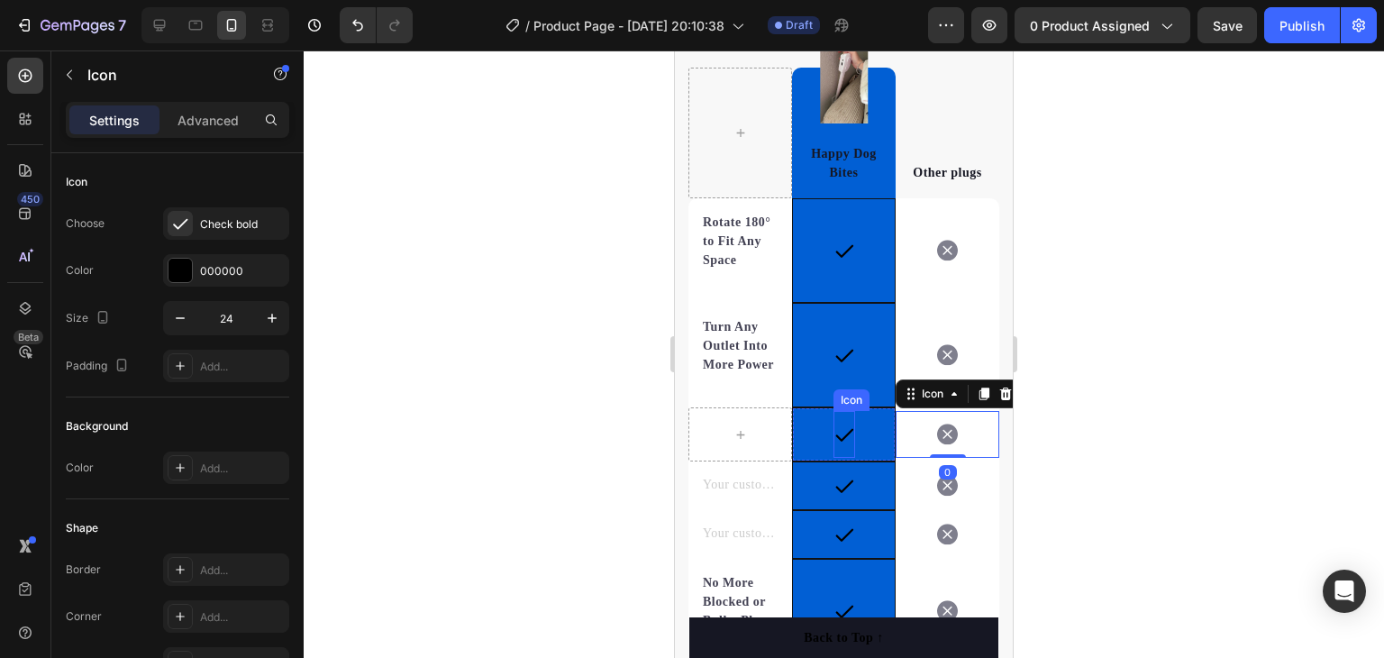
click at [842, 445] on icon at bounding box center [845, 435] width 22 height 22
click at [937, 400] on icon at bounding box center [943, 394] width 12 height 13
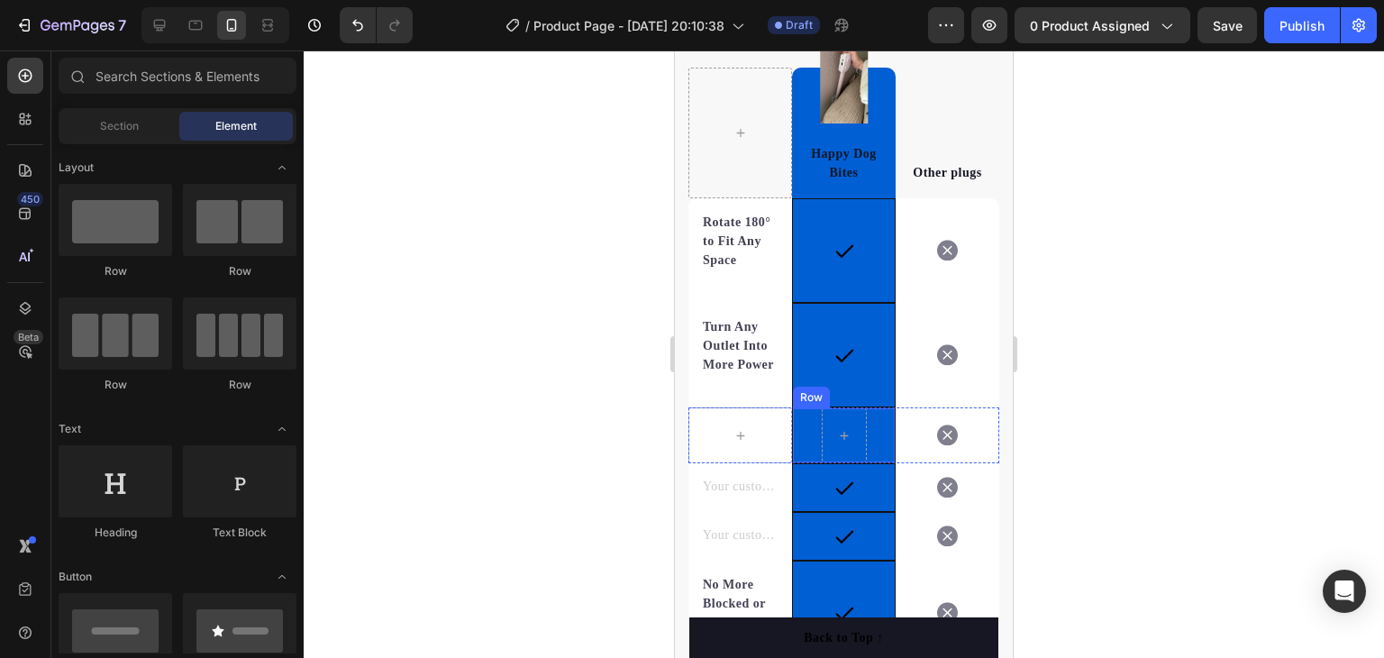
click at [875, 448] on div "Row" at bounding box center [844, 435] width 104 height 56
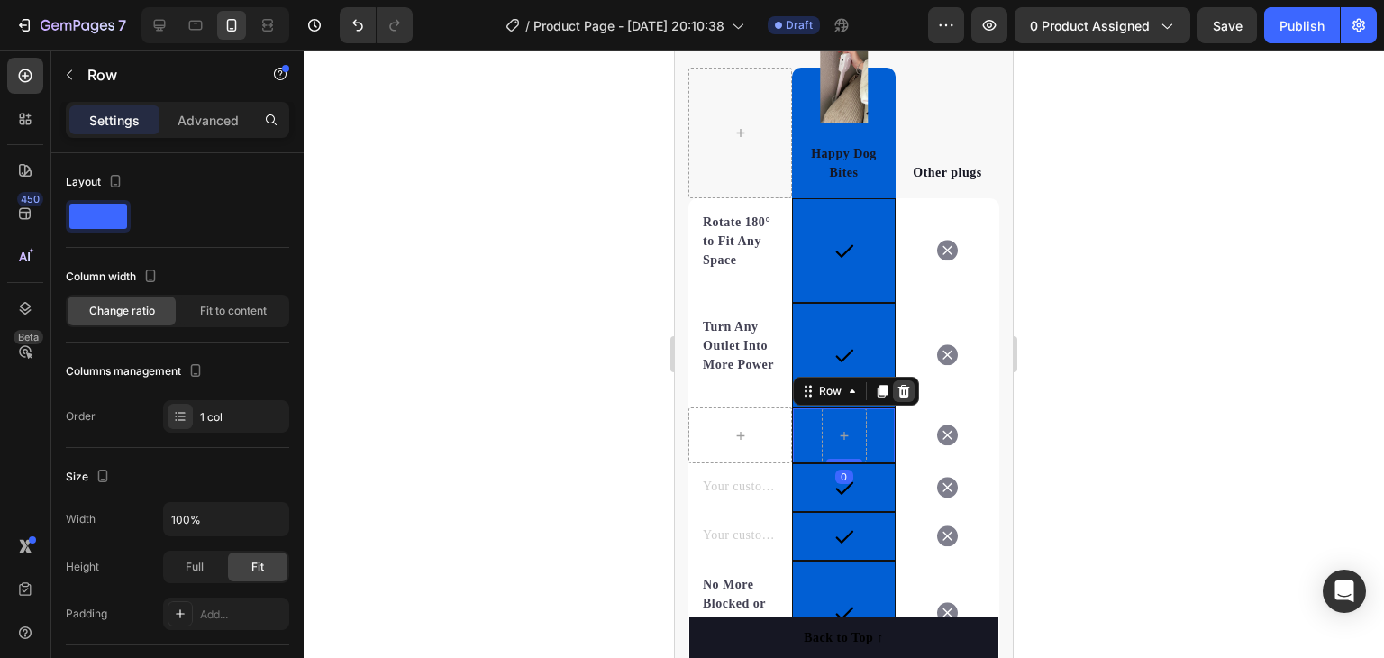
click at [902, 397] on icon at bounding box center [904, 391] width 12 height 13
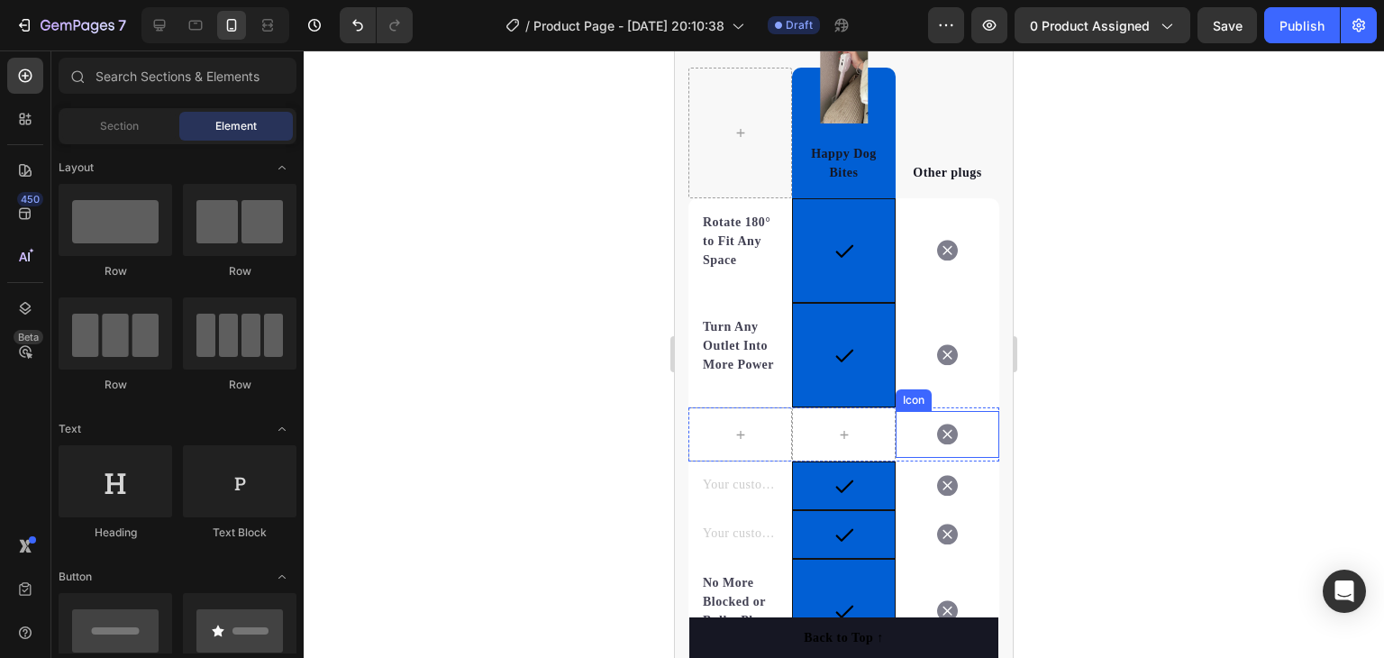
click at [937, 445] on icon at bounding box center [947, 435] width 21 height 22
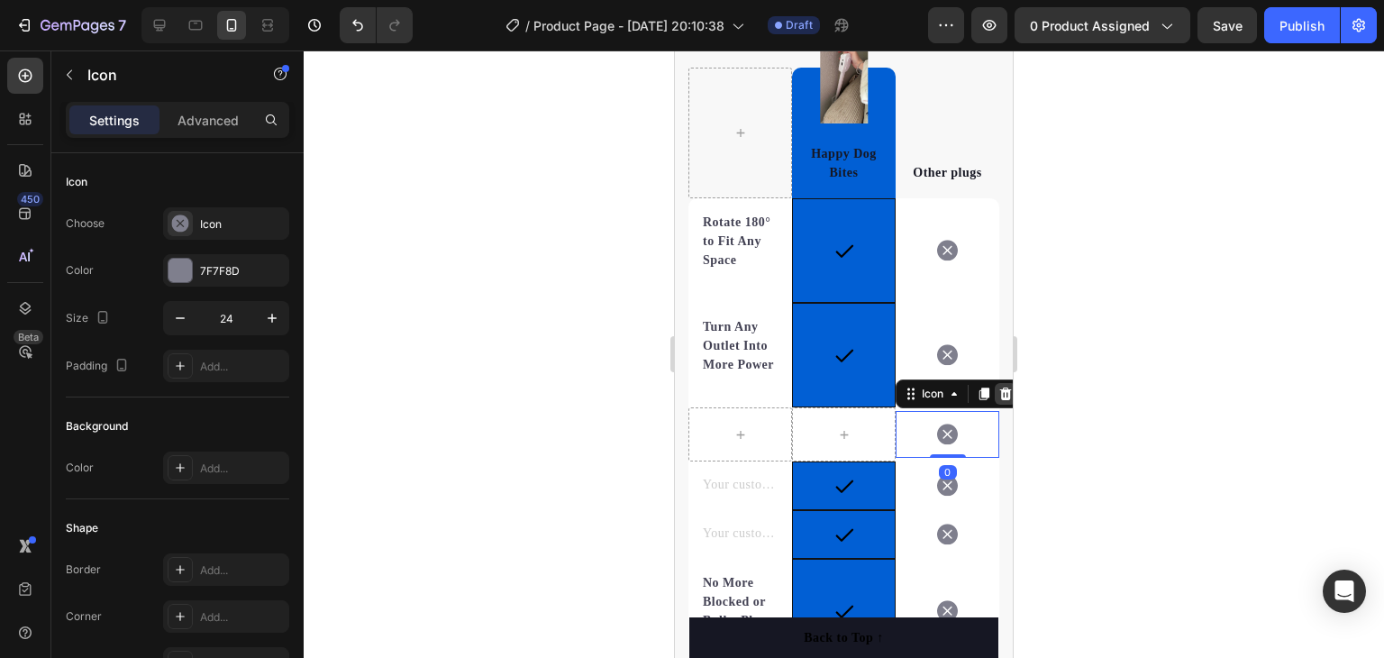
click at [998, 401] on icon at bounding box center [1005, 394] width 14 height 14
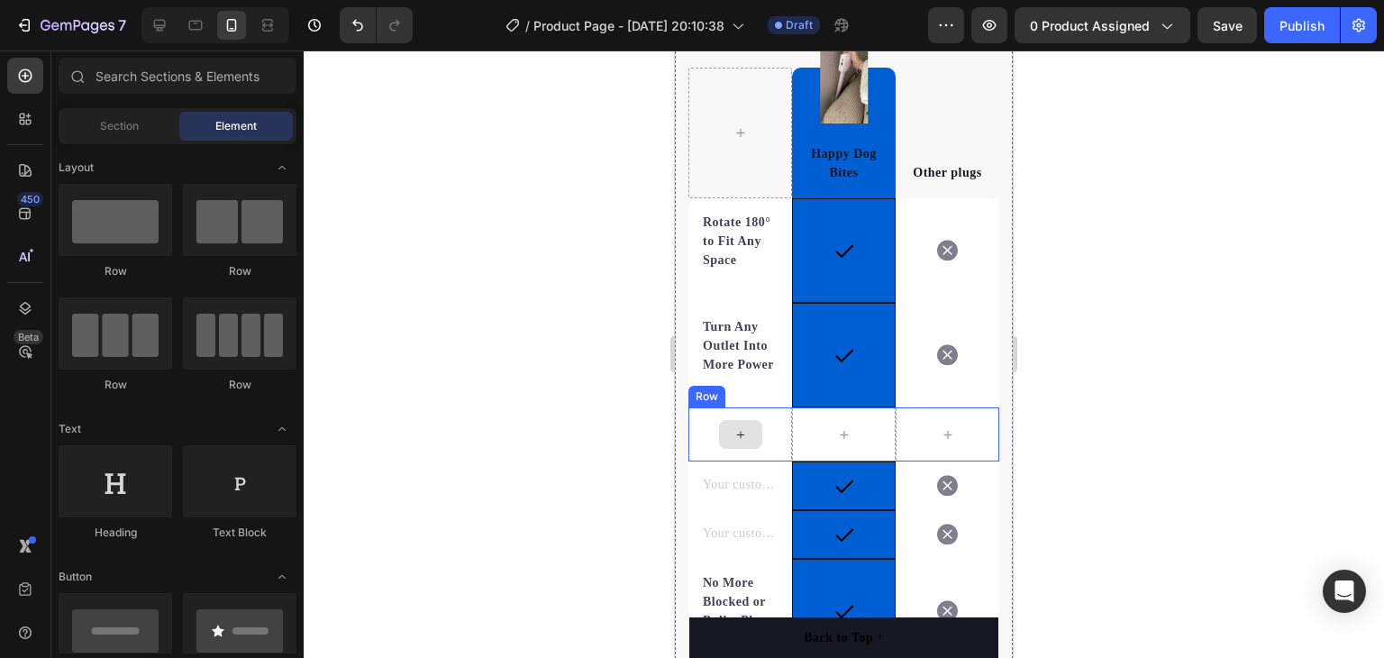
click at [750, 448] on div at bounding box center [740, 434] width 43 height 29
click at [774, 441] on div at bounding box center [740, 434] width 104 height 54
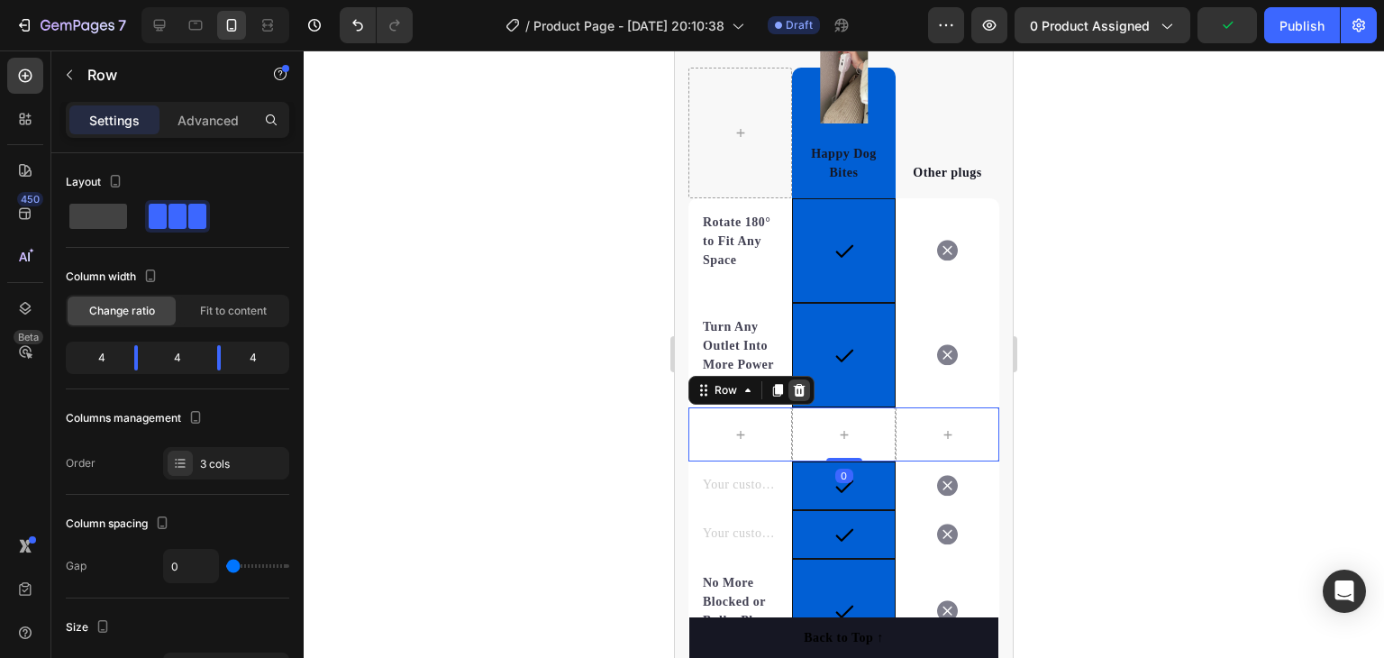
click at [800, 397] on icon at bounding box center [800, 390] width 12 height 13
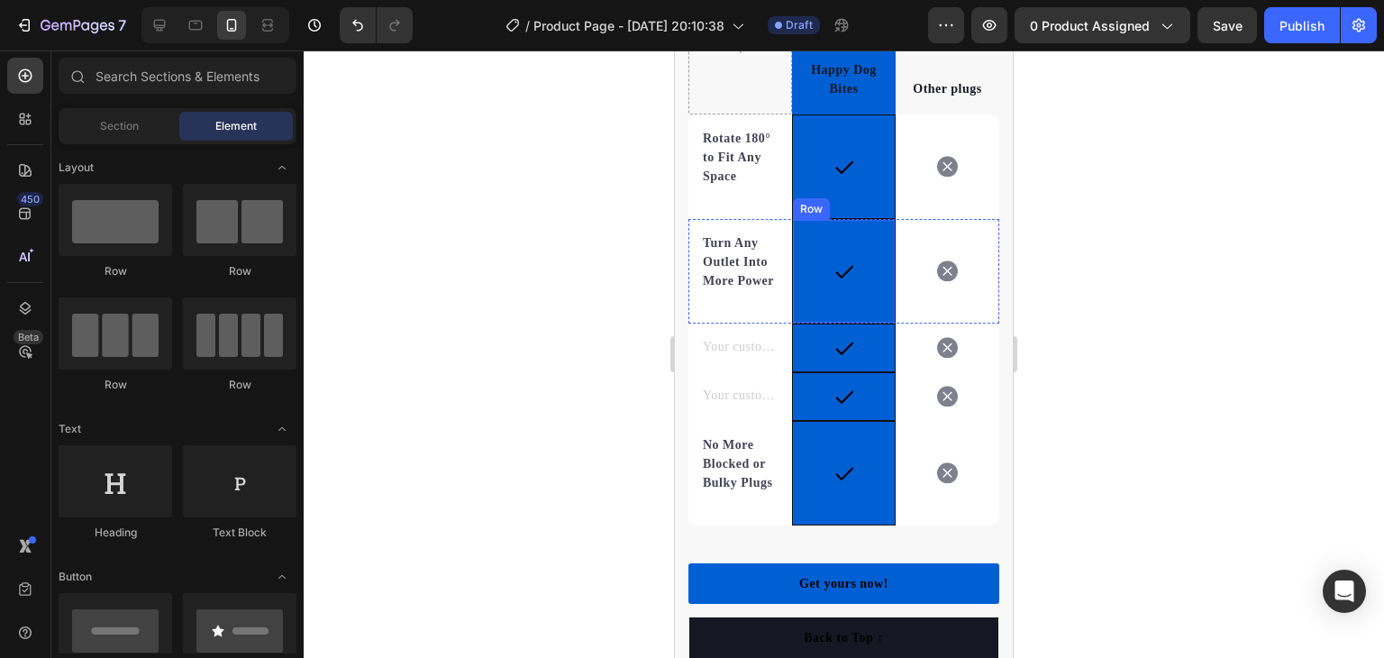
scroll to position [4209, 0]
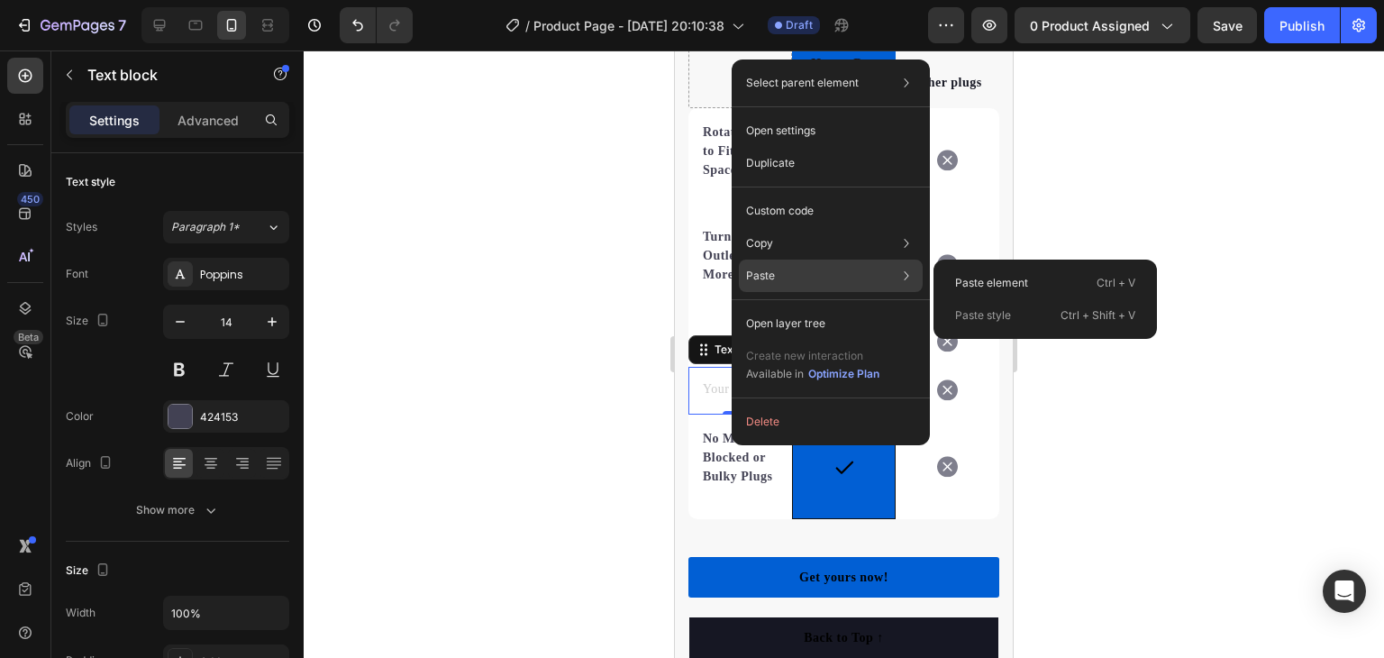
click at [781, 307] on div "Paste Paste element Ctrl + V Paste style Ctrl + Shift + V" at bounding box center [831, 323] width 184 height 32
click at [780, 307] on div "Paste Paste element Ctrl + V Paste style Ctrl + Shift + V" at bounding box center [831, 323] width 184 height 32
click at [1008, 299] on div "Paste element Ctrl + V" at bounding box center [1045, 315] width 209 height 32
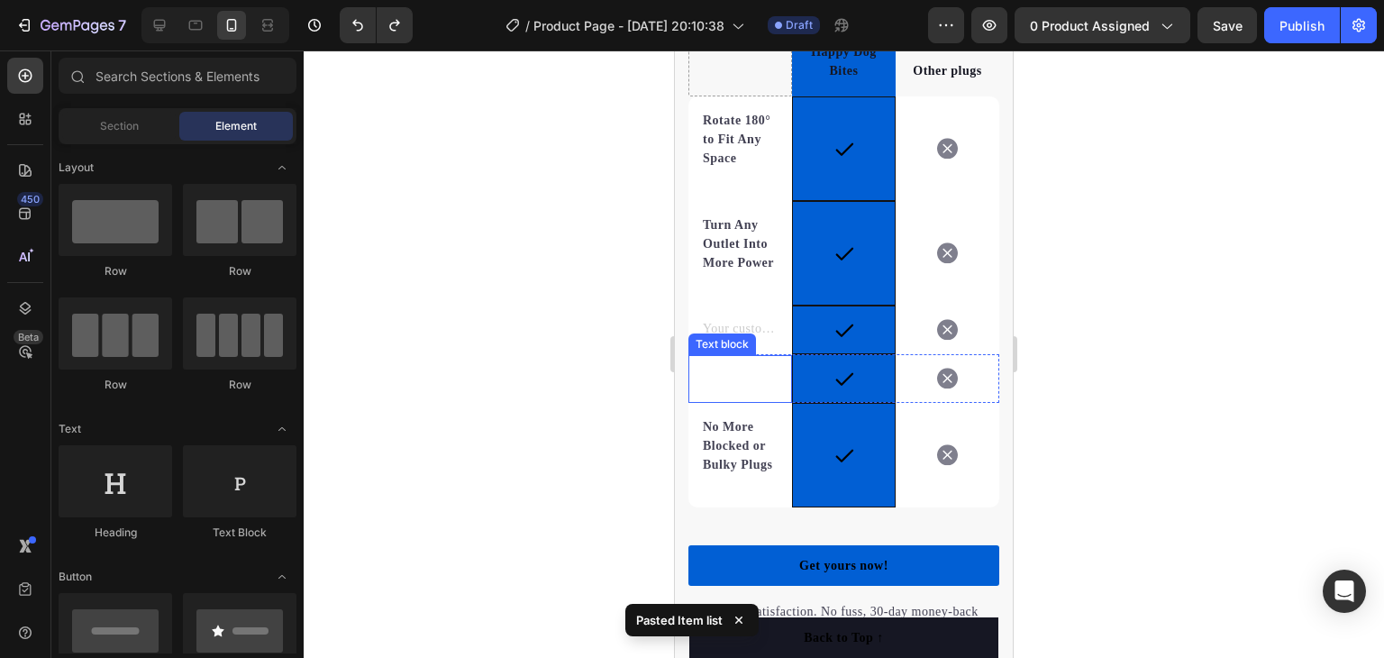
scroll to position [4167, 0]
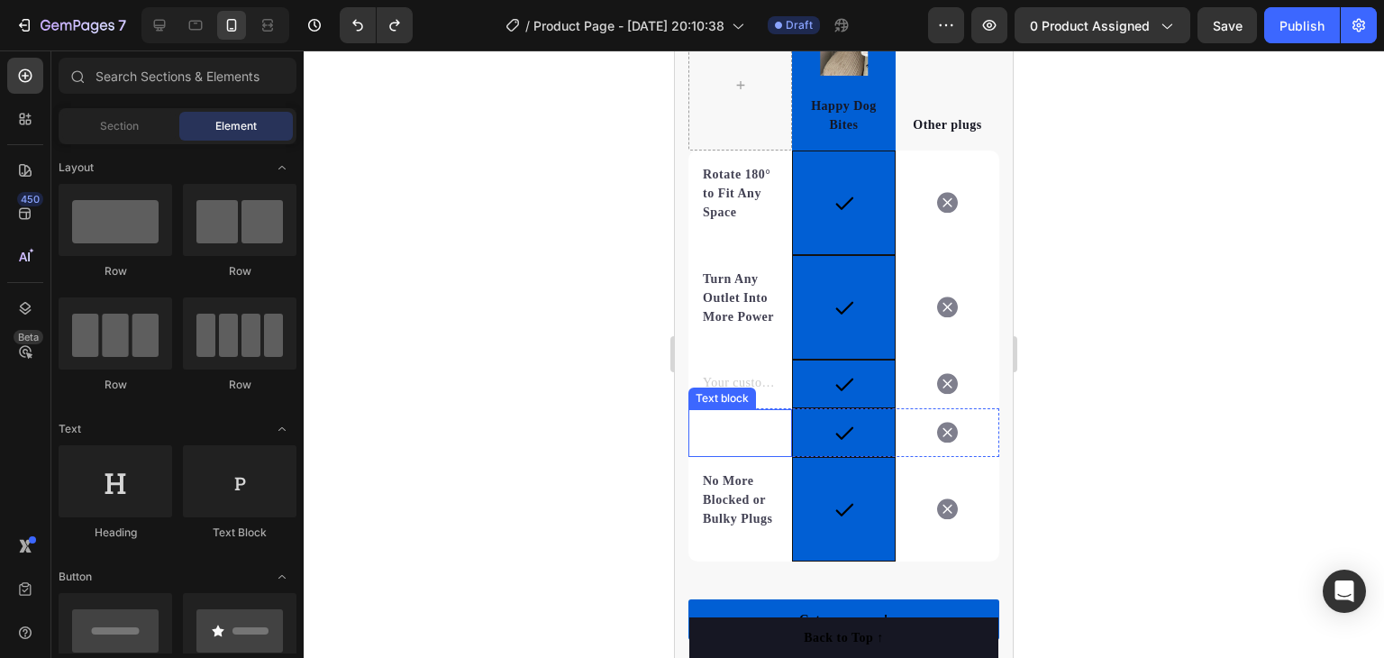
click at [717, 442] on p "Rich Text Editor. Editing area: main" at bounding box center [740, 433] width 75 height 19
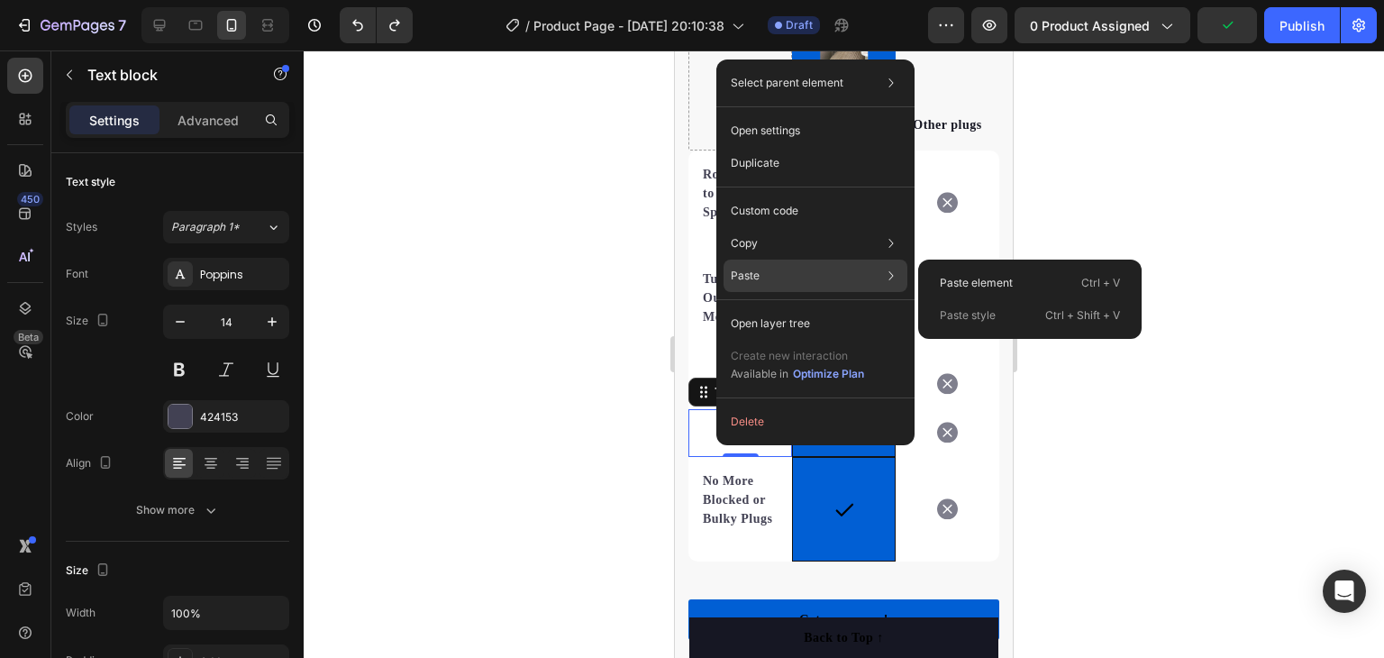
click at [776, 307] on div "Paste Paste element Ctrl + V Paste style Ctrl + Shift + V" at bounding box center [816, 323] width 184 height 32
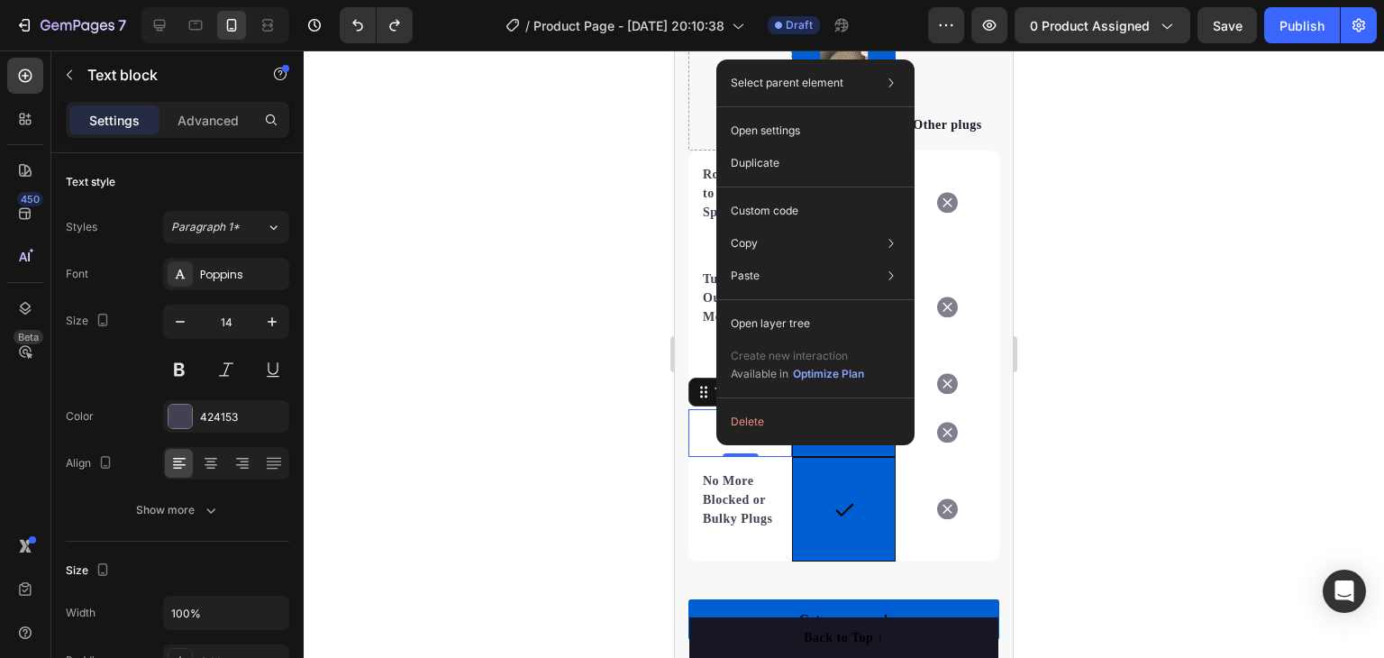
click at [1256, 212] on div at bounding box center [844, 353] width 1080 height 607
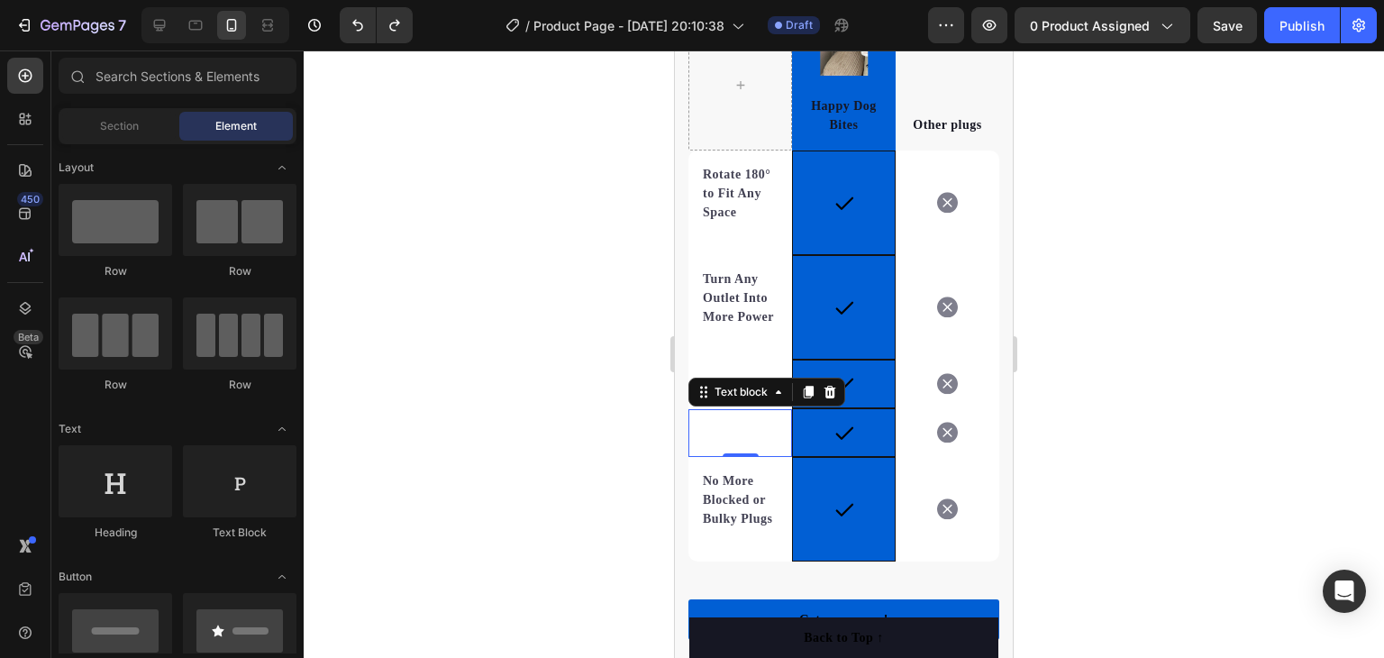
click at [1256, 212] on div at bounding box center [844, 353] width 1080 height 607
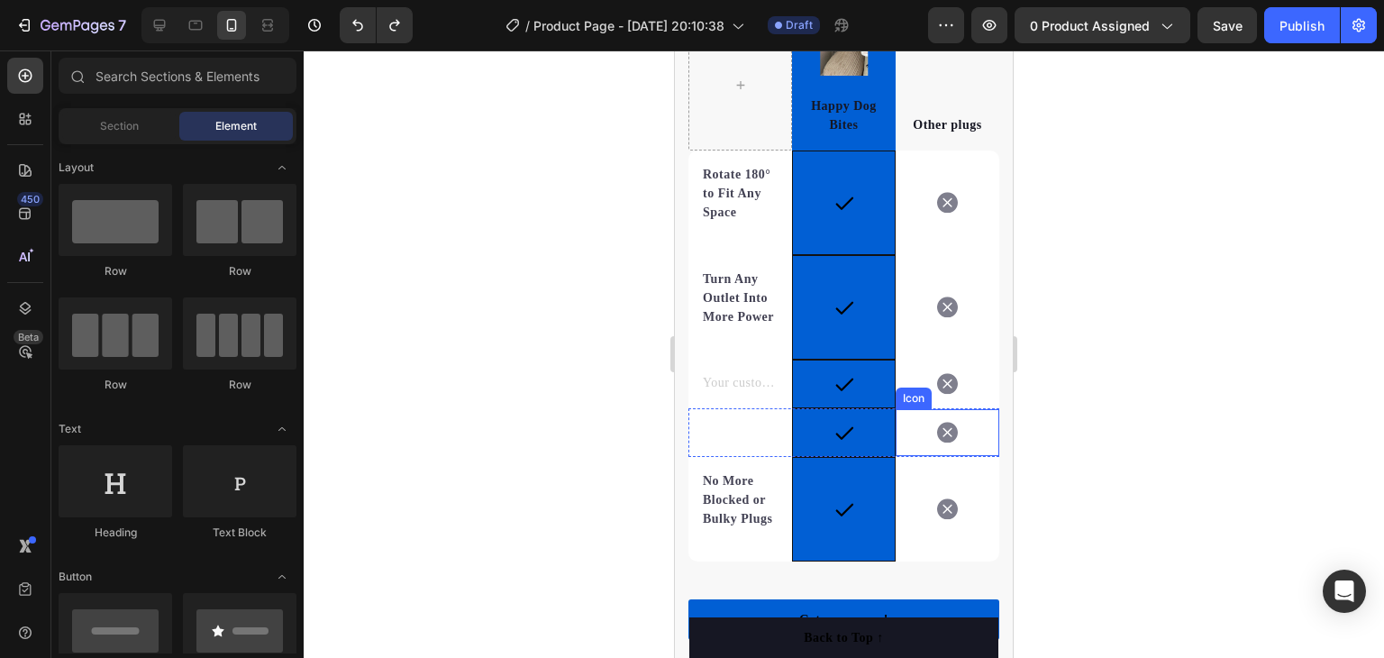
click at [937, 442] on icon at bounding box center [947, 432] width 21 height 21
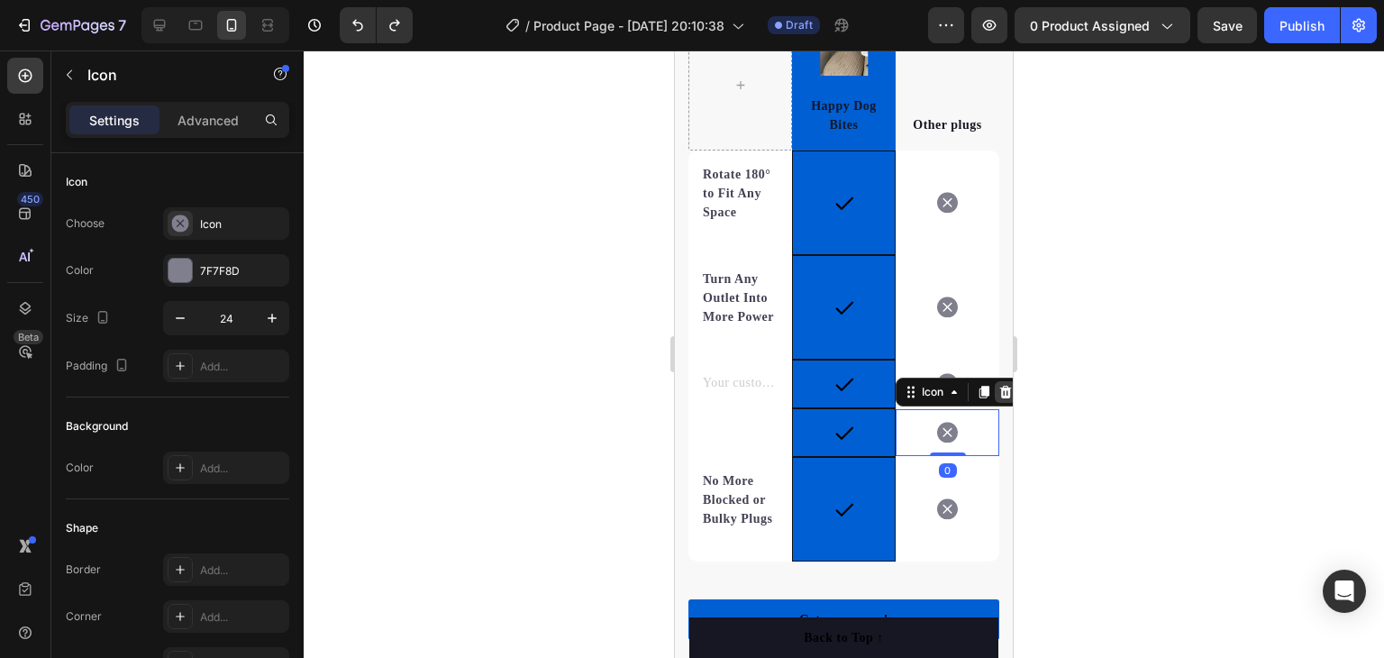
click at [998, 399] on icon at bounding box center [1005, 392] width 14 height 14
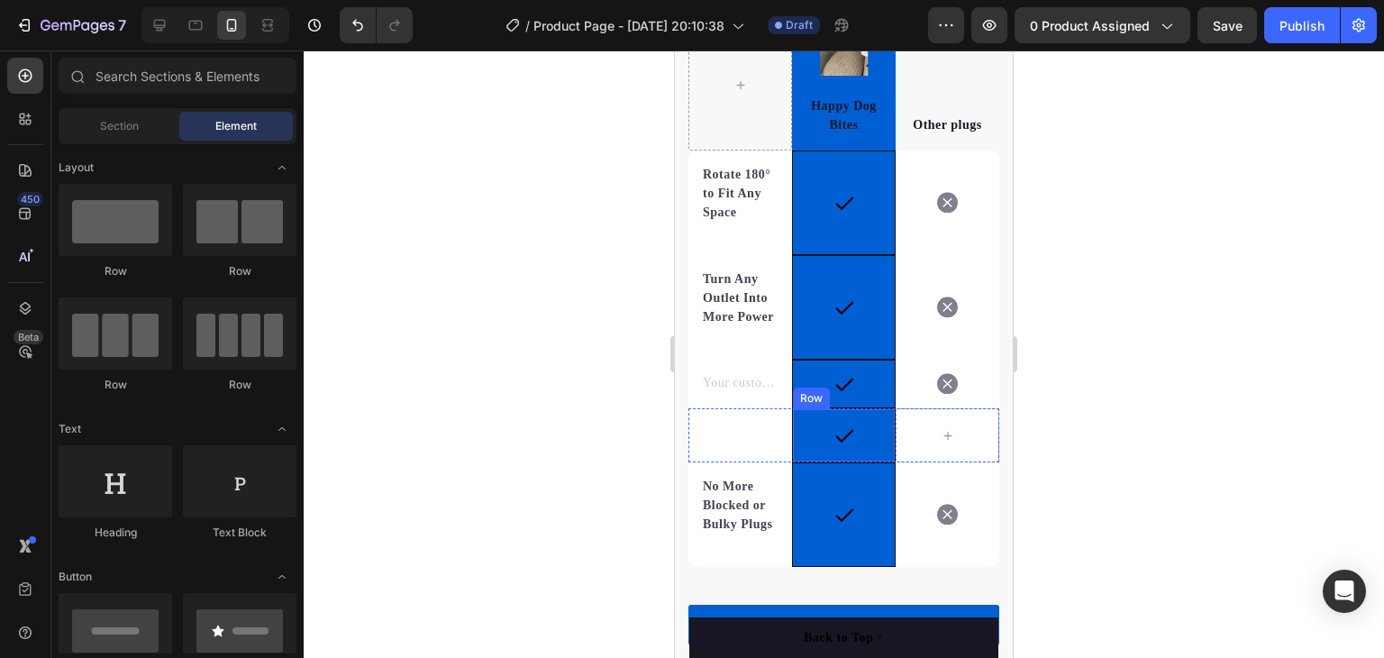
click at [852, 448] on div "Icon Row" at bounding box center [844, 435] width 104 height 54
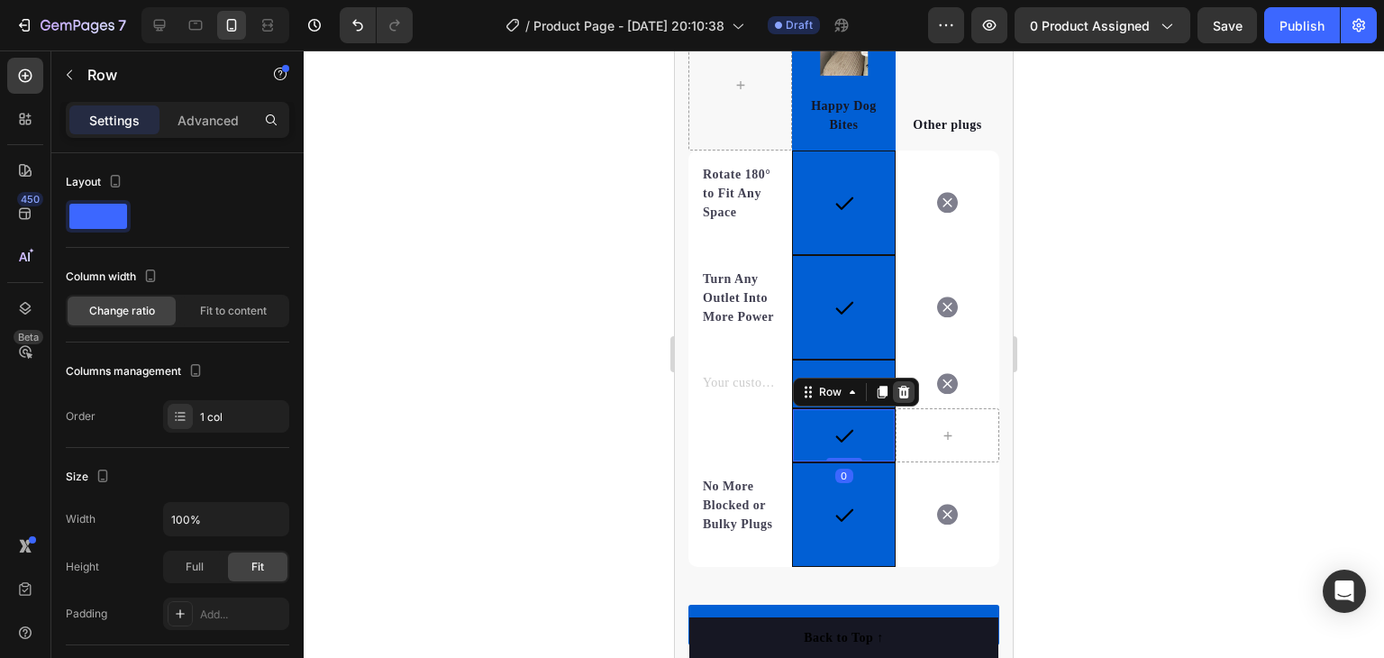
click at [898, 398] on icon at bounding box center [904, 392] width 12 height 13
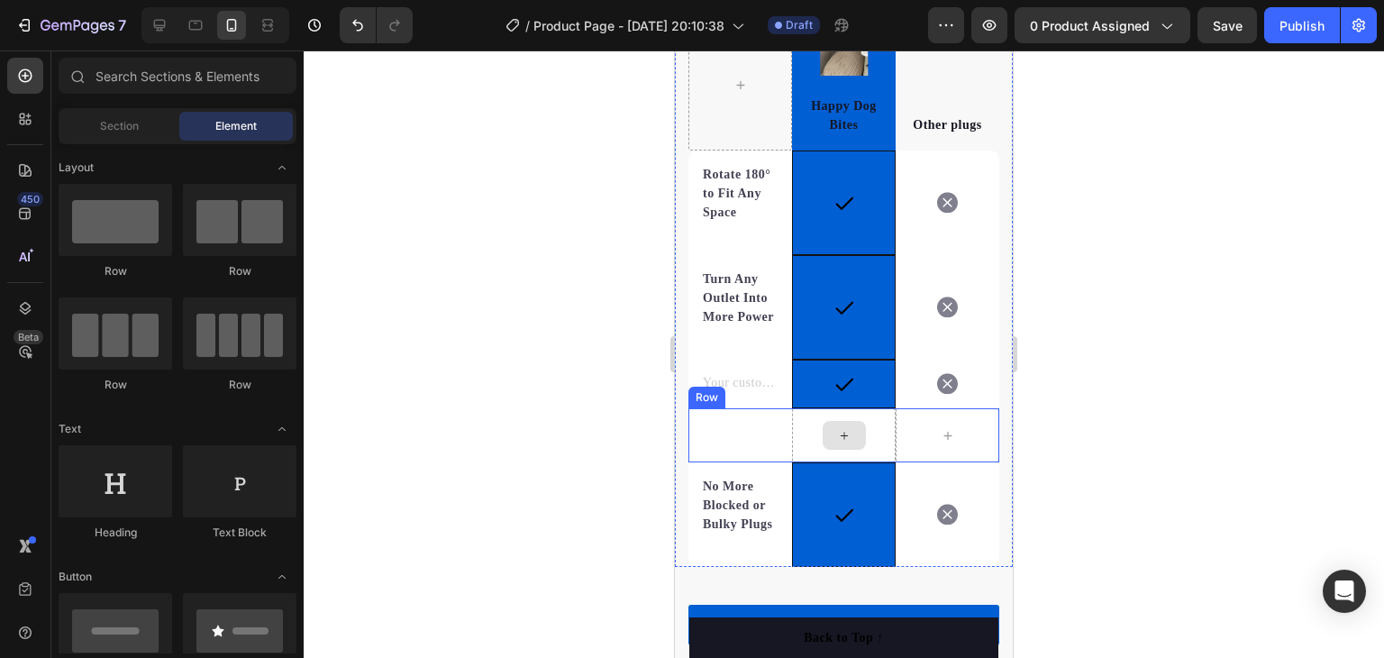
click at [871, 444] on div at bounding box center [844, 435] width 104 height 54
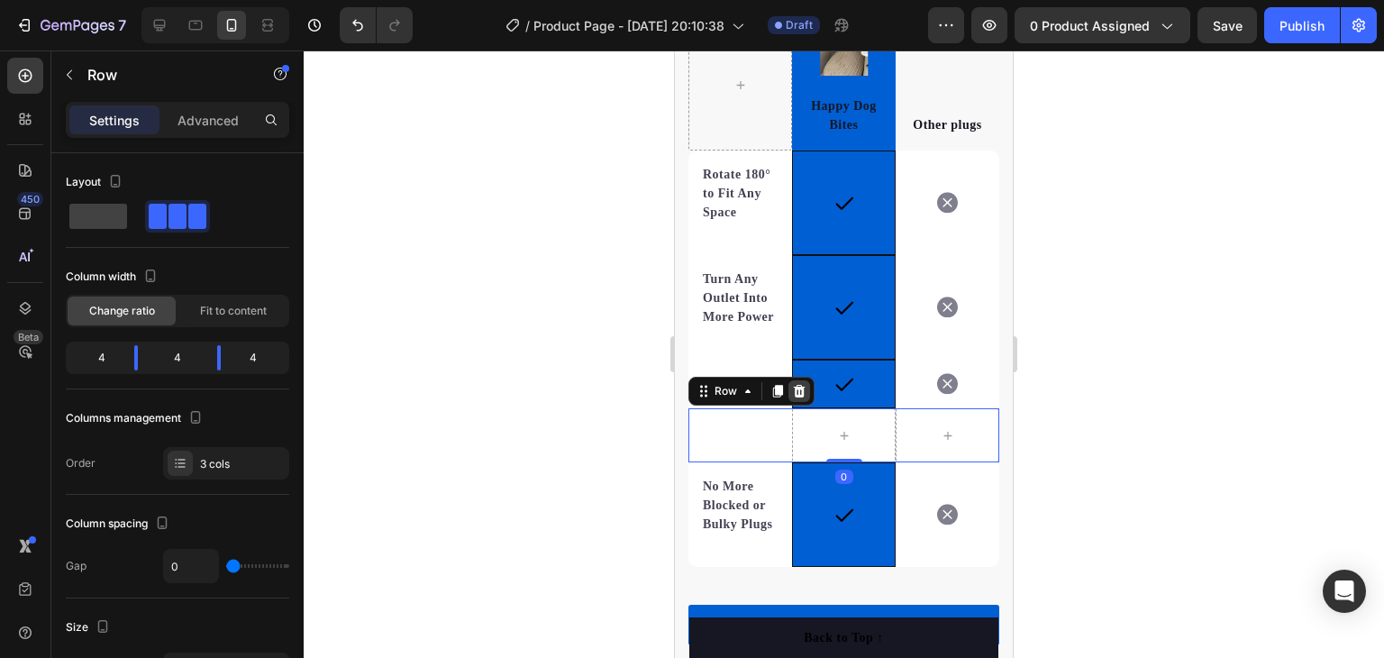
click at [799, 397] on icon at bounding box center [800, 391] width 12 height 13
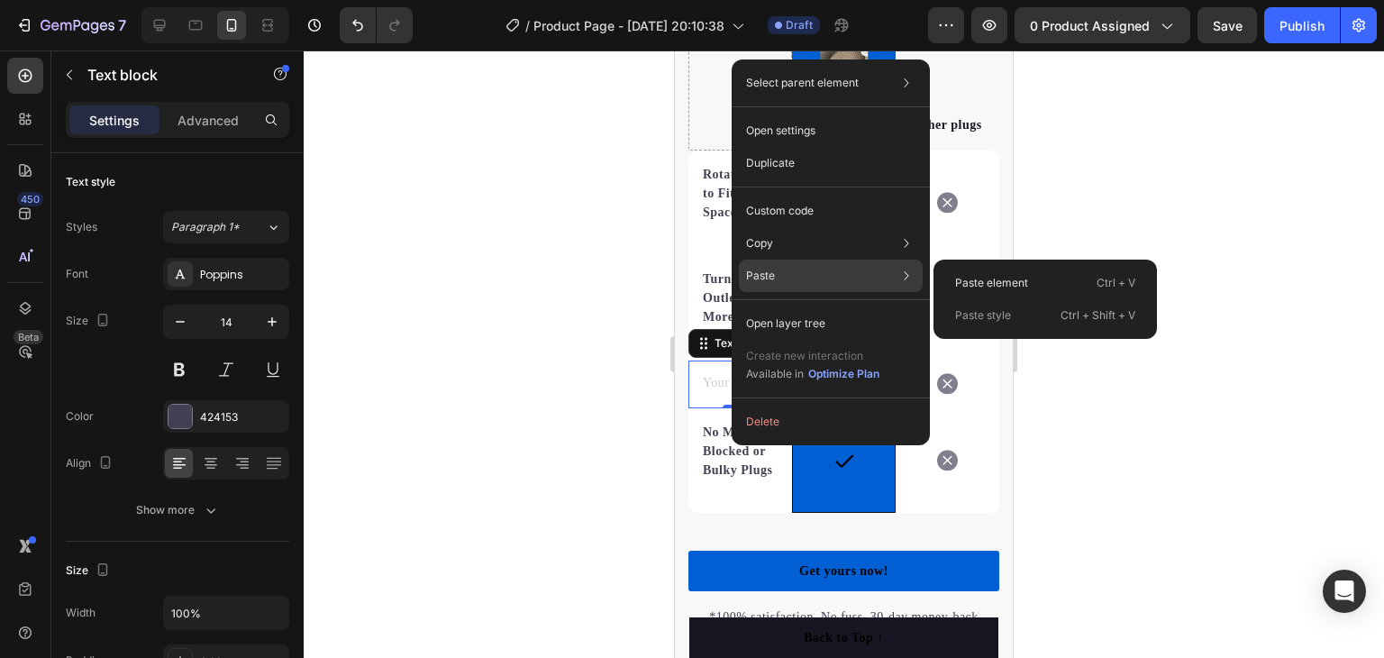
click at [798, 307] on div "Paste Paste element Ctrl + V Paste style Ctrl + Shift + V" at bounding box center [831, 323] width 184 height 32
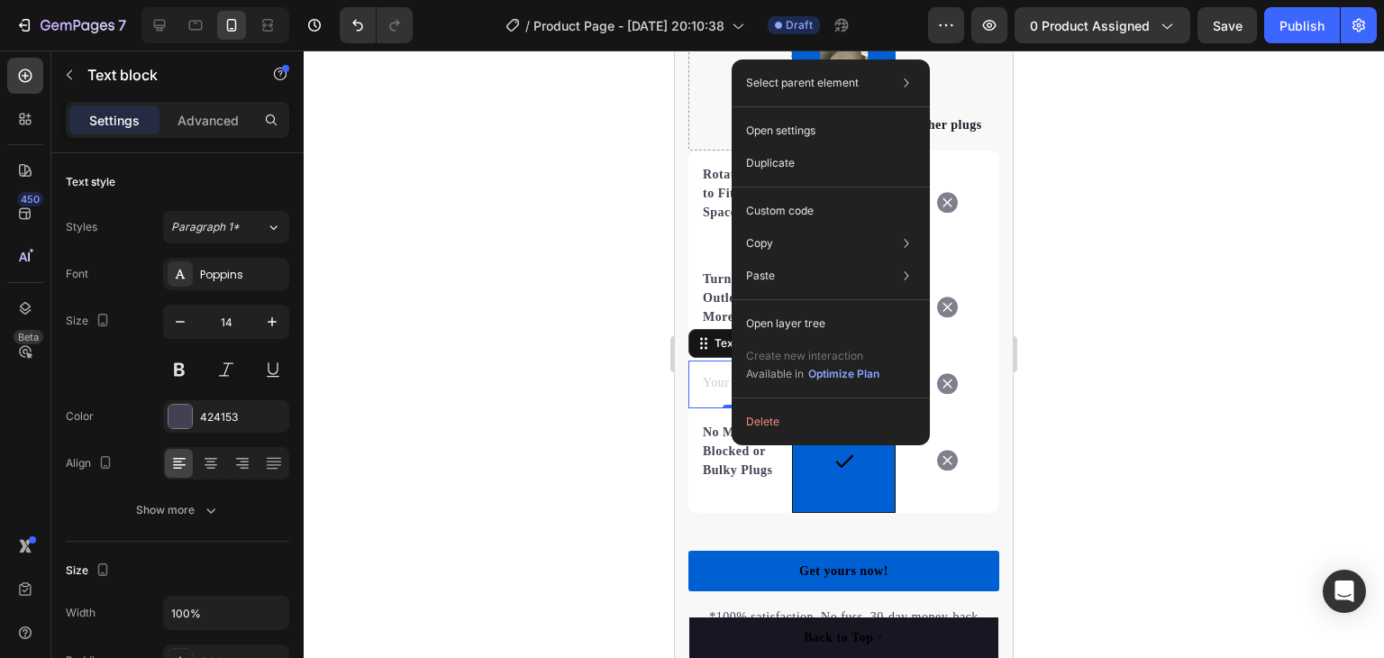
click at [1226, 179] on div at bounding box center [844, 353] width 1080 height 607
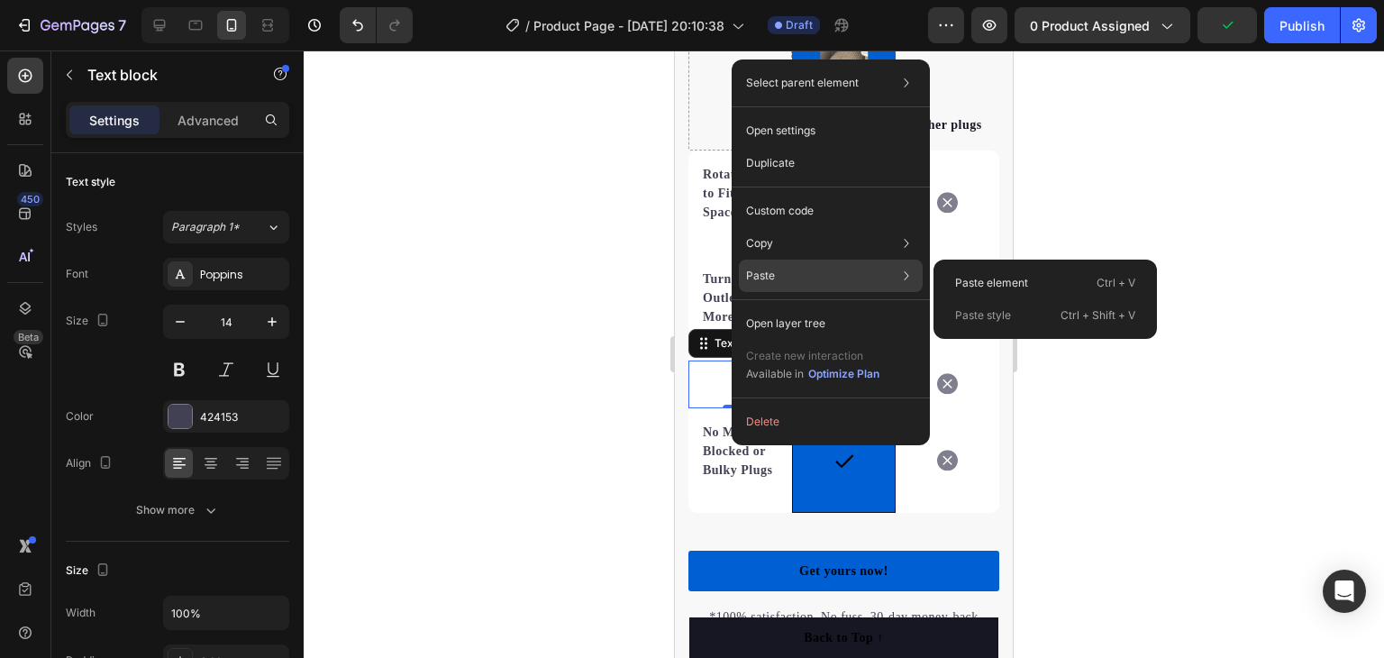
click at [783, 307] on div "Paste Paste element Ctrl + V Paste style Ctrl + Shift + V" at bounding box center [831, 323] width 184 height 32
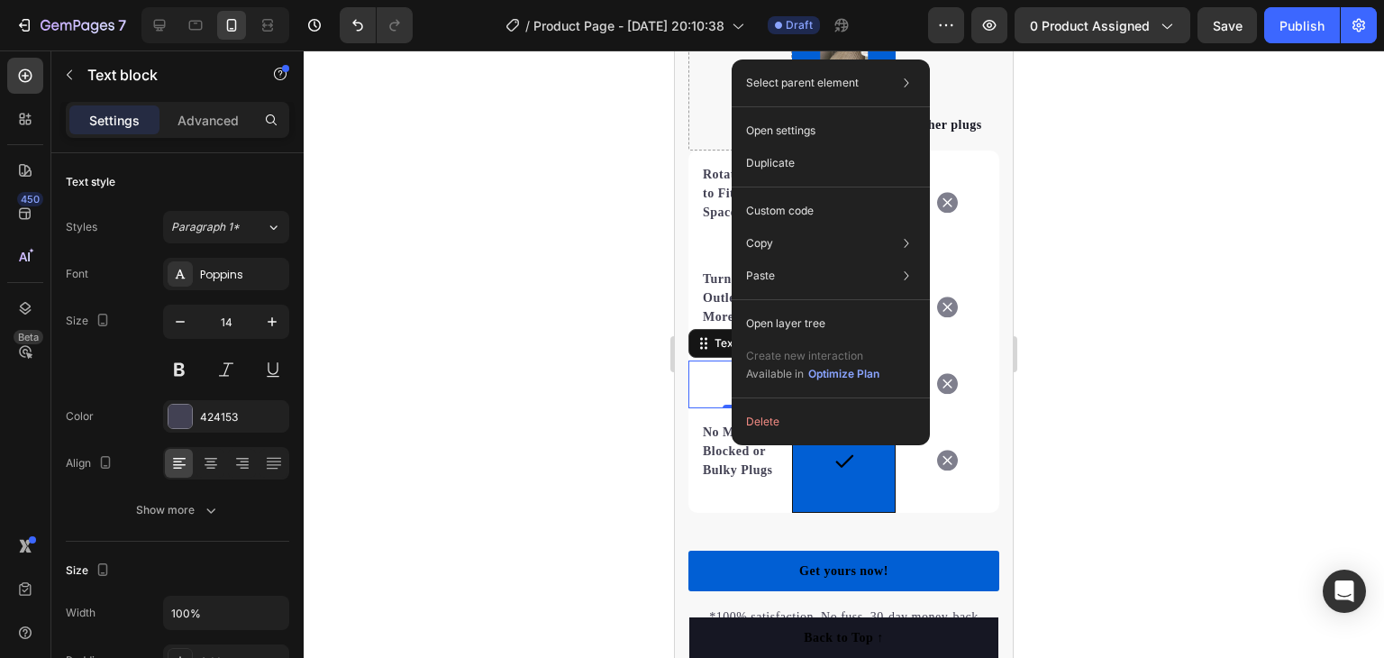
click at [1232, 217] on div at bounding box center [844, 353] width 1080 height 607
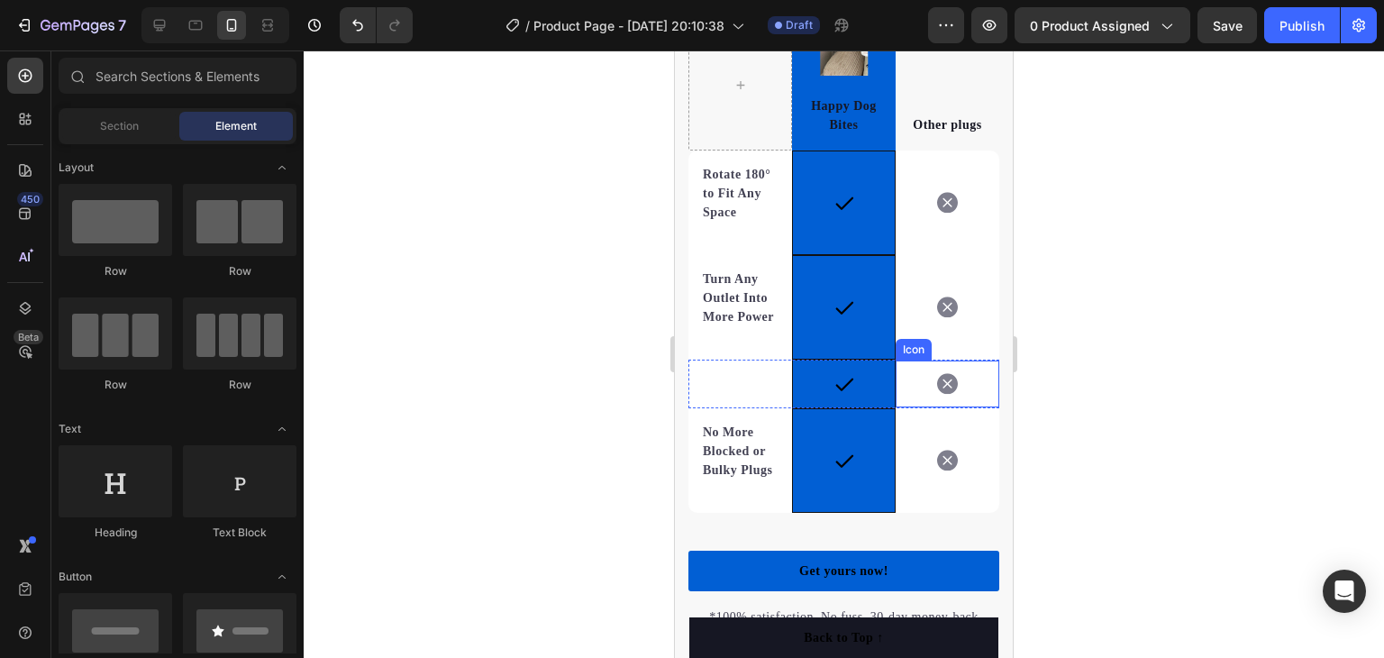
click at [944, 394] on icon at bounding box center [947, 383] width 21 height 21
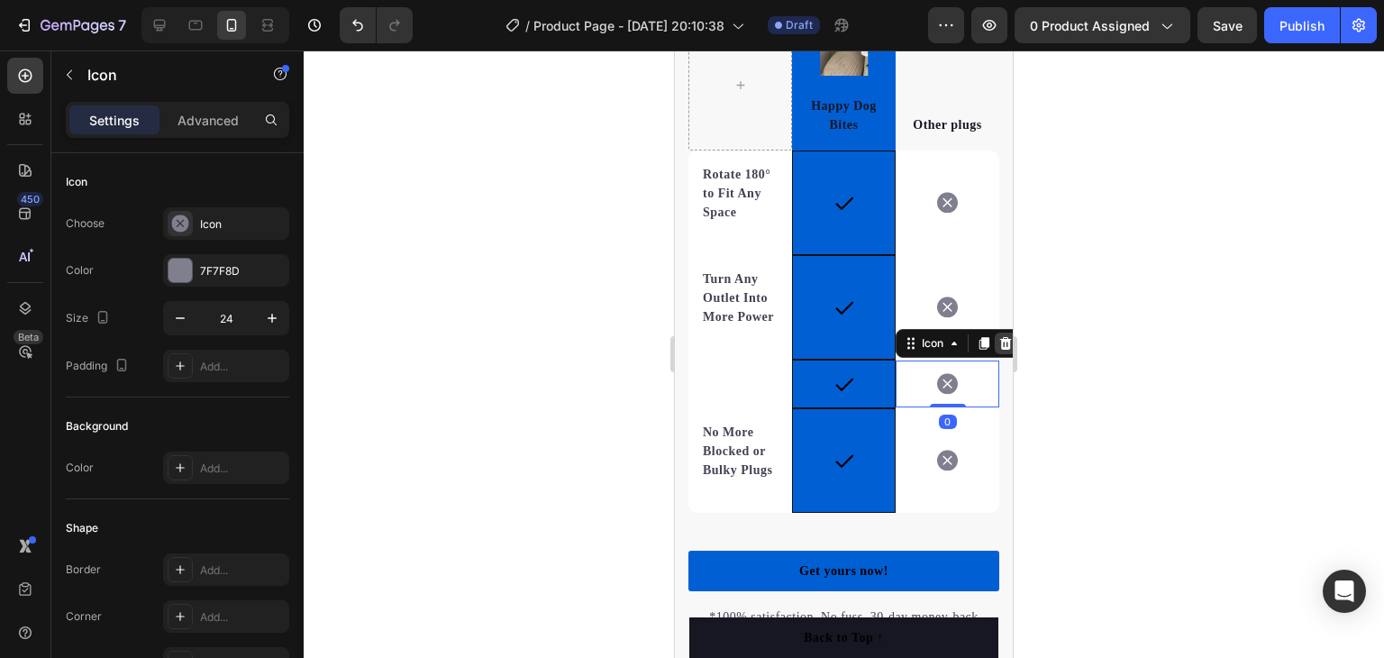
click at [995, 351] on div at bounding box center [1006, 344] width 22 height 22
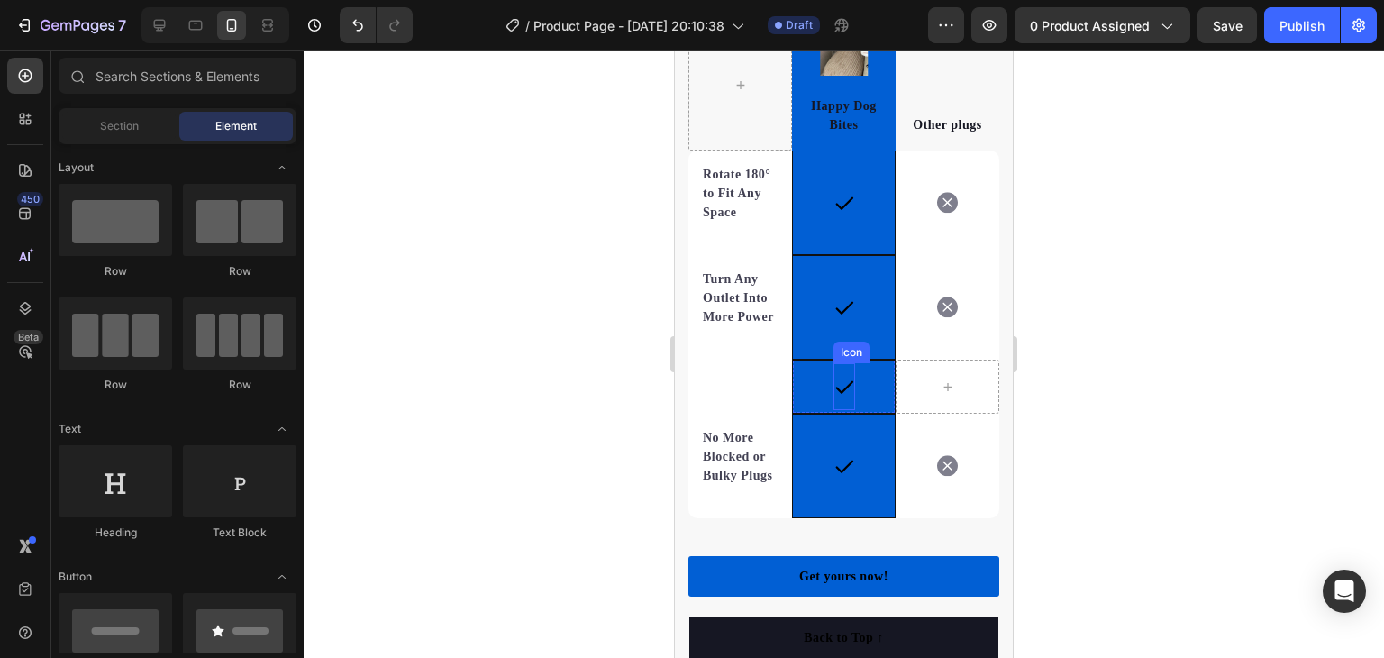
click at [843, 394] on icon at bounding box center [845, 387] width 22 height 22
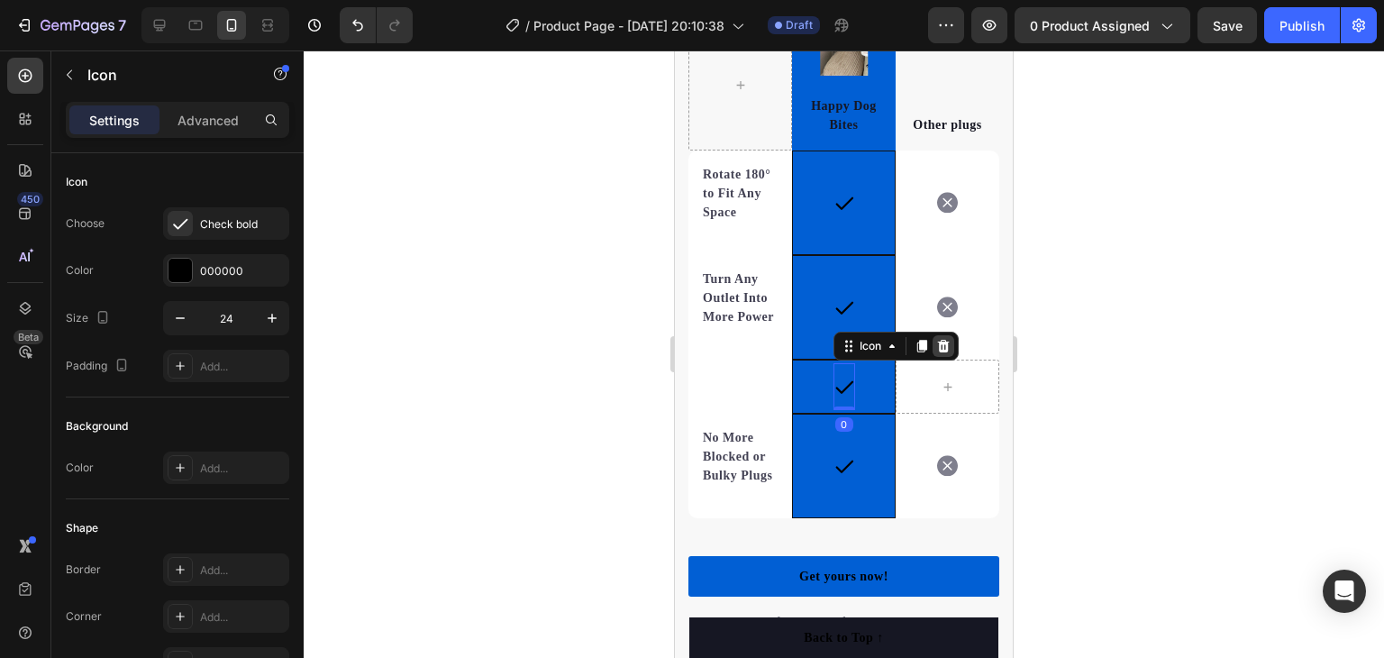
click at [940, 352] on icon at bounding box center [943, 346] width 12 height 13
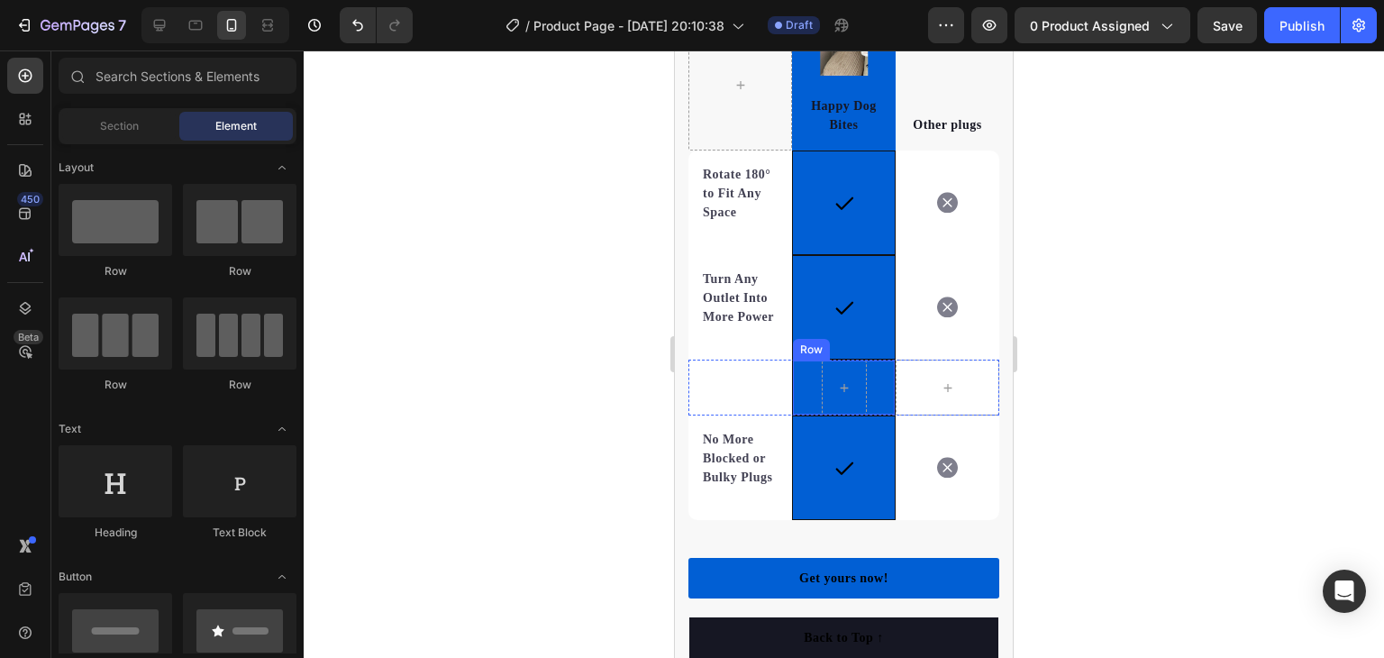
click at [869, 407] on div "Row" at bounding box center [844, 388] width 104 height 56
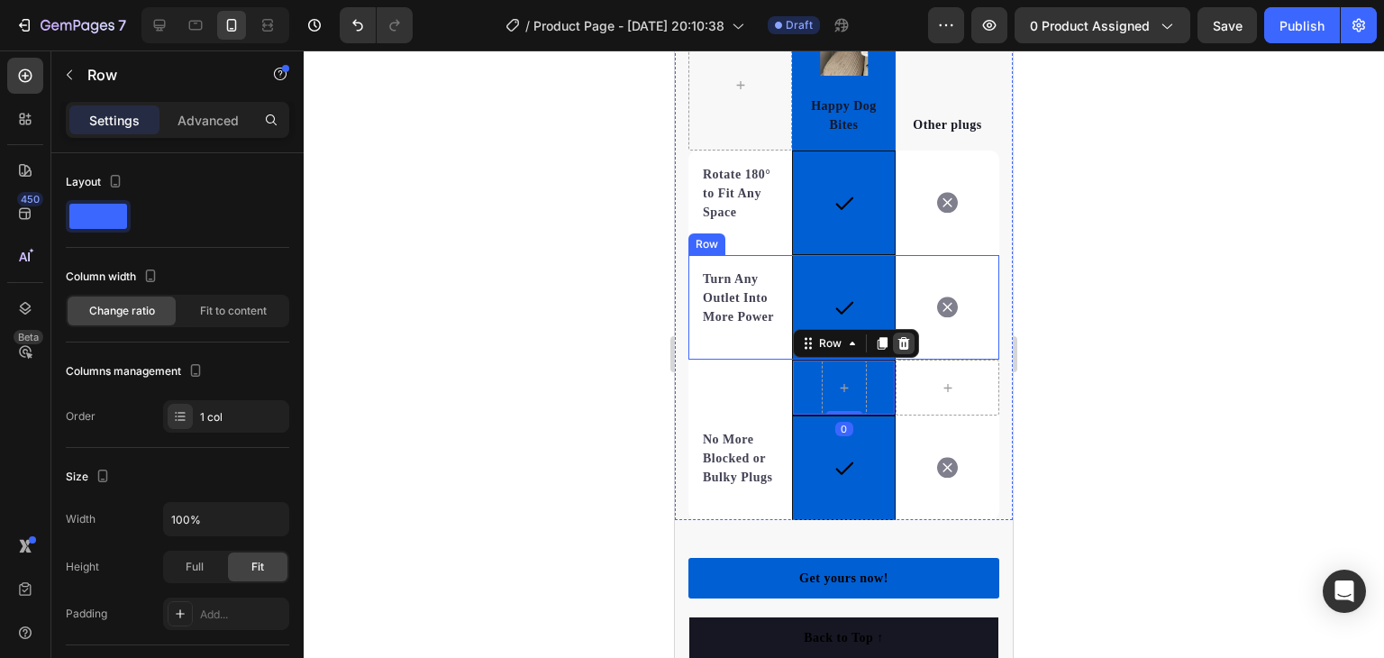
click at [897, 351] on icon at bounding box center [904, 343] width 14 height 14
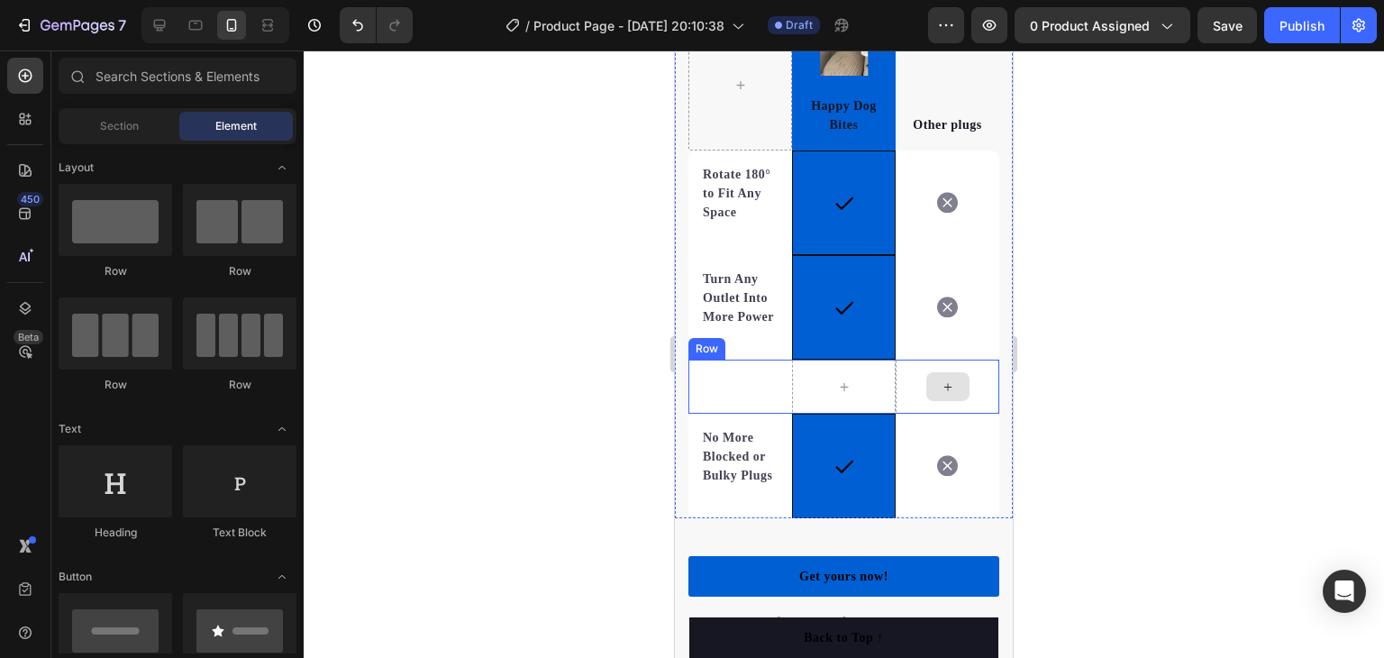
click at [898, 409] on div at bounding box center [948, 387] width 104 height 54
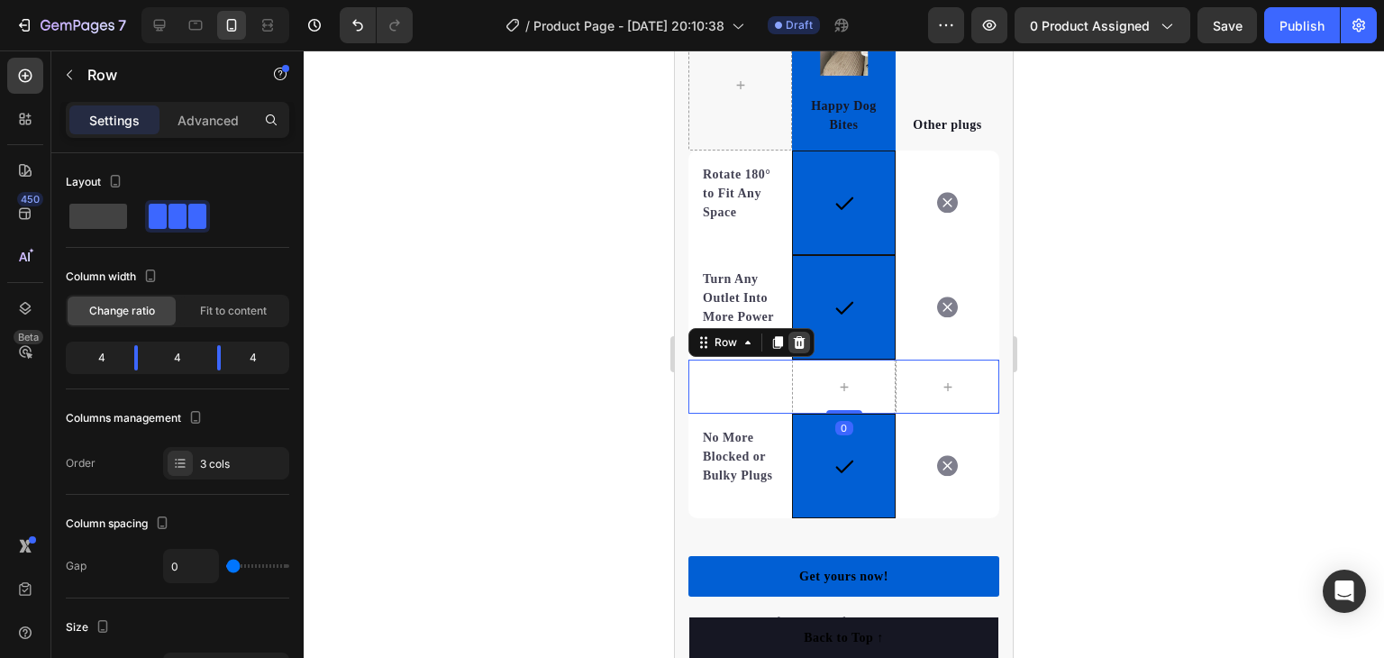
click at [797, 350] on icon at bounding box center [799, 342] width 14 height 14
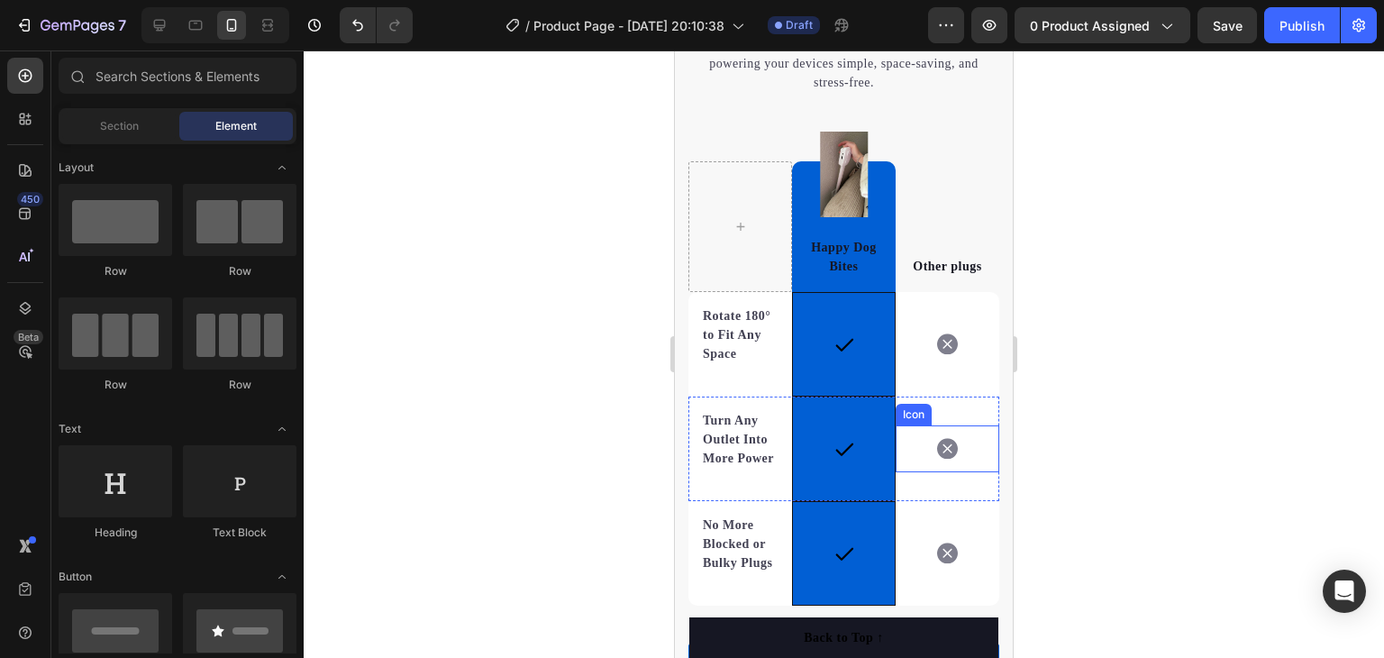
scroll to position [3987, 0]
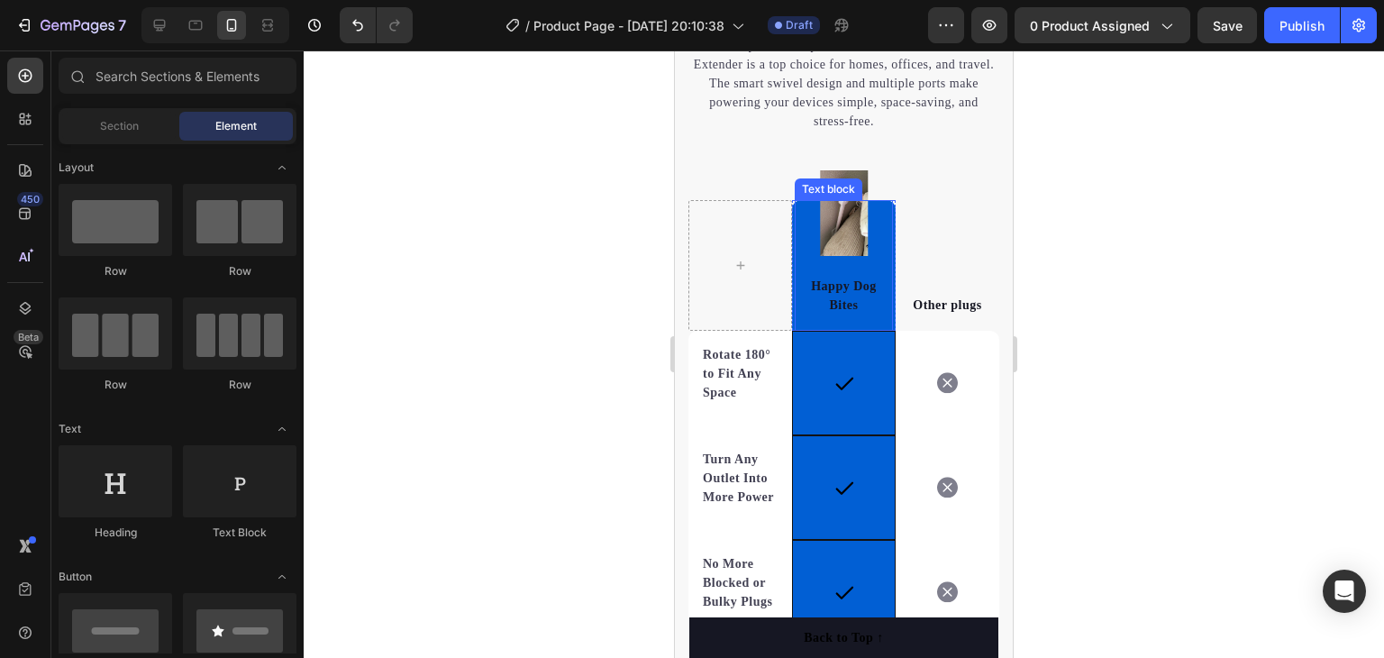
click at [847, 283] on p "Happy Dog Bites" at bounding box center [844, 296] width 95 height 38
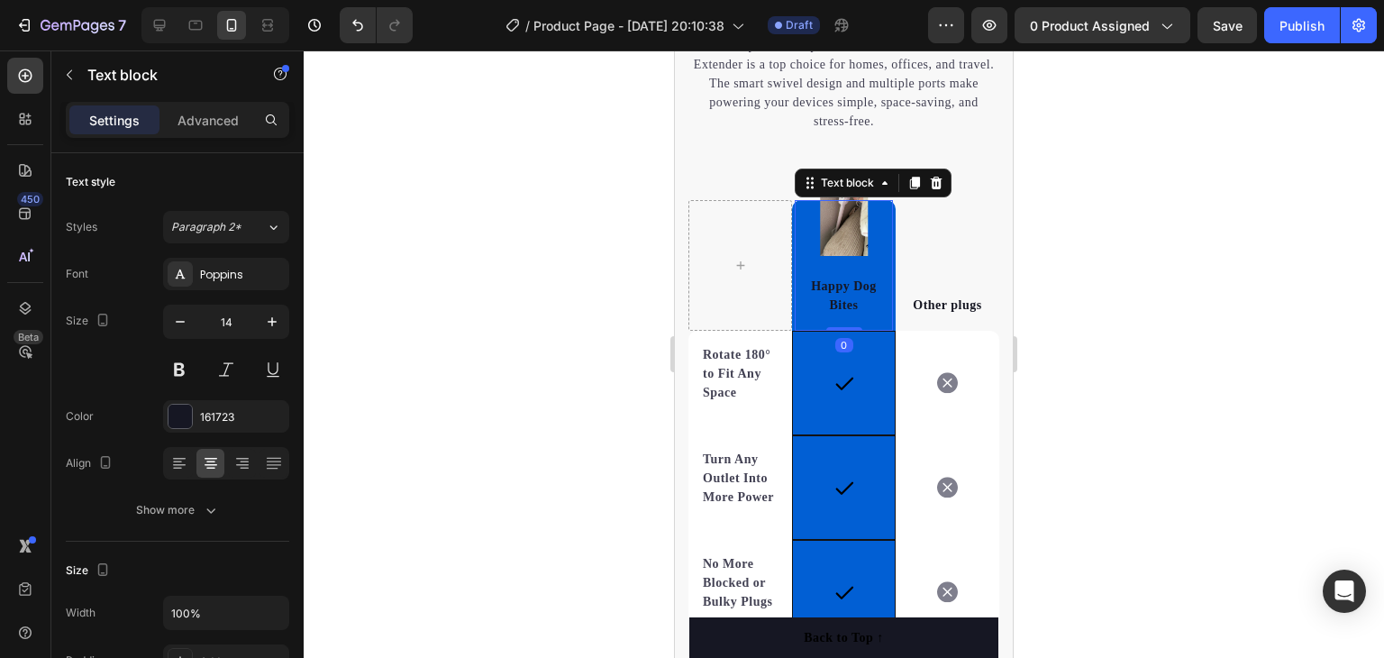
click at [847, 283] on p "Happy Dog Bites" at bounding box center [844, 296] width 95 height 38
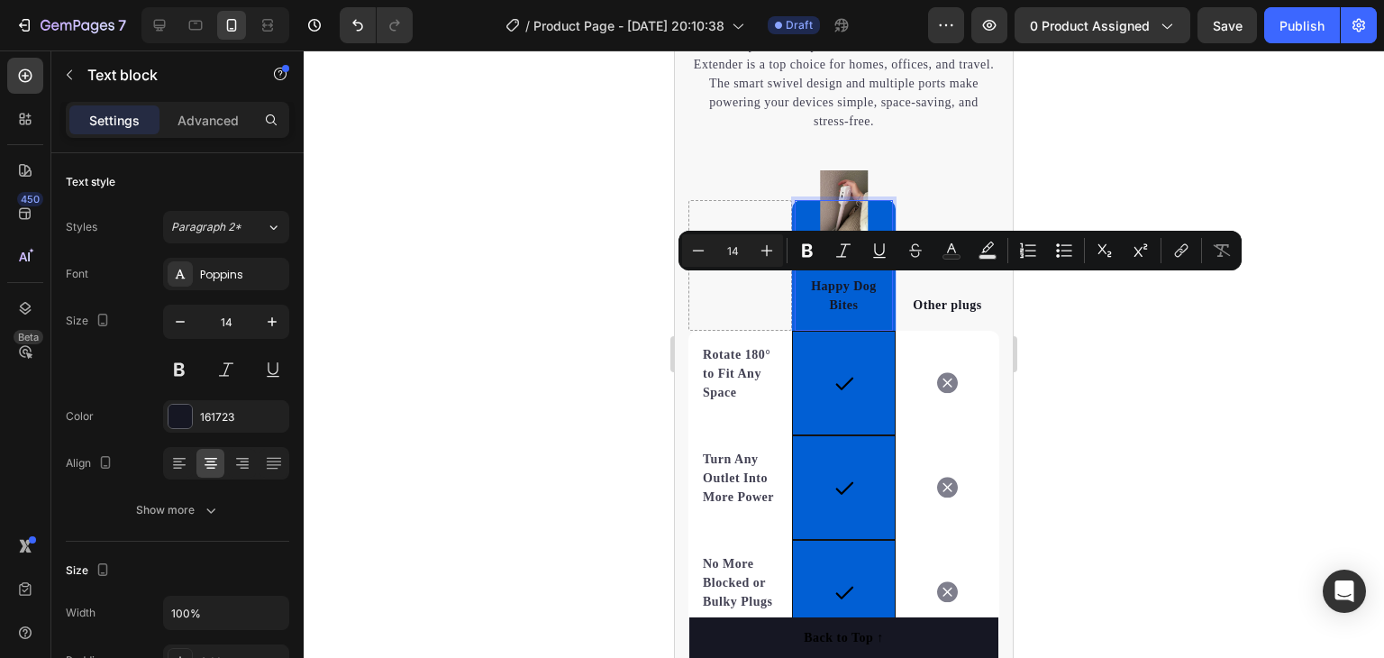
click at [829, 287] on p "Happy Dog Bites" at bounding box center [844, 296] width 95 height 38
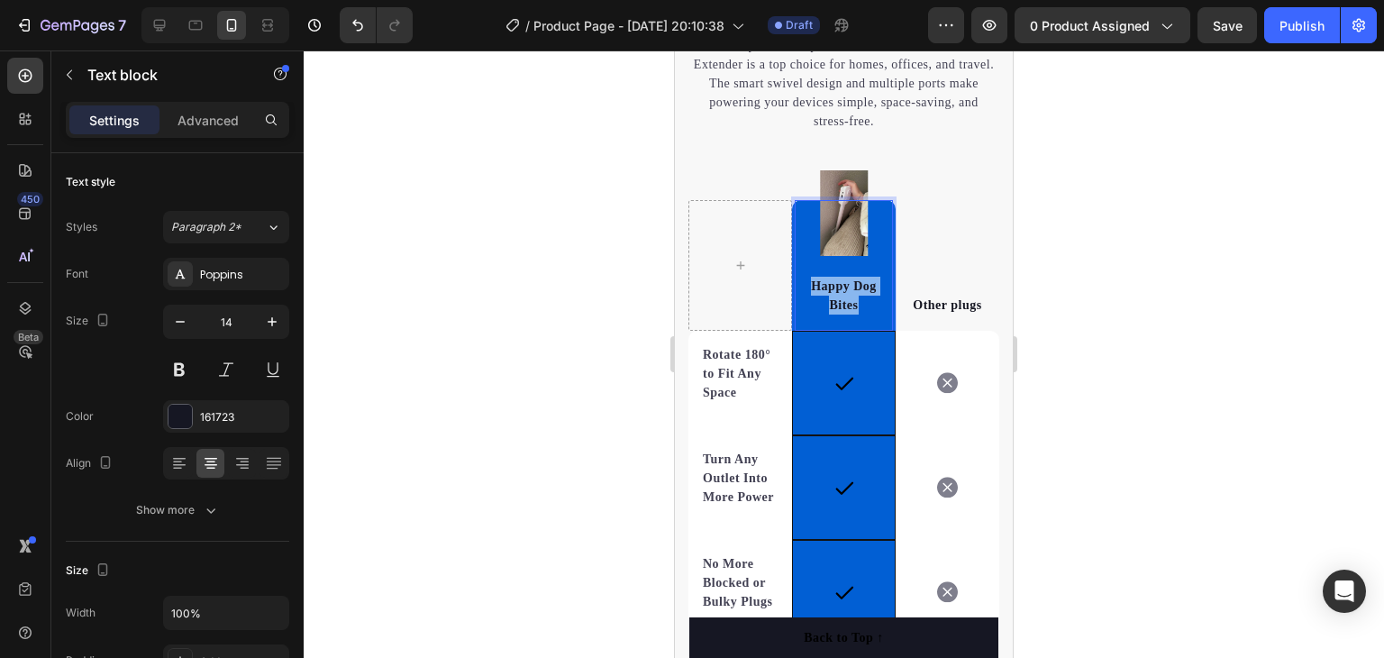
click at [829, 287] on p "Happy Dog Bites" at bounding box center [844, 296] width 95 height 38
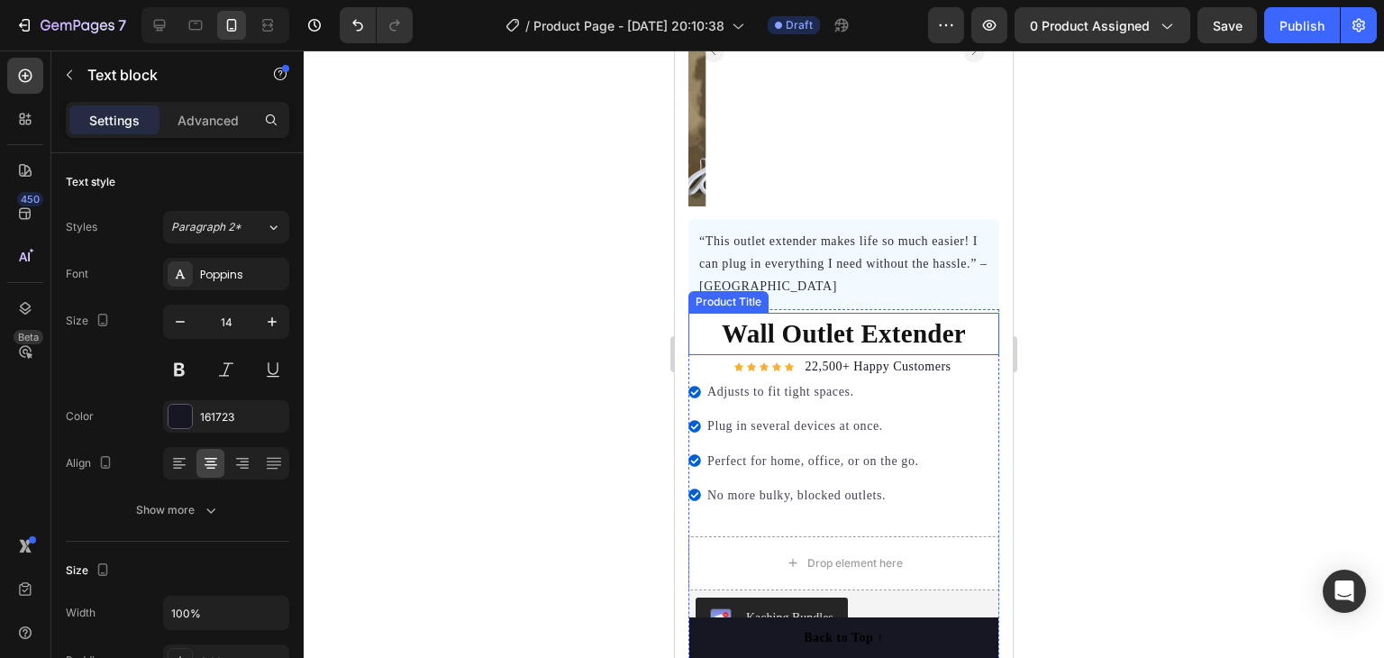
scroll to position [270, 0]
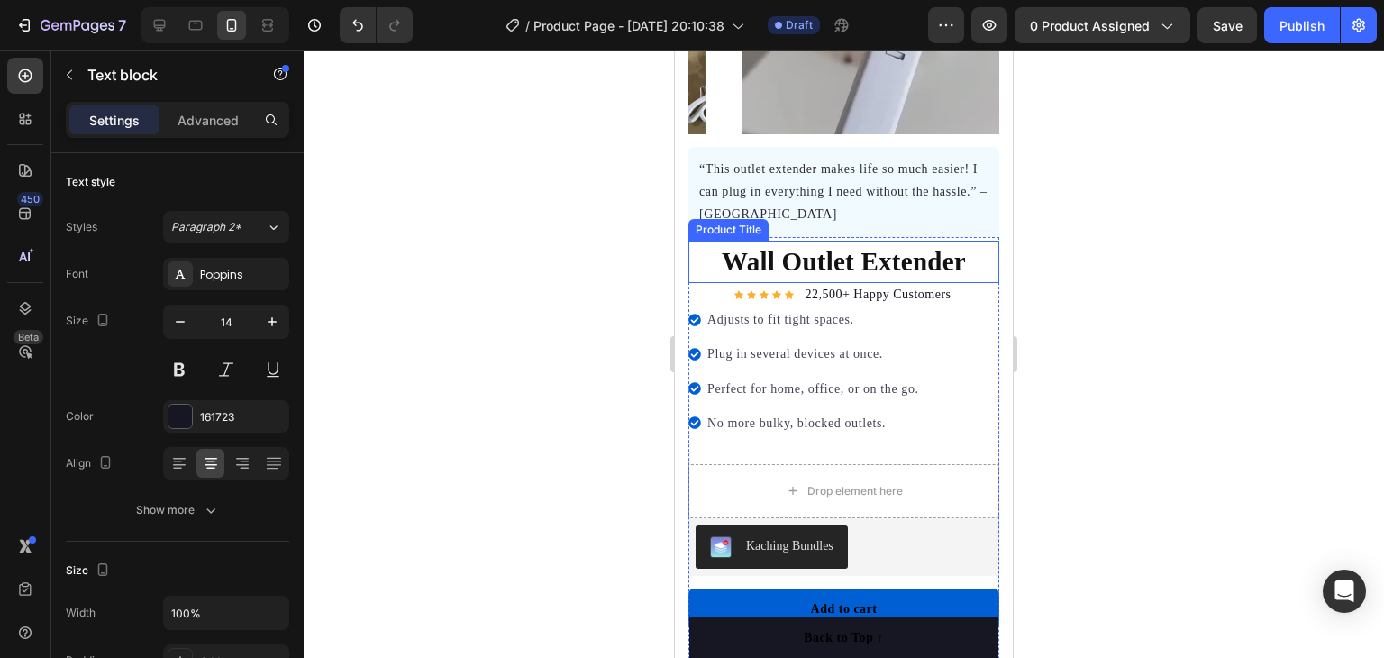
click at [825, 246] on h1 "Wall Outlet Extender" at bounding box center [843, 262] width 311 height 43
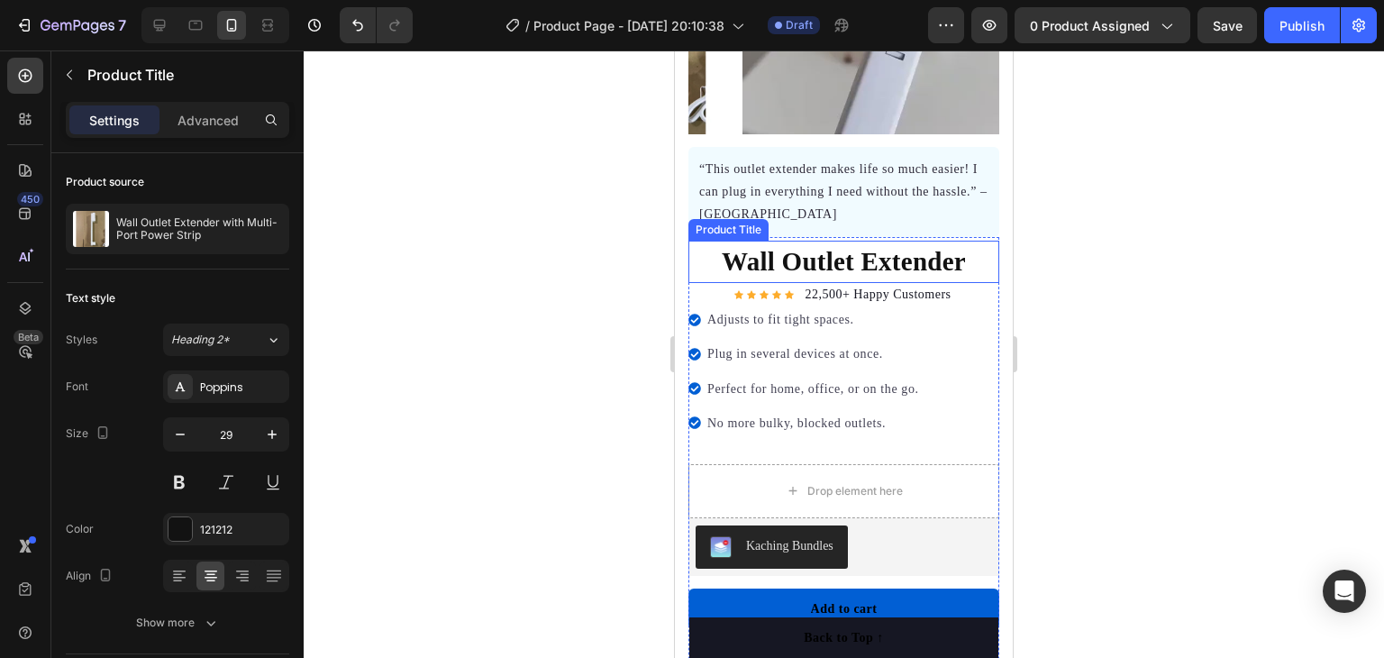
click at [825, 246] on h1 "Wall Outlet Extender" at bounding box center [843, 262] width 311 height 43
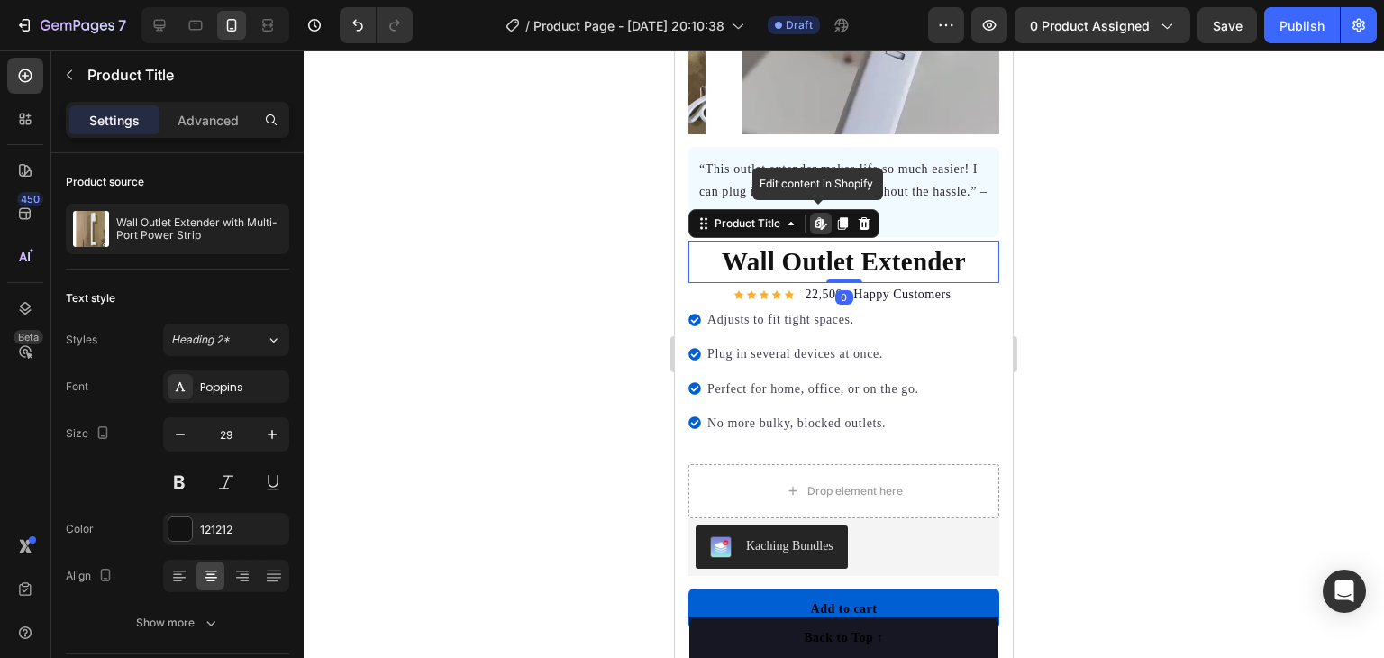
click at [825, 246] on h1 "Wall Outlet Extender" at bounding box center [843, 262] width 311 height 43
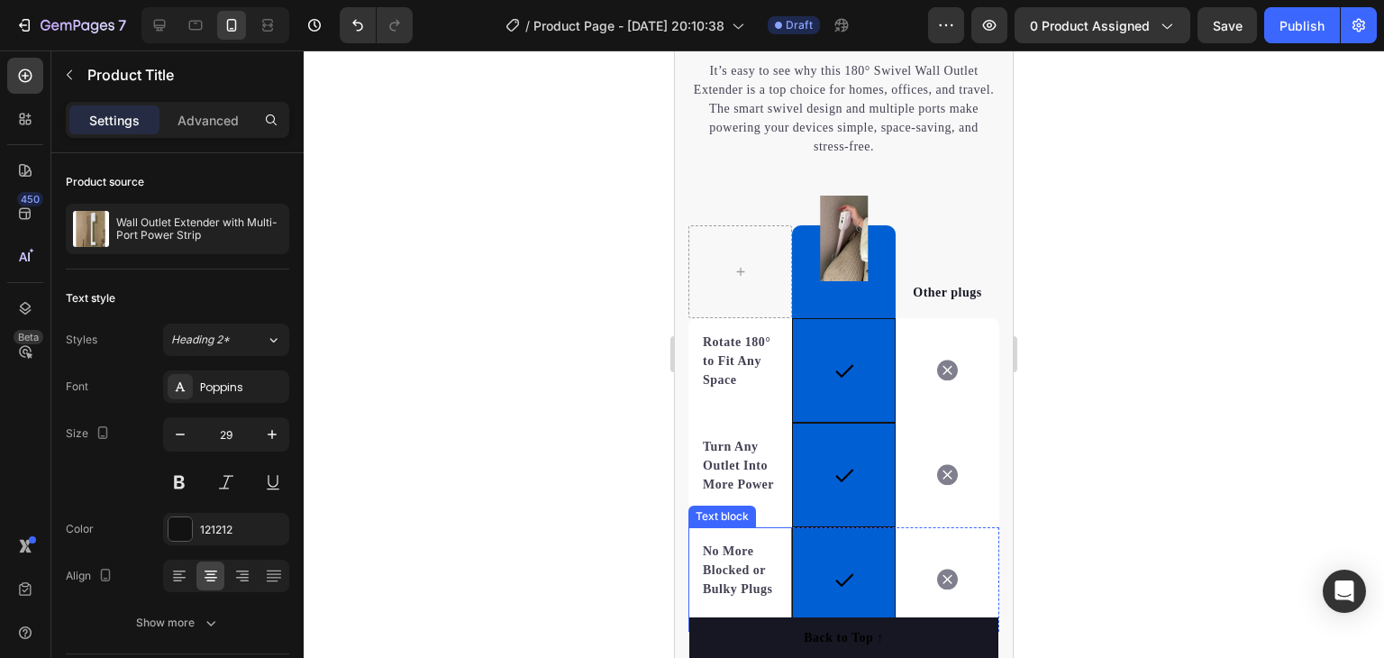
scroll to position [3965, 0]
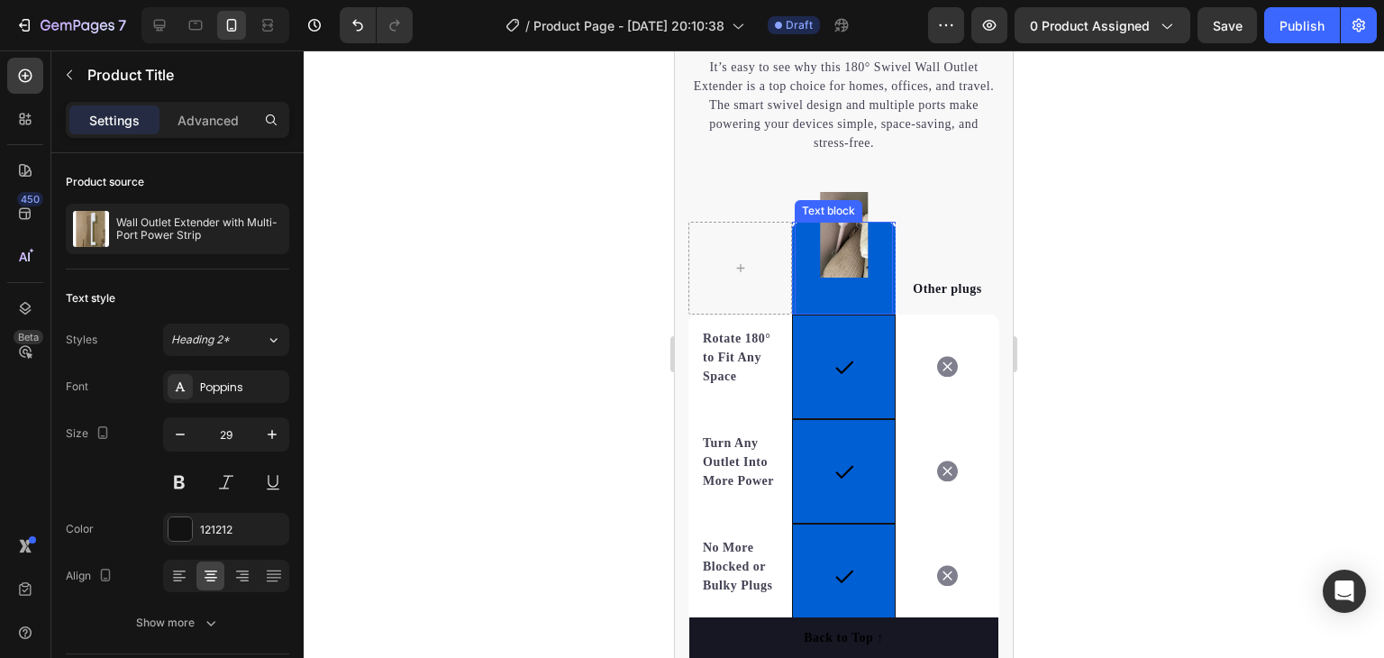
click at [830, 294] on div "Text block" at bounding box center [844, 268] width 98 height 93
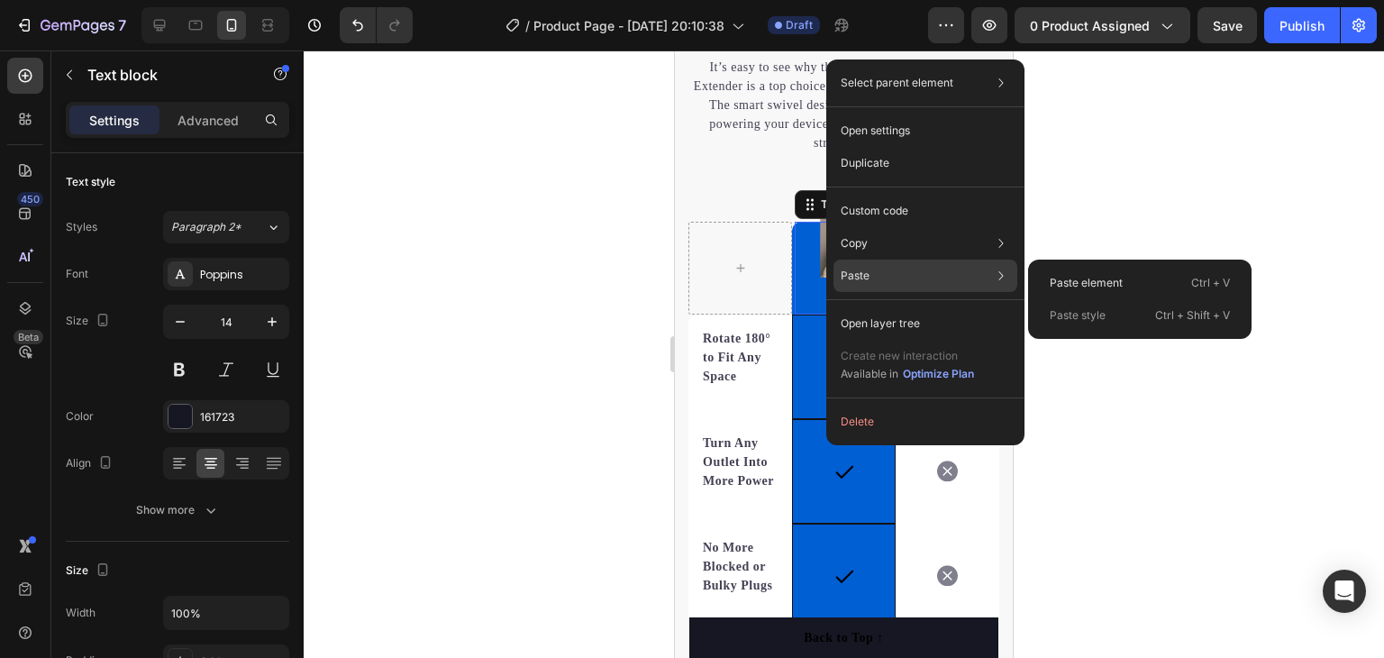
click at [876, 307] on div "Paste Paste element Ctrl + V Paste style Ctrl + Shift + V" at bounding box center [926, 323] width 184 height 32
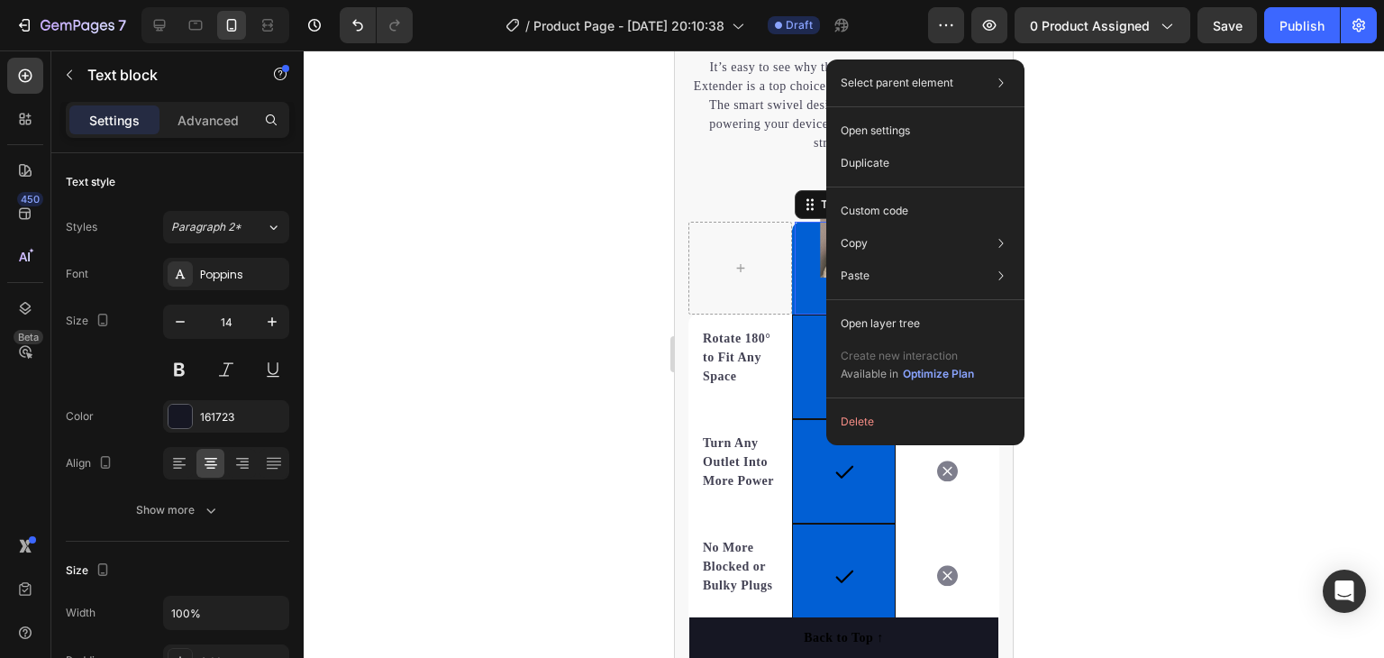
click at [1194, 144] on div at bounding box center [844, 353] width 1080 height 607
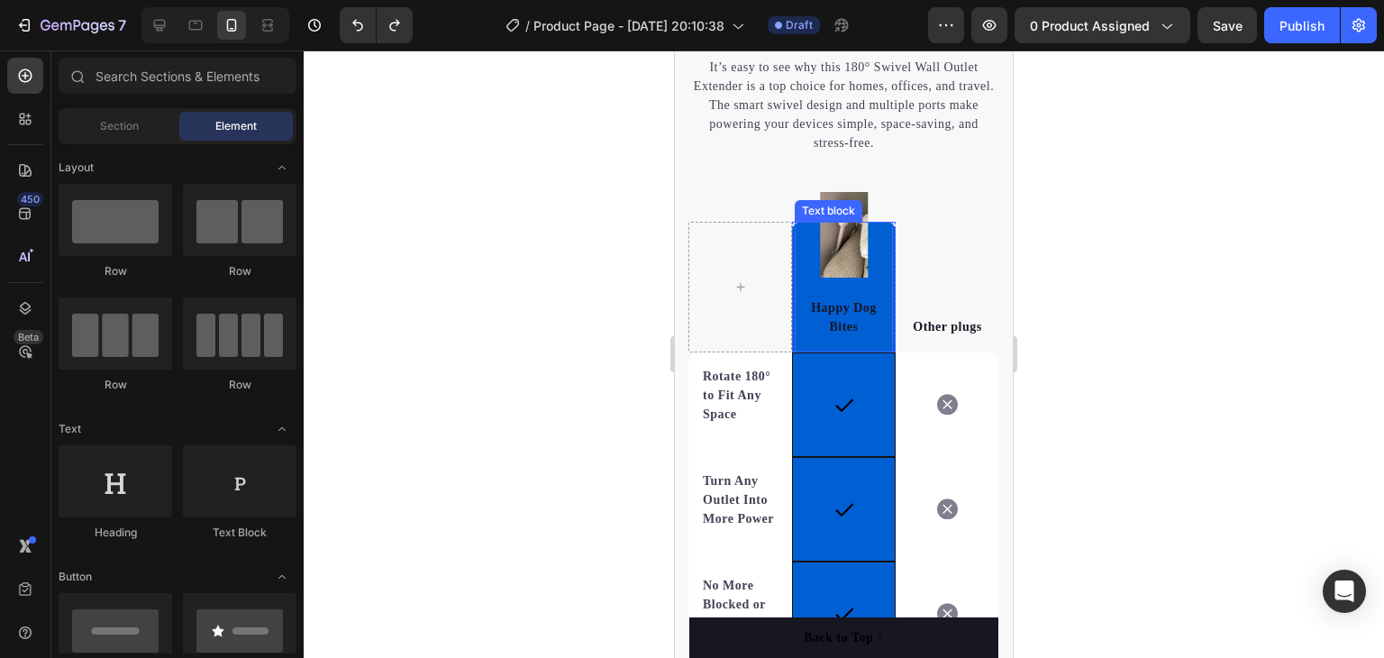
click at [834, 307] on p "Happy Dog Bites" at bounding box center [844, 317] width 95 height 38
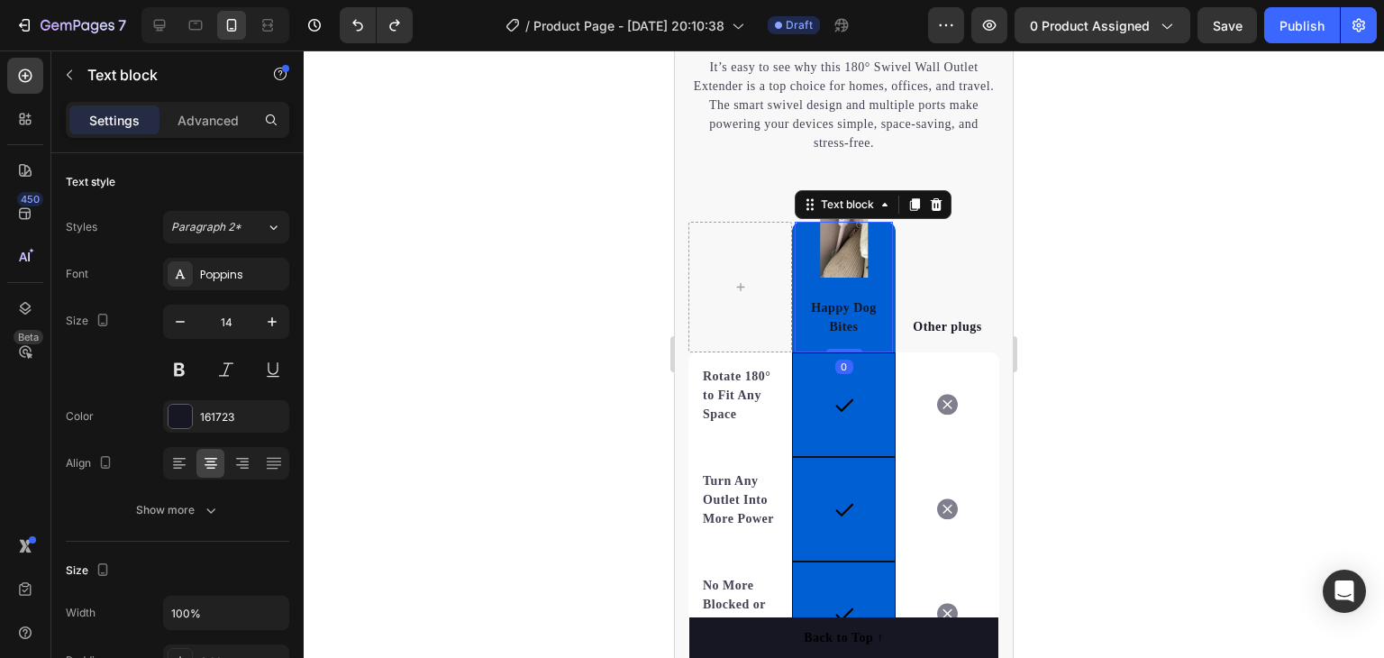
click at [832, 311] on p "Happy Dog Bites" at bounding box center [844, 317] width 95 height 38
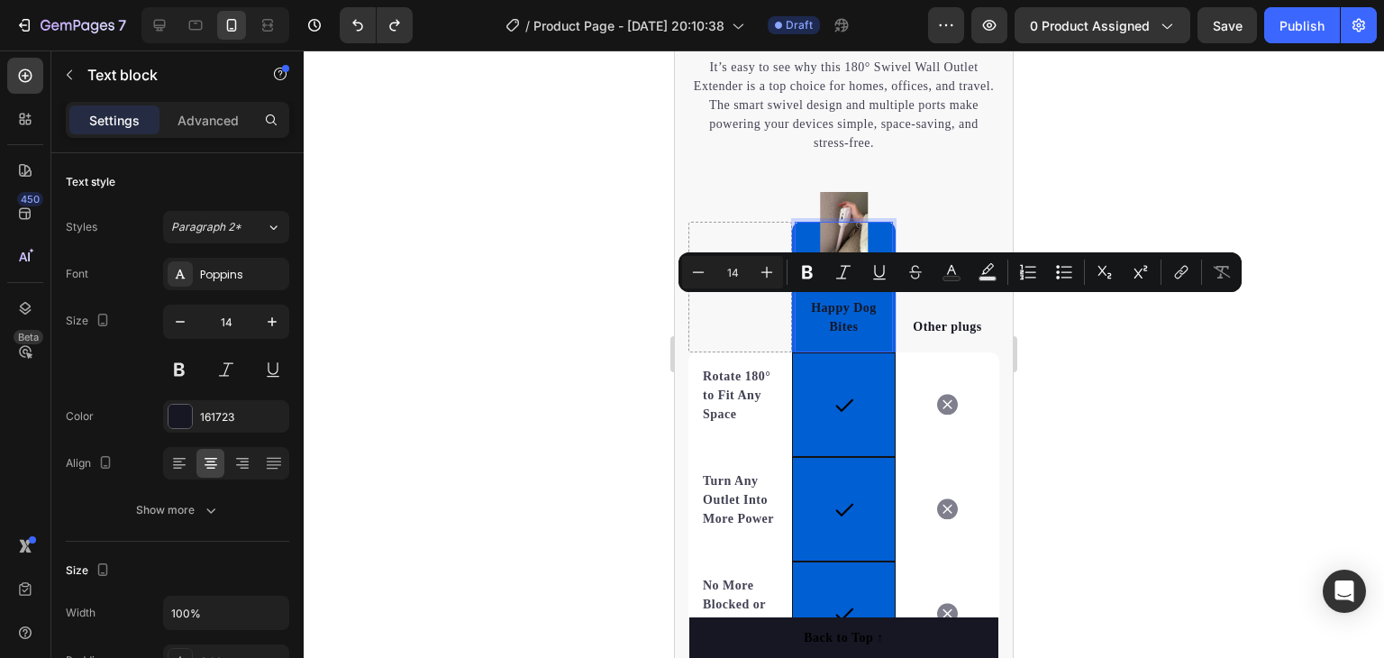
click at [851, 324] on p "Happy Dog Bites" at bounding box center [844, 317] width 95 height 38
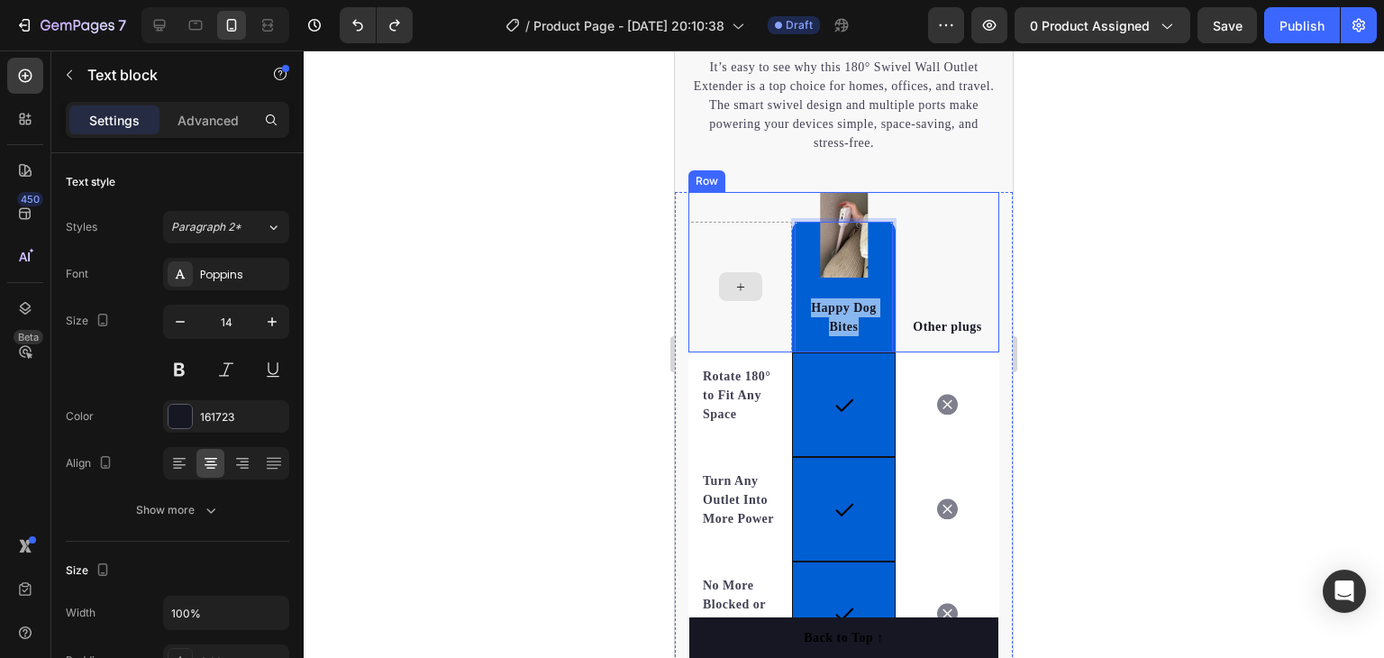
drag, startPoint x: 851, startPoint y: 324, endPoint x: 784, endPoint y: 304, distance: 69.8
click at [784, 304] on div "Image Happy Dog Bites Text block 0 Row Other plugs Text block Row" at bounding box center [843, 272] width 311 height 160
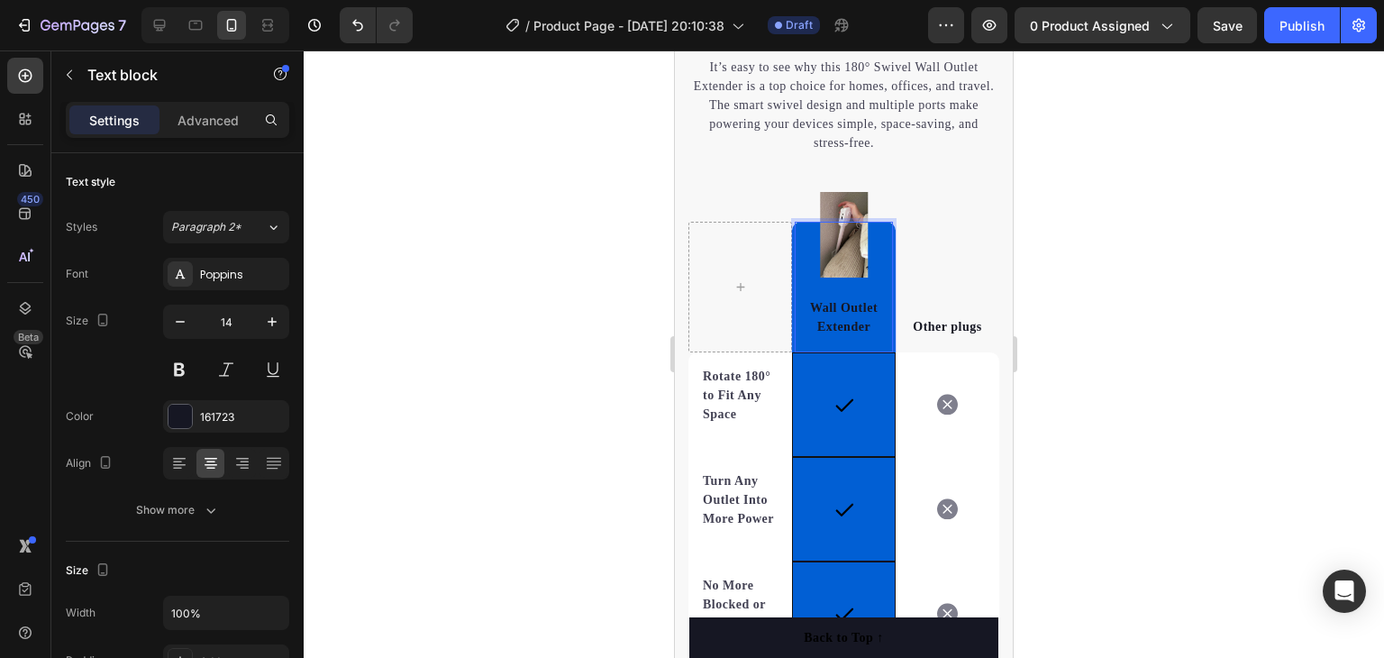
click at [1156, 251] on div at bounding box center [844, 353] width 1080 height 607
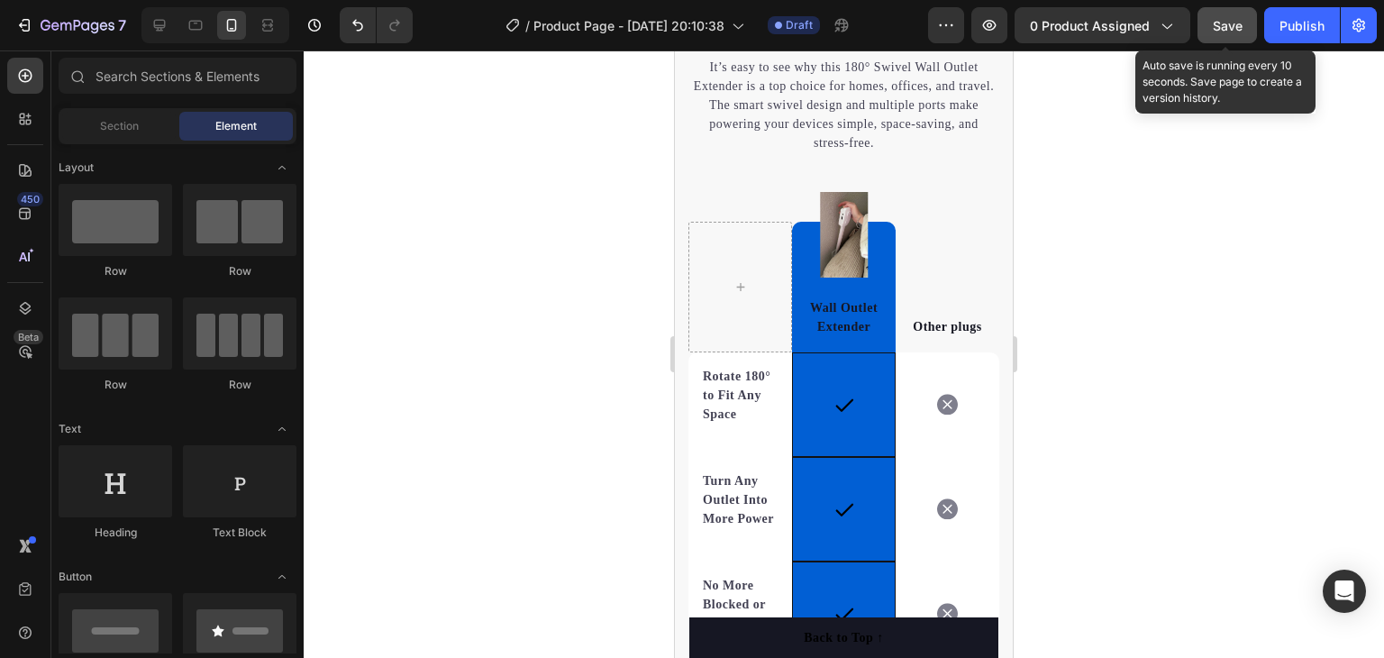
click at [1214, 33] on div "Save" at bounding box center [1228, 25] width 30 height 19
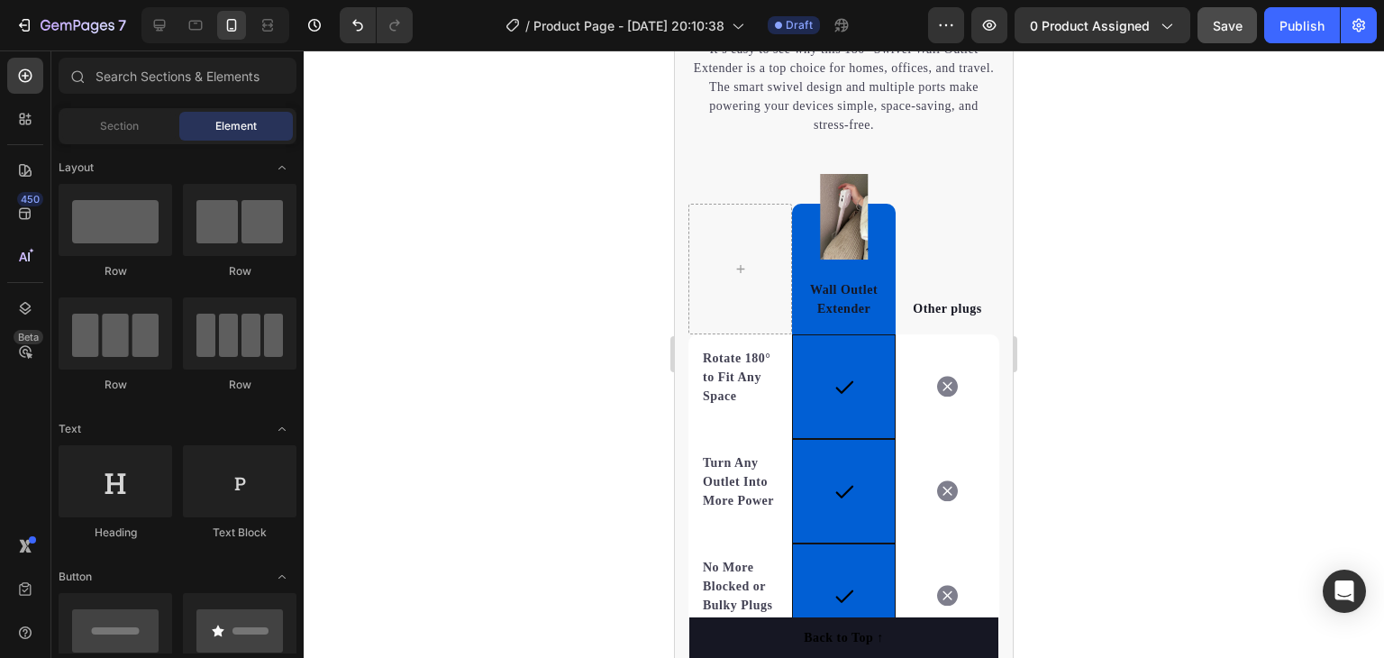
scroll to position [3619, 0]
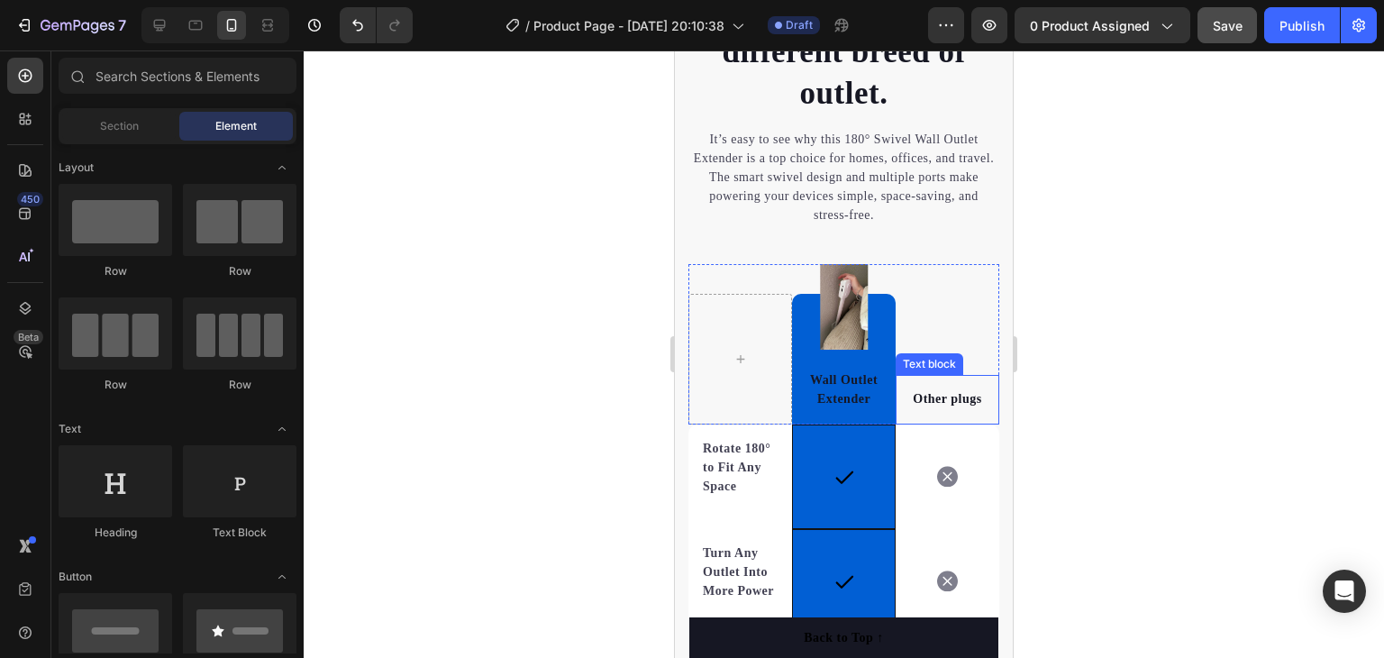
click at [952, 399] on p "Other plugs" at bounding box center [947, 398] width 95 height 19
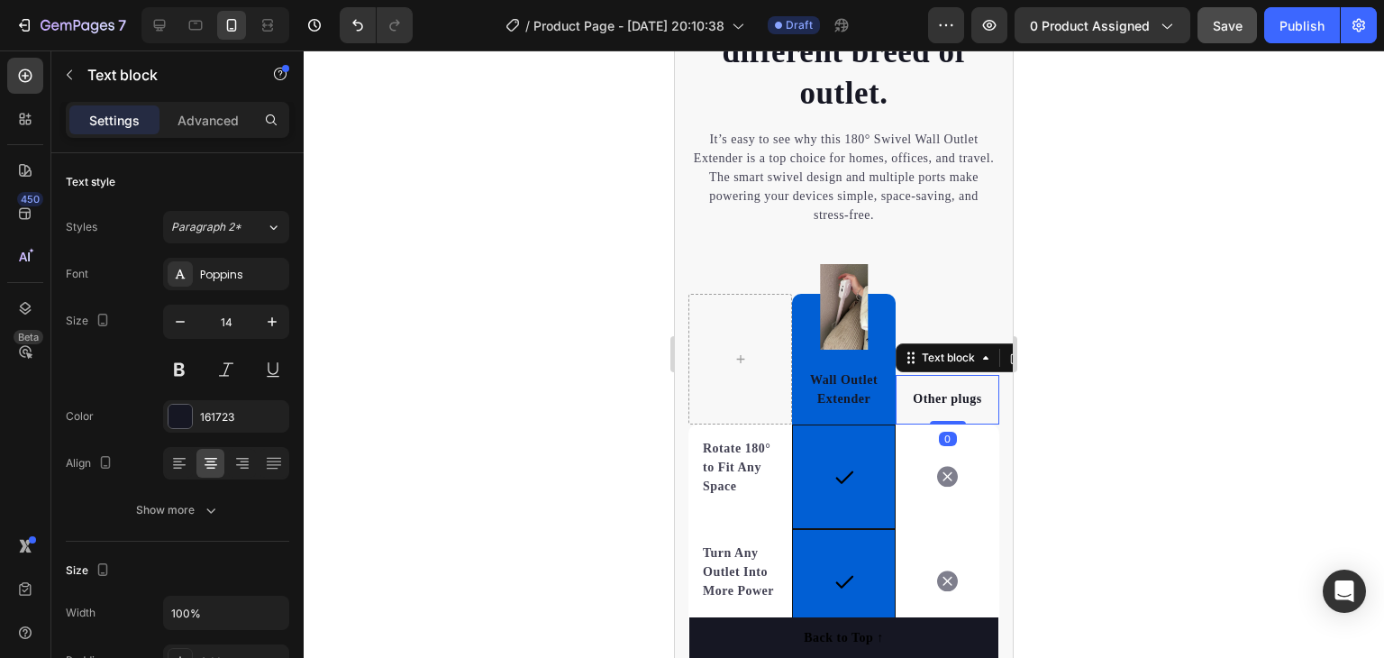
click at [963, 397] on p "Other plugs" at bounding box center [947, 398] width 95 height 19
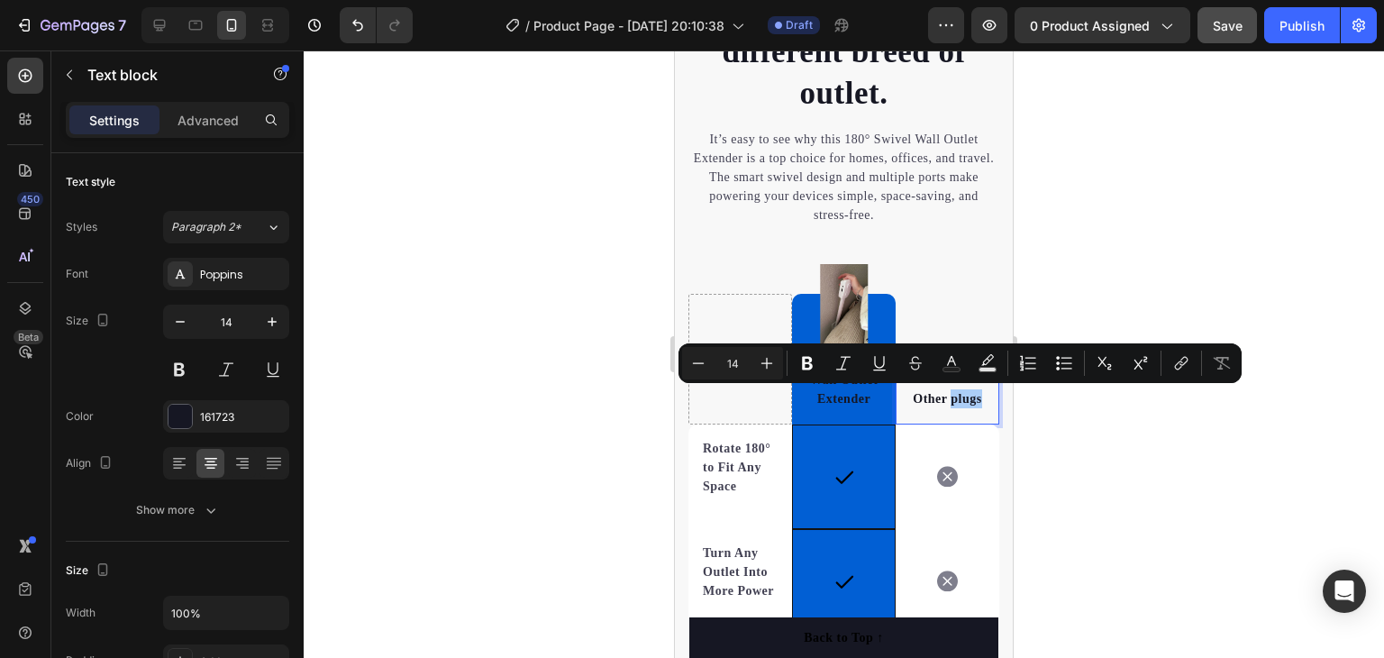
click at [1108, 239] on div at bounding box center [844, 353] width 1080 height 607
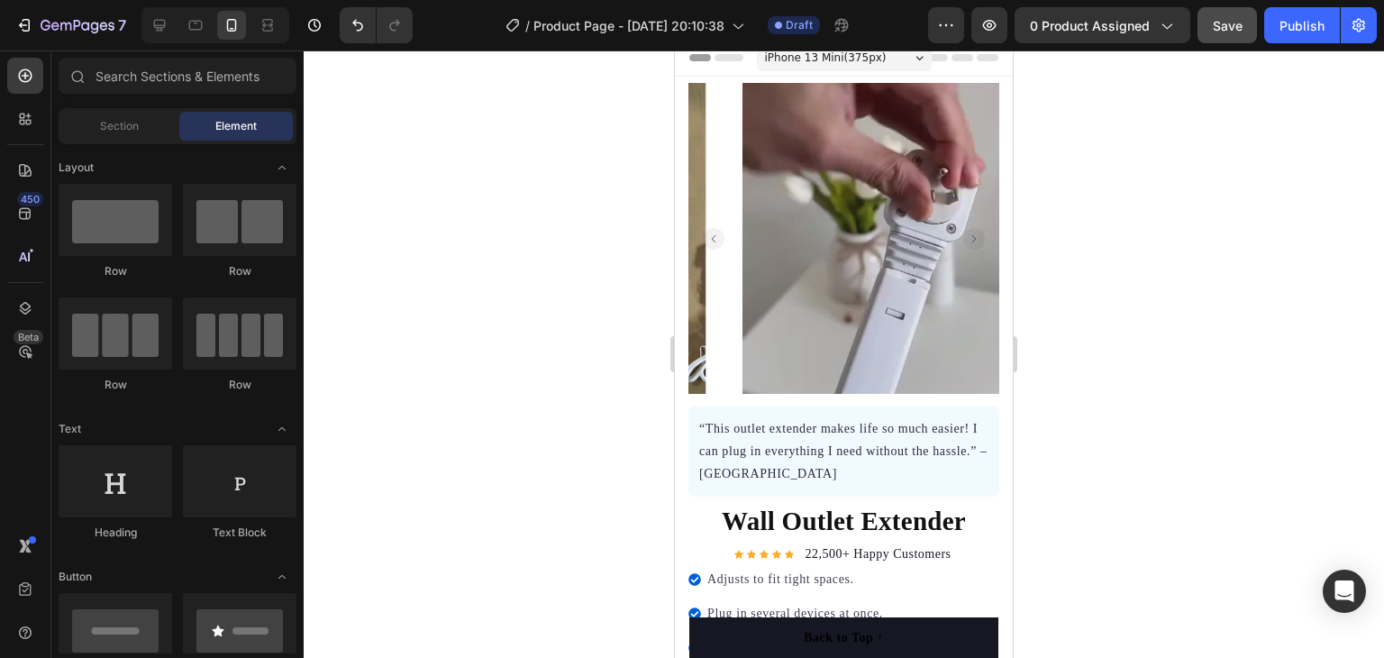
scroll to position [0, 0]
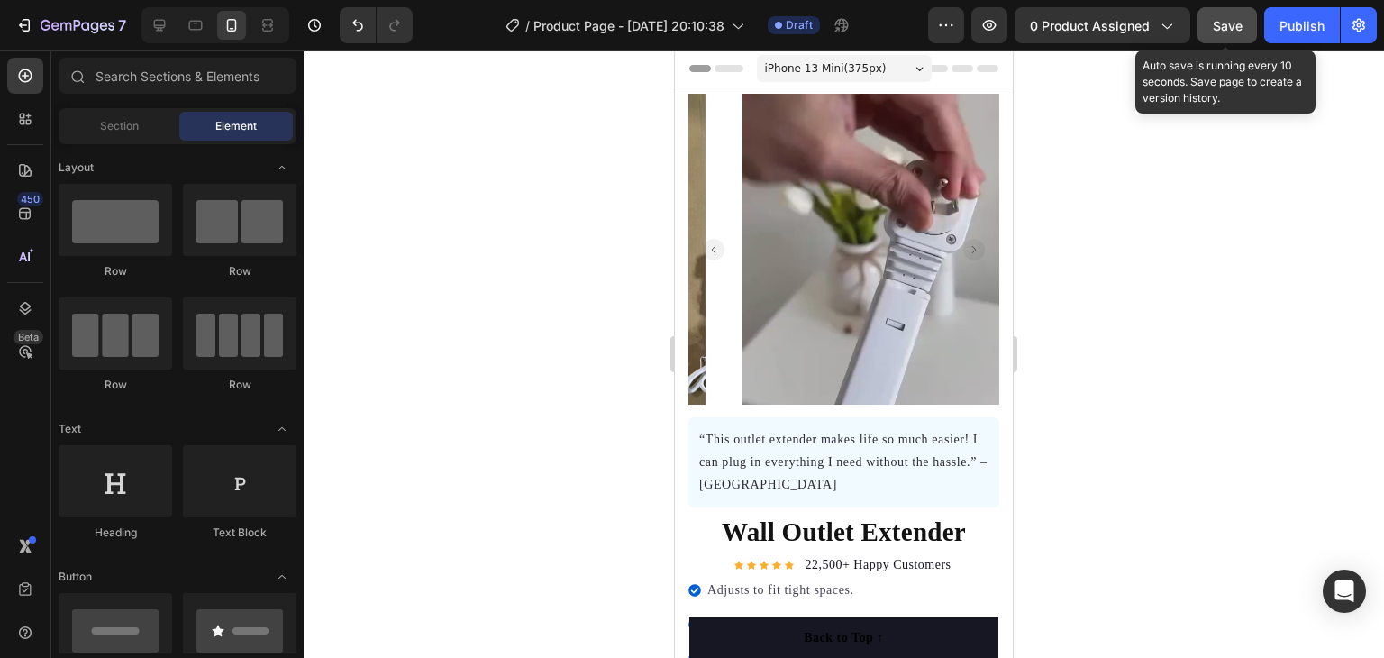
click at [1234, 19] on span "Save" at bounding box center [1228, 25] width 30 height 15
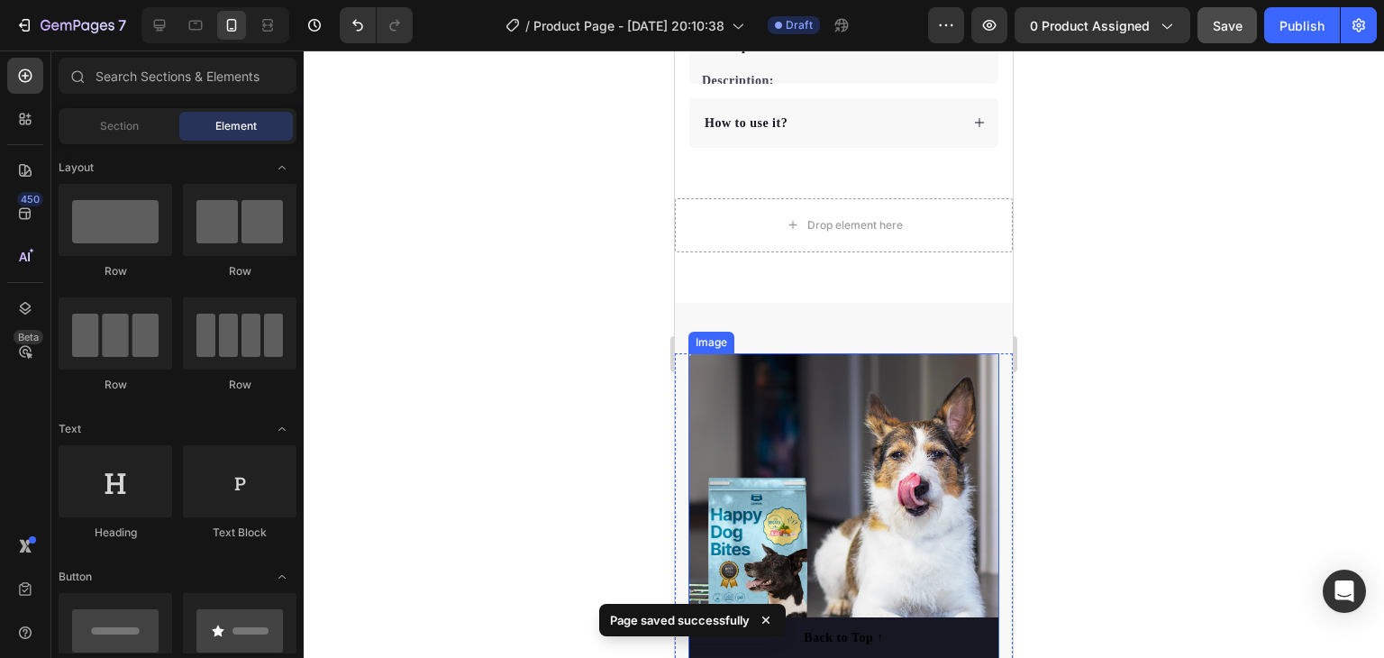
scroll to position [849, 0]
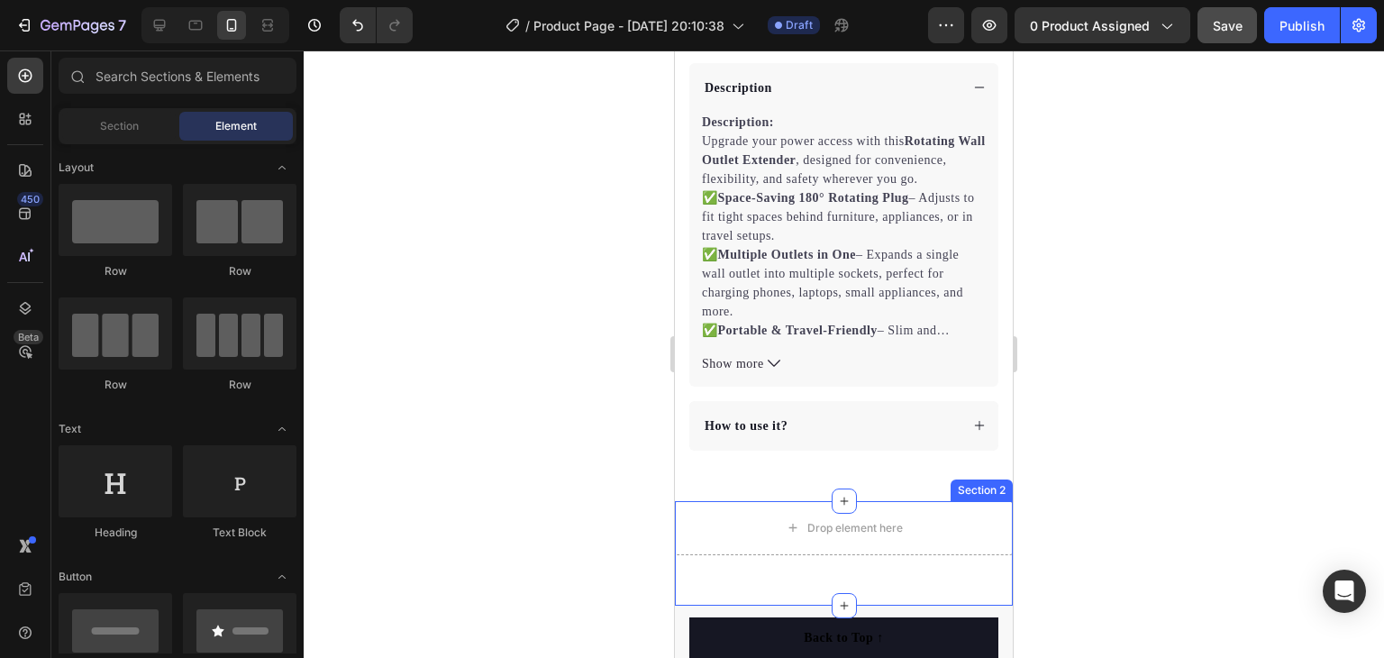
click at [923, 556] on div "Drop element here Section 2" at bounding box center [844, 553] width 338 height 105
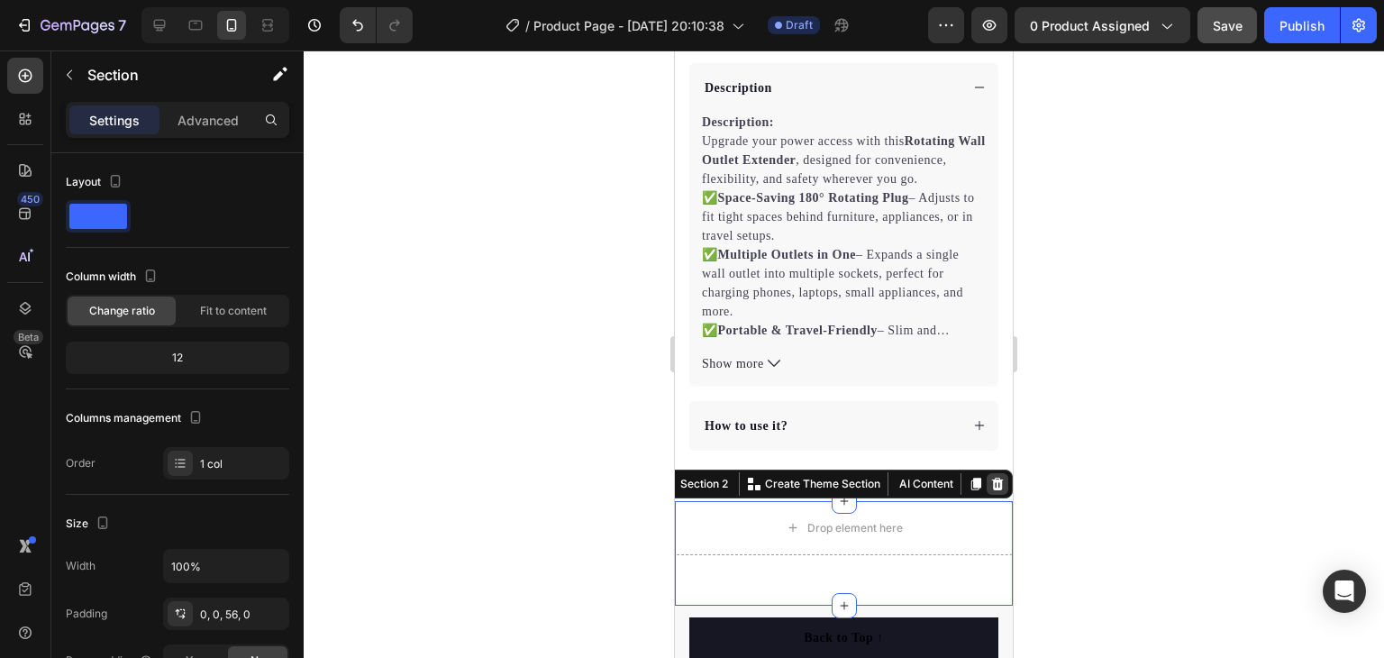
click at [992, 478] on icon at bounding box center [998, 484] width 12 height 13
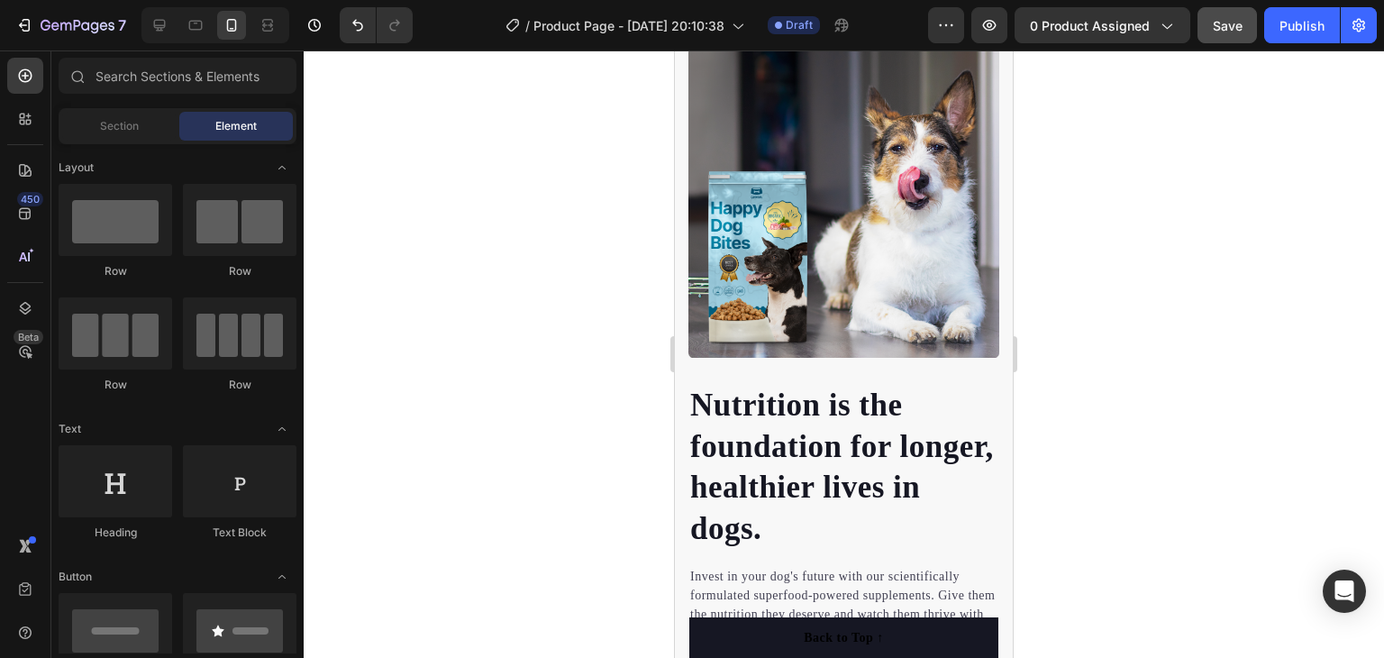
scroll to position [1418, 0]
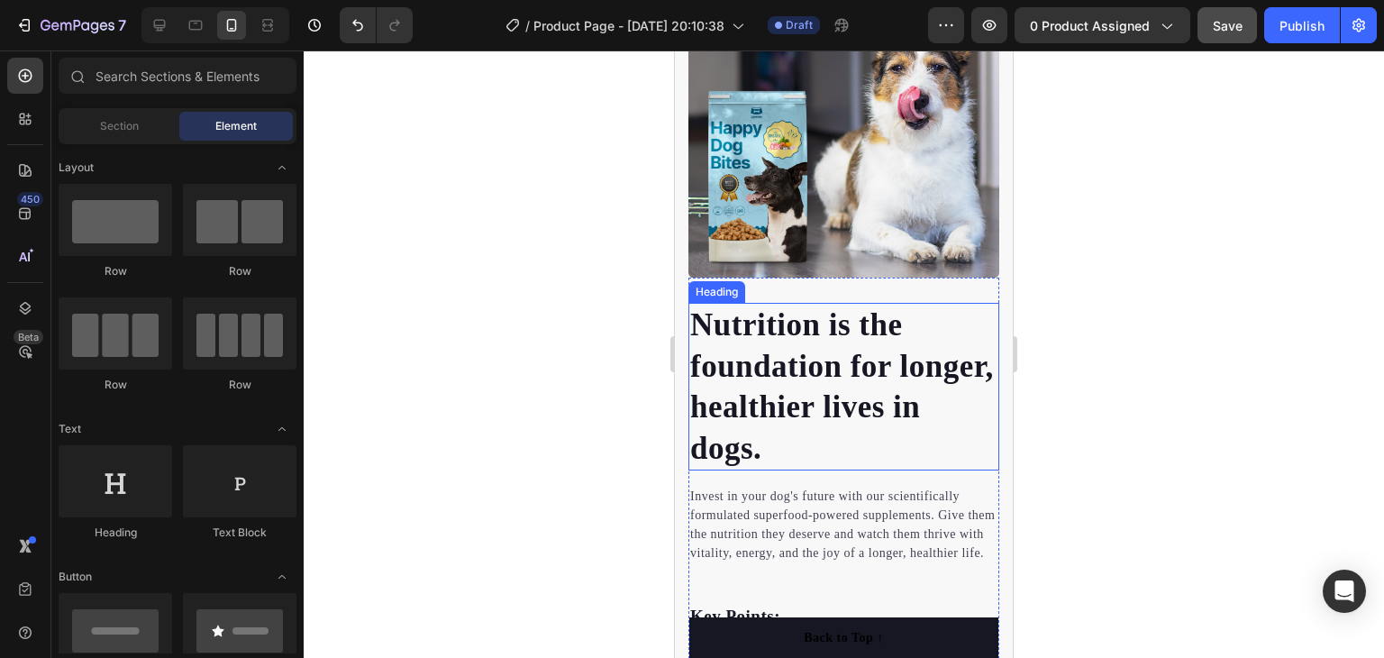
click at [739, 315] on p "Nutrition is the foundation for longer, healthier lives in dogs." at bounding box center [843, 387] width 307 height 164
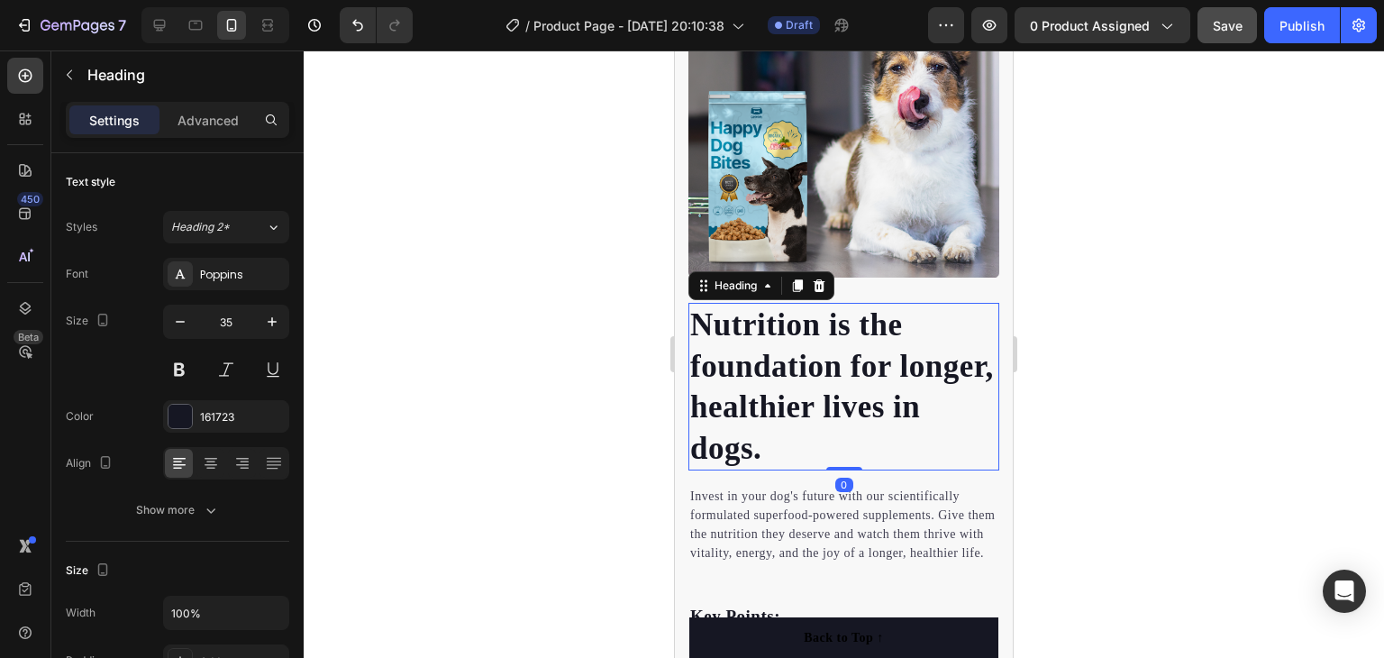
click at [739, 315] on p "Nutrition is the foundation for longer, healthier lives in dogs." at bounding box center [843, 387] width 307 height 164
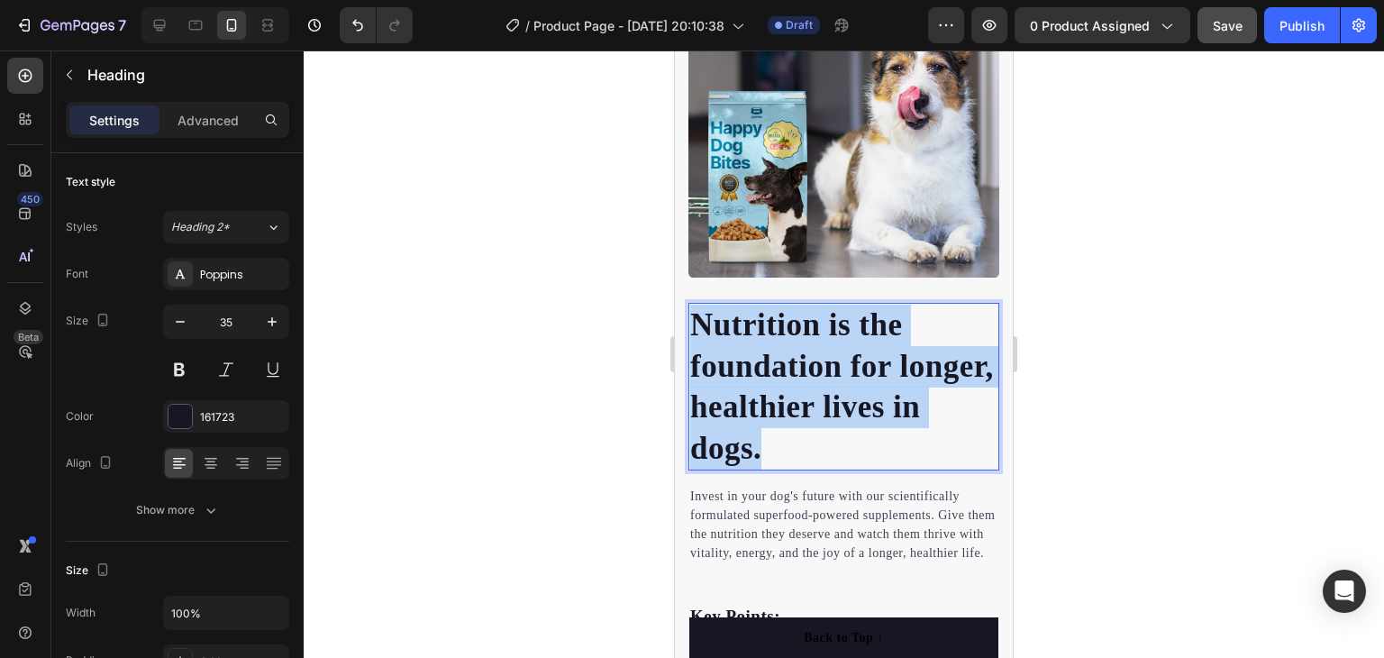
click at [739, 315] on p "Nutrition is the foundation for longer, healthier lives in dogs." at bounding box center [843, 387] width 307 height 164
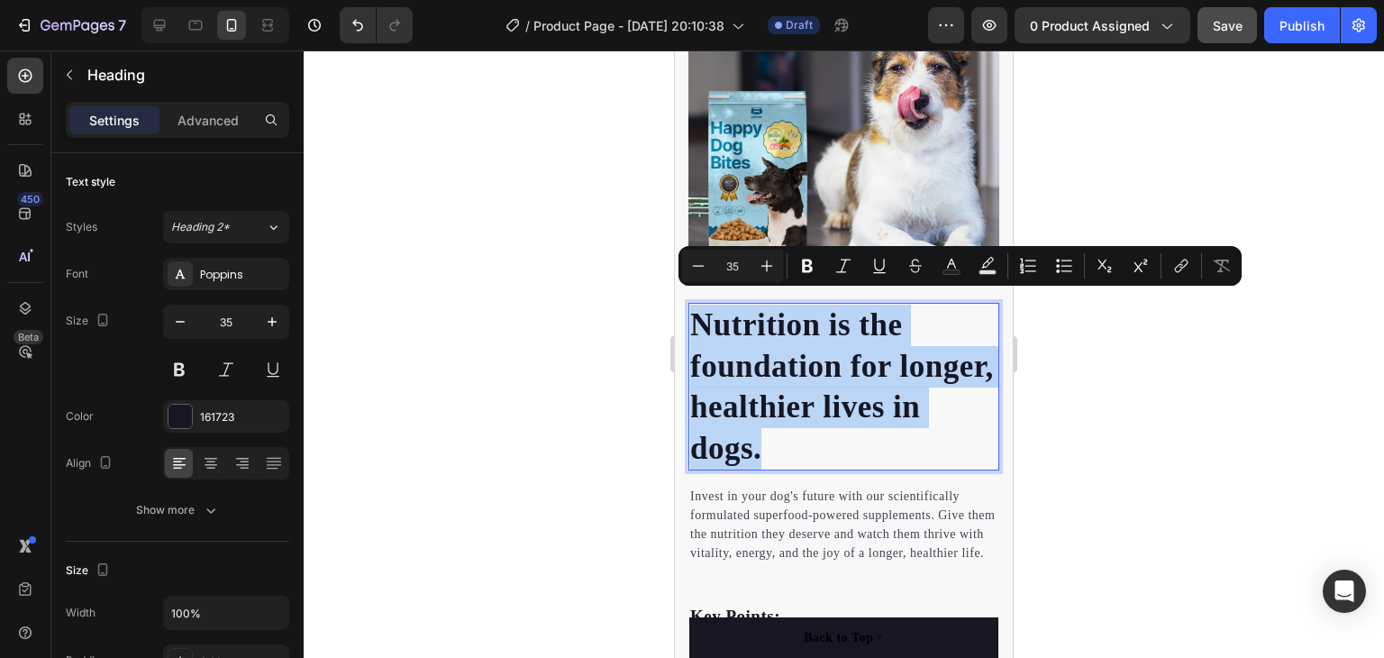
copy p "Nutrition is the foundation for longer, healthier lives in dogs."
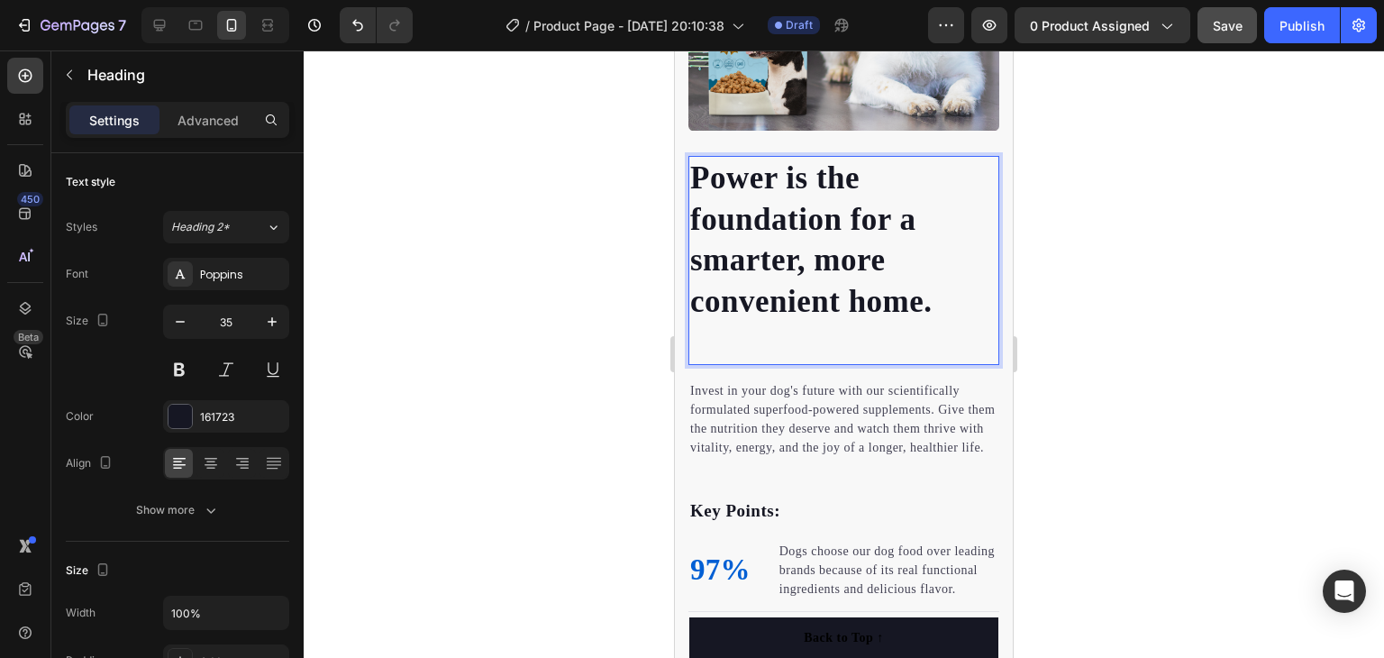
scroll to position [1598, 0]
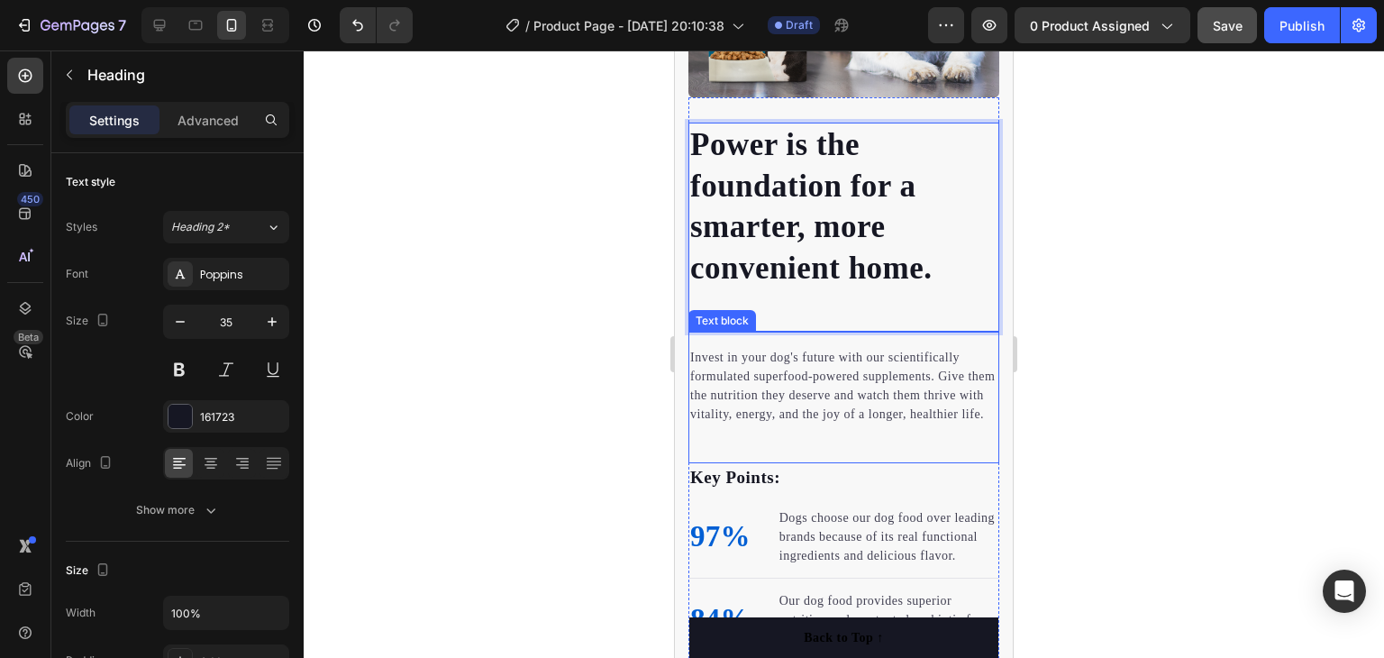
click at [738, 359] on p "Invest in your dog's future with our scientifically formulated superfood-powere…" at bounding box center [843, 386] width 307 height 76
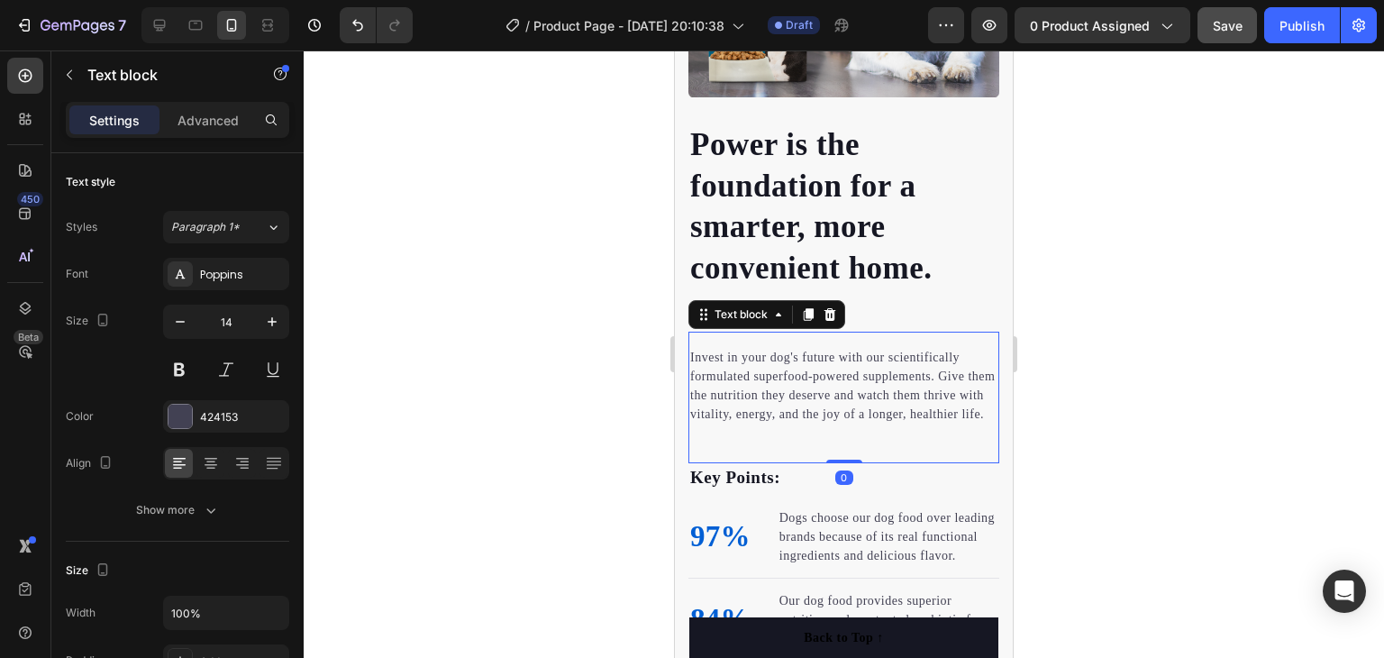
click at [737, 359] on p "Invest in your dog's future with our scientifically formulated superfood-powere…" at bounding box center [843, 386] width 307 height 76
click at [736, 360] on p "Invest in your dog's future with our scientifically formulated superfood-powere…" at bounding box center [843, 386] width 307 height 76
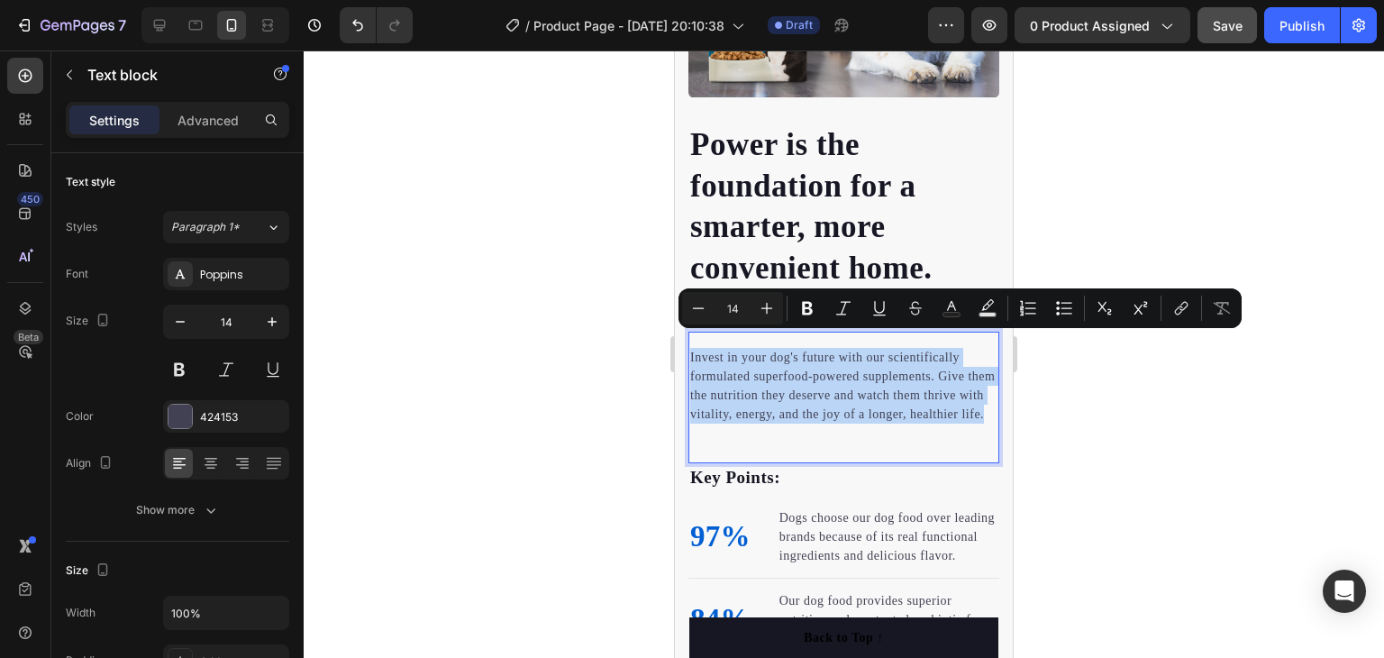
copy p "Invest in your dog's future with our scientifically formulated superfood-powere…"
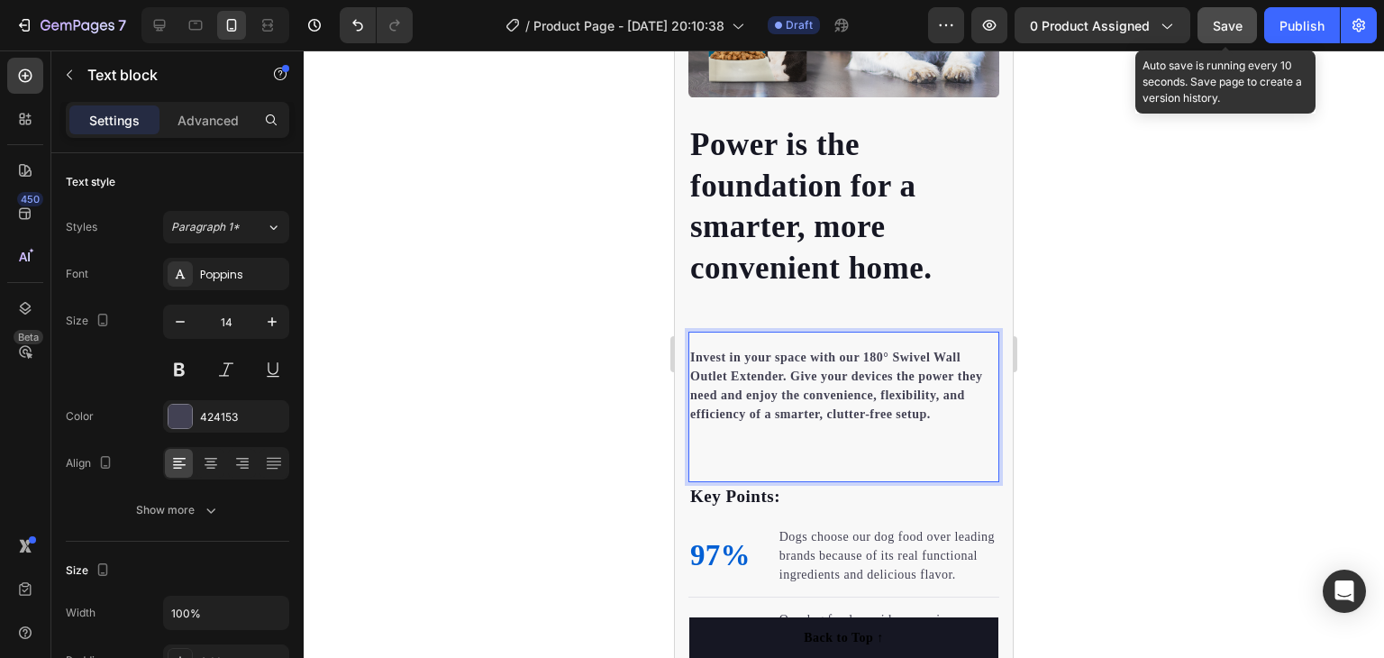
click at [1224, 21] on span "Save" at bounding box center [1228, 25] width 30 height 15
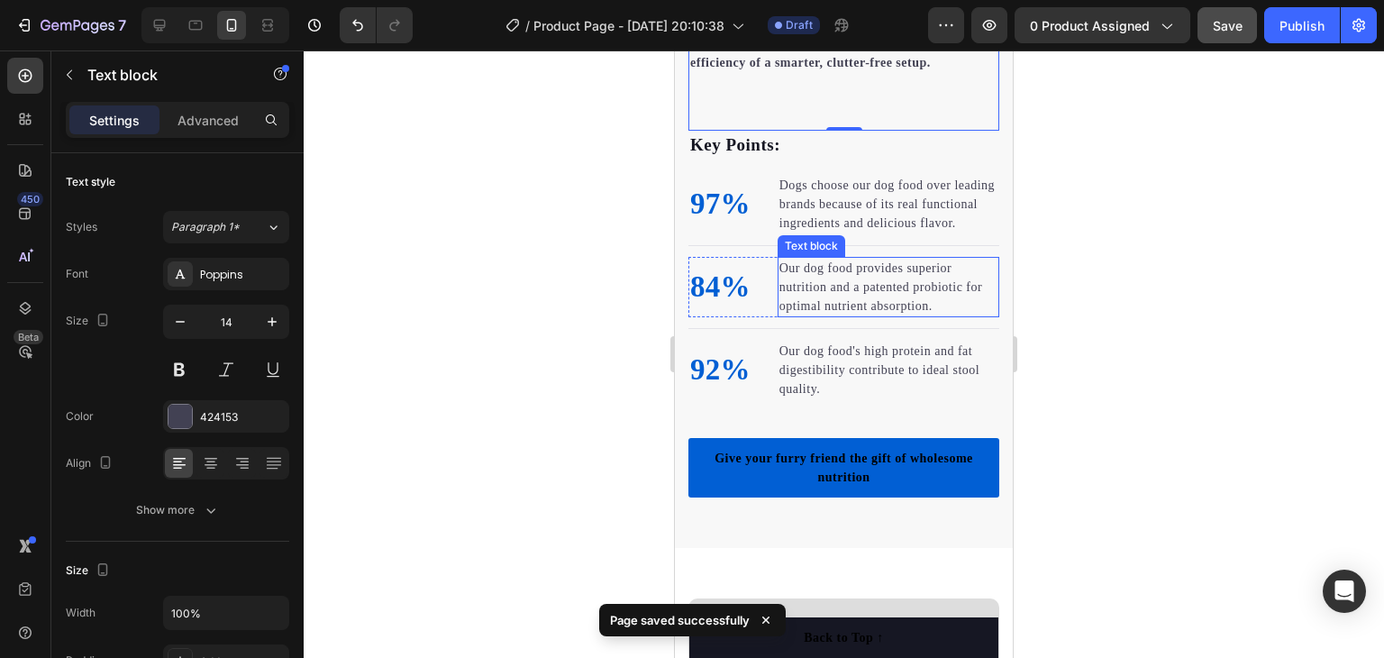
scroll to position [1958, 0]
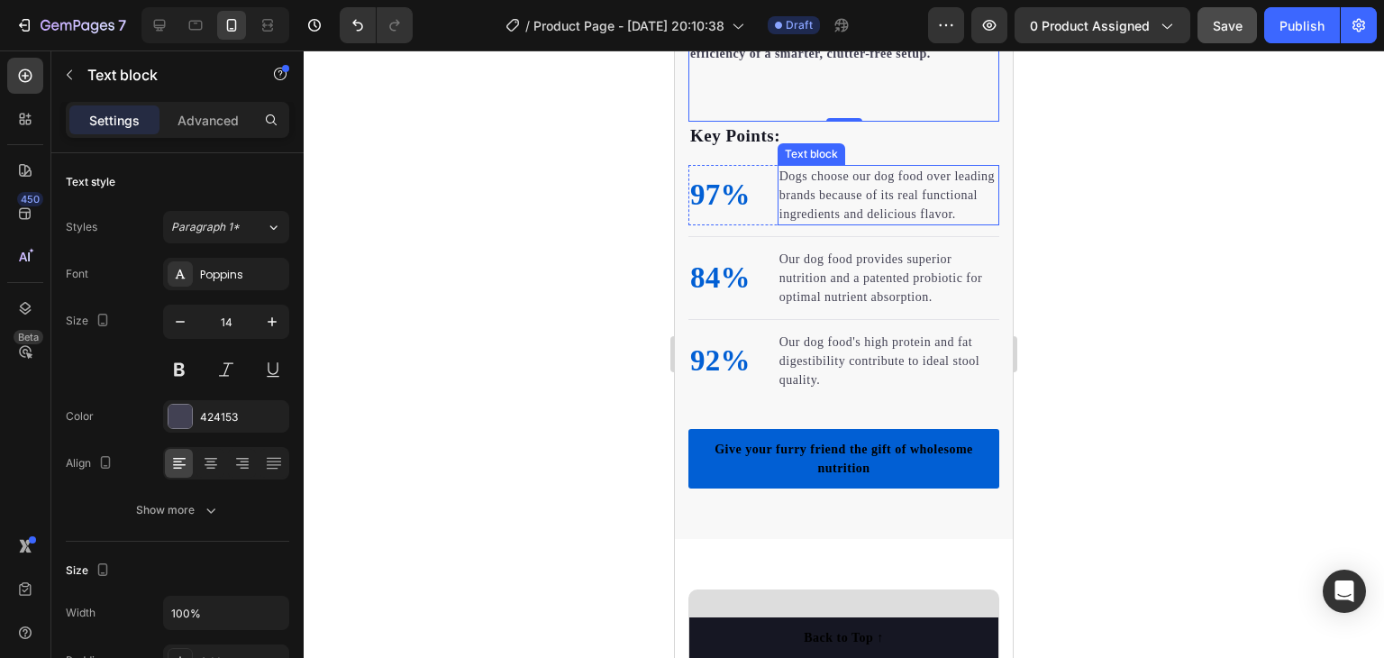
click at [824, 192] on p "Dogs choose our dog food over leading brands because of its real functional ing…" at bounding box center [889, 195] width 218 height 57
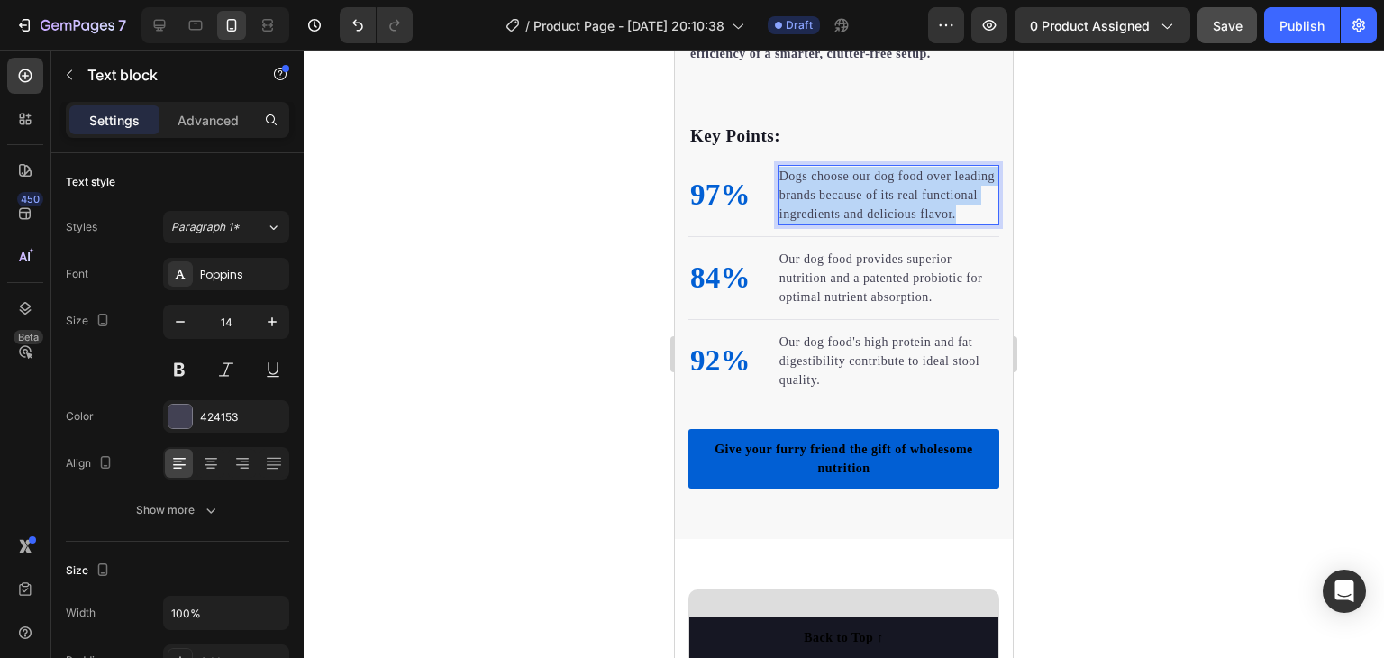
click at [824, 192] on p "Dogs choose our dog food over leading brands because of its real functional ing…" at bounding box center [889, 195] width 218 height 57
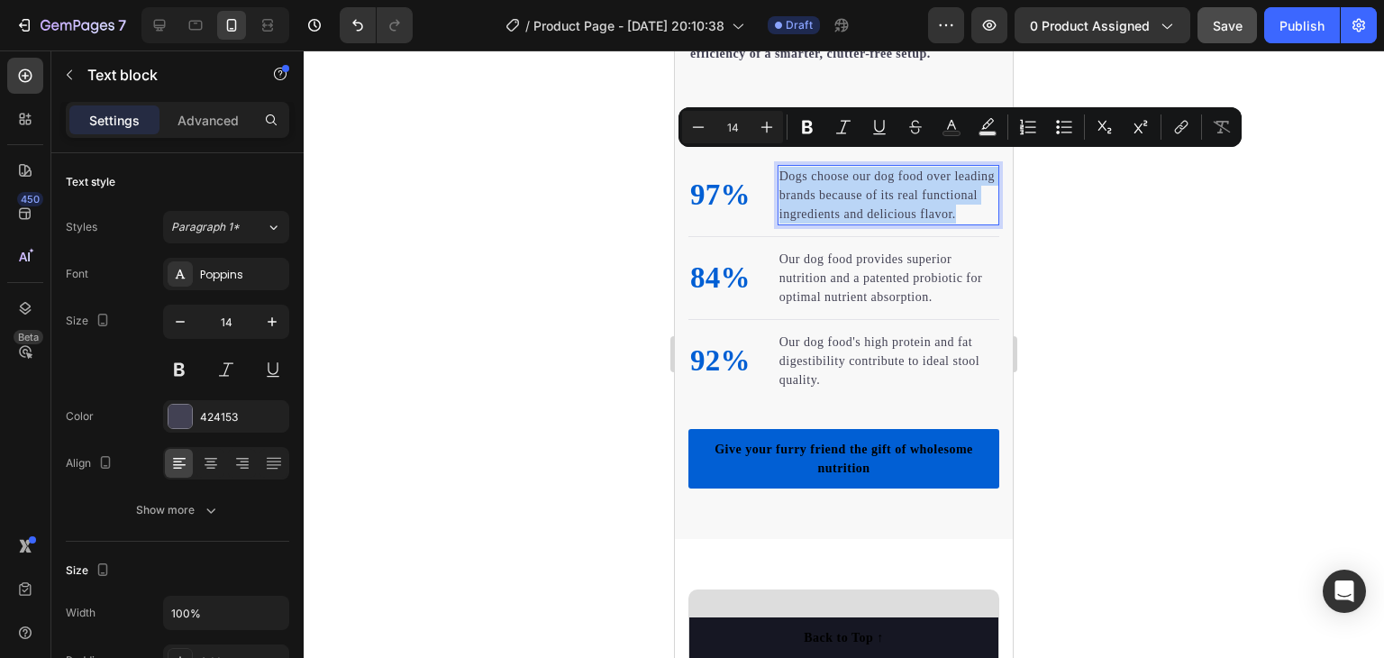
copy p "Dogs choose our dog food over leading brands because of its real functional ing…"
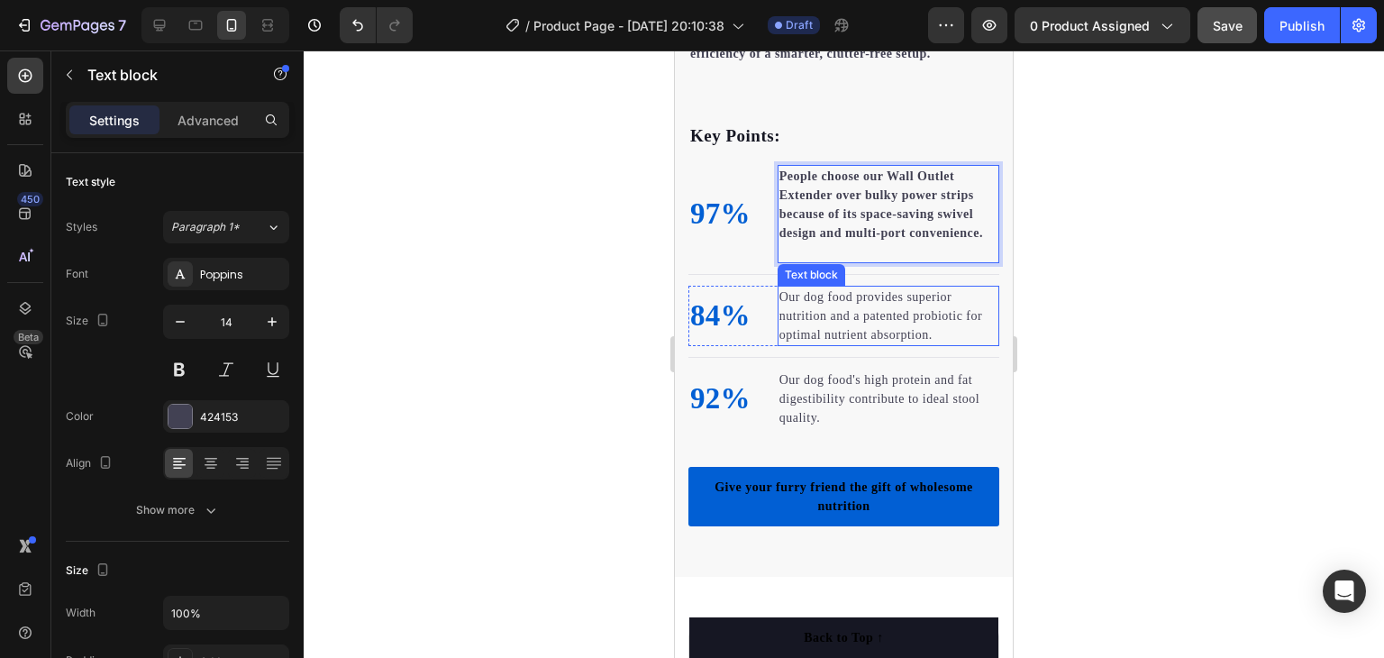
click at [822, 300] on p "Our dog food provides superior nutrition and a patented probiotic for optimal n…" at bounding box center [889, 315] width 218 height 57
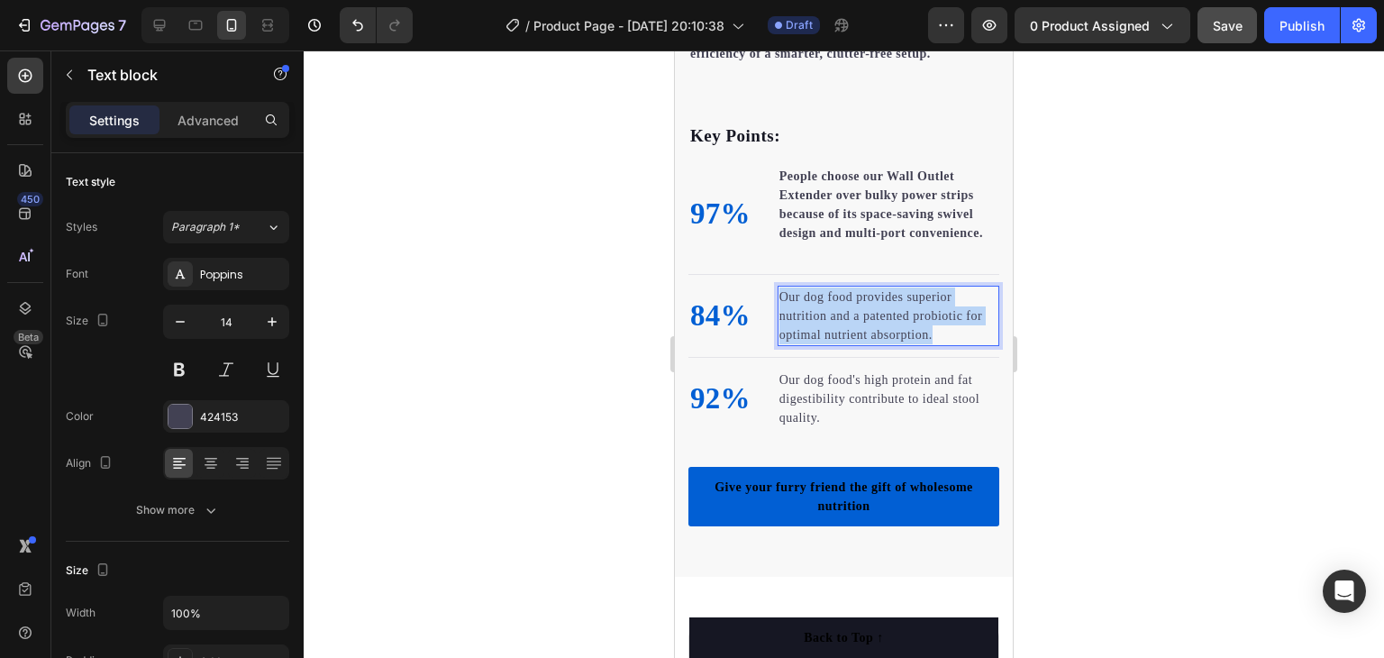
click at [822, 300] on p "Our dog food provides superior nutrition and a patented probiotic for optimal n…" at bounding box center [889, 315] width 218 height 57
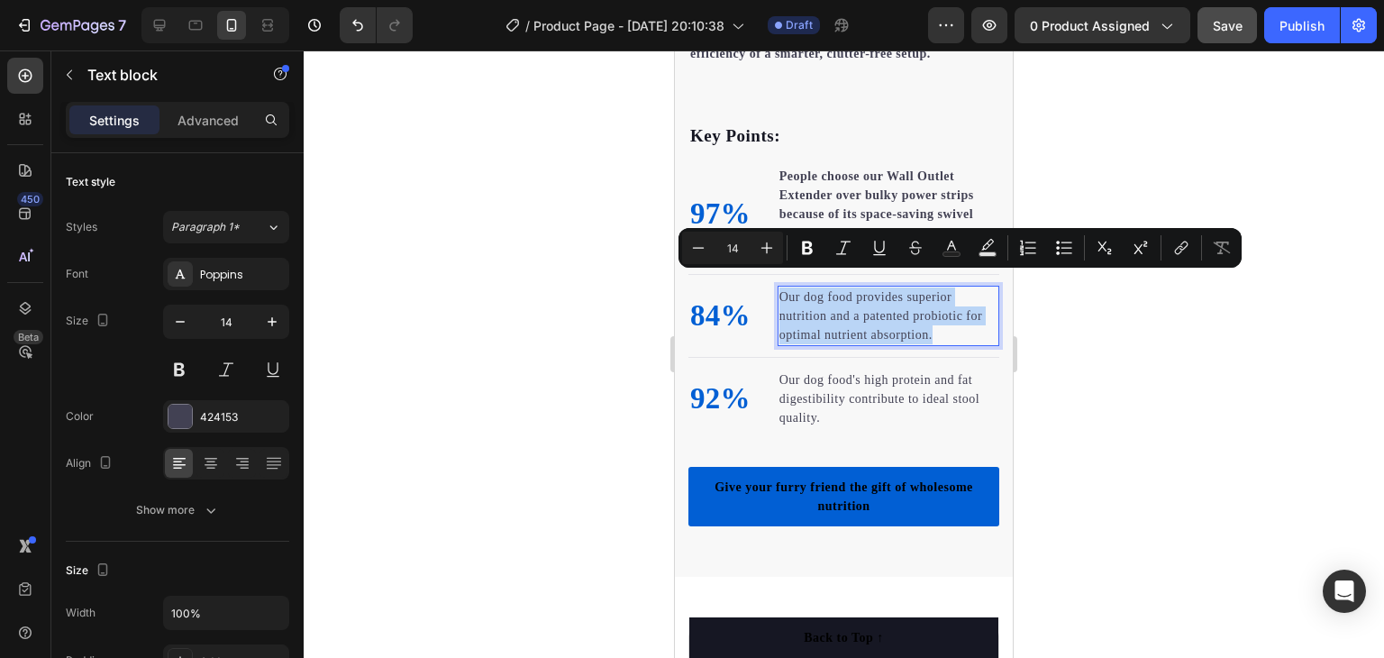
copy p "Our dog food provides superior nutrition and a patented probiotic for optimal n…"
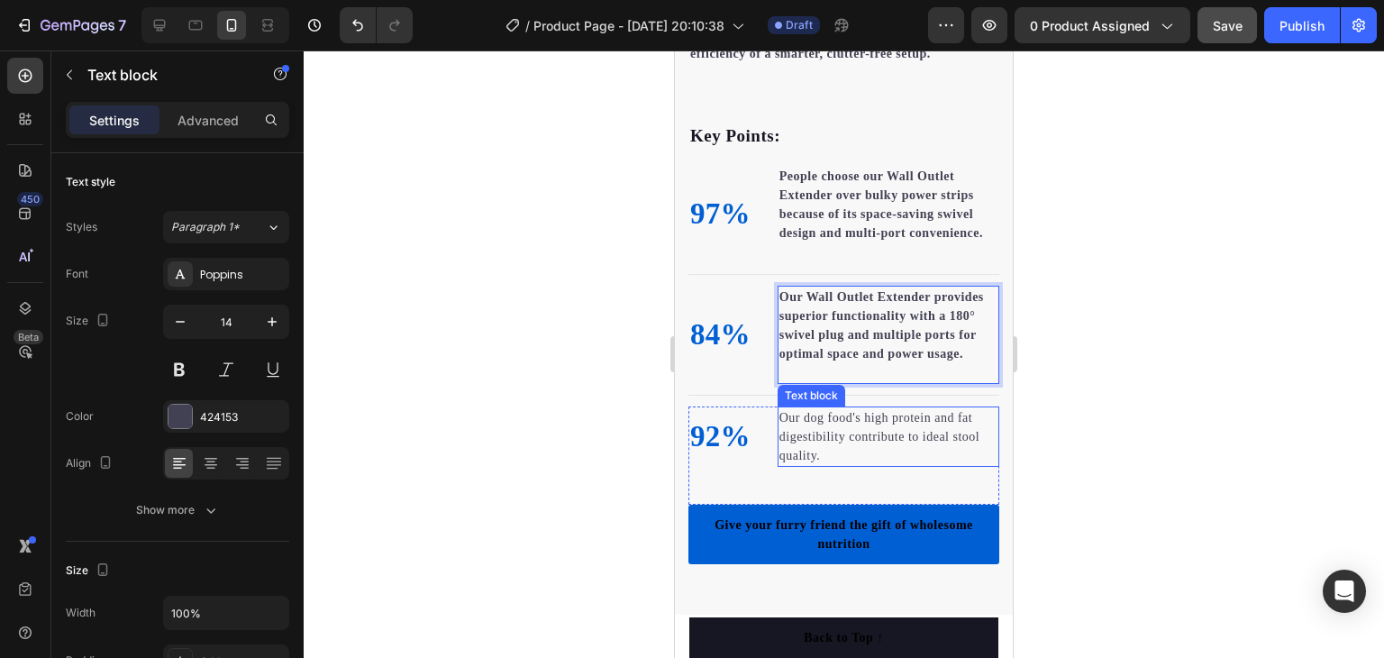
click at [863, 412] on p "Our dog food's high protein and fat digestibility contribute to ideal stool qua…" at bounding box center [889, 436] width 218 height 57
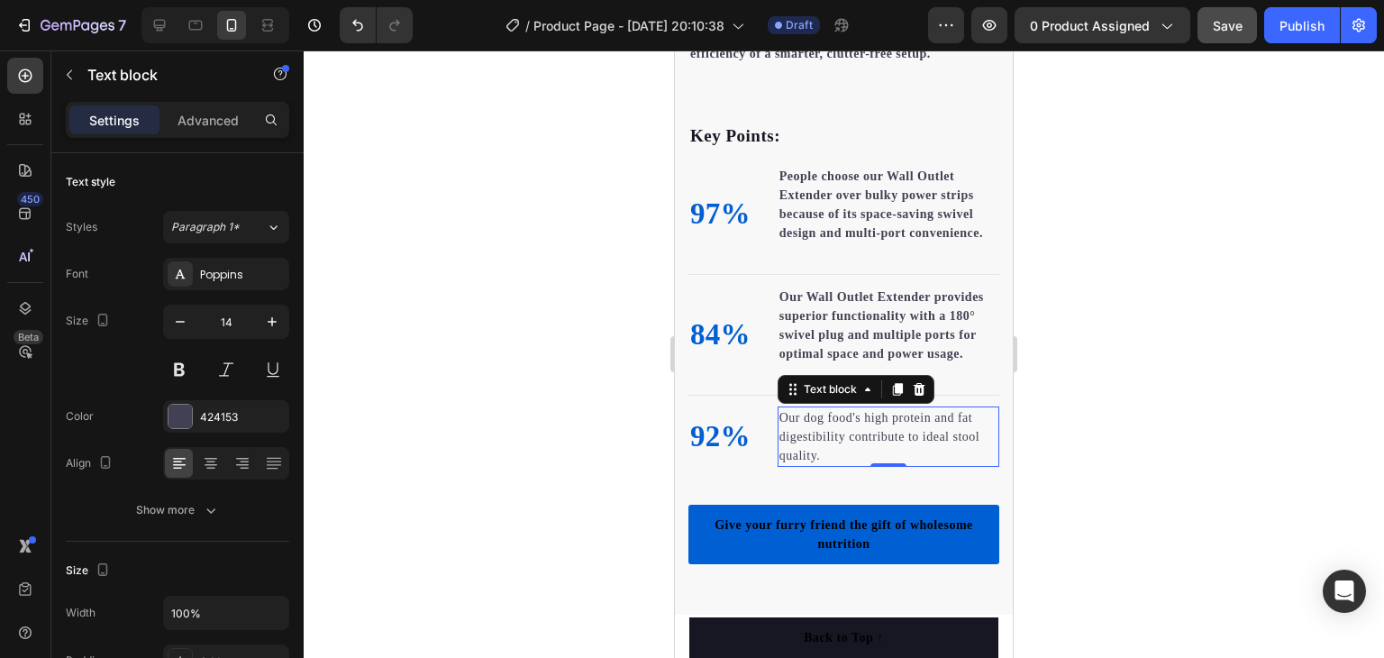
click at [863, 412] on p "Our dog food's high protein and fat digestibility contribute to ideal stool qua…" at bounding box center [889, 436] width 218 height 57
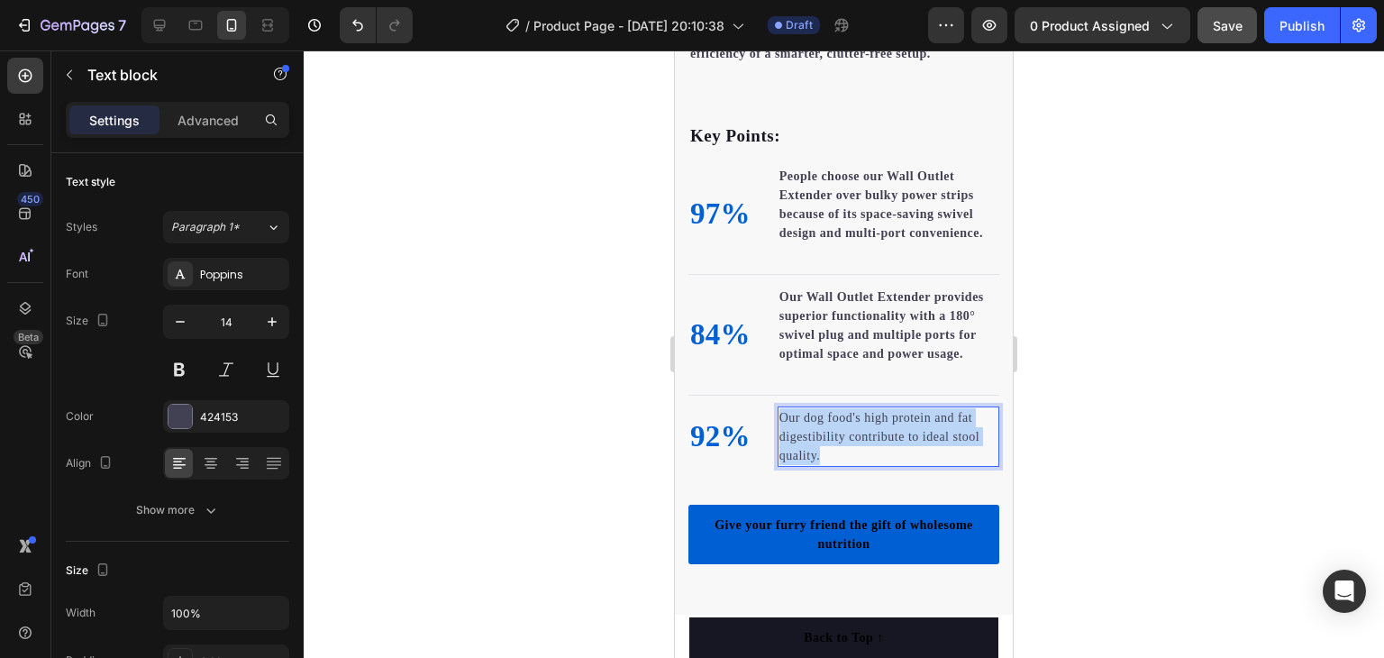
click at [863, 412] on p "Our dog food's high protein and fat digestibility contribute to ideal stool qua…" at bounding box center [889, 436] width 218 height 57
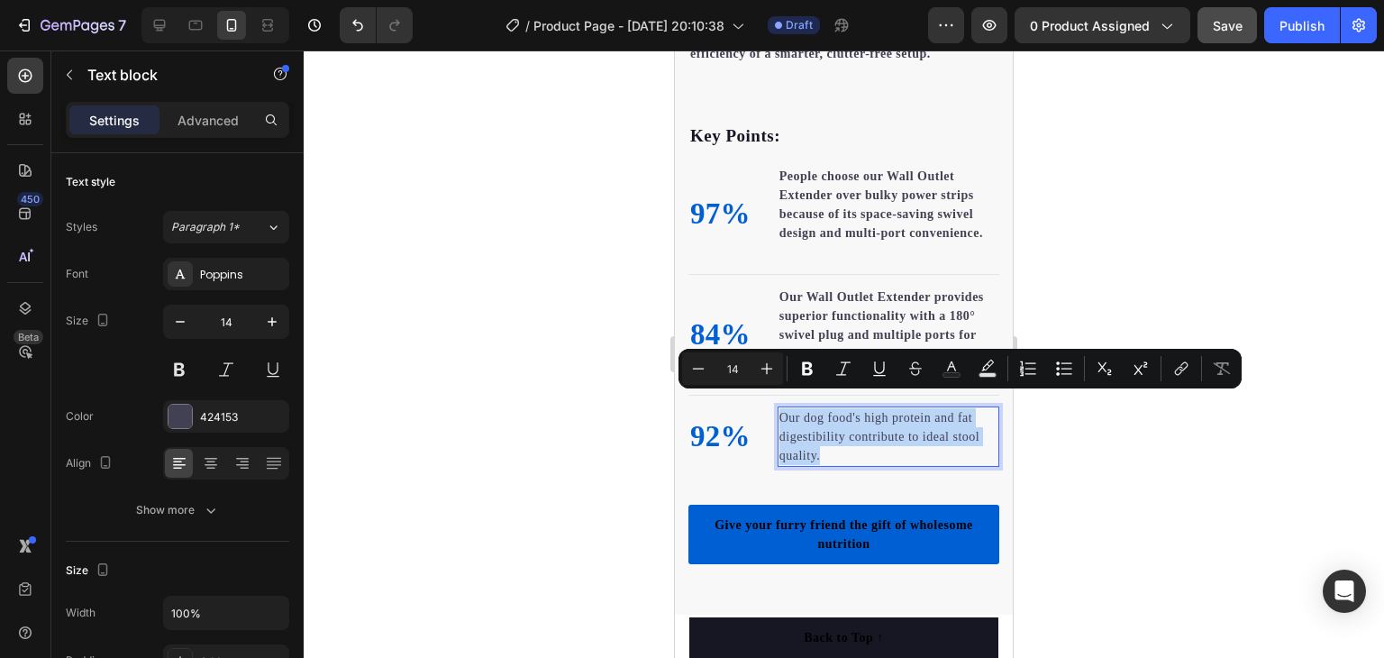
drag, startPoint x: 834, startPoint y: 416, endPoint x: 794, endPoint y: 412, distance: 40.8
click at [794, 412] on p "Our dog food's high protein and fat digestibility contribute to ideal stool qua…" at bounding box center [889, 436] width 218 height 57
copy p "Our dog food's high protein and fat digestibility contribute to ideal stool qua…"
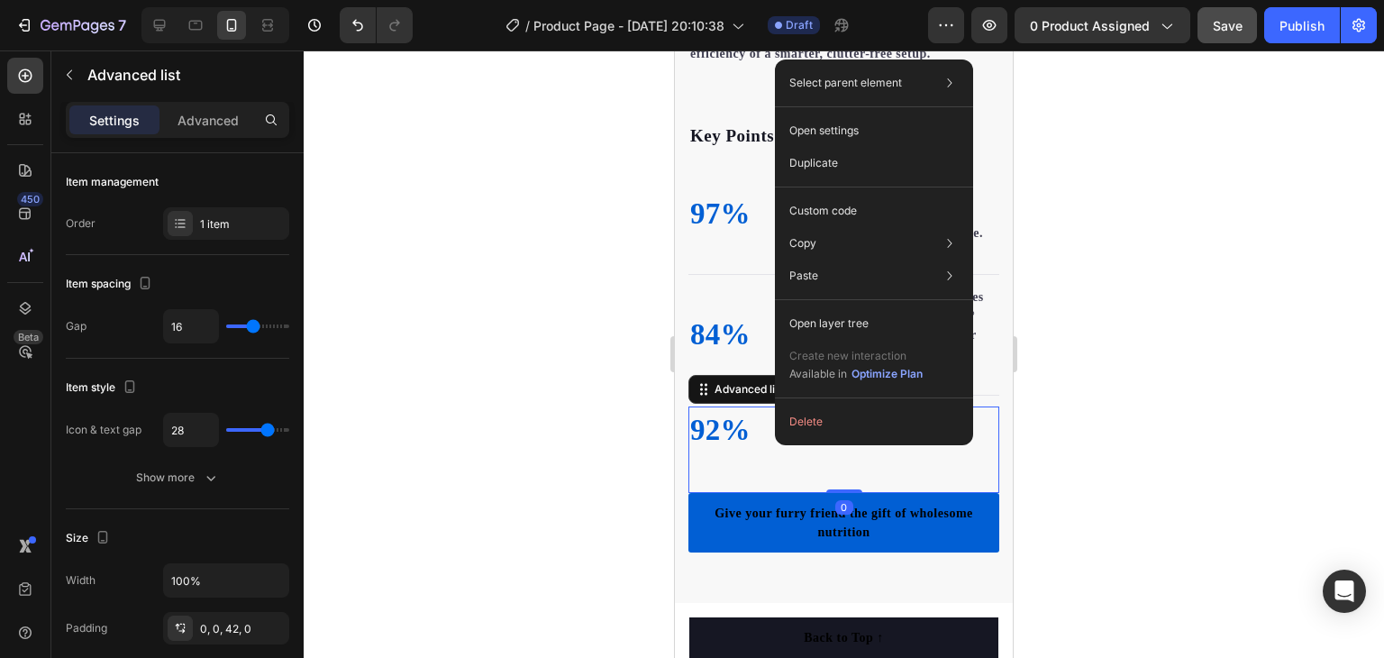
click at [751, 442] on div "92% Text block Text block" at bounding box center [843, 449] width 311 height 87
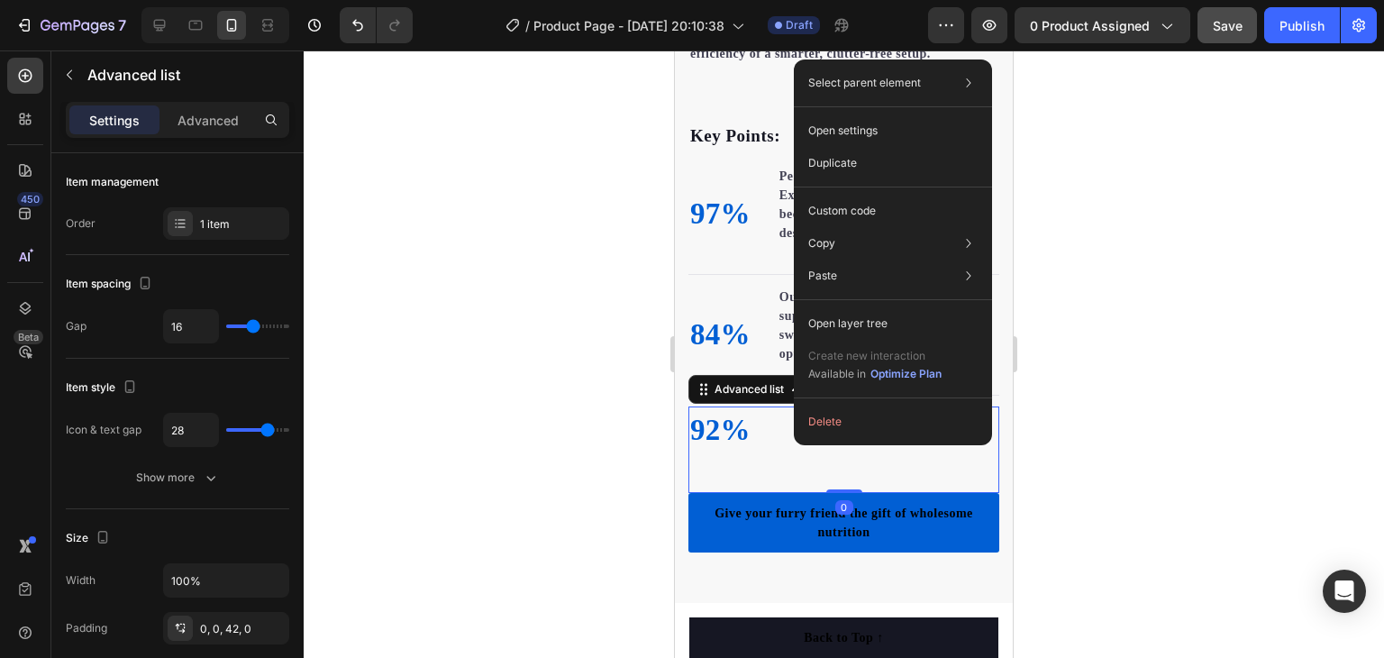
click at [778, 419] on div "Rich Text Editor. Editing area: main" at bounding box center [780, 430] width 4 height 23
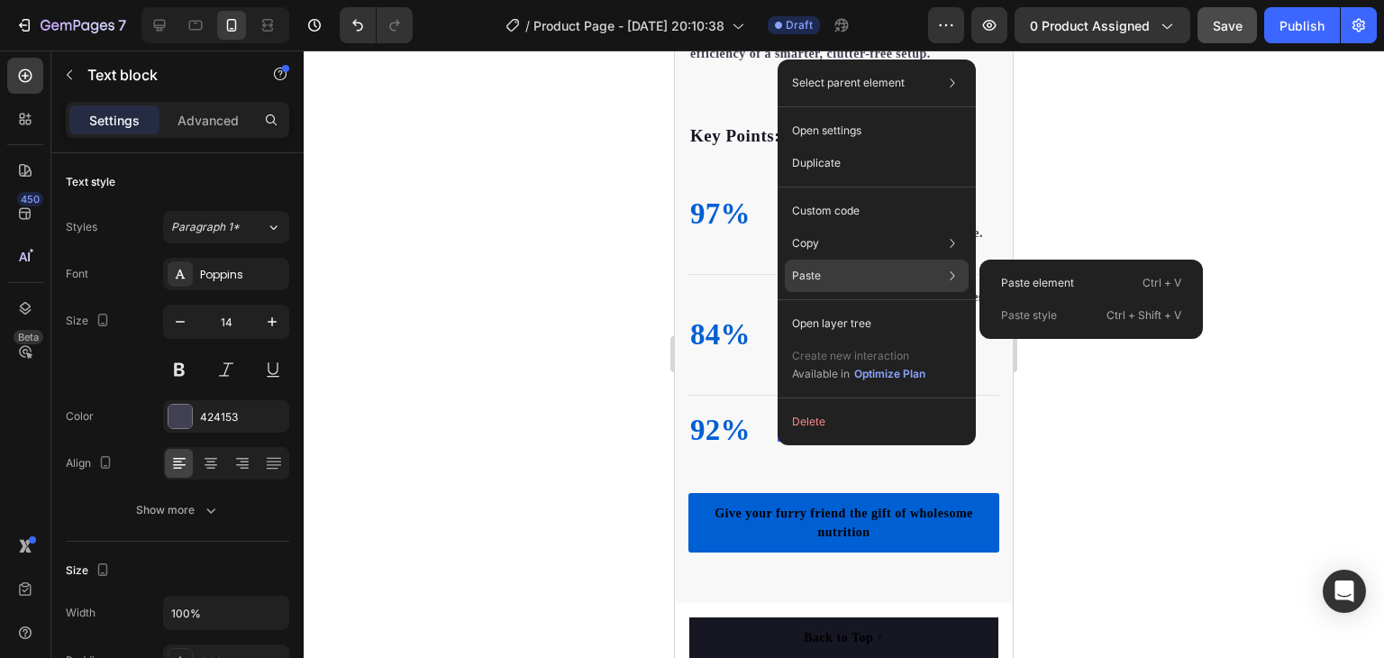
click at [850, 307] on div "Paste Paste element Ctrl + V Paste style Ctrl + Shift + V" at bounding box center [877, 323] width 184 height 32
click at [848, 307] on div "Paste Paste element Ctrl + V Paste style Ctrl + Shift + V" at bounding box center [877, 323] width 184 height 32
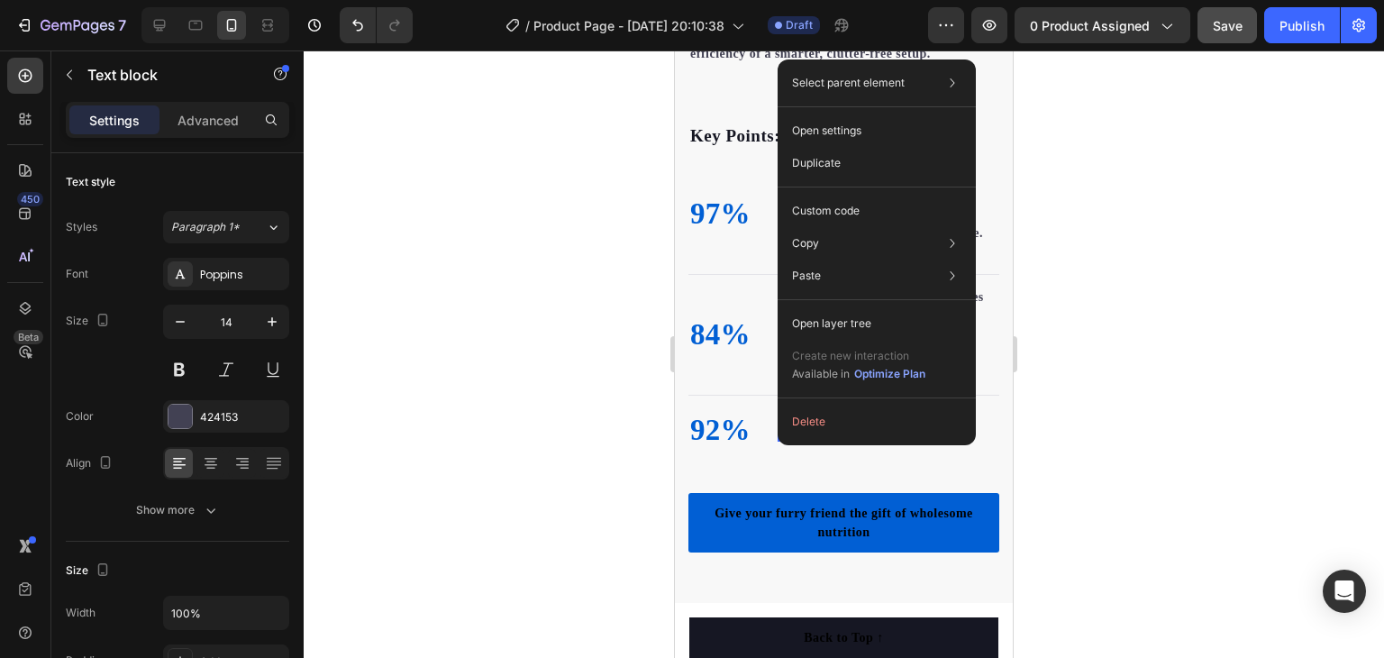
click at [1229, 214] on div at bounding box center [844, 353] width 1080 height 607
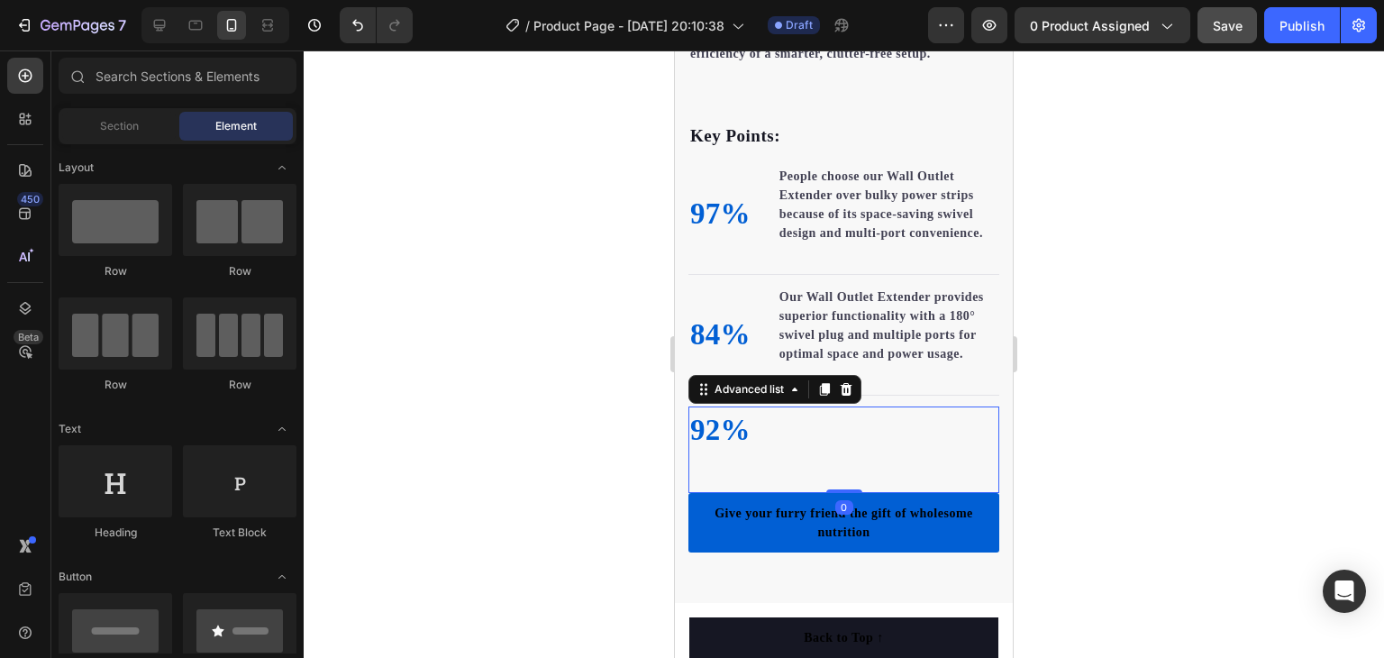
click at [835, 419] on div "92% Text block Text block" at bounding box center [843, 449] width 311 height 87
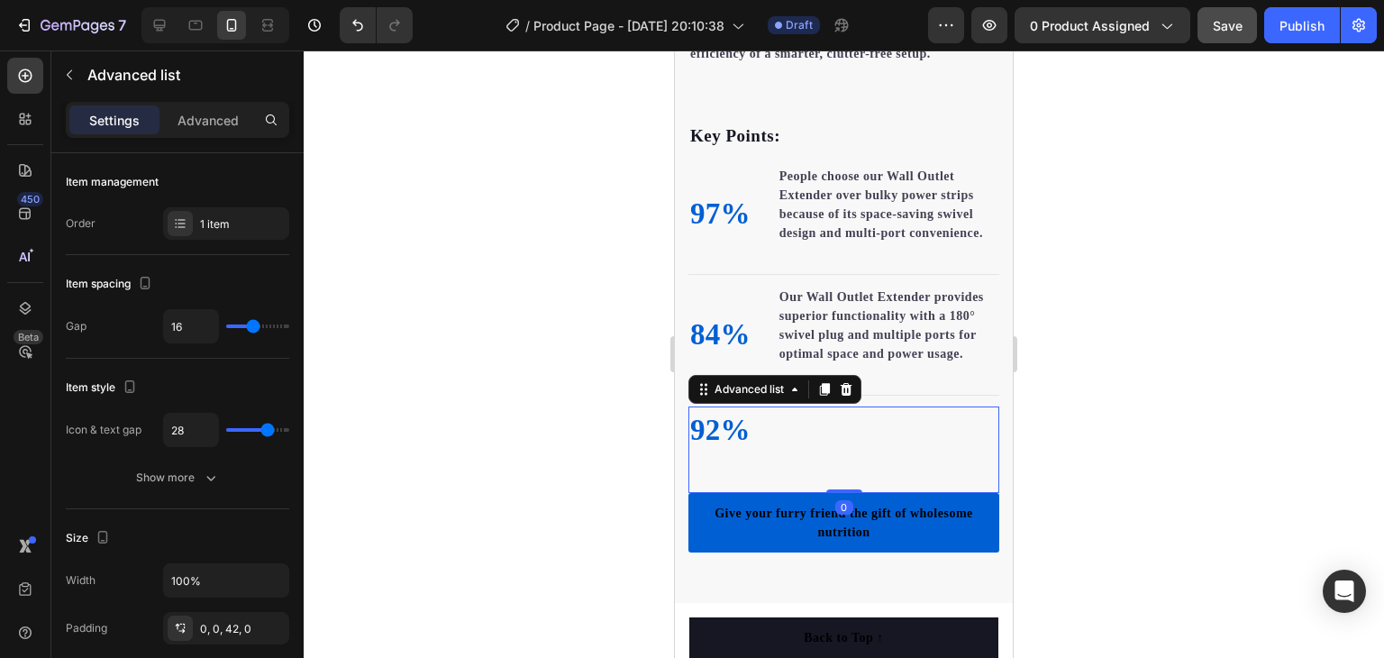
click at [825, 419] on div "92% Text block Text block" at bounding box center [843, 449] width 311 height 87
click at [825, 420] on div "92% Text block Text block" at bounding box center [843, 449] width 311 height 87
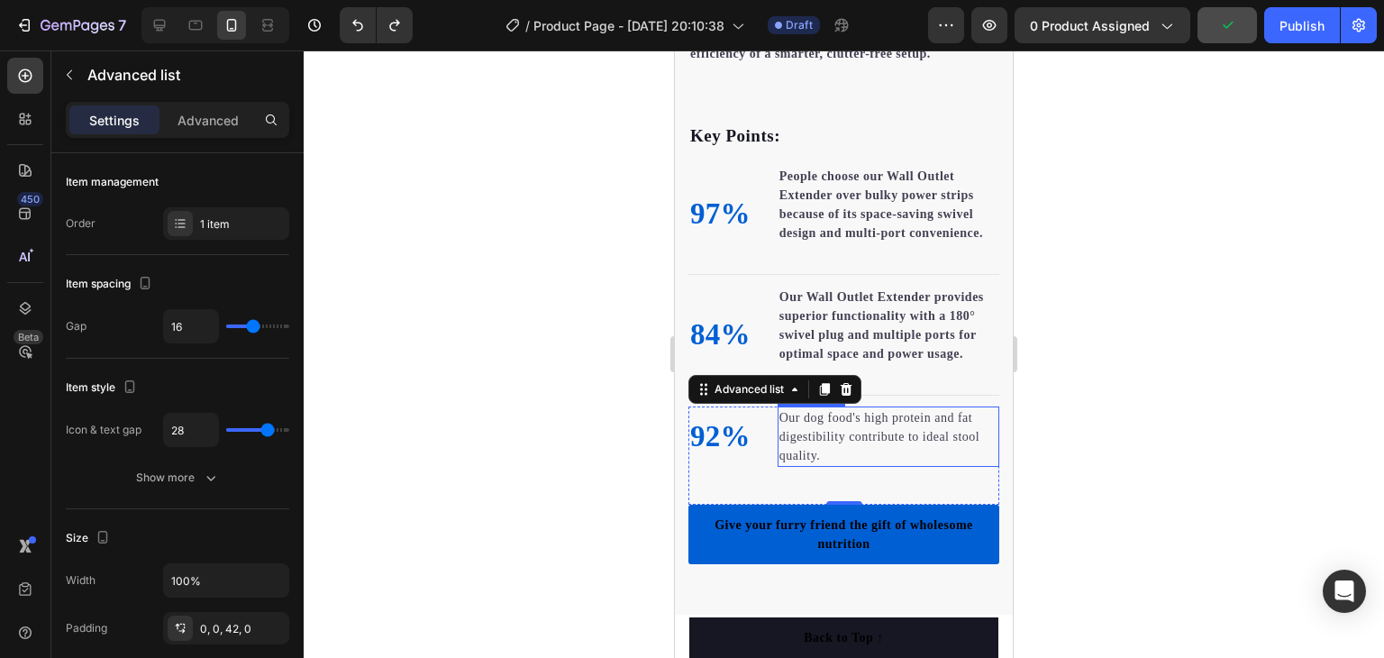
click at [806, 423] on p "Our dog food's high protein and fat digestibility contribute to ideal stool qua…" at bounding box center [889, 436] width 218 height 57
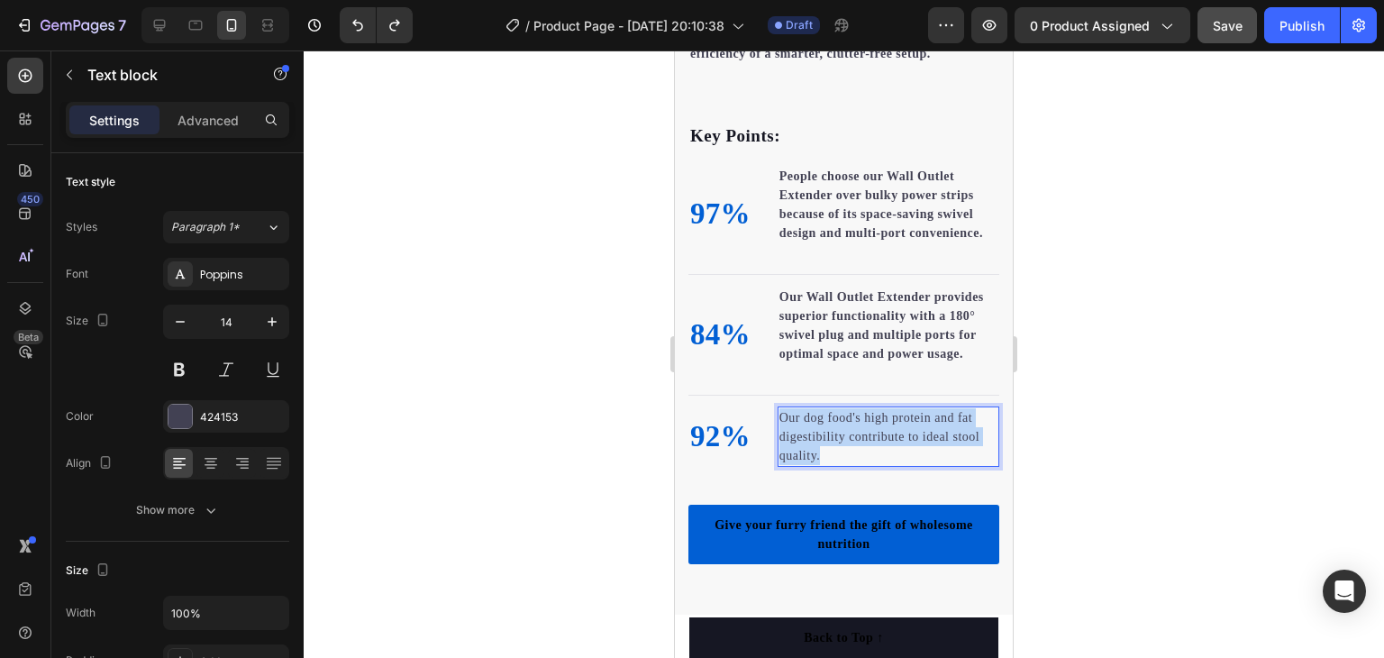
drag, startPoint x: 834, startPoint y: 442, endPoint x: 779, endPoint y: 408, distance: 64.8
click at [780, 408] on p "Our dog food's high protein and fat digestibility contribute to ideal stool qua…" at bounding box center [889, 436] width 218 height 57
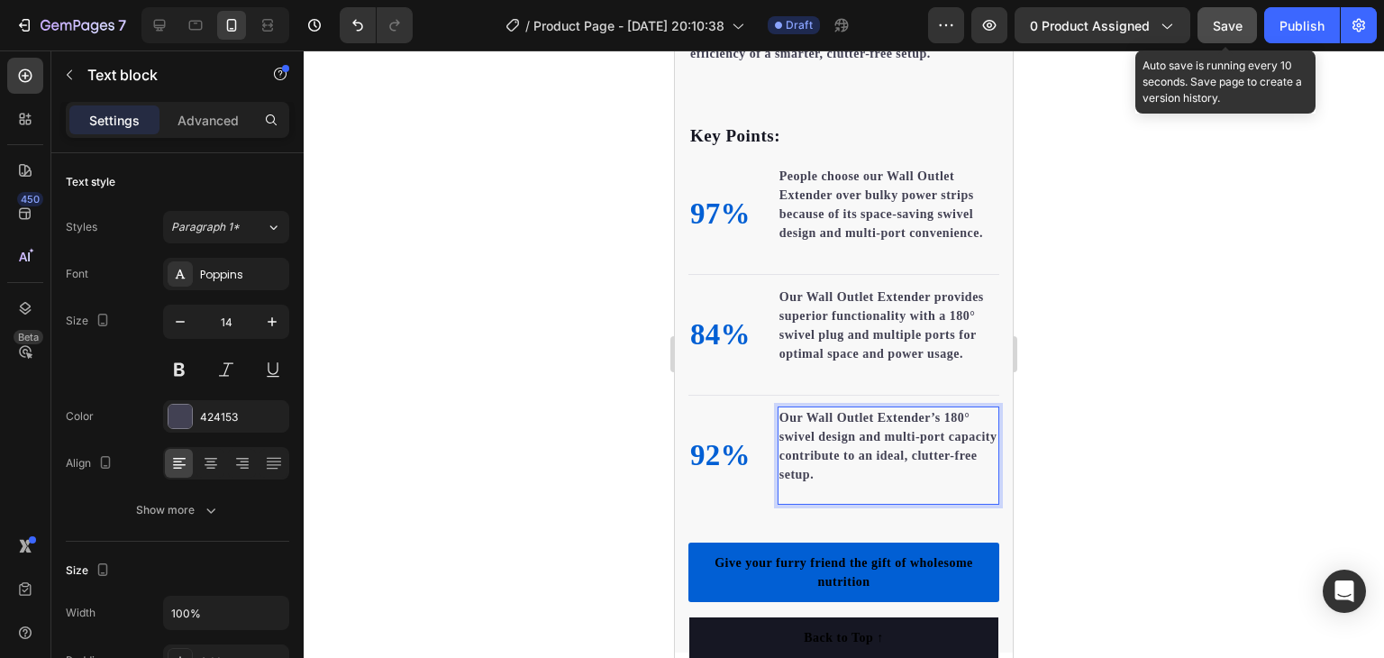
click at [1227, 18] on span "Save" at bounding box center [1228, 25] width 30 height 15
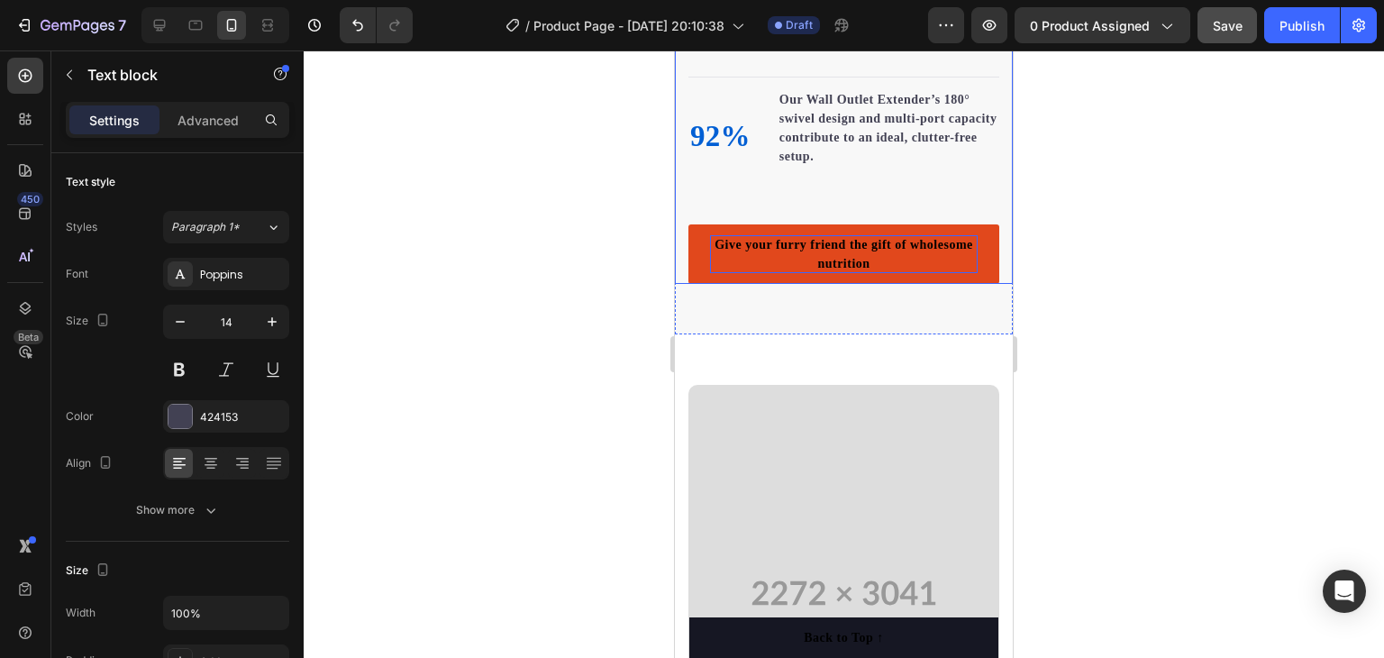
scroll to position [2251, 0]
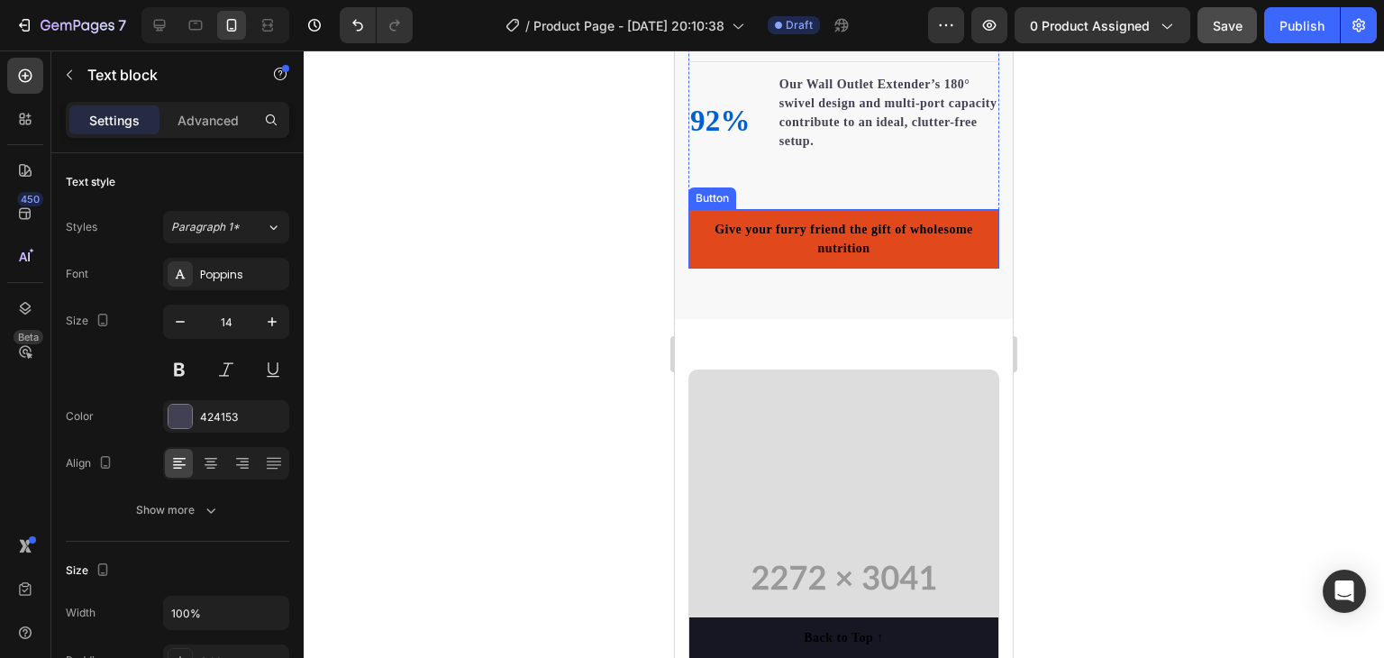
click at [697, 221] on link "Give your furry friend the gift of wholesome nutrition" at bounding box center [843, 238] width 311 height 59
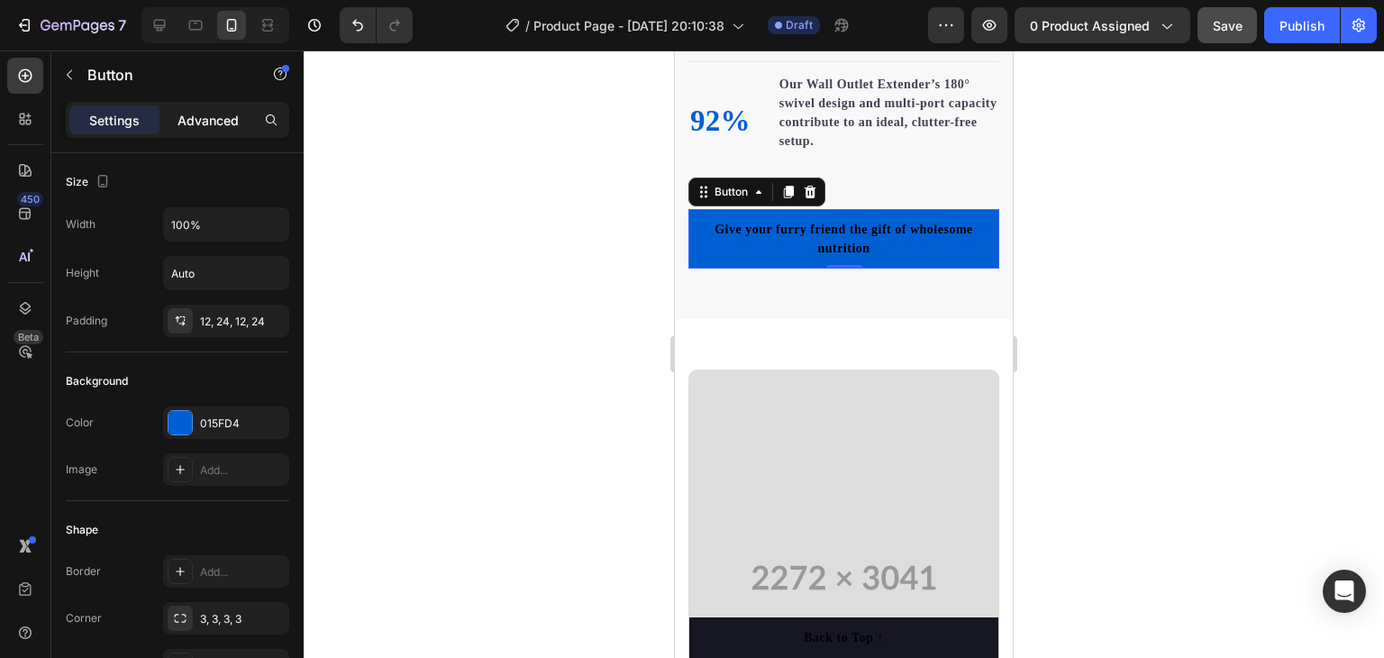
click at [218, 122] on p "Advanced" at bounding box center [208, 120] width 61 height 19
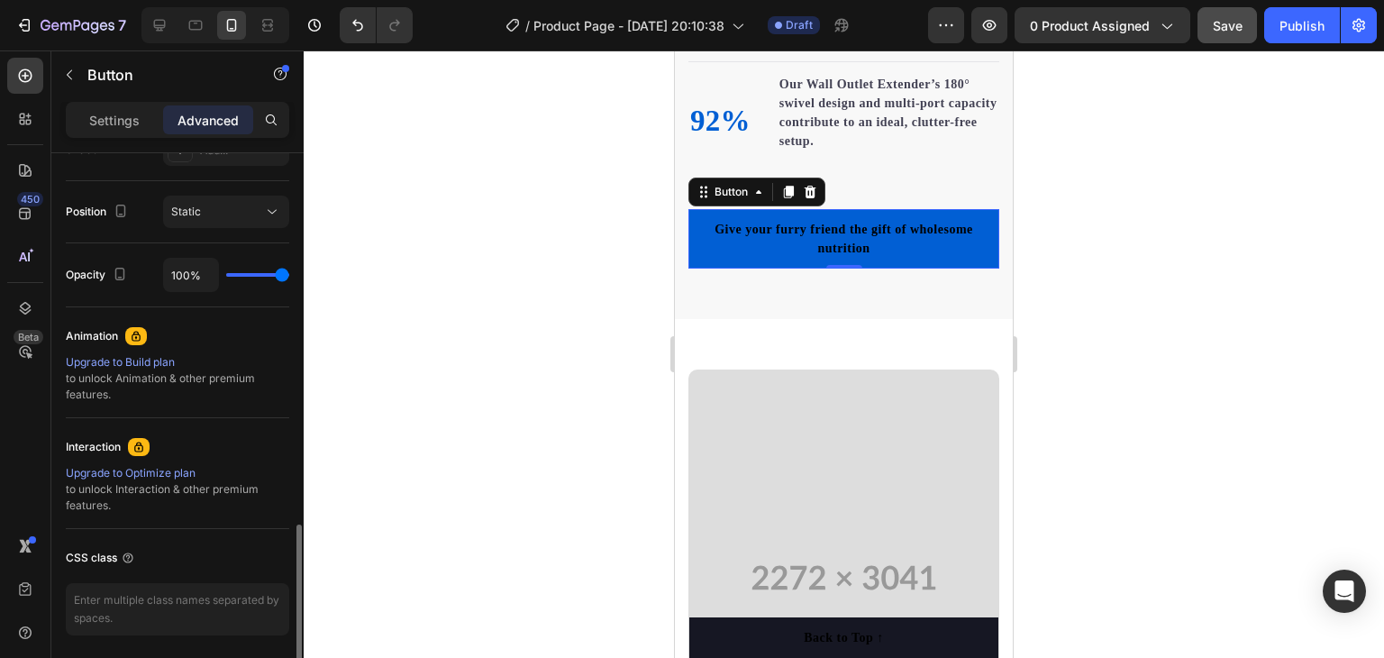
scroll to position [693, 0]
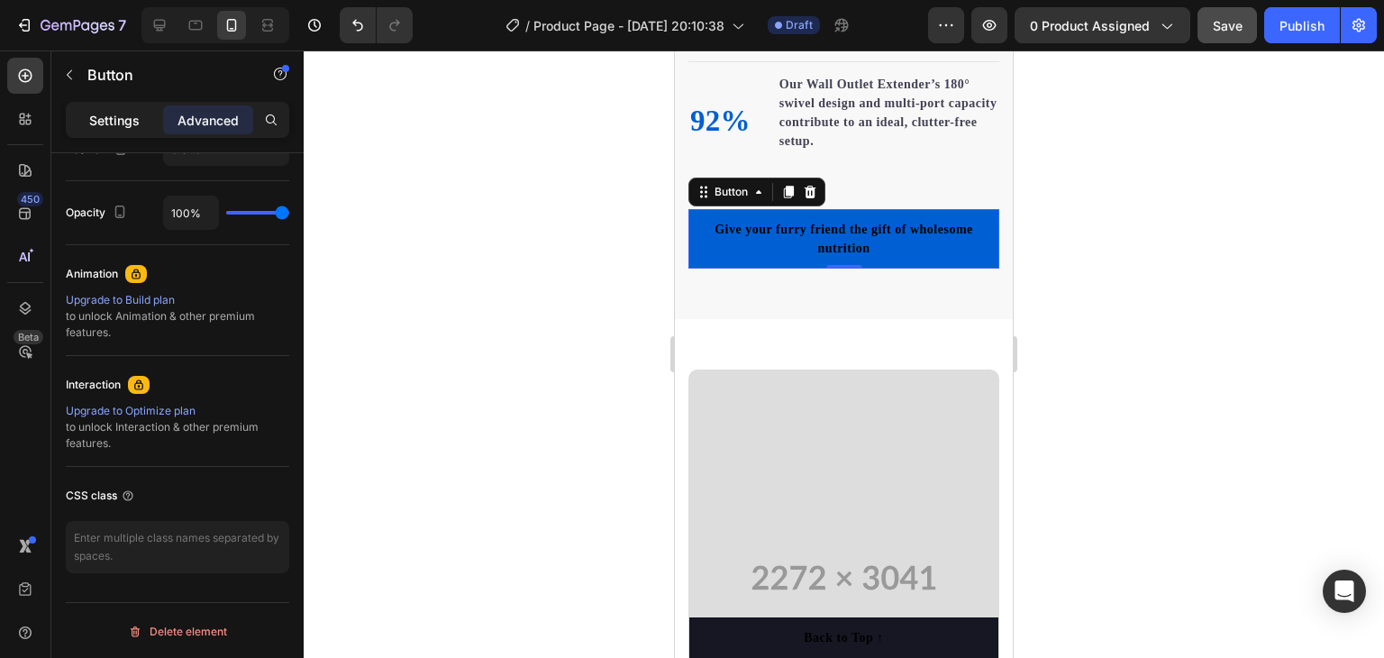
click at [119, 118] on p "Settings" at bounding box center [114, 120] width 50 height 19
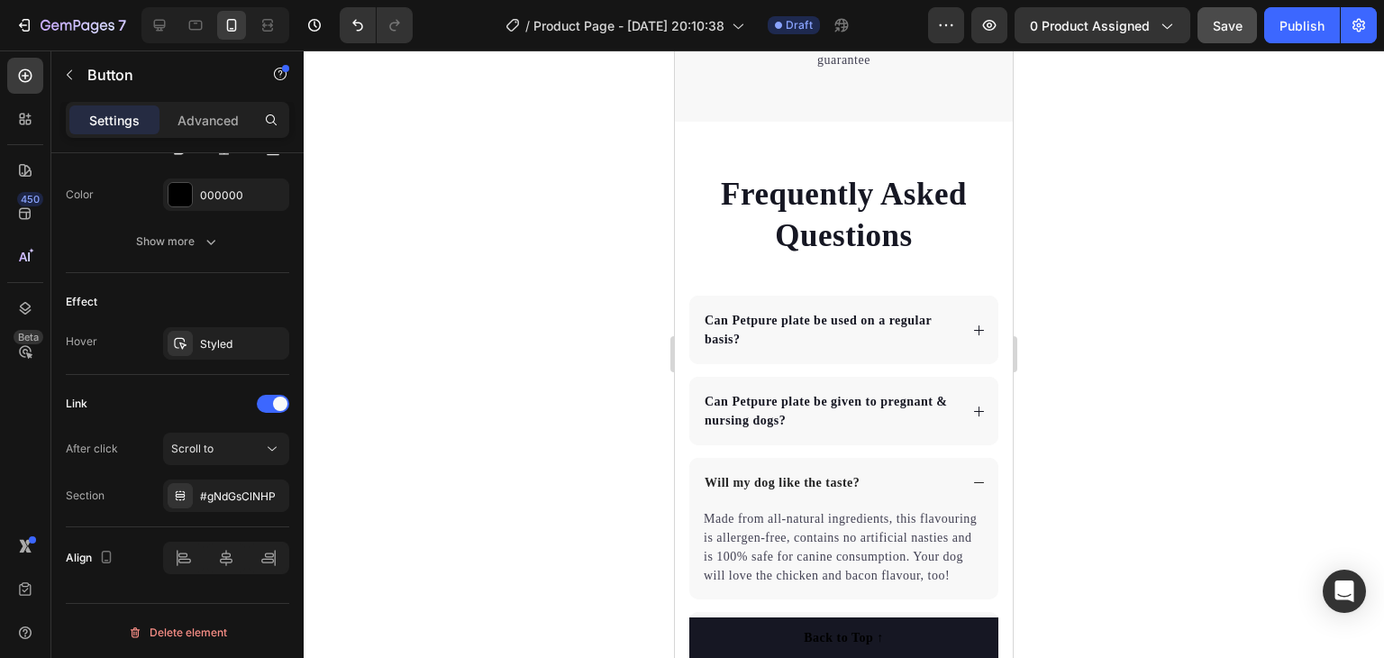
scroll to position [4594, 0]
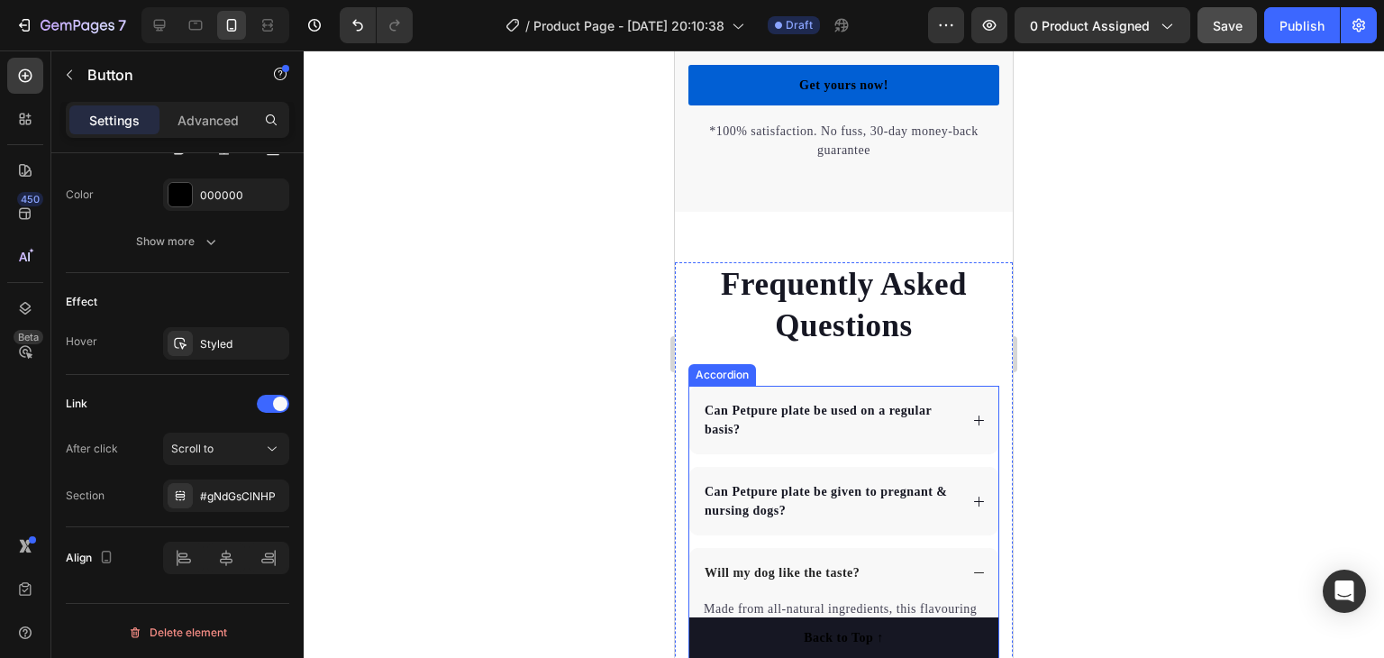
click at [785, 424] on p "Can Petpure plate be used on a regular basis?" at bounding box center [830, 420] width 251 height 38
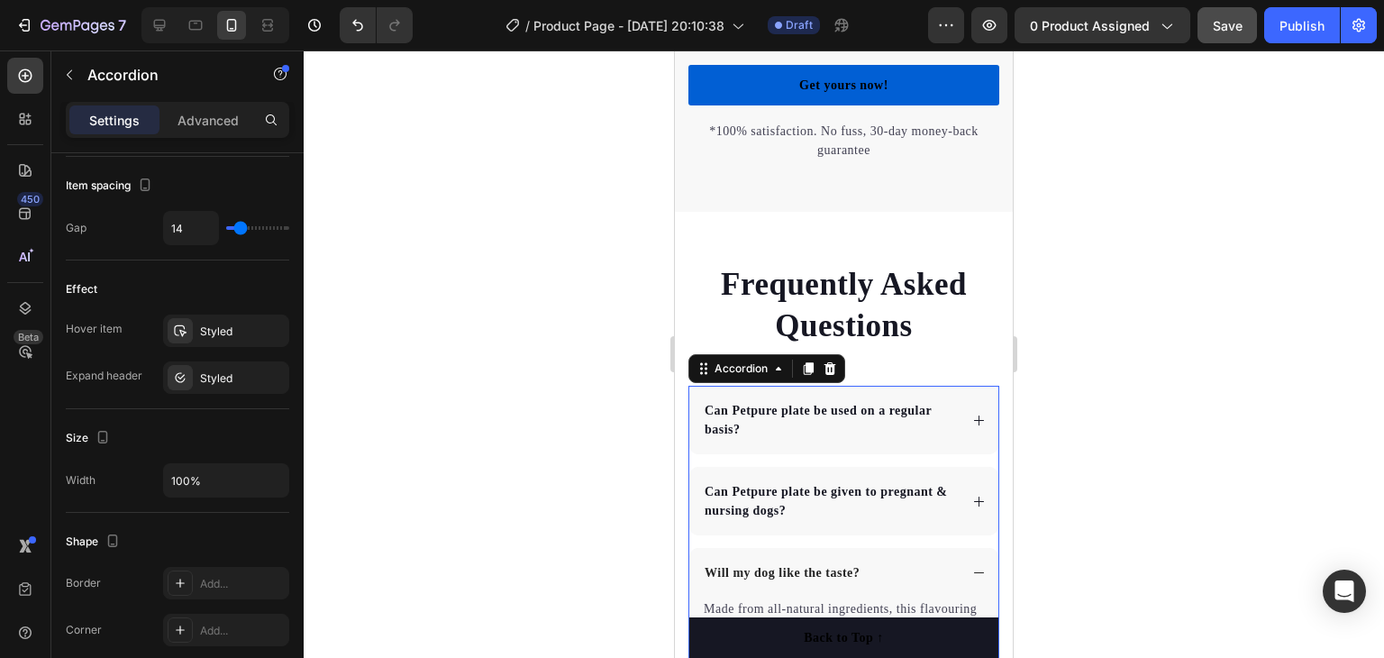
scroll to position [0, 0]
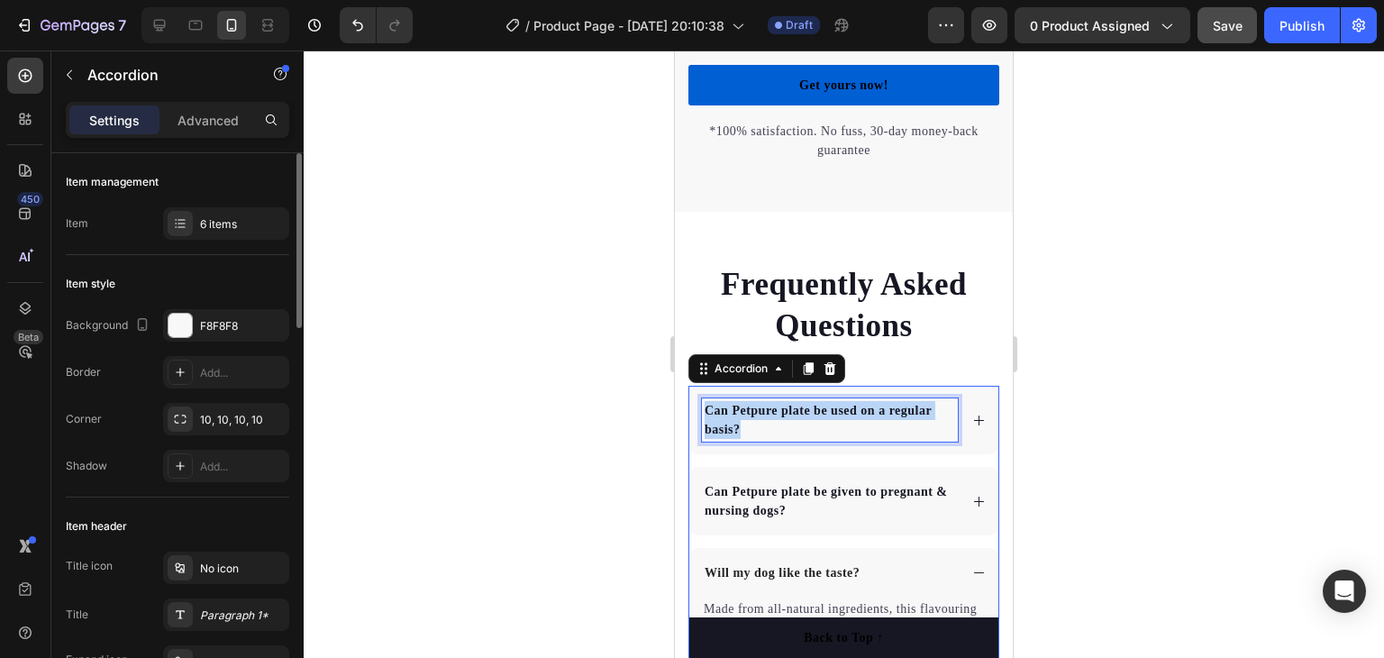
click at [785, 424] on p "Can Petpure plate be used on a regular basis?" at bounding box center [830, 420] width 251 height 38
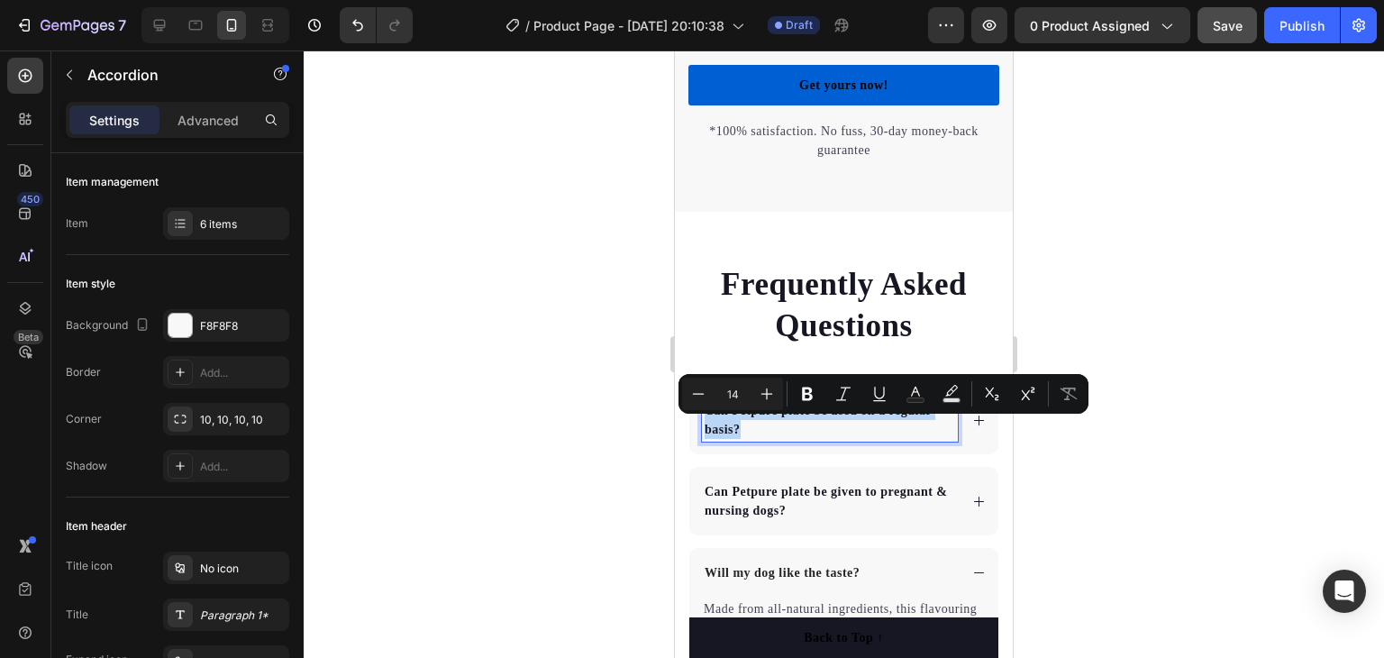
copy p "Can Petpure plate be used on a regular basis?"
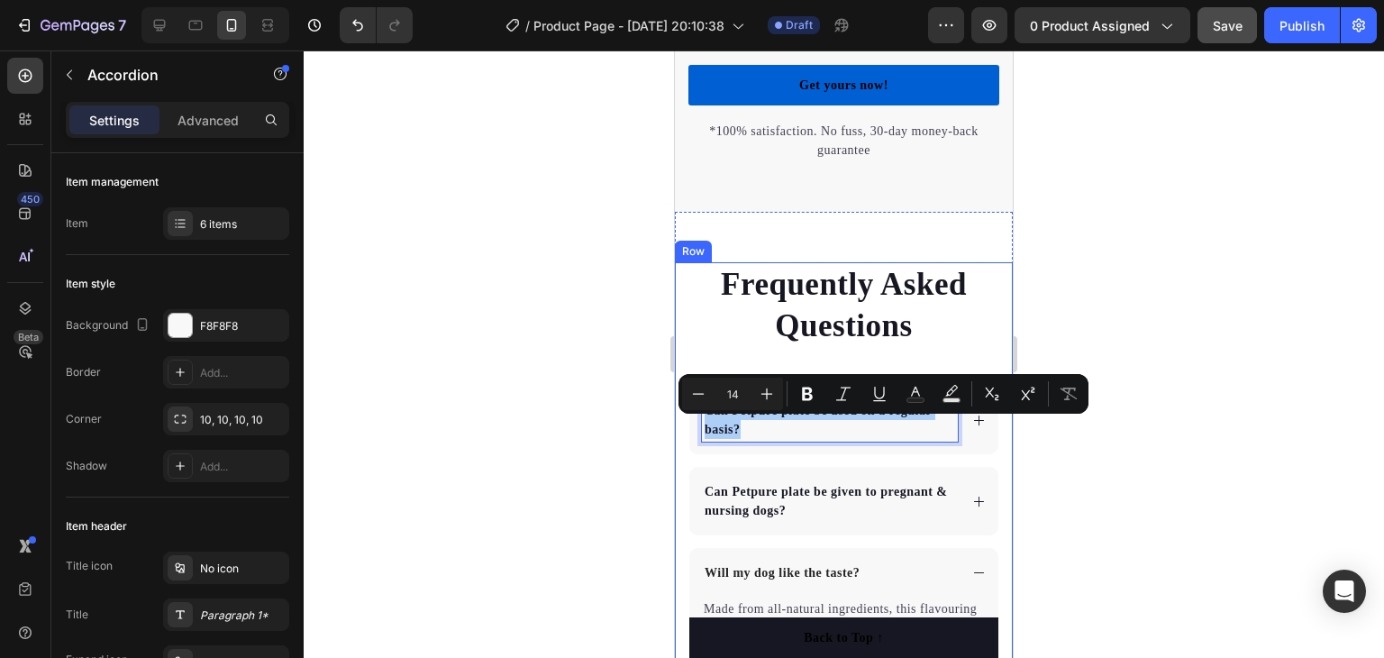
click at [552, 439] on div at bounding box center [844, 353] width 1080 height 607
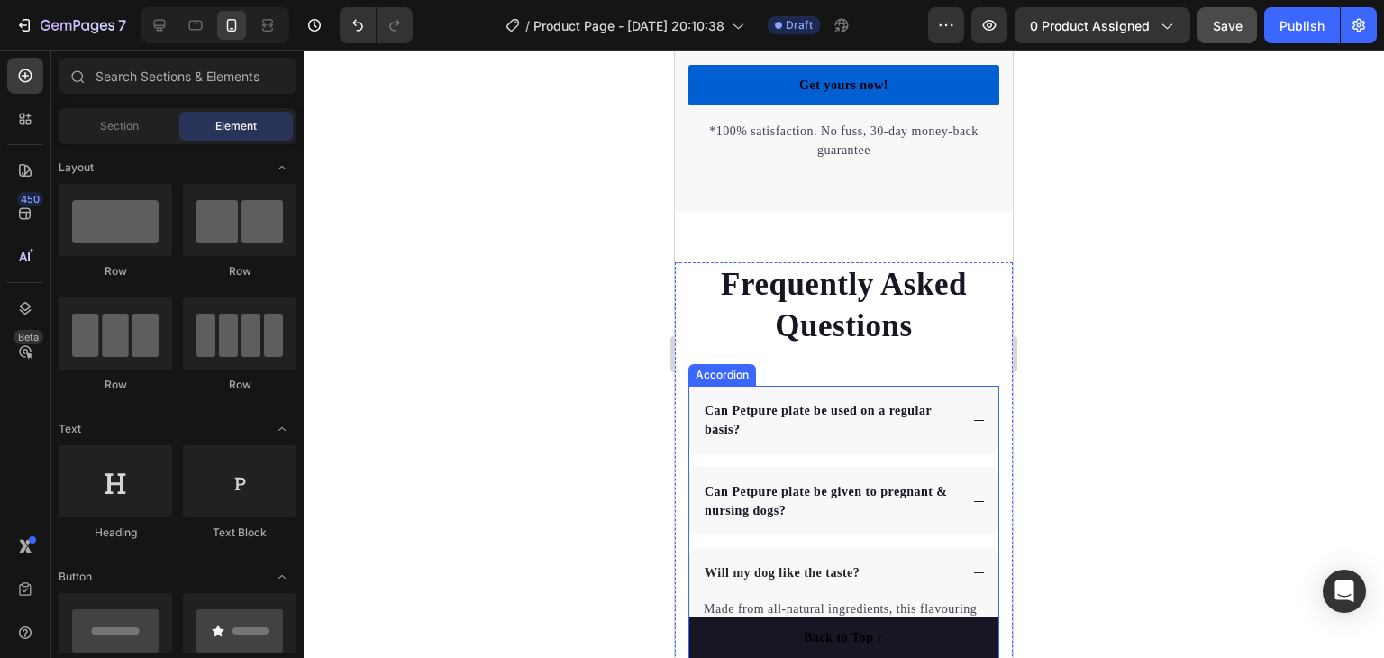
click at [972, 427] on icon at bounding box center [979, 421] width 14 height 14
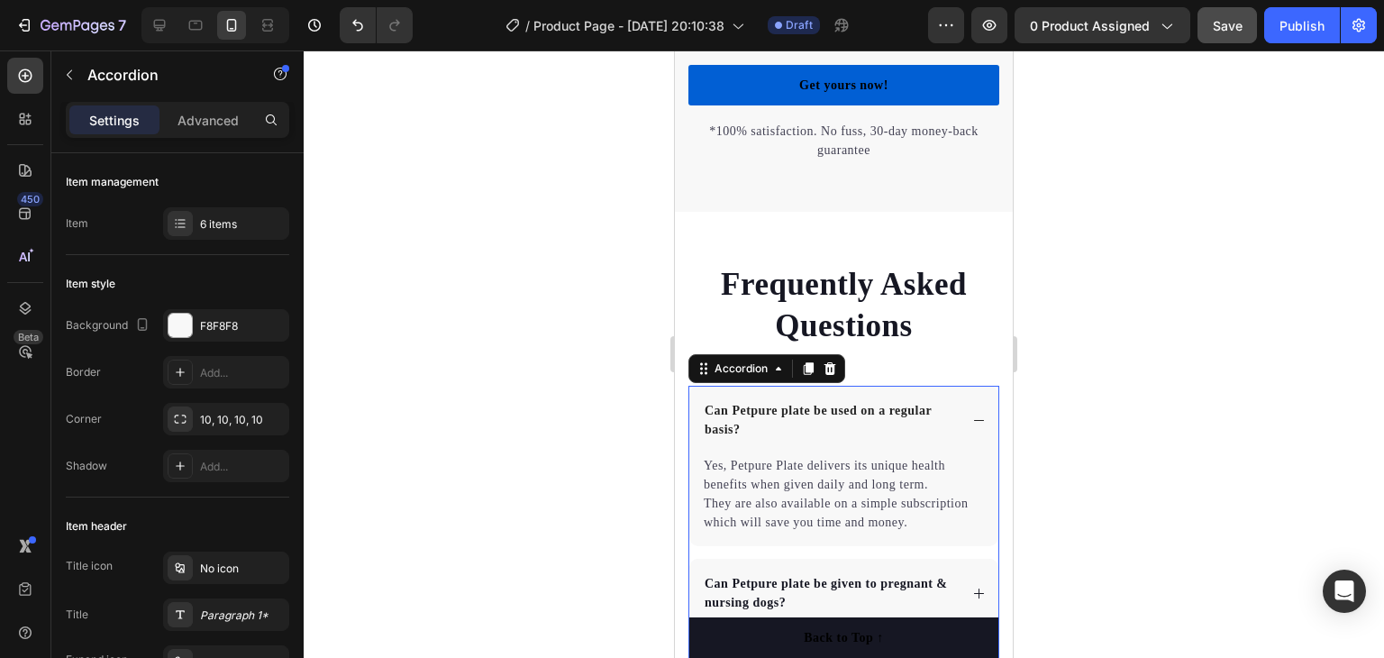
click at [972, 427] on icon at bounding box center [979, 421] width 14 height 14
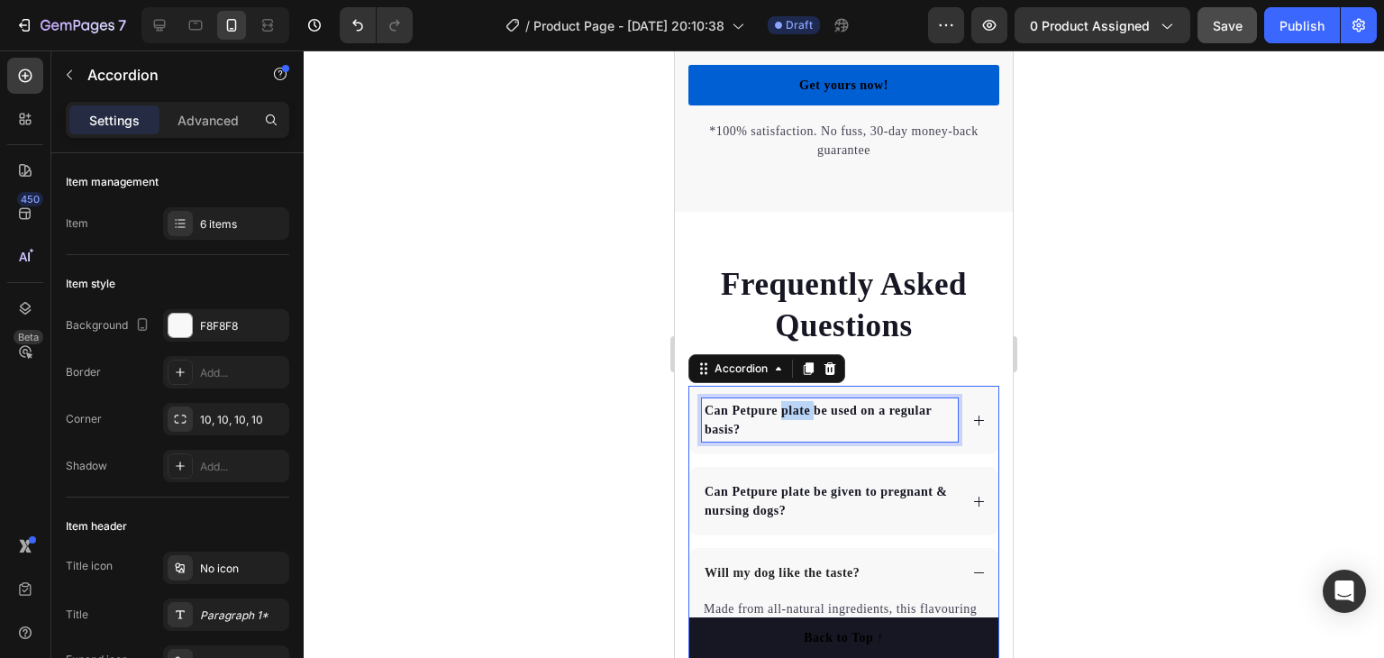
click at [789, 430] on p "Can Petpure plate be used on a regular basis?" at bounding box center [830, 420] width 251 height 38
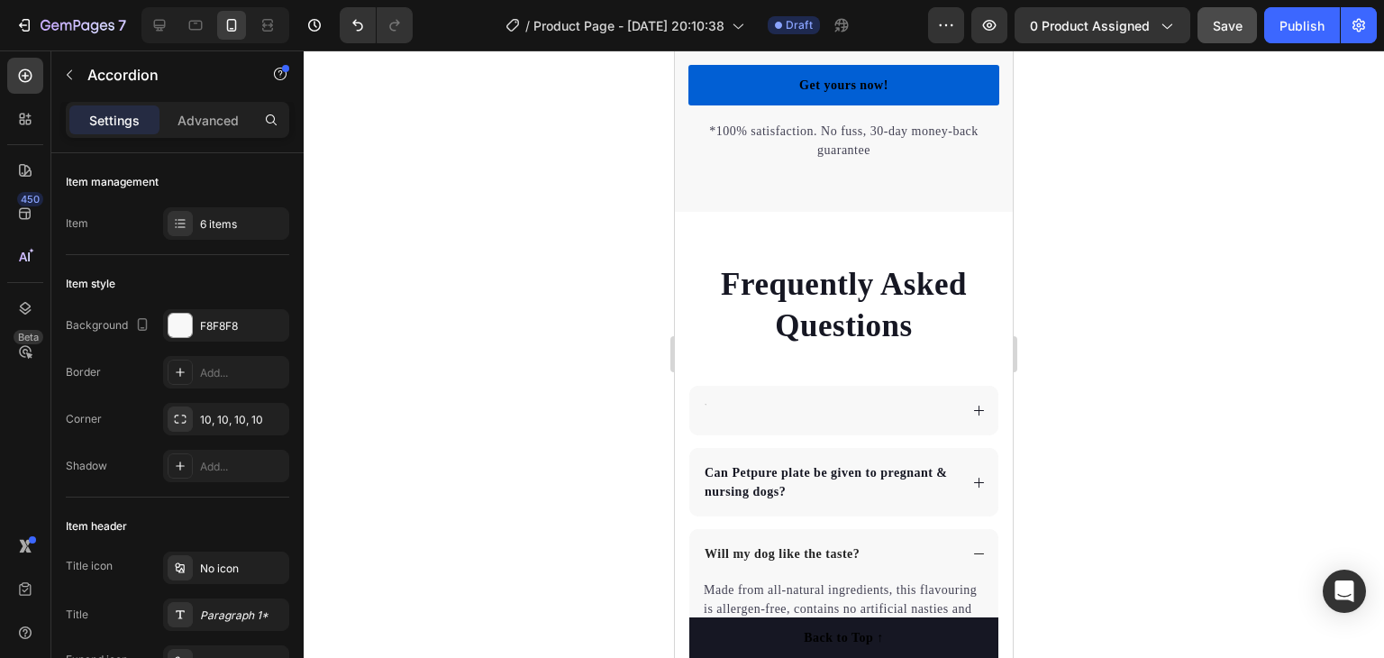
scroll to position [4590, 0]
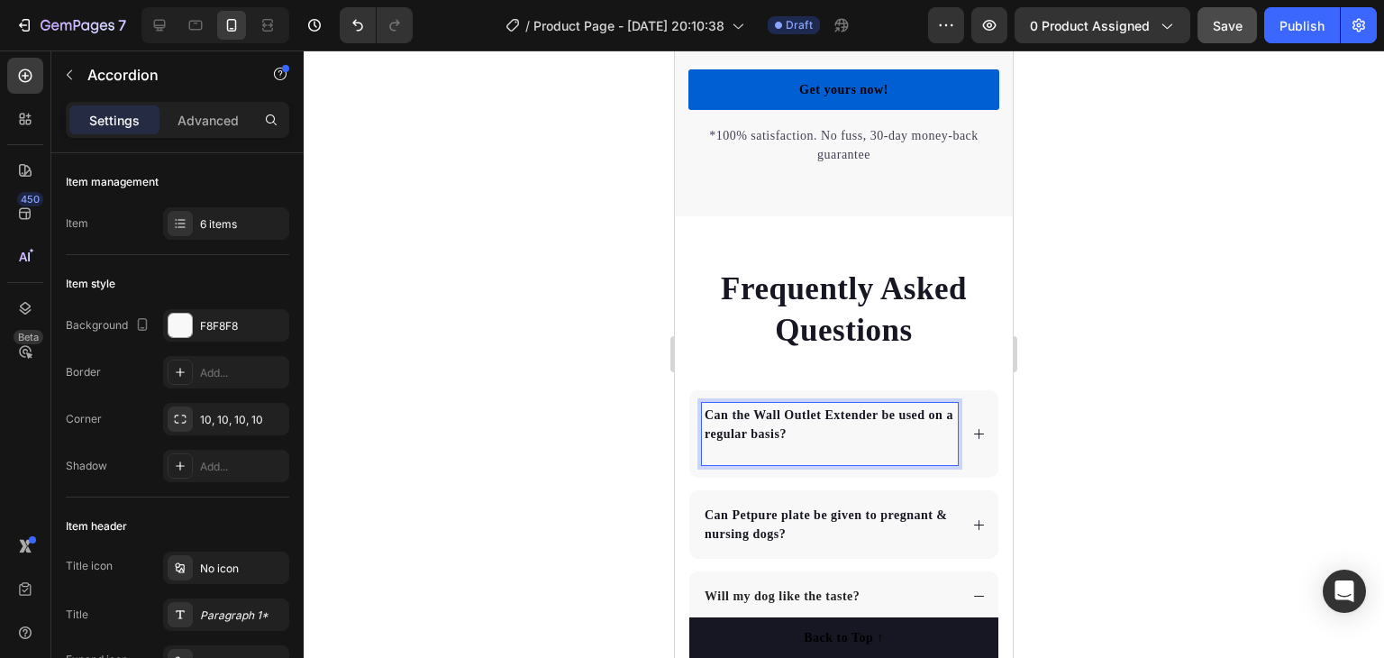
click at [972, 441] on icon at bounding box center [979, 434] width 14 height 14
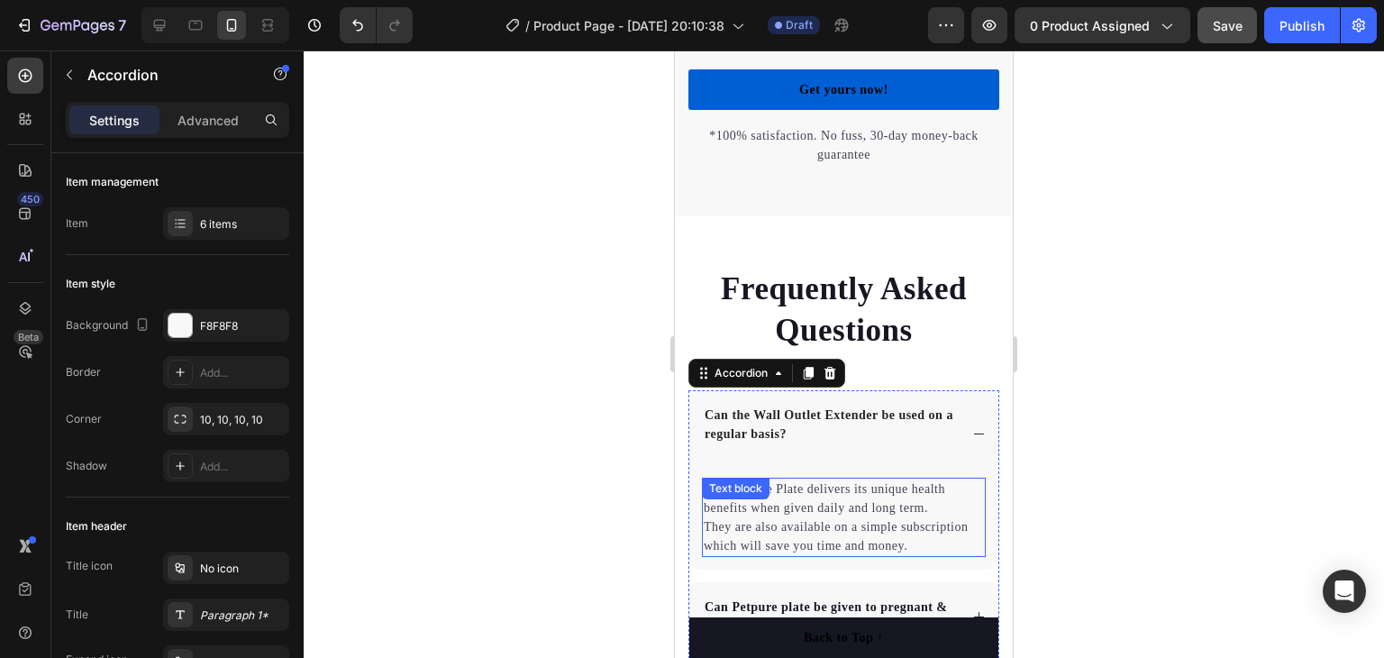
click at [861, 536] on p "Yes, Petpure Plate delivers its unique health benefits when given daily and lon…" at bounding box center [844, 517] width 280 height 76
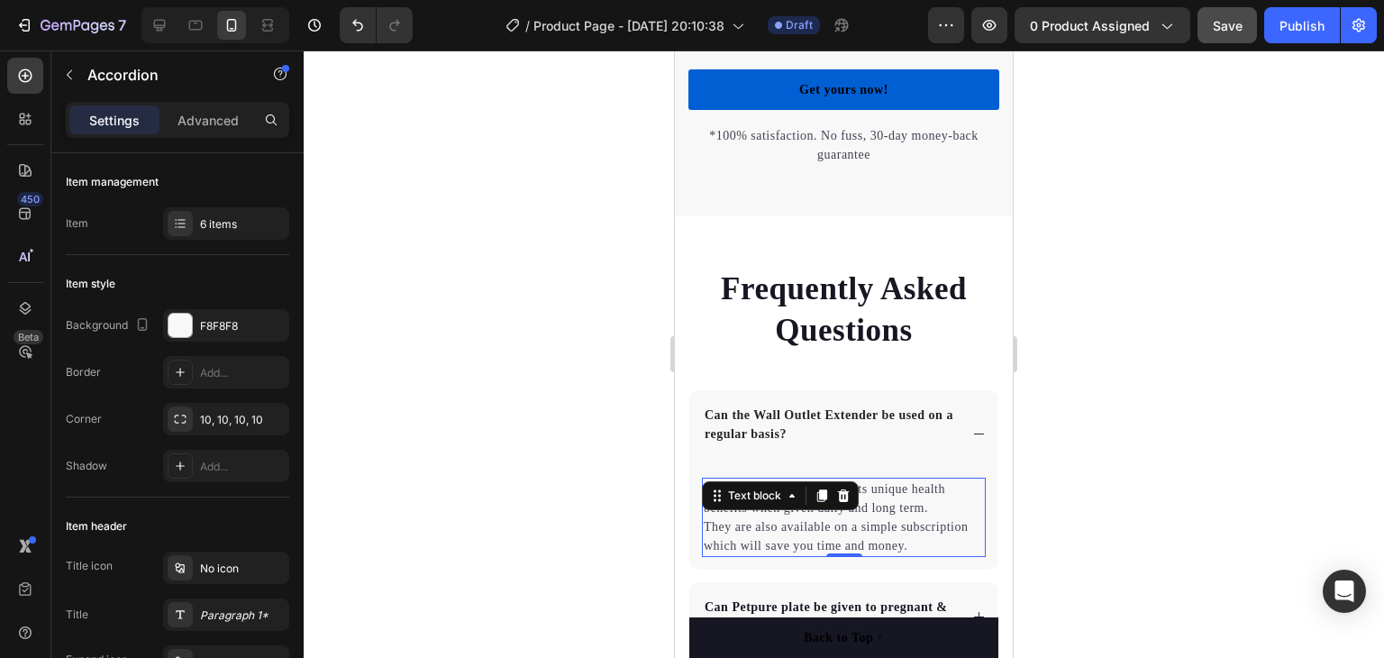
click at [861, 536] on p "Yes, Petpure Plate delivers its unique health benefits when given daily and lon…" at bounding box center [844, 517] width 280 height 76
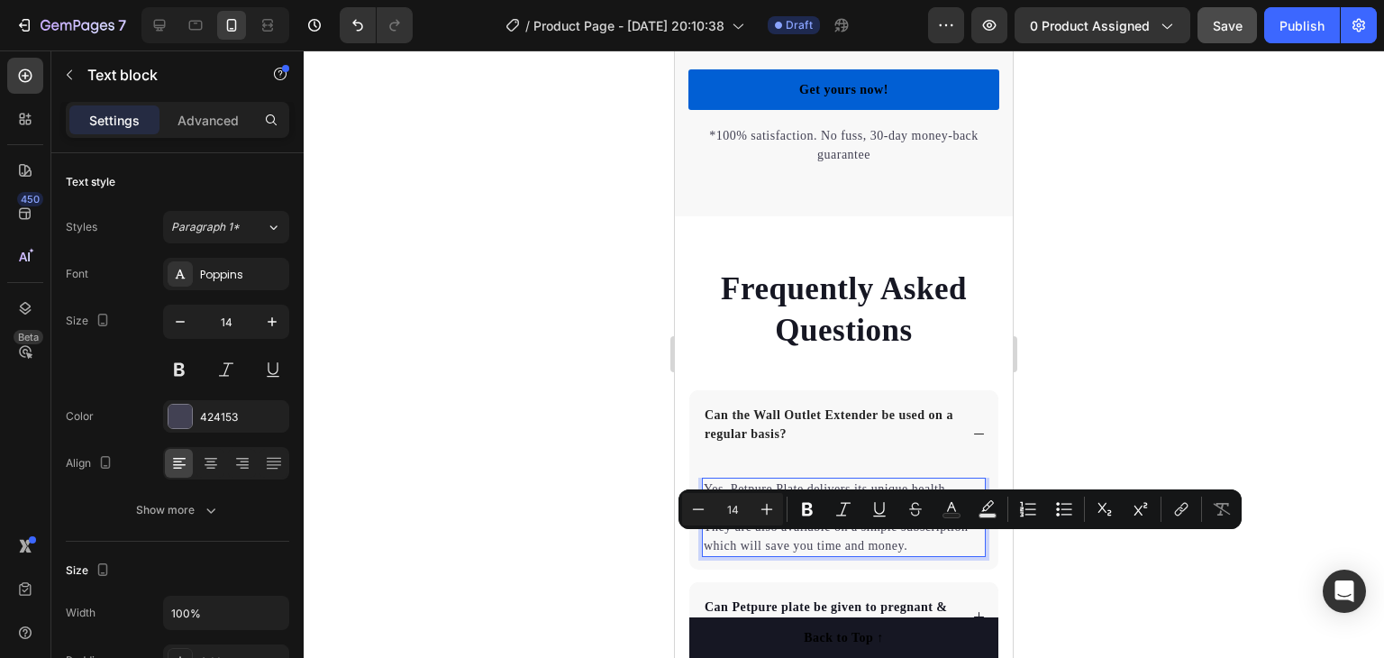
click at [906, 553] on p "Yes, Petpure Plate delivers its unique health benefits when given daily and lon…" at bounding box center [844, 517] width 280 height 76
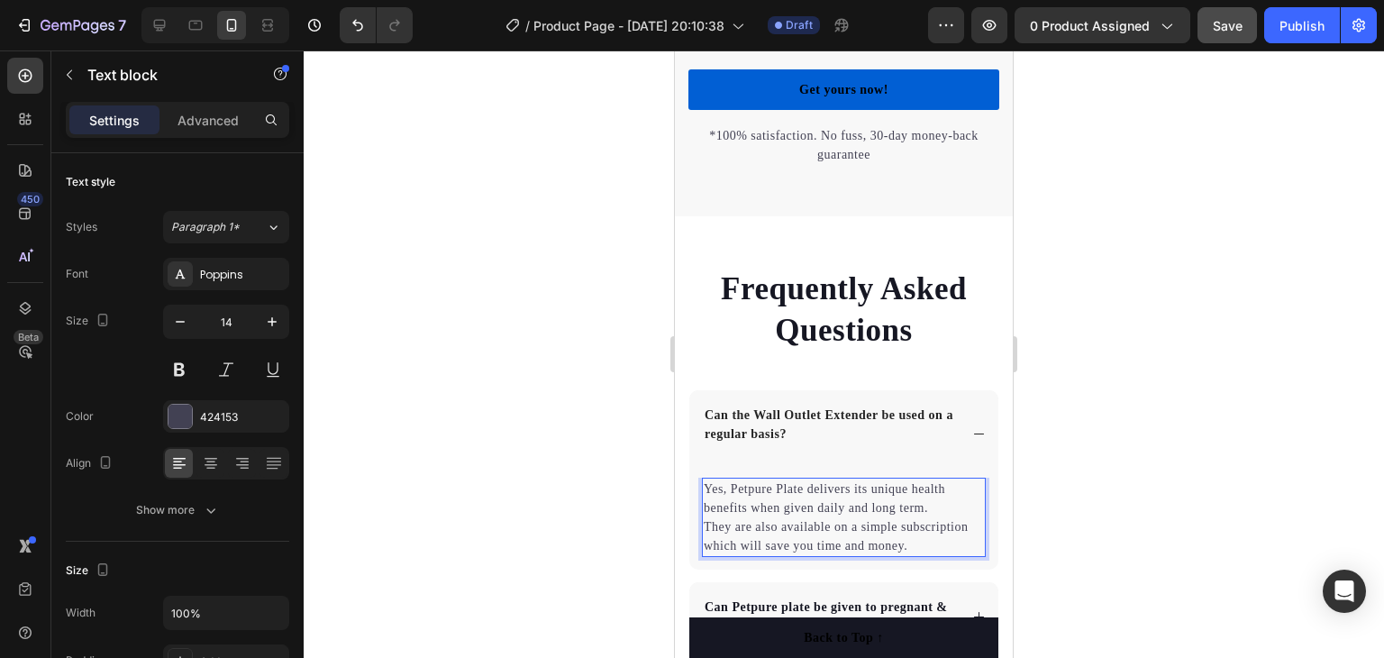
click at [920, 555] on p "Yes, Petpure Plate delivers its unique health benefits when given daily and lon…" at bounding box center [844, 517] width 280 height 76
click at [919, 555] on p "Yes, Petpure Plate delivers its unique health benefits when given daily and lon…" at bounding box center [844, 517] width 280 height 76
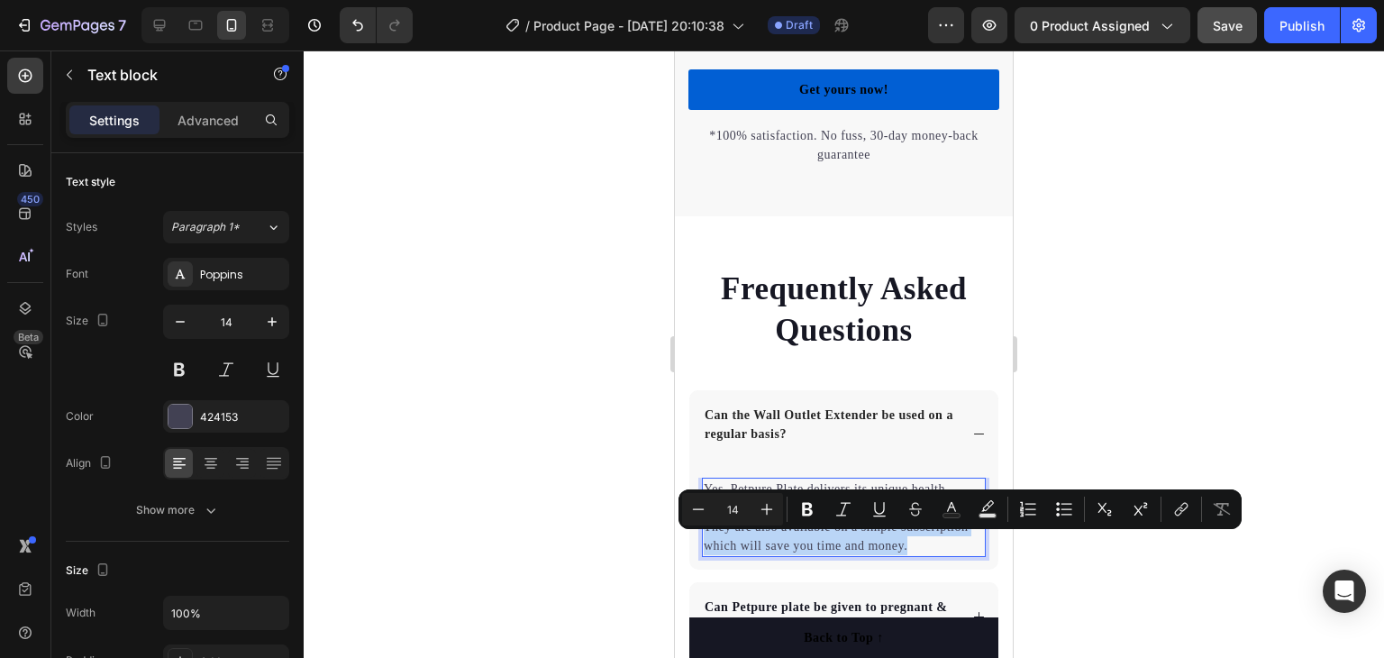
click at [917, 555] on p "Yes, Petpure Plate delivers its unique health benefits when given daily and lon…" at bounding box center [844, 517] width 280 height 76
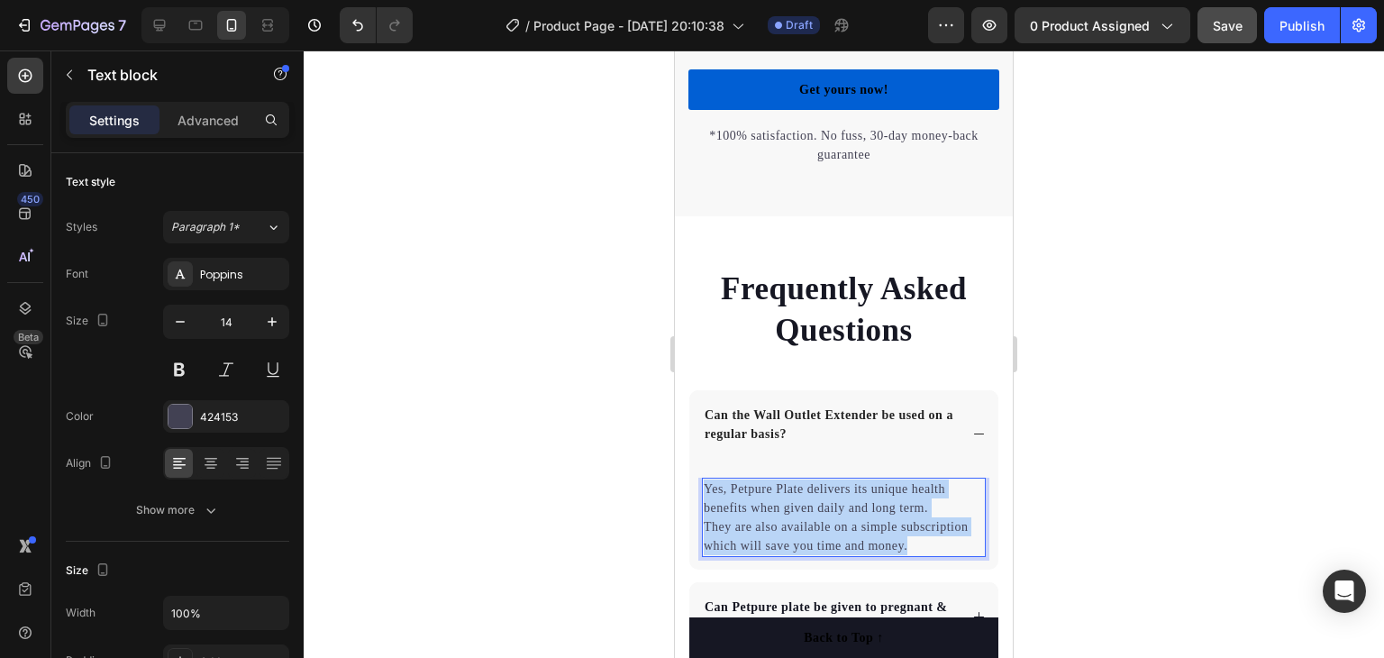
drag, startPoint x: 916, startPoint y: 567, endPoint x: 703, endPoint y: 506, distance: 221.9
click at [703, 506] on div "Yes, Petpure Plate delivers its unique health benefits when given daily and lon…" at bounding box center [844, 517] width 284 height 79
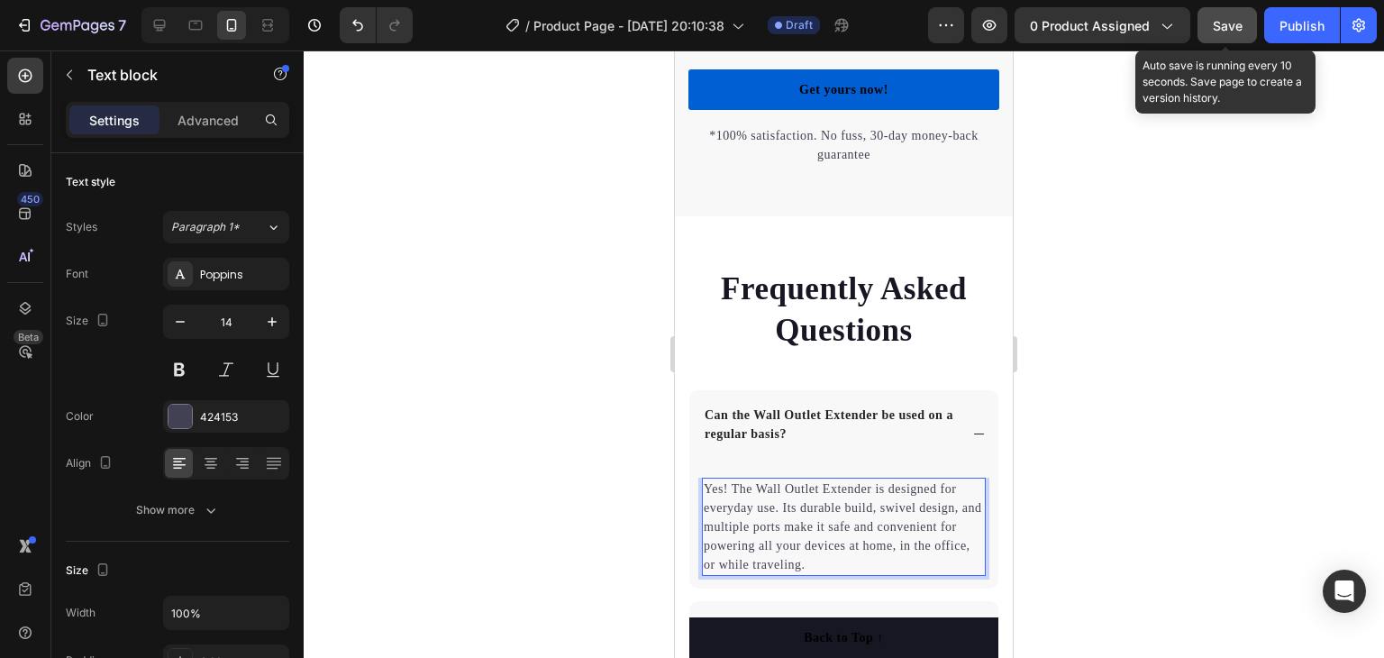
click at [1217, 30] on span "Save" at bounding box center [1228, 25] width 30 height 15
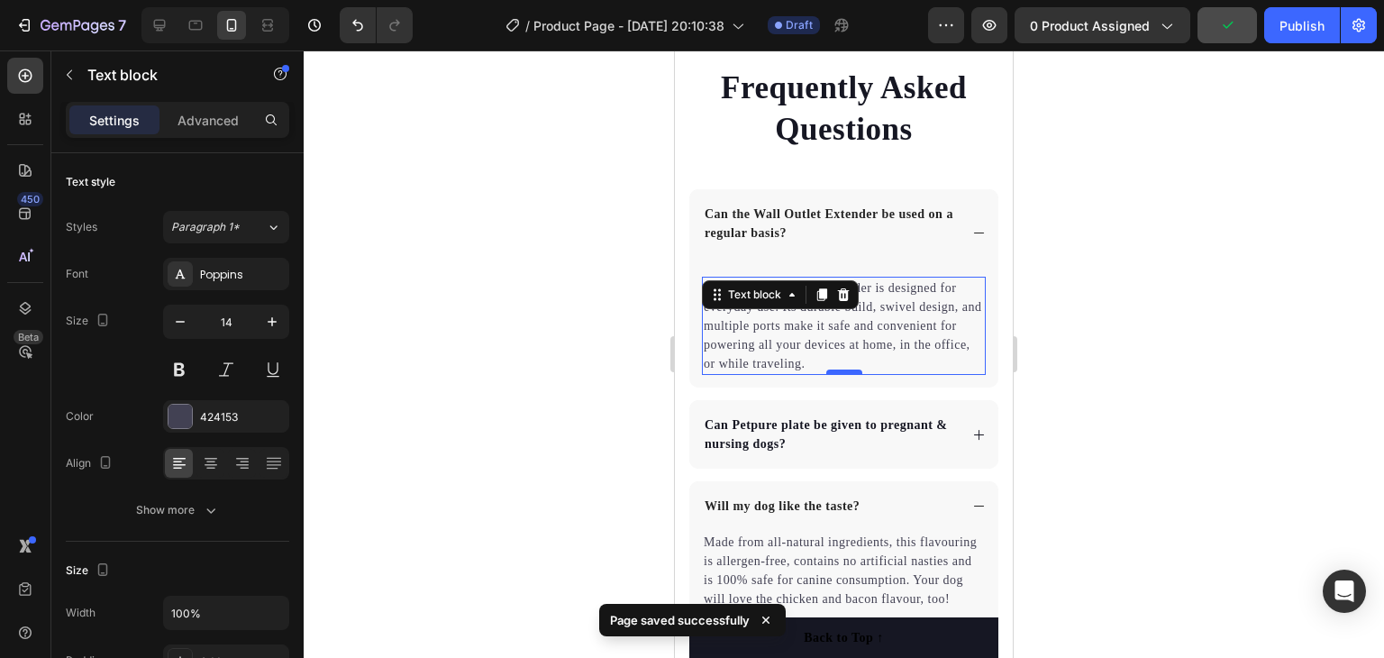
scroll to position [4860, 0]
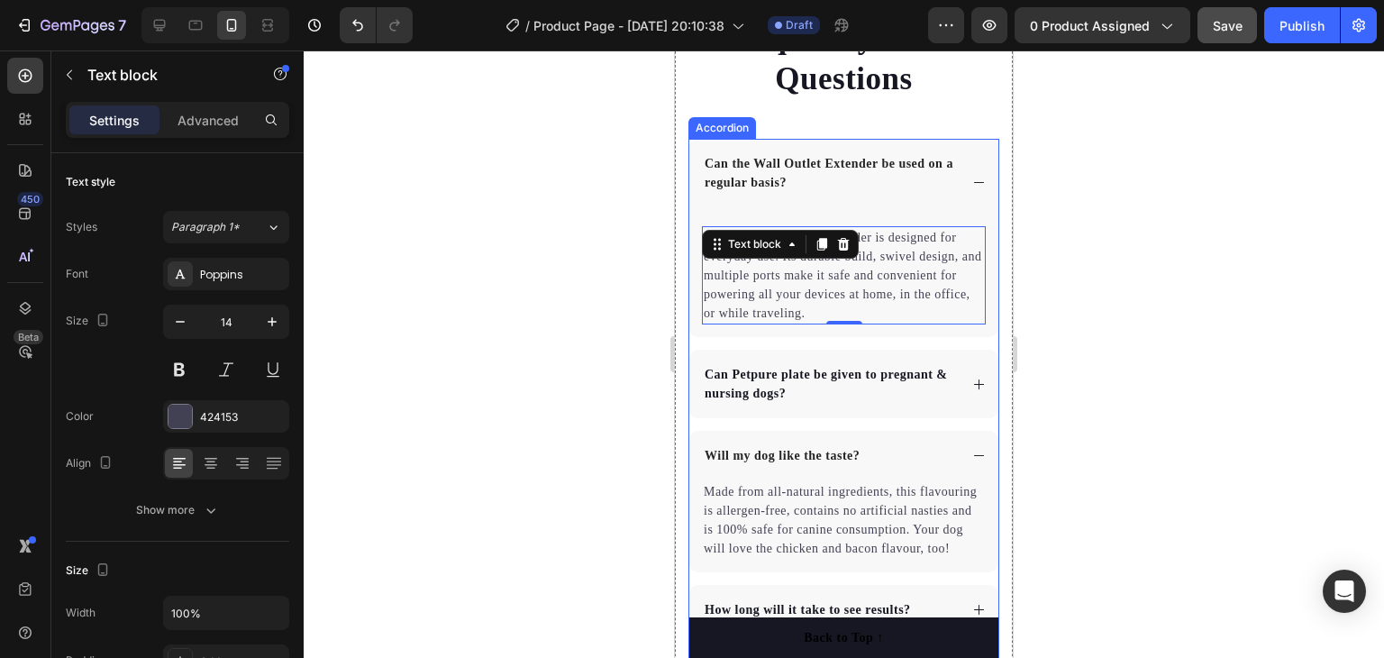
click at [779, 387] on p "Can Petpure plate be given to pregnant & nursing dogs?" at bounding box center [830, 384] width 251 height 38
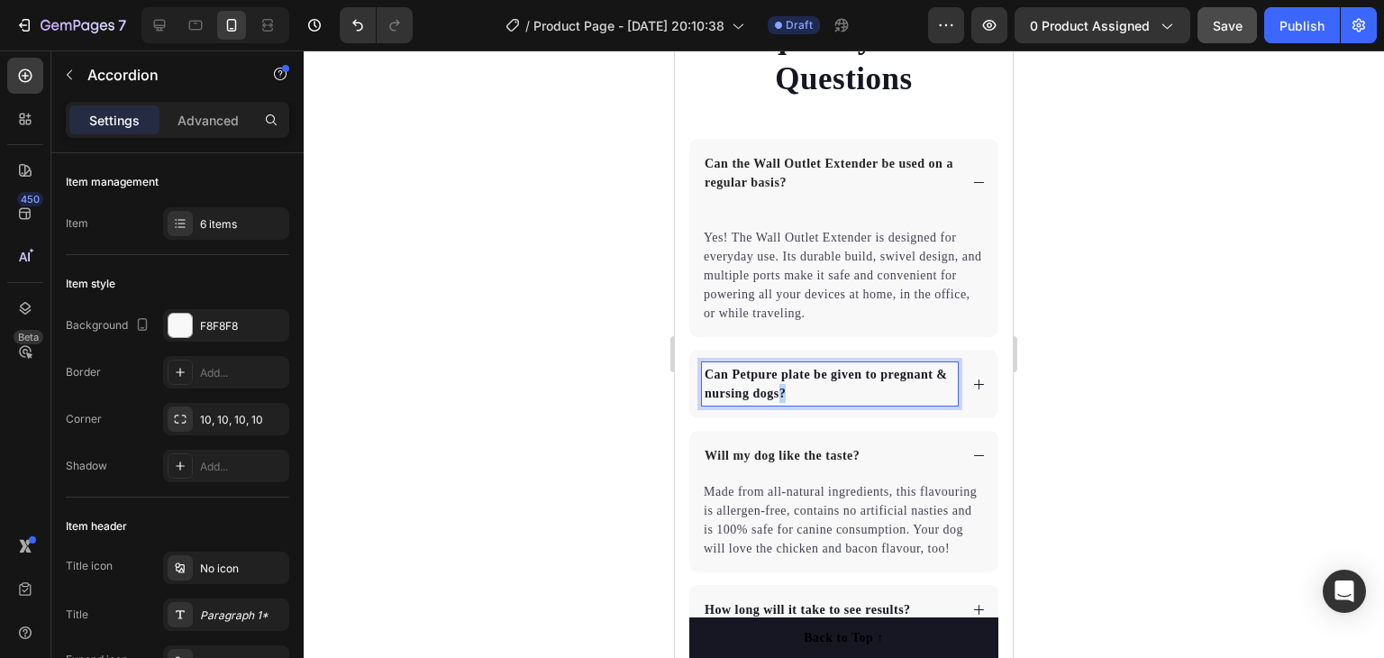
click at [794, 394] on p "Can Petpure plate be given to pregnant & nursing dogs?" at bounding box center [830, 384] width 251 height 38
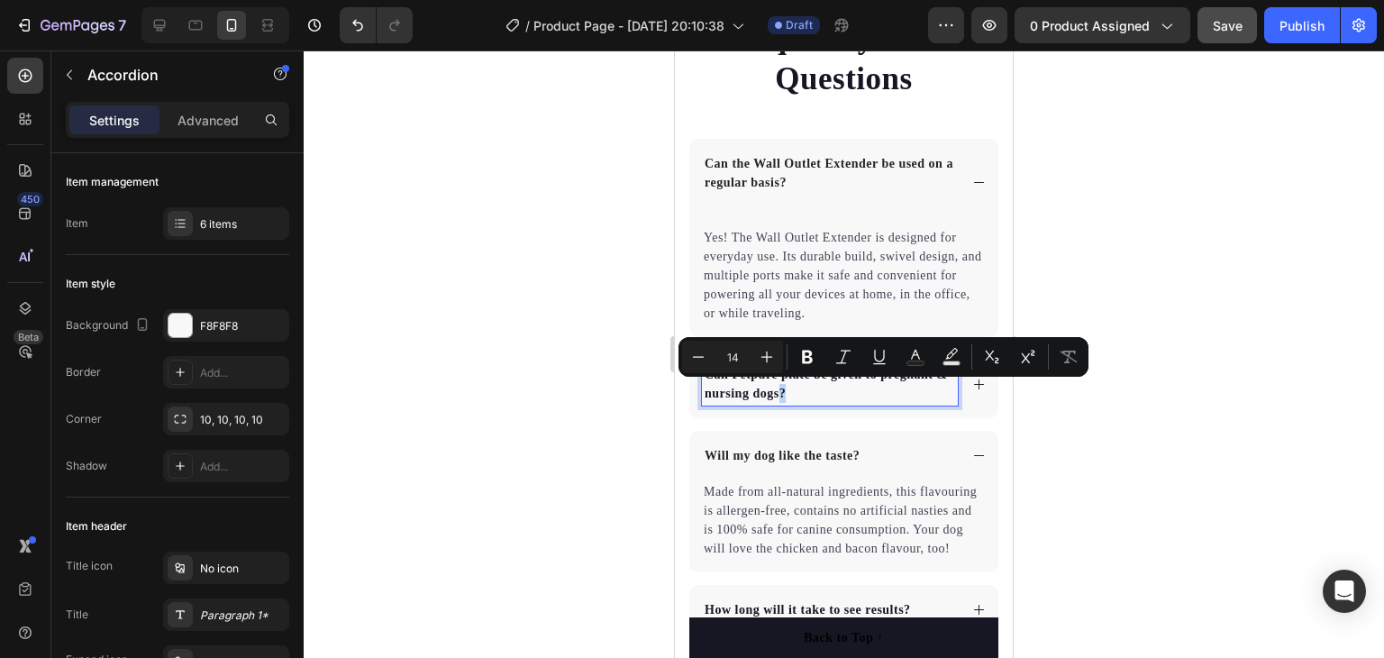
click at [815, 387] on p "Can Petpure plate be given to pregnant & nursing dogs?" at bounding box center [830, 384] width 251 height 38
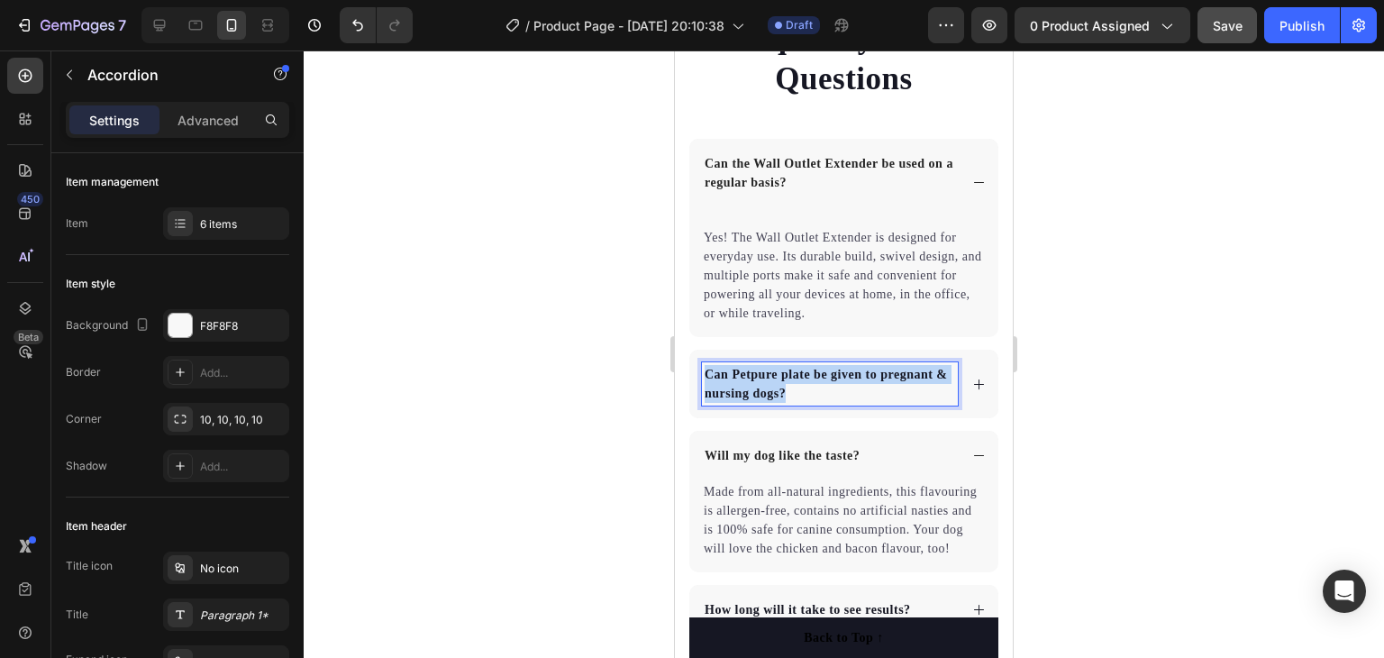
click at [814, 387] on p "Can Petpure plate be given to pregnant & nursing dogs?" at bounding box center [830, 384] width 251 height 38
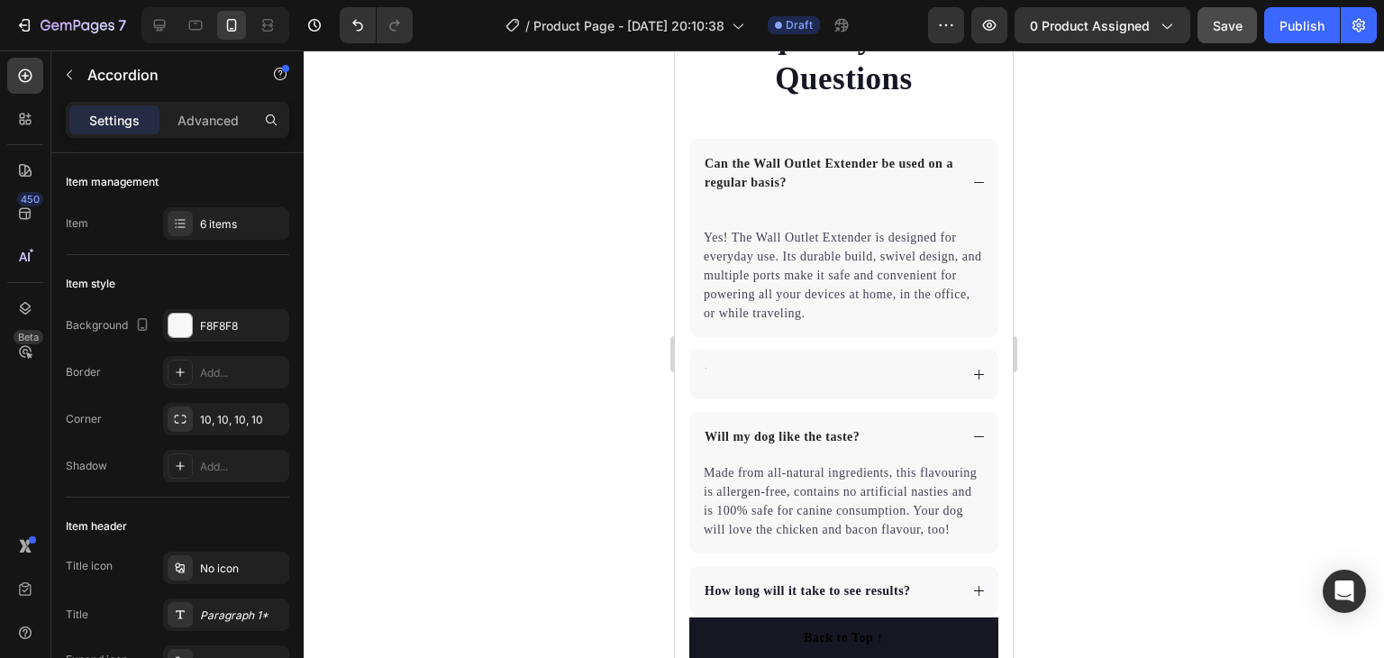
scroll to position [4855, 0]
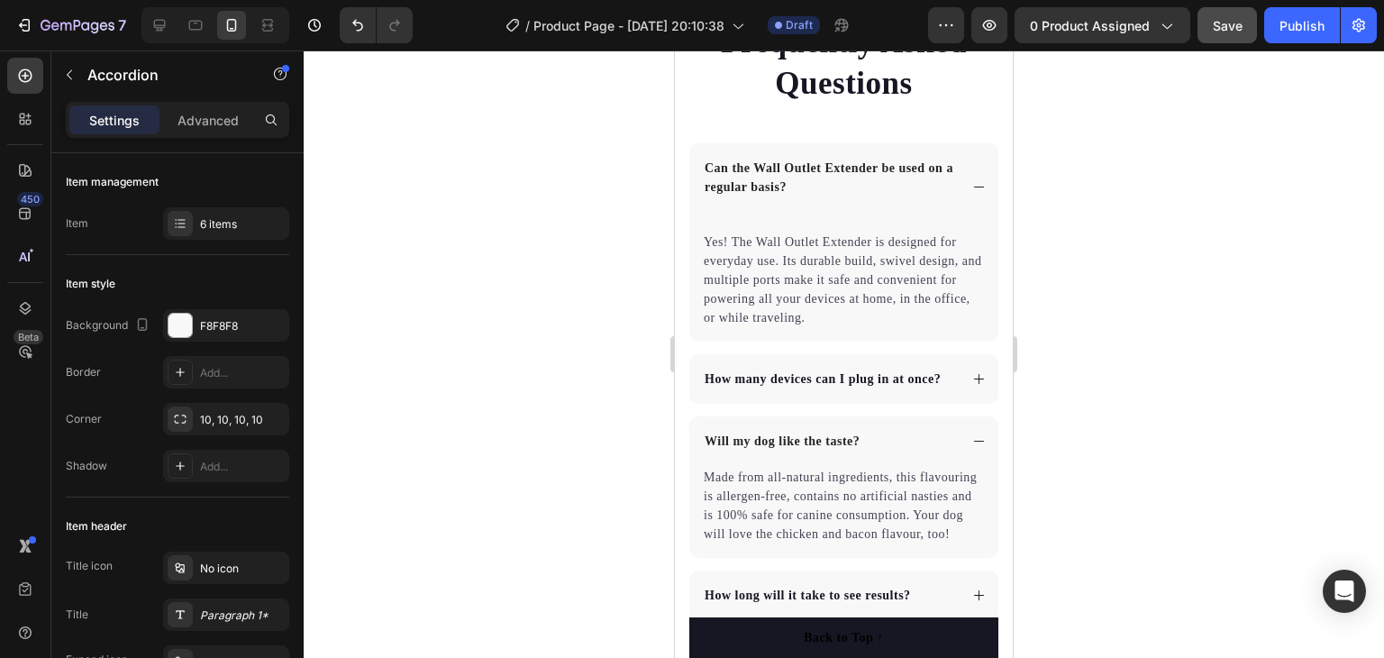
click at [972, 372] on icon at bounding box center [979, 379] width 14 height 14
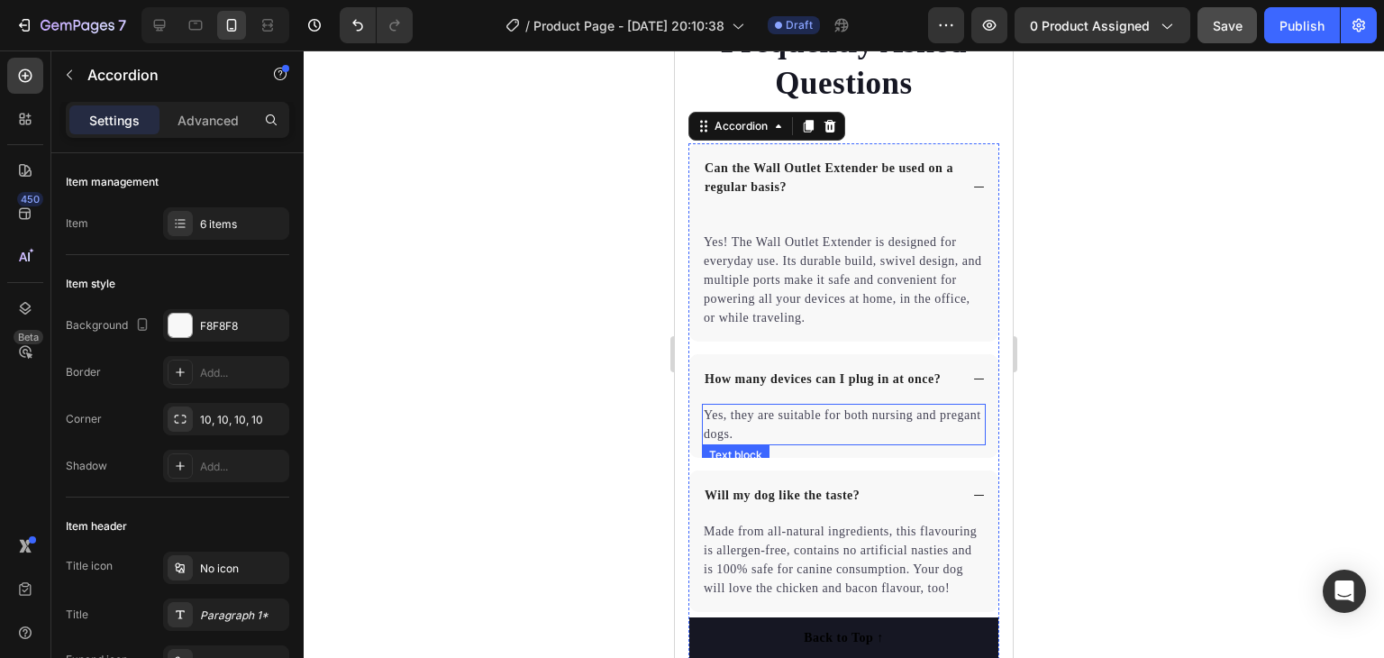
click at [769, 420] on p "Yes, they are suitable for both nursing and pregant dogs." at bounding box center [844, 425] width 280 height 38
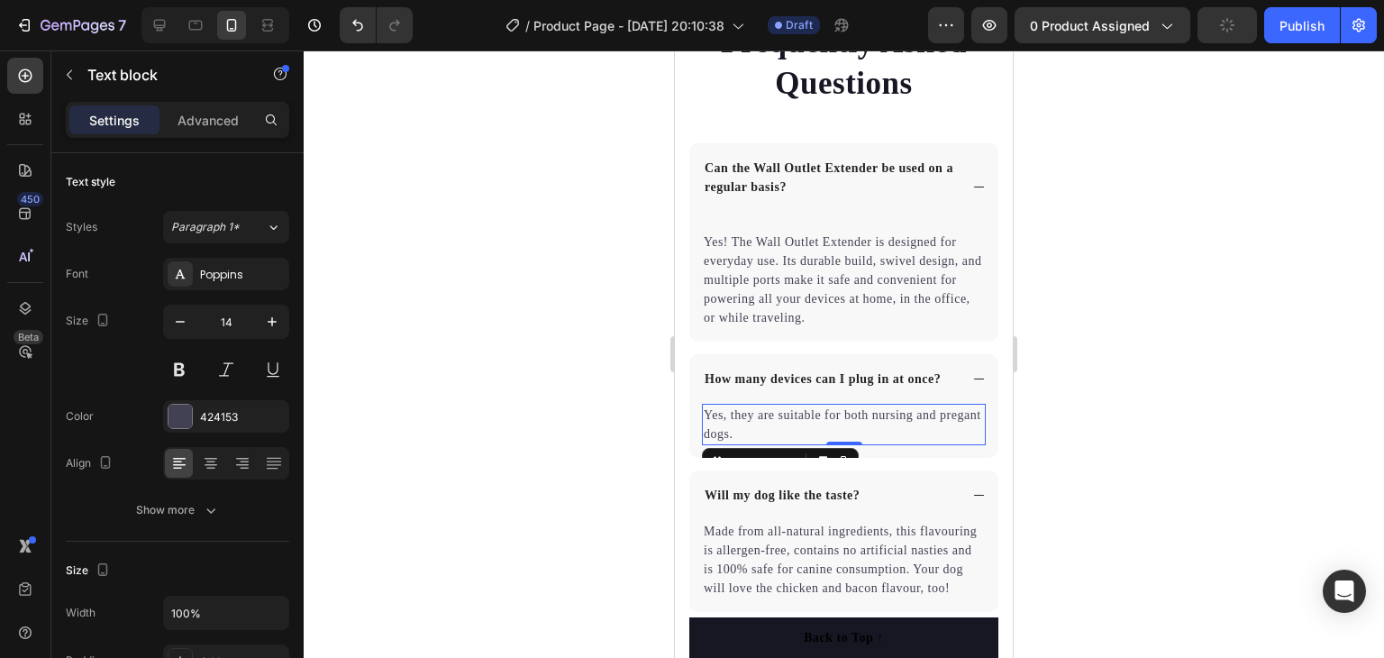
click at [769, 419] on p "Yes, they are suitable for both nursing and pregant dogs." at bounding box center [844, 425] width 280 height 38
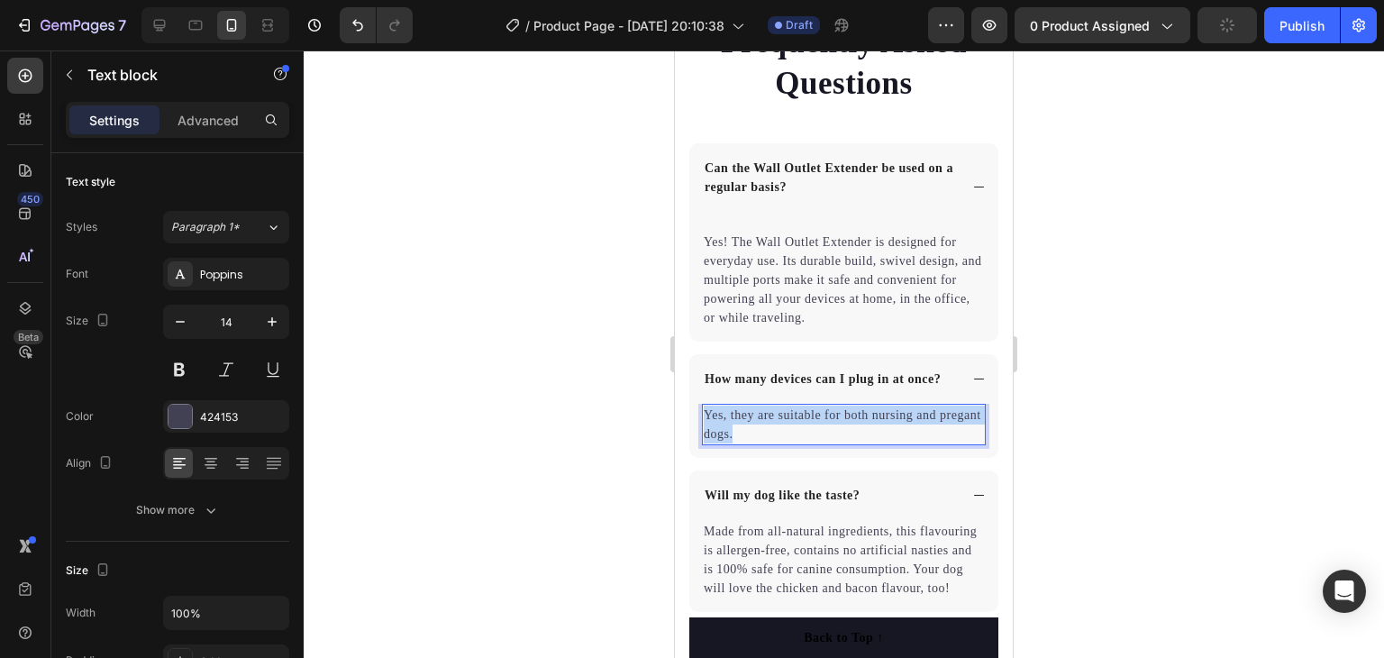
click at [769, 419] on p "Yes, they are suitable for both nursing and pregant dogs." at bounding box center [844, 425] width 280 height 38
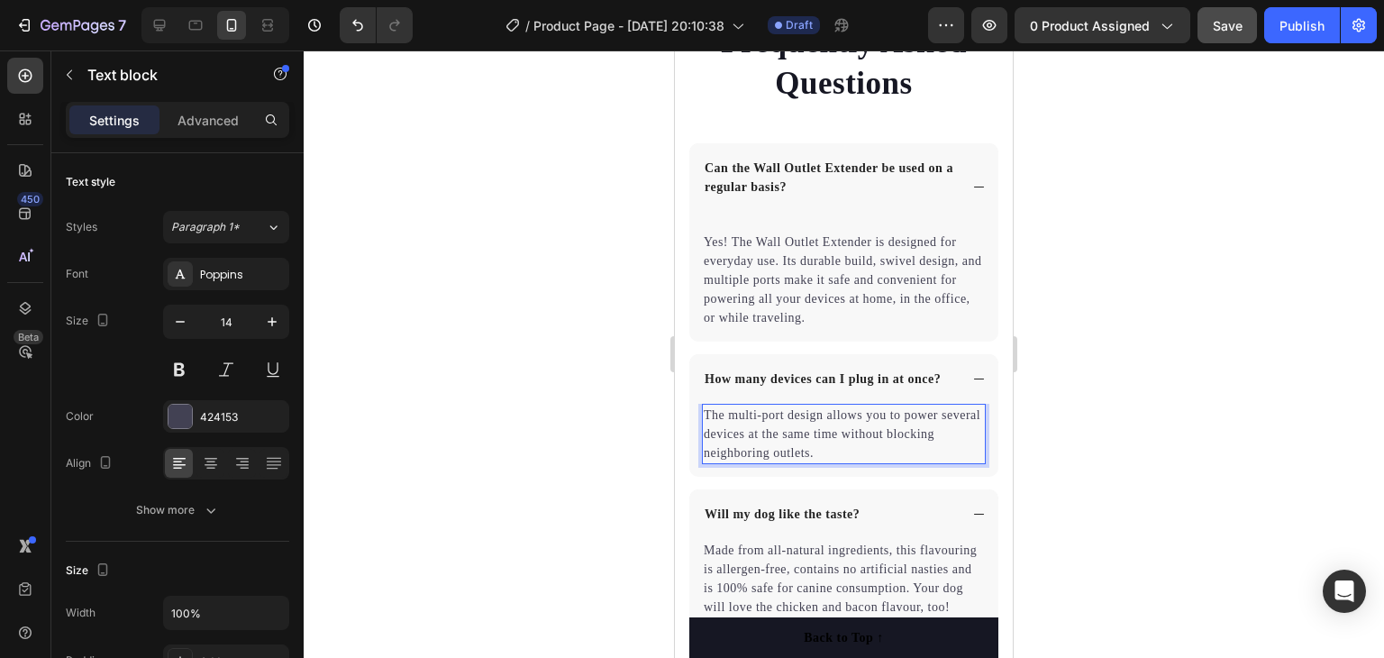
click at [1226, 23] on span "Save" at bounding box center [1228, 25] width 30 height 15
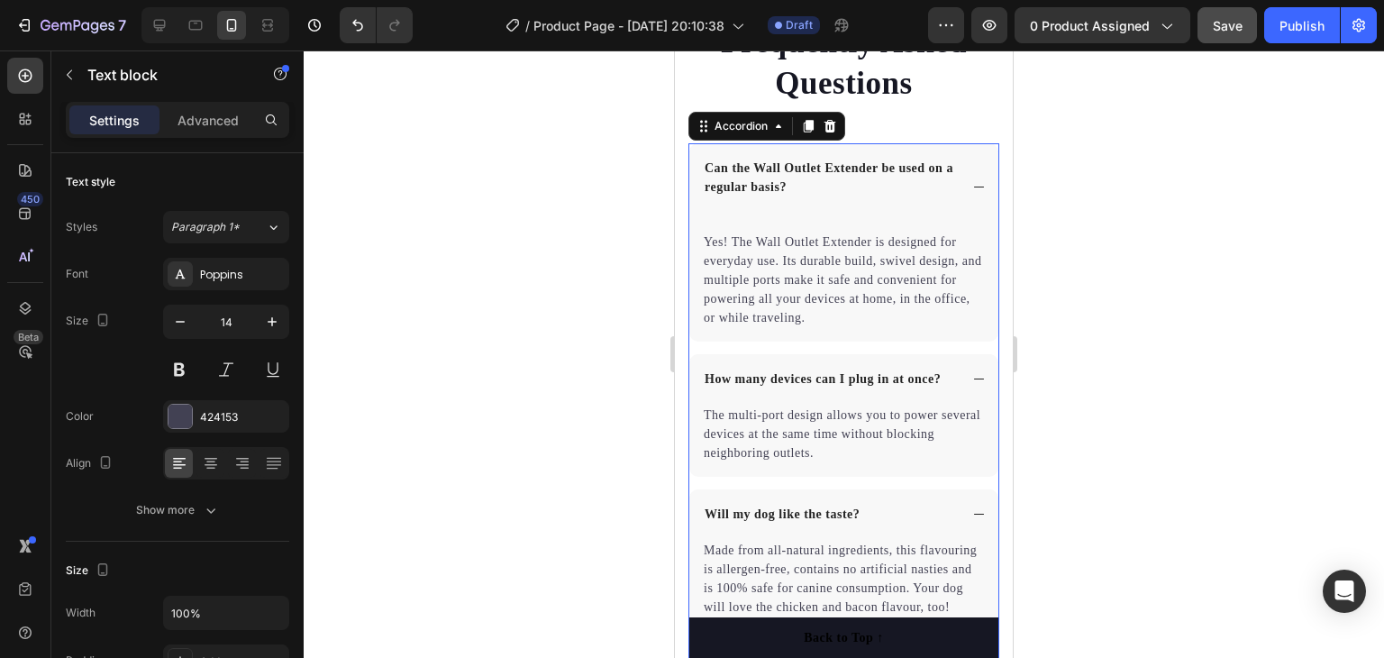
click at [972, 376] on icon at bounding box center [979, 379] width 14 height 14
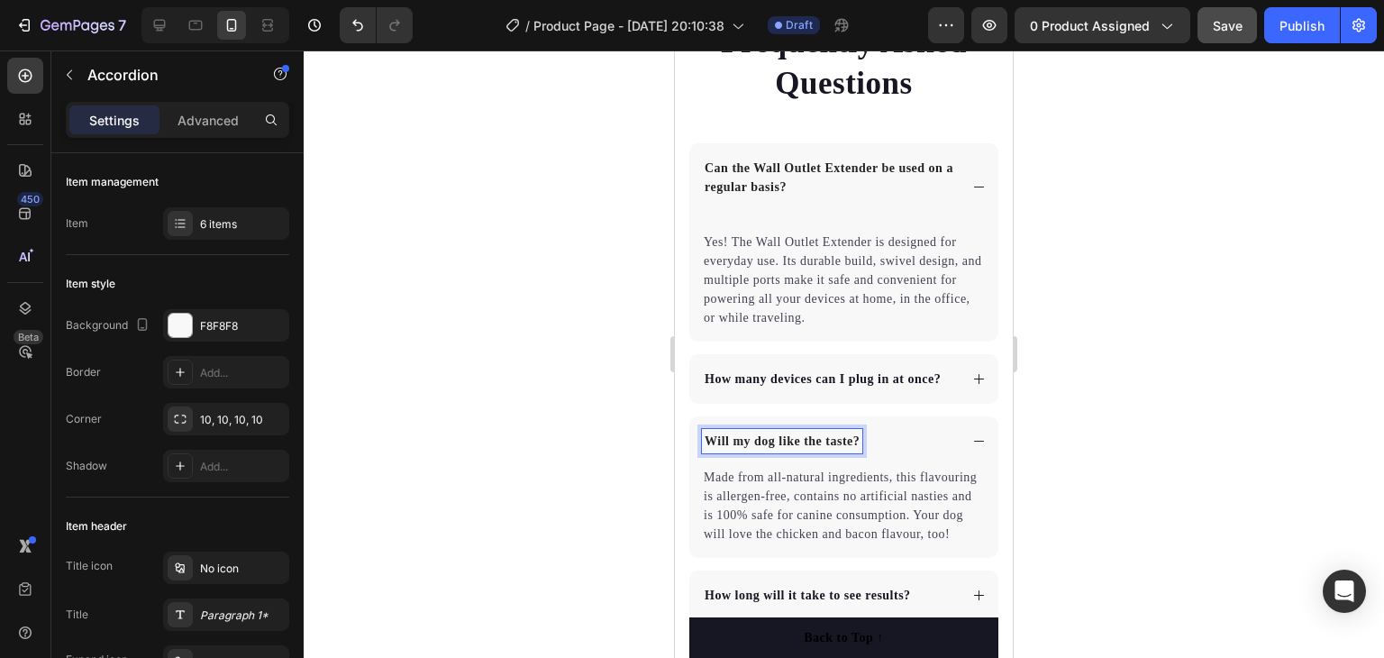
click at [797, 435] on p "Will my dog like the taste?" at bounding box center [782, 441] width 155 height 19
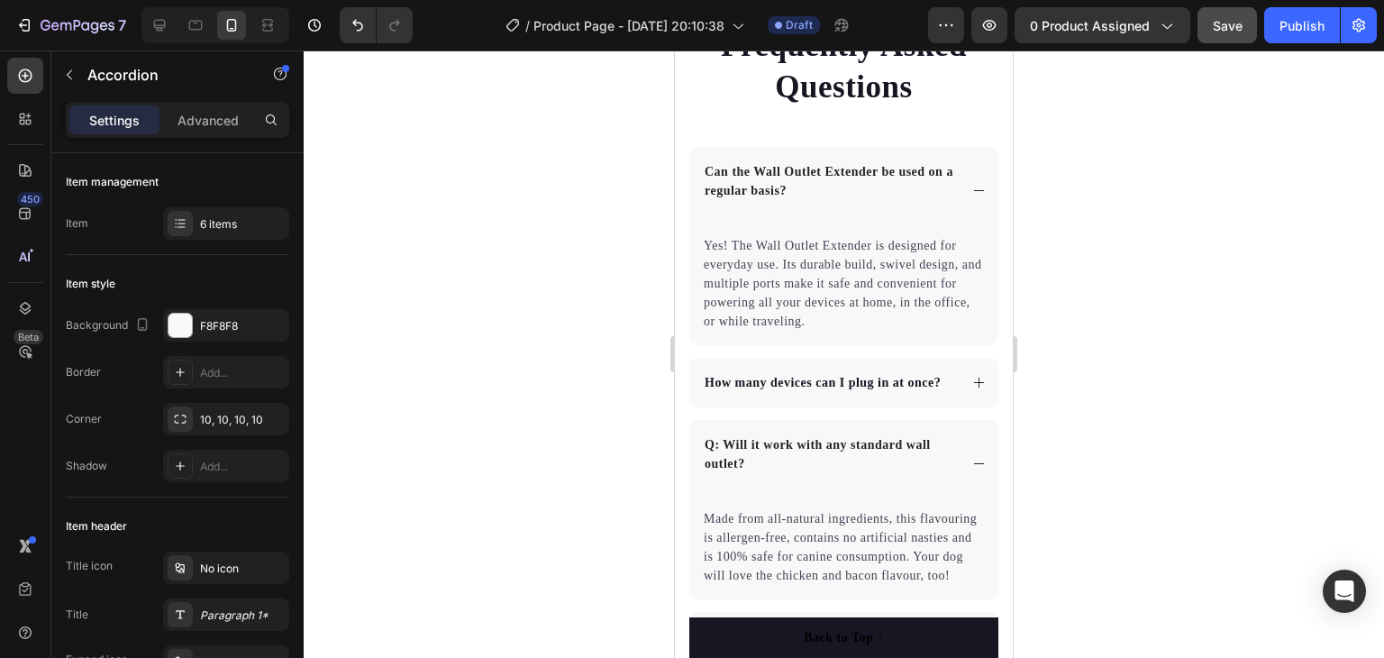
scroll to position [5122, 0]
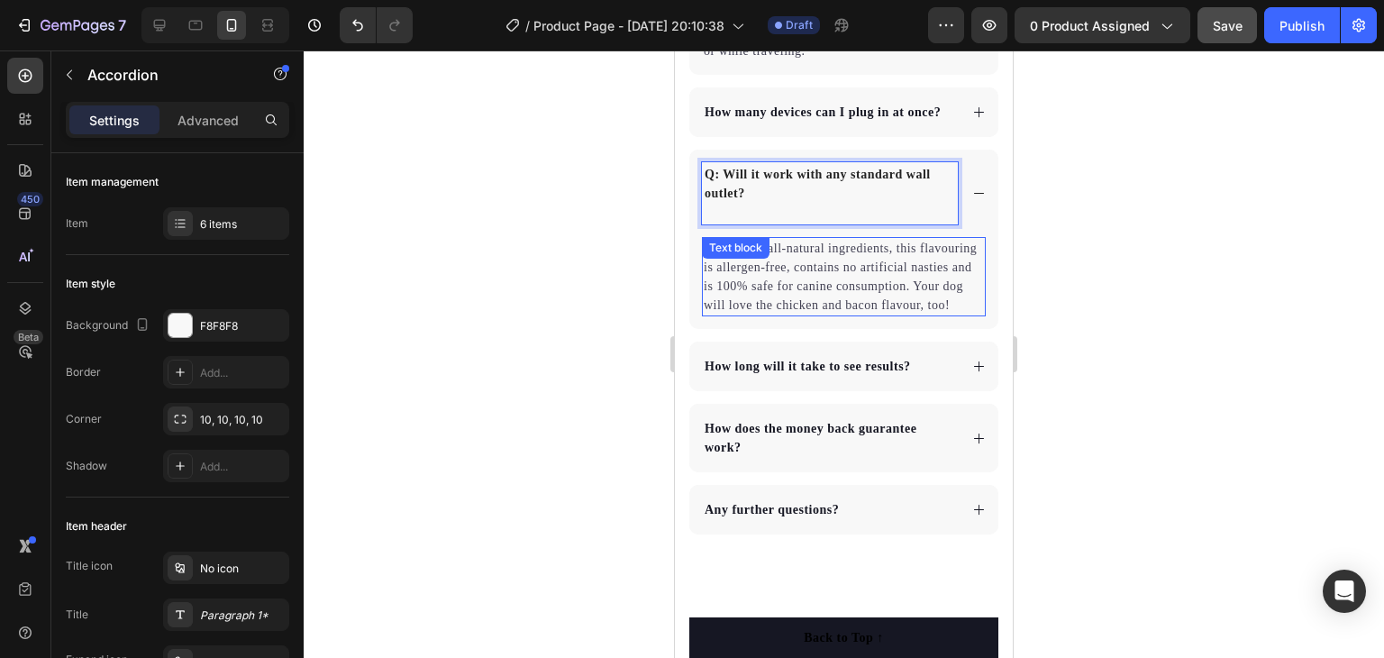
click at [836, 315] on p "Made from all-natural ingredients, this flavouring is allergen-free, contains n…" at bounding box center [844, 277] width 280 height 76
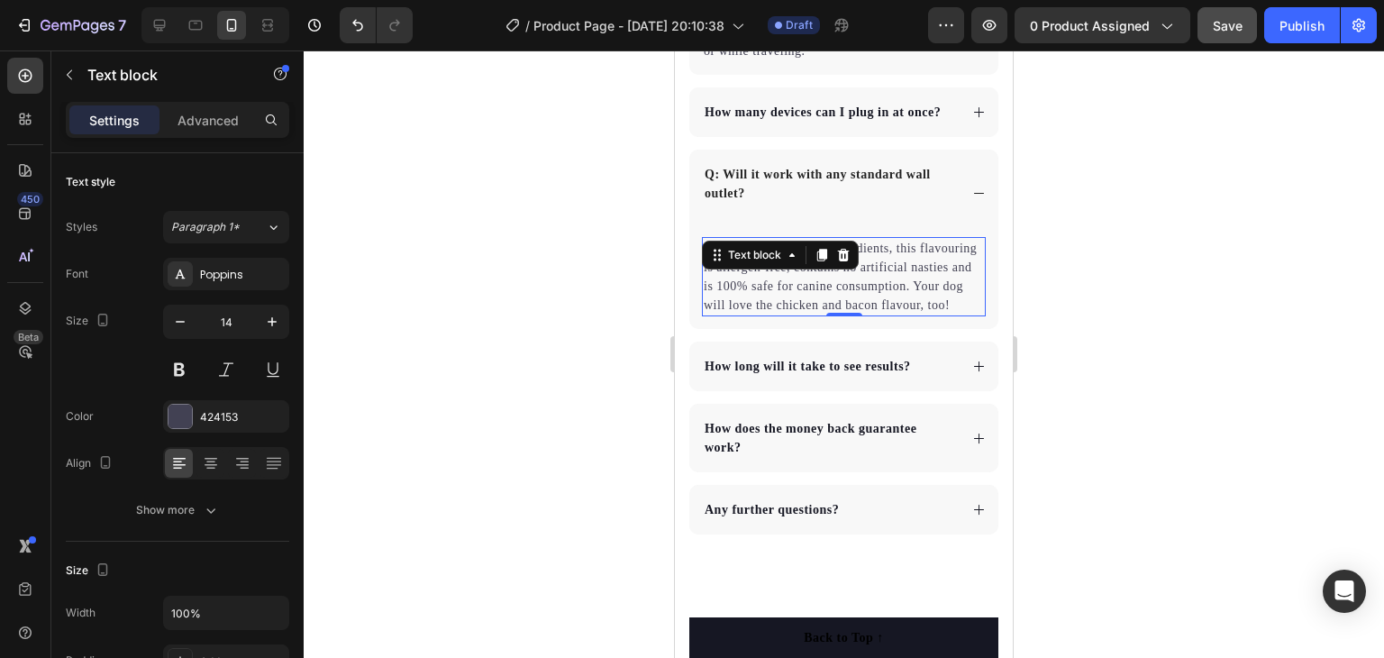
click at [898, 315] on p "Made from all-natural ingredients, this flavouring is allergen-free, contains n…" at bounding box center [844, 277] width 280 height 76
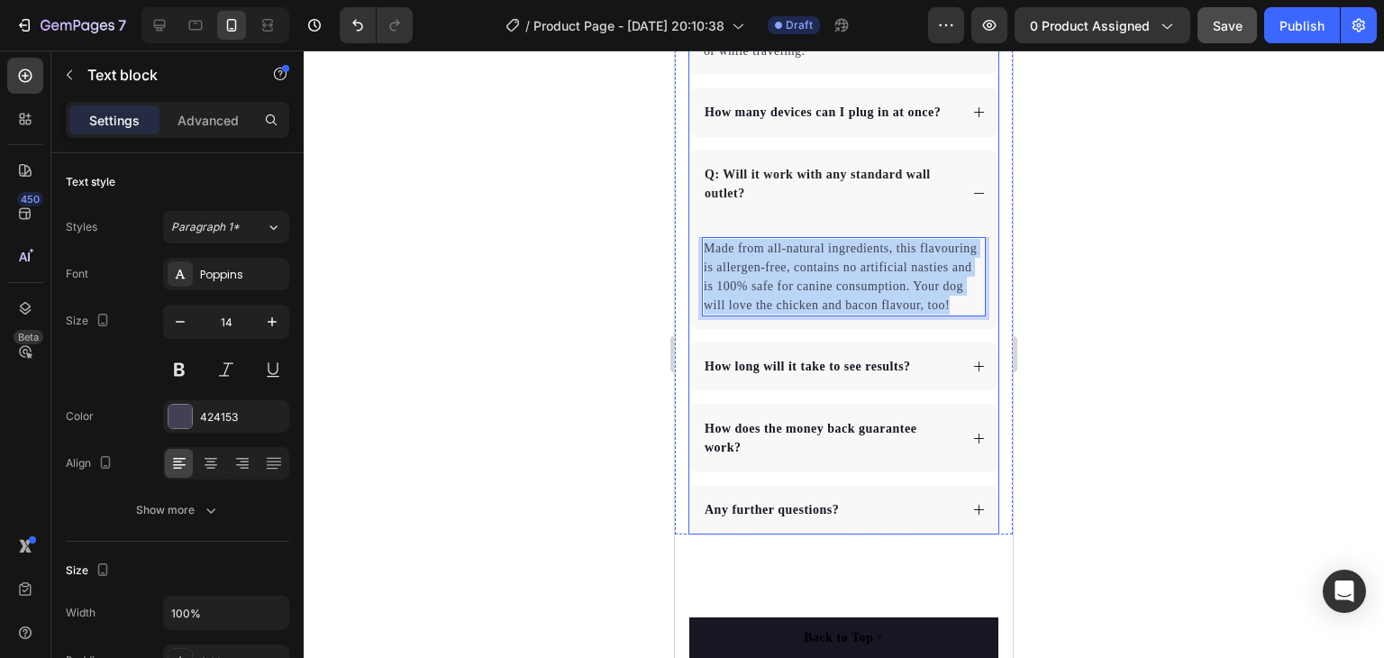
drag, startPoint x: 894, startPoint y: 319, endPoint x: 696, endPoint y: 246, distance: 211.3
click at [696, 246] on div "Made from all-natural ingredients, this flavouring is allergen-free, contains n…" at bounding box center [843, 283] width 309 height 92
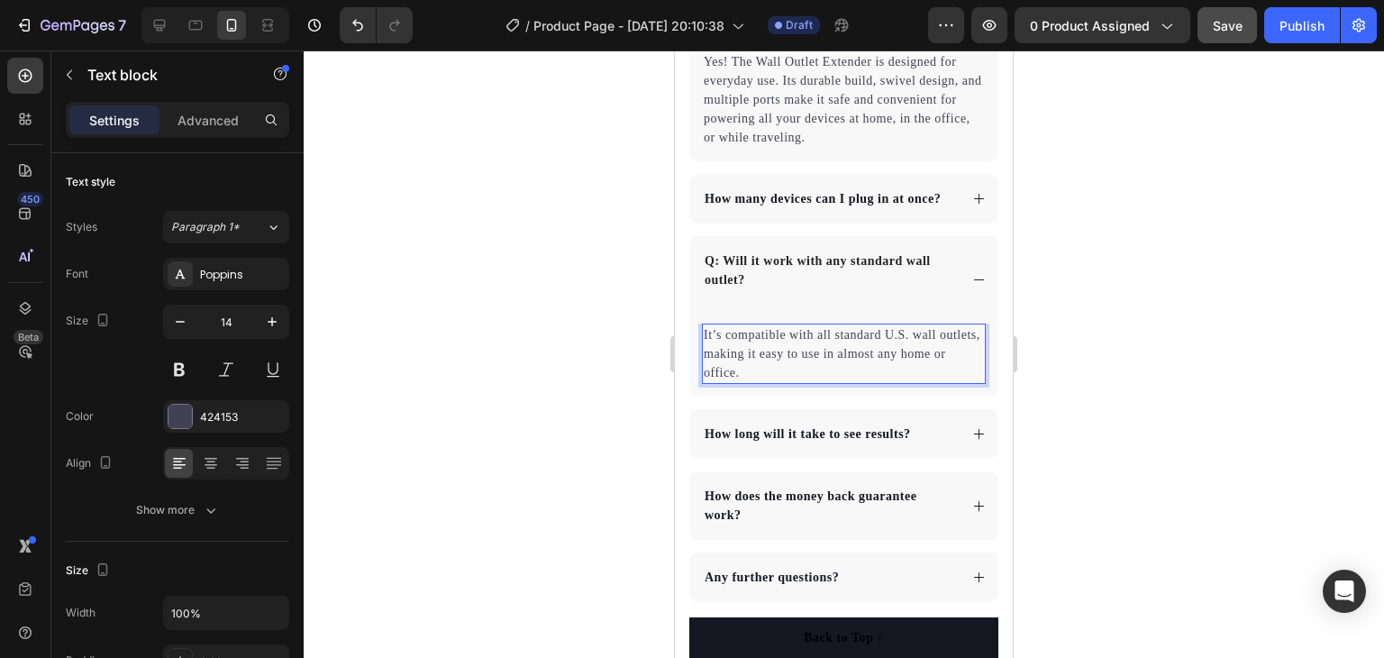
scroll to position [5032, 0]
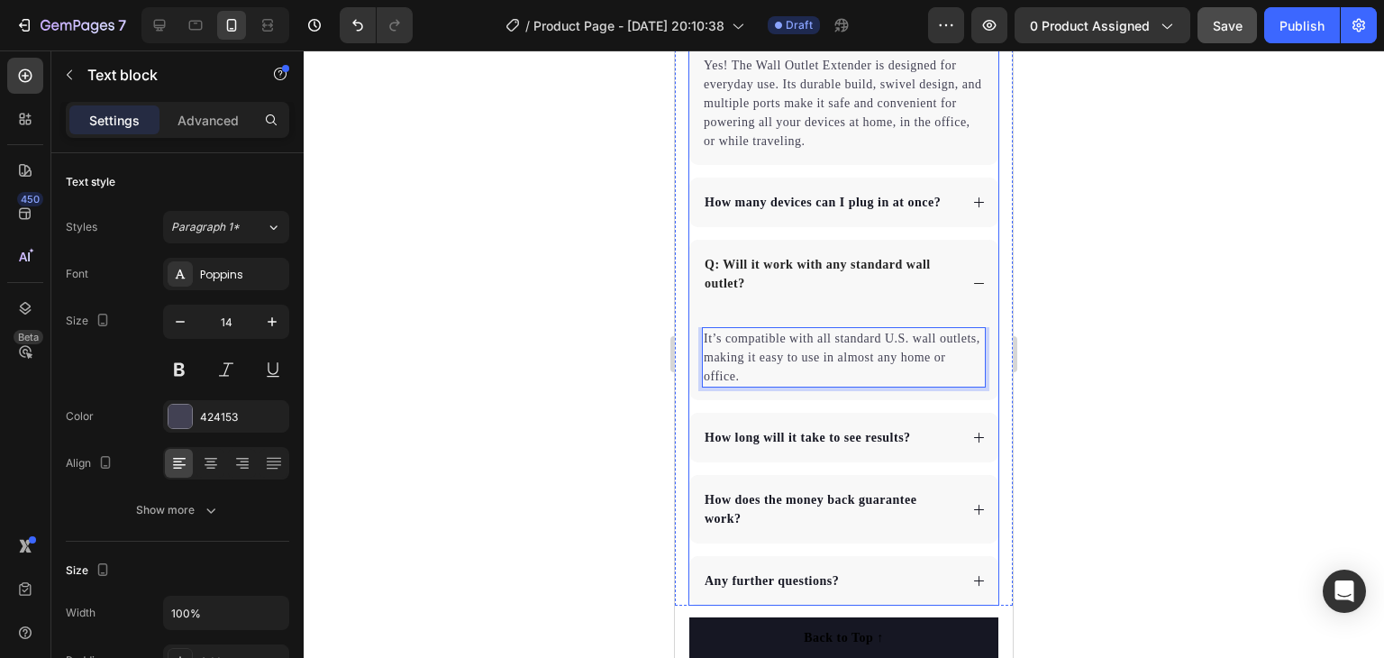
click at [974, 283] on icon at bounding box center [979, 283] width 10 height 1
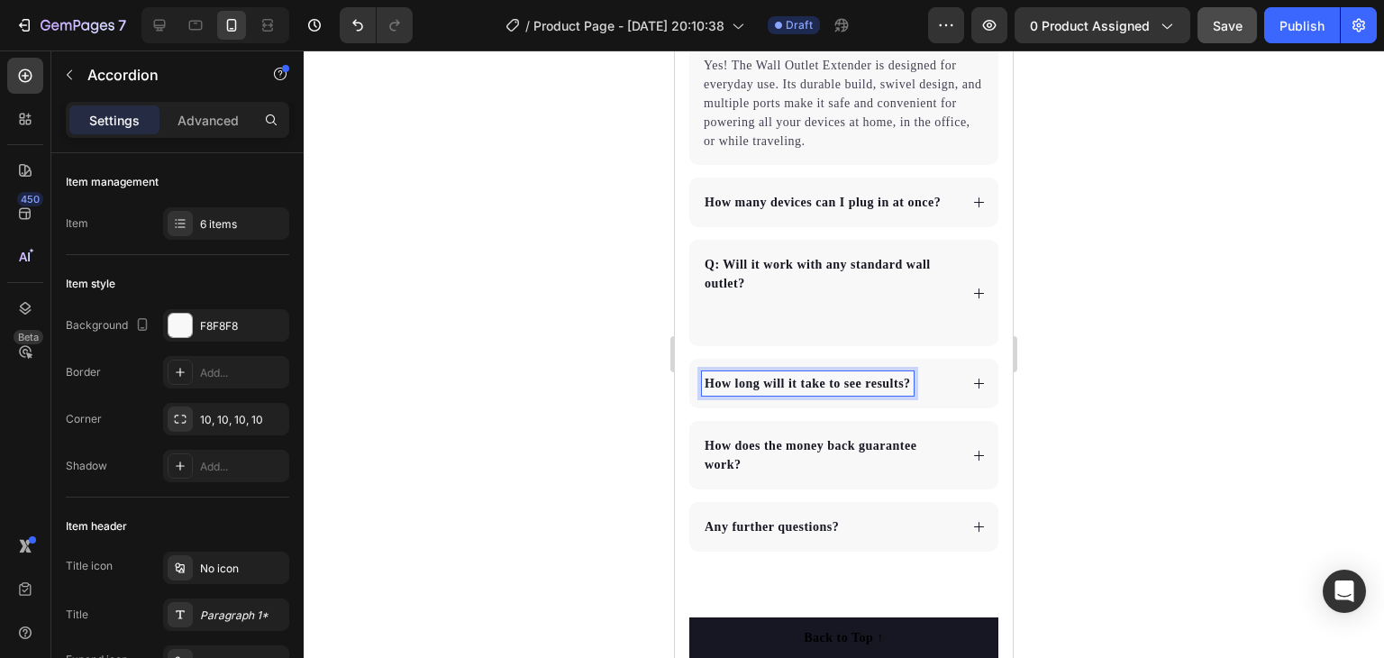
click at [858, 377] on p "How long will it take to see results?" at bounding box center [808, 383] width 206 height 19
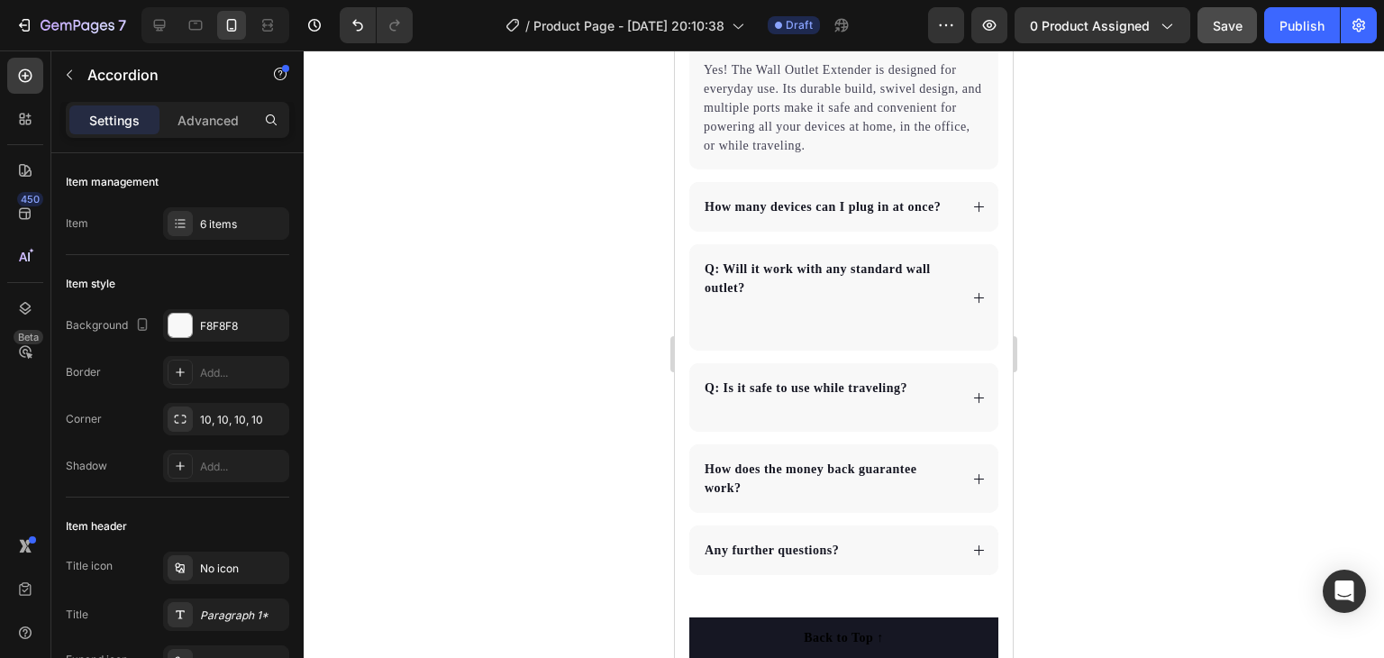
click at [972, 393] on icon at bounding box center [979, 398] width 14 height 14
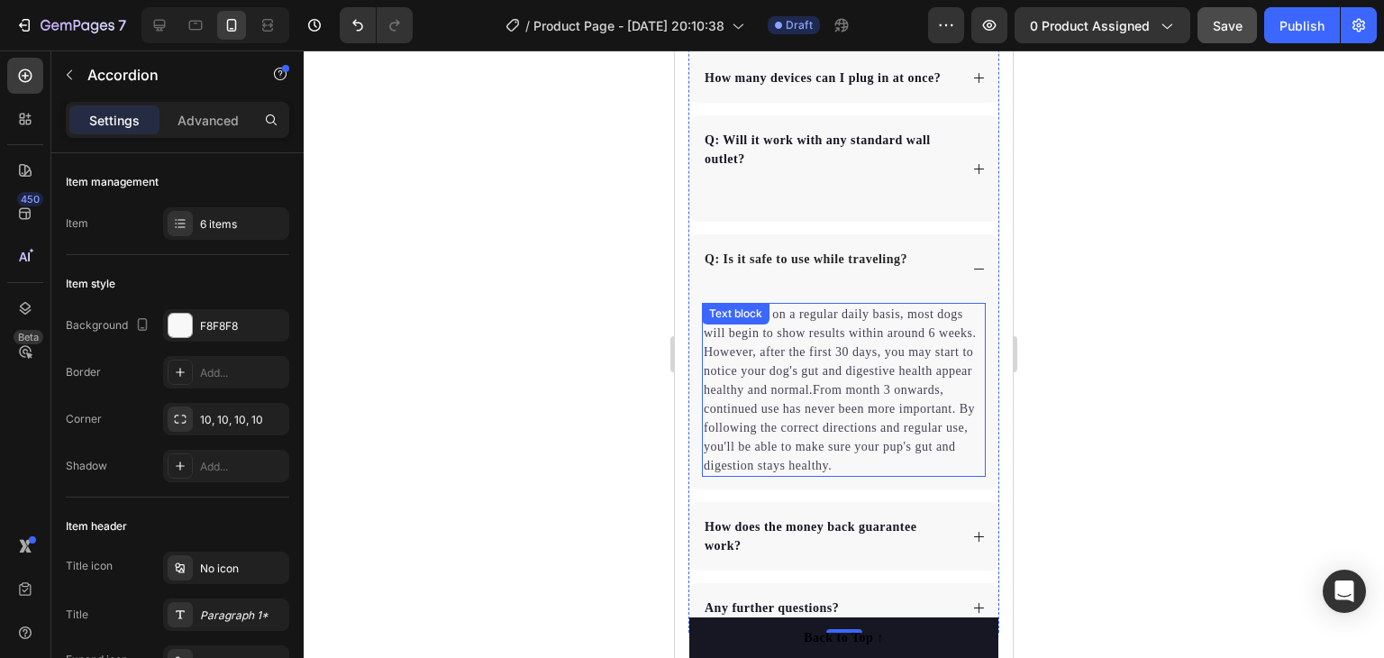
scroll to position [5208, 0]
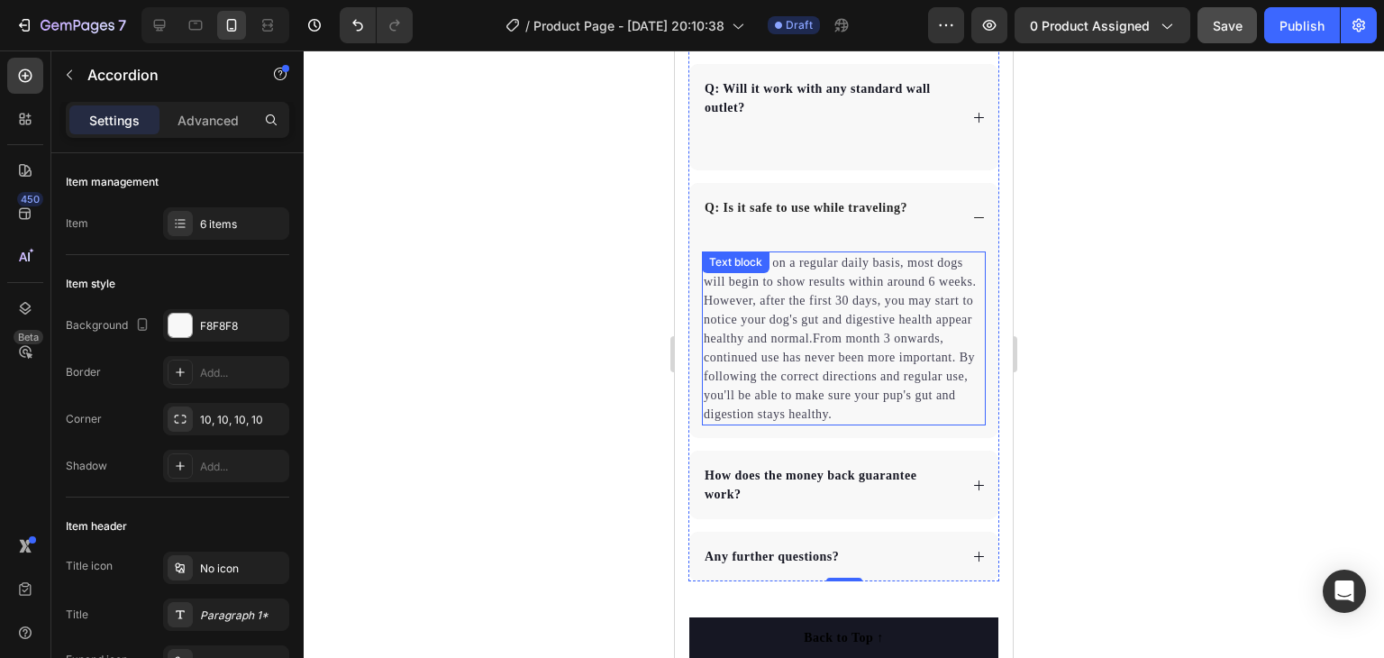
click at [863, 372] on p "When taken on a regular daily basis, most dogs will begin to show results withi…" at bounding box center [844, 338] width 280 height 170
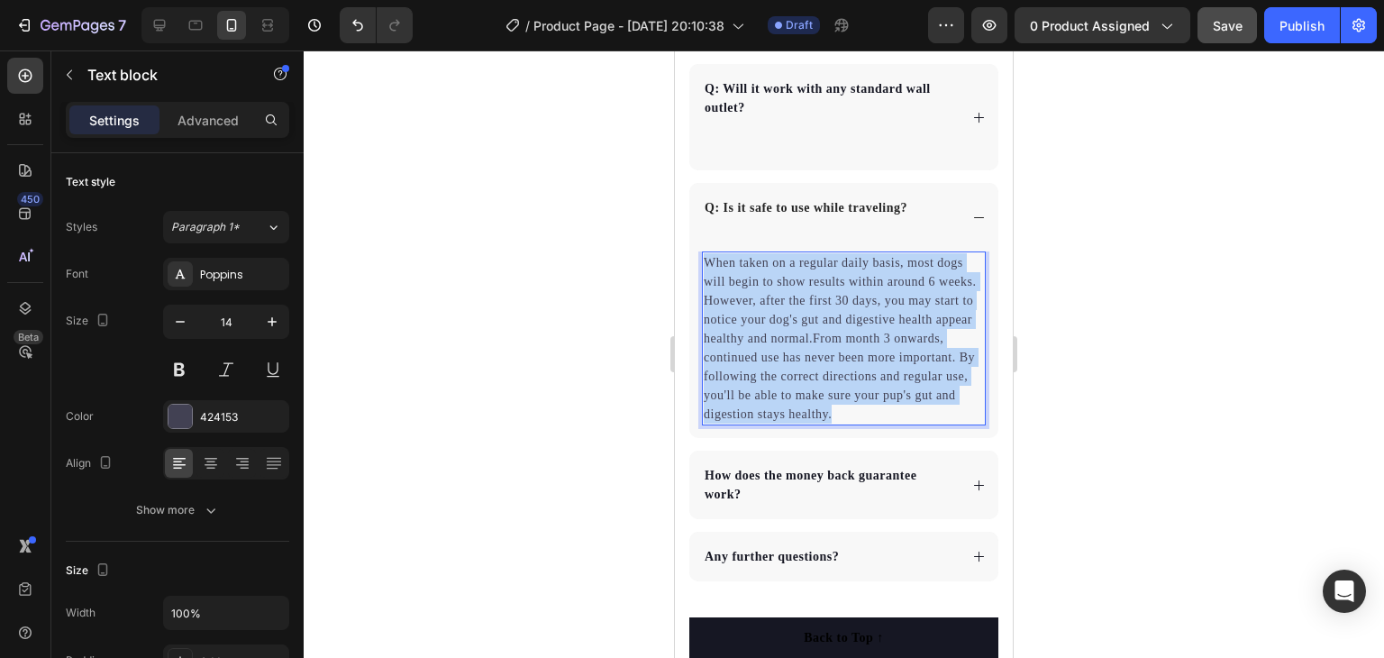
click at [862, 372] on p "When taken on a regular daily basis, most dogs will begin to show results withi…" at bounding box center [844, 338] width 280 height 170
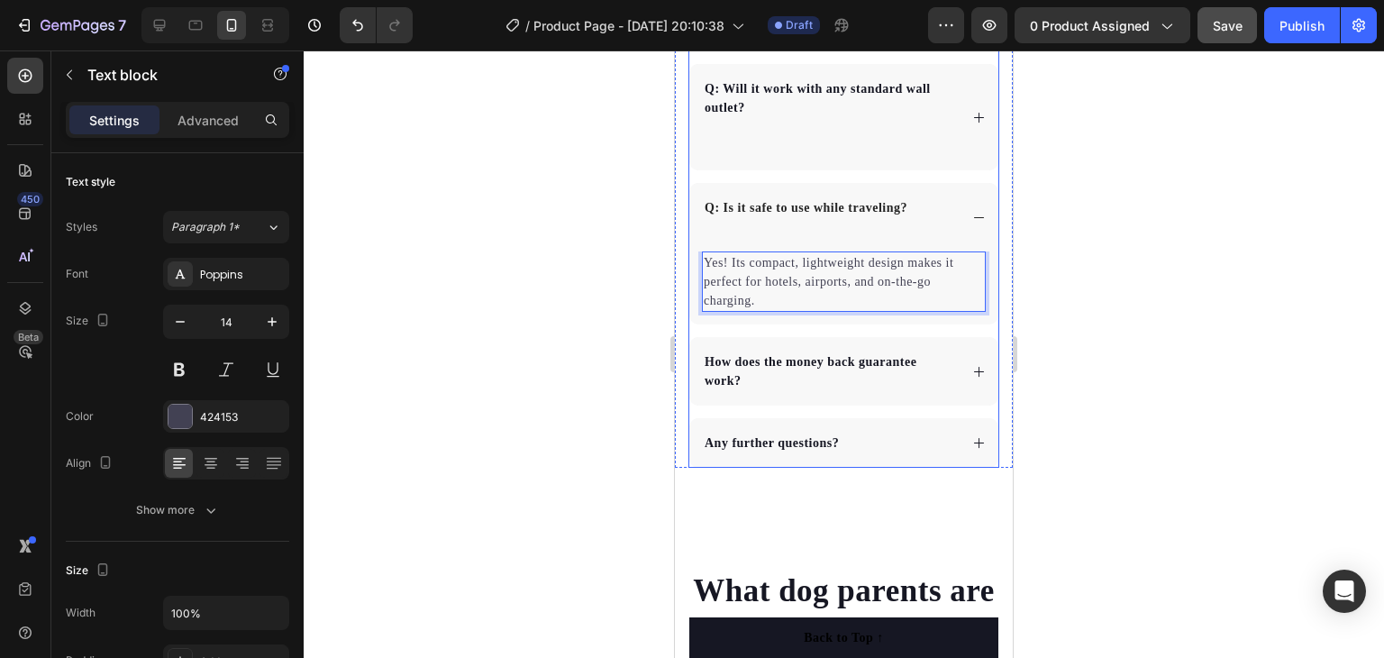
click at [910, 378] on p "How does the money back guarantee work?" at bounding box center [830, 371] width 251 height 38
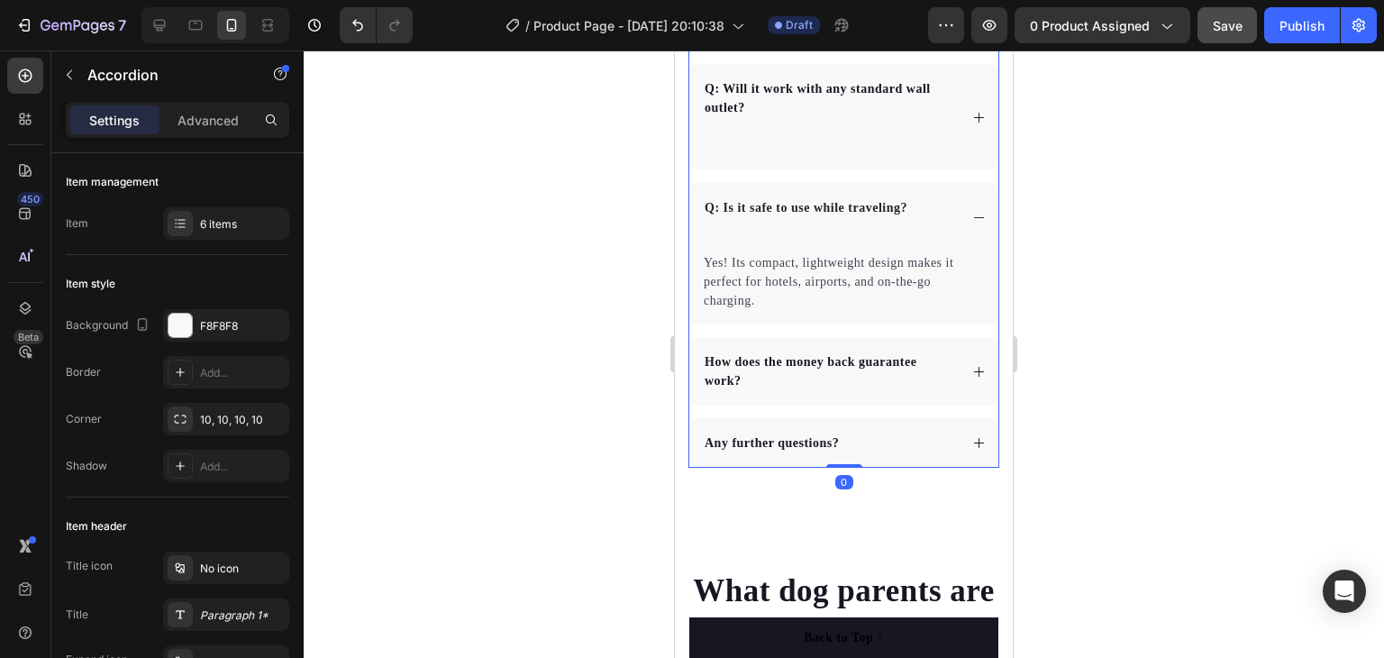
click at [972, 367] on icon at bounding box center [979, 372] width 14 height 14
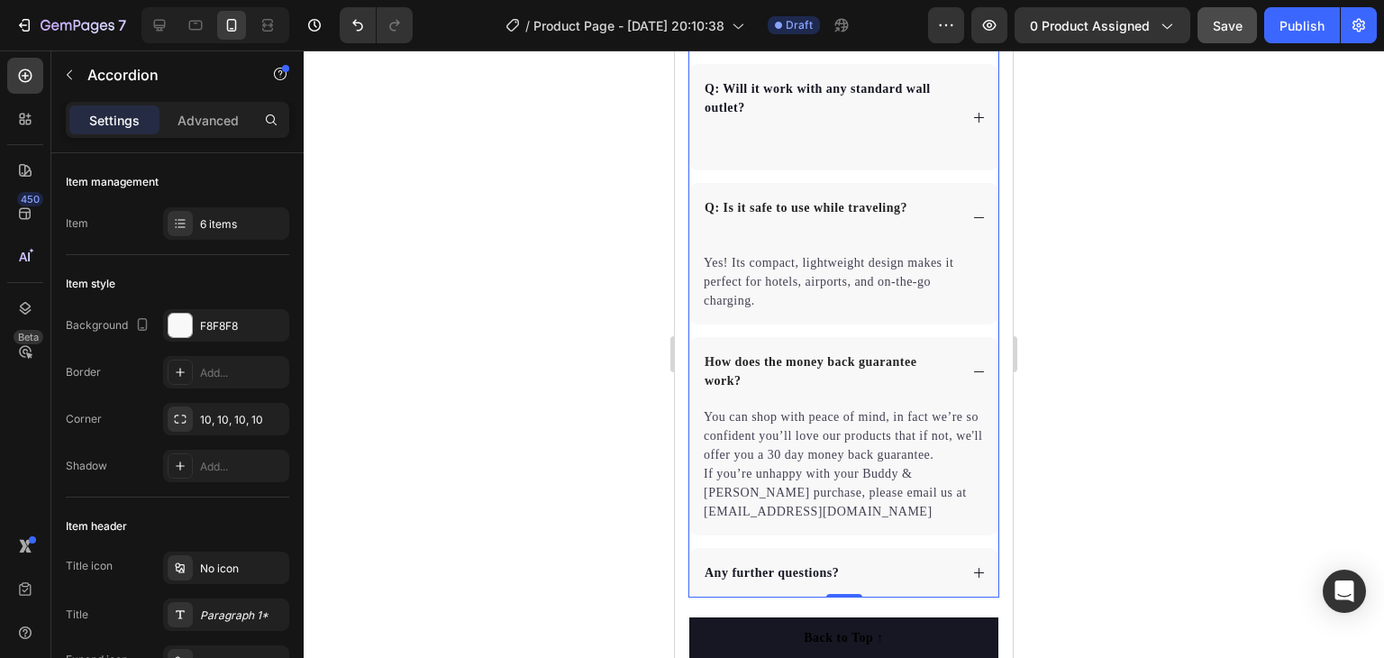
click at [952, 361] on div "How does the money back guarantee work?" at bounding box center [843, 371] width 309 height 68
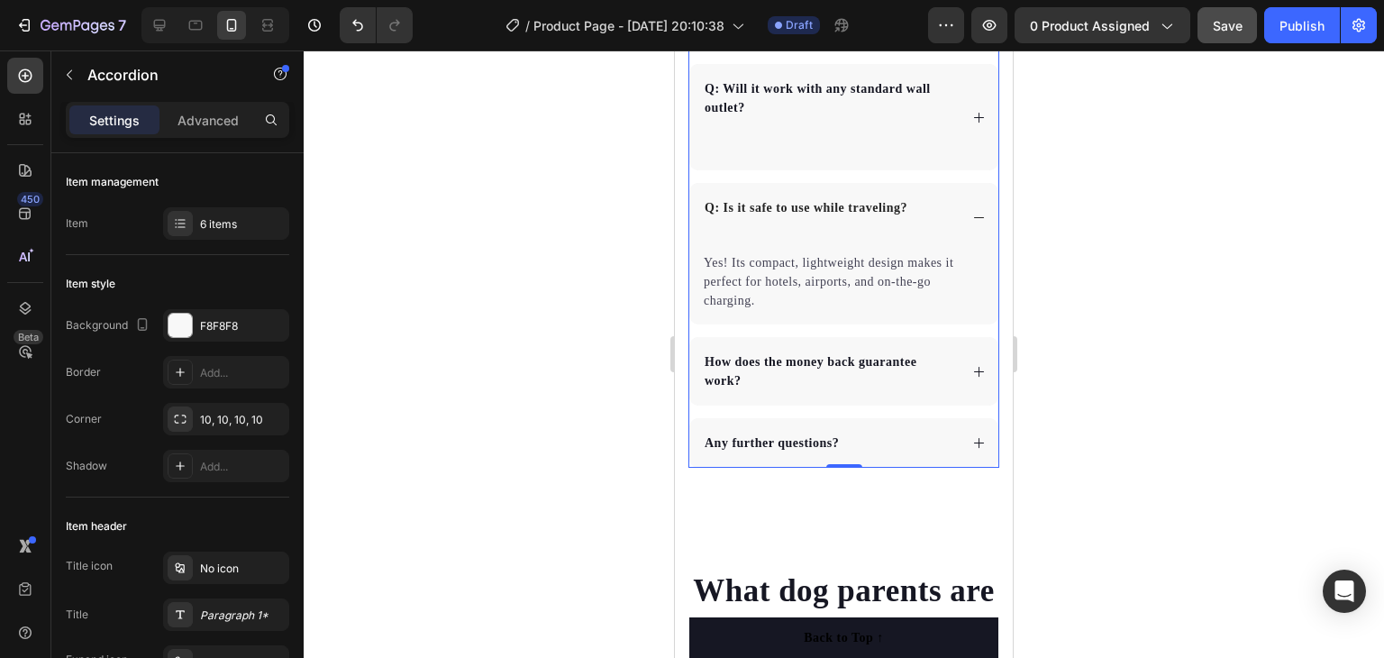
click at [971, 340] on div "How does the money back guarantee work?" at bounding box center [843, 371] width 309 height 68
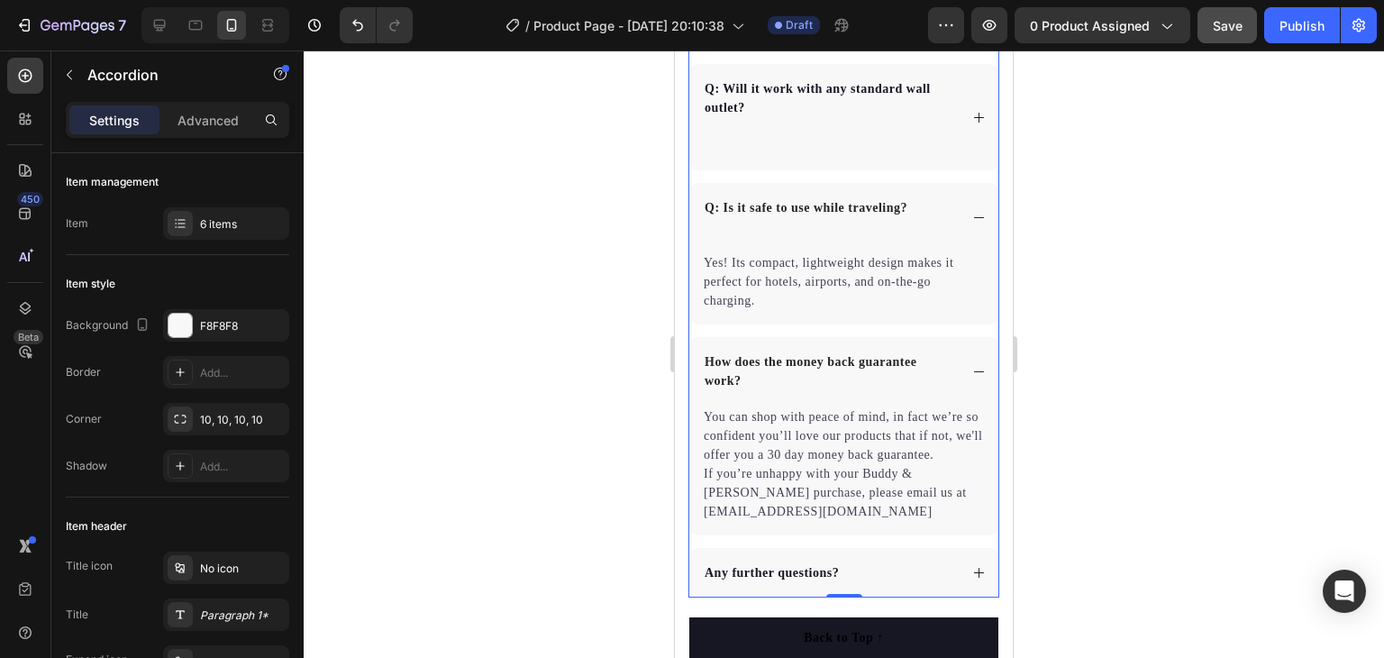
click at [972, 365] on icon at bounding box center [979, 372] width 14 height 14
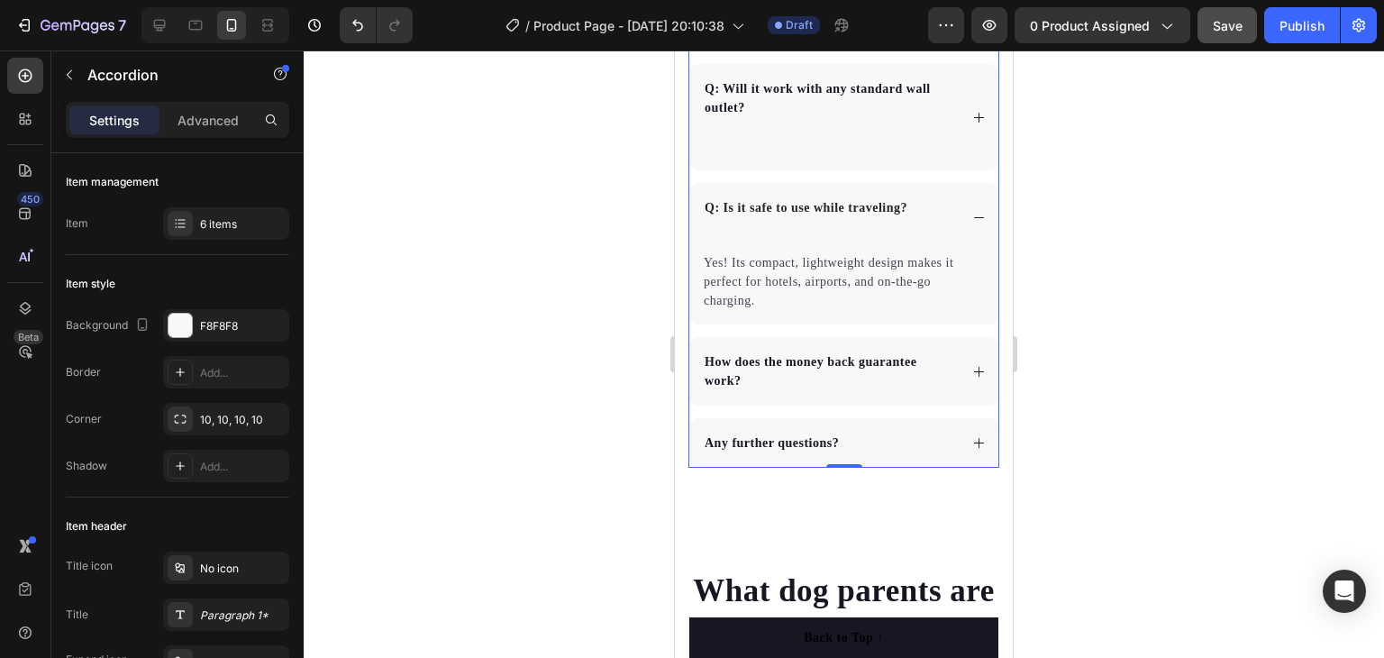
click at [696, 383] on div "How does the money back guarantee work?" at bounding box center [843, 371] width 309 height 68
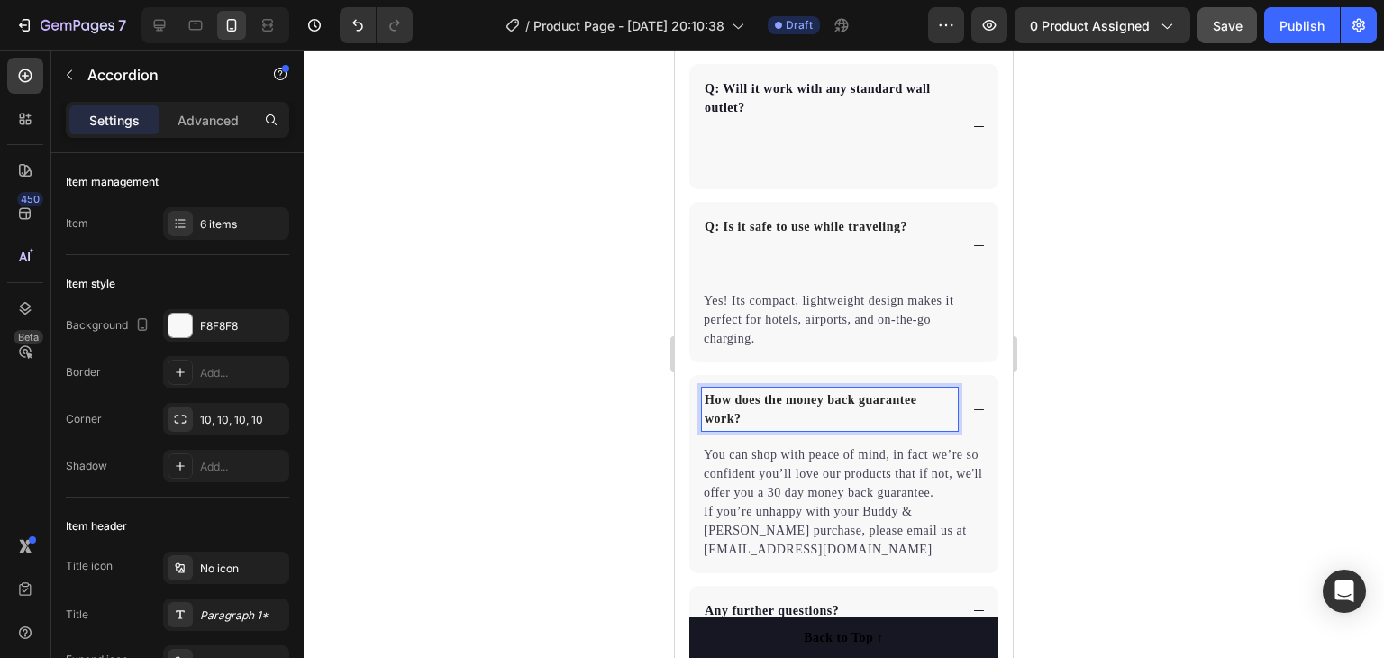
drag, startPoint x: 898, startPoint y: 399, endPoint x: 818, endPoint y: 376, distance: 83.6
click at [817, 376] on div "How does the money back guarantee work?" at bounding box center [843, 409] width 309 height 68
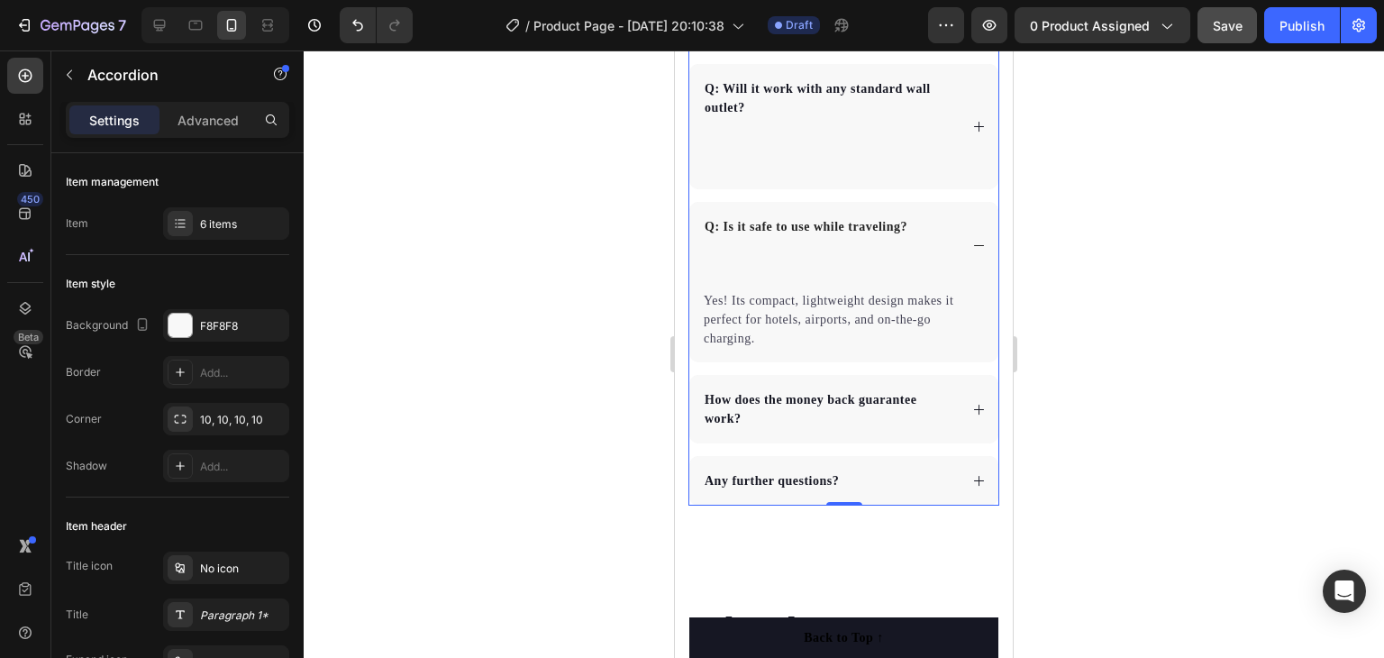
click at [966, 423] on div "How does the money back guarantee work?" at bounding box center [843, 409] width 309 height 68
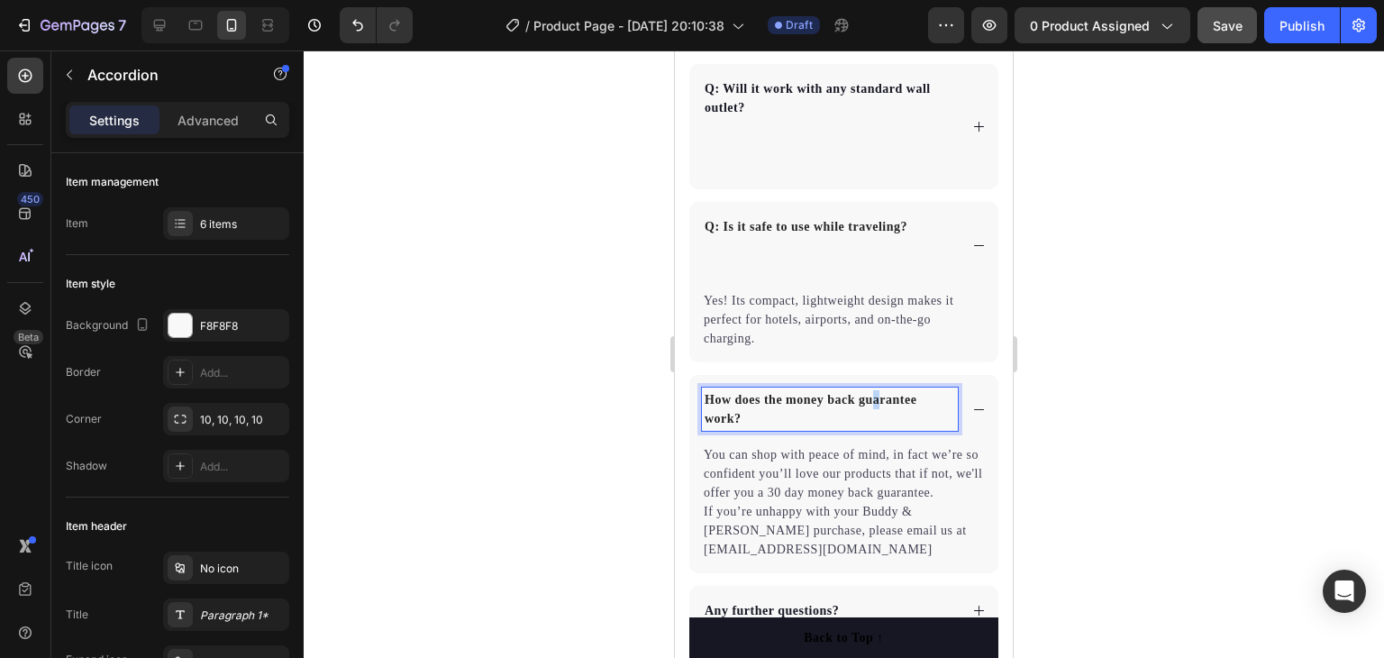
drag, startPoint x: 921, startPoint y: 398, endPoint x: 876, endPoint y: 397, distance: 45.1
click at [876, 397] on p "How does the money back guarantee work?" at bounding box center [830, 409] width 251 height 38
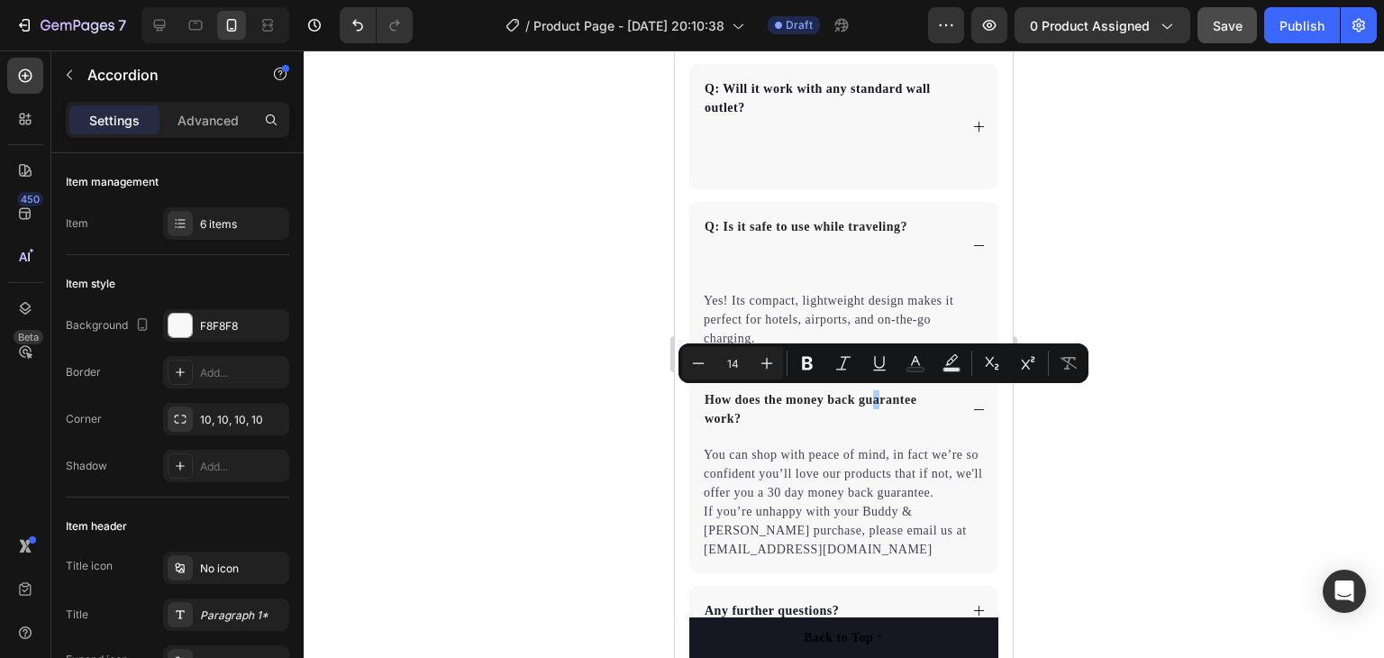
click at [1128, 331] on div at bounding box center [844, 353] width 1080 height 607
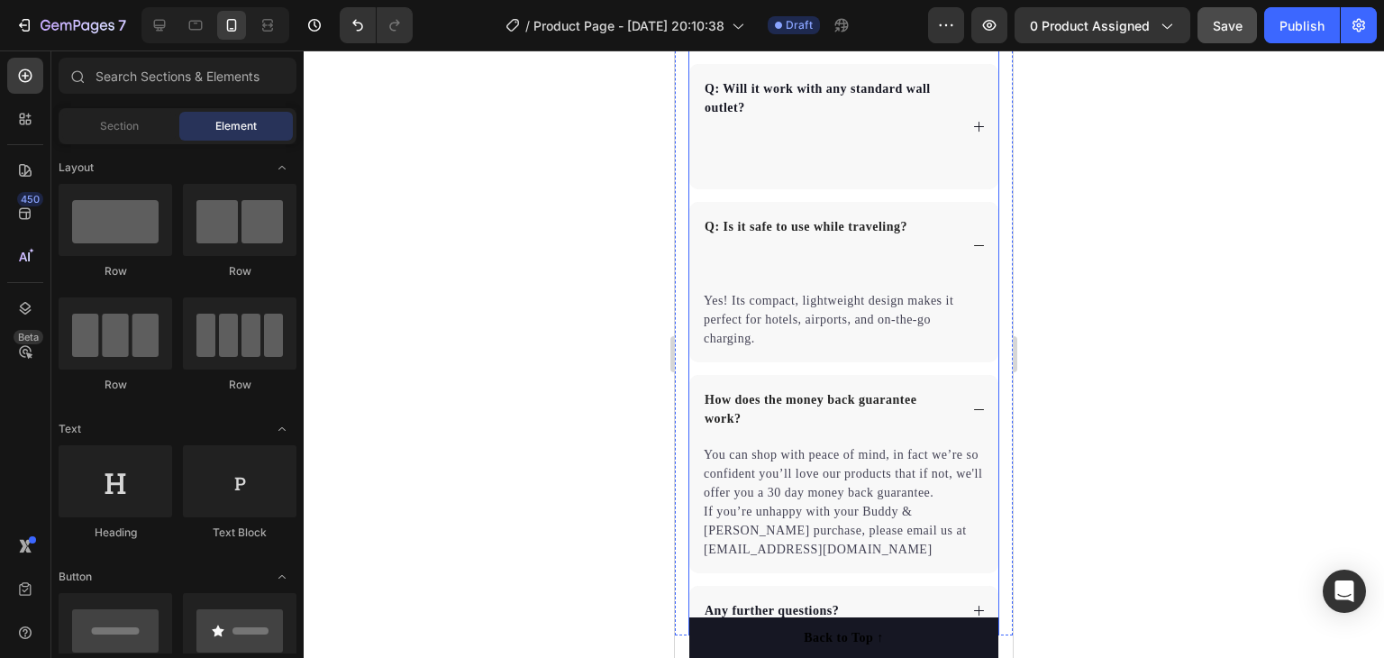
click at [958, 401] on div "How does the money back guarantee work?" at bounding box center [843, 409] width 309 height 68
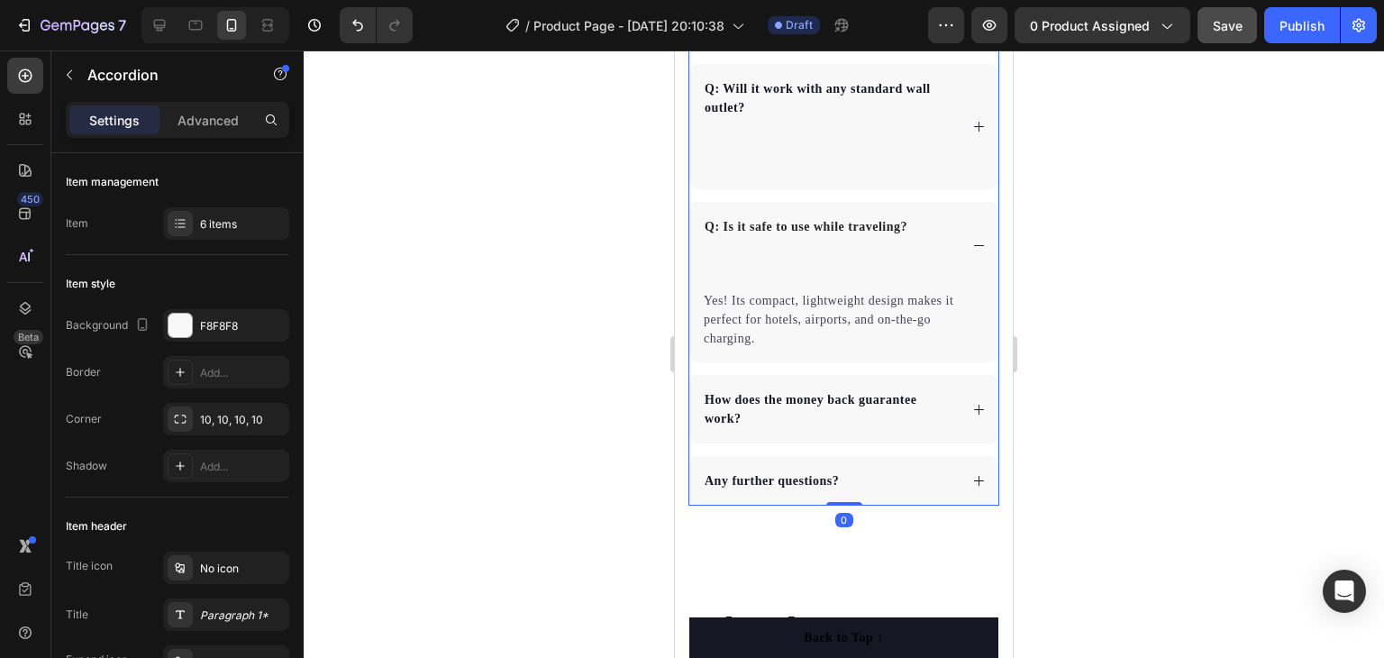
click at [972, 476] on icon at bounding box center [979, 481] width 14 height 14
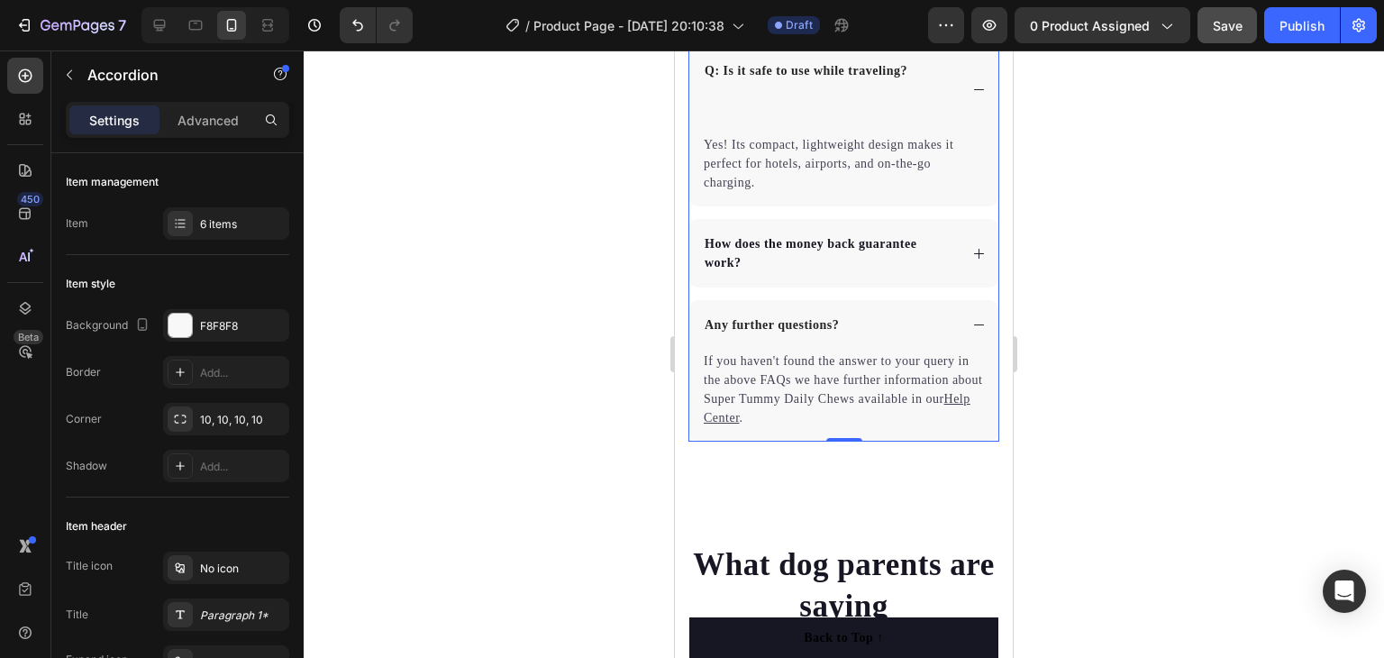
scroll to position [5388, 0]
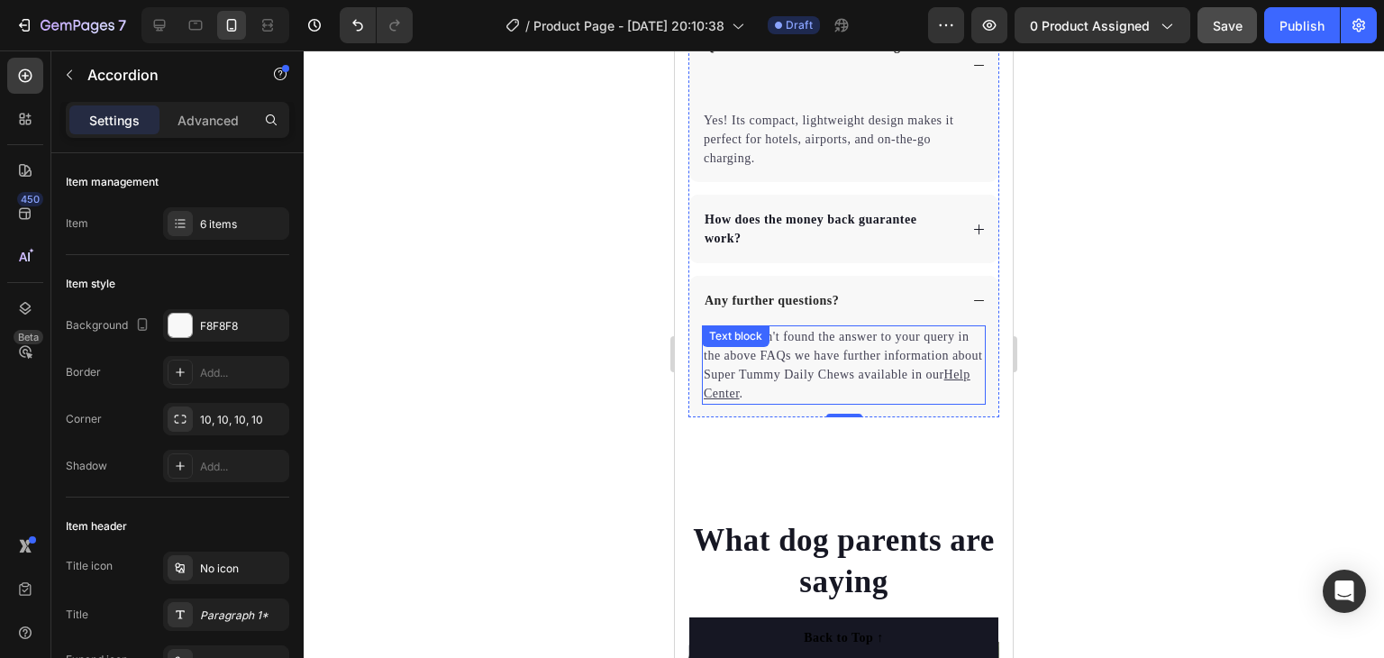
click at [750, 390] on u "Help Center" at bounding box center [837, 384] width 267 height 32
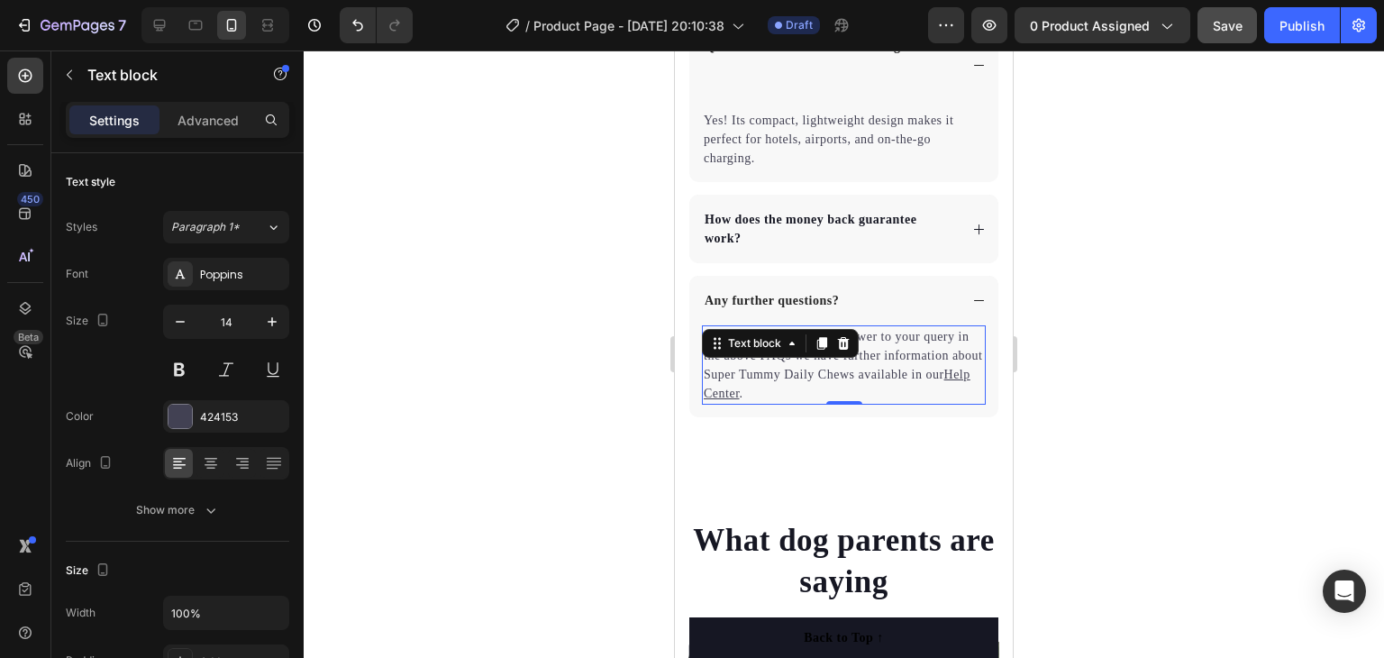
click at [735, 390] on u "Help Center" at bounding box center [837, 384] width 267 height 32
click at [885, 371] on p "If you haven't found the answer to your query in the above FAQs we have further…" at bounding box center [844, 365] width 280 height 76
click at [890, 368] on p "If you haven't found the answer to your query in the above FAQs we have further…" at bounding box center [844, 365] width 280 height 76
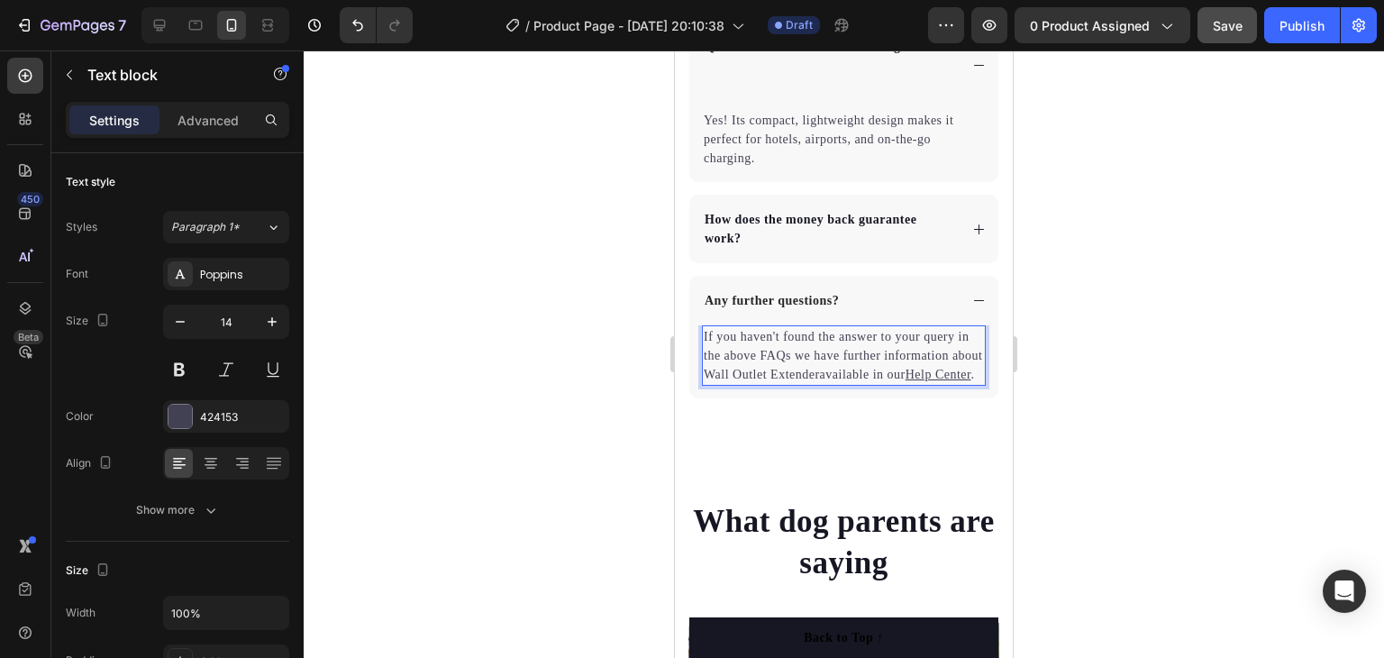
click at [736, 370] on p "If you haven't found the answer to your query in the above FAQs we have further…" at bounding box center [844, 355] width 280 height 57
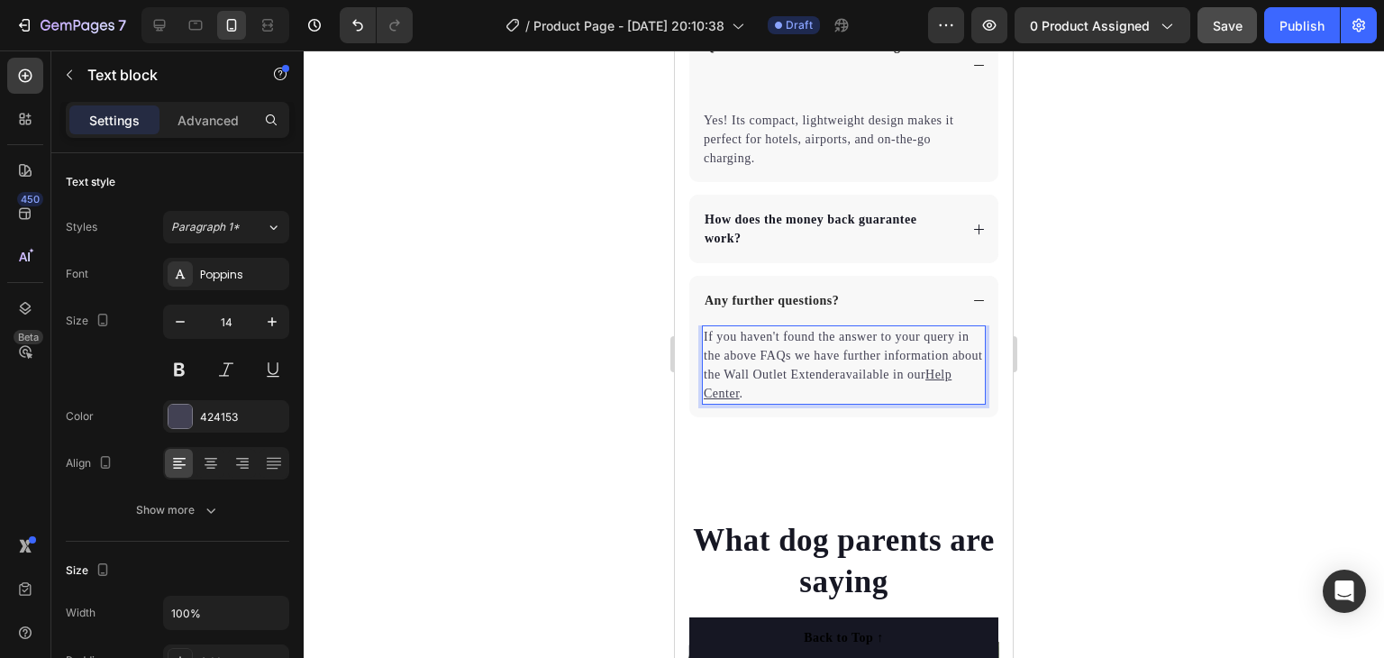
click at [873, 374] on p "If you haven't found the answer to your query in the above FAQs we have further…" at bounding box center [844, 365] width 280 height 76
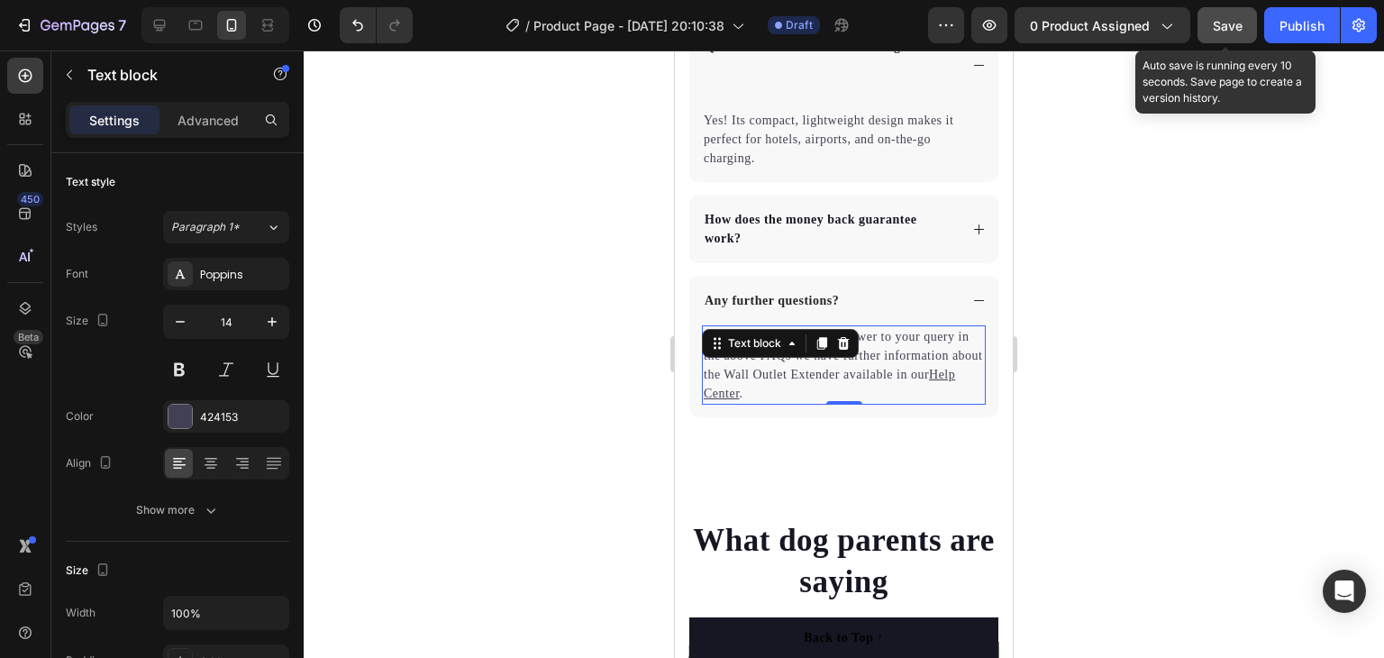
click at [1206, 25] on button "Save" at bounding box center [1227, 25] width 59 height 36
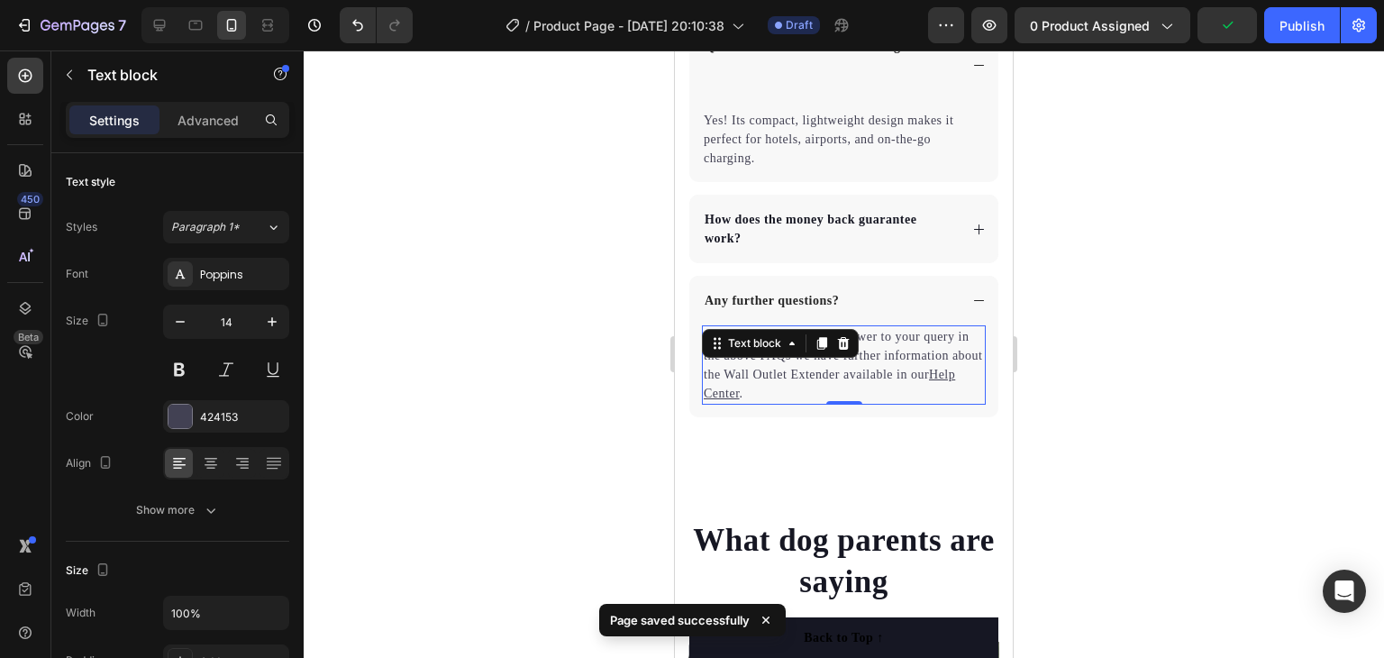
click at [1103, 356] on div at bounding box center [844, 353] width 1080 height 607
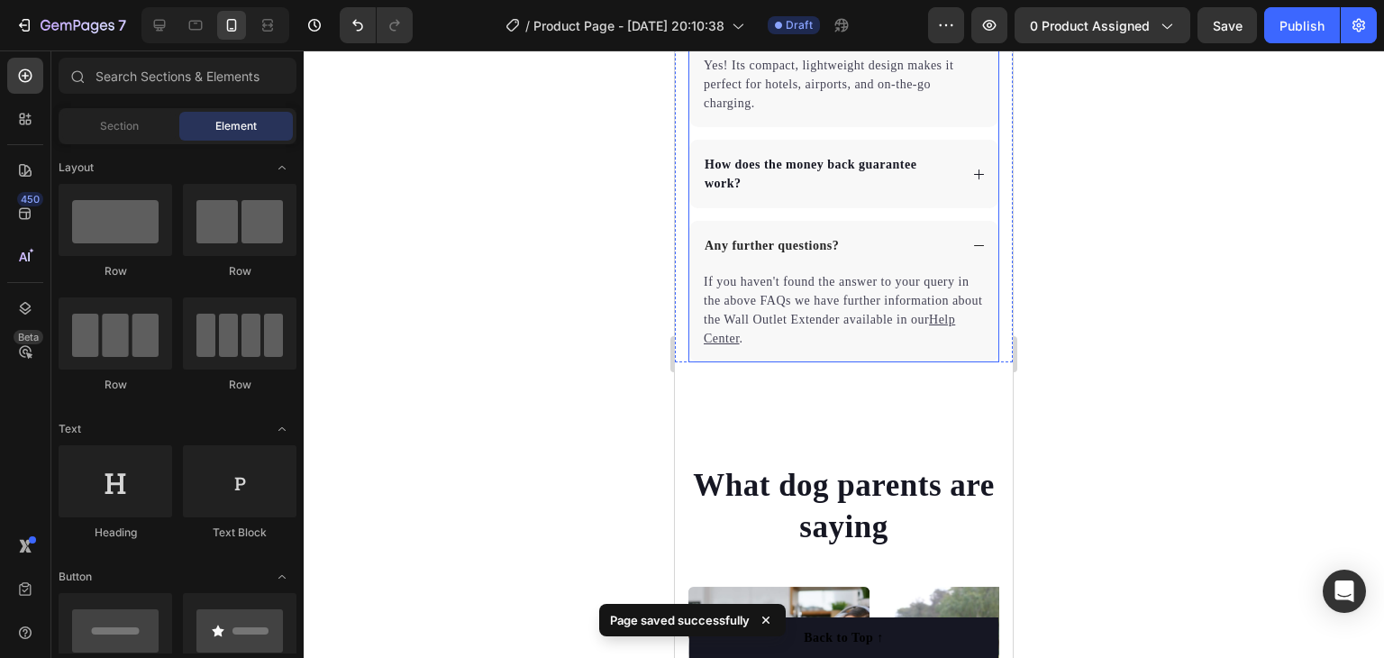
scroll to position [5478, 0]
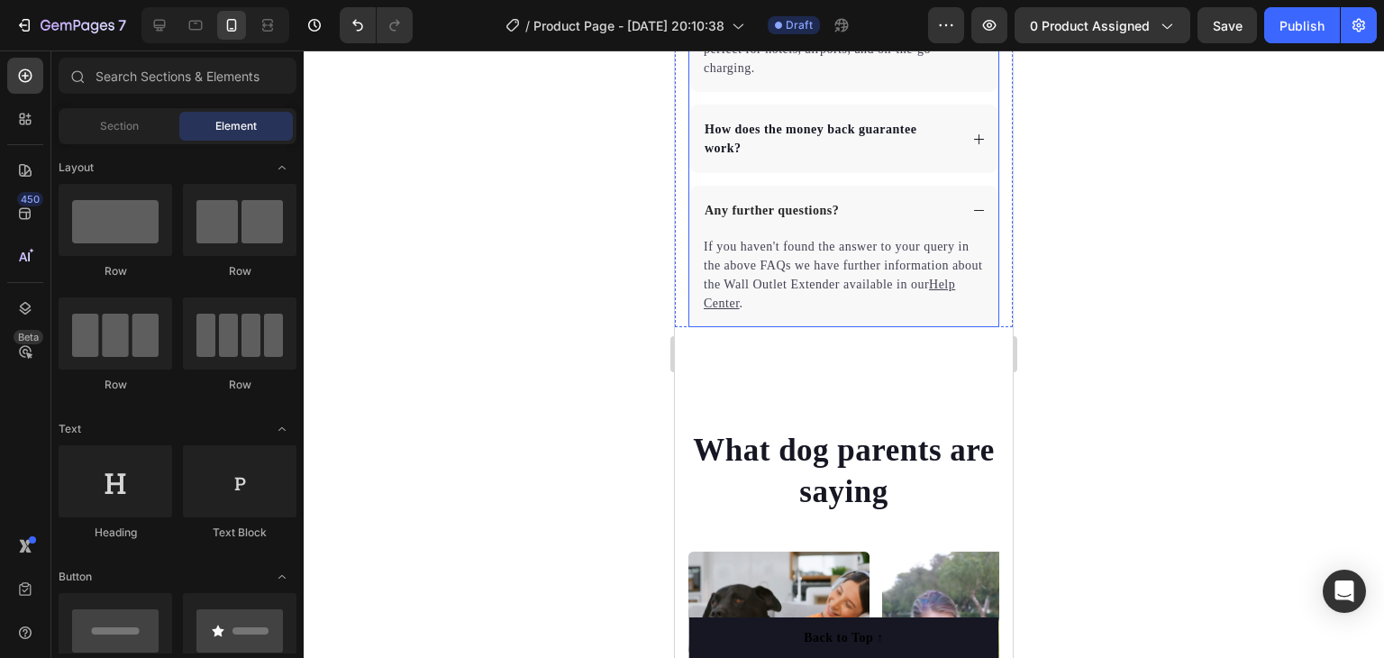
click at [972, 204] on icon at bounding box center [979, 211] width 14 height 14
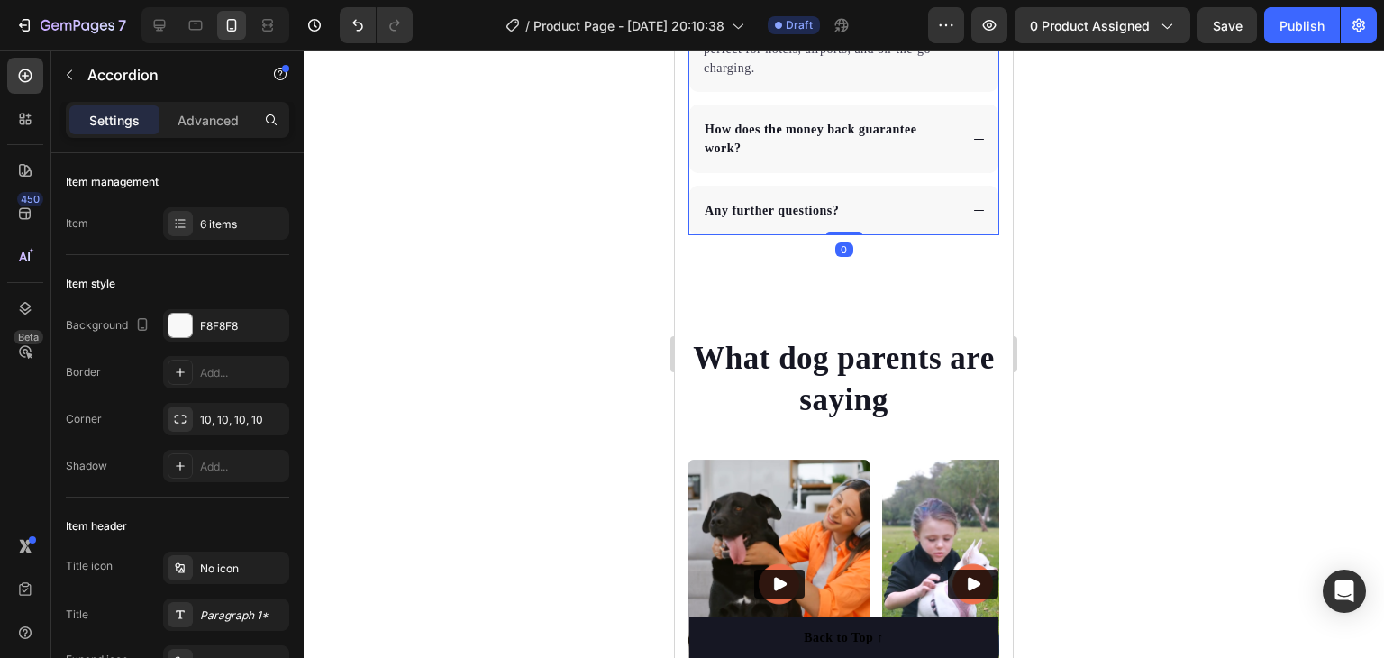
click at [970, 200] on div "Any further questions?" at bounding box center [843, 211] width 309 height 50
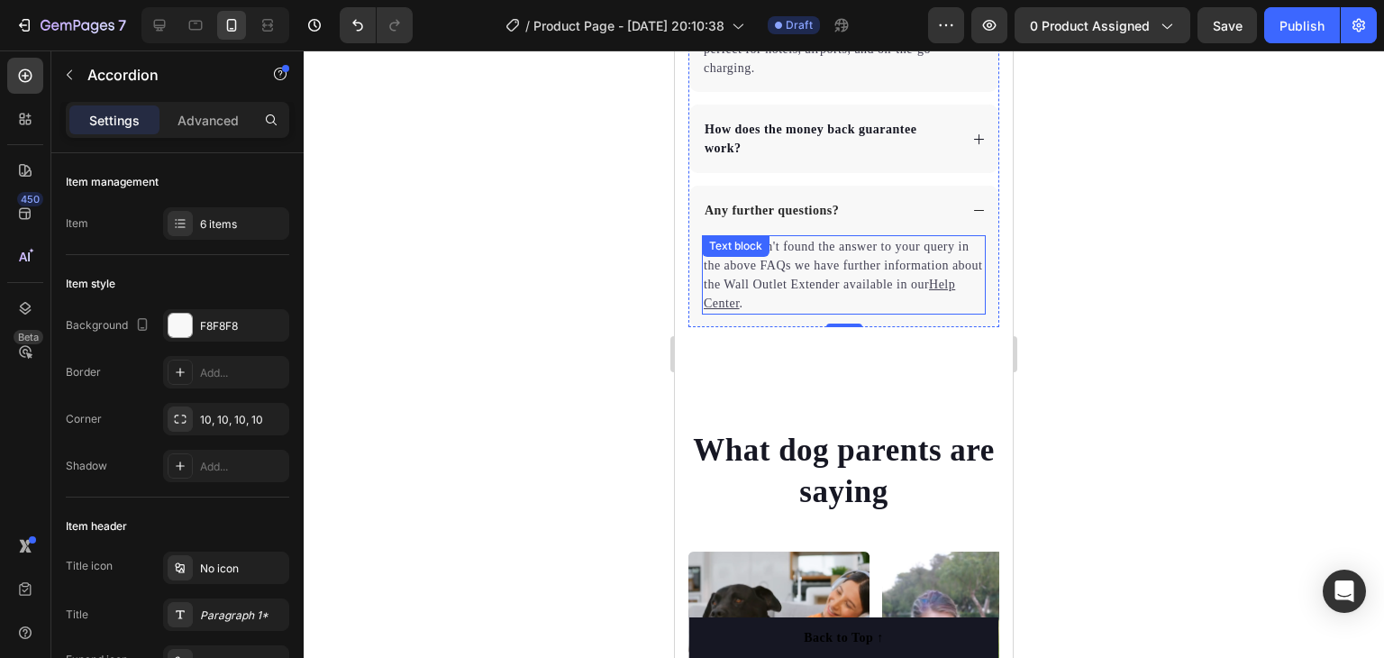
click at [752, 298] on u "Help Center" at bounding box center [829, 294] width 251 height 32
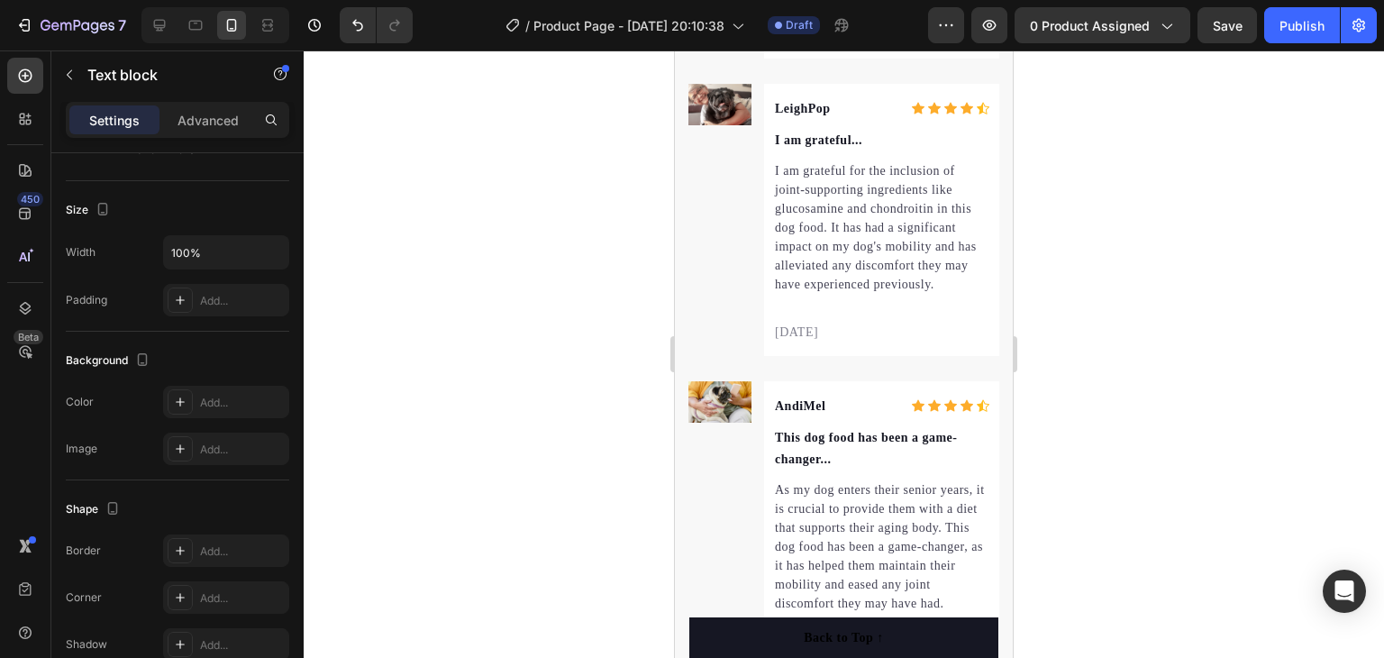
scroll to position [6582, 0]
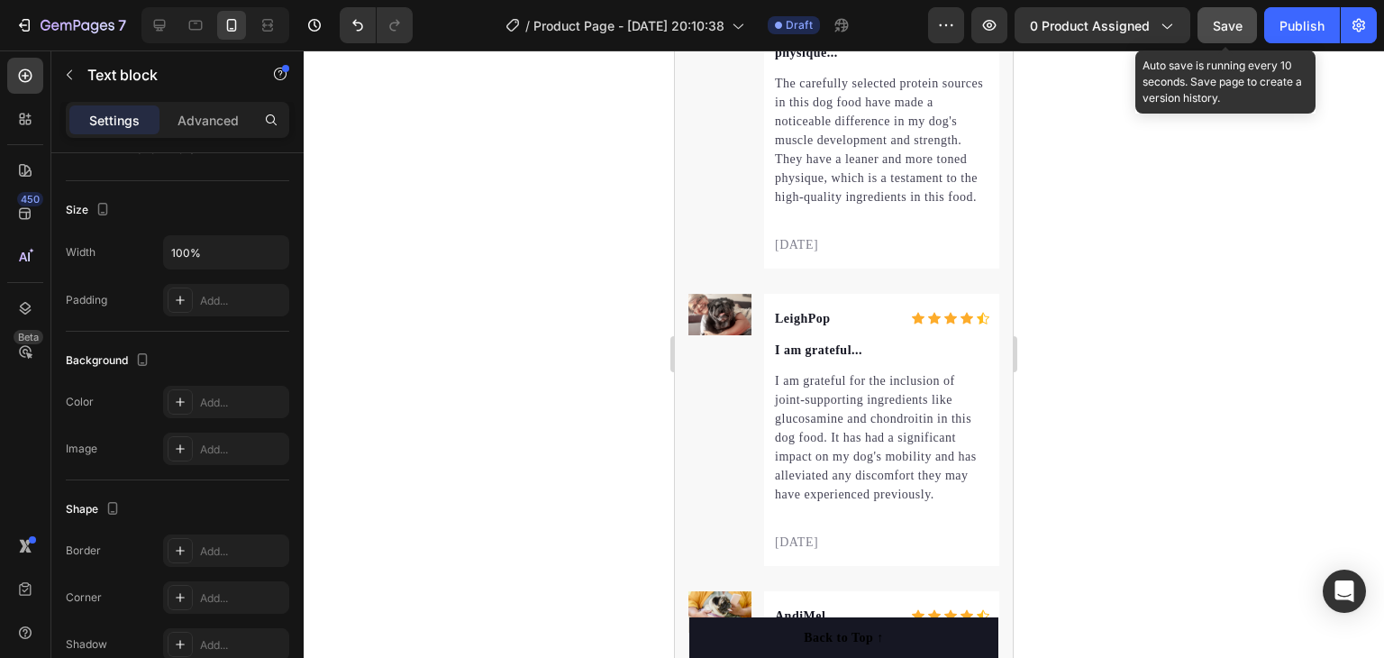
click at [1208, 14] on button "Save" at bounding box center [1227, 25] width 59 height 36
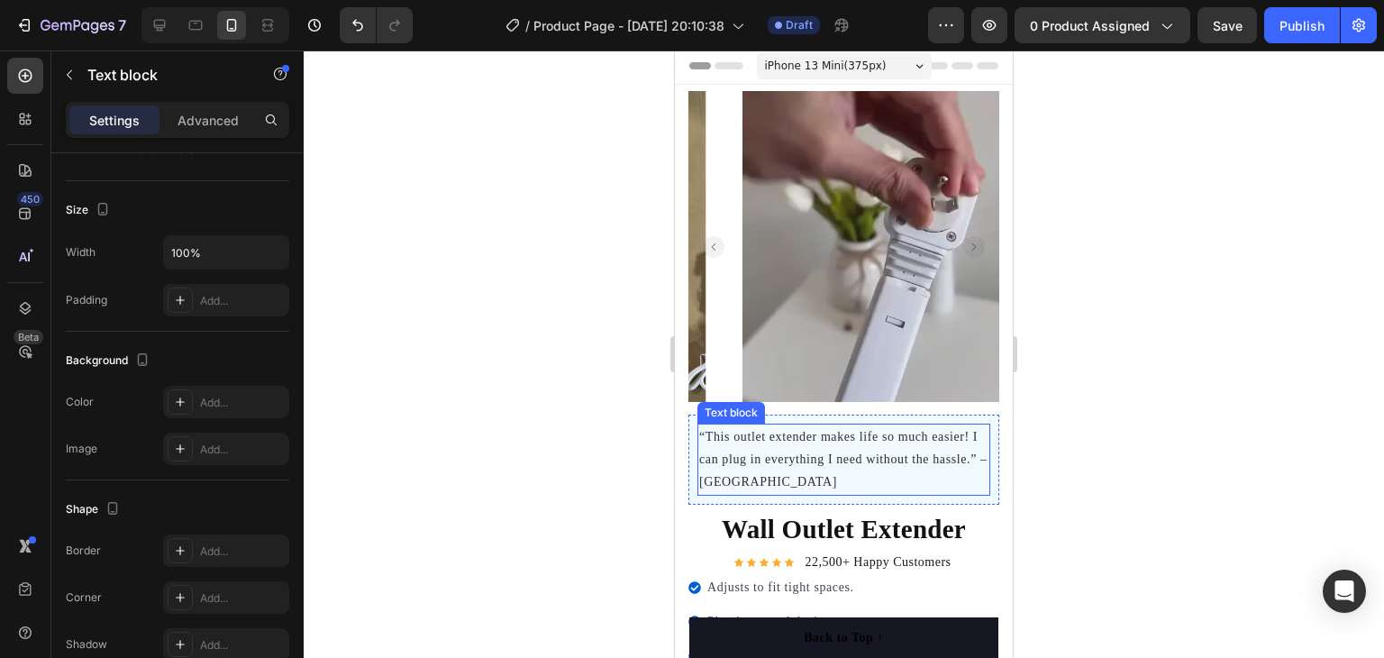
scroll to position [0, 0]
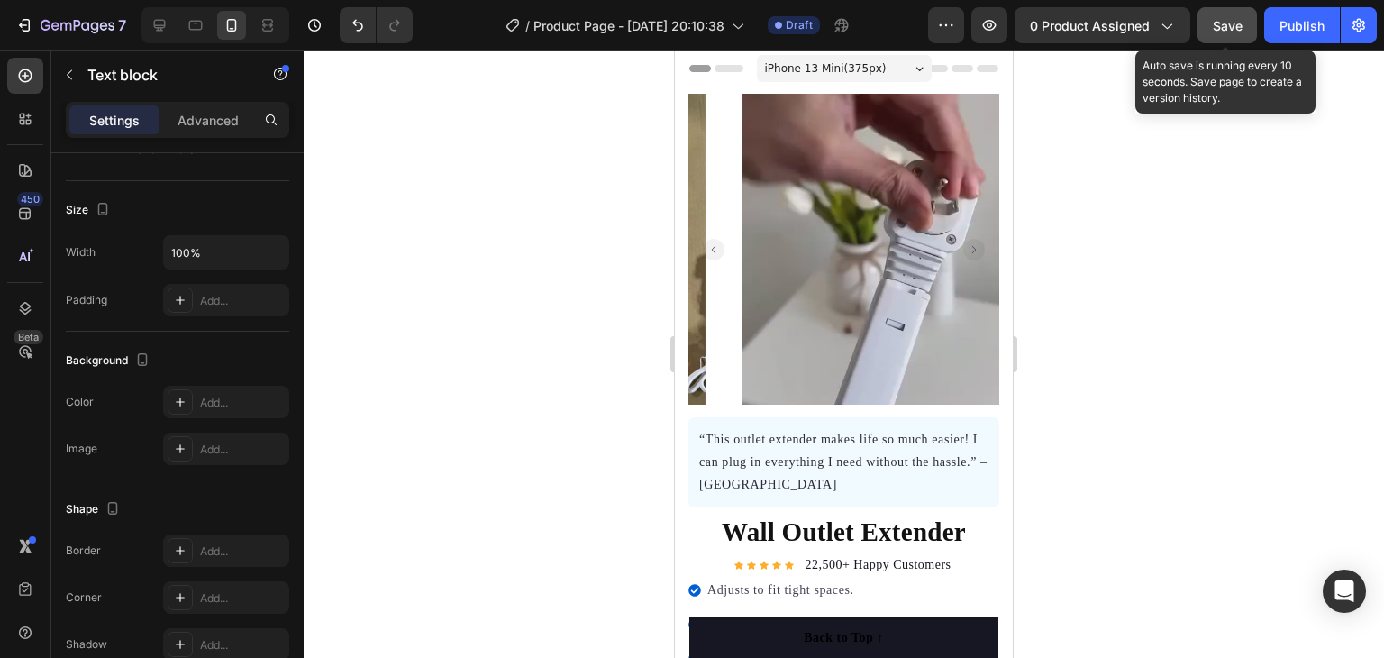
click at [1240, 14] on button "Save" at bounding box center [1227, 25] width 59 height 36
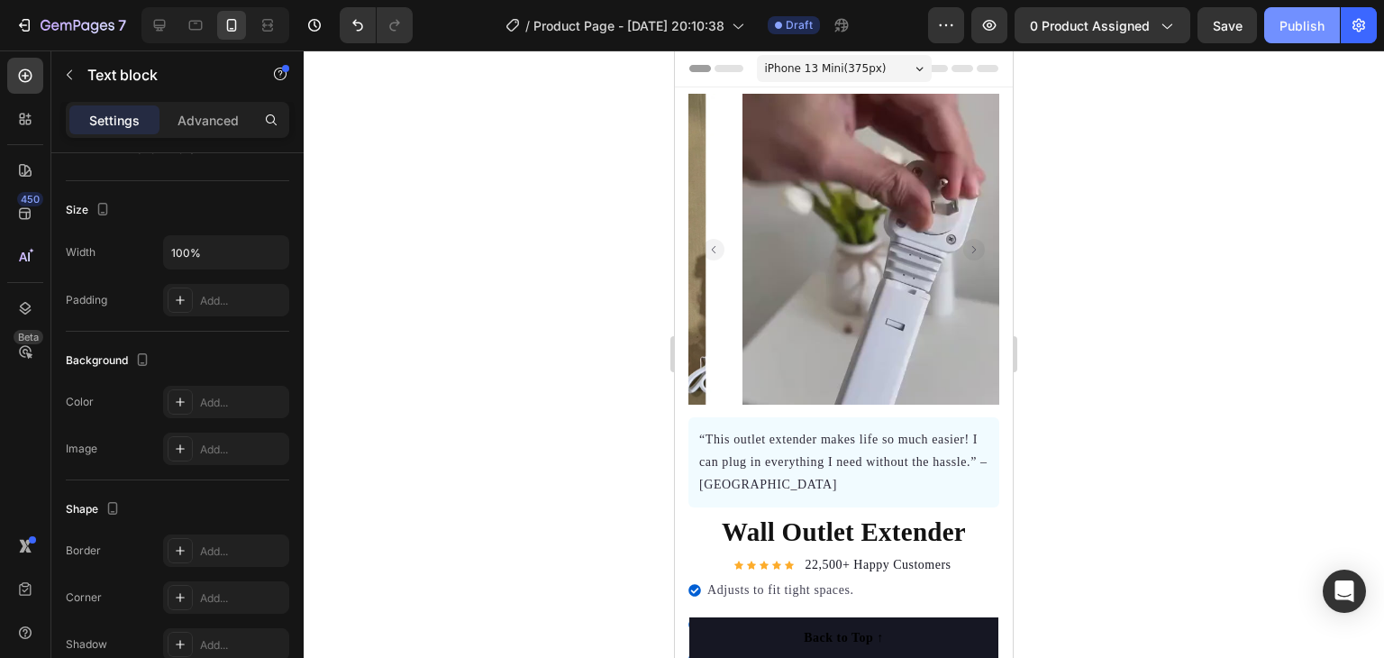
click at [1294, 21] on div "Publish" at bounding box center [1302, 25] width 45 height 19
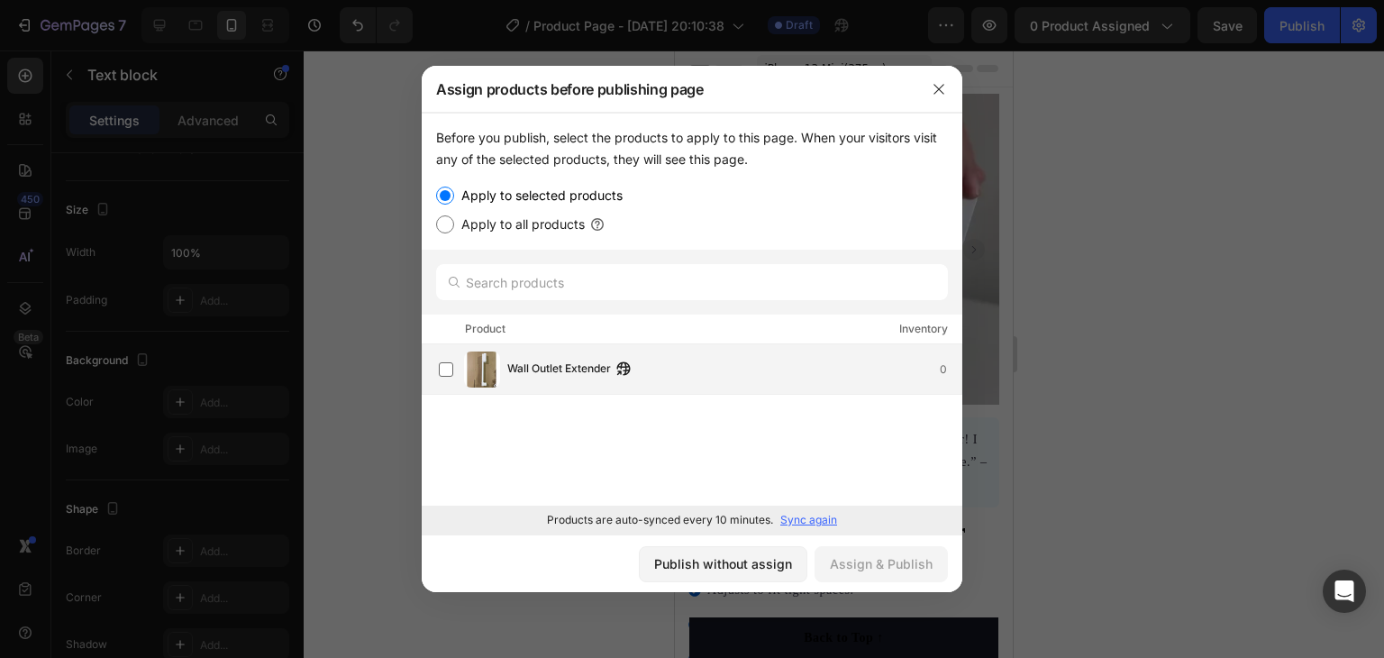
click at [570, 371] on span "Wall Outlet Extender" at bounding box center [559, 370] width 104 height 20
click at [890, 552] on button "Assign & Publish" at bounding box center [881, 564] width 133 height 36
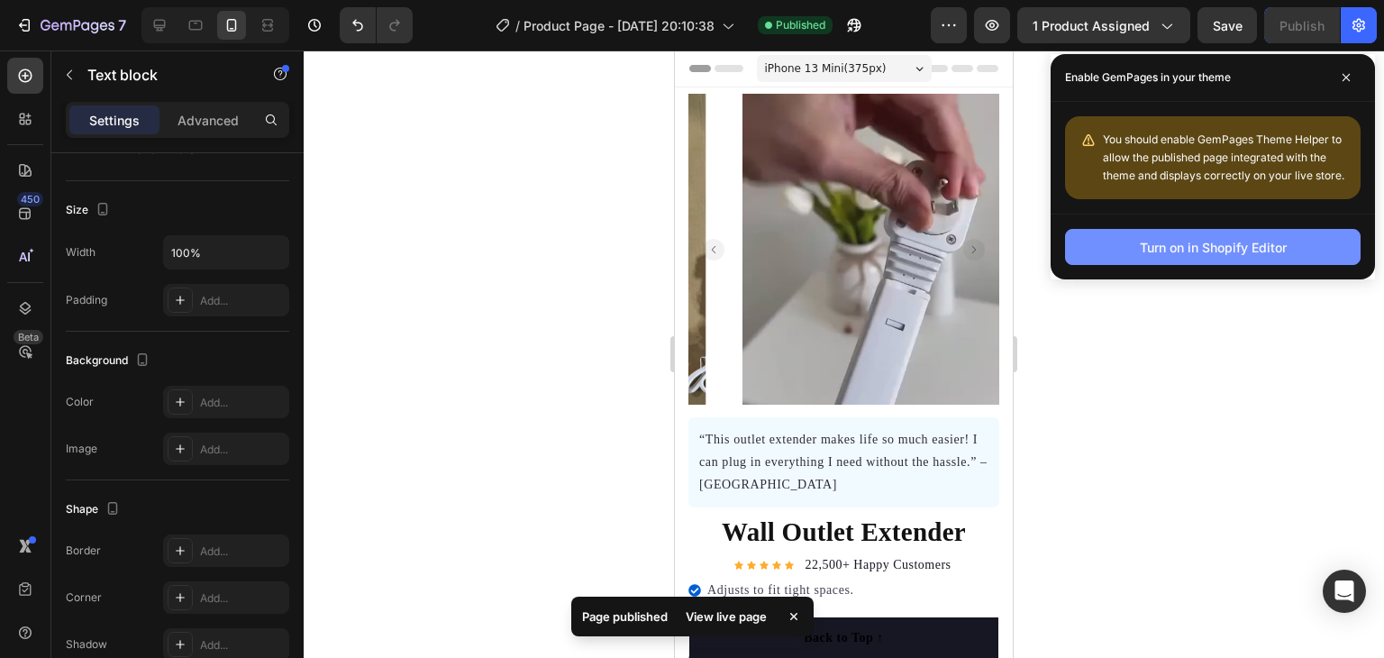
click at [1233, 246] on div "Turn on in Shopify Editor" at bounding box center [1213, 247] width 147 height 19
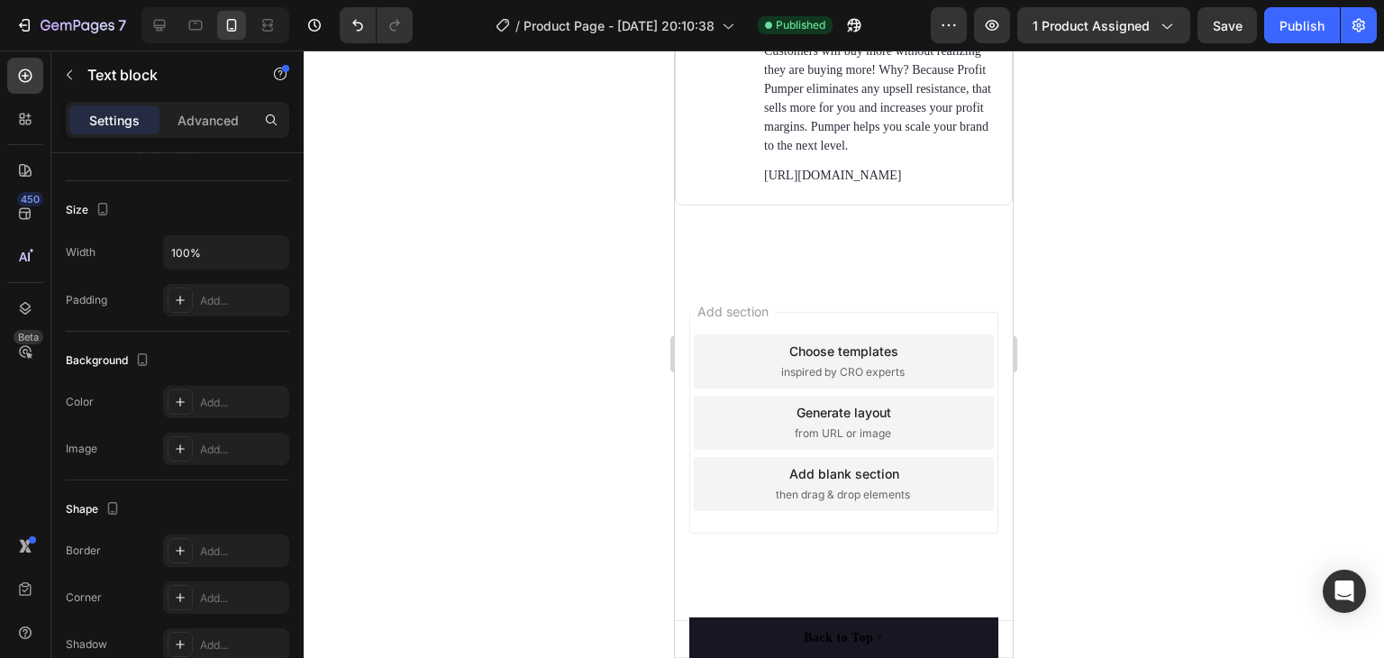
scroll to position [8001, 0]
click at [1139, 22] on span "1 product assigned" at bounding box center [1091, 25] width 117 height 19
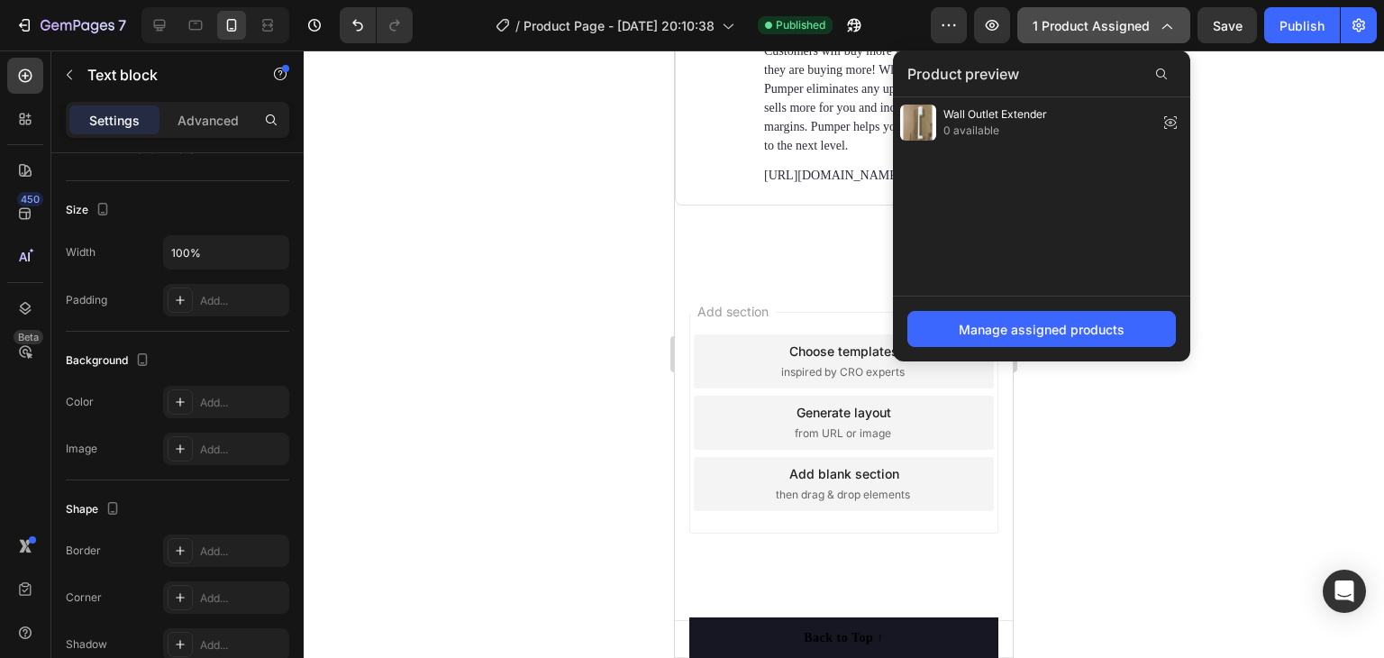
click at [1172, 25] on icon "button" at bounding box center [1166, 25] width 18 height 18
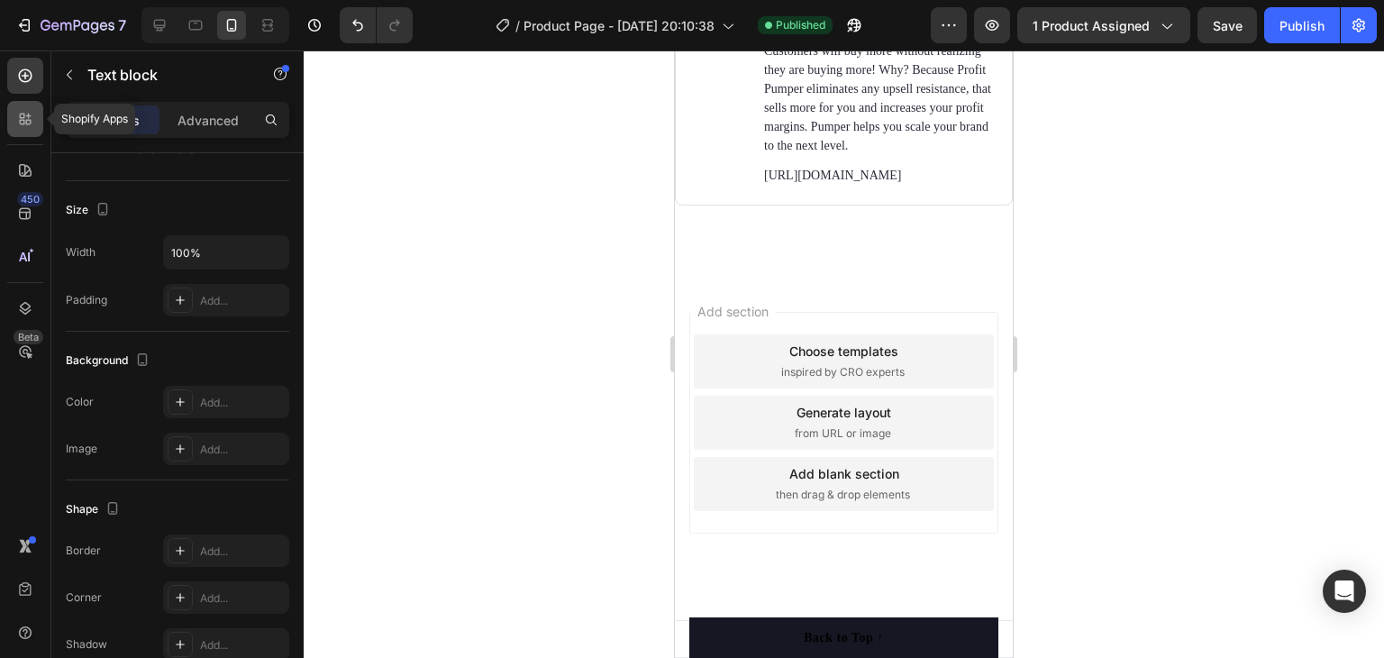
click at [35, 111] on div at bounding box center [25, 119] width 36 height 36
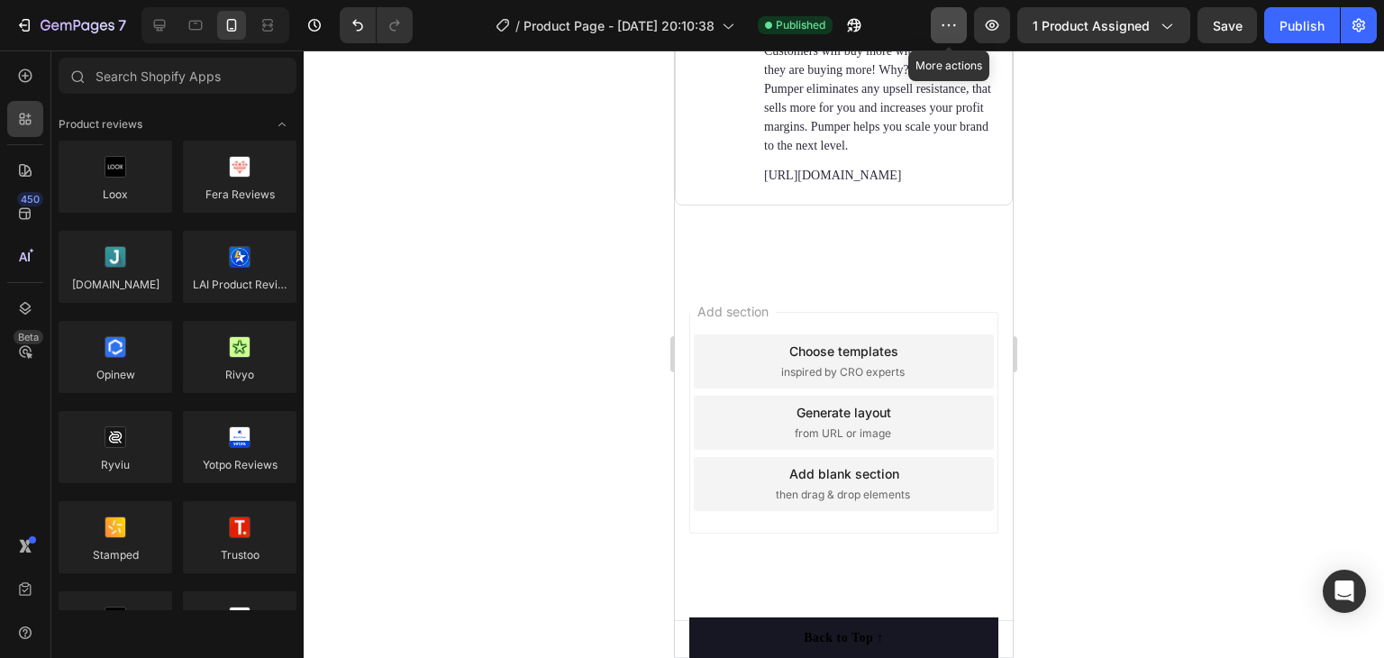
click at [948, 16] on icon "button" at bounding box center [949, 25] width 18 height 18
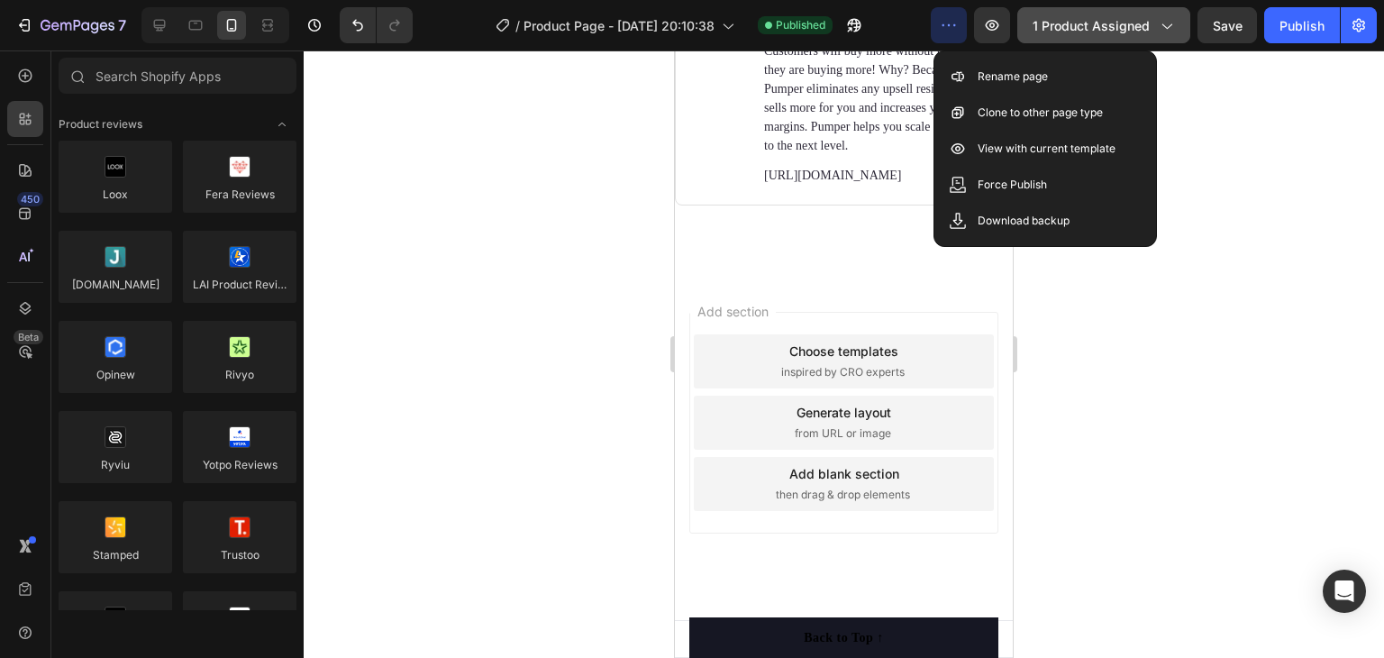
click at [1135, 13] on button "1 product assigned" at bounding box center [1103, 25] width 173 height 36
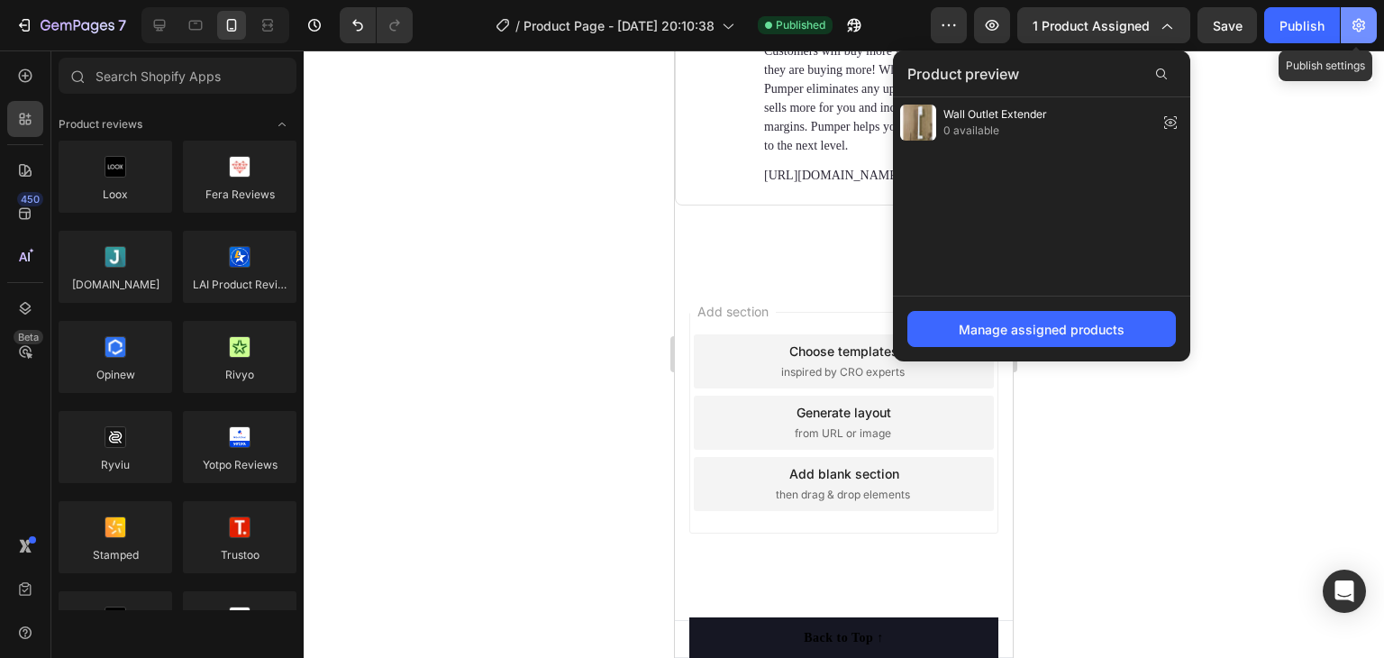
click at [1366, 28] on icon "button" at bounding box center [1359, 25] width 18 height 18
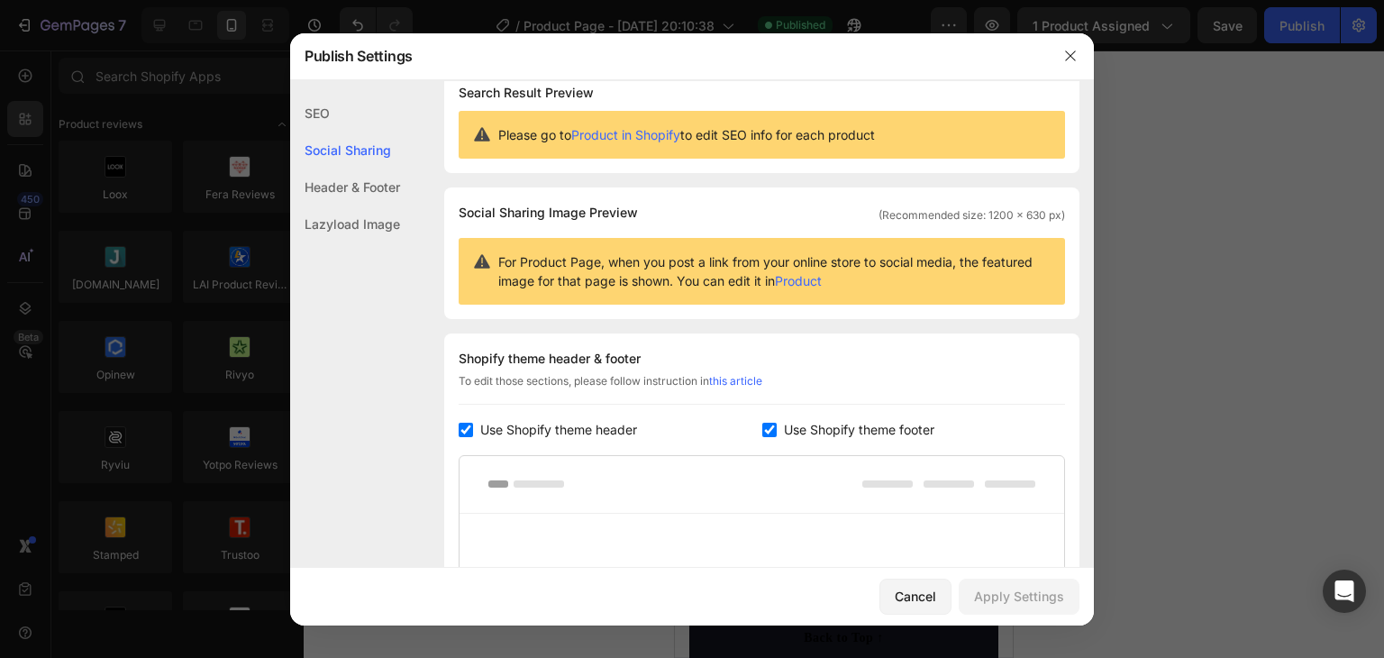
scroll to position [0, 0]
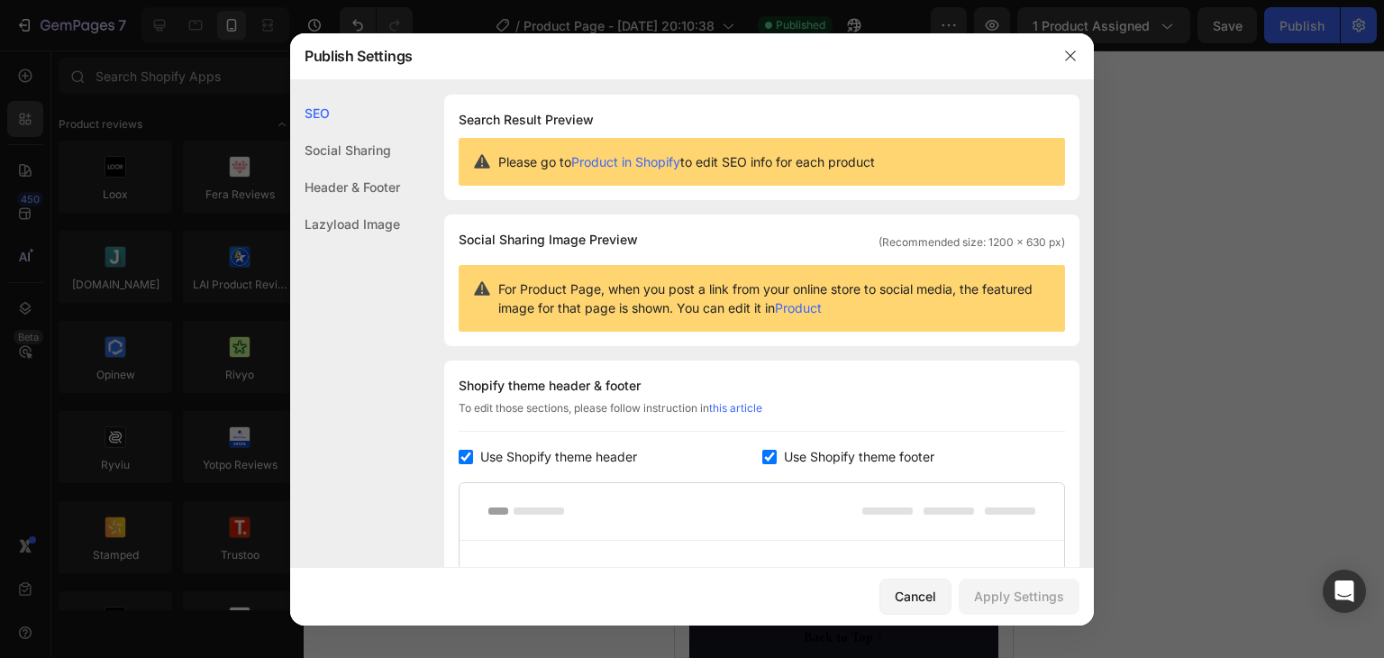
click at [635, 154] on link "Product in Shopify" at bounding box center [625, 161] width 109 height 15
click at [1066, 57] on icon "button" at bounding box center [1070, 56] width 14 height 14
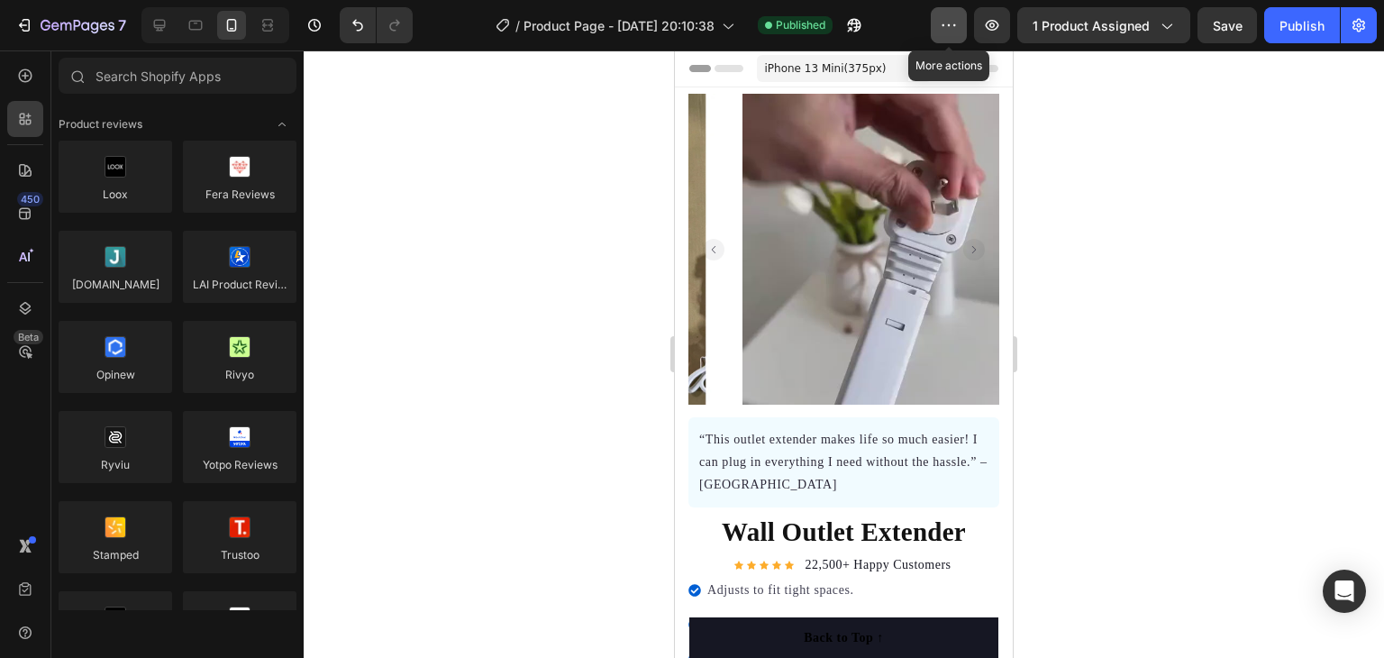
click at [958, 33] on icon "button" at bounding box center [949, 25] width 18 height 18
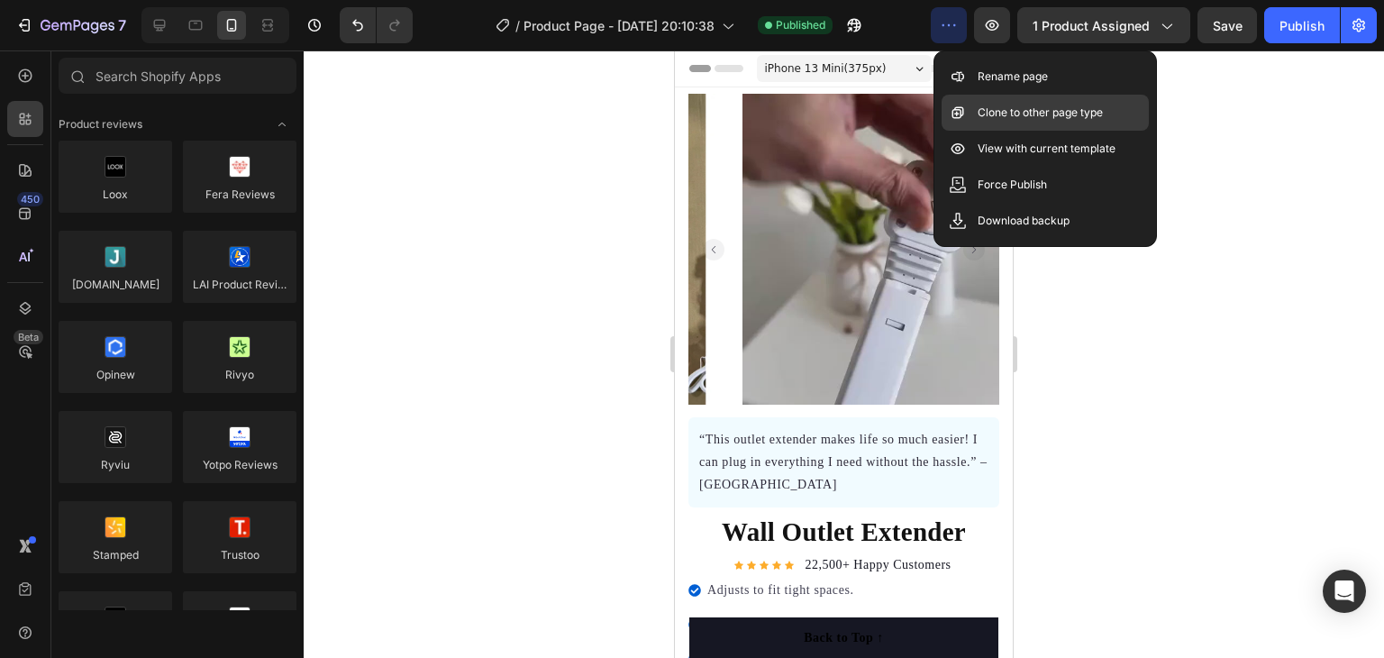
click at [1047, 116] on p "Clone to other page type" at bounding box center [1040, 113] width 125 height 18
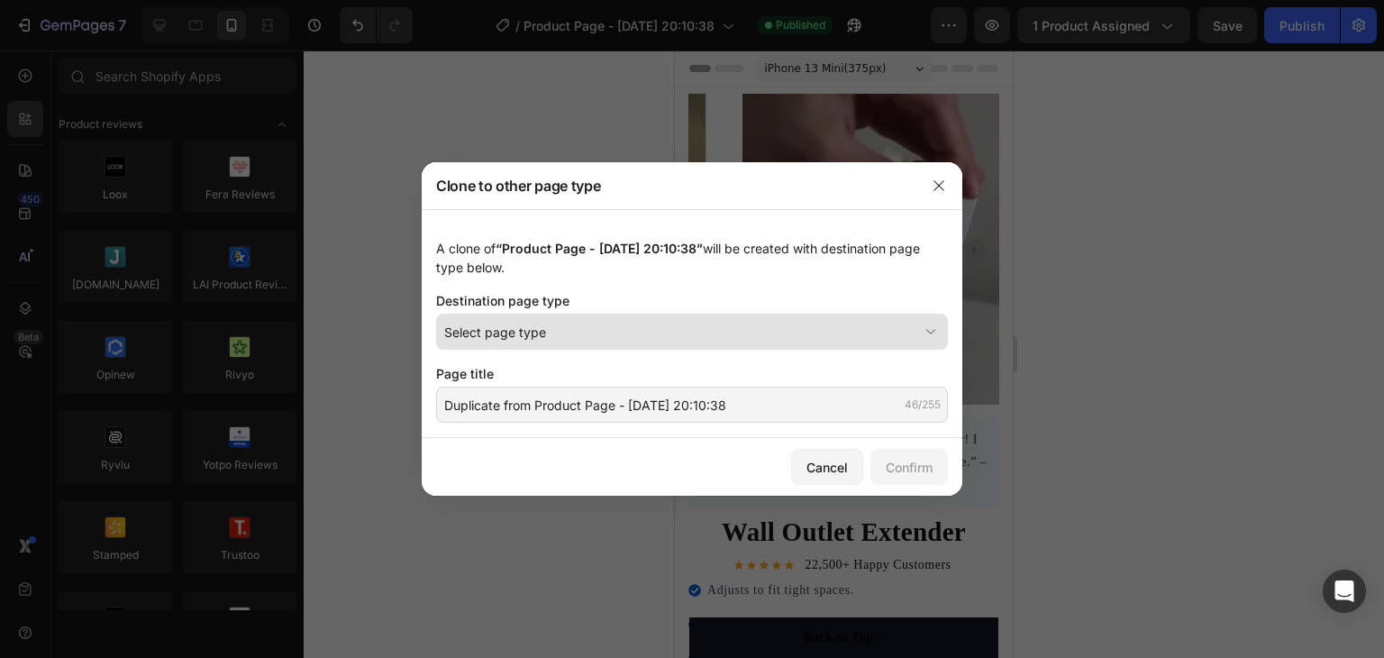
click at [652, 330] on div "Select page type" at bounding box center [681, 332] width 474 height 19
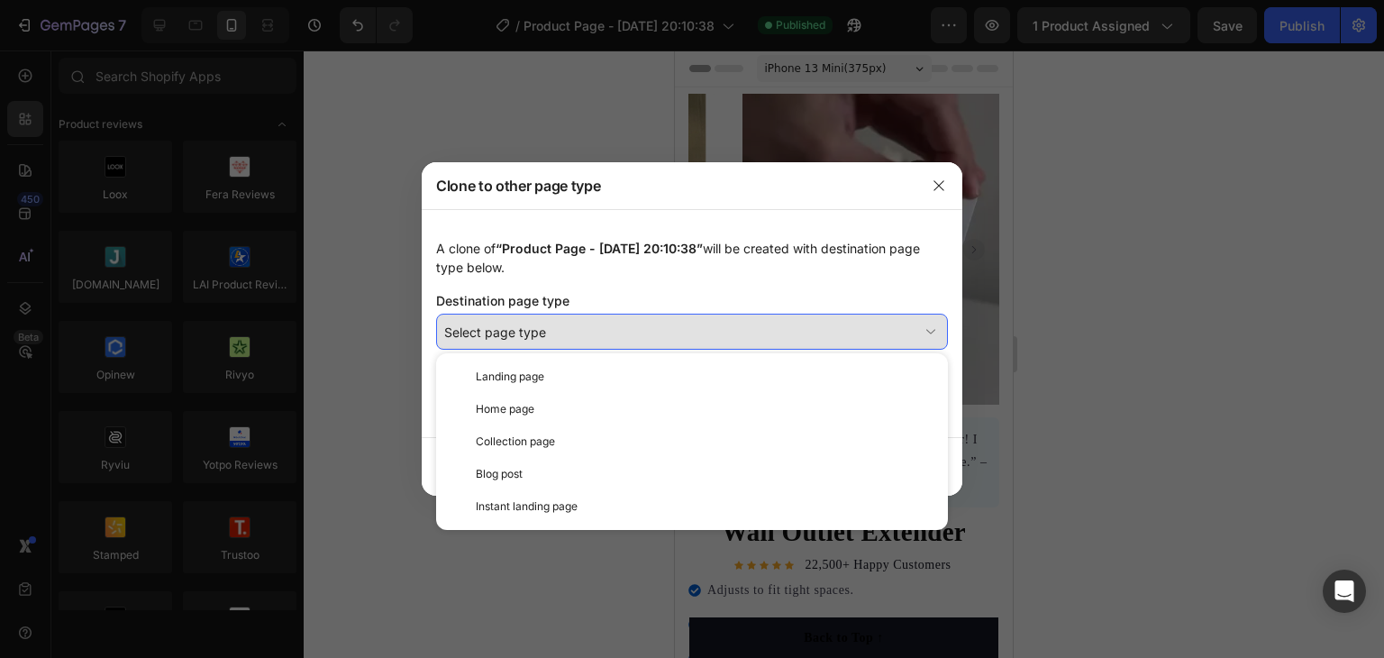
click at [654, 329] on div "Select page type" at bounding box center [681, 332] width 474 height 19
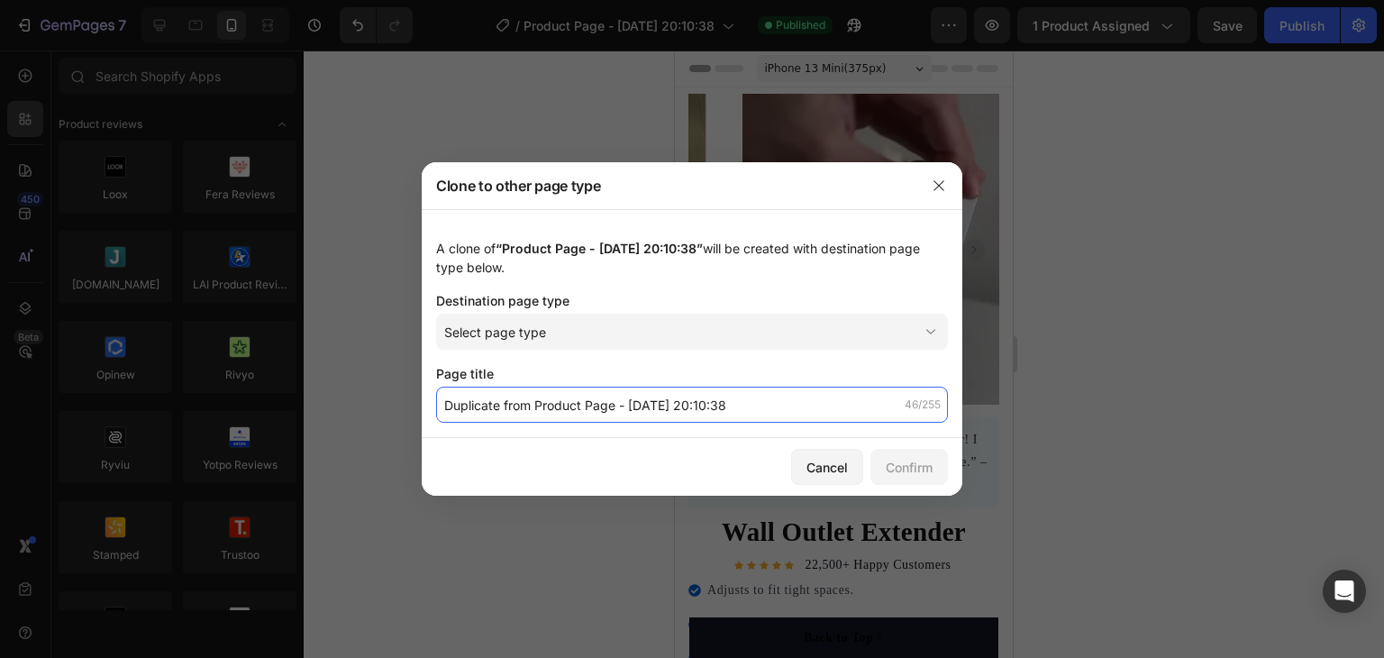
click at [650, 397] on input "Duplicate from Product Page - Aug 25, 20:10:38" at bounding box center [692, 405] width 512 height 36
click at [761, 408] on input "Duplicate from Product Page - Aug 25, 20:10:38" at bounding box center [692, 405] width 512 height 36
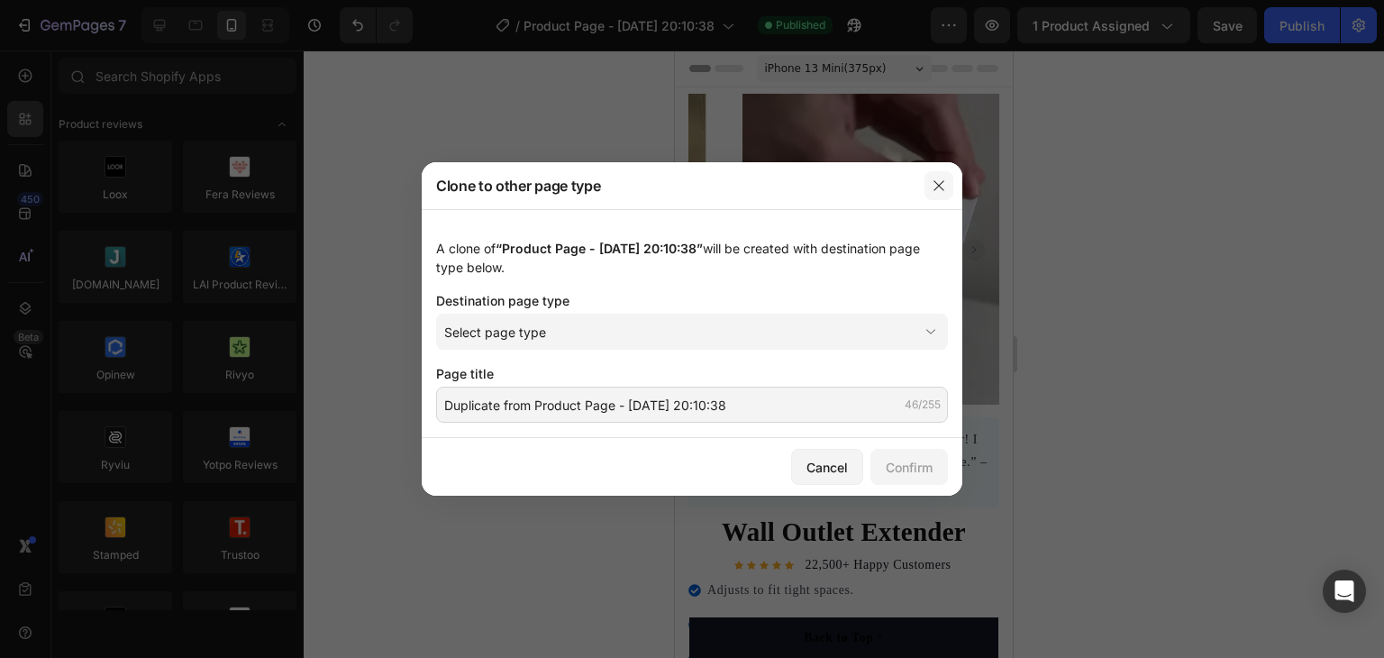
click at [941, 186] on icon "button" at bounding box center [939, 185] width 14 height 14
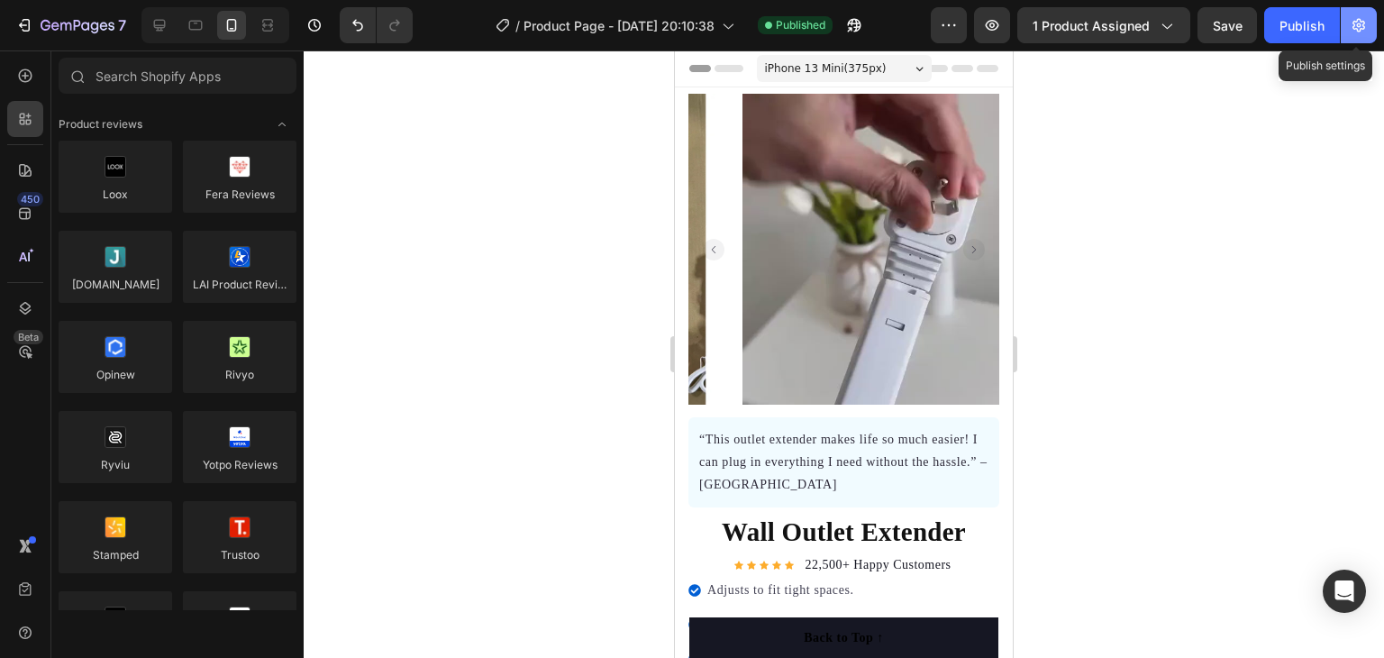
click at [1373, 16] on button "button" at bounding box center [1359, 25] width 36 height 36
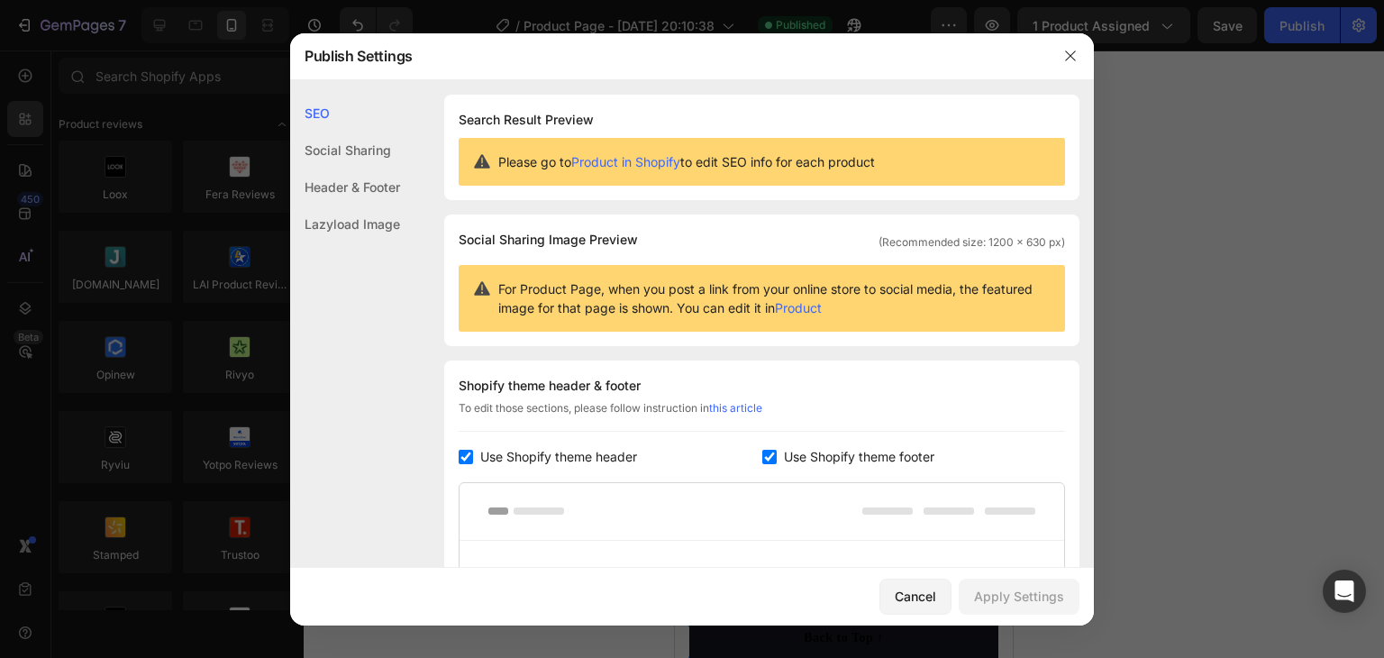
click at [1361, 26] on div at bounding box center [692, 329] width 1384 height 658
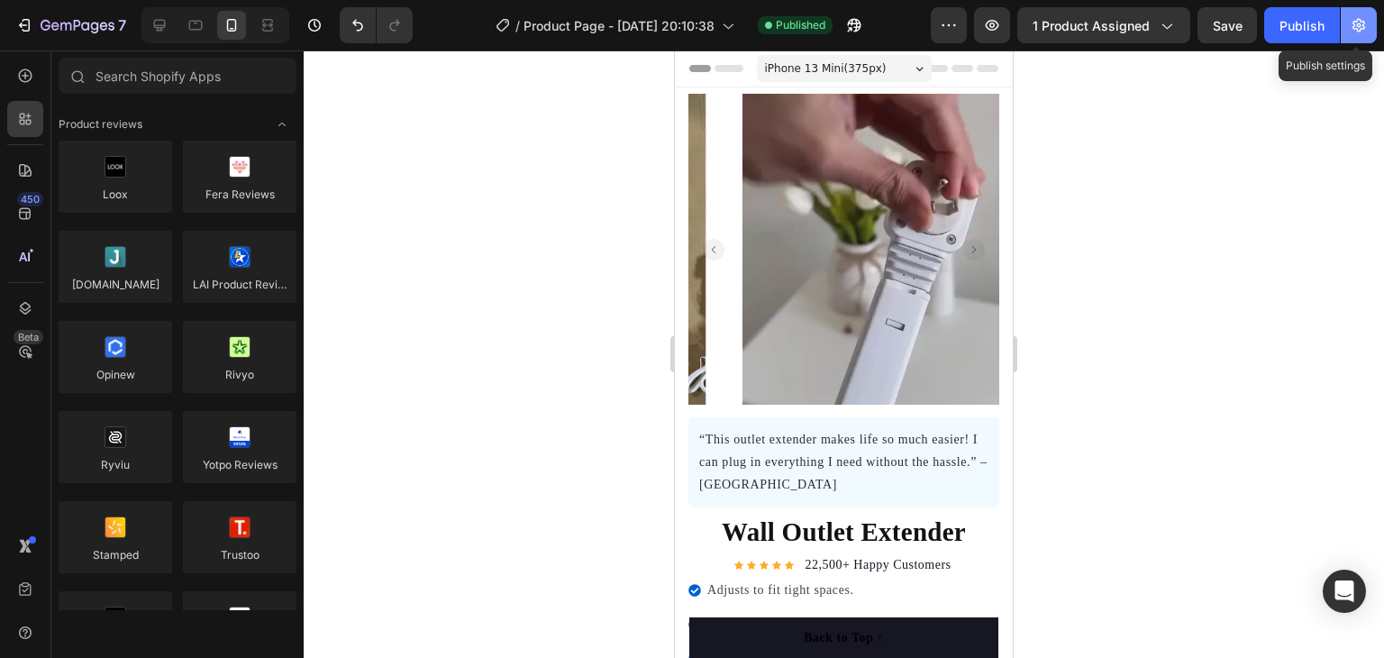
click at [1364, 22] on icon "button" at bounding box center [1359, 25] width 18 height 18
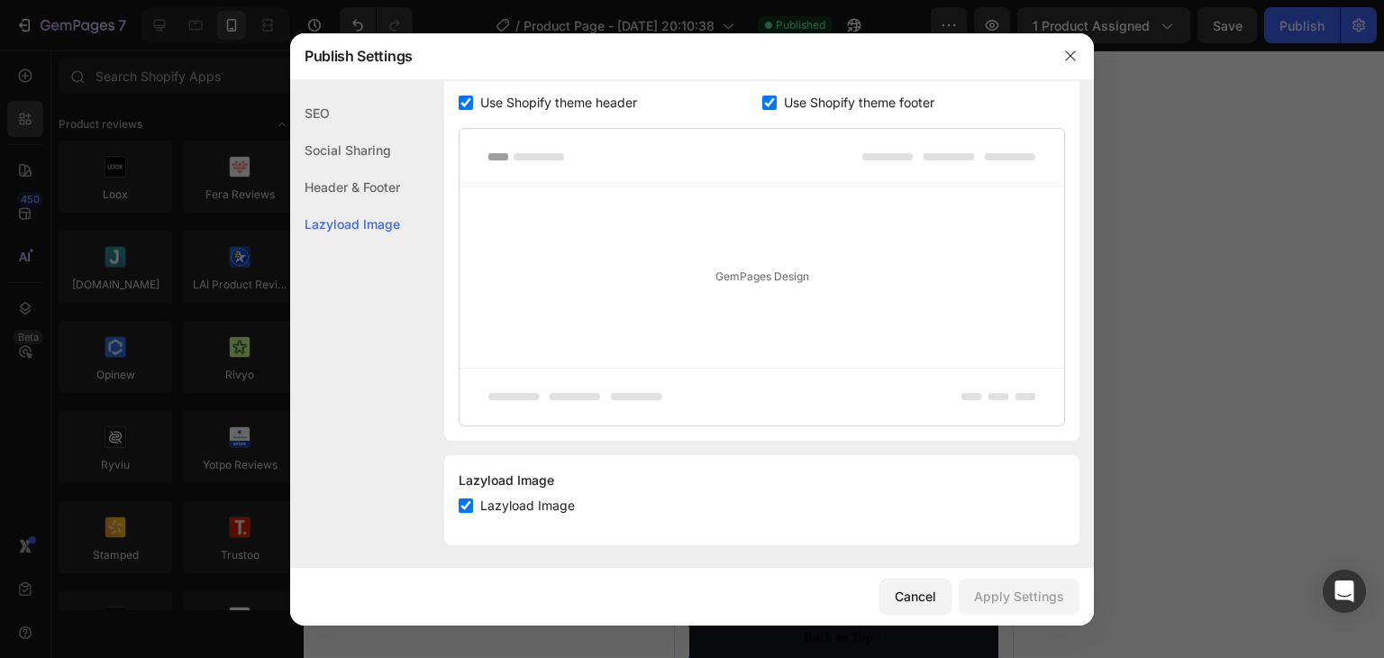
scroll to position [360, 0]
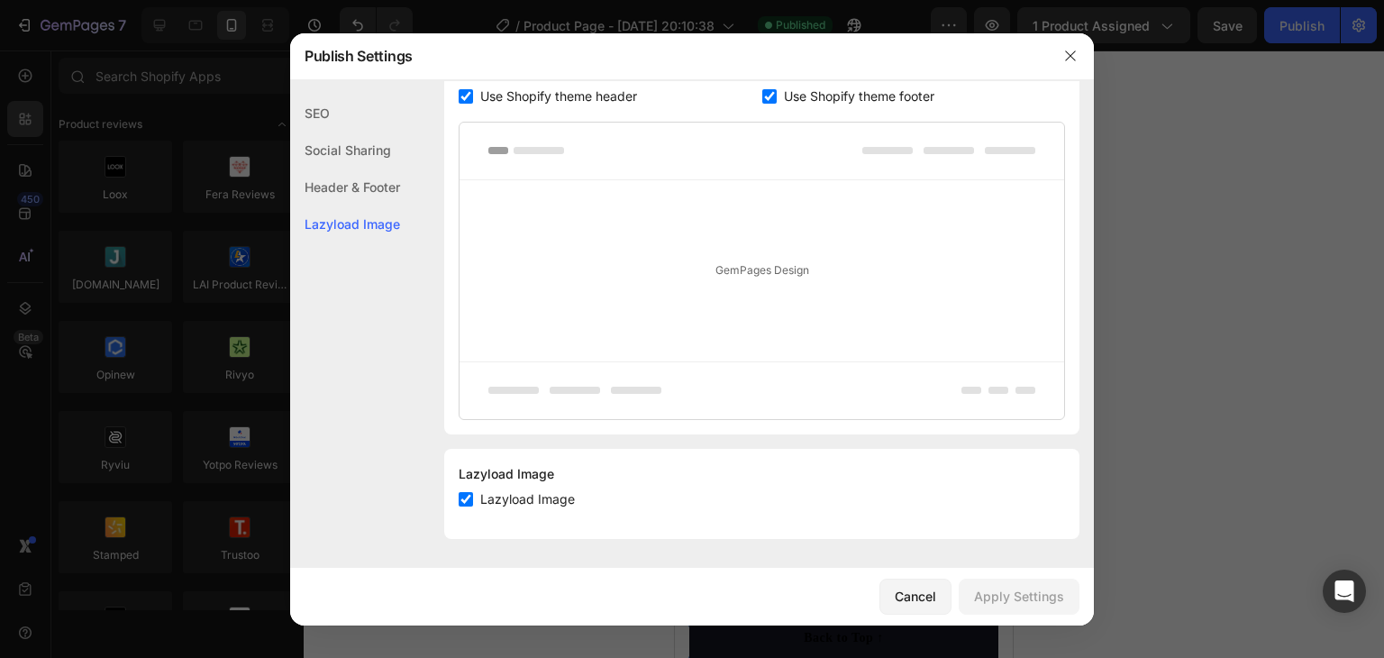
click at [739, 259] on div "GemPages Design" at bounding box center [762, 270] width 605 height 181
click at [717, 287] on div "GemPages Design" at bounding box center [762, 270] width 605 height 181
click at [1076, 60] on icon "button" at bounding box center [1070, 56] width 14 height 14
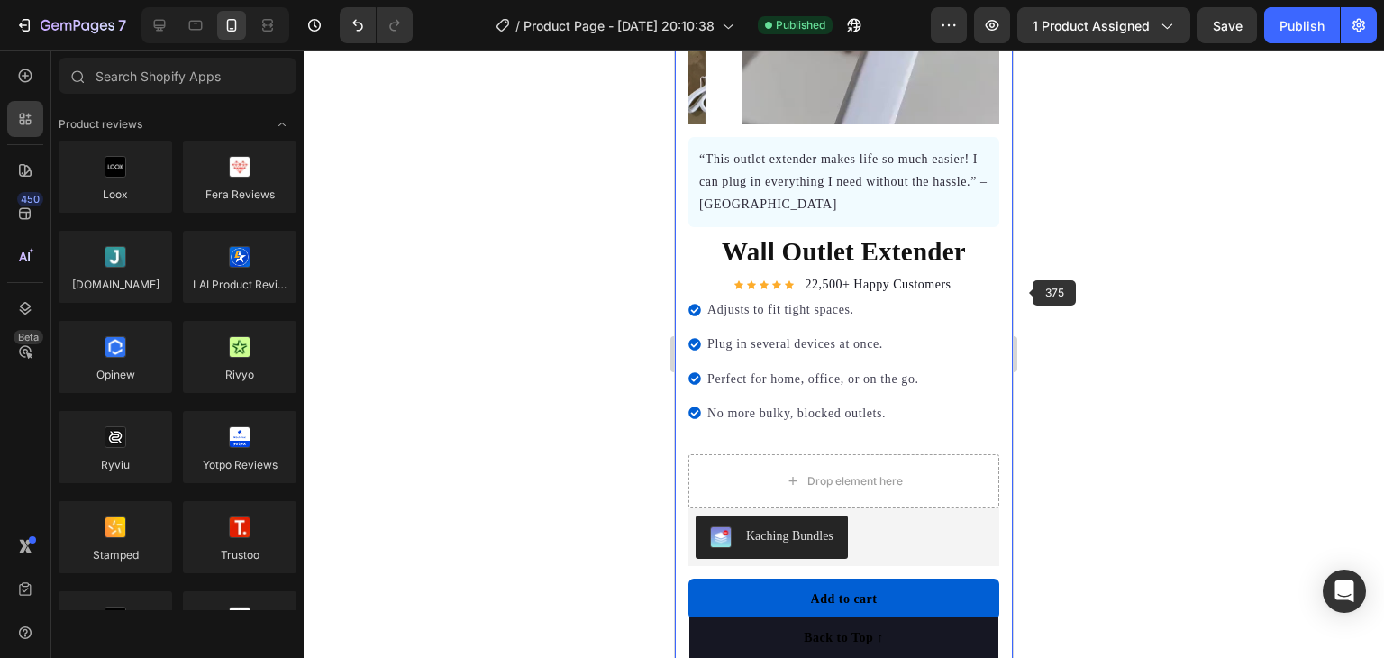
scroll to position [270, 0]
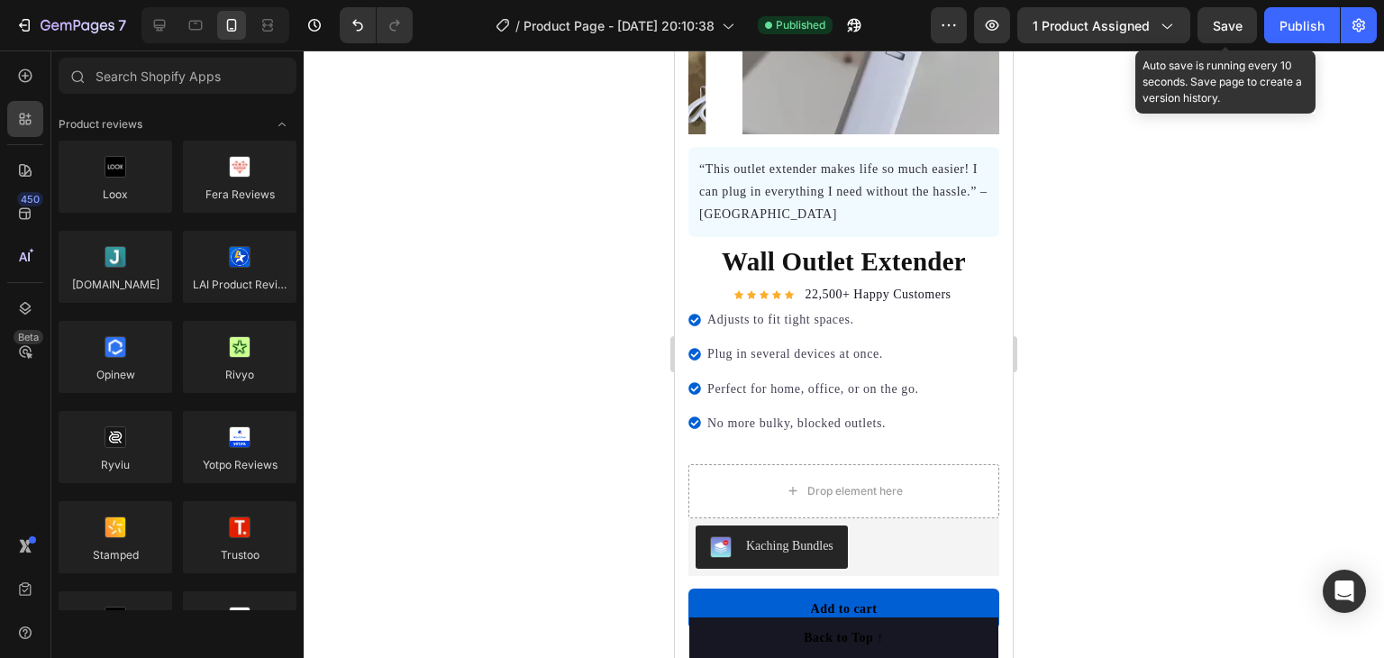
click at [1217, 26] on span "Save" at bounding box center [1228, 25] width 30 height 15
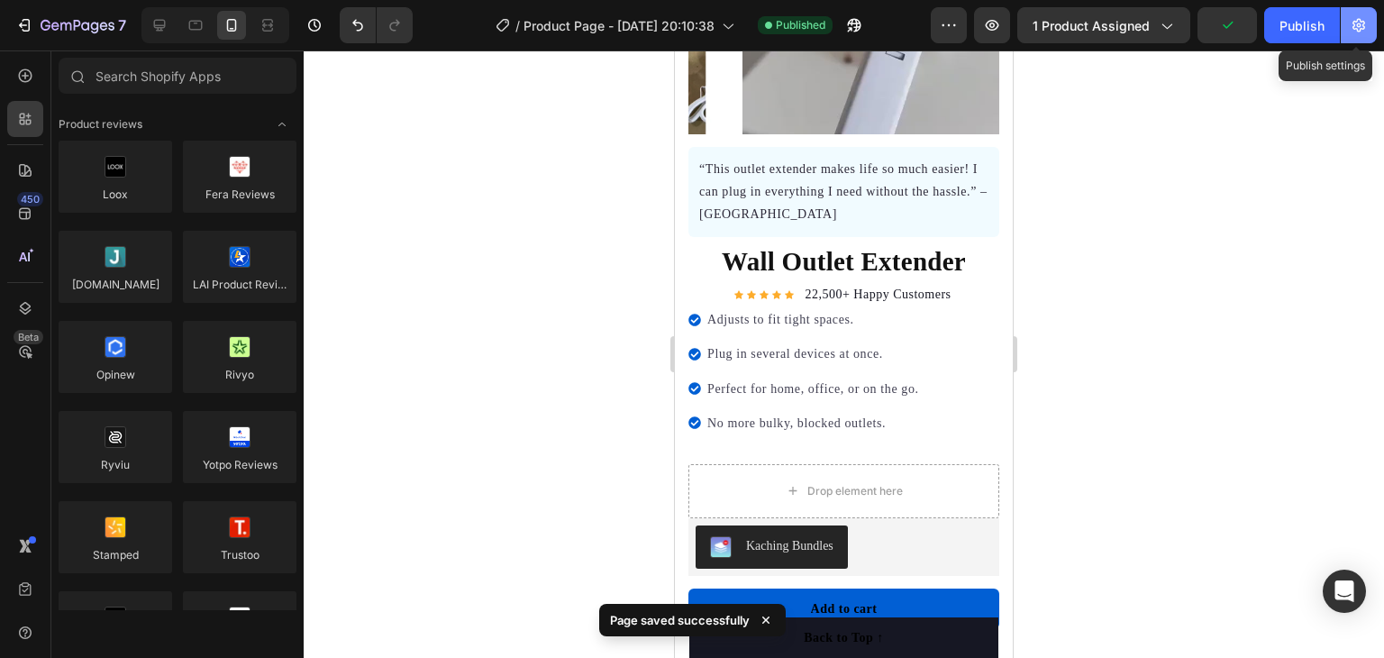
click at [1354, 23] on icon "button" at bounding box center [1359, 26] width 13 height 14
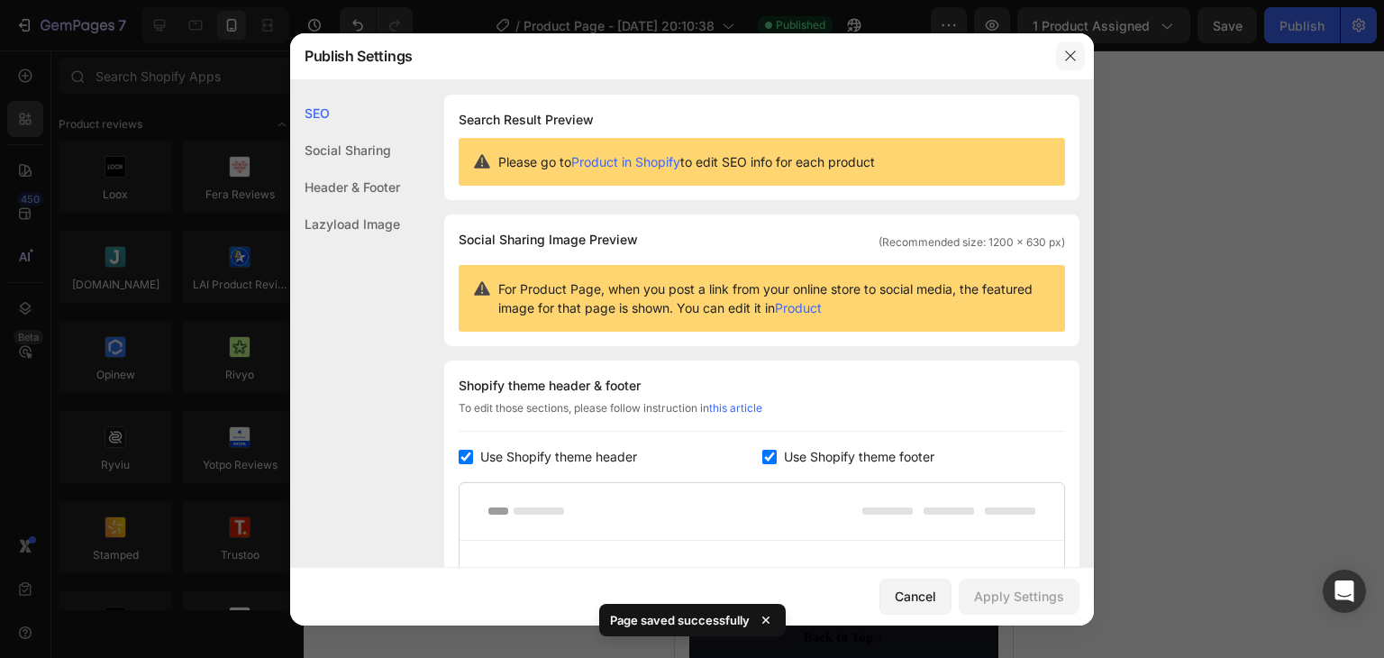
click at [1061, 54] on button "button" at bounding box center [1070, 55] width 29 height 29
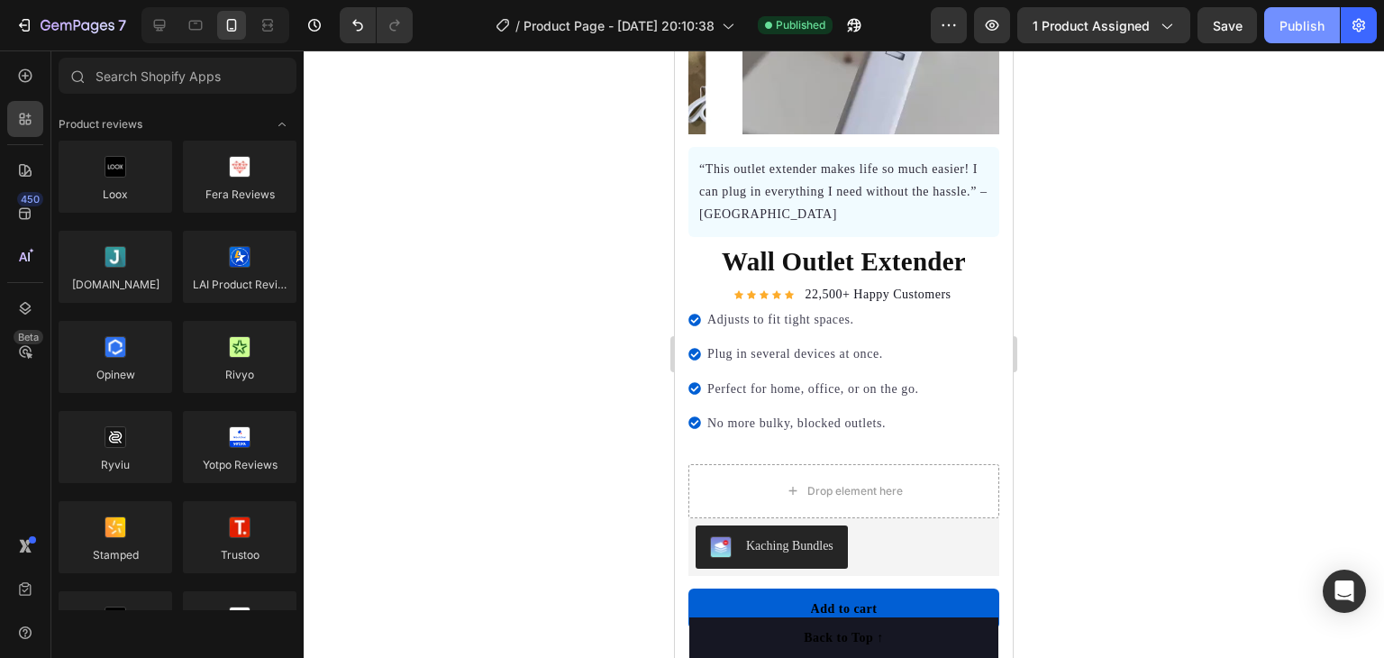
click at [1301, 24] on div "Publish" at bounding box center [1302, 25] width 45 height 19
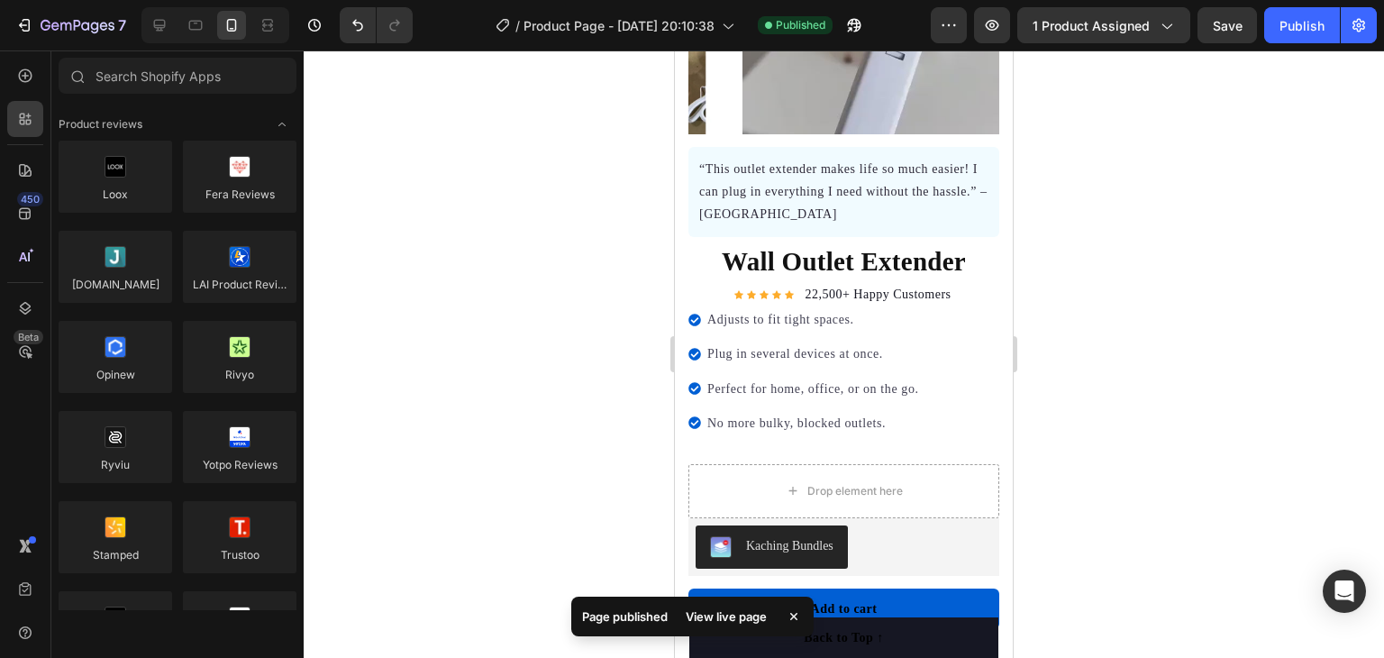
click at [740, 612] on div "View live page" at bounding box center [726, 616] width 103 height 25
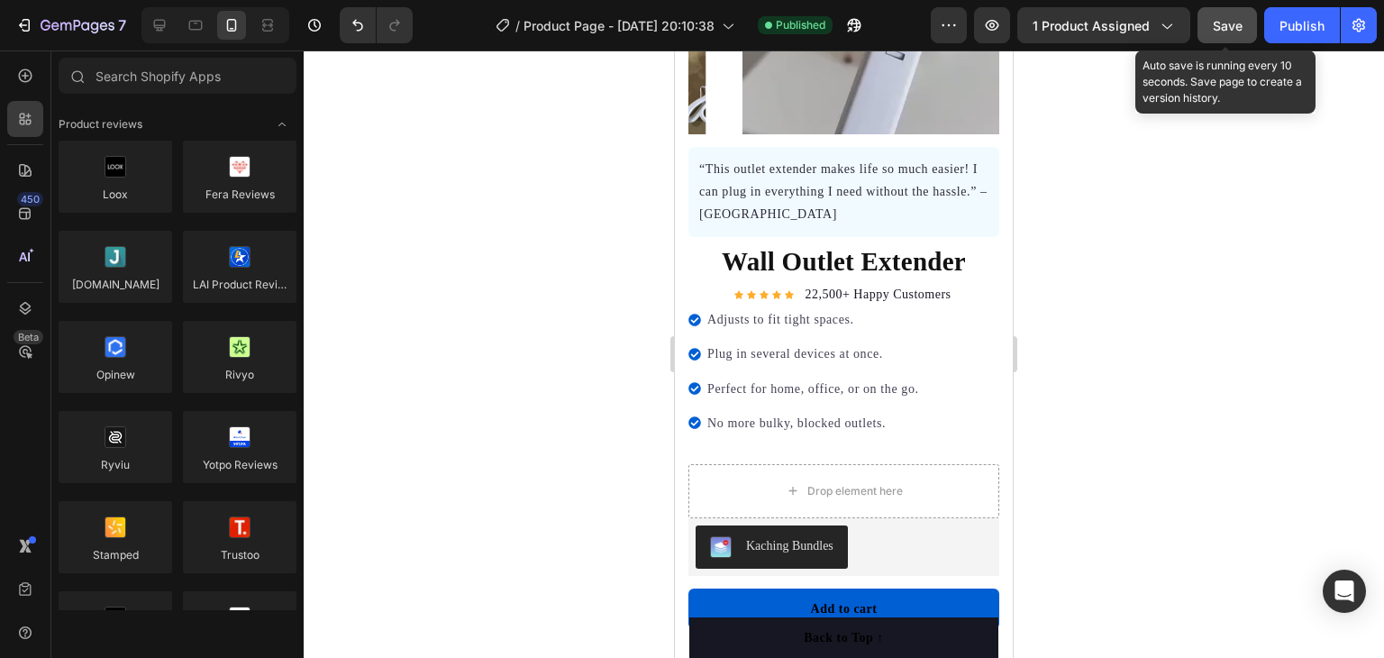
click at [1232, 9] on button "Save" at bounding box center [1227, 25] width 59 height 36
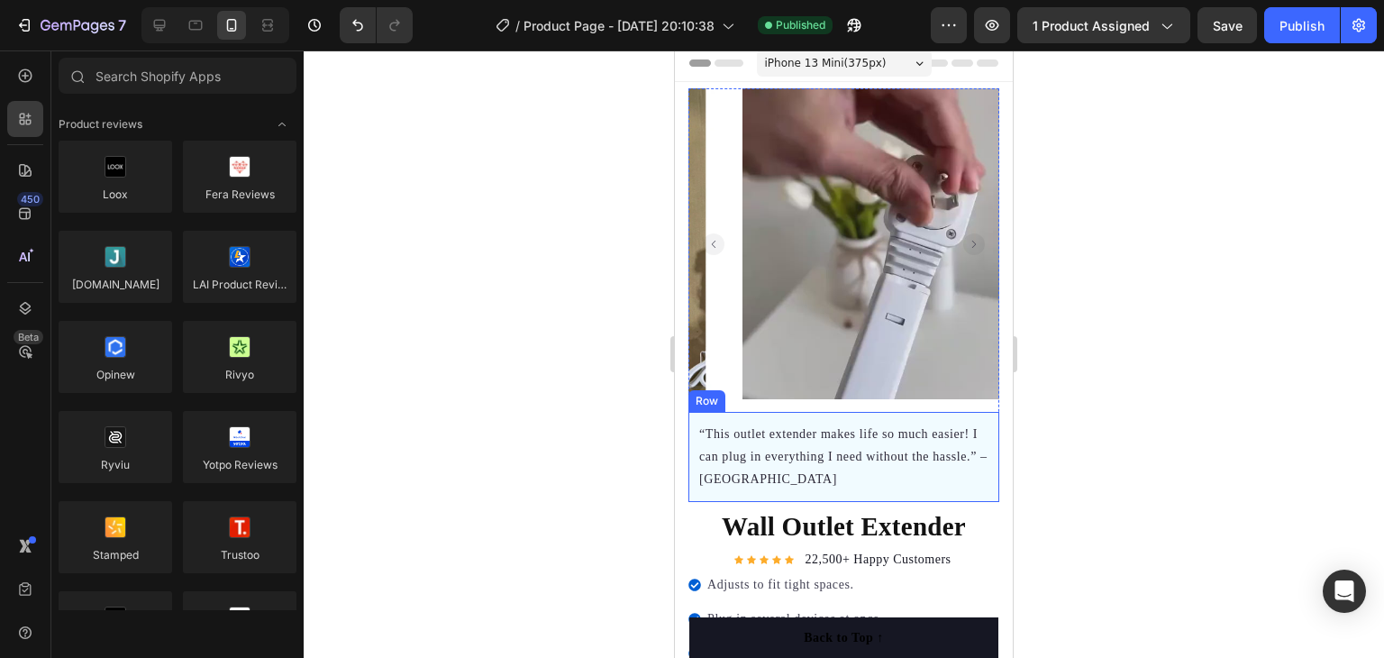
scroll to position [0, 0]
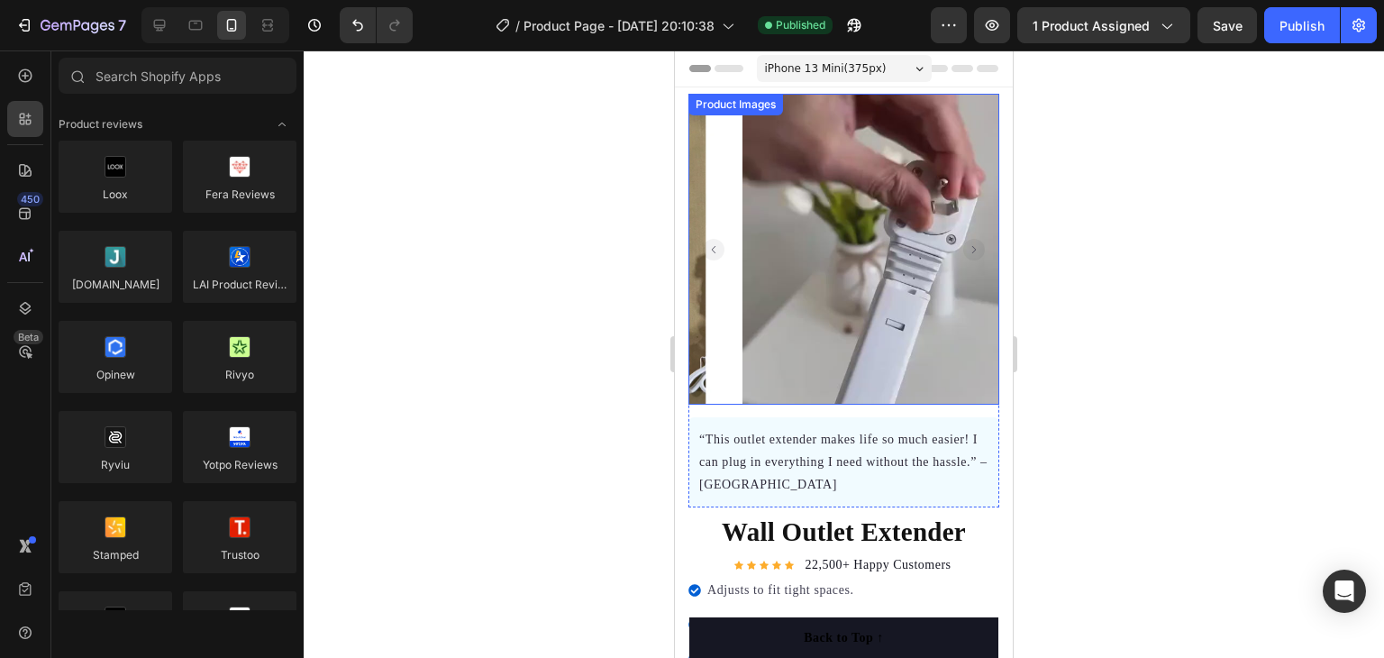
click at [966, 363] on div at bounding box center [843, 249] width 311 height 311
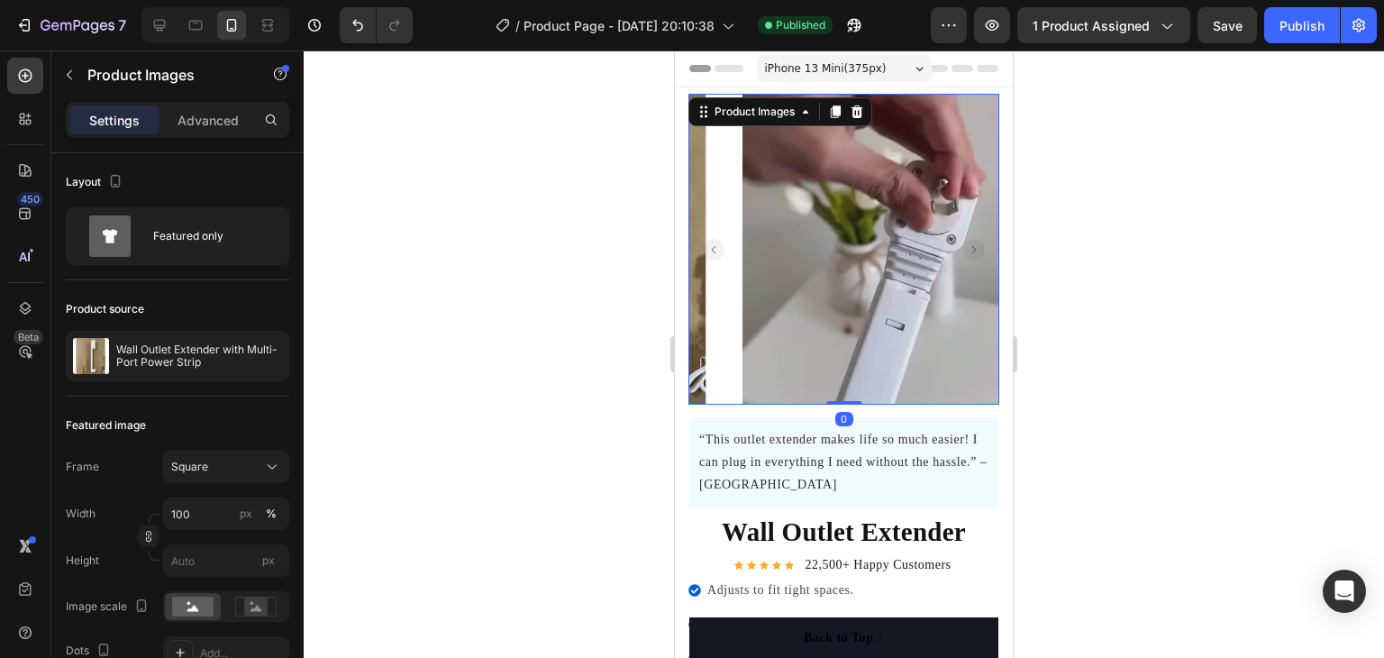
click at [1018, 369] on div at bounding box center [1035, 386] width 35 height 35
click at [766, 114] on div "Product Images" at bounding box center [754, 112] width 87 height 16
drag, startPoint x: 1215, startPoint y: 189, endPoint x: 1153, endPoint y: 182, distance: 61.7
click at [1215, 189] on div at bounding box center [844, 353] width 1080 height 607
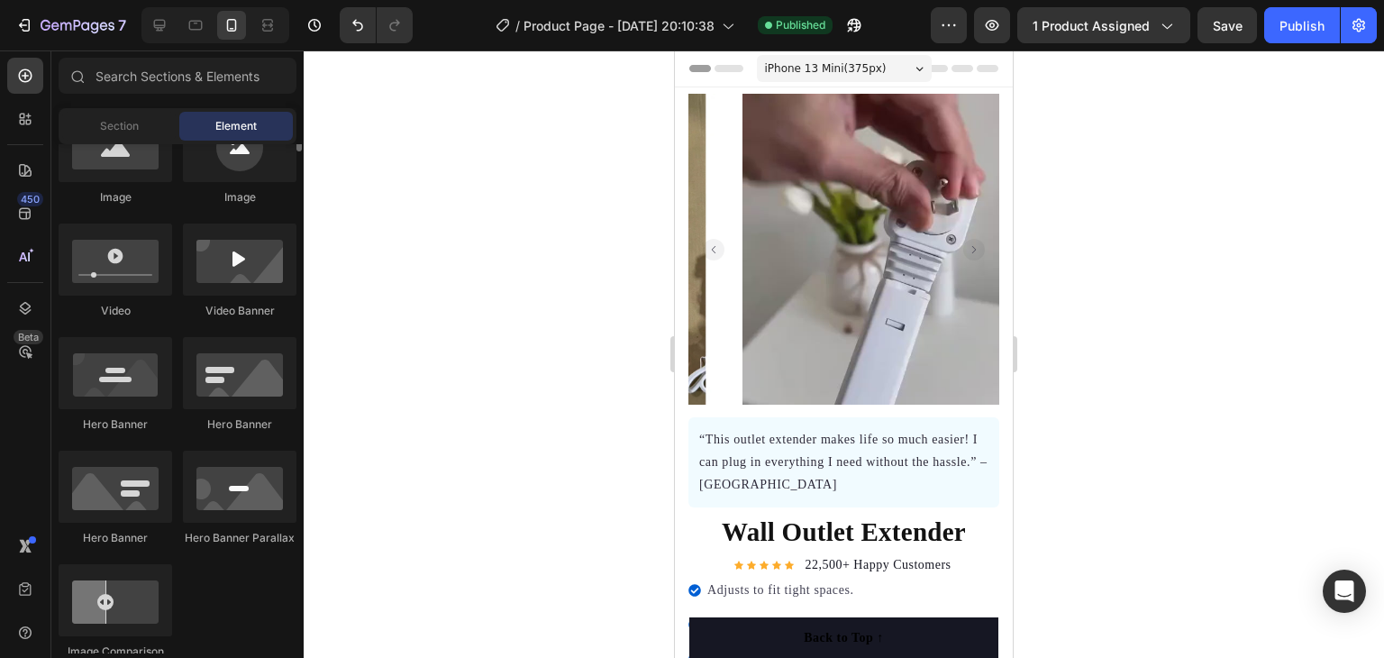
scroll to position [270, 0]
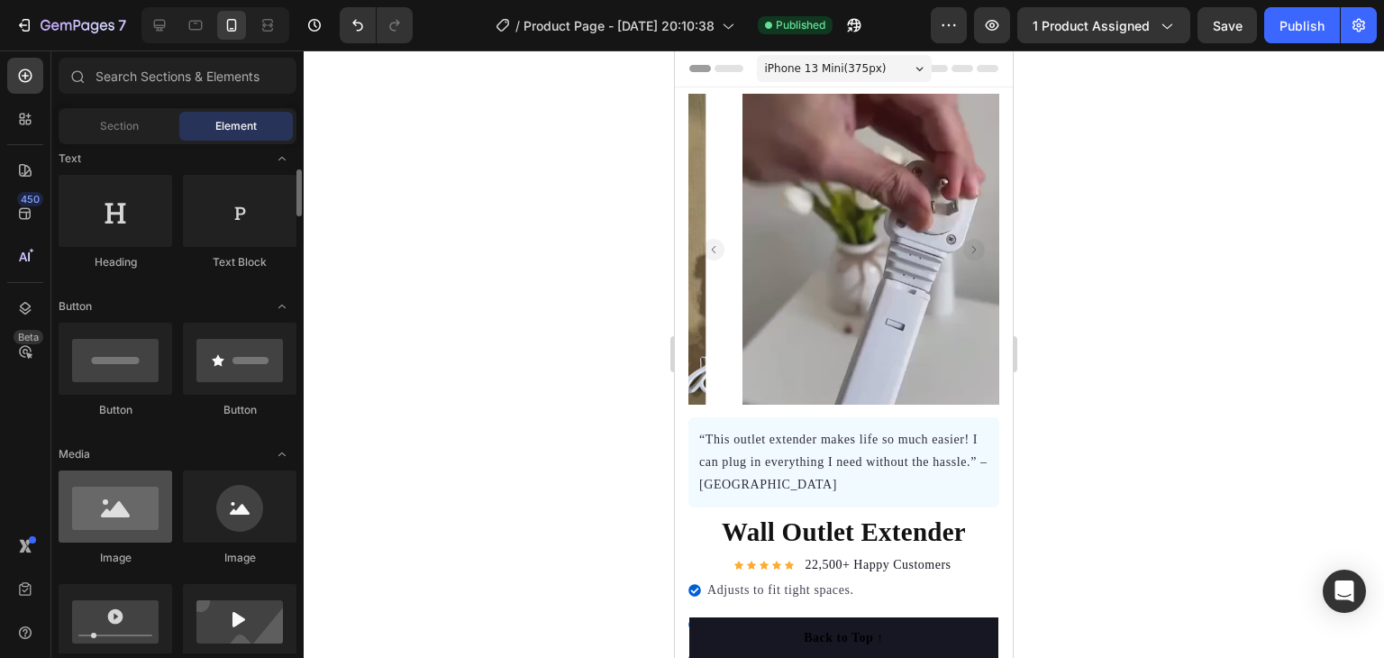
click at [93, 509] on div at bounding box center [116, 506] width 114 height 72
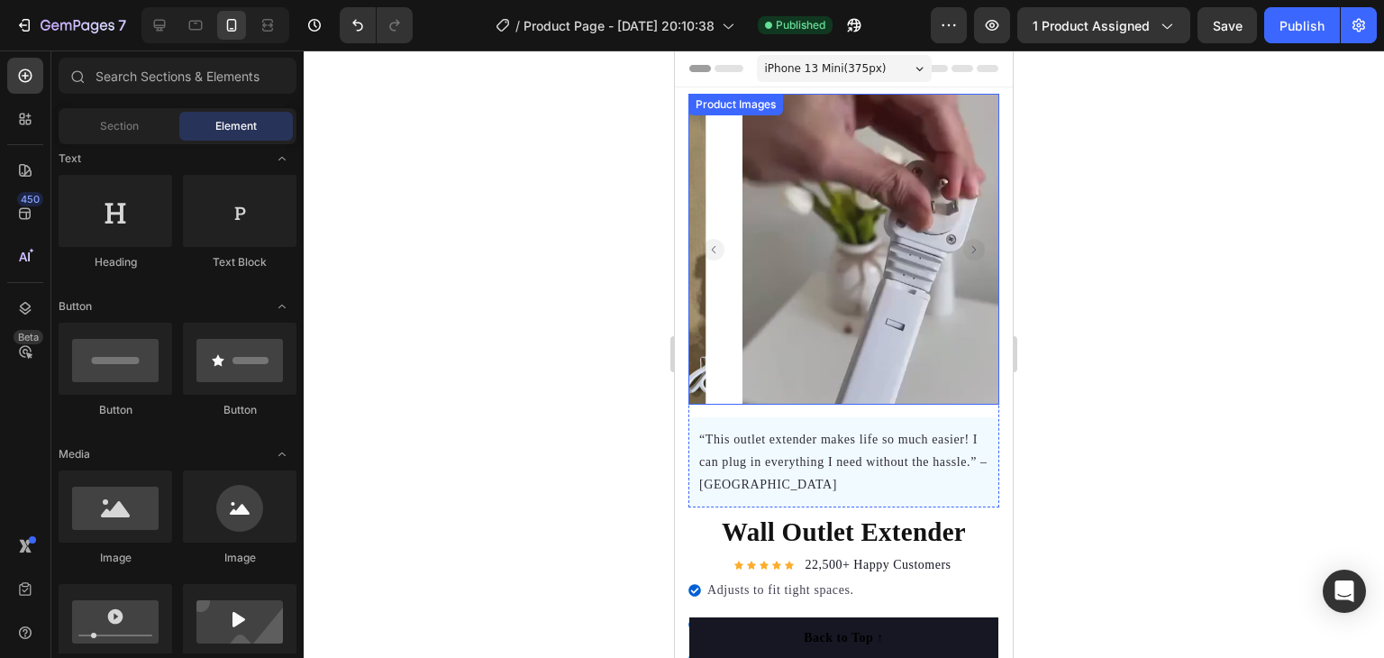
click at [894, 296] on img at bounding box center [898, 249] width 311 height 311
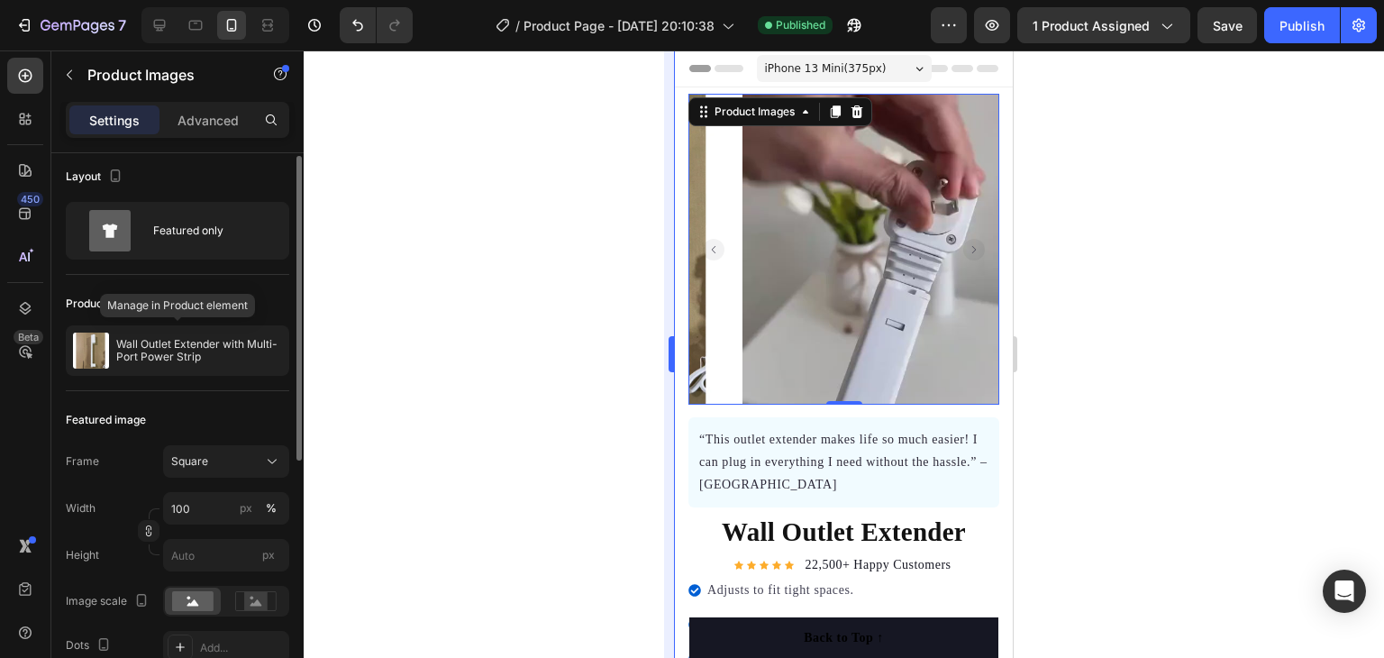
scroll to position [0, 0]
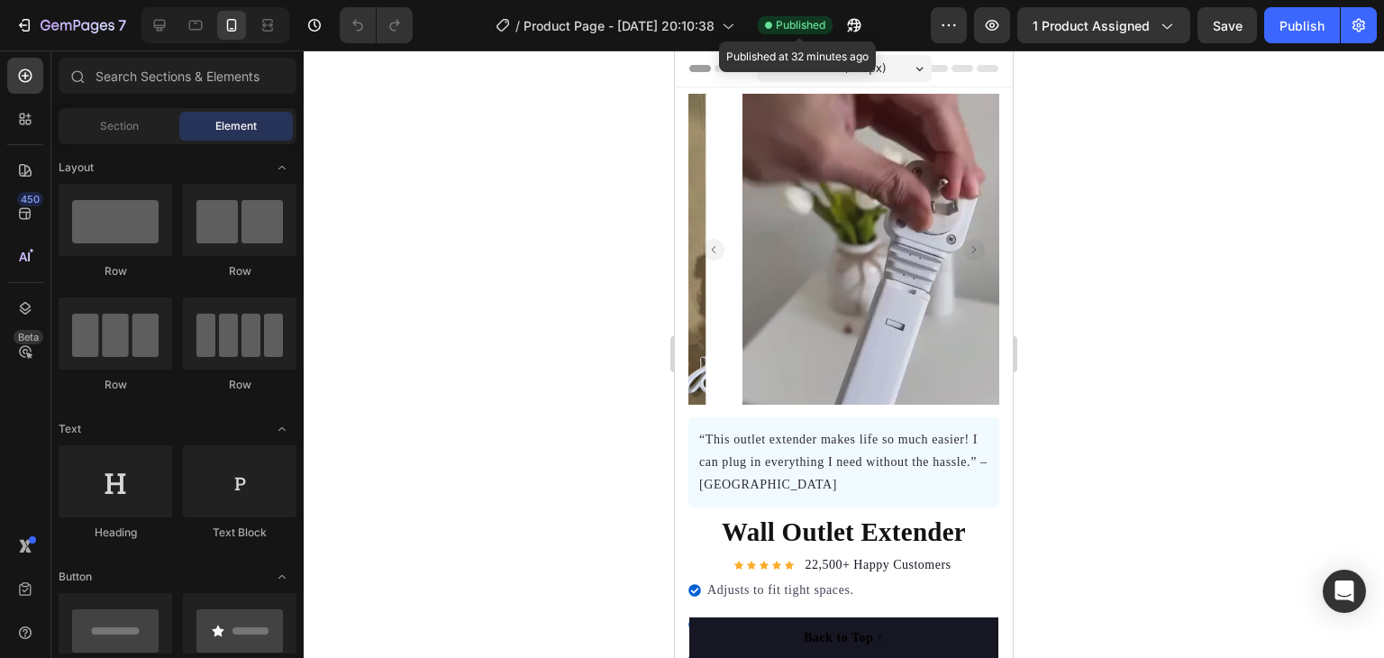
click at [808, 25] on span "Published" at bounding box center [801, 25] width 50 height 16
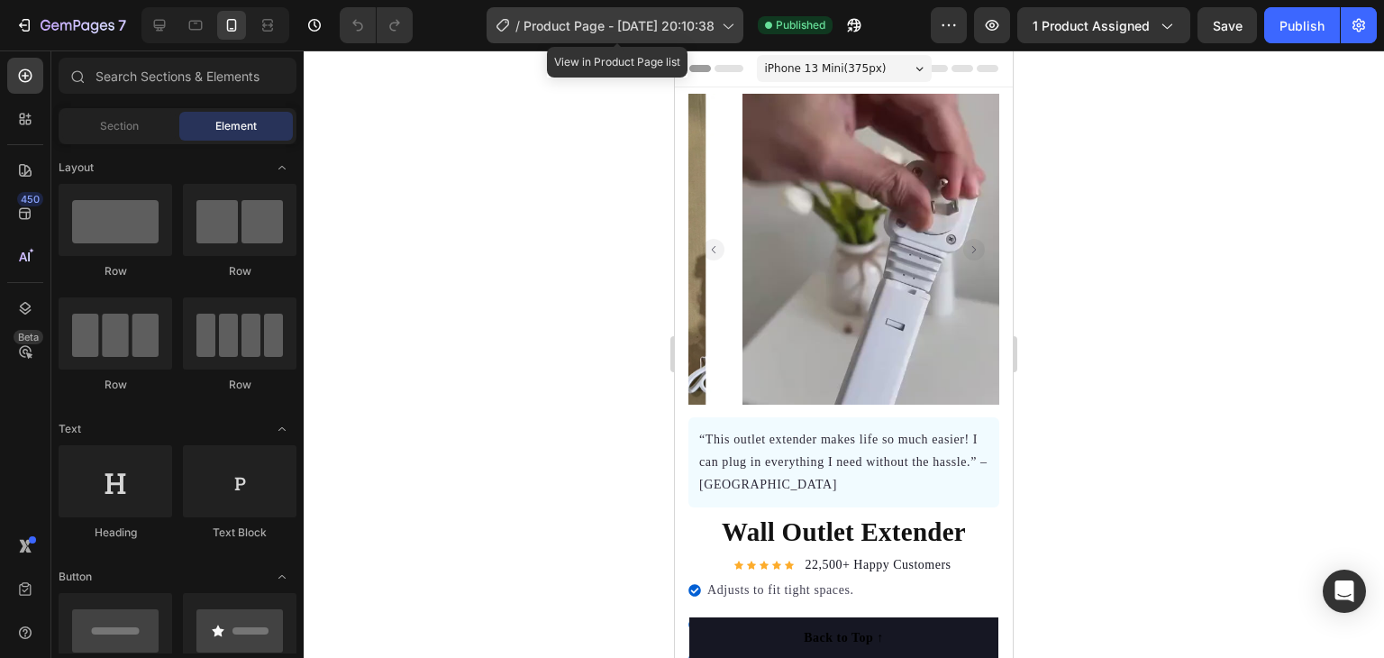
click at [735, 26] on icon at bounding box center [727, 25] width 18 height 18
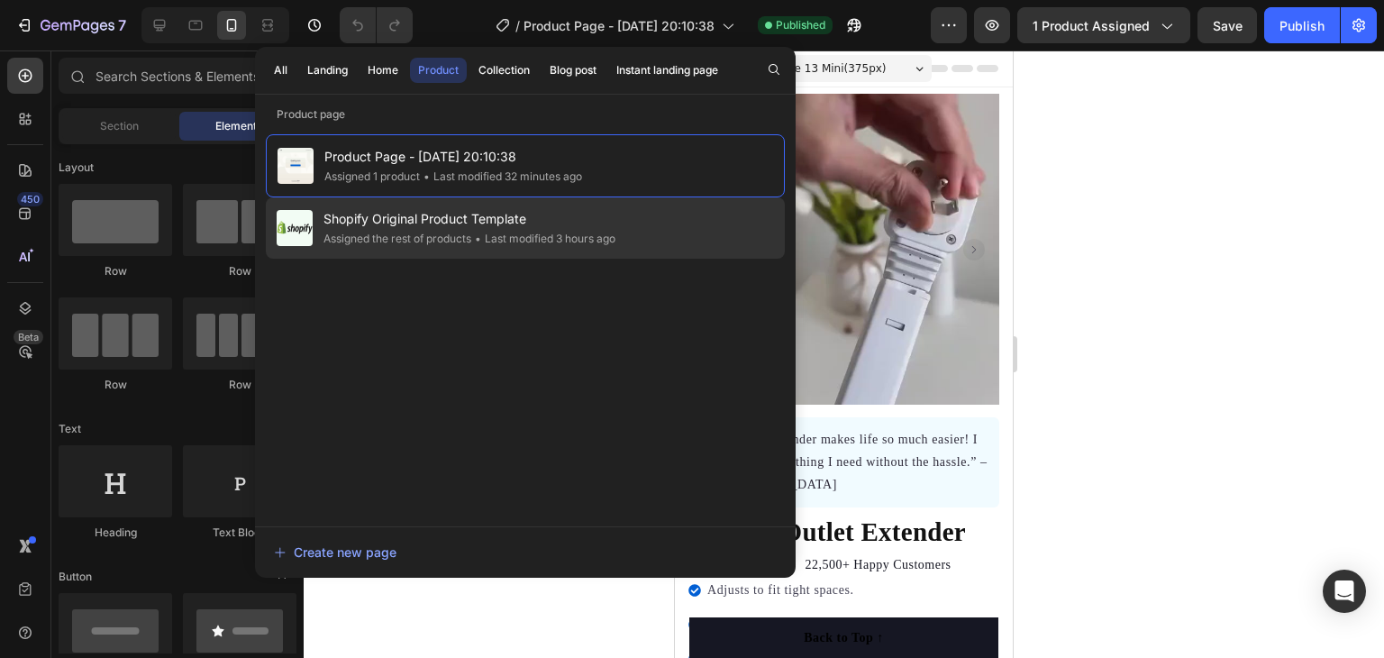
click at [679, 211] on div "Shopify Original Product Template Assigned the rest of products • Last modified…" at bounding box center [525, 227] width 519 height 61
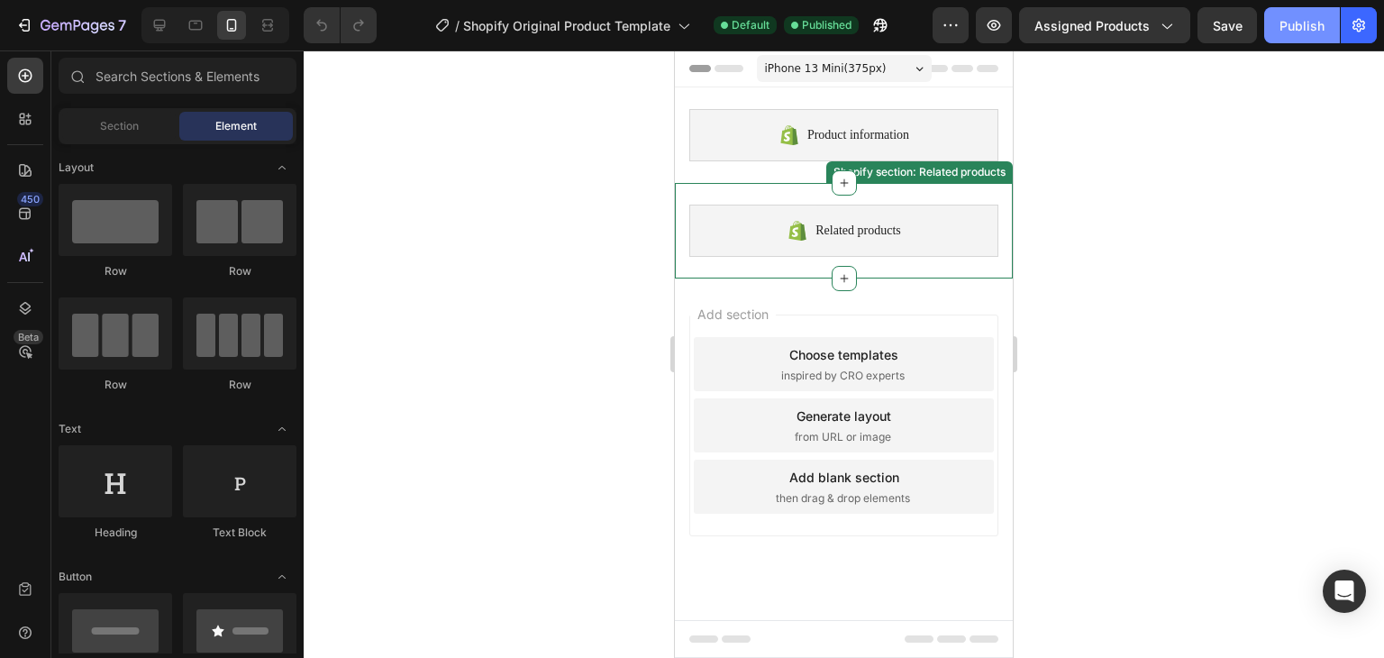
click at [1274, 22] on button "Publish" at bounding box center [1302, 25] width 76 height 36
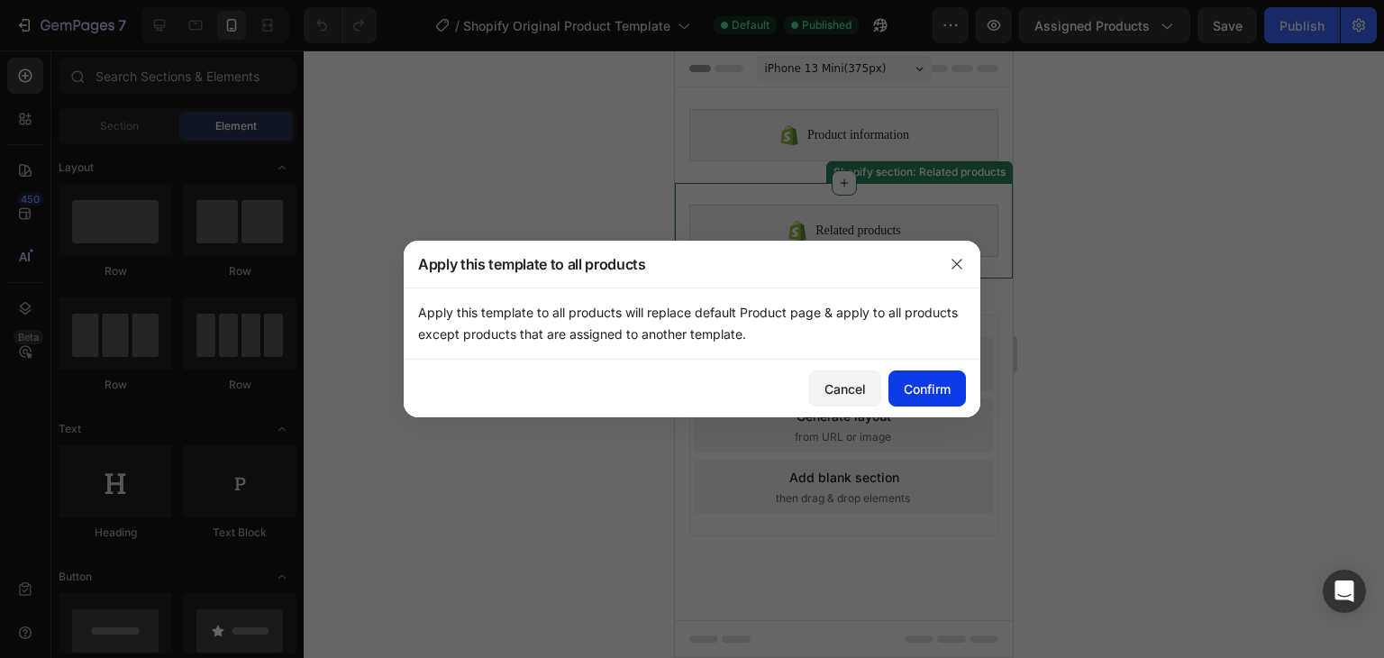
click at [952, 384] on button "Confirm" at bounding box center [928, 388] width 78 height 36
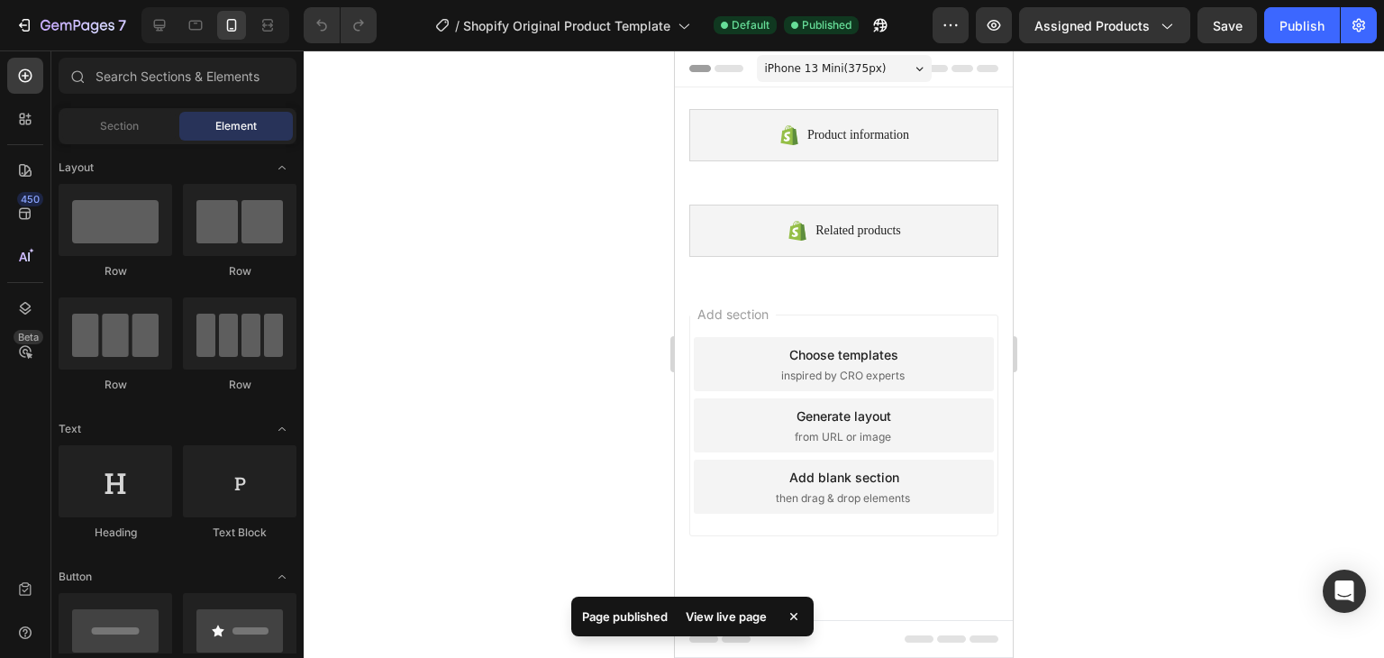
click at [734, 618] on div "View live page" at bounding box center [726, 616] width 103 height 25
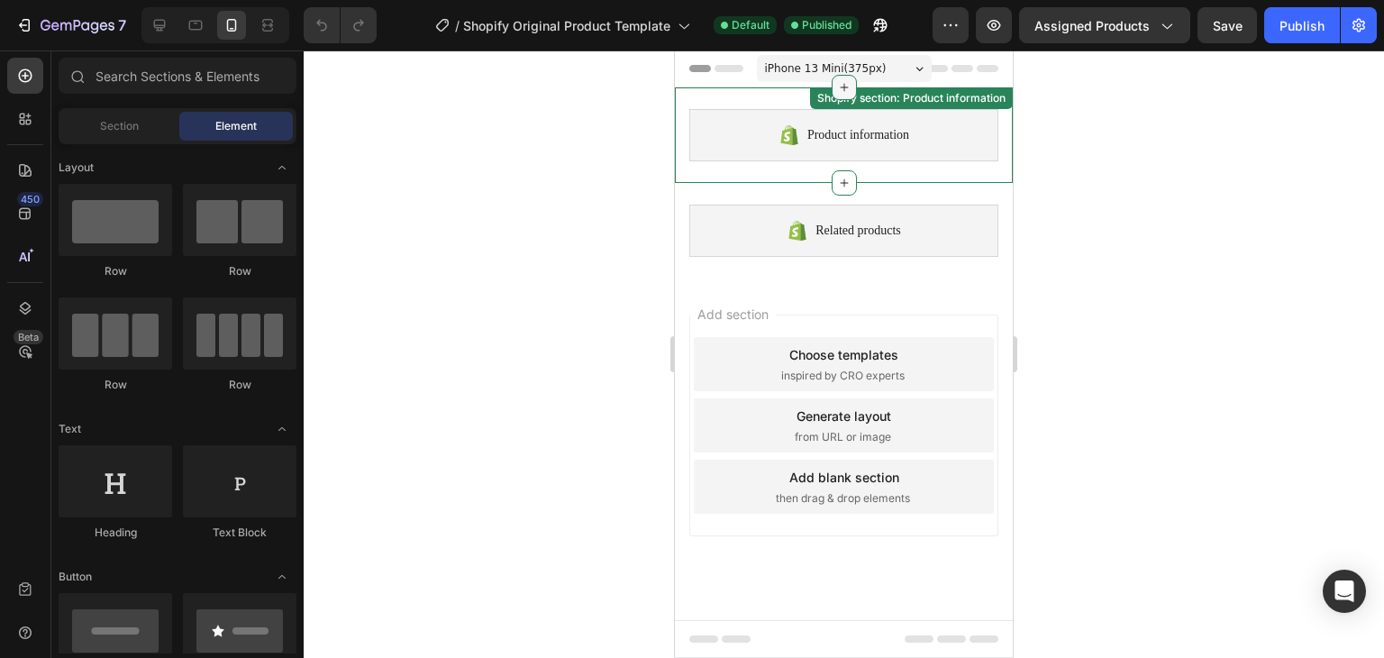
click at [843, 84] on icon at bounding box center [844, 87] width 14 height 14
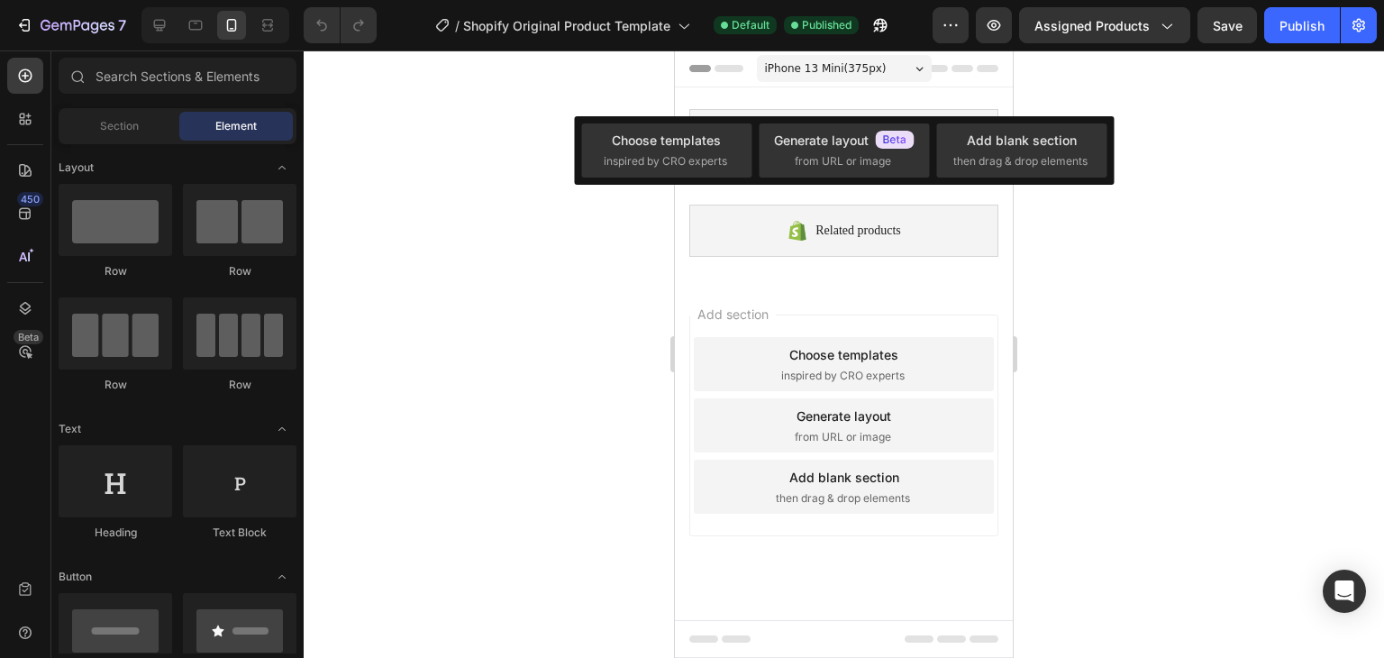
click at [1325, 203] on div at bounding box center [844, 353] width 1080 height 607
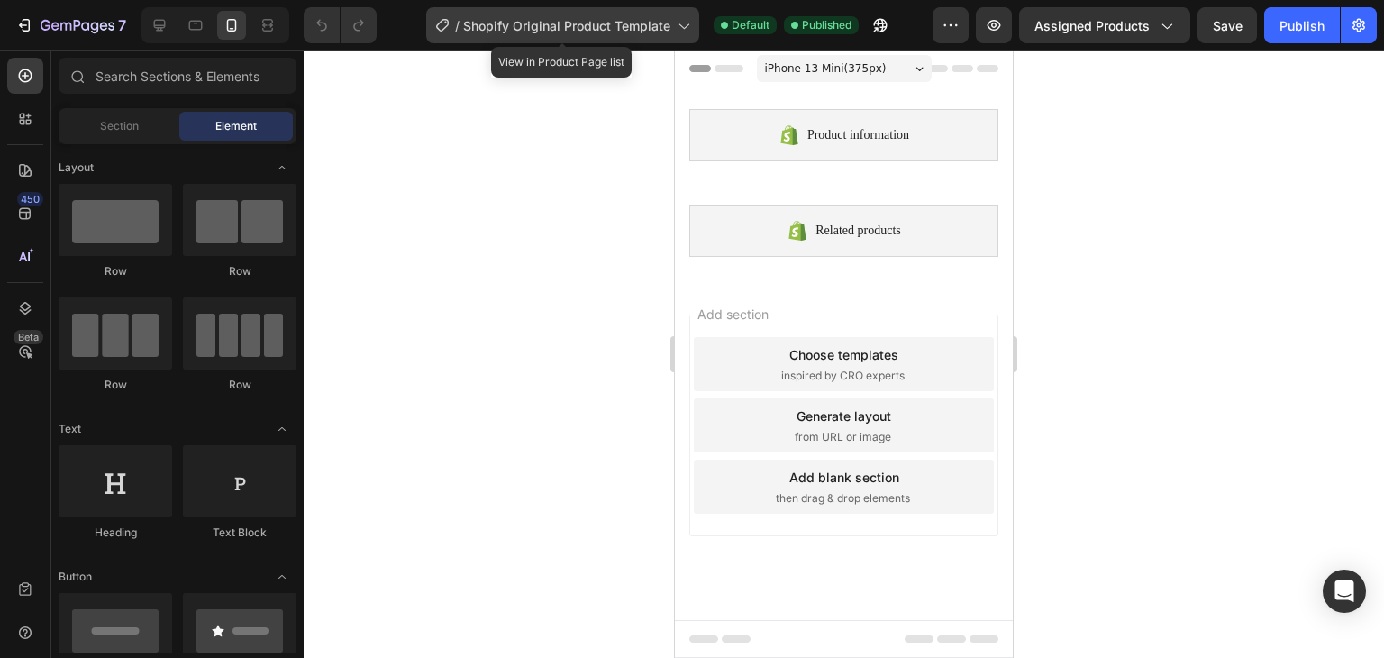
click at [550, 16] on span "Shopify Original Product Template" at bounding box center [566, 25] width 207 height 19
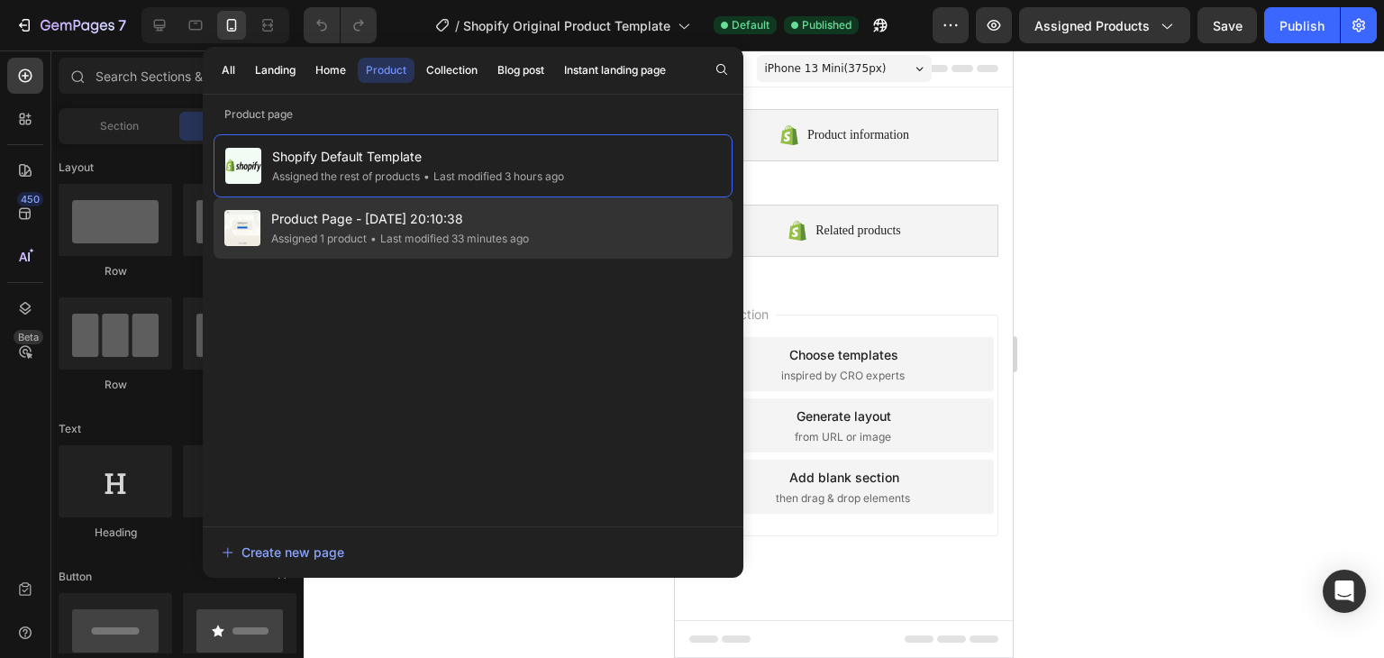
click at [497, 235] on div "• Last modified 33 minutes ago" at bounding box center [448, 239] width 162 height 18
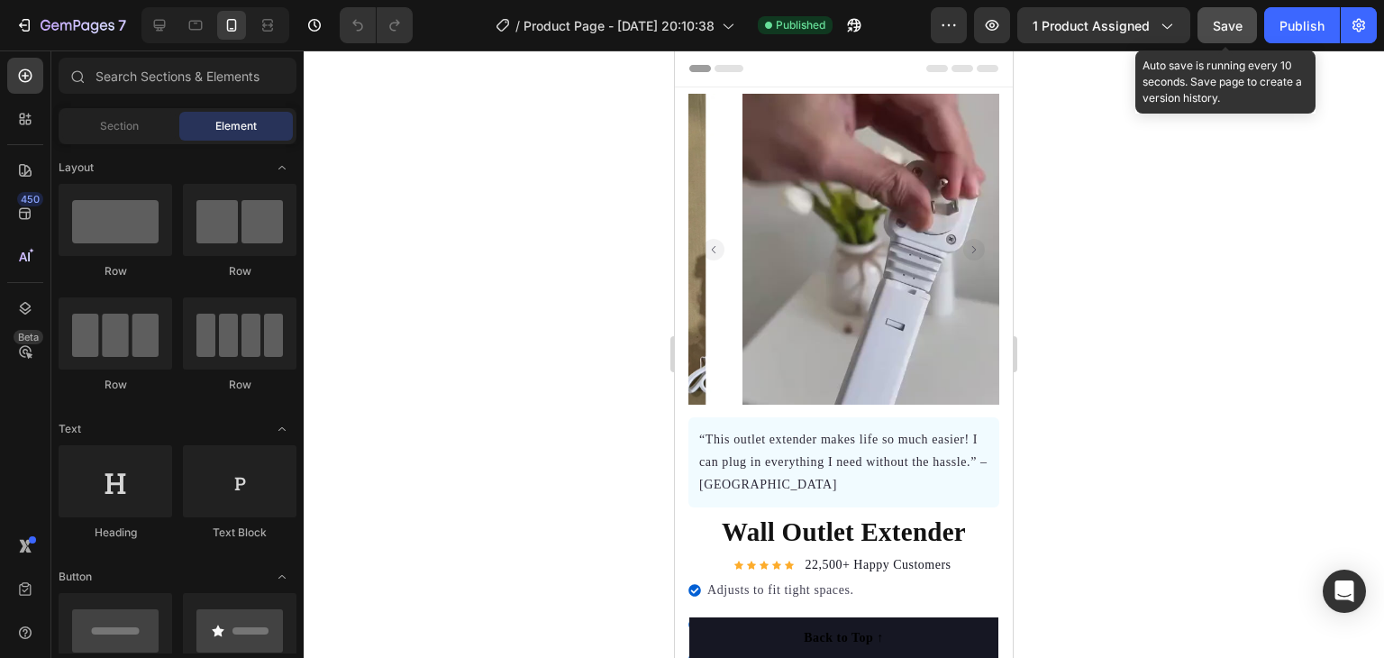
click at [1217, 22] on span "Save" at bounding box center [1228, 25] width 30 height 15
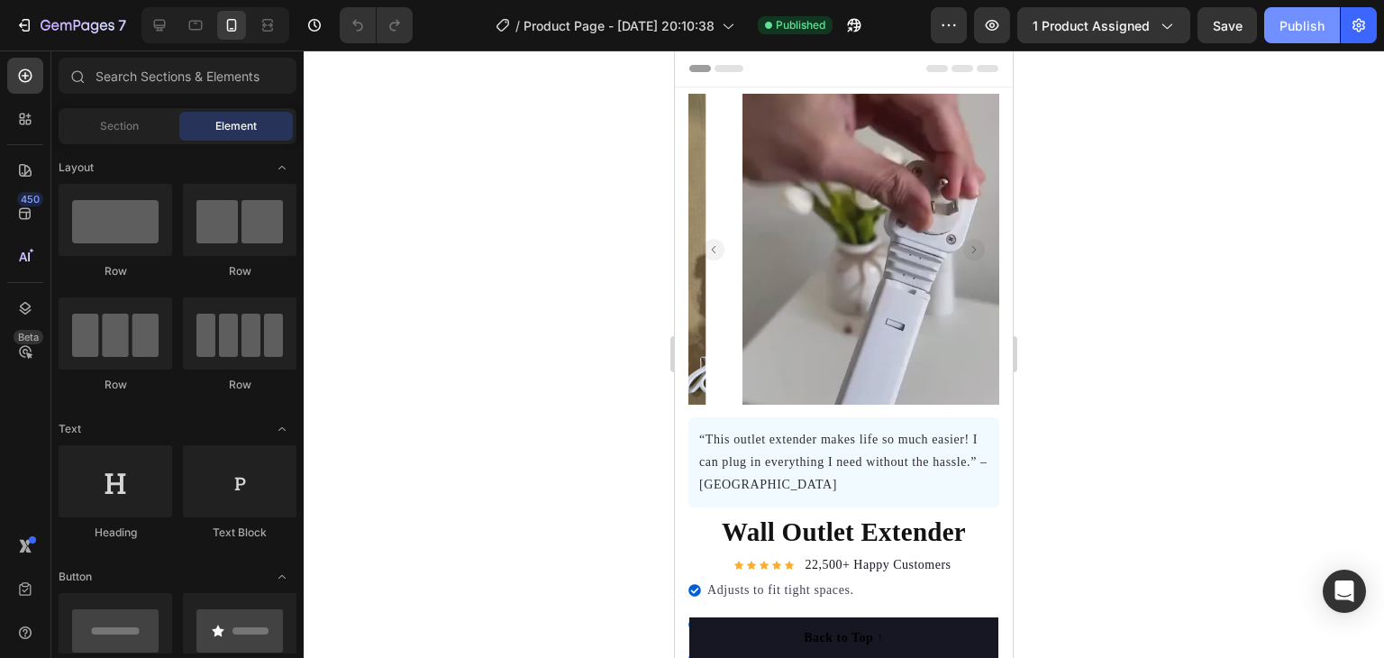
click at [1308, 29] on div "Publish" at bounding box center [1302, 25] width 45 height 19
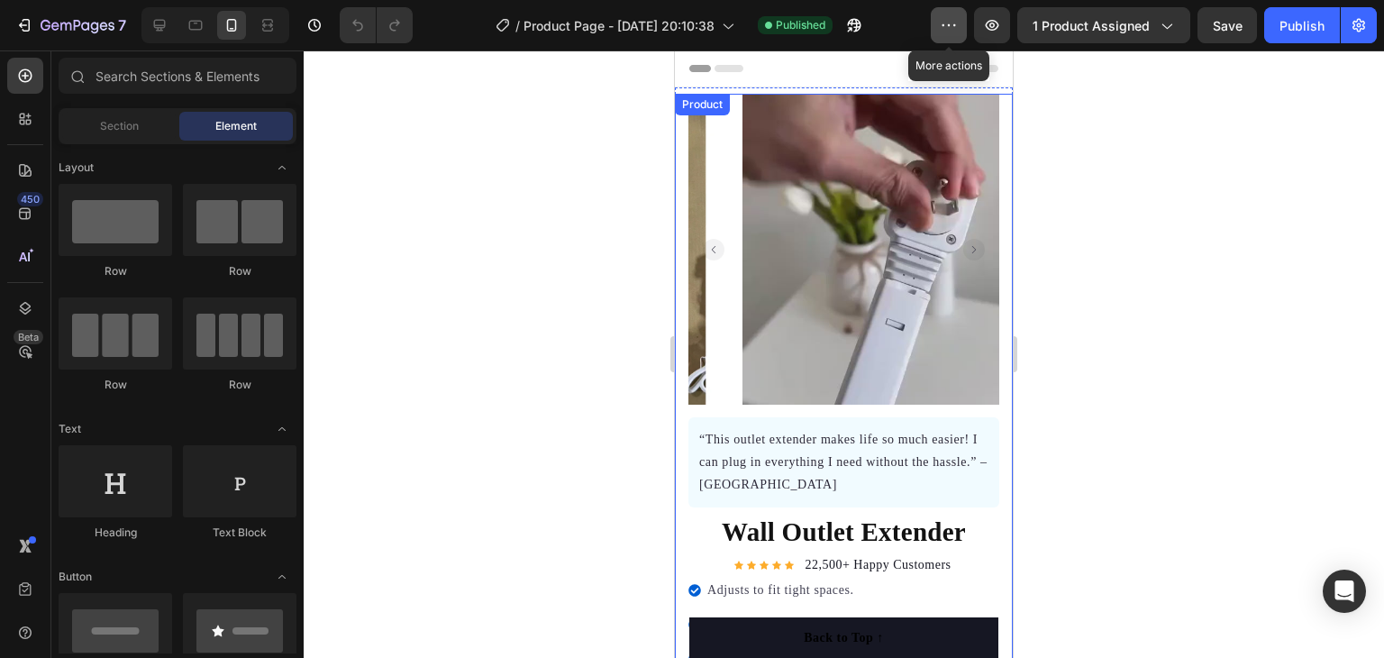
click at [949, 25] on icon "button" at bounding box center [949, 25] width 18 height 18
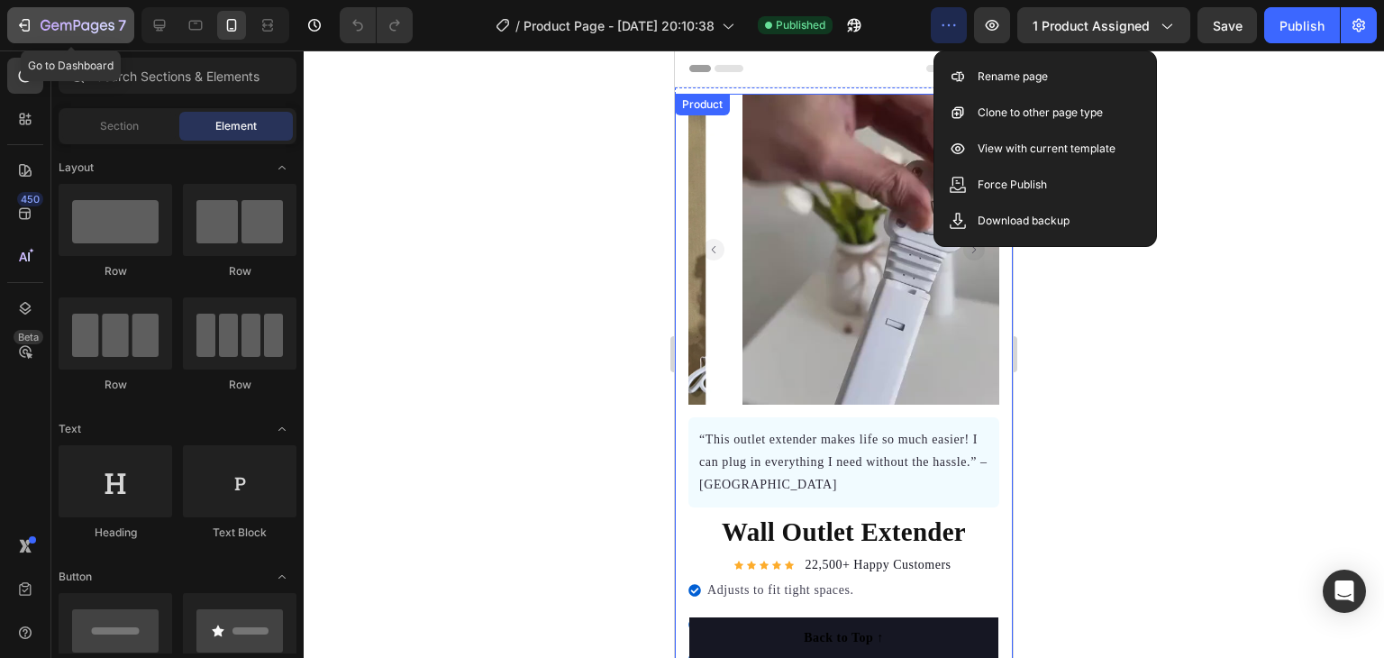
click at [41, 19] on icon "button" at bounding box center [78, 26] width 74 height 15
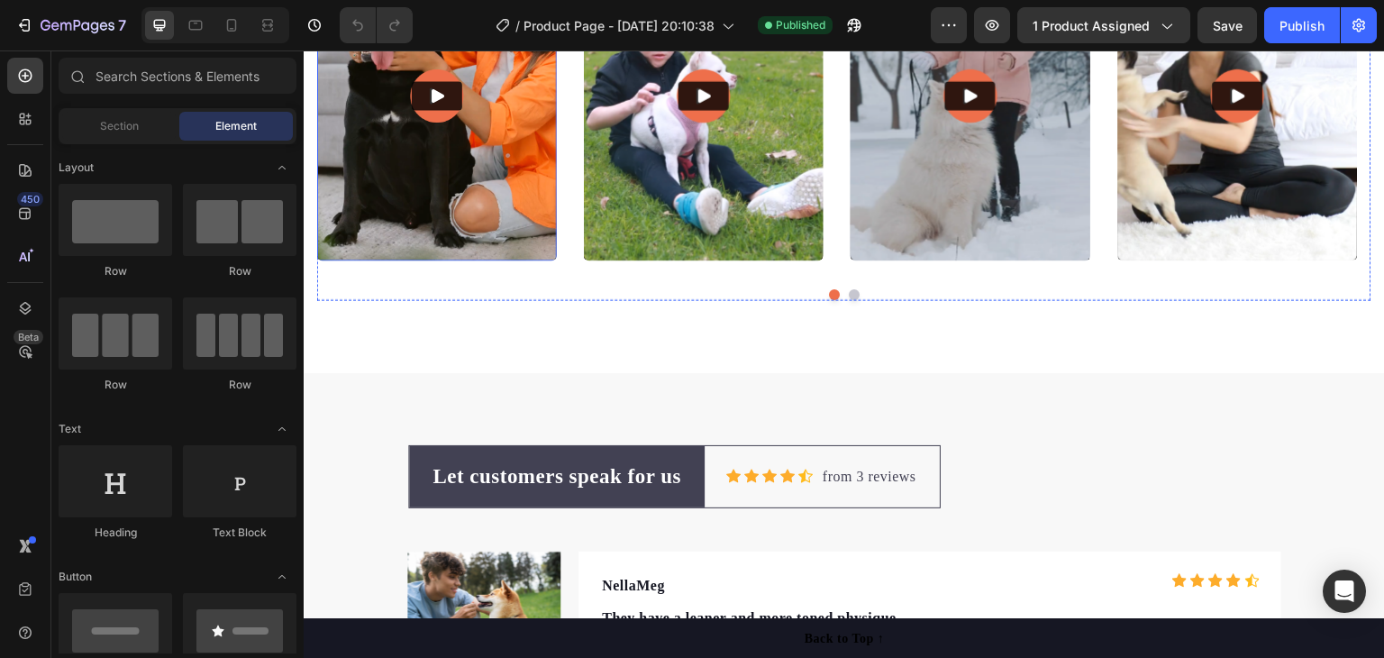
scroll to position [5227, 0]
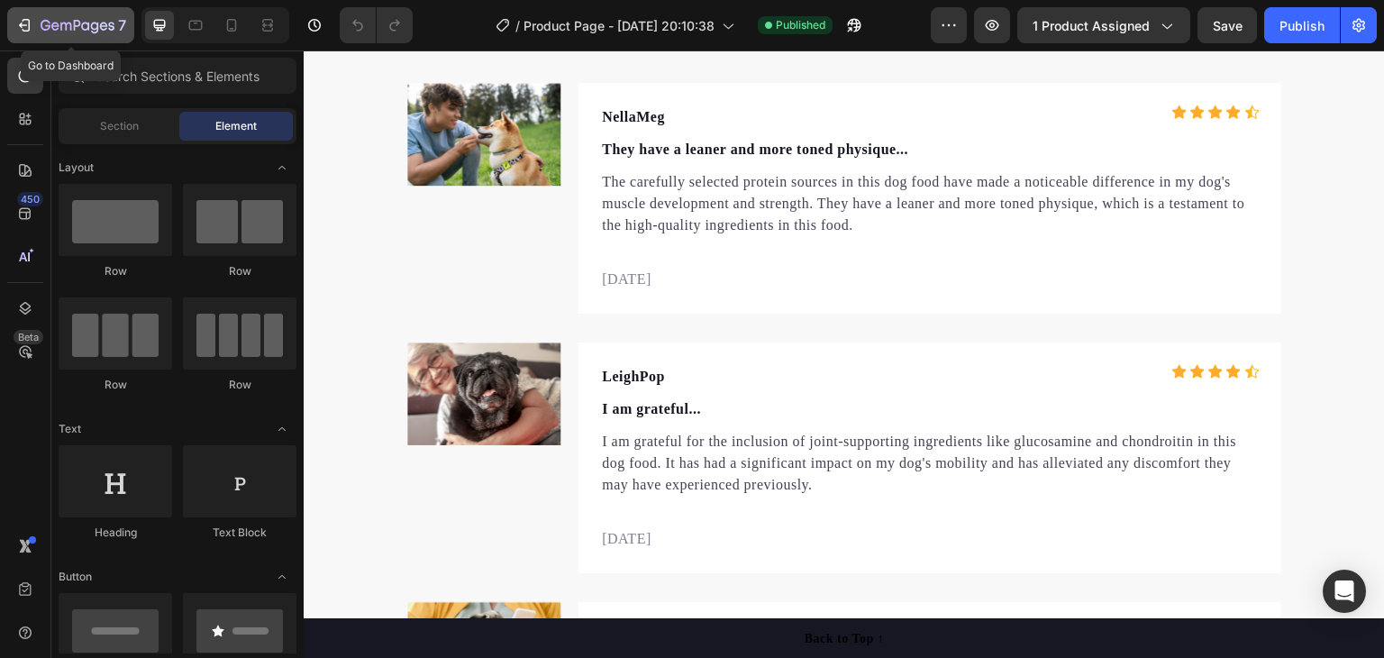
click at [32, 29] on icon "button" at bounding box center [24, 25] width 18 height 18
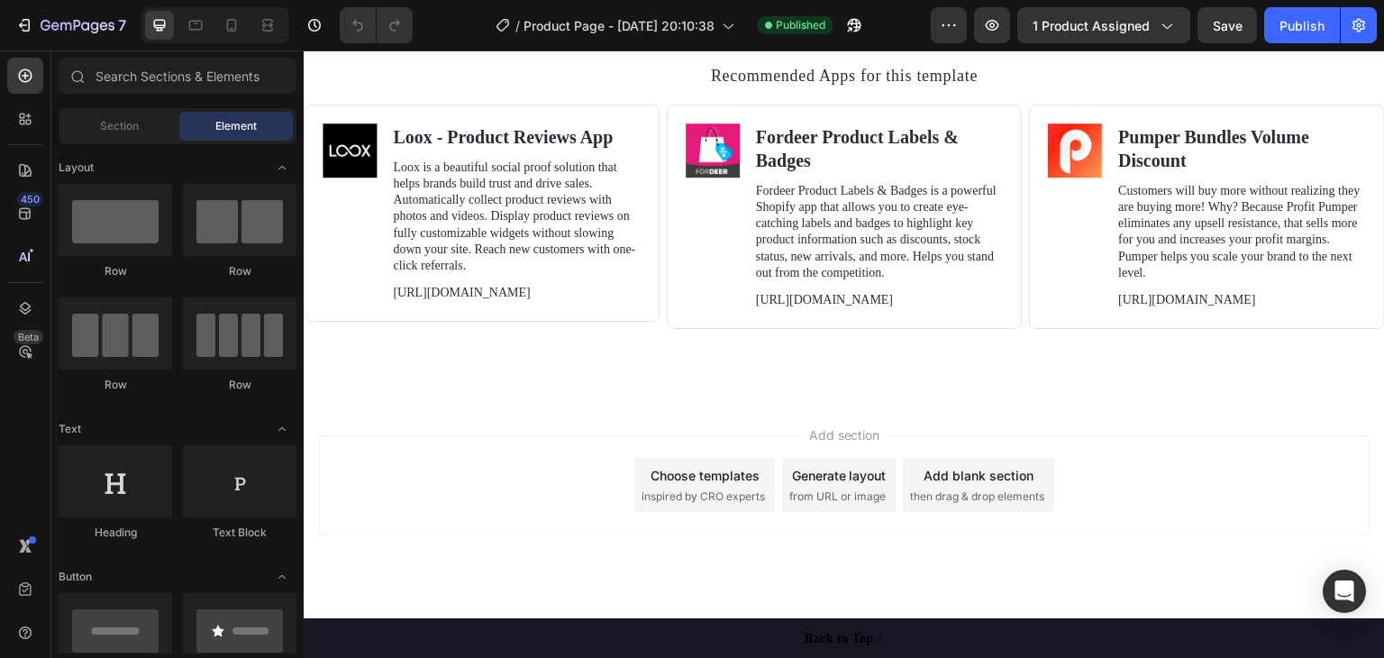
scroll to position [6114, 0]
click at [54, 30] on icon "button" at bounding box center [55, 26] width 8 height 8
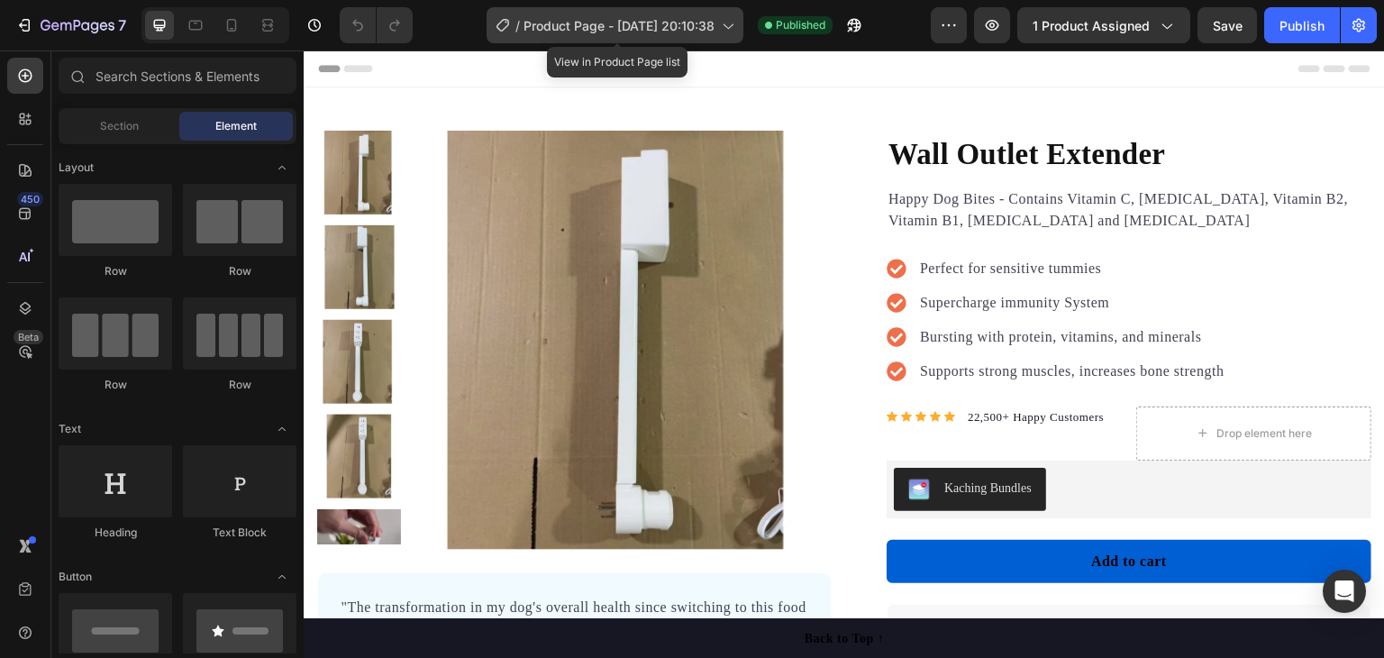
click at [708, 22] on span "Product Page - [DATE] 20:10:38" at bounding box center [619, 25] width 191 height 19
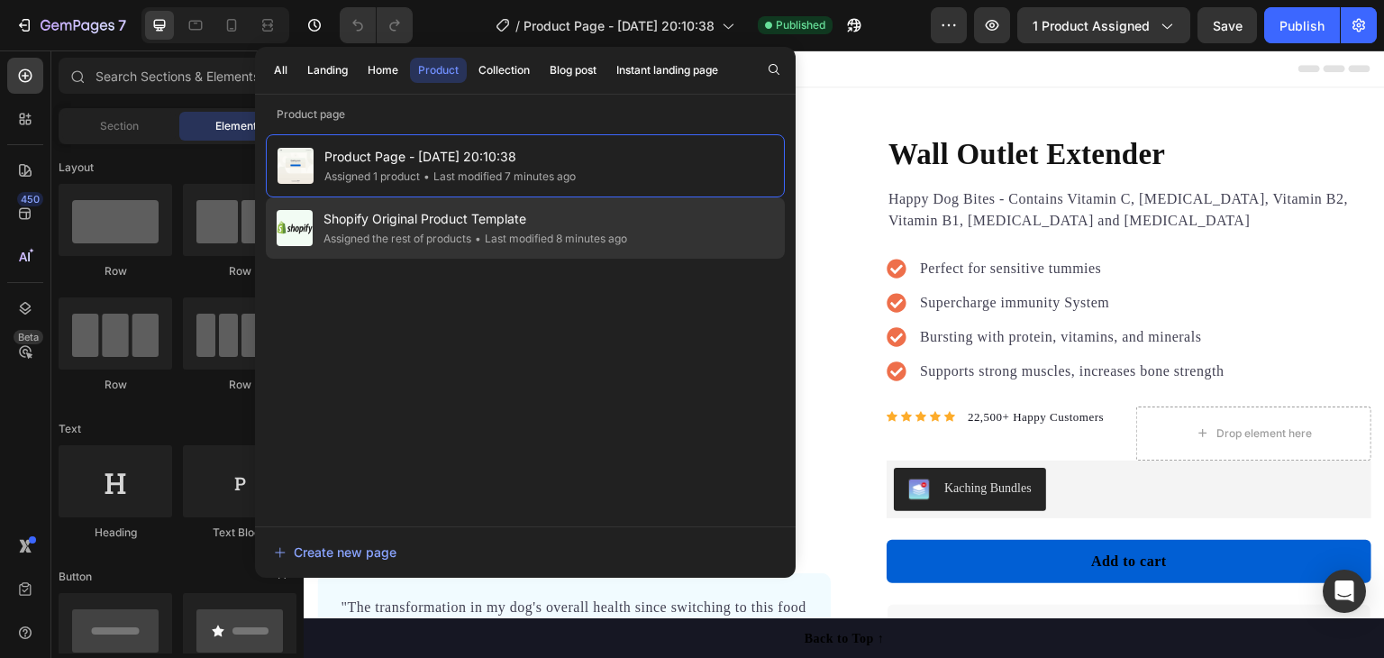
click at [550, 232] on div "• Last modified 8 minutes ago" at bounding box center [549, 239] width 156 height 18
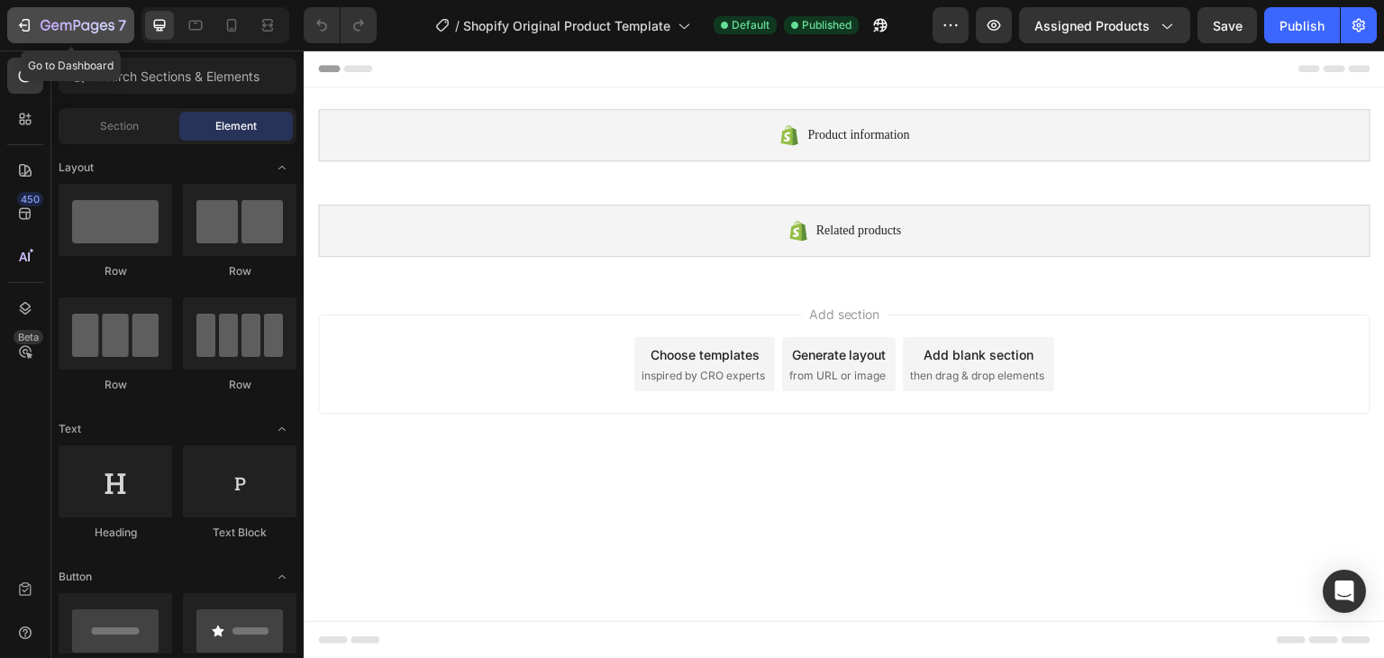
click at [28, 30] on icon "button" at bounding box center [24, 25] width 18 height 18
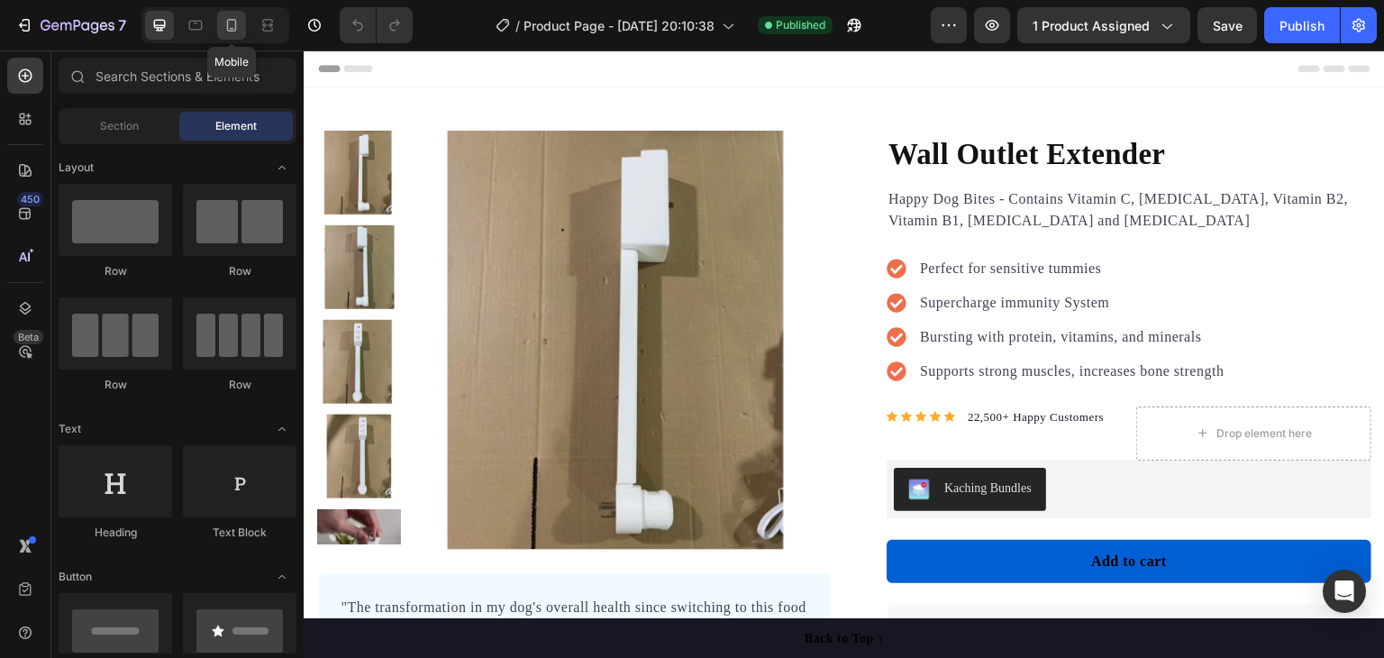
click at [233, 22] on icon at bounding box center [232, 25] width 18 height 18
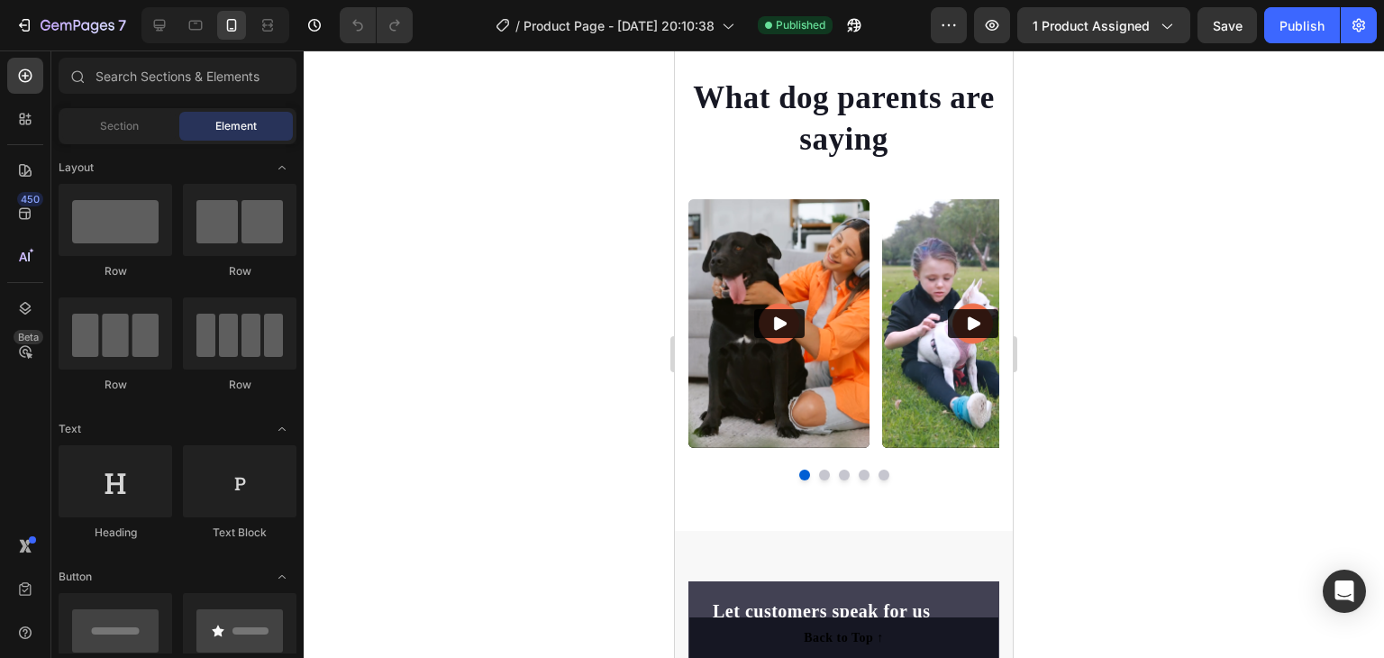
scroll to position [6128, 0]
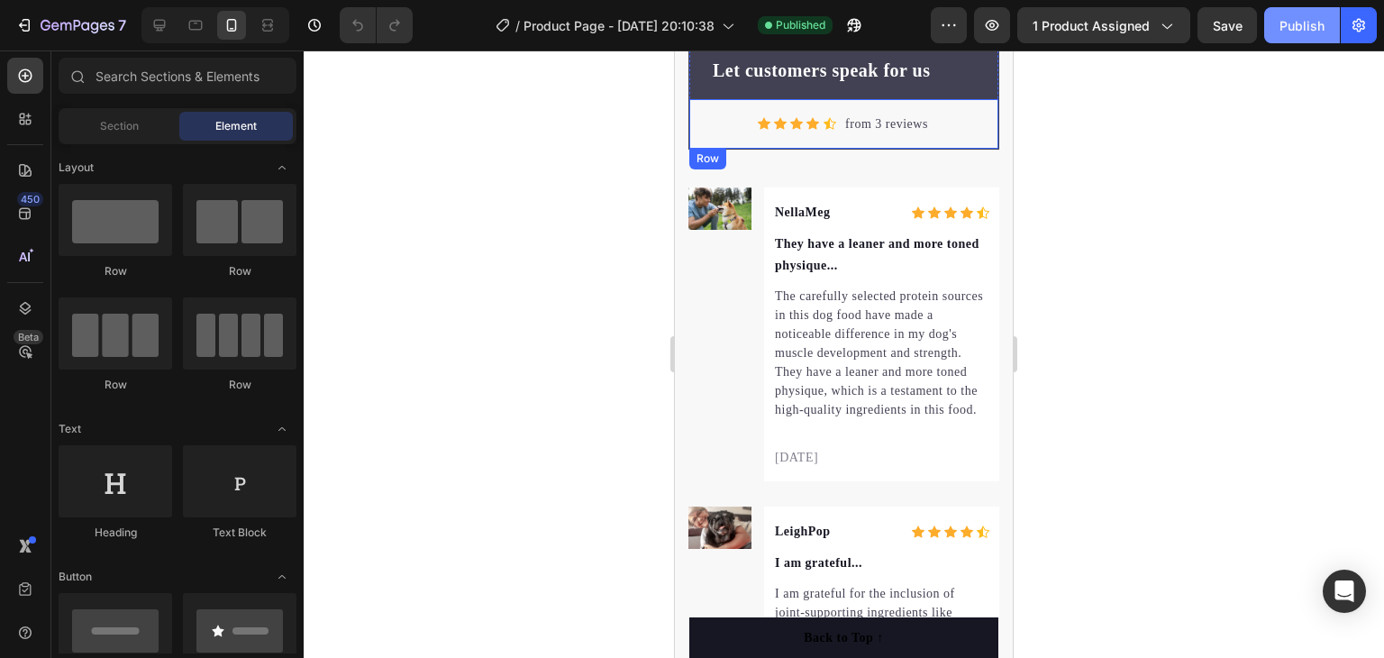
click at [1299, 23] on div "Publish" at bounding box center [1302, 25] width 45 height 19
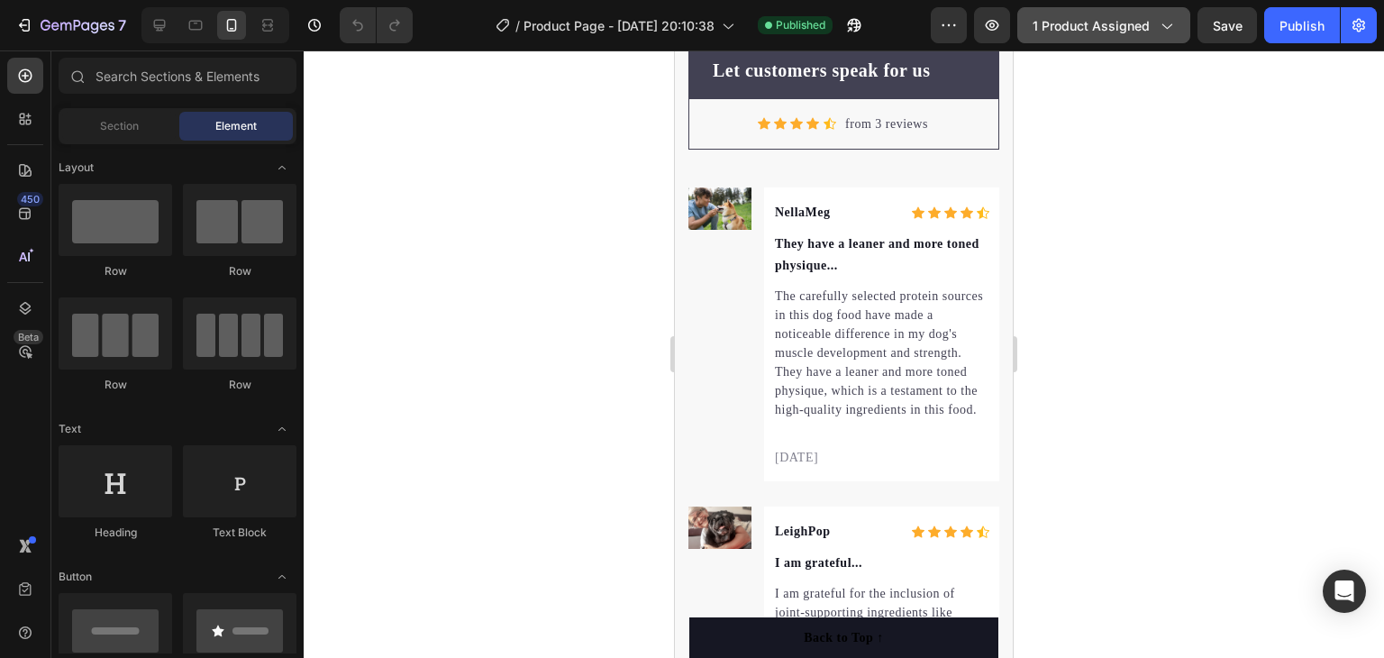
click at [1094, 25] on span "1 product assigned" at bounding box center [1091, 25] width 117 height 19
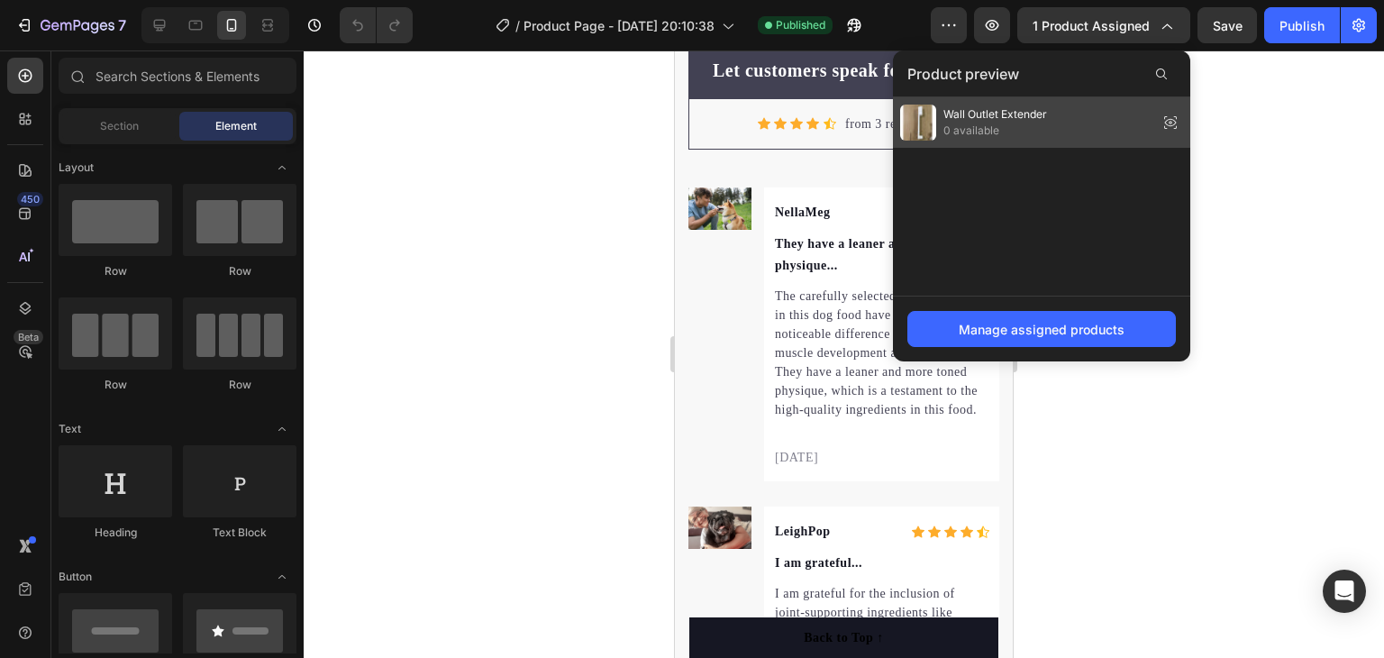
click at [1017, 118] on span "Wall Outlet Extender" at bounding box center [996, 114] width 104 height 16
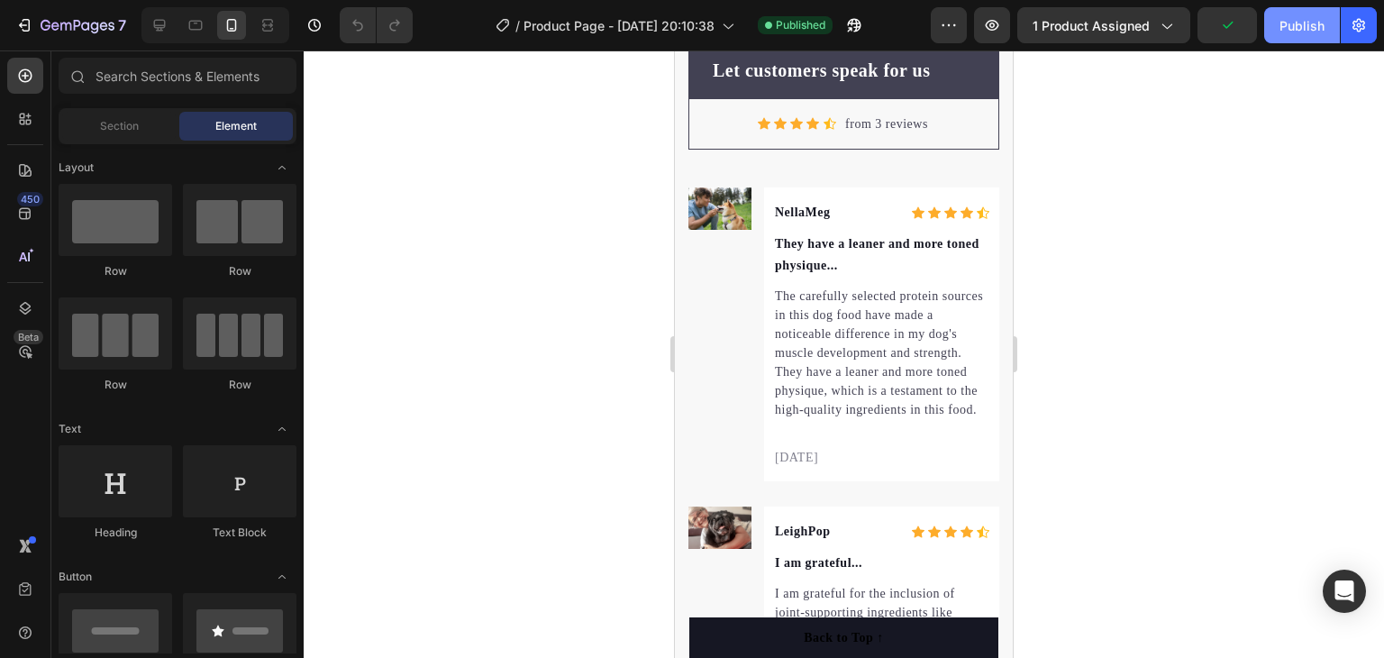
click at [1308, 23] on div "Publish" at bounding box center [1302, 25] width 45 height 19
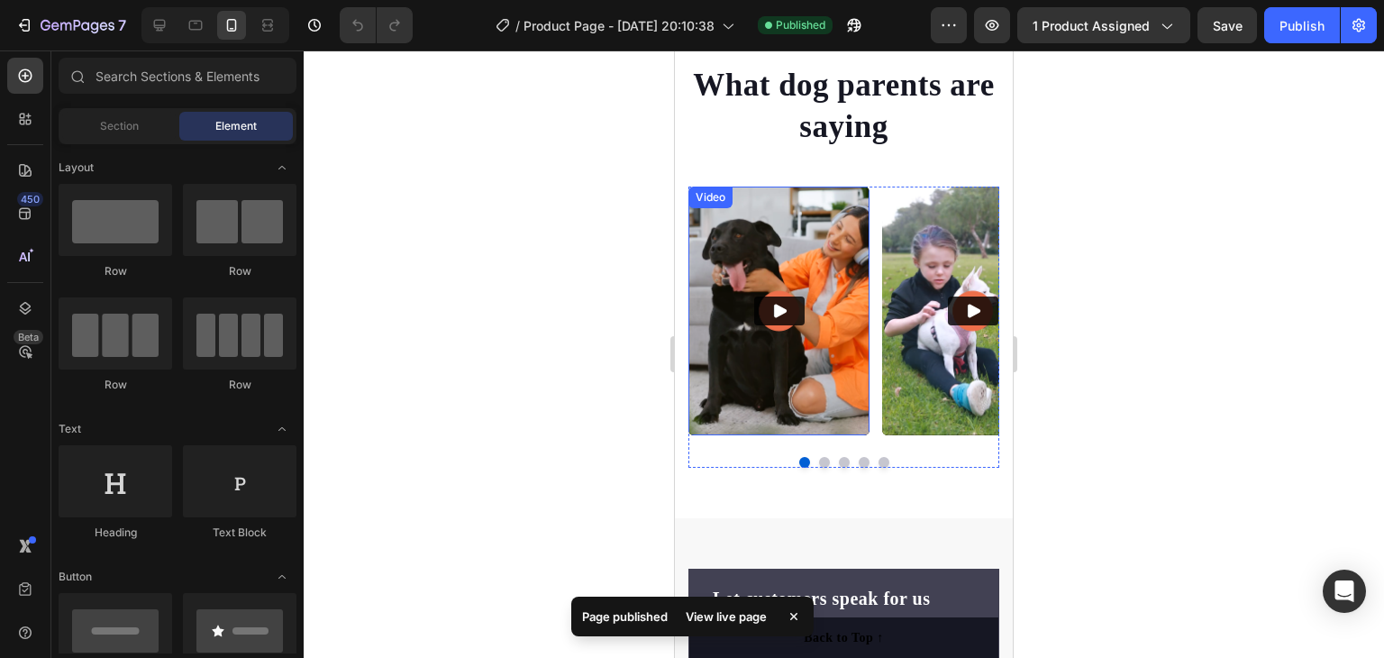
scroll to position [5475, 0]
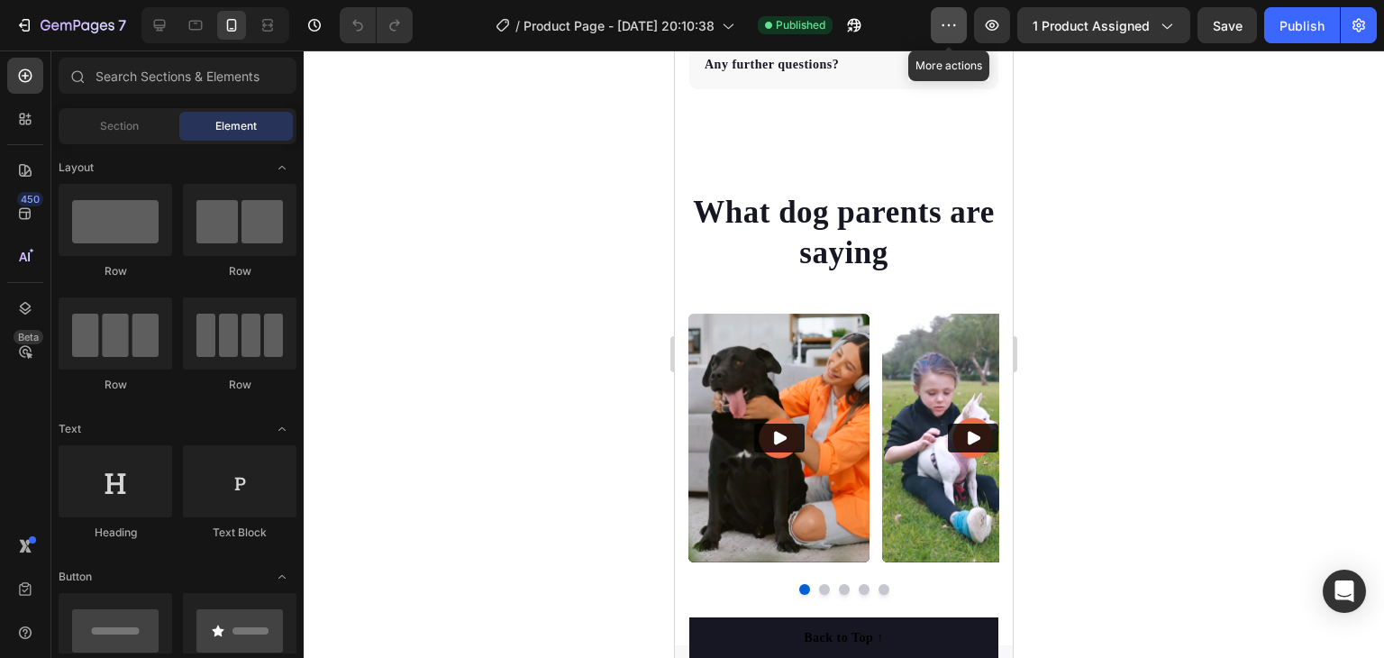
click at [937, 23] on button "button" at bounding box center [949, 25] width 36 height 36
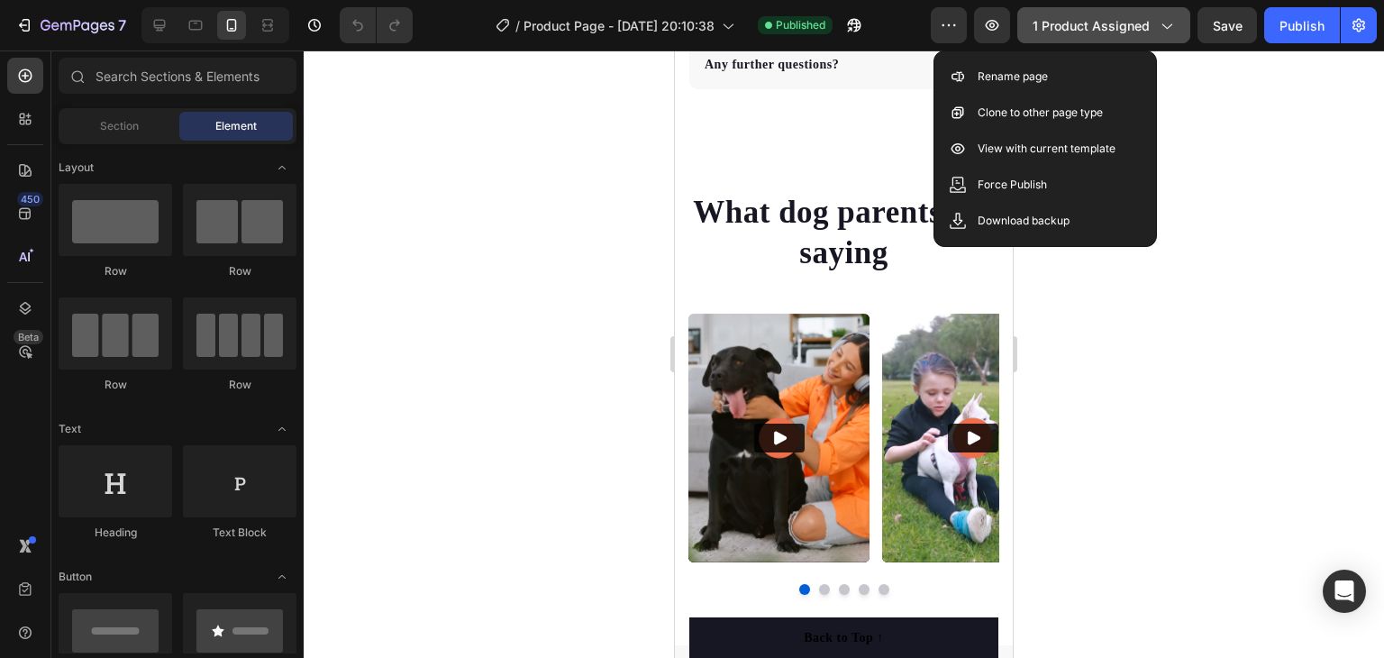
click at [1168, 16] on div "1 product assigned" at bounding box center [1104, 25] width 142 height 19
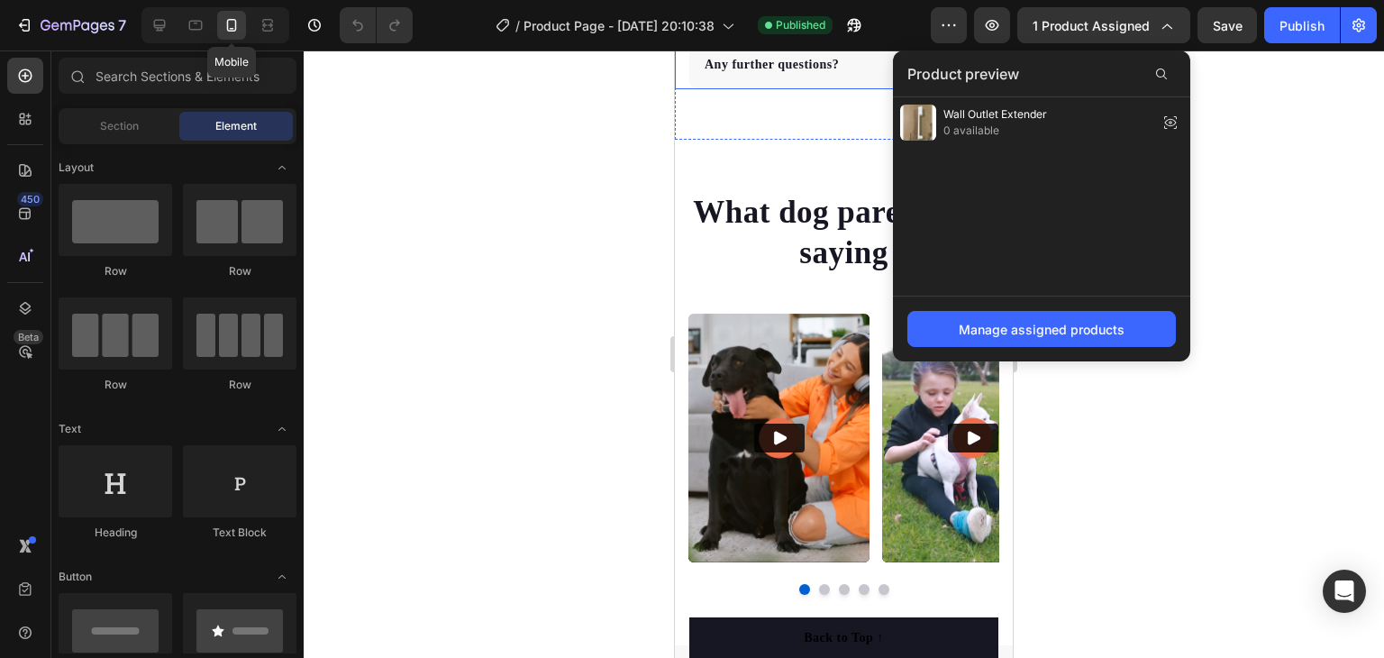
click at [230, 20] on icon at bounding box center [232, 25] width 10 height 13
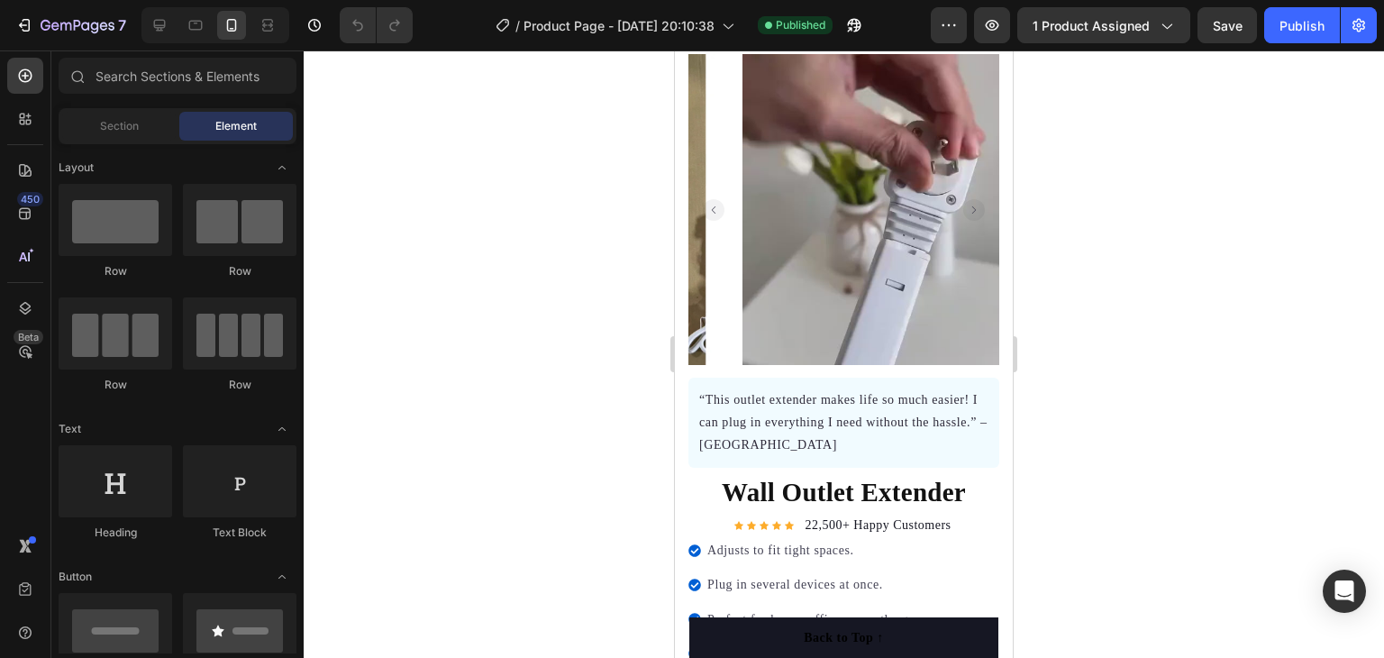
scroll to position [0, 0]
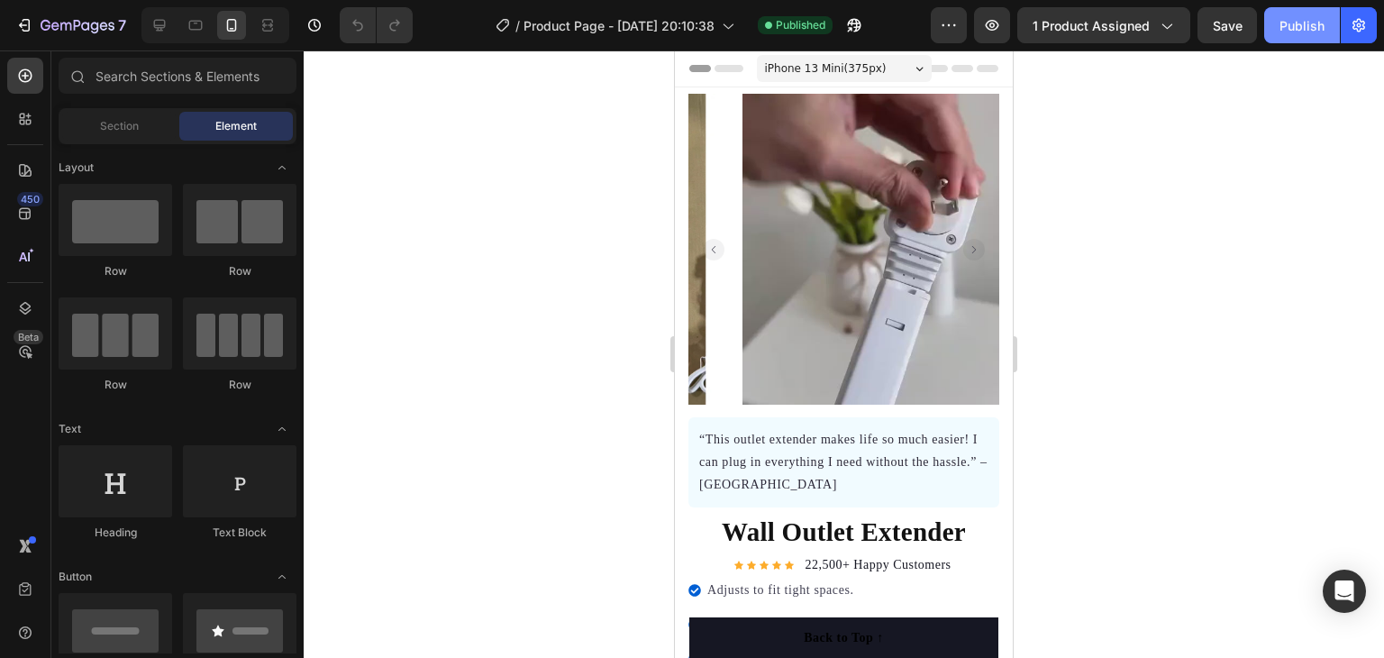
click at [1294, 18] on div "Publish" at bounding box center [1302, 25] width 45 height 19
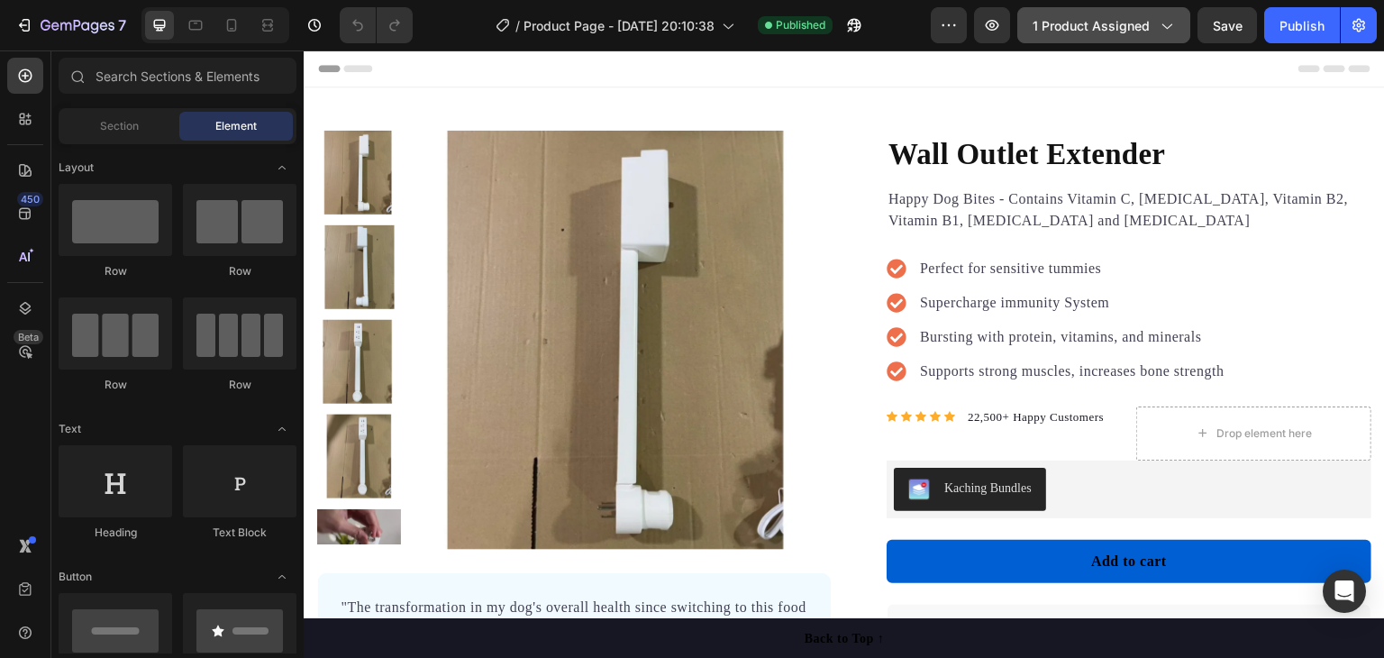
click at [1155, 21] on div "1 product assigned" at bounding box center [1104, 25] width 142 height 19
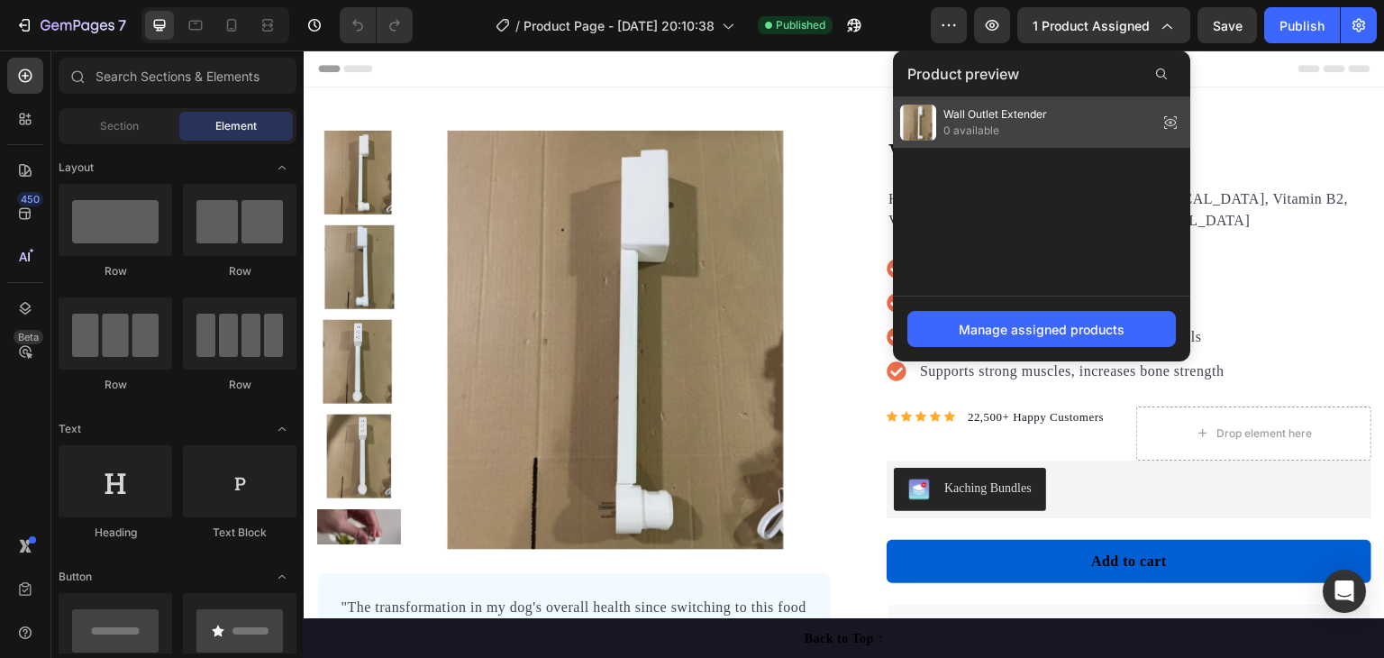
click at [1024, 123] on span "0 available" at bounding box center [996, 131] width 104 height 16
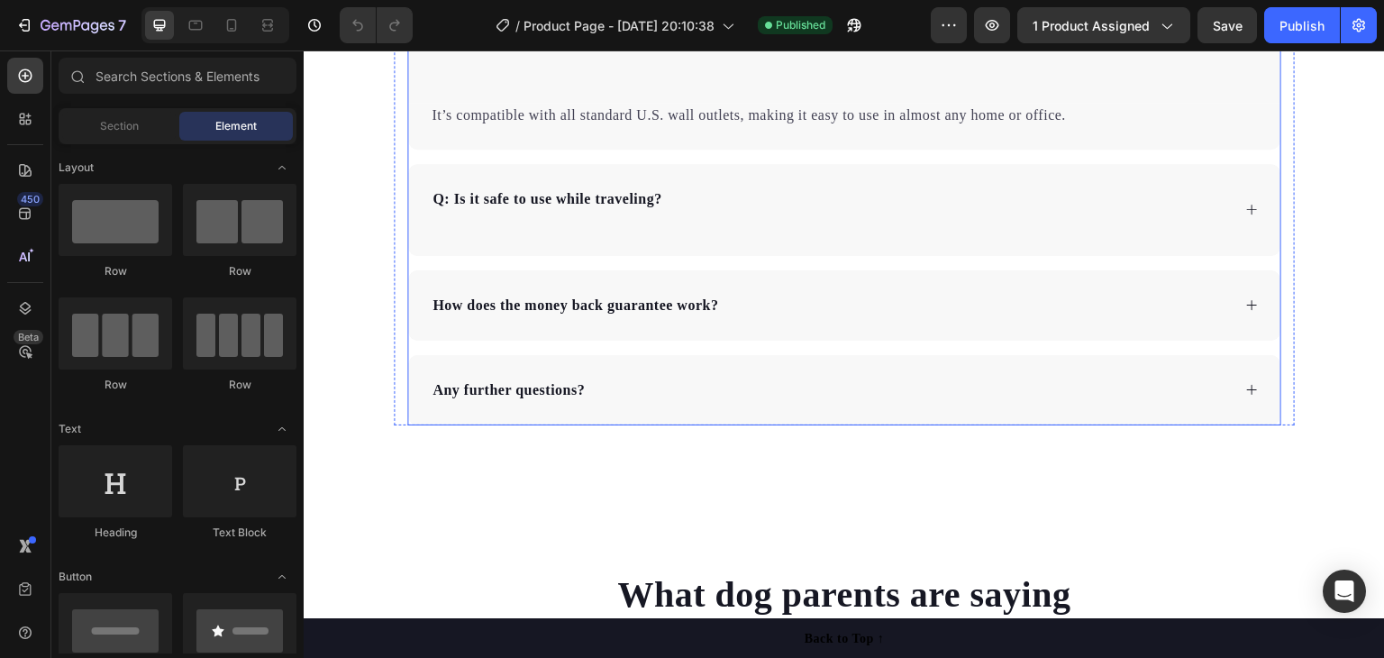
scroll to position [3965, 0]
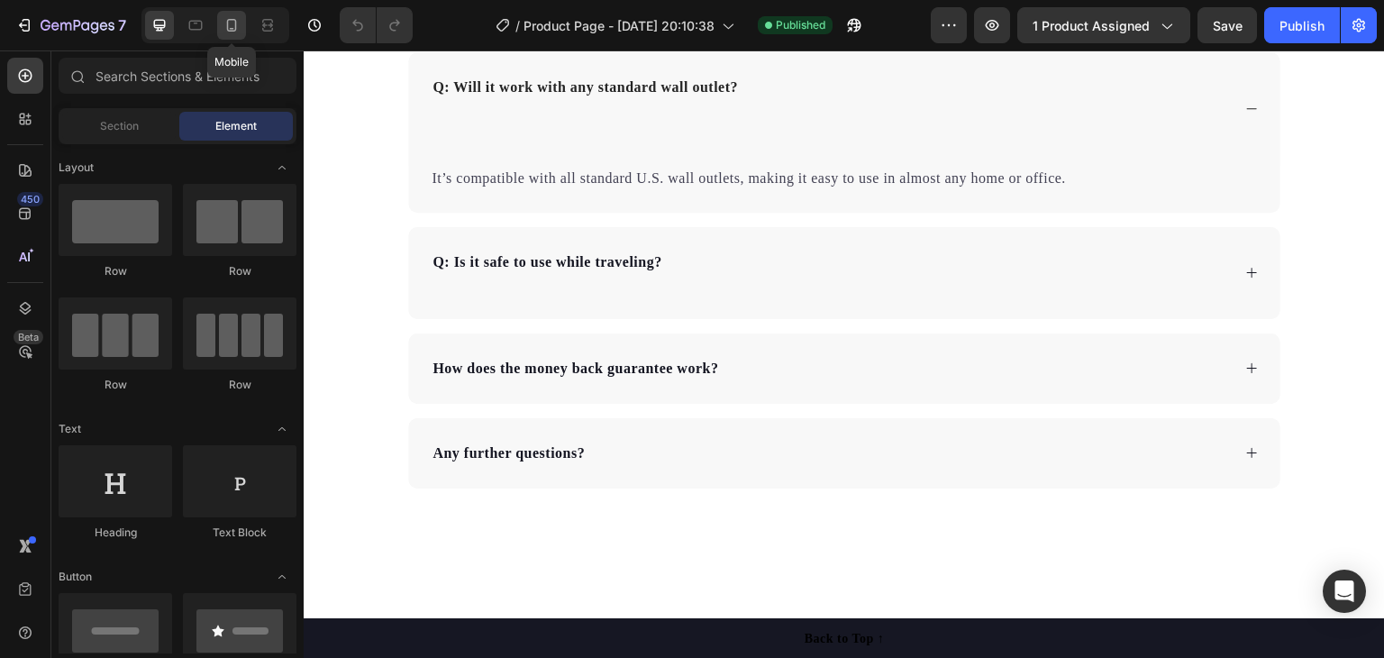
click at [232, 28] on icon at bounding box center [232, 25] width 10 height 13
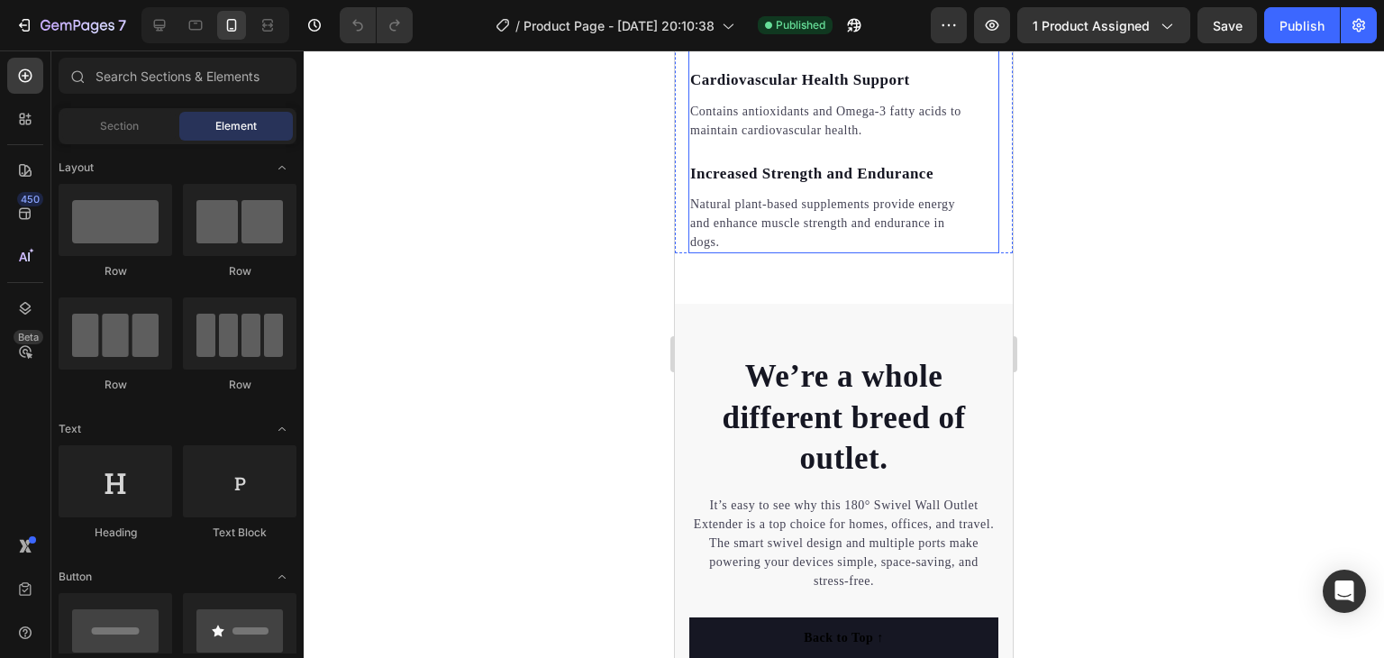
scroll to position [2756, 0]
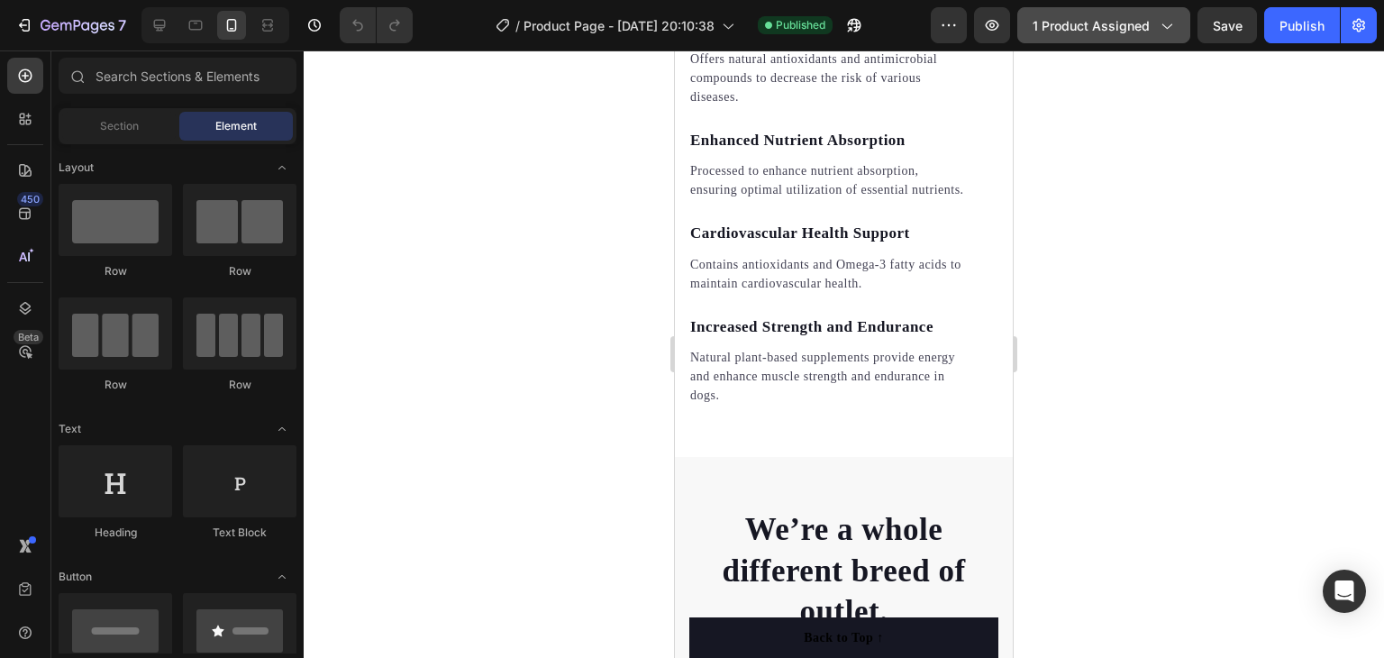
click at [1144, 21] on span "1 product assigned" at bounding box center [1091, 25] width 117 height 19
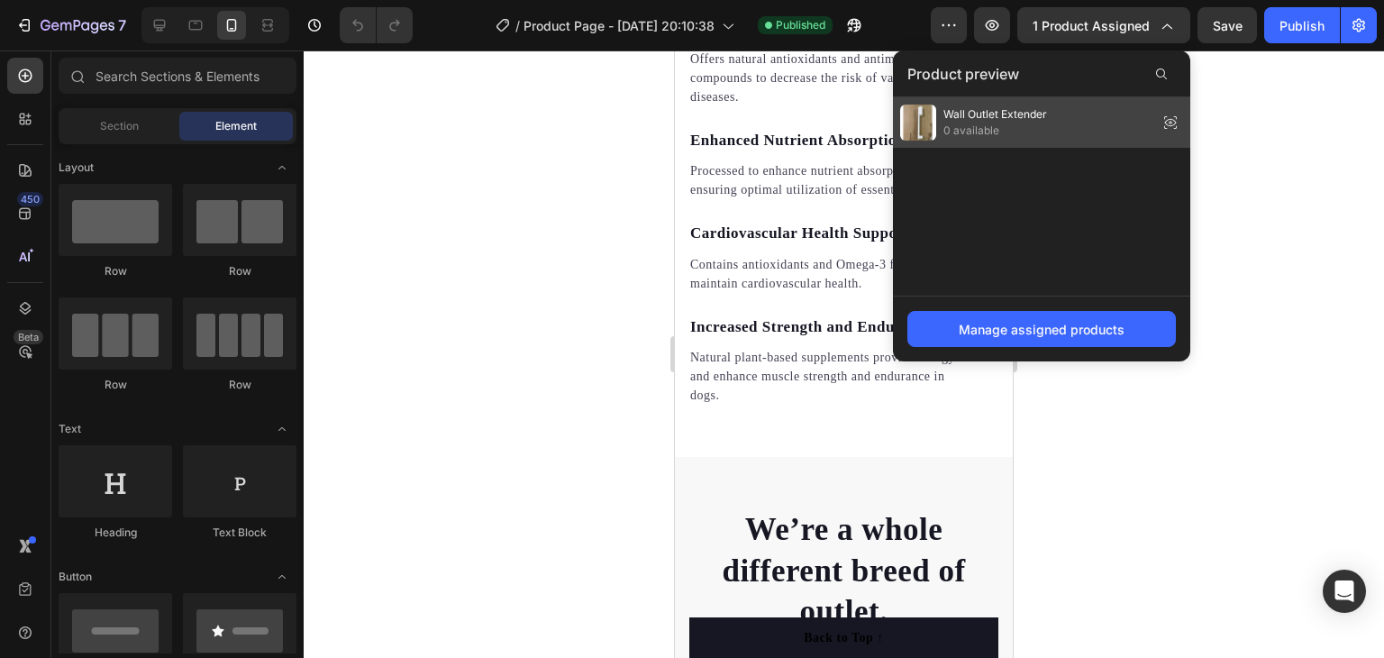
click at [1033, 113] on span "Wall Outlet Extender" at bounding box center [996, 114] width 104 height 16
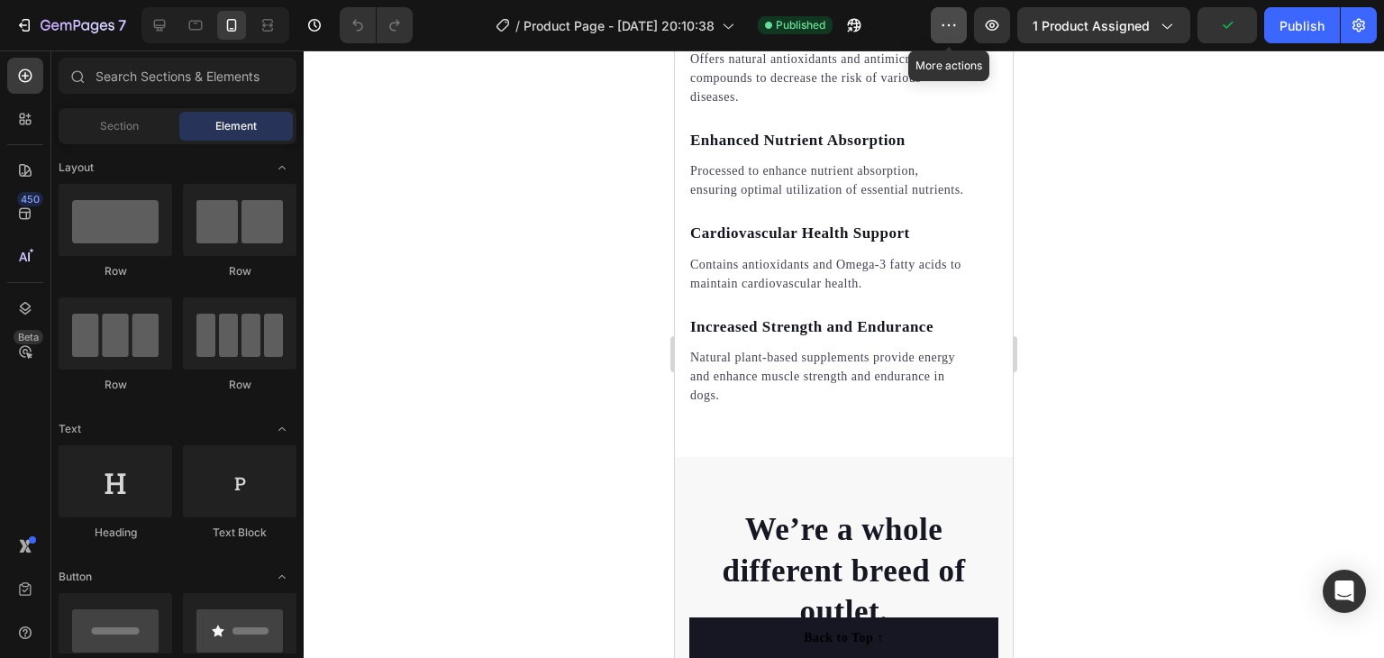
click at [952, 32] on icon "button" at bounding box center [949, 25] width 18 height 18
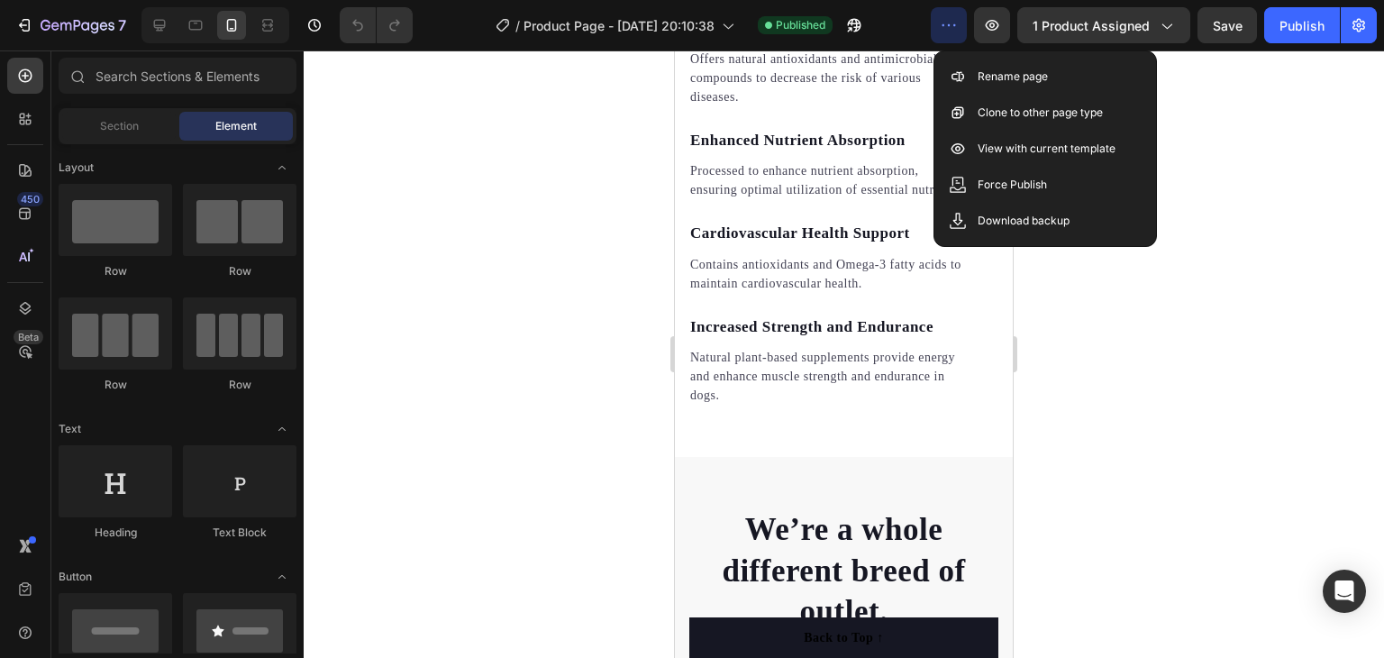
click at [1265, 187] on div at bounding box center [844, 353] width 1080 height 607
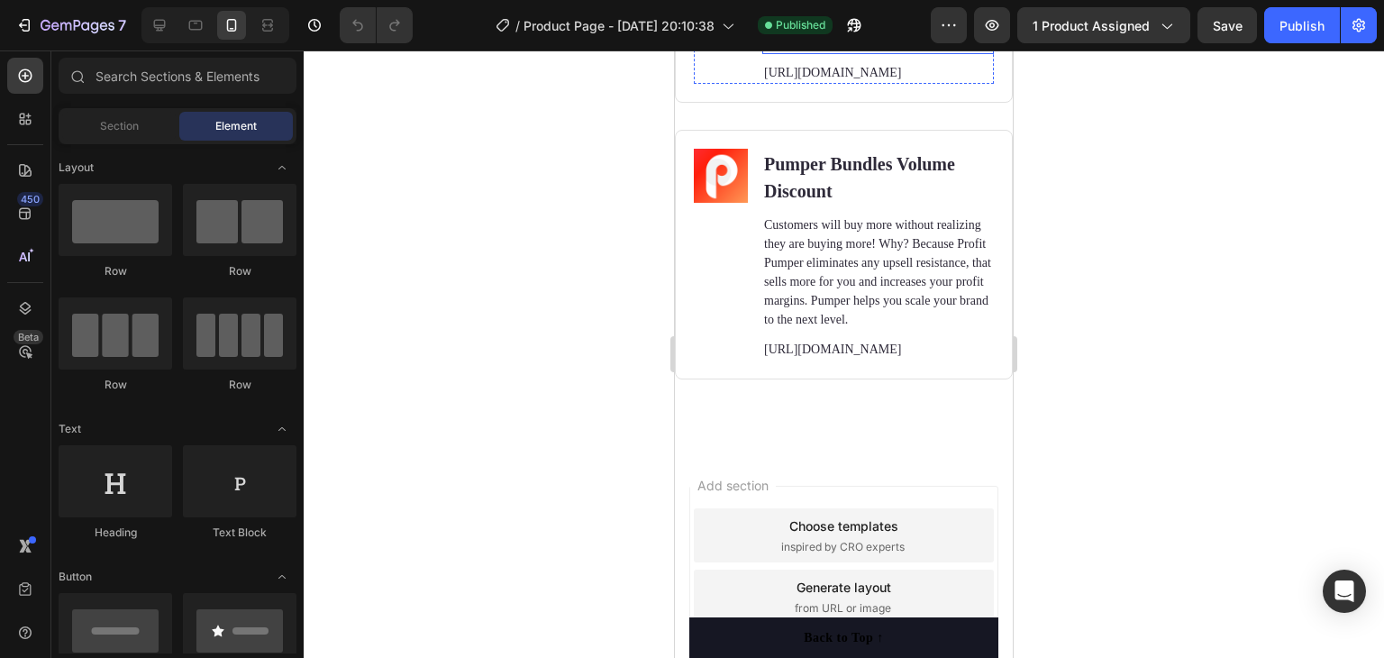
scroll to position [7393, 0]
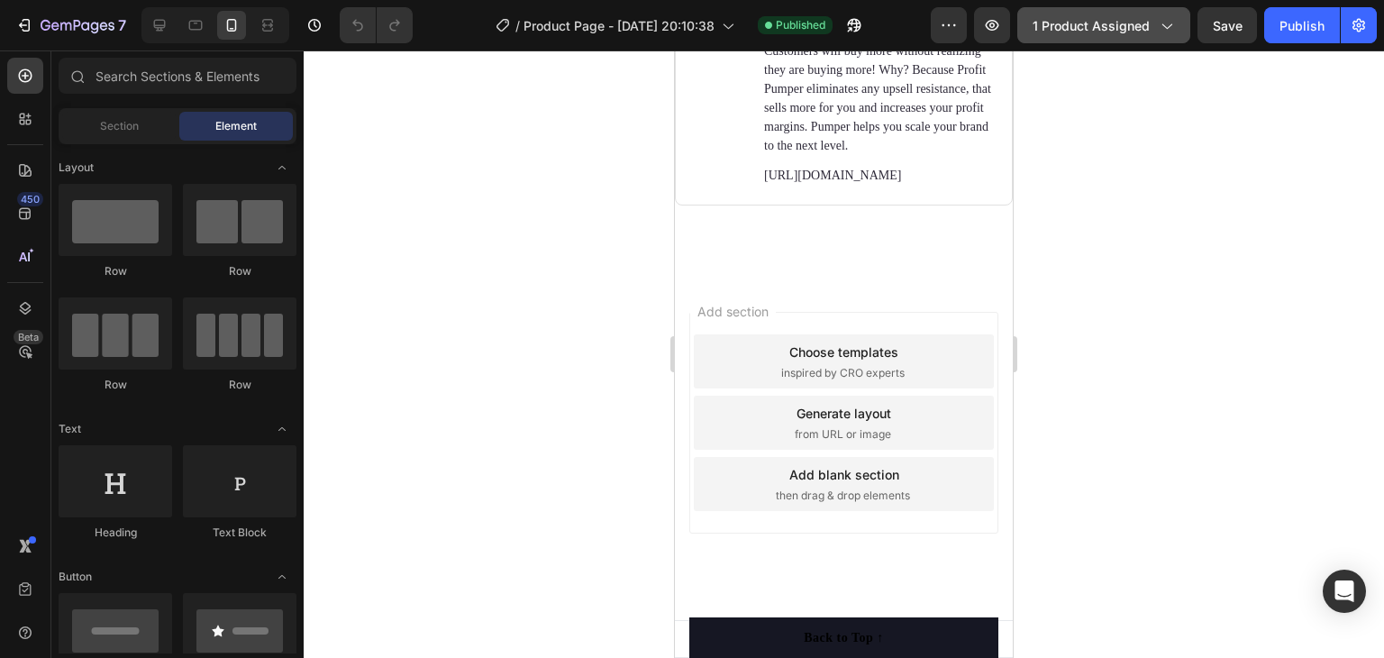
click at [1146, 17] on span "1 product assigned" at bounding box center [1091, 25] width 117 height 19
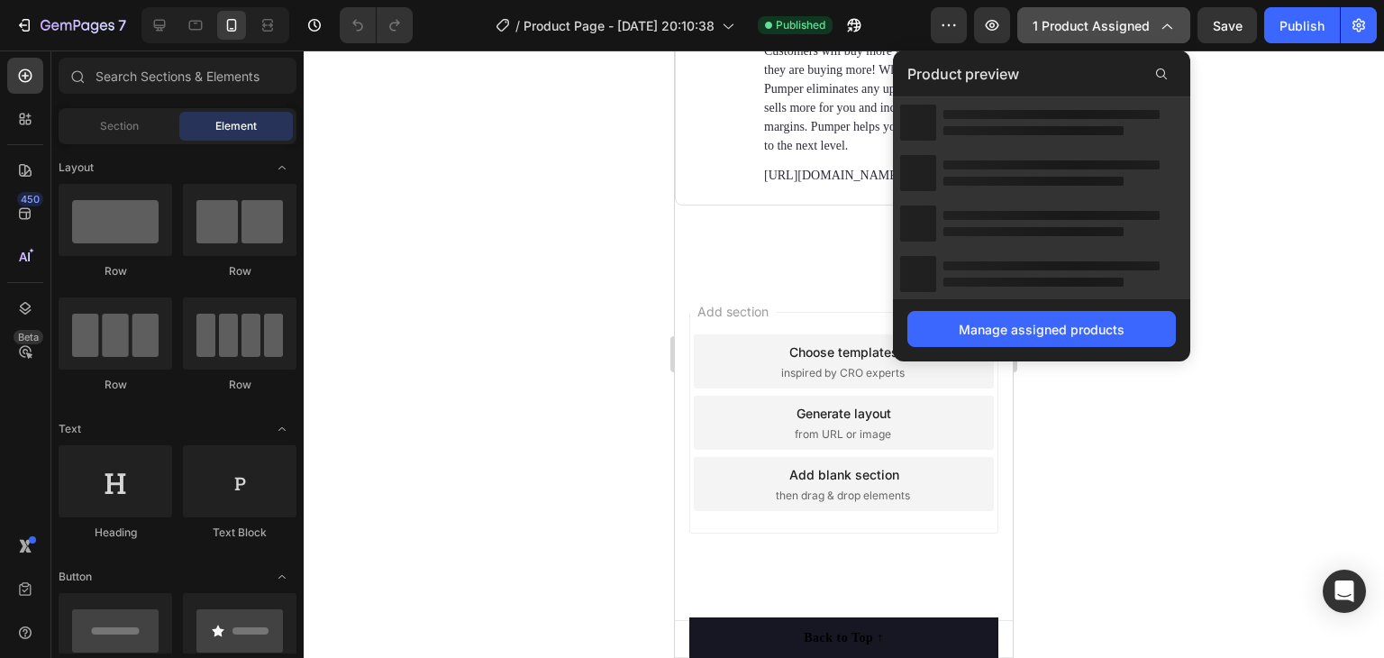
click at [1144, 19] on span "1 product assigned" at bounding box center [1091, 25] width 117 height 19
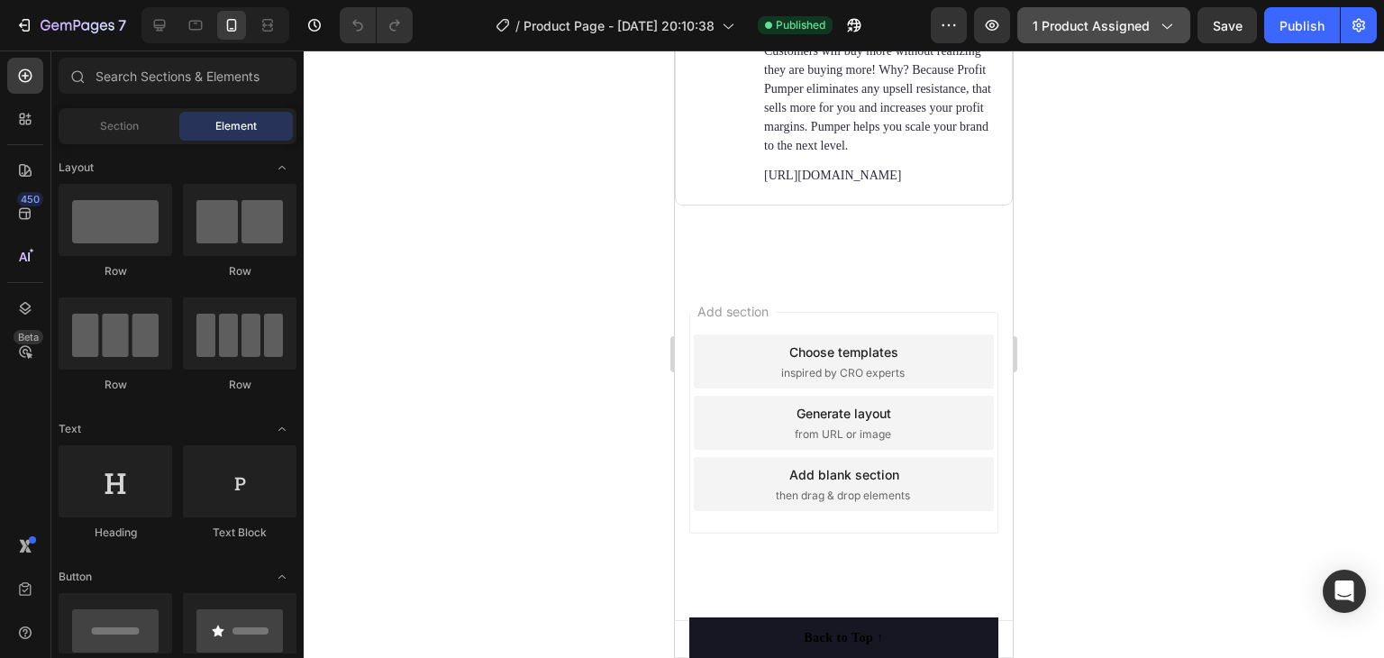
click at [1135, 18] on span "1 product assigned" at bounding box center [1091, 25] width 117 height 19
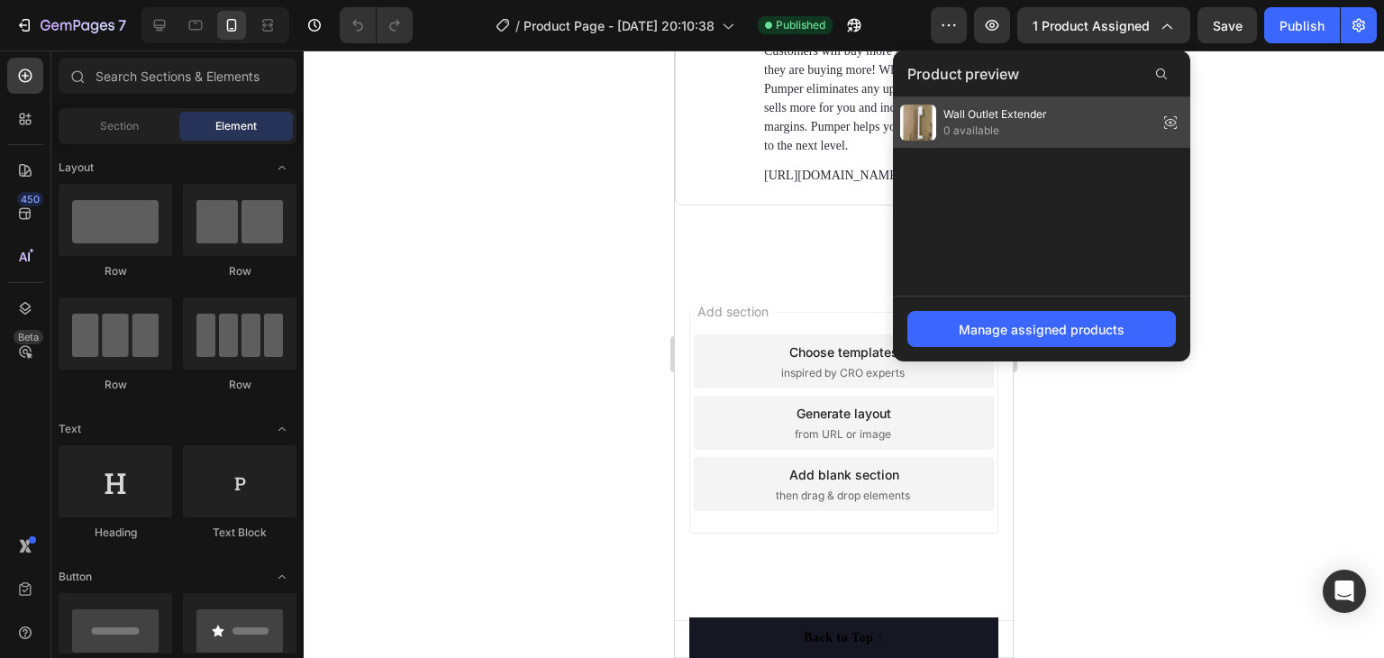
click at [1020, 123] on span "0 available" at bounding box center [996, 131] width 104 height 16
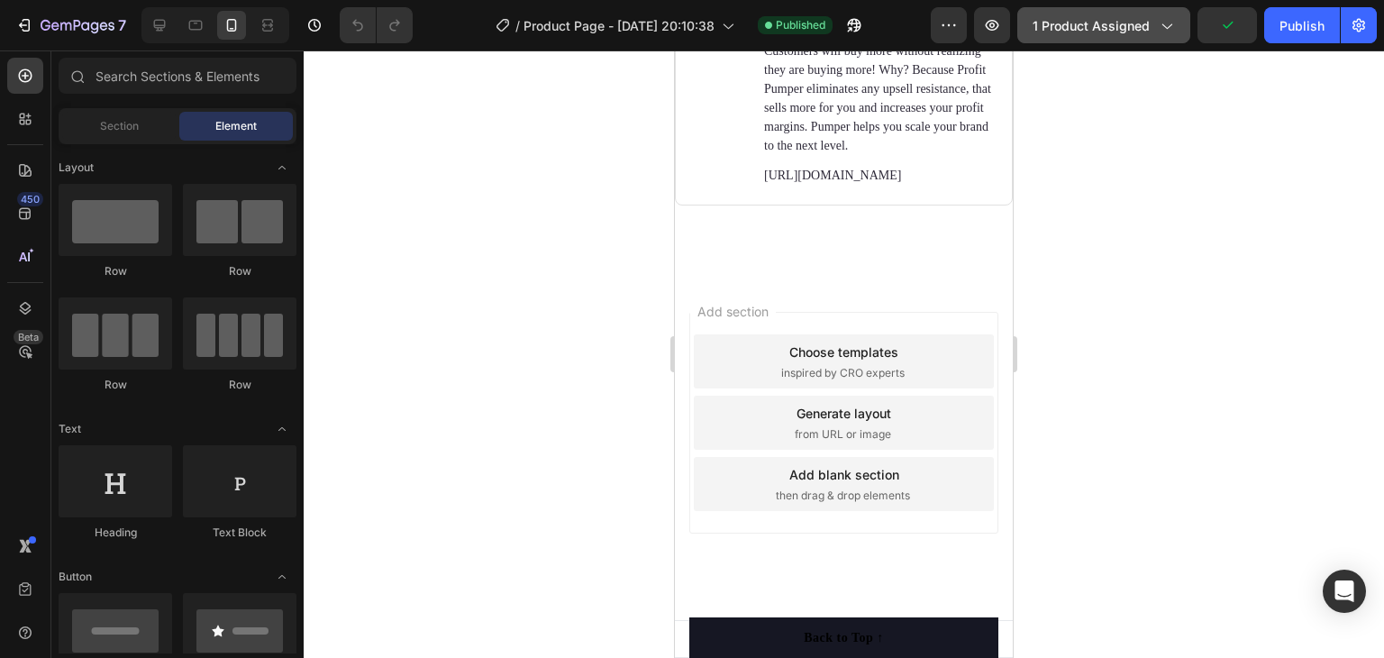
click at [1130, 29] on span "1 product assigned" at bounding box center [1091, 25] width 117 height 19
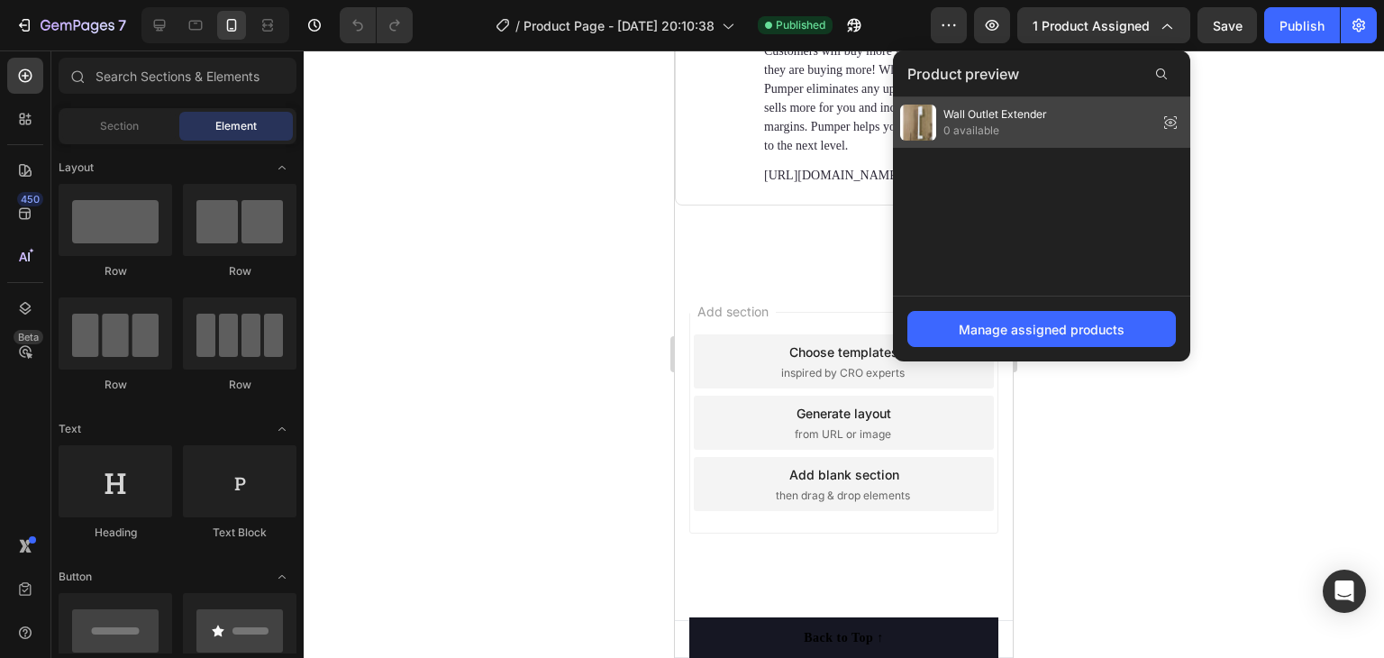
click at [1174, 121] on icon at bounding box center [1170, 122] width 25 height 25
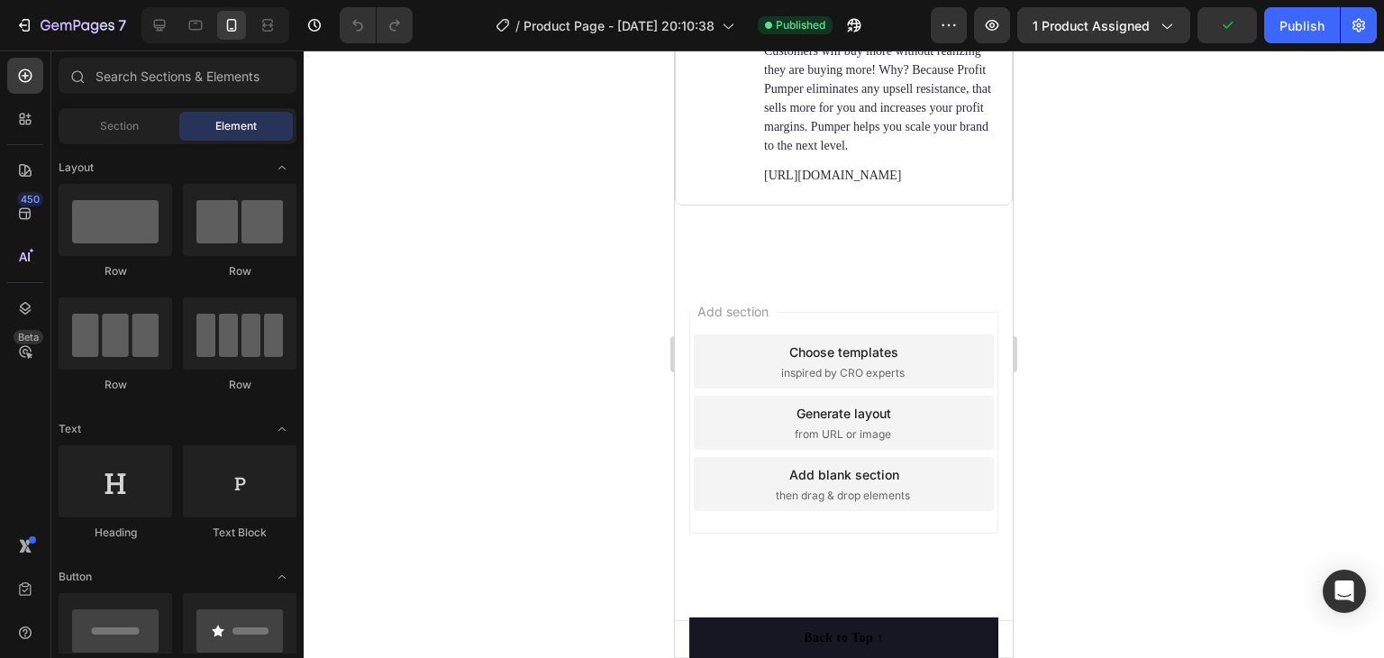
click at [1132, 5] on div "7 Version history / Product Page - [DATE] 20:10:38 Published Preview 1 product …" at bounding box center [692, 25] width 1384 height 51
click at [1125, 23] on span "1 product assigned" at bounding box center [1091, 25] width 117 height 19
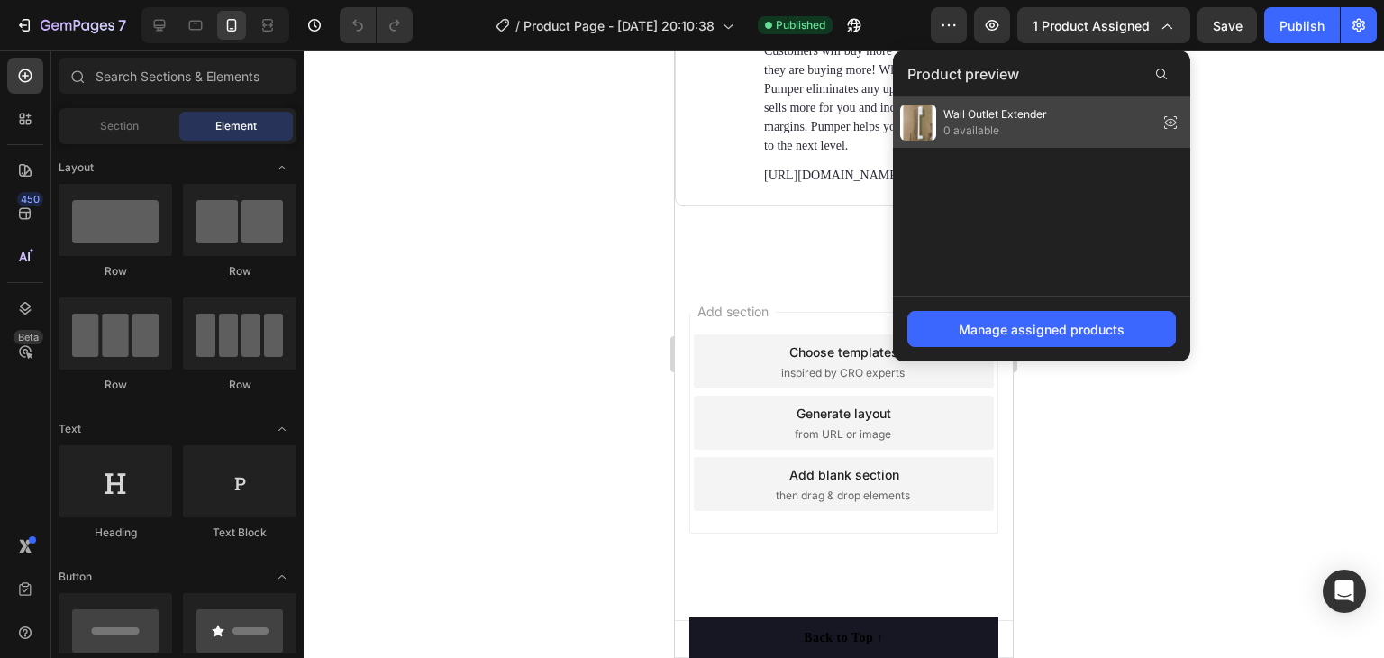
drag, startPoint x: 268, startPoint y: 78, endPoint x: 943, endPoint y: 128, distance: 676.8
click at [943, 128] on div "Wall Outlet Extender 0 available" at bounding box center [973, 123] width 147 height 36
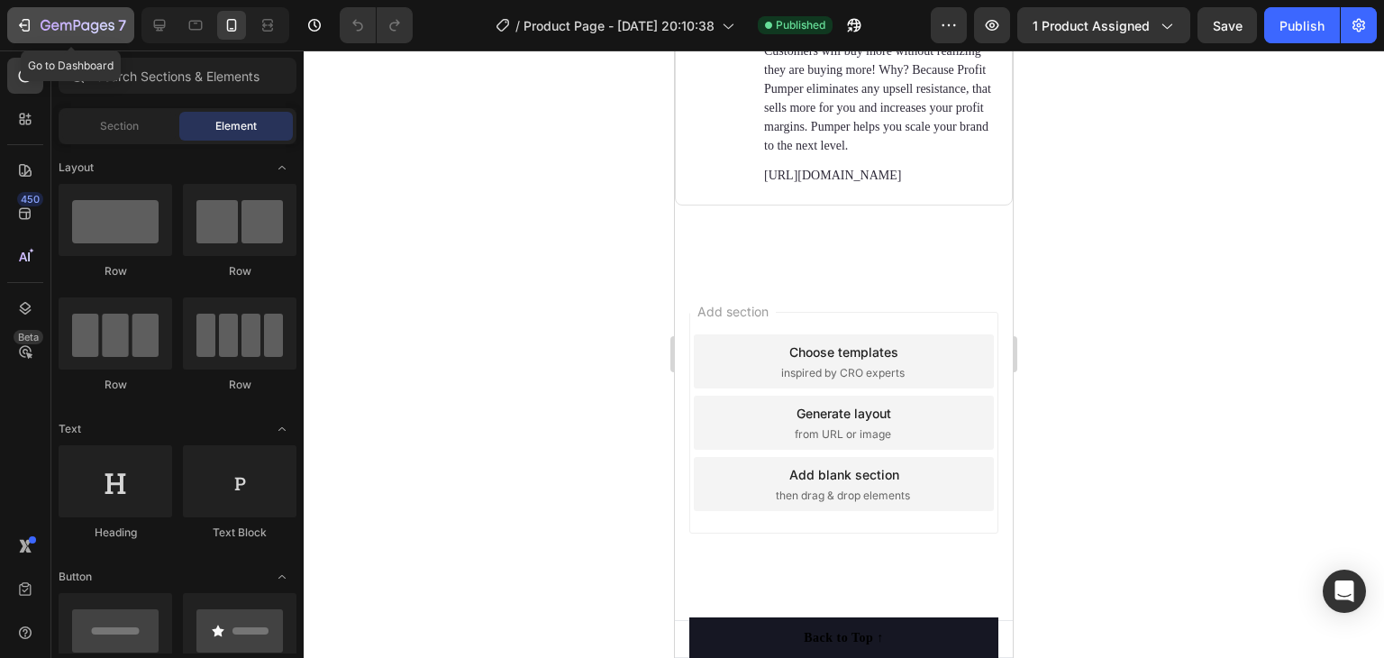
click at [55, 32] on icon "button" at bounding box center [78, 26] width 74 height 15
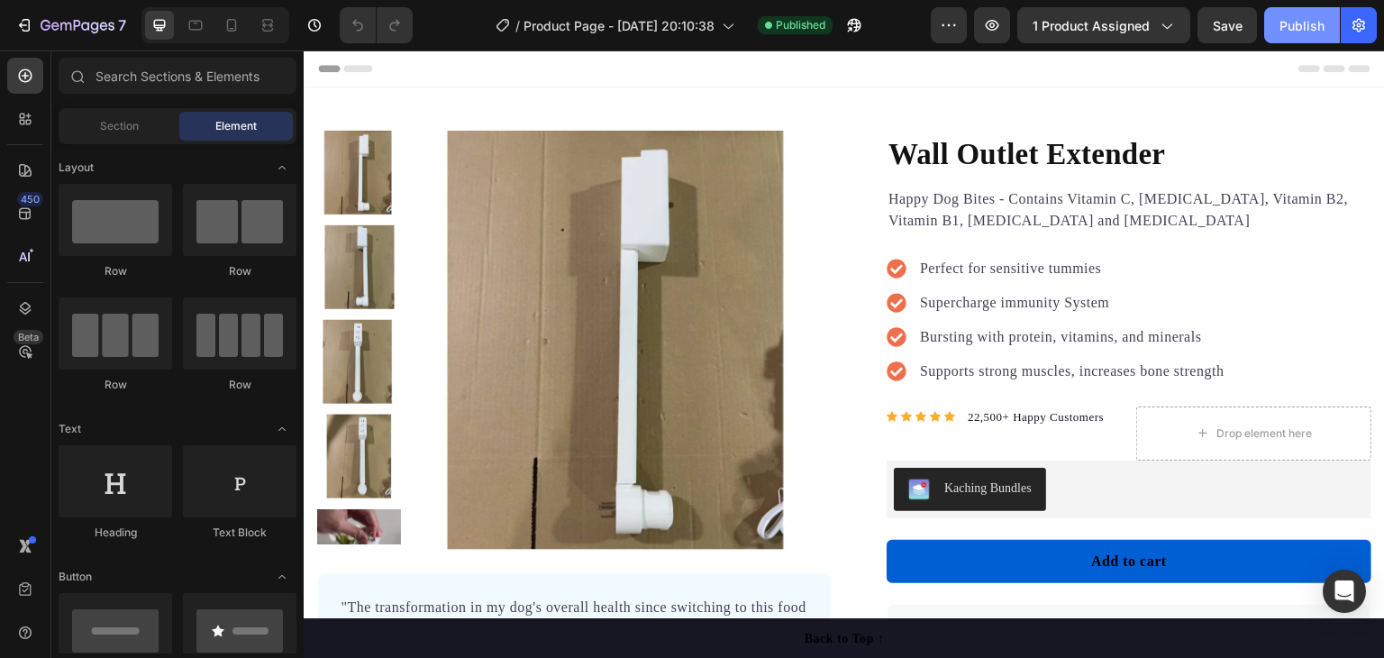
drag, startPoint x: 0, startPoint y: 0, endPoint x: 1315, endPoint y: 19, distance: 1314.9
click at [1144, 28] on span "1 product assigned" at bounding box center [1091, 25] width 117 height 19
click at [1143, 22] on span "1 product assigned" at bounding box center [1091, 25] width 117 height 19
